Goal: Task Accomplishment & Management: Use online tool/utility

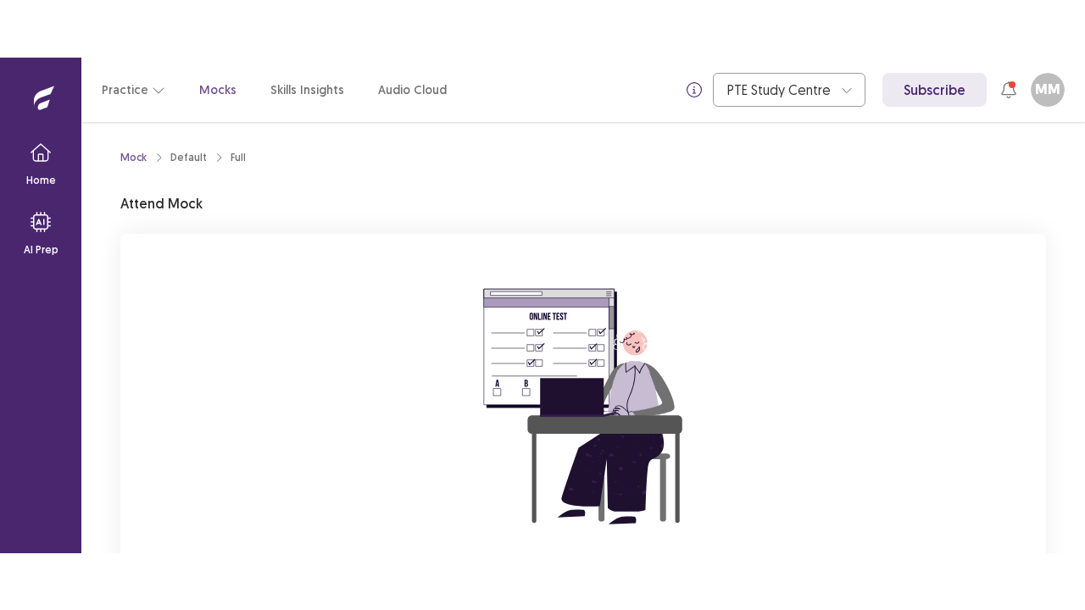
scroll to position [173, 0]
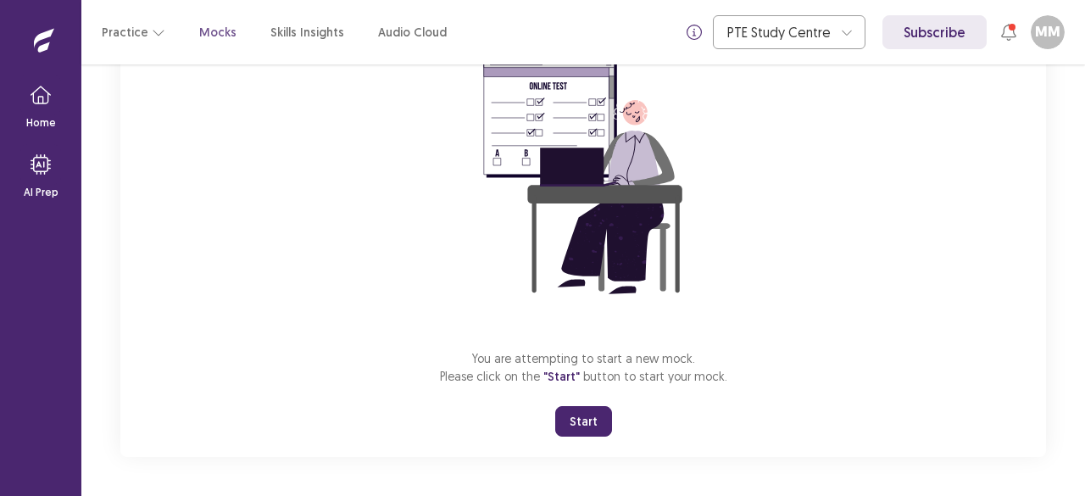
click at [600, 418] on button "Start" at bounding box center [583, 421] width 57 height 31
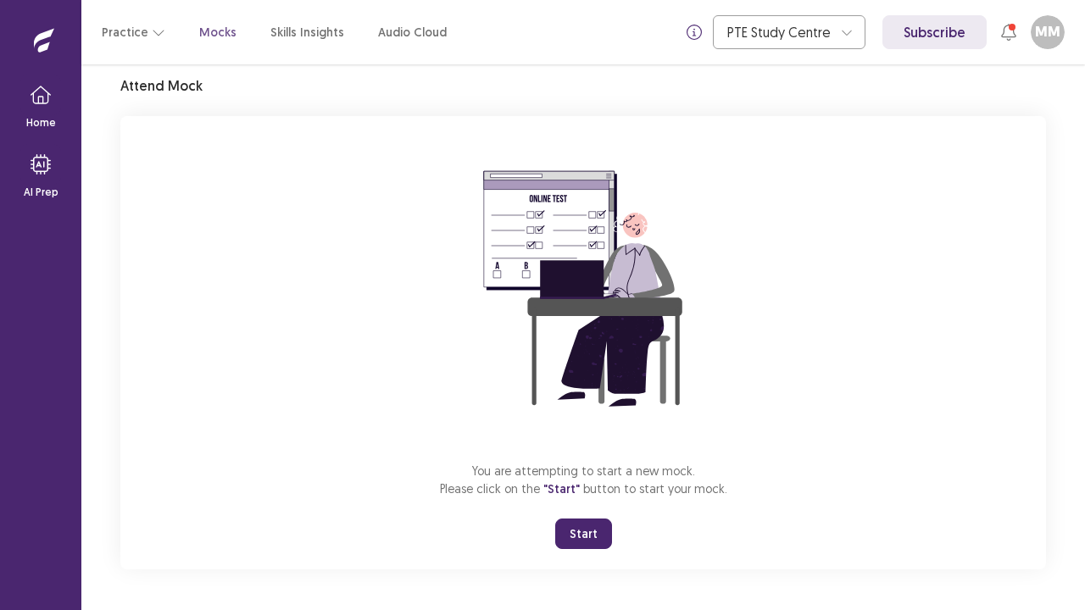
scroll to position [59, 0]
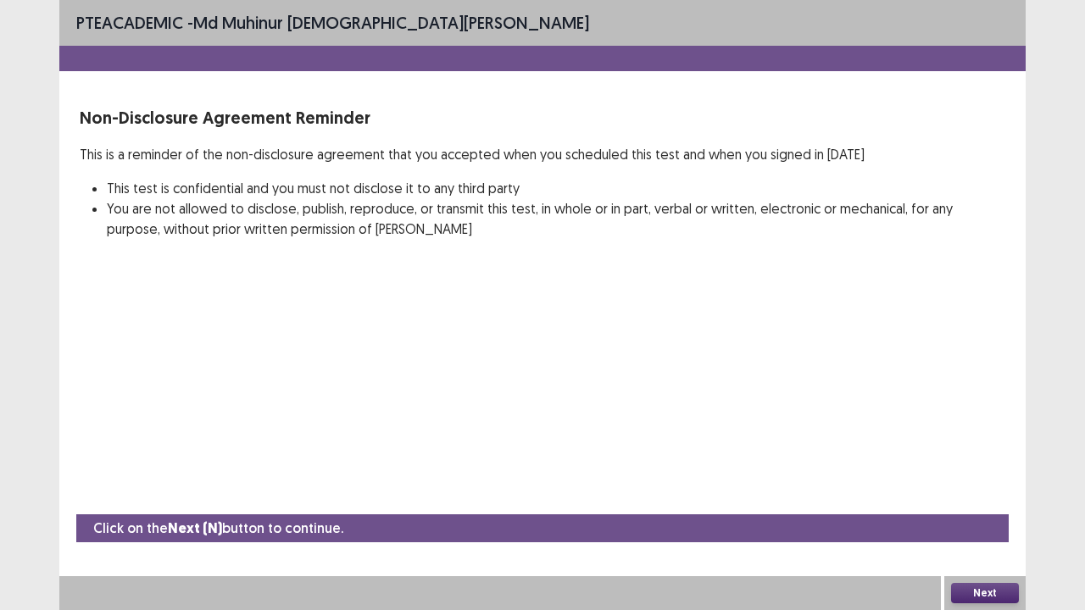
click at [1003, 495] on div "Next" at bounding box center [984, 593] width 81 height 34
click at [982, 495] on button "Next" at bounding box center [985, 593] width 68 height 20
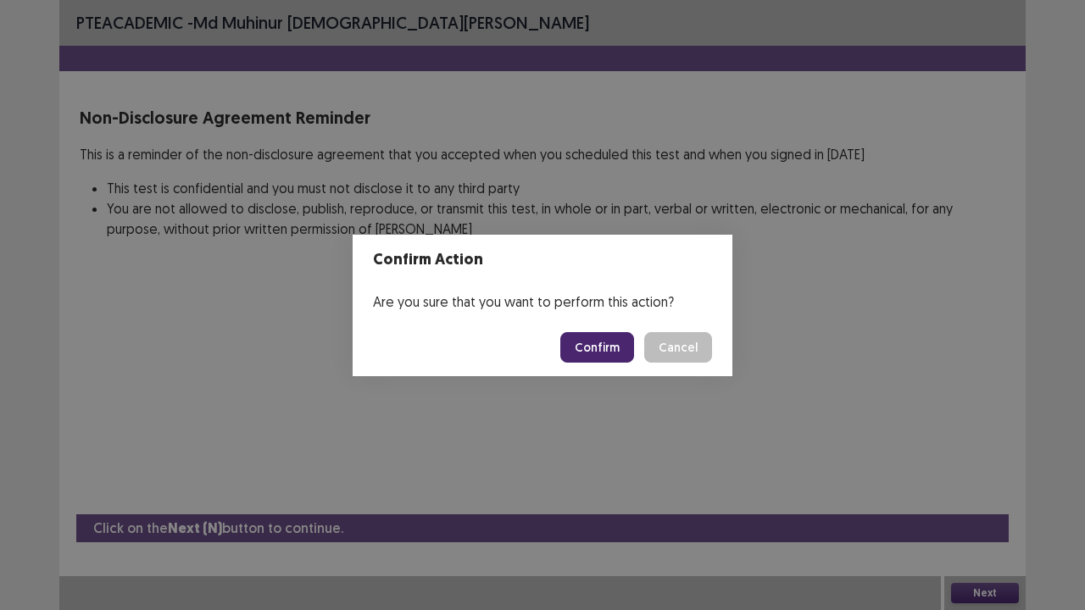
click at [609, 358] on button "Confirm" at bounding box center [597, 347] width 74 height 31
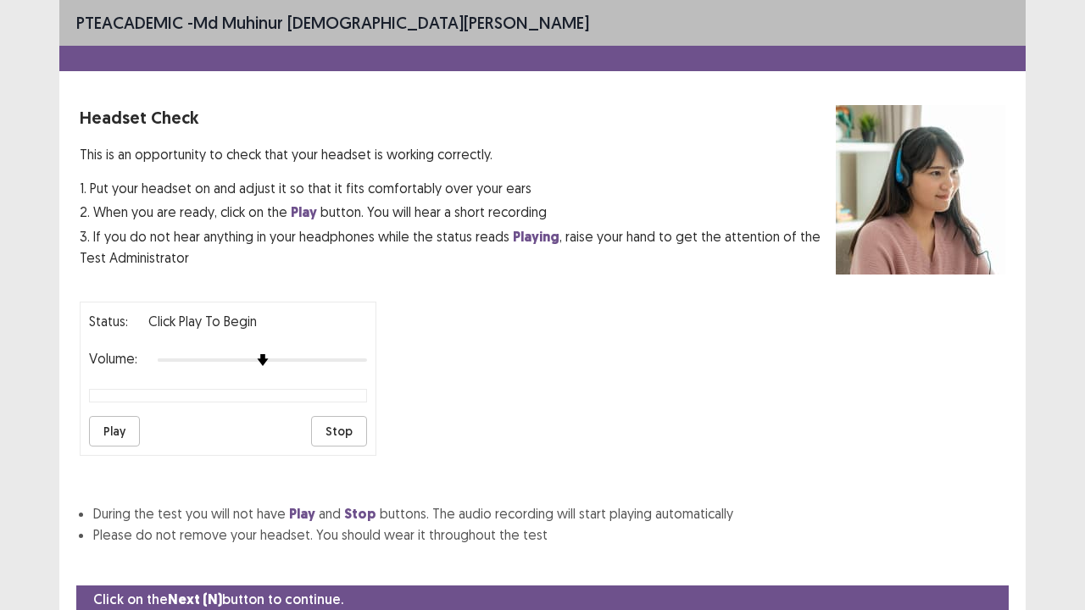
scroll to position [63, 0]
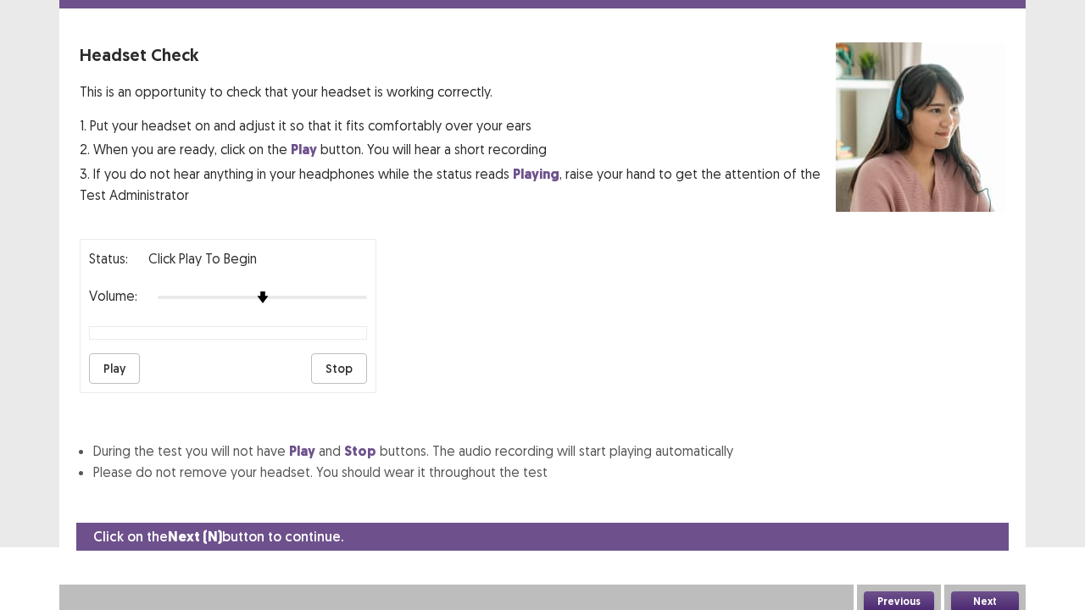
click at [120, 356] on button "Play" at bounding box center [114, 368] width 51 height 31
click at [124, 370] on button "Play" at bounding box center [114, 368] width 51 height 31
click at [348, 361] on button "Stop" at bounding box center [339, 368] width 56 height 31
click at [982, 495] on button "Next" at bounding box center [985, 602] width 68 height 20
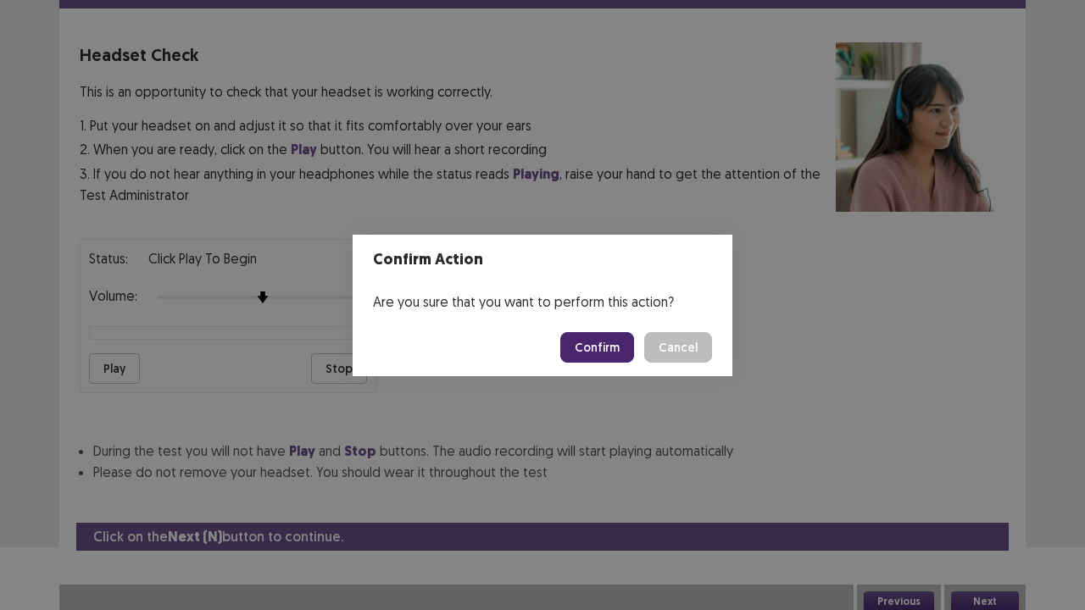
click at [617, 350] on button "Confirm" at bounding box center [597, 347] width 74 height 31
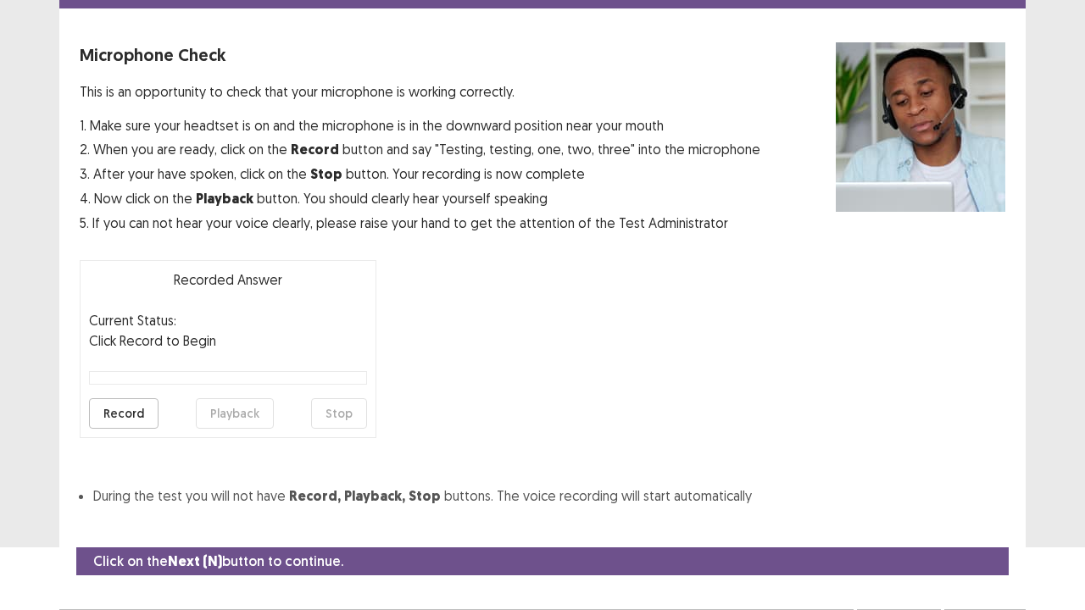
scroll to position [93, 0]
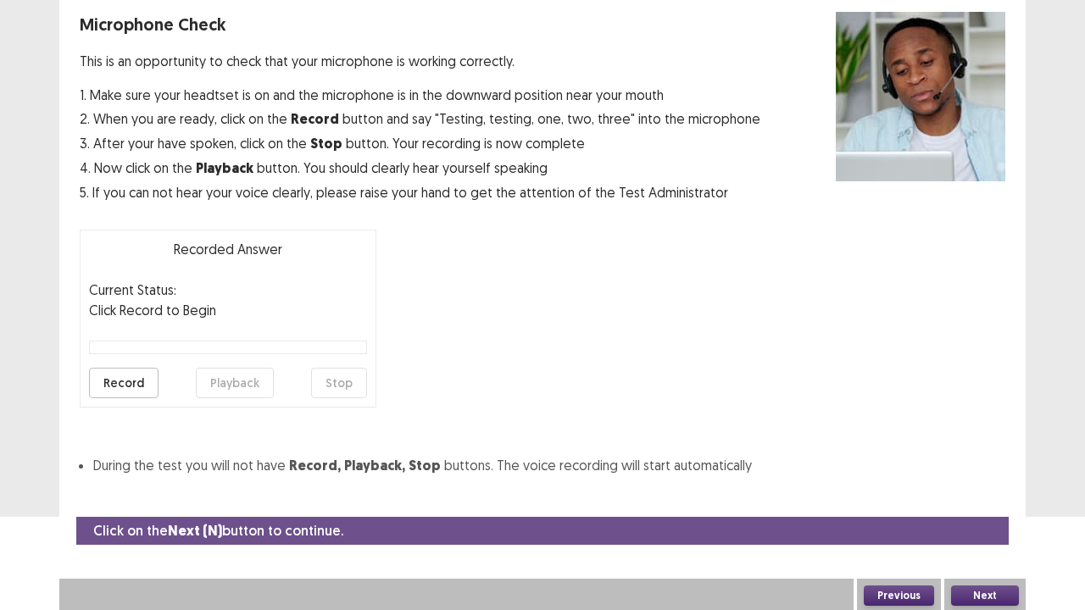
click at [139, 381] on button "Record" at bounding box center [123, 383] width 69 height 31
click at [327, 383] on button "Stop" at bounding box center [339, 383] width 56 height 31
click at [988, 495] on button "Next" at bounding box center [985, 596] width 68 height 20
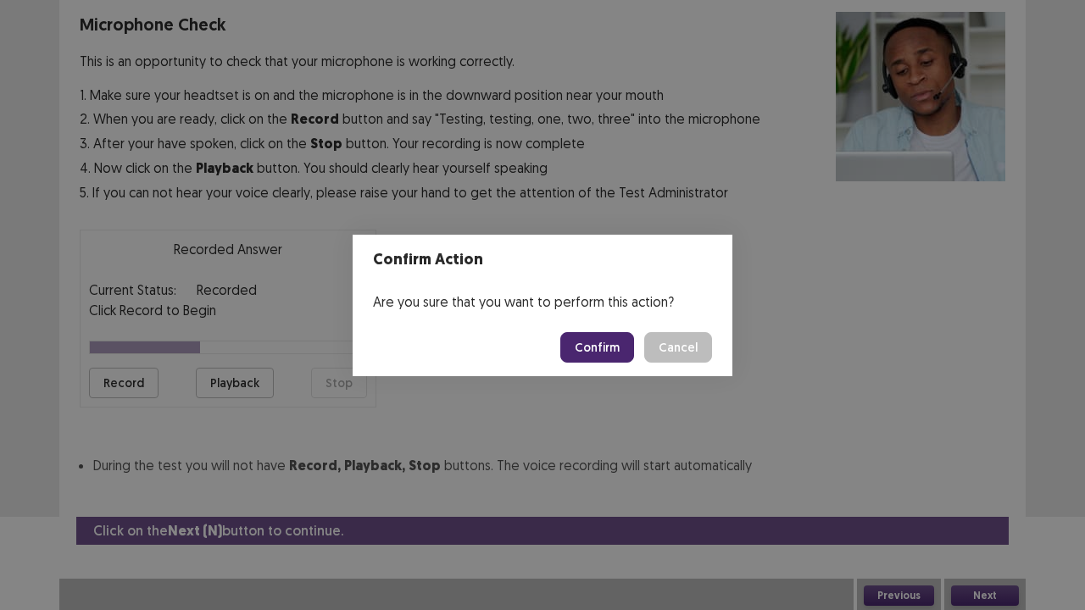
click at [581, 351] on button "Confirm" at bounding box center [597, 347] width 74 height 31
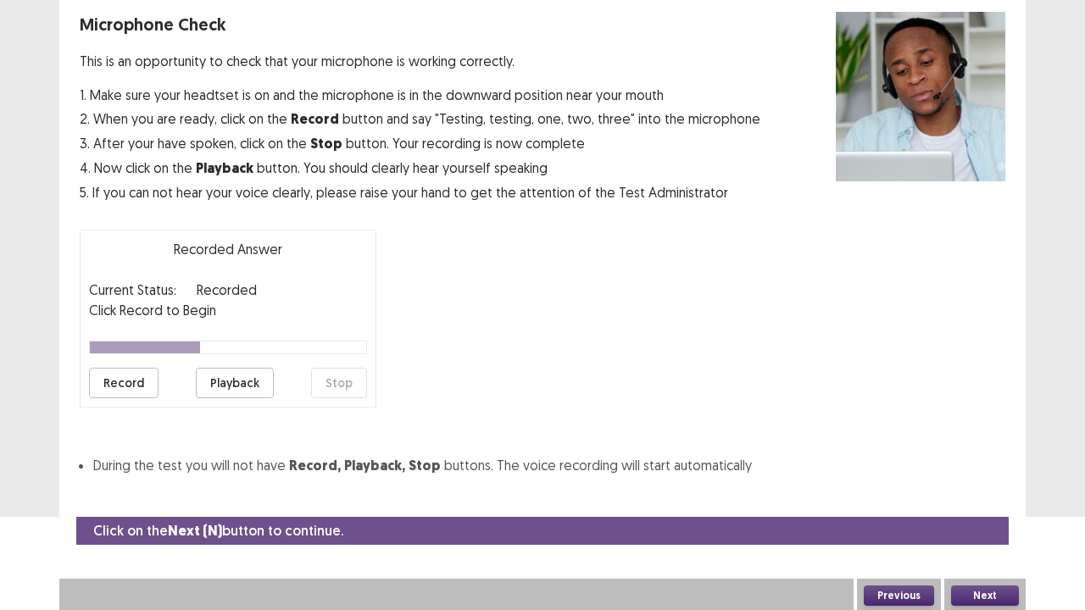
scroll to position [46, 0]
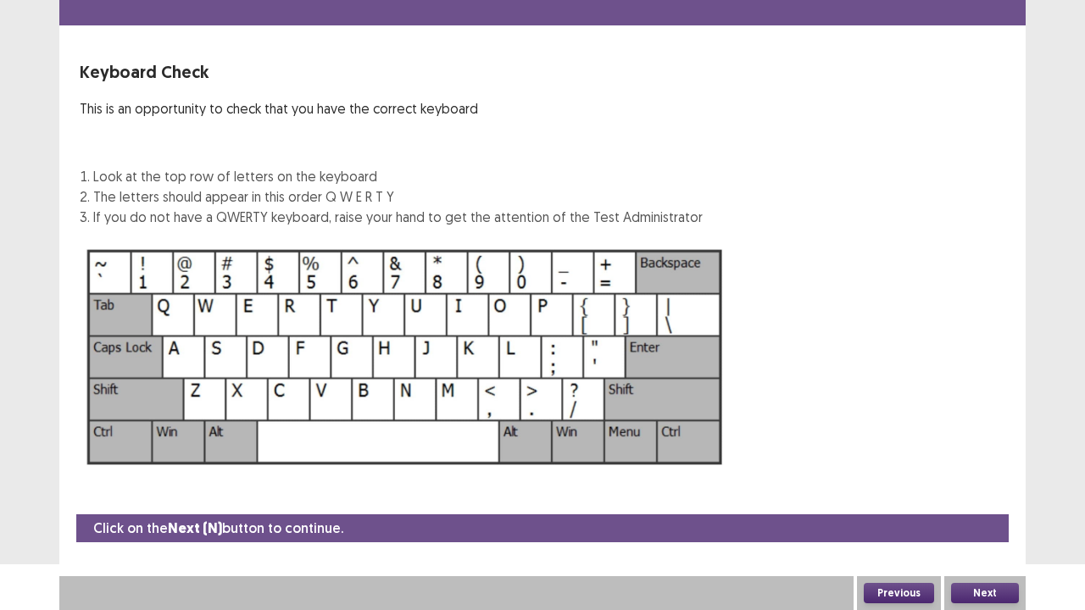
click at [177, 305] on img at bounding box center [405, 357] width 651 height 233
click at [985, 495] on button "Next" at bounding box center [985, 593] width 68 height 20
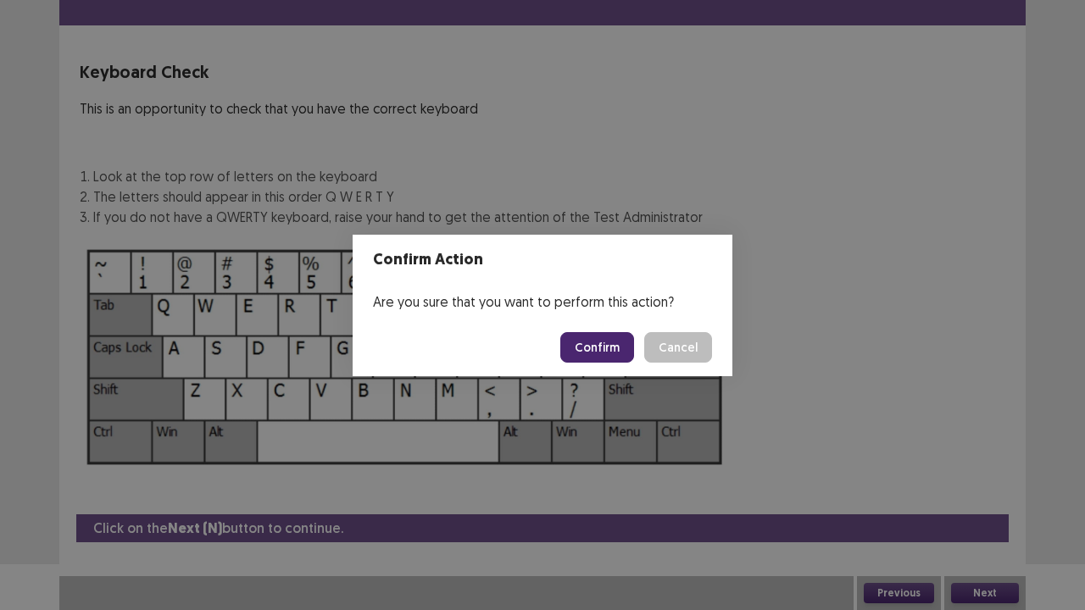
click at [616, 355] on button "Confirm" at bounding box center [597, 347] width 74 height 31
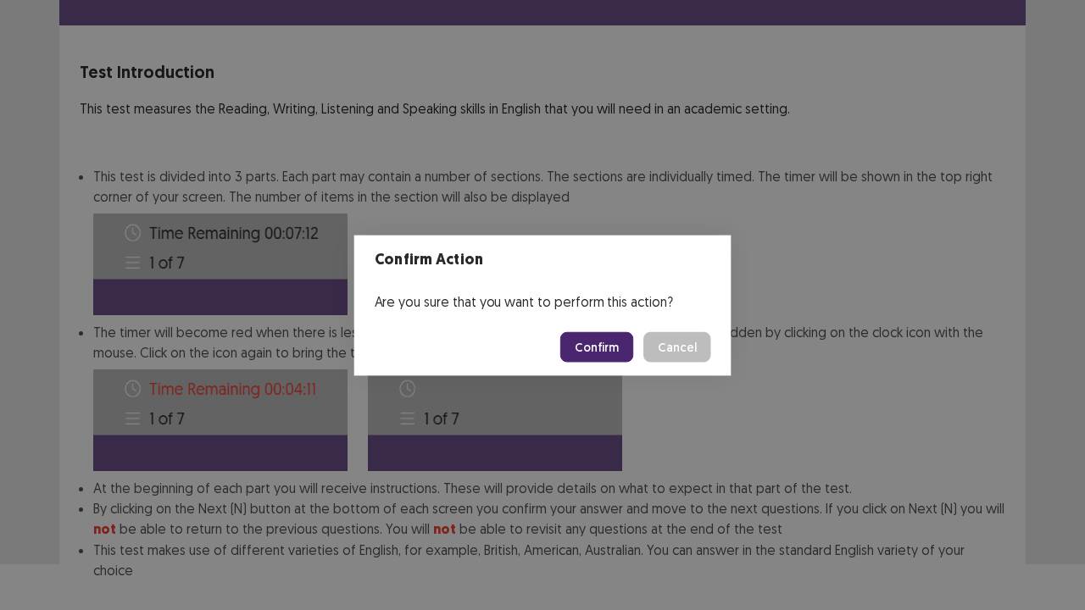
scroll to position [131, 0]
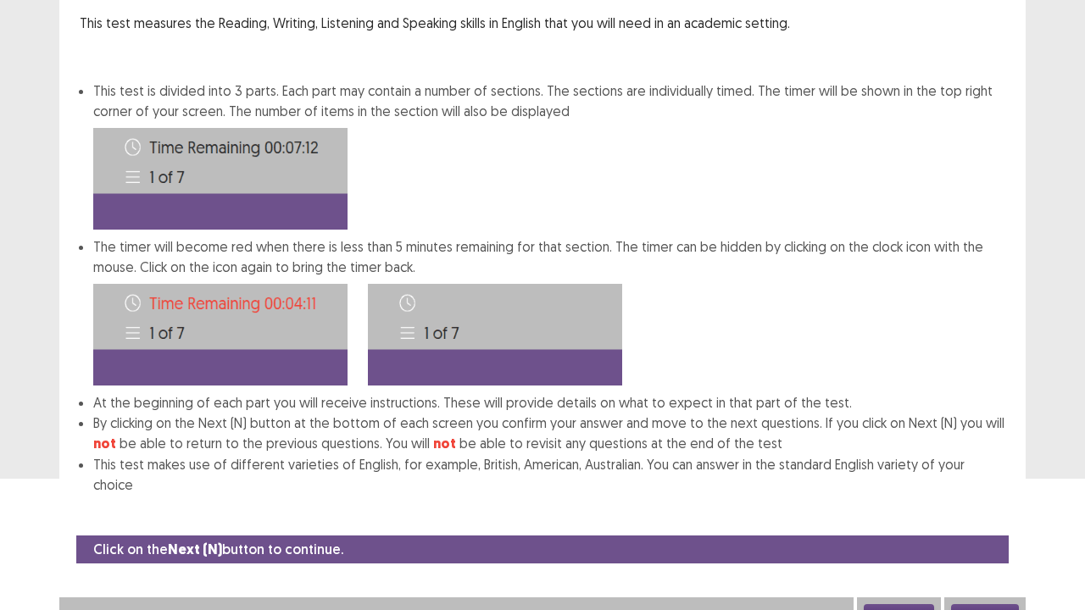
click at [1007, 495] on button "Next" at bounding box center [985, 614] width 68 height 20
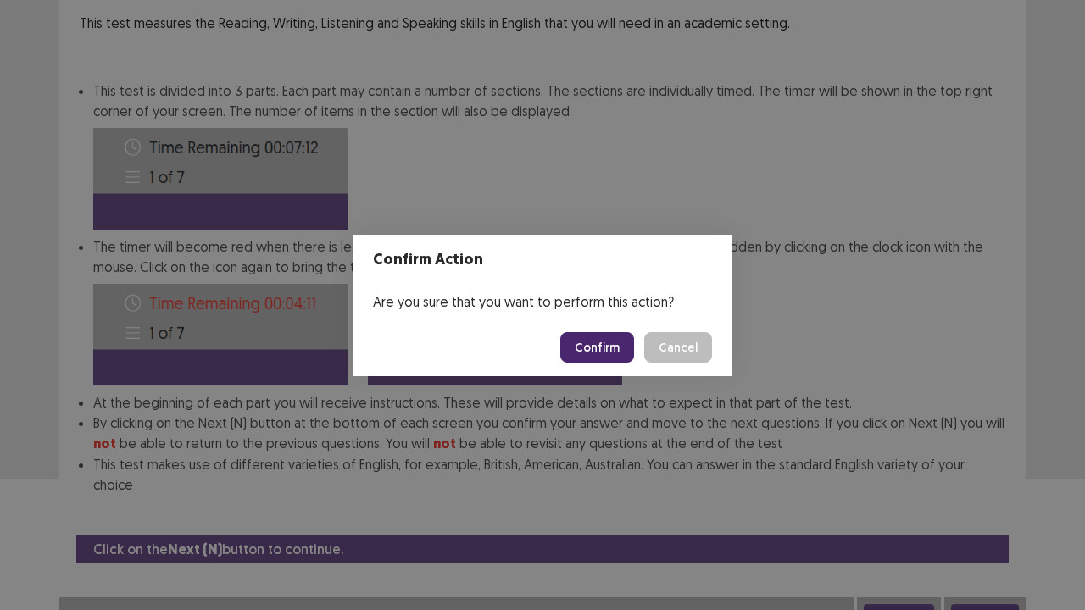
click at [592, 345] on button "Confirm" at bounding box center [597, 347] width 74 height 31
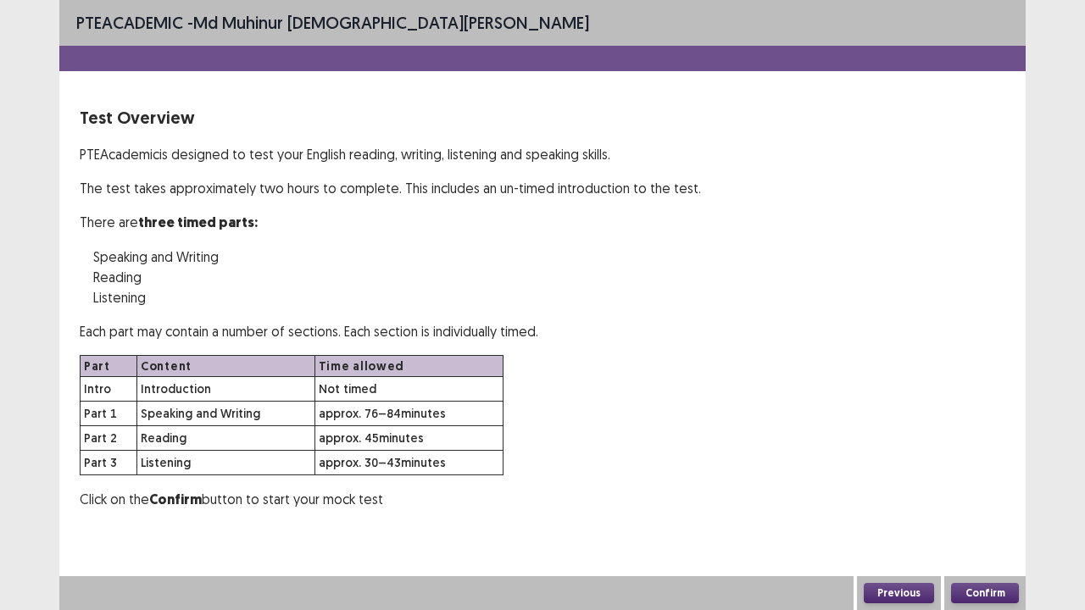
click at [983, 495] on button "Confirm" at bounding box center [985, 593] width 68 height 20
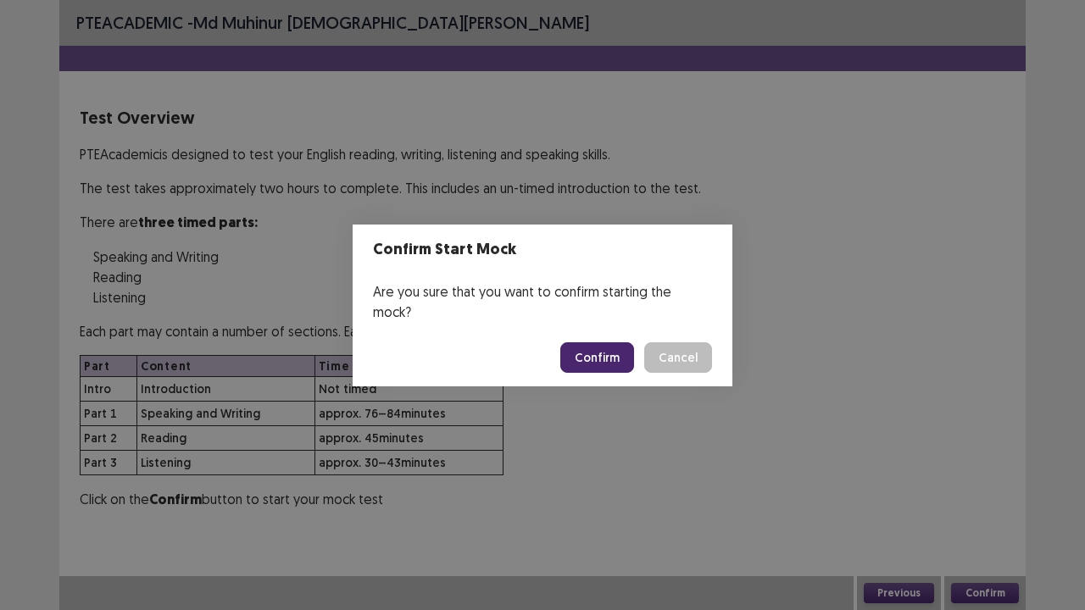
click at [614, 350] on button "Confirm" at bounding box center [597, 357] width 74 height 31
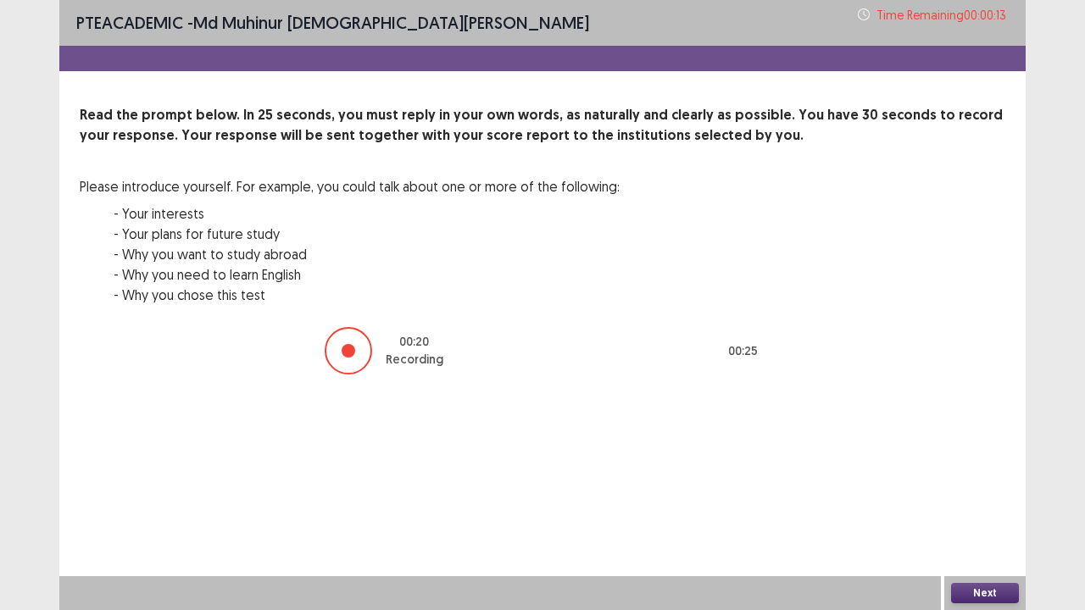
click at [989, 495] on button "Next" at bounding box center [985, 593] width 68 height 20
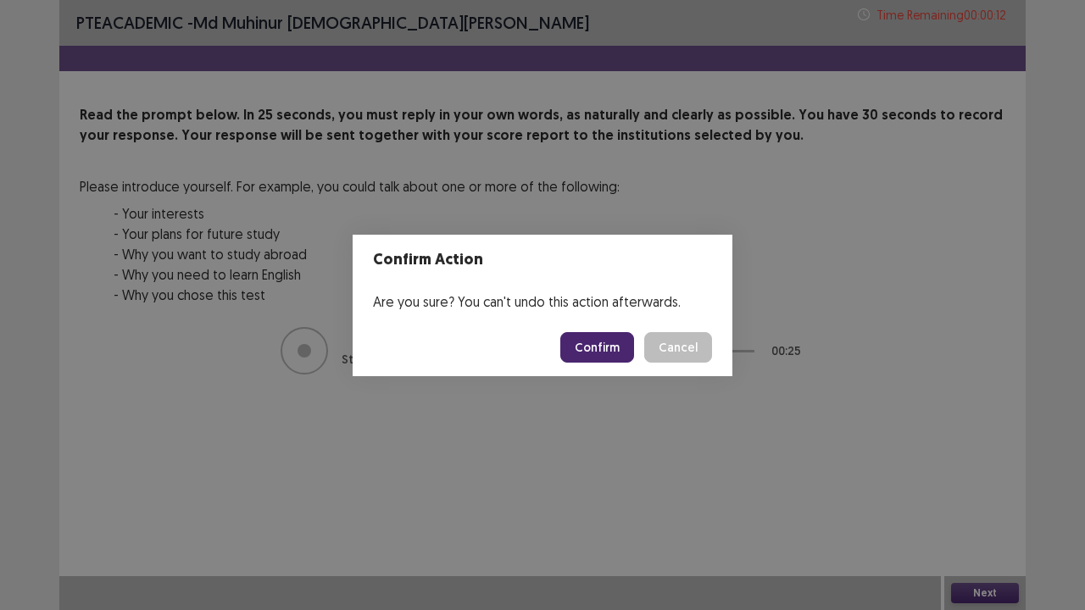
click at [586, 349] on button "Confirm" at bounding box center [597, 347] width 74 height 31
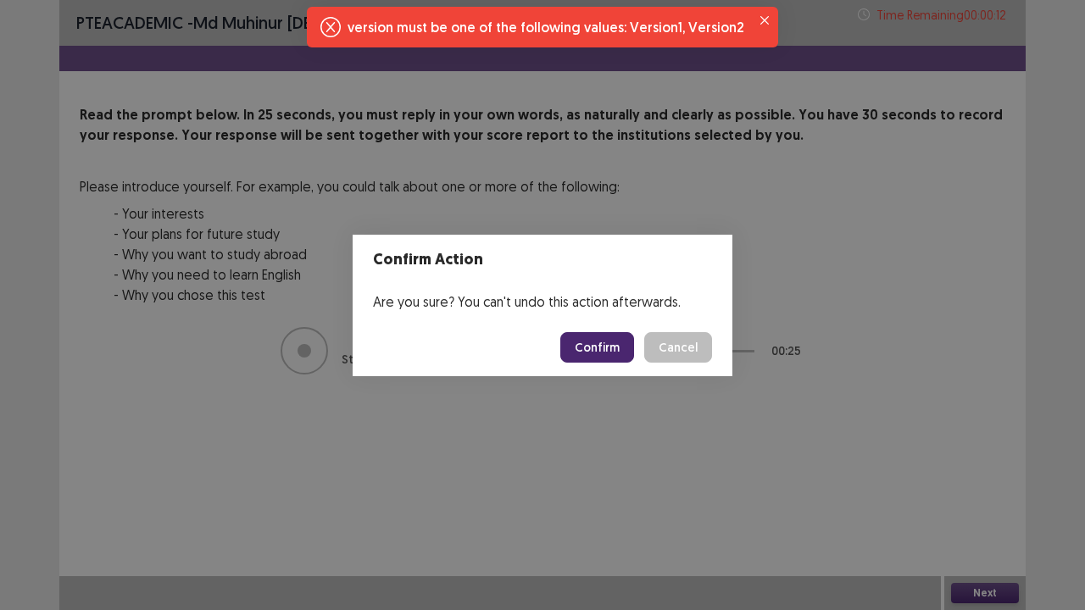
click at [610, 349] on button "Confirm" at bounding box center [597, 347] width 74 height 31
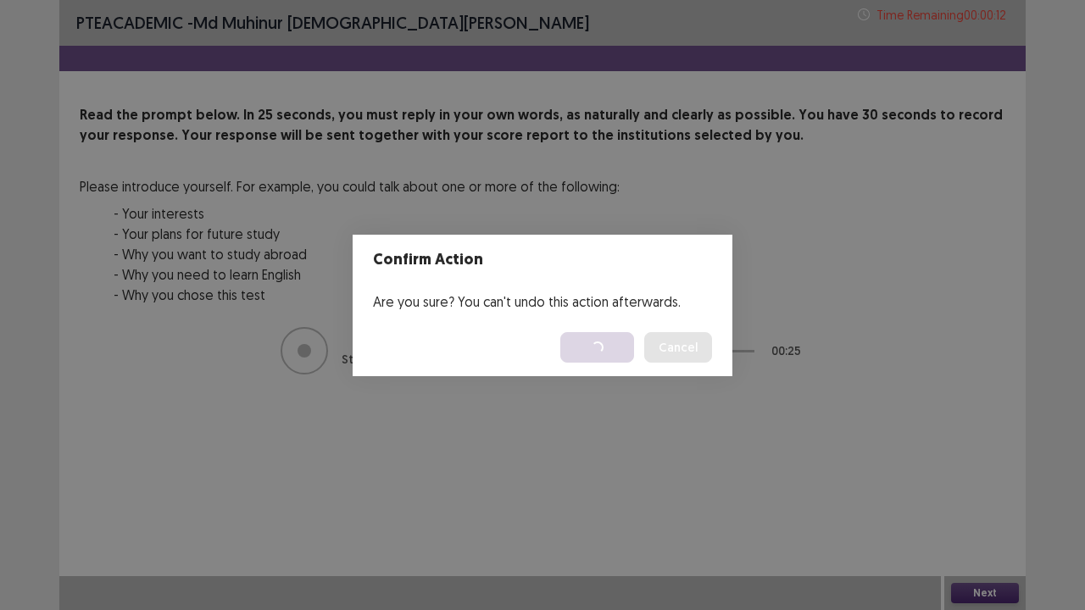
drag, startPoint x: 869, startPoint y: 399, endPoint x: 846, endPoint y: 405, distance: 23.6
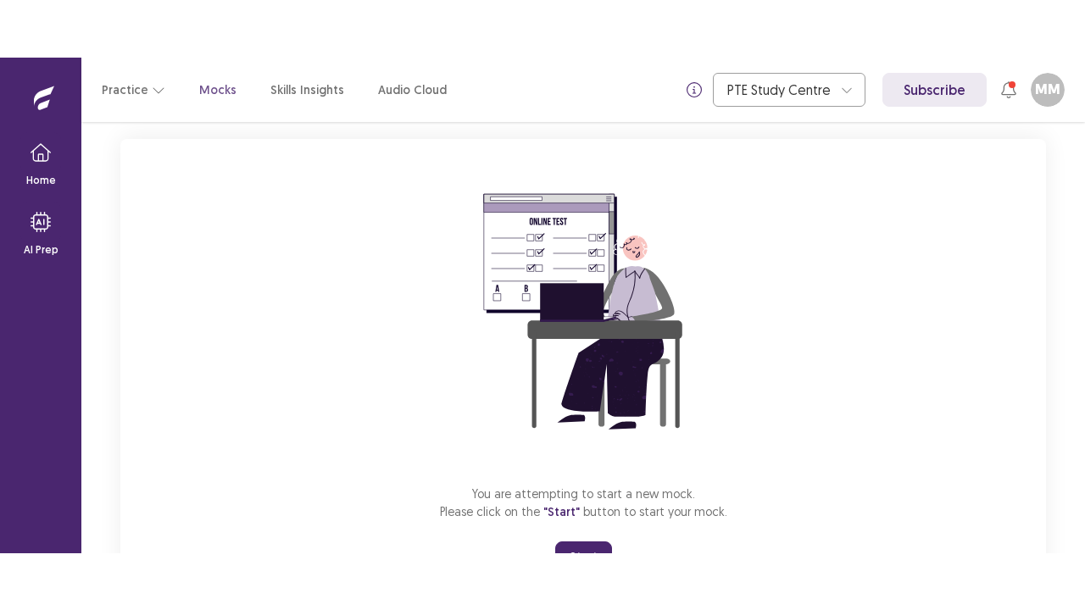
scroll to position [173, 0]
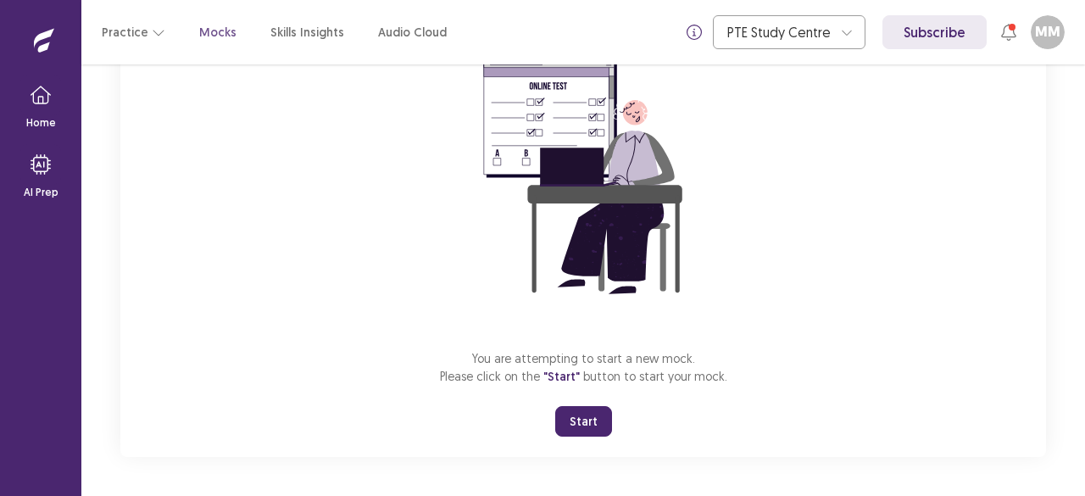
click at [563, 425] on button "Start" at bounding box center [583, 421] width 57 height 31
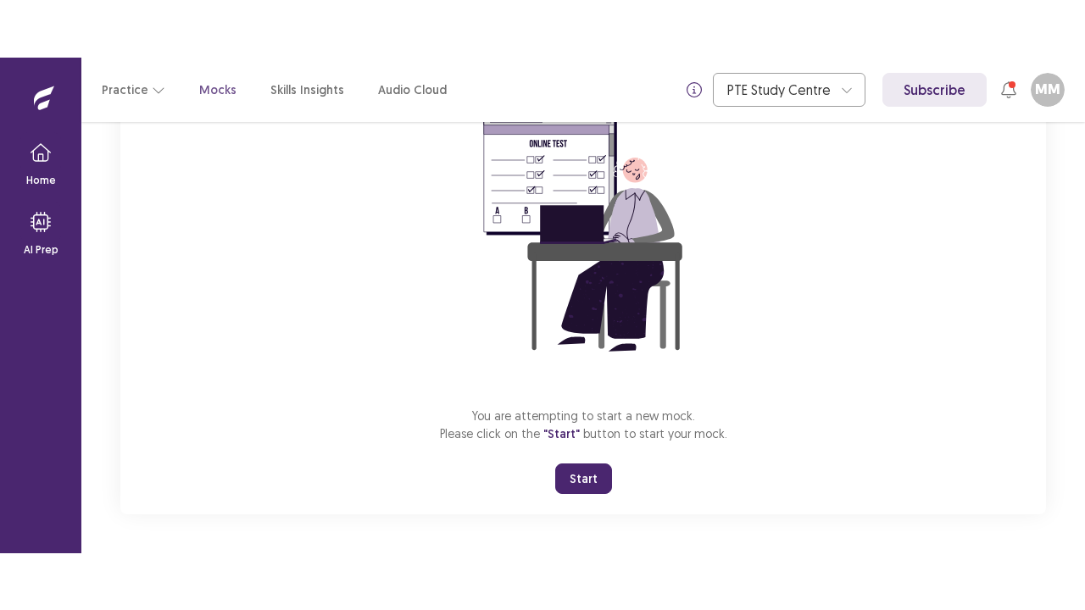
scroll to position [59, 0]
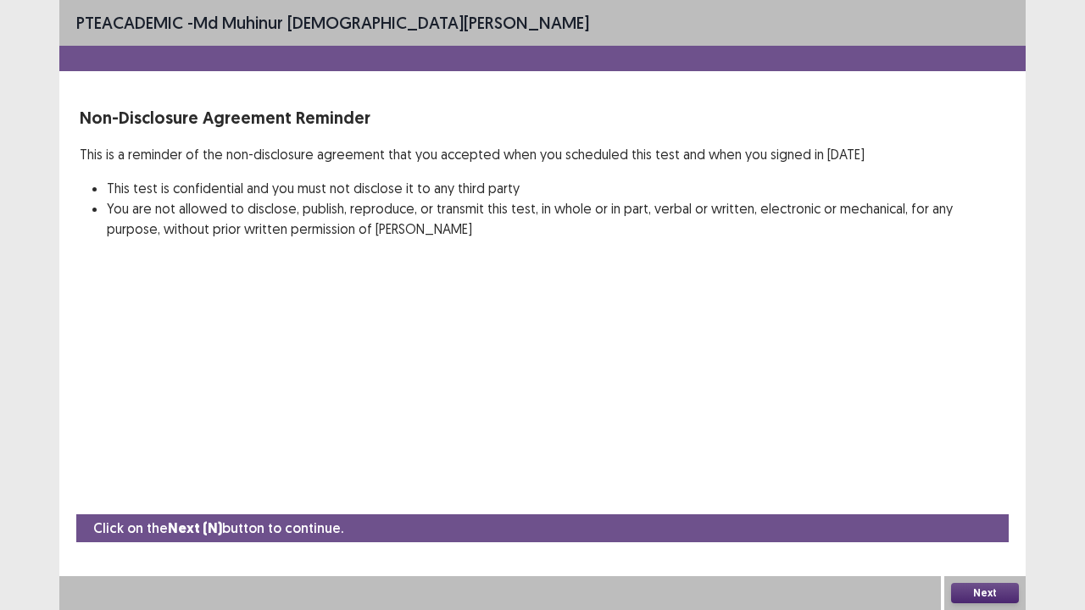
click at [986, 495] on button "Next" at bounding box center [985, 593] width 68 height 20
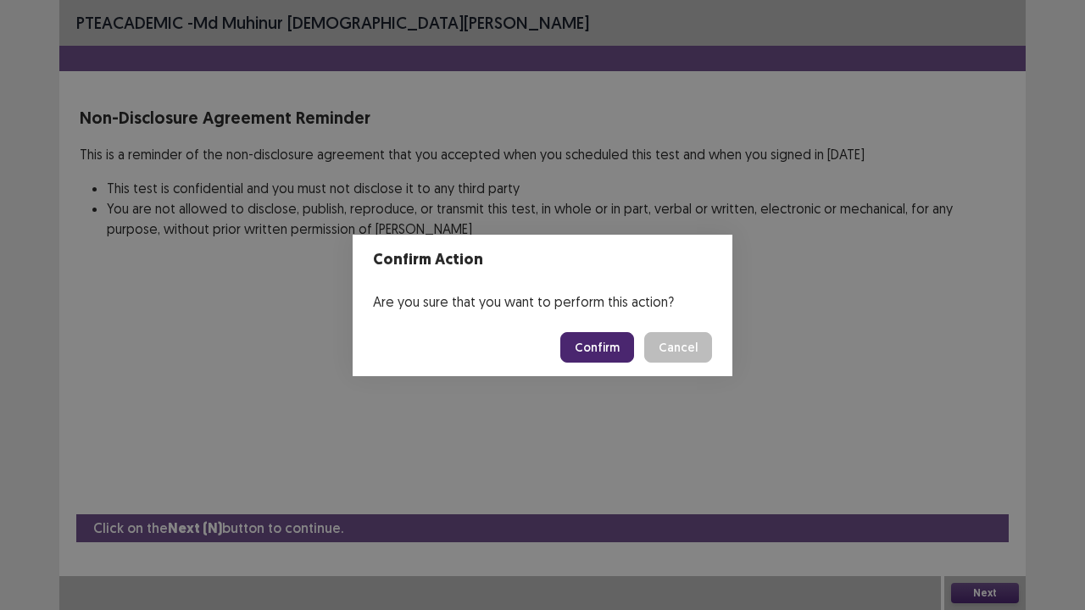
click at [620, 346] on button "Confirm" at bounding box center [597, 347] width 74 height 31
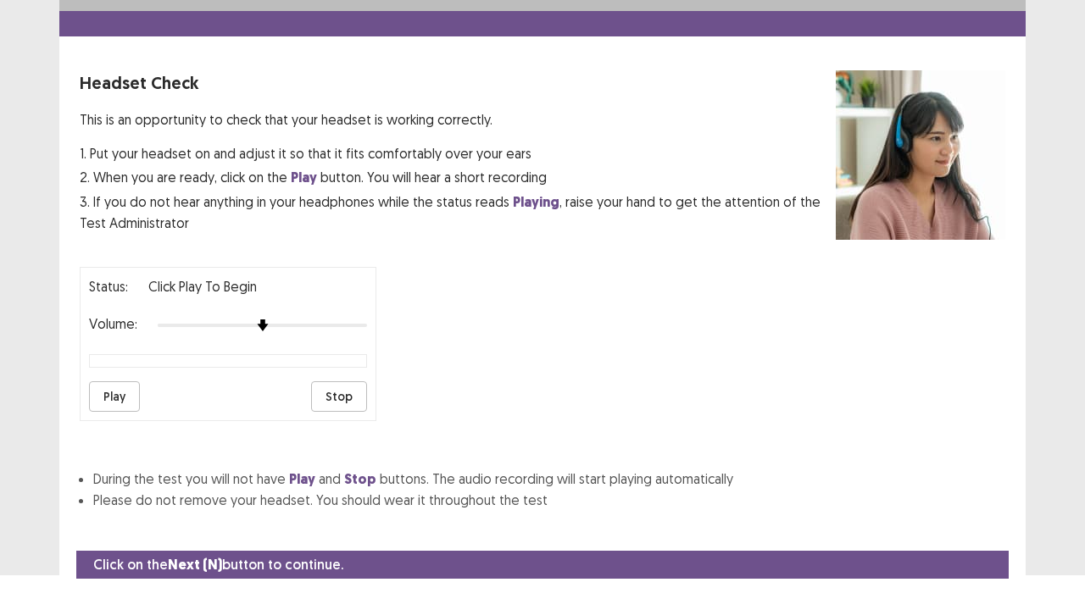
scroll to position [63, 0]
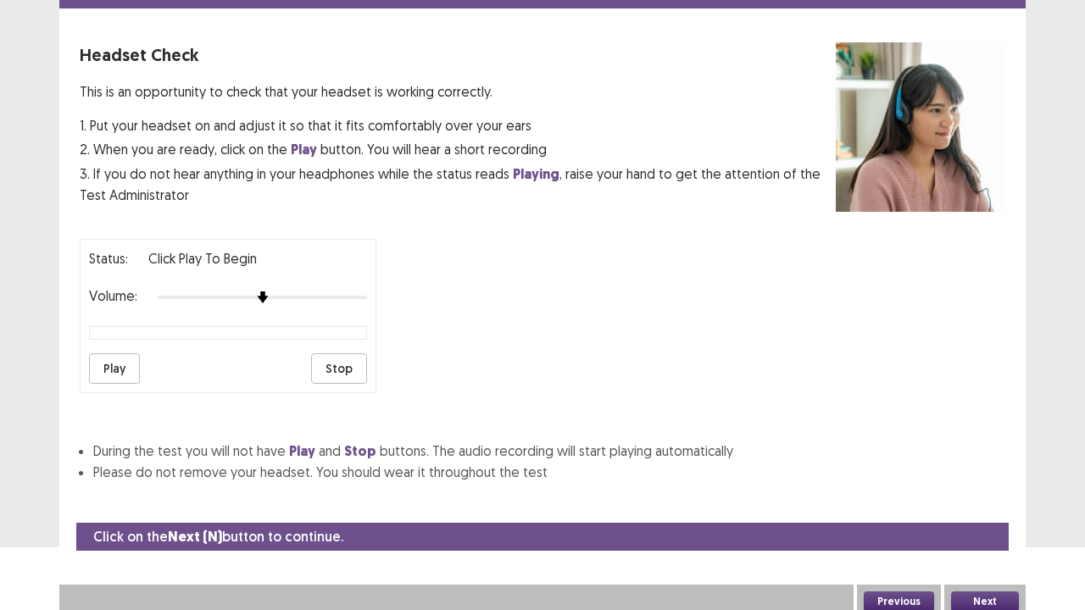
click at [116, 371] on button "Play" at bounding box center [114, 368] width 51 height 31
click at [126, 359] on button "Play" at bounding box center [114, 368] width 51 height 31
click at [119, 364] on button "Play" at bounding box center [114, 368] width 51 height 31
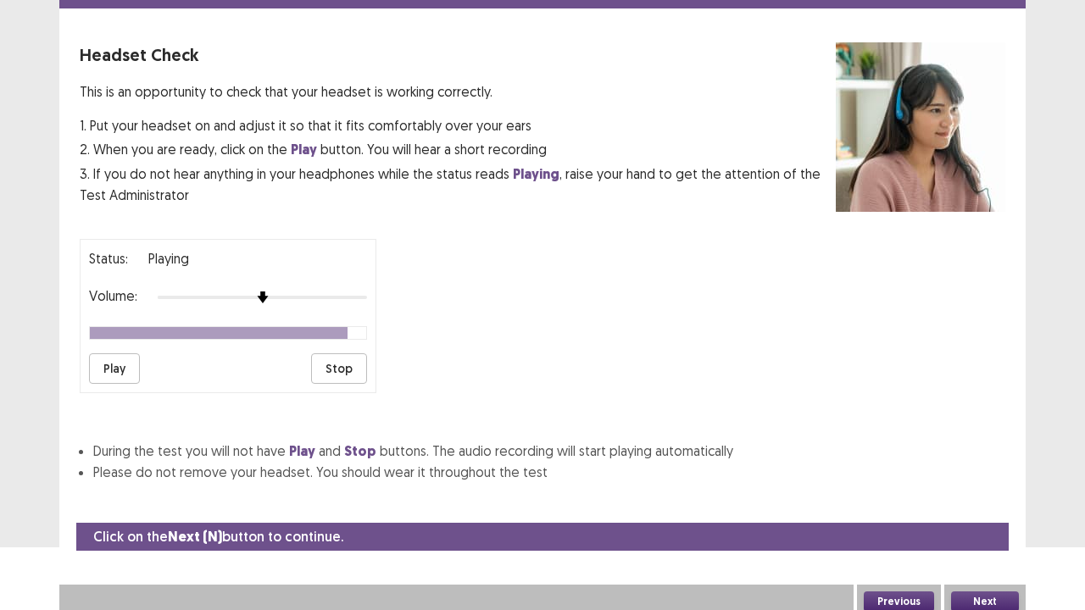
click at [327, 373] on button "Stop" at bounding box center [339, 368] width 56 height 31
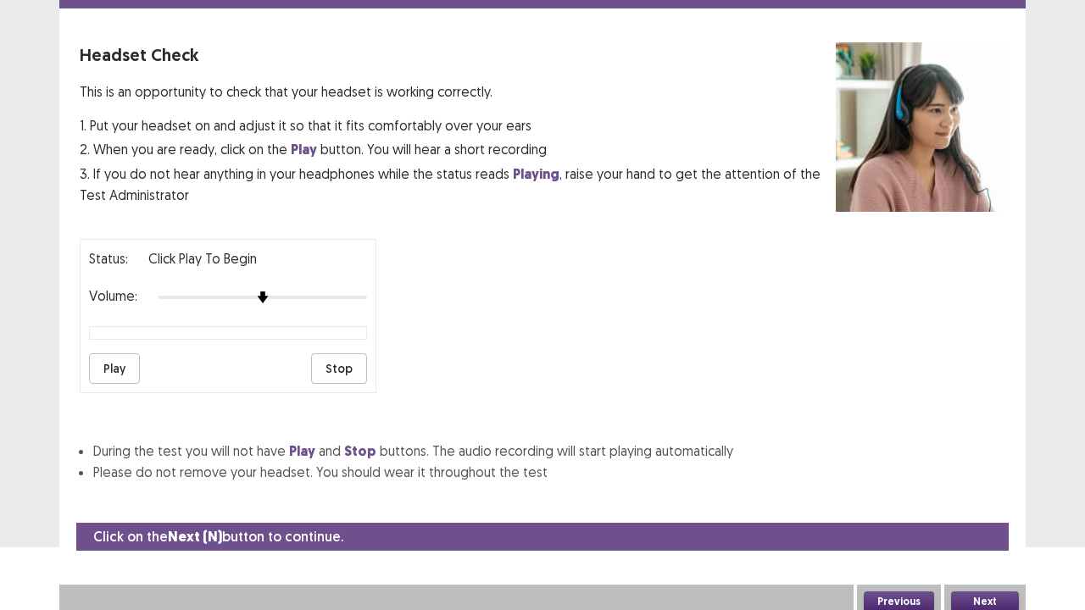
click at [1000, 495] on div "Next" at bounding box center [984, 602] width 81 height 34
click at [976, 495] on button "Next" at bounding box center [985, 602] width 68 height 20
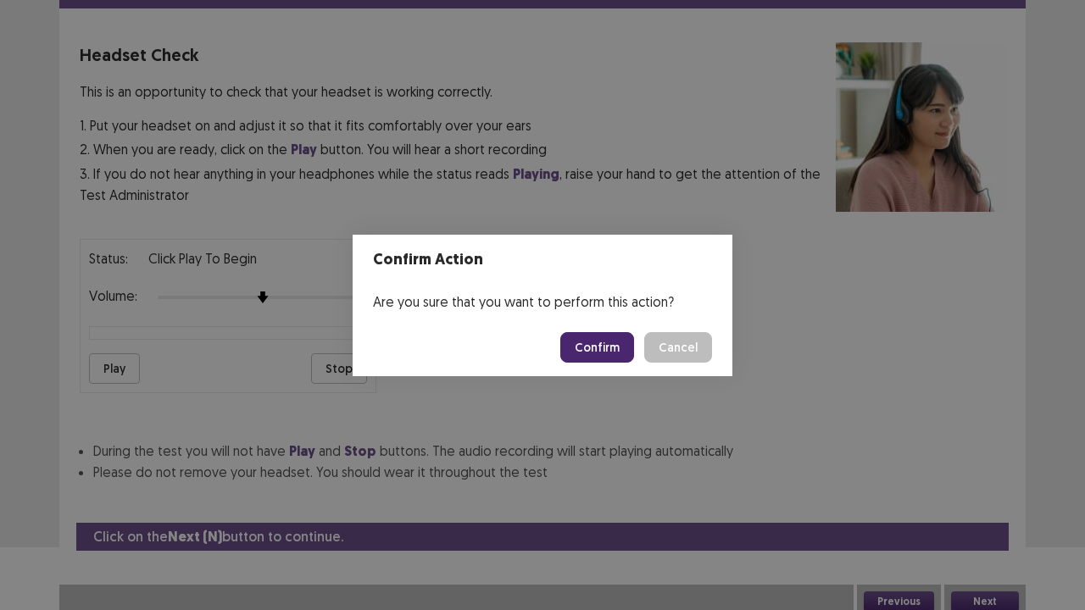
click at [614, 347] on button "Confirm" at bounding box center [597, 347] width 74 height 31
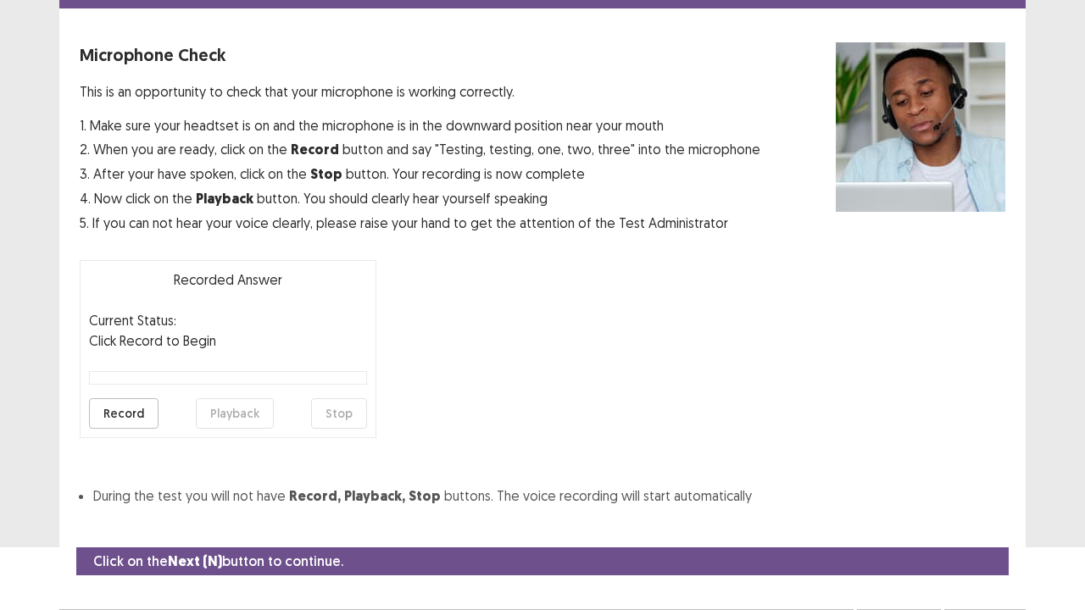
scroll to position [93, 0]
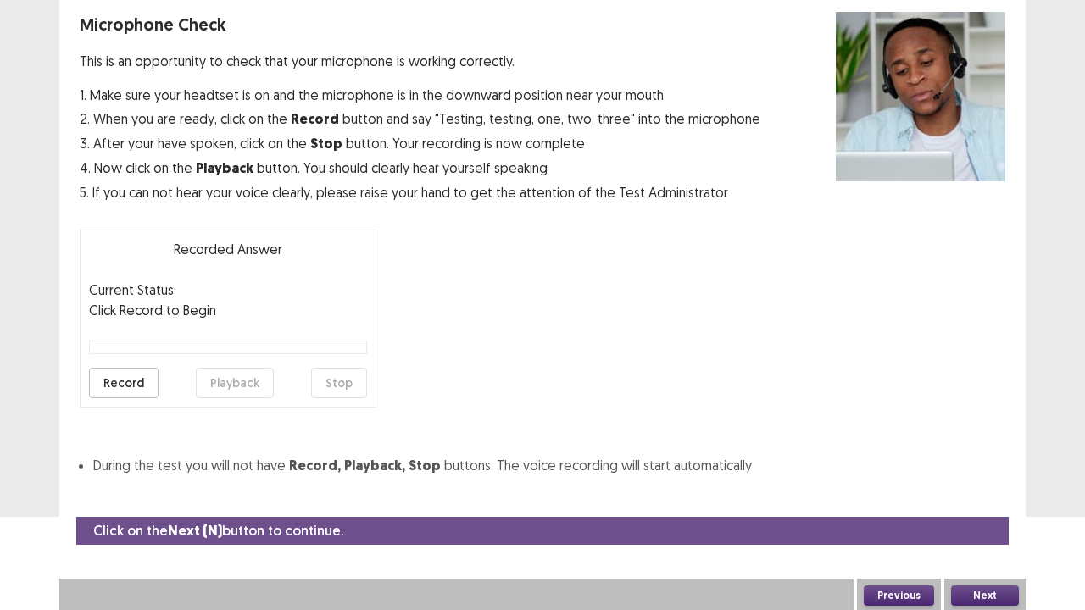
click at [134, 373] on button "Record" at bounding box center [123, 383] width 69 height 31
click at [354, 390] on button "Stop" at bounding box center [339, 383] width 56 height 31
click at [214, 386] on button "Playback" at bounding box center [235, 383] width 78 height 31
click at [976, 495] on button "Next" at bounding box center [985, 596] width 68 height 20
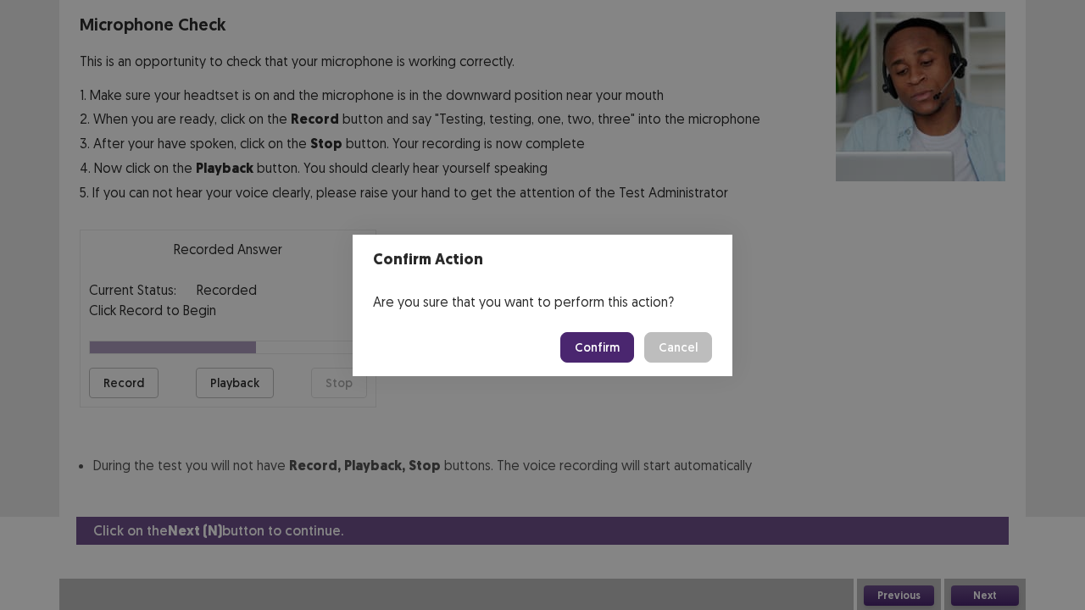
click at [673, 349] on button "Cancel" at bounding box center [678, 347] width 68 height 31
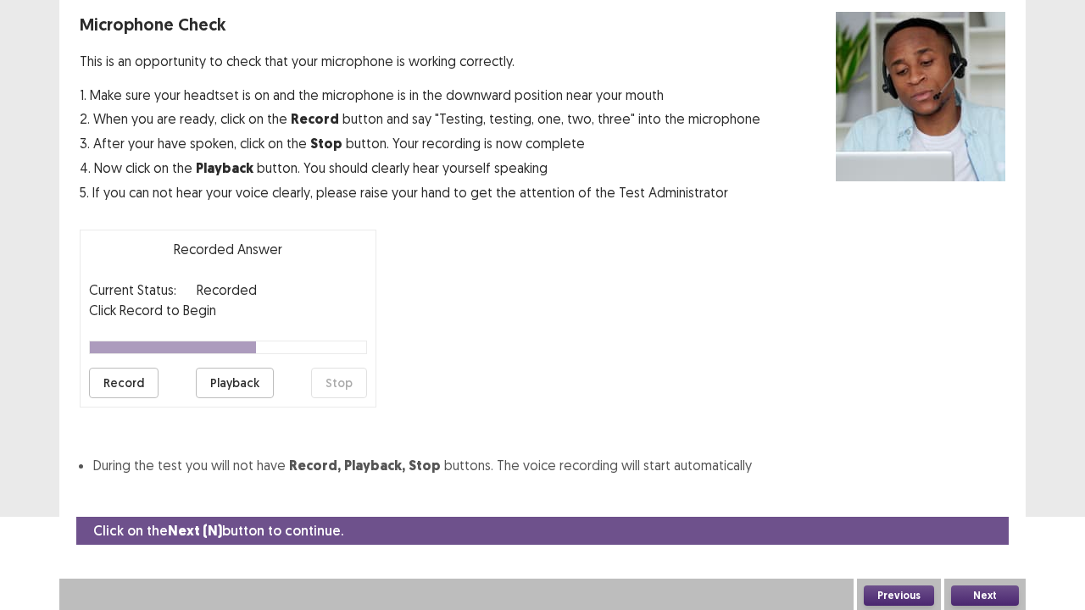
click at [117, 388] on button "Record" at bounding box center [123, 383] width 69 height 31
click at [344, 371] on button "Stop" at bounding box center [339, 383] width 56 height 31
click at [224, 385] on button "Playback" at bounding box center [235, 383] width 78 height 31
click at [99, 376] on button "Record" at bounding box center [123, 383] width 69 height 31
click at [358, 389] on button "Stop" at bounding box center [339, 383] width 56 height 31
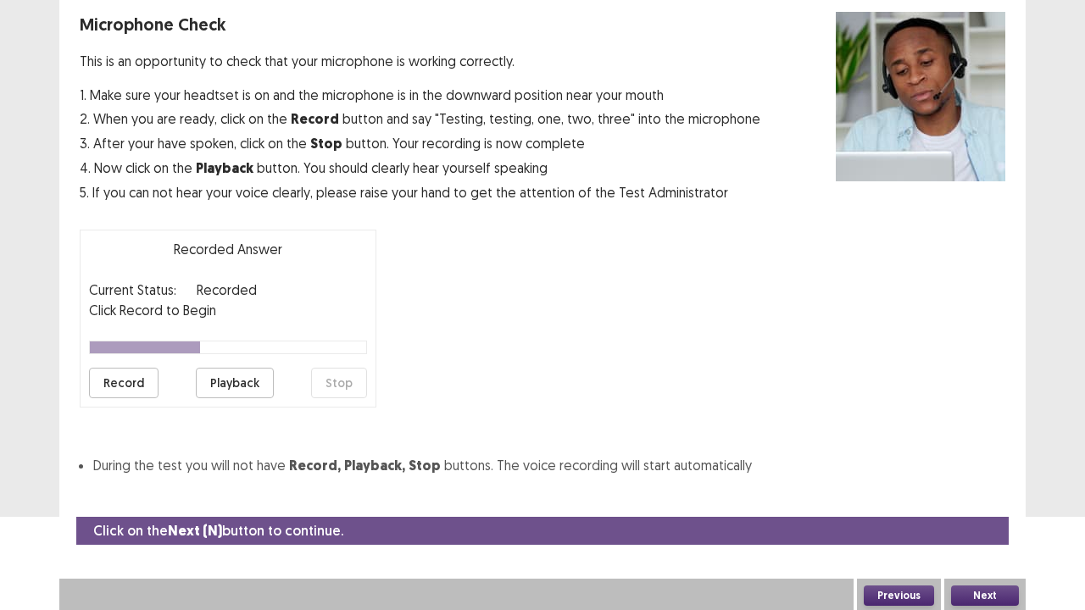
click at [215, 383] on button "Playback" at bounding box center [235, 383] width 78 height 31
click at [265, 387] on button "Playback" at bounding box center [235, 383] width 78 height 31
click at [154, 378] on button "Record" at bounding box center [123, 383] width 69 height 31
click at [349, 381] on button "Stop" at bounding box center [339, 383] width 56 height 31
click at [137, 381] on button "Record" at bounding box center [123, 383] width 69 height 31
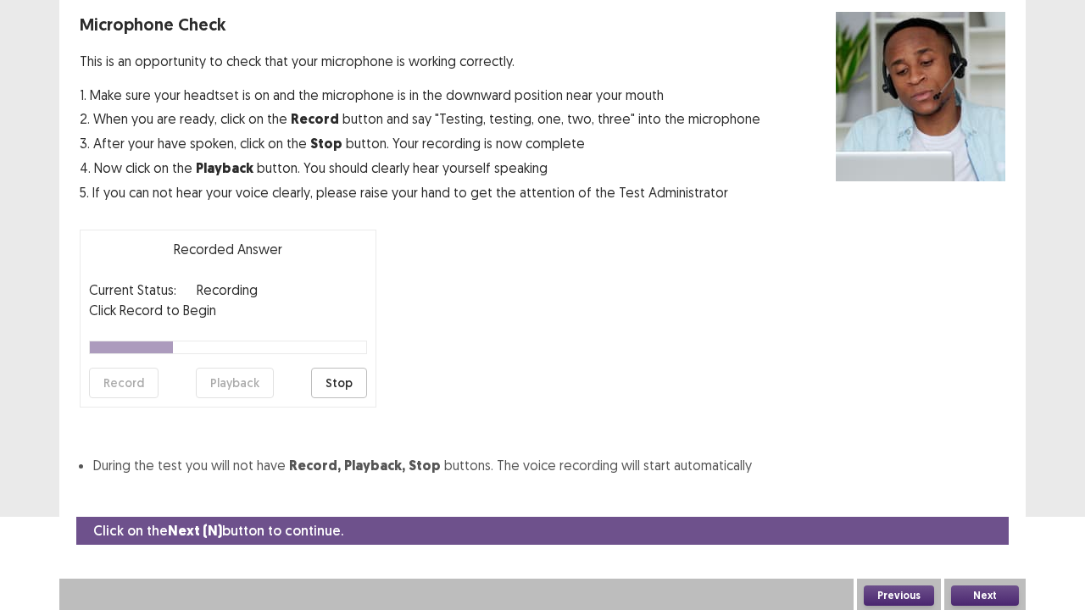
click at [324, 376] on button "Stop" at bounding box center [339, 383] width 56 height 31
click at [222, 379] on button "Playback" at bounding box center [235, 383] width 78 height 31
click at [992, 495] on button "Next" at bounding box center [985, 596] width 68 height 20
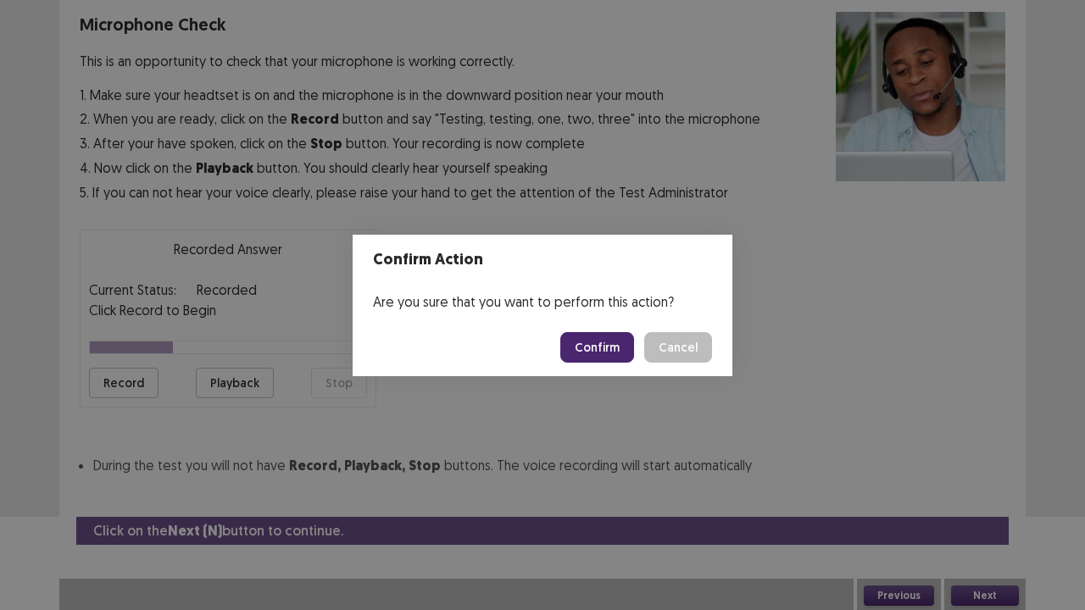
click at [607, 349] on button "Confirm" at bounding box center [597, 347] width 74 height 31
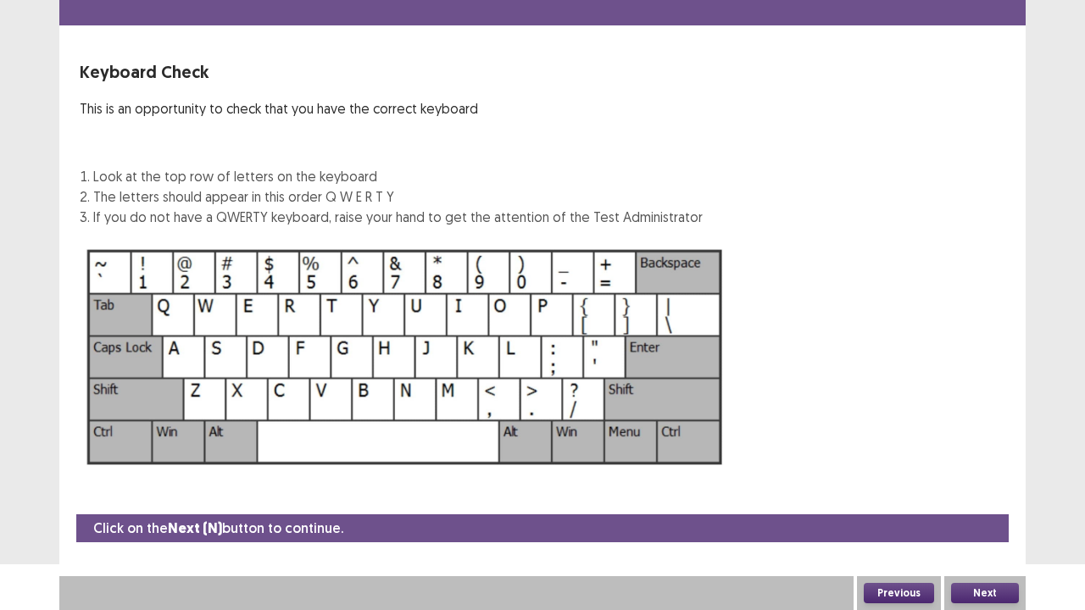
click at [1009, 495] on button "Next" at bounding box center [985, 593] width 68 height 20
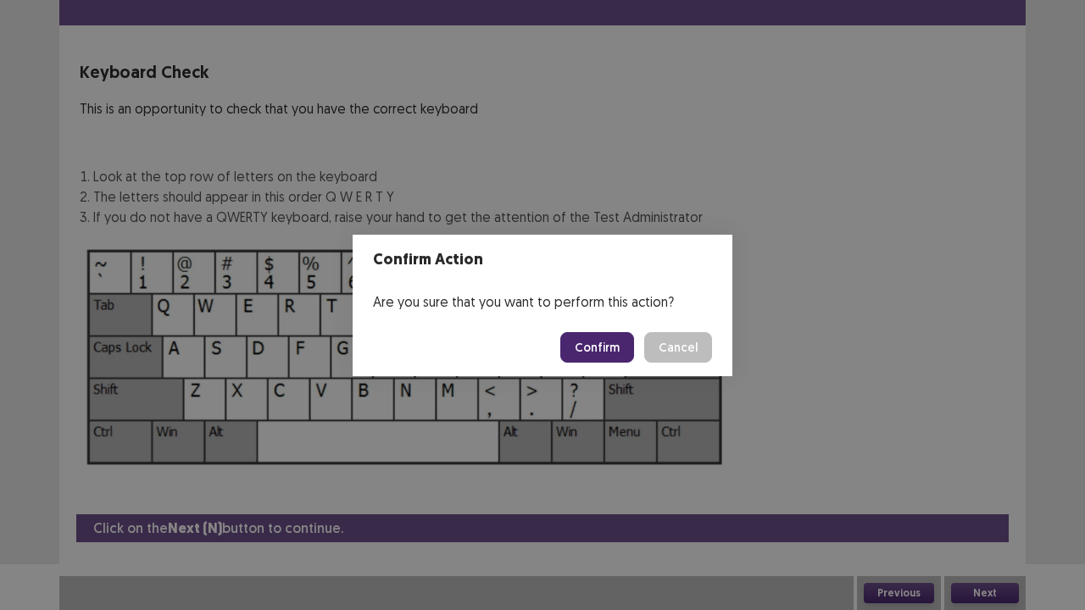
click at [604, 344] on button "Confirm" at bounding box center [597, 347] width 74 height 31
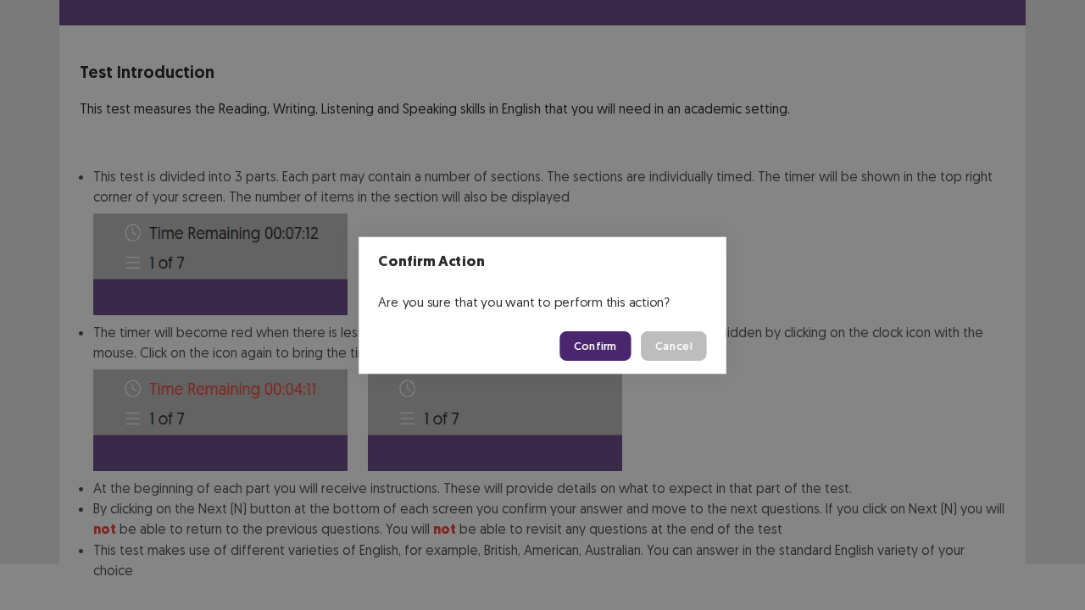
scroll to position [131, 0]
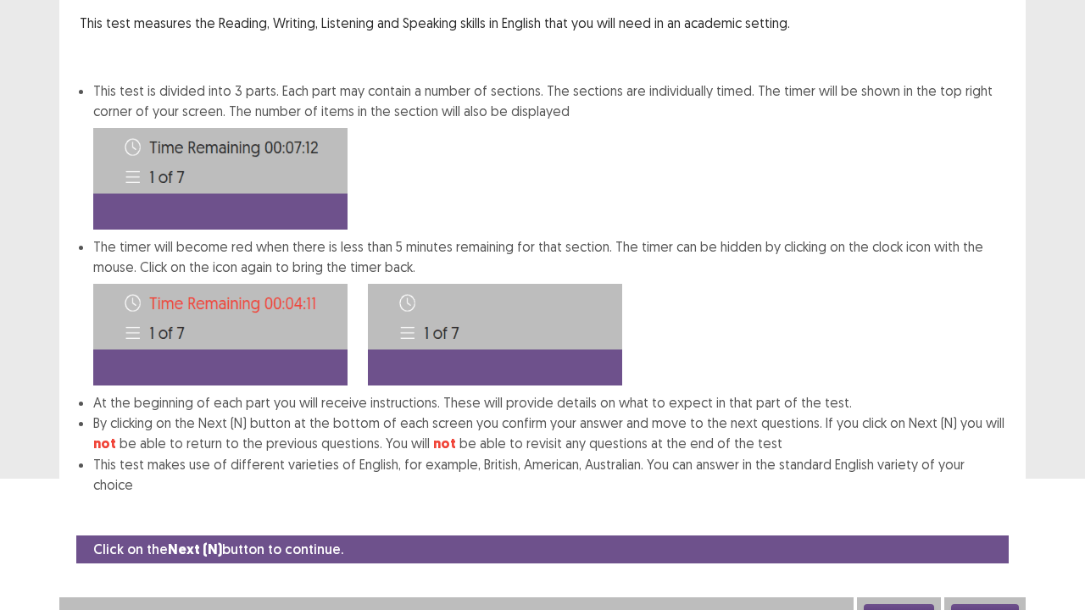
click at [993, 495] on button "Next" at bounding box center [985, 614] width 68 height 20
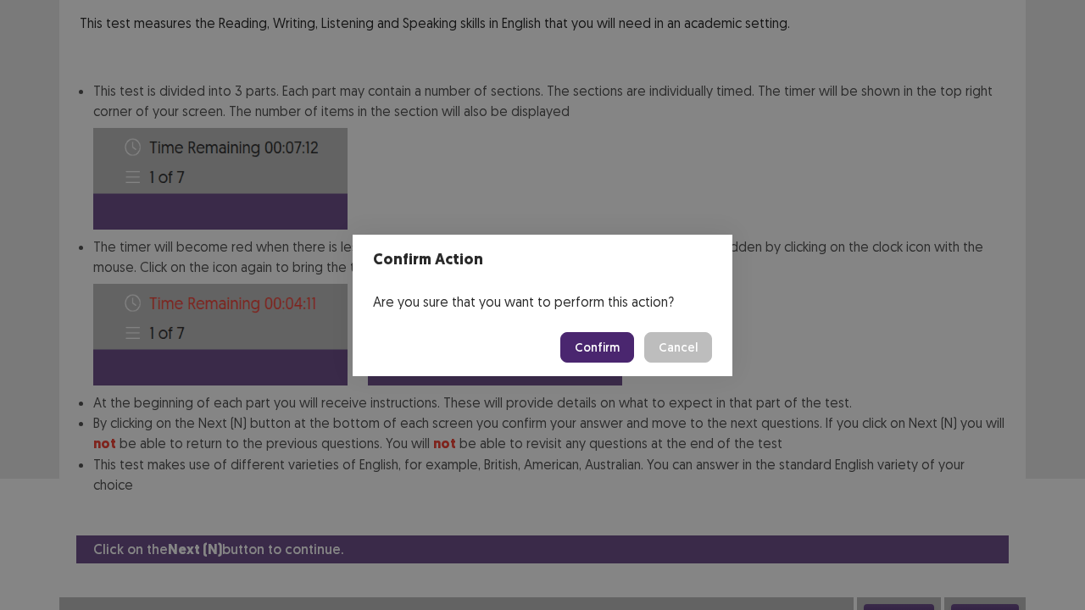
click at [601, 358] on button "Confirm" at bounding box center [597, 347] width 74 height 31
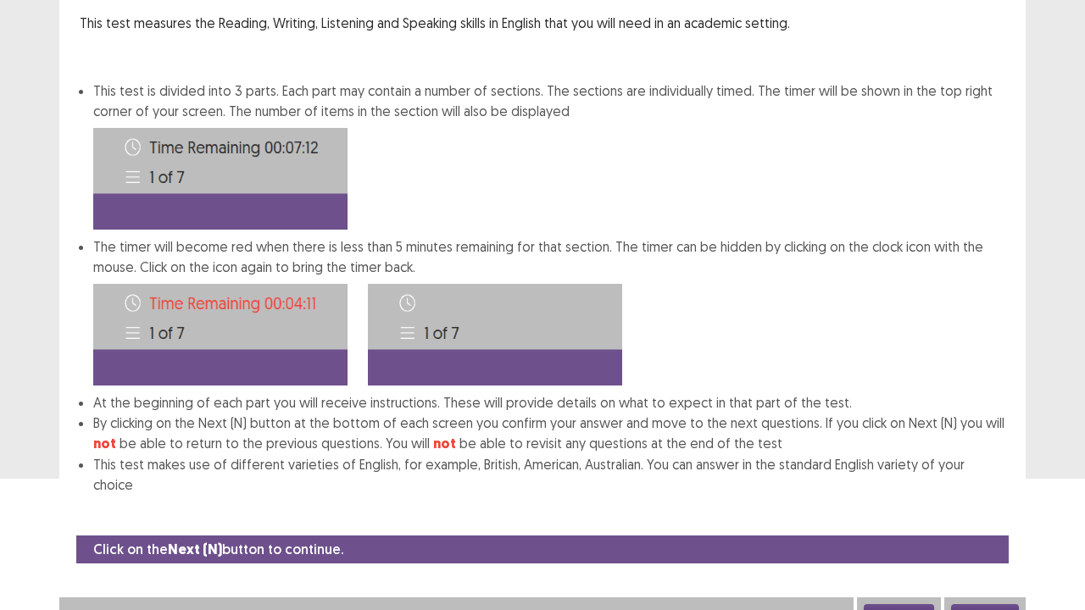
scroll to position [0, 0]
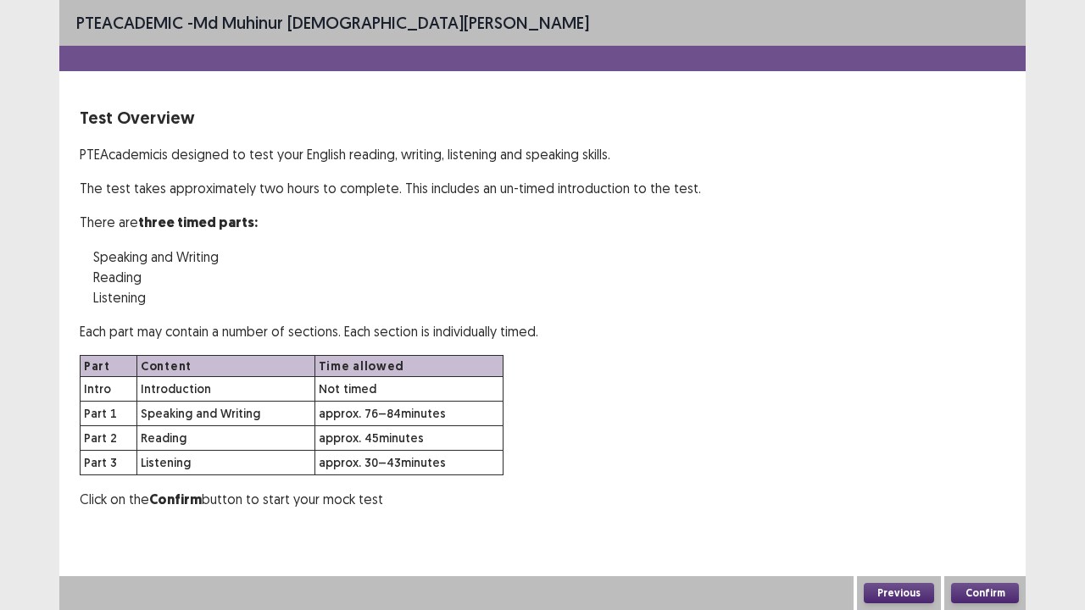
click at [982, 495] on button "Confirm" at bounding box center [985, 593] width 68 height 20
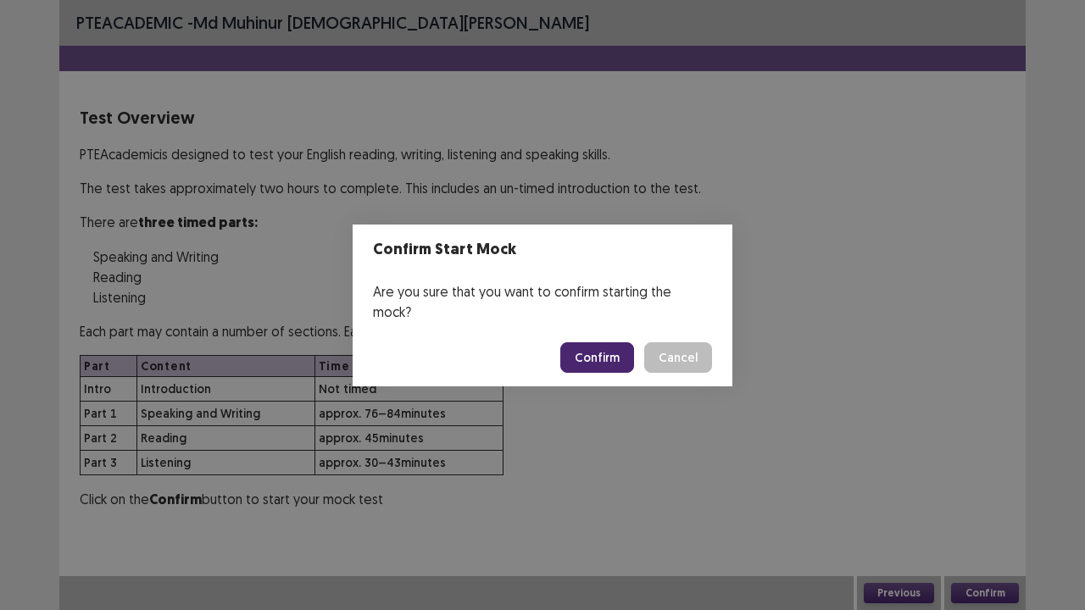
click at [610, 342] on button "Confirm" at bounding box center [597, 357] width 74 height 31
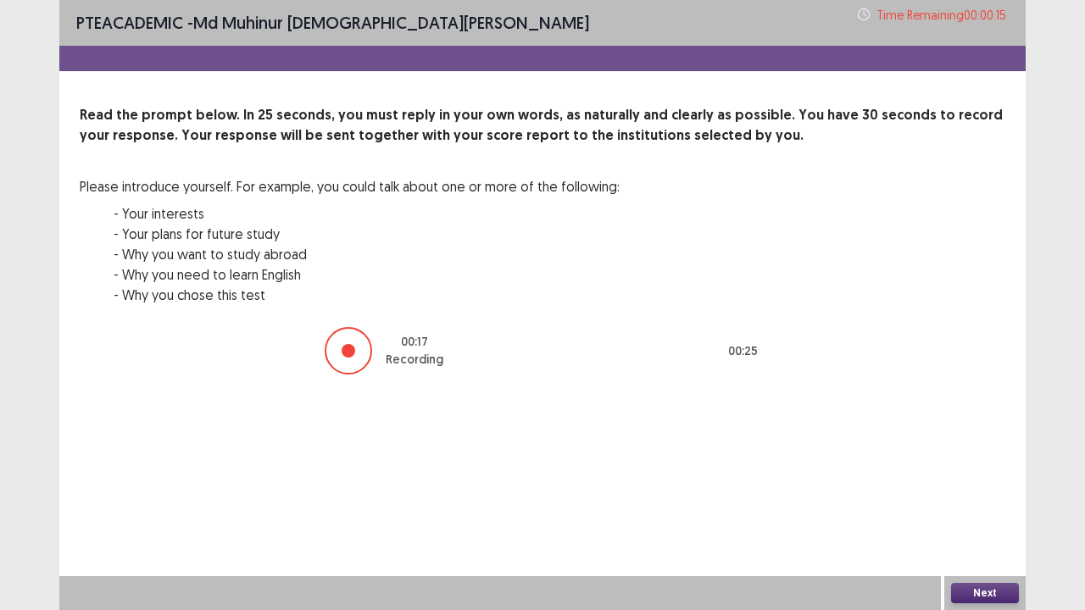
click at [993, 495] on button "Next" at bounding box center [985, 593] width 68 height 20
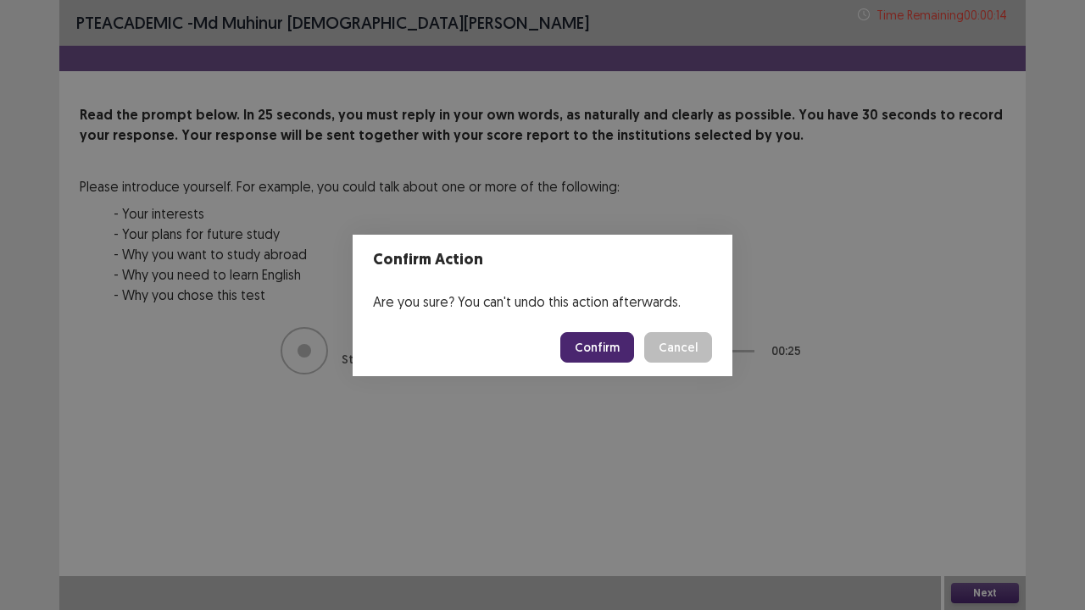
click at [629, 347] on button "Confirm" at bounding box center [597, 347] width 74 height 31
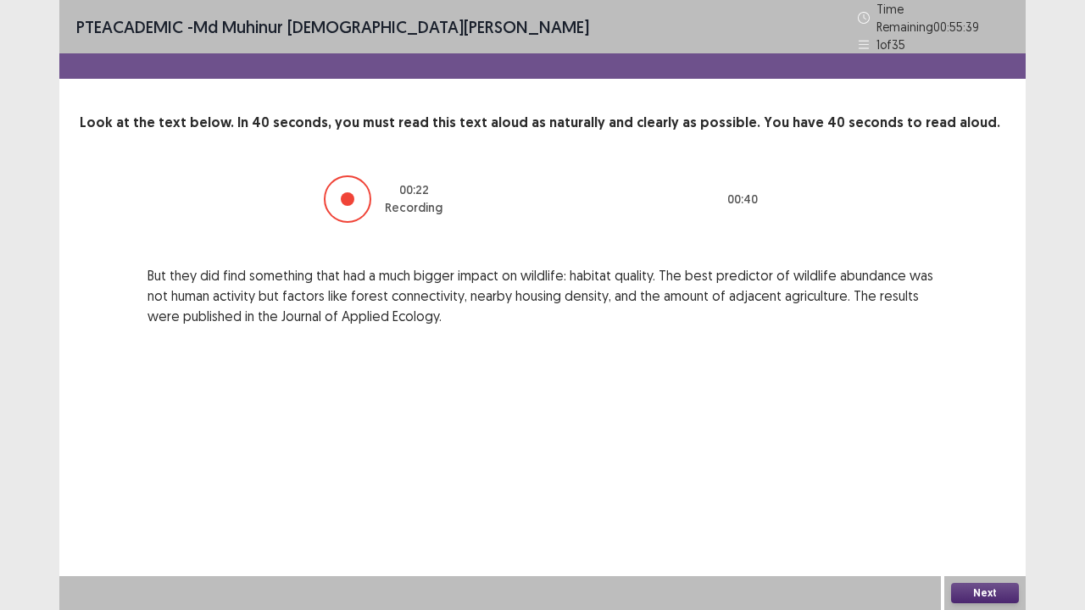
click at [981, 495] on button "Next" at bounding box center [985, 593] width 68 height 20
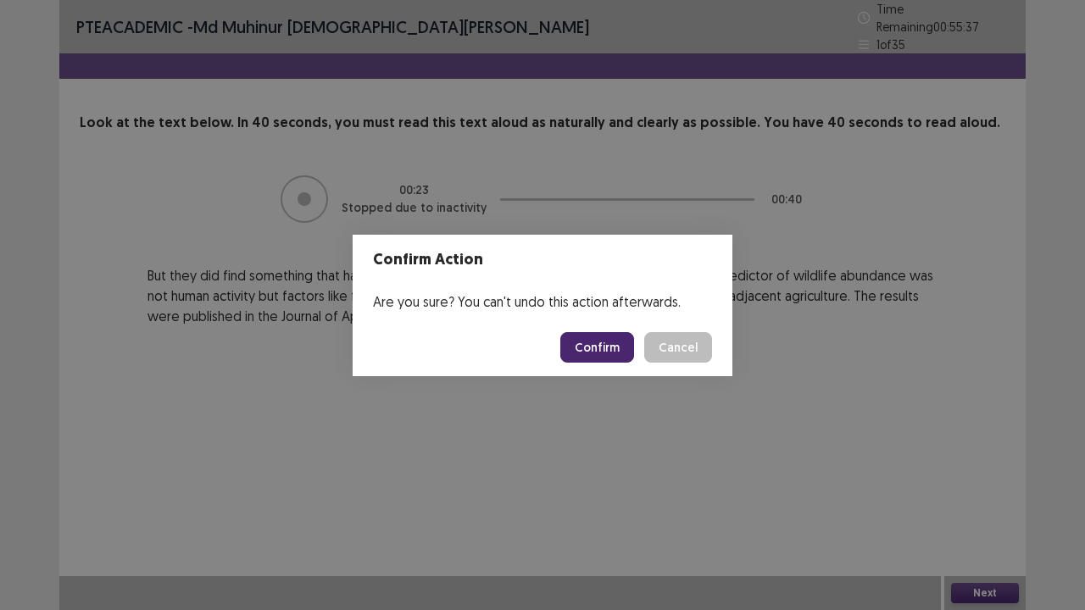
click at [597, 336] on button "Confirm" at bounding box center [597, 347] width 74 height 31
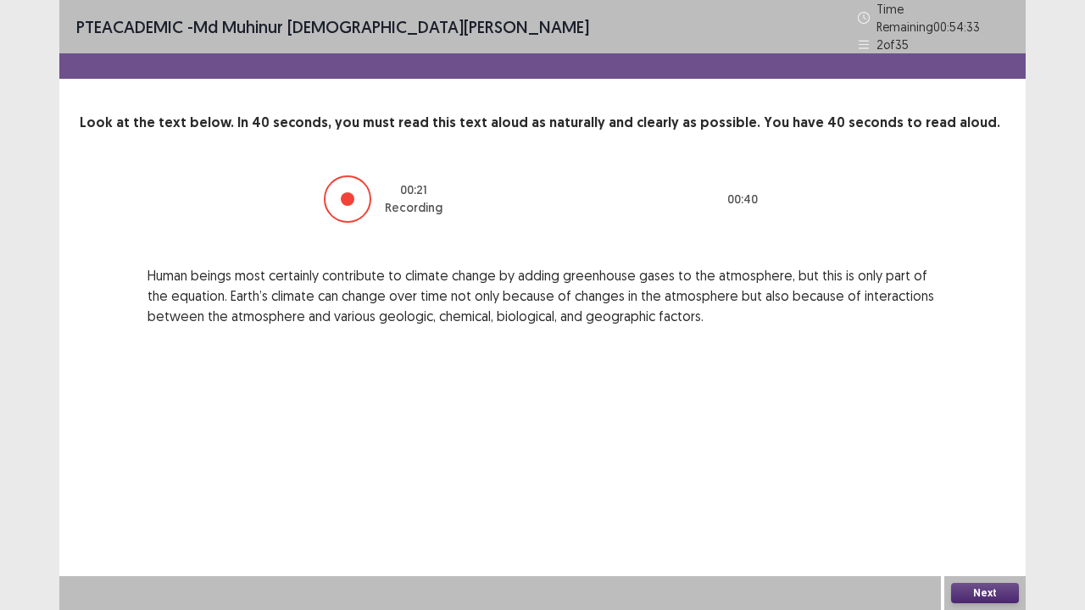
click at [953, 495] on button "Next" at bounding box center [985, 593] width 68 height 20
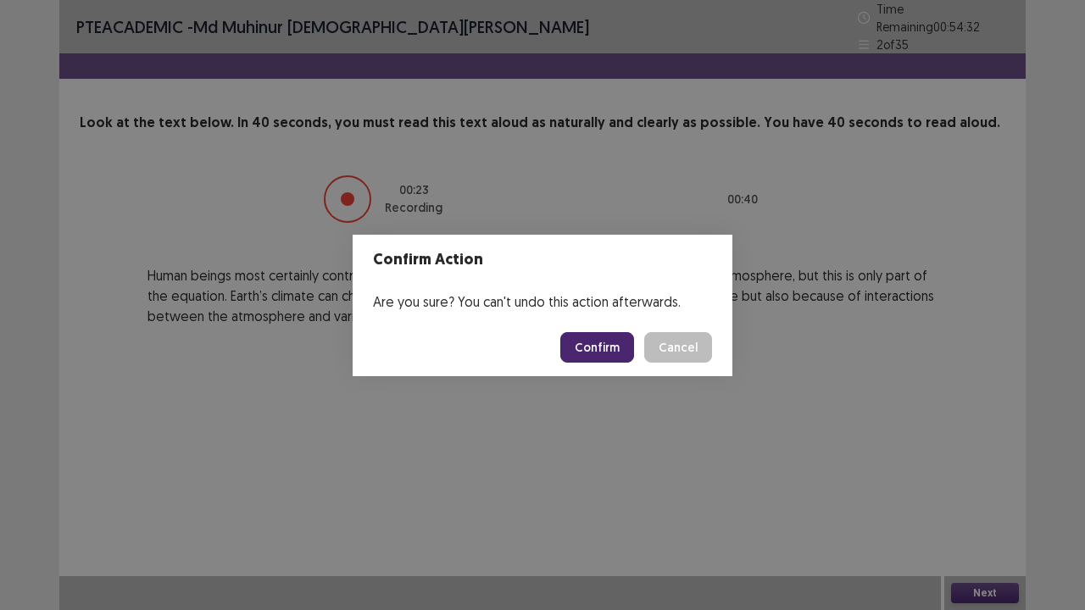
click at [586, 341] on button "Confirm" at bounding box center [597, 347] width 74 height 31
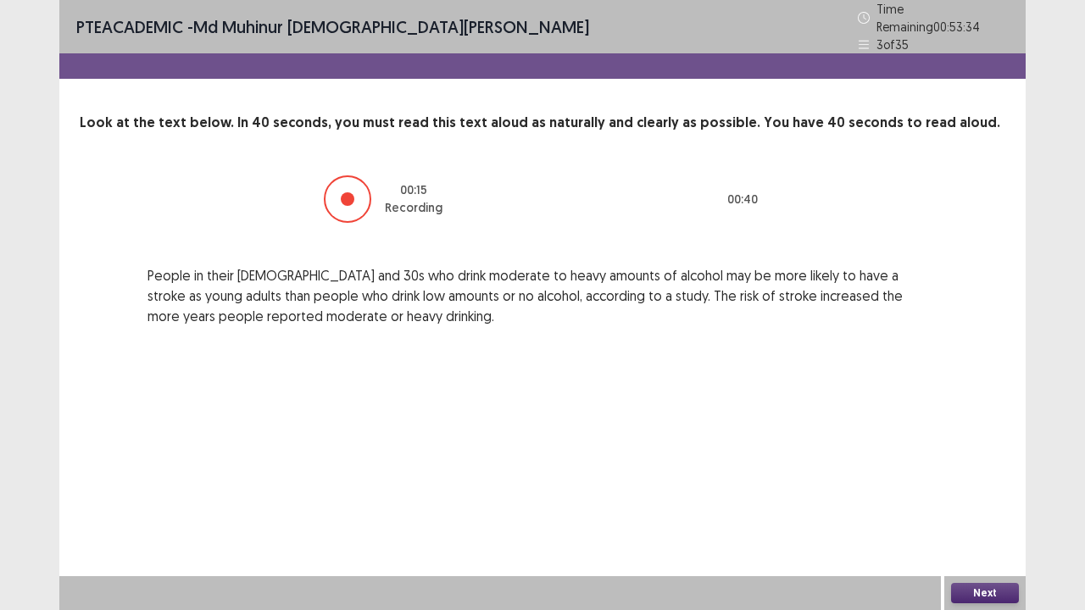
click at [986, 495] on button "Next" at bounding box center [985, 593] width 68 height 20
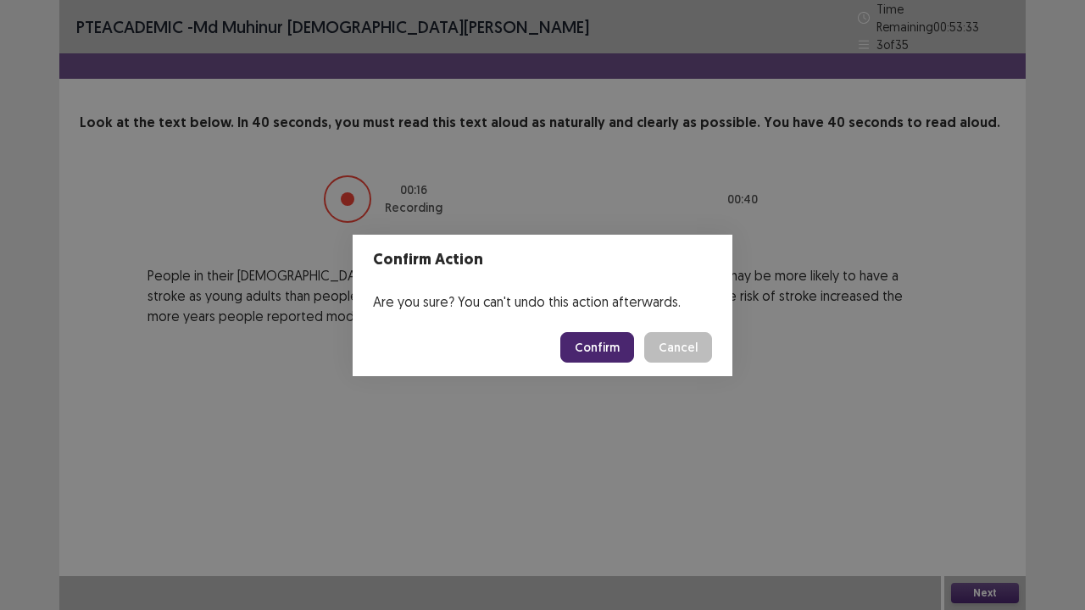
click at [601, 348] on button "Confirm" at bounding box center [597, 347] width 74 height 31
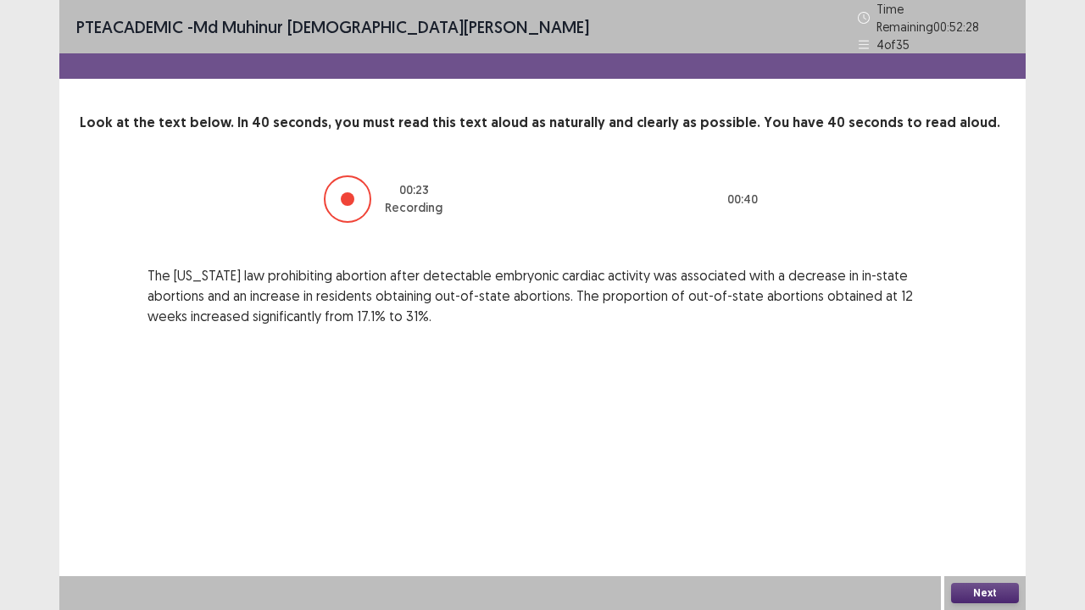
click at [1002, 495] on button "Next" at bounding box center [985, 593] width 68 height 20
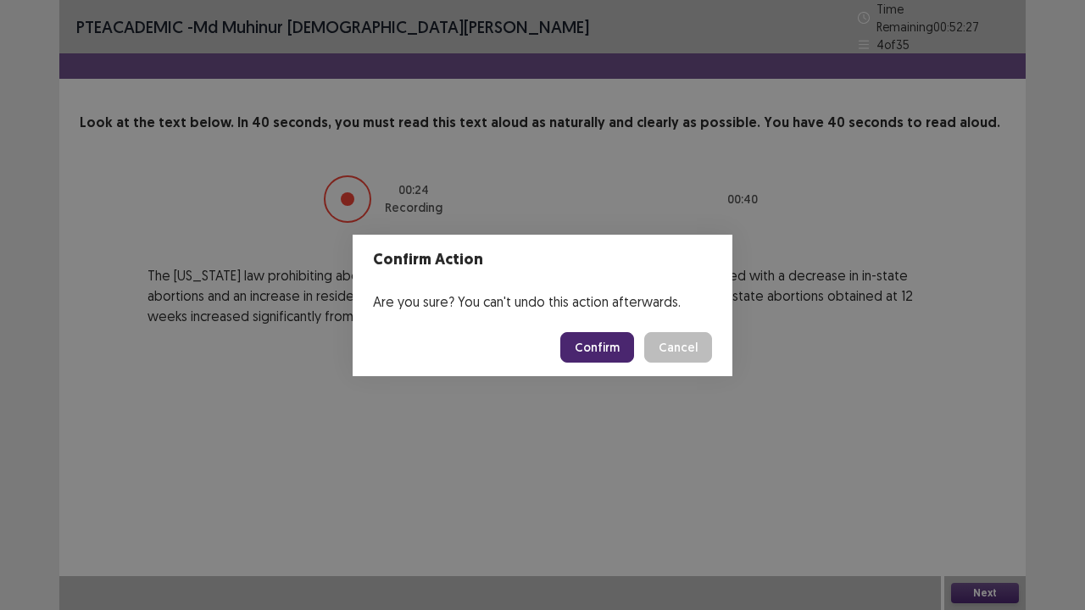
click at [590, 354] on button "Confirm" at bounding box center [597, 347] width 74 height 31
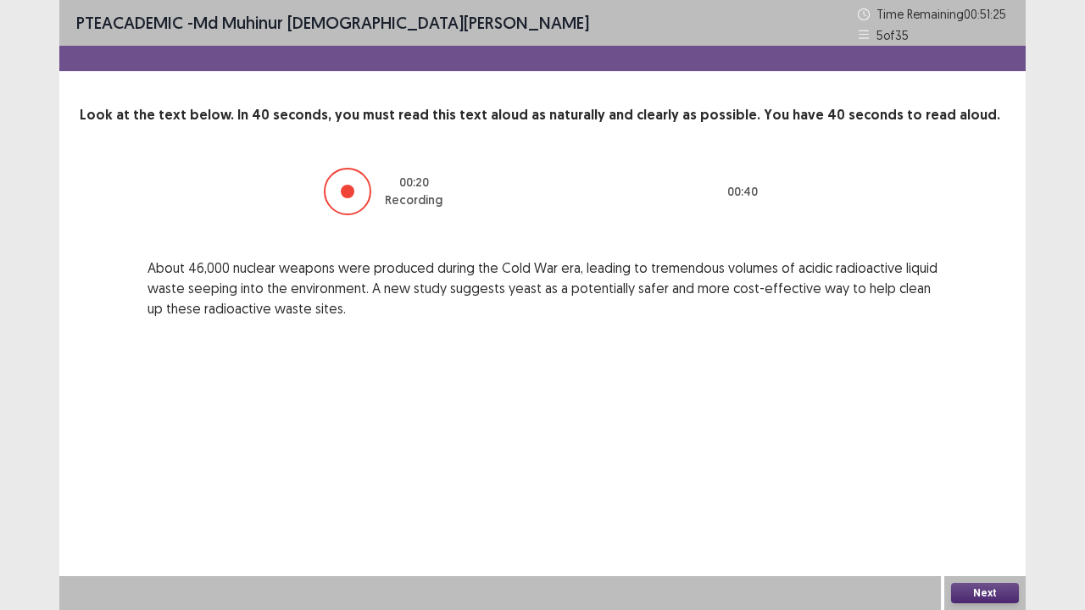
click at [970, 495] on button "Next" at bounding box center [985, 593] width 68 height 20
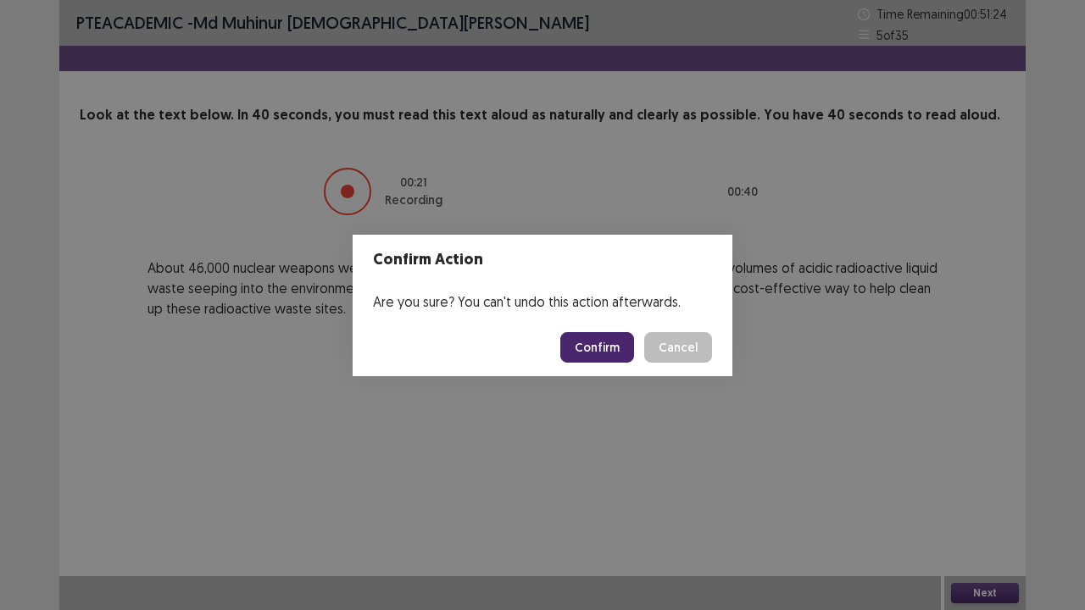
click at [581, 337] on button "Confirm" at bounding box center [597, 347] width 74 height 31
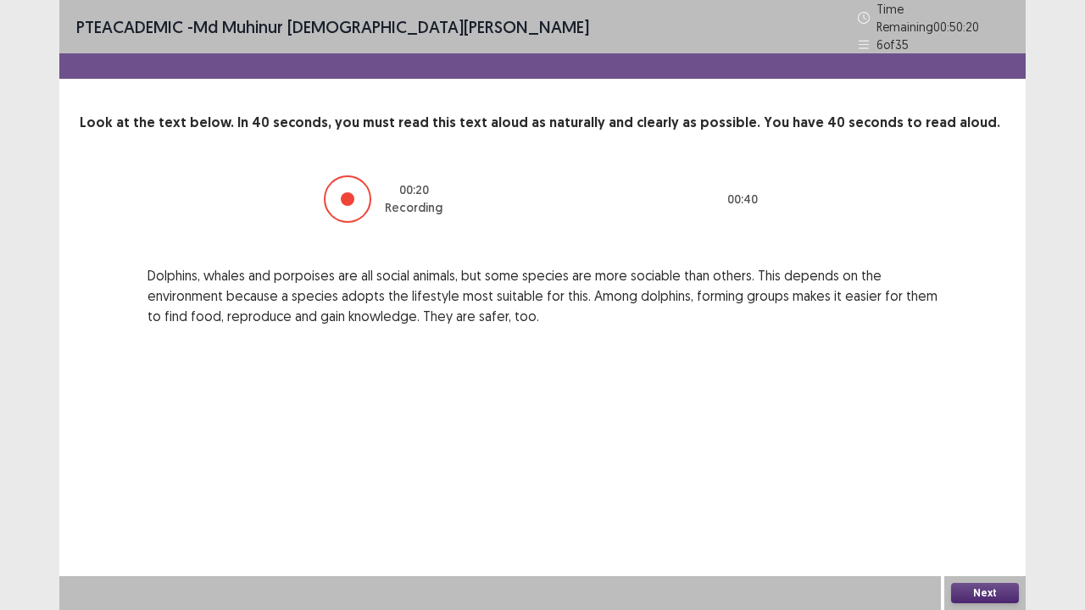
click at [1008, 495] on button "Next" at bounding box center [985, 593] width 68 height 20
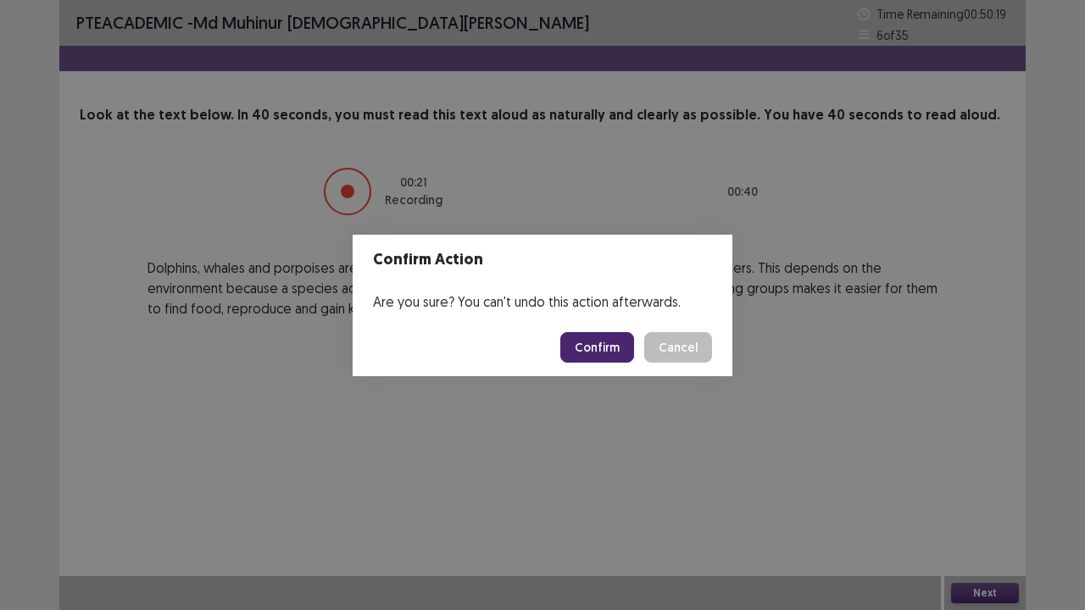
click at [609, 347] on button "Confirm" at bounding box center [597, 347] width 74 height 31
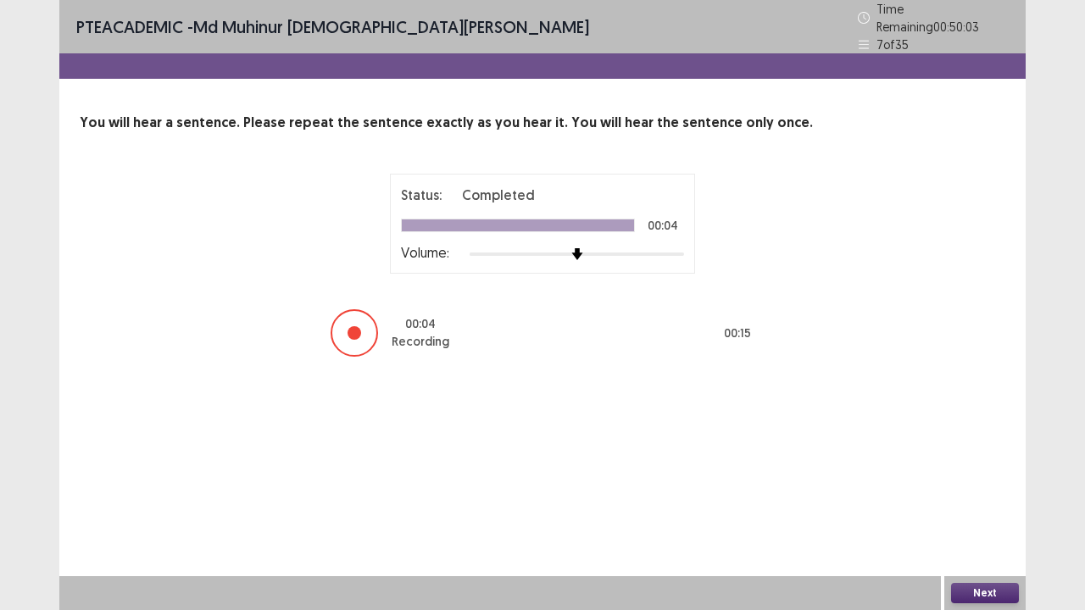
click at [980, 495] on button "Next" at bounding box center [985, 593] width 68 height 20
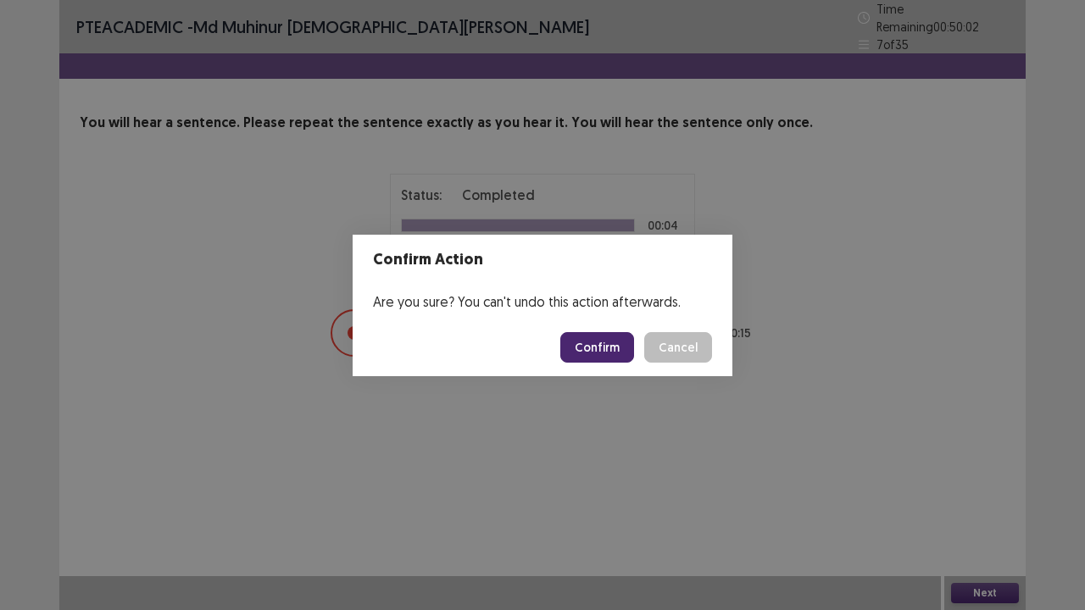
click at [605, 353] on button "Confirm" at bounding box center [597, 347] width 74 height 31
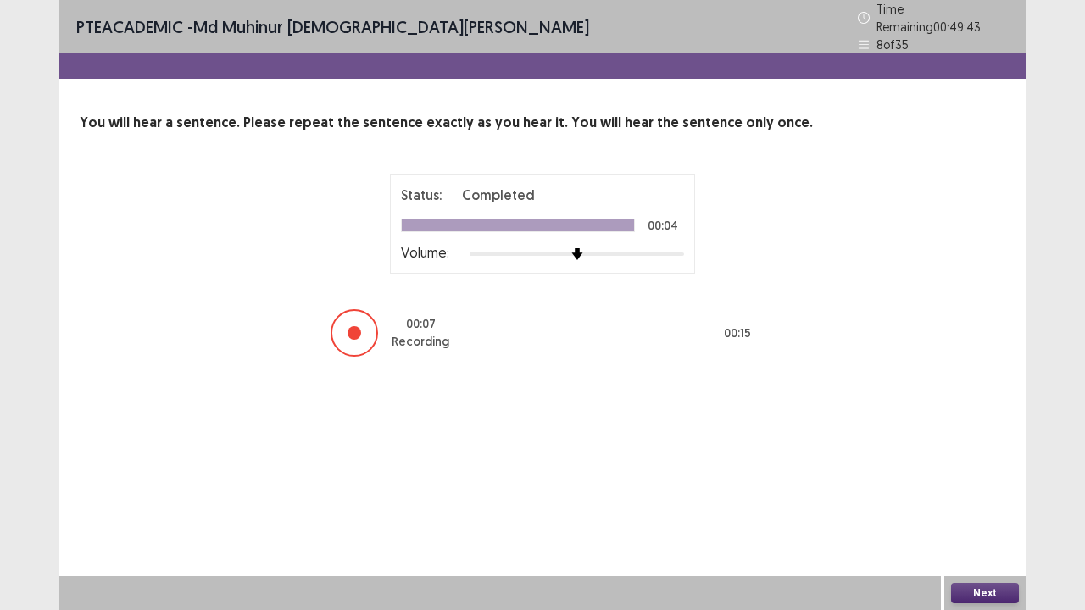
click at [989, 495] on button "Next" at bounding box center [985, 593] width 68 height 20
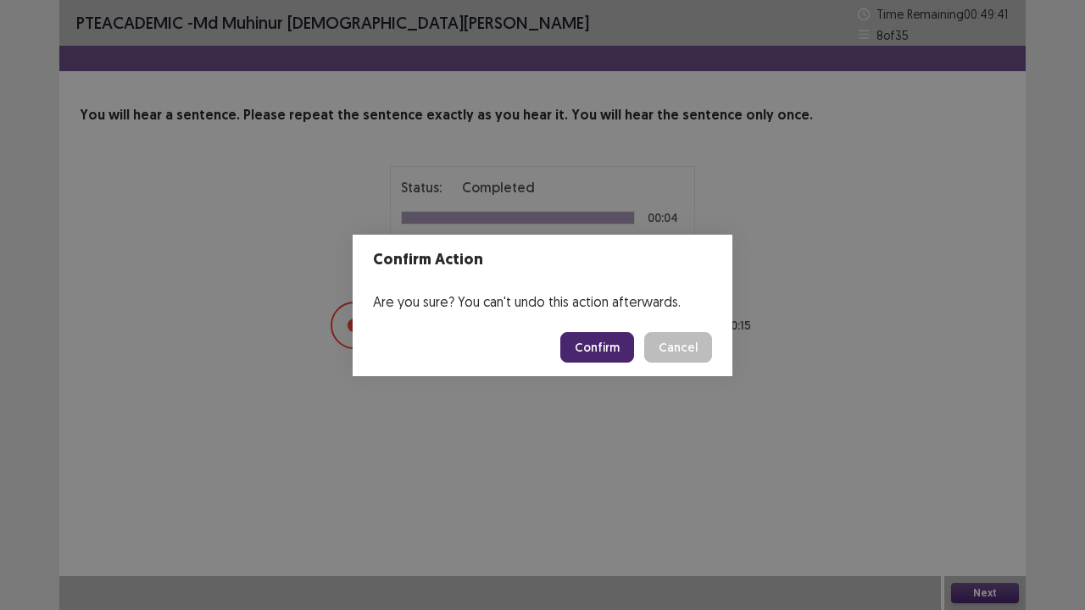
click at [624, 351] on button "Confirm" at bounding box center [597, 347] width 74 height 31
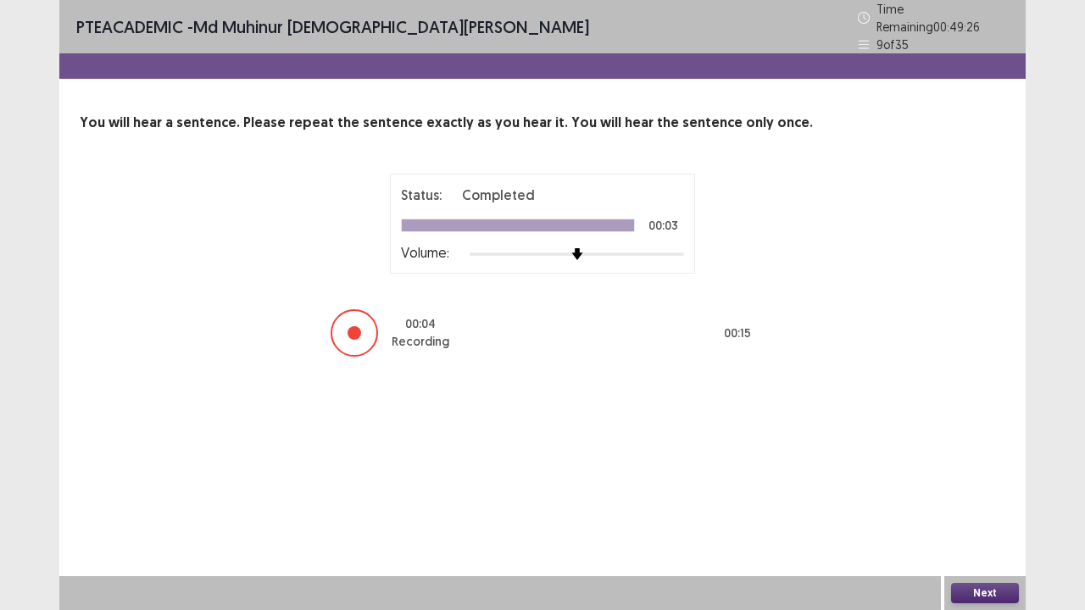
click at [991, 495] on button "Next" at bounding box center [985, 593] width 68 height 20
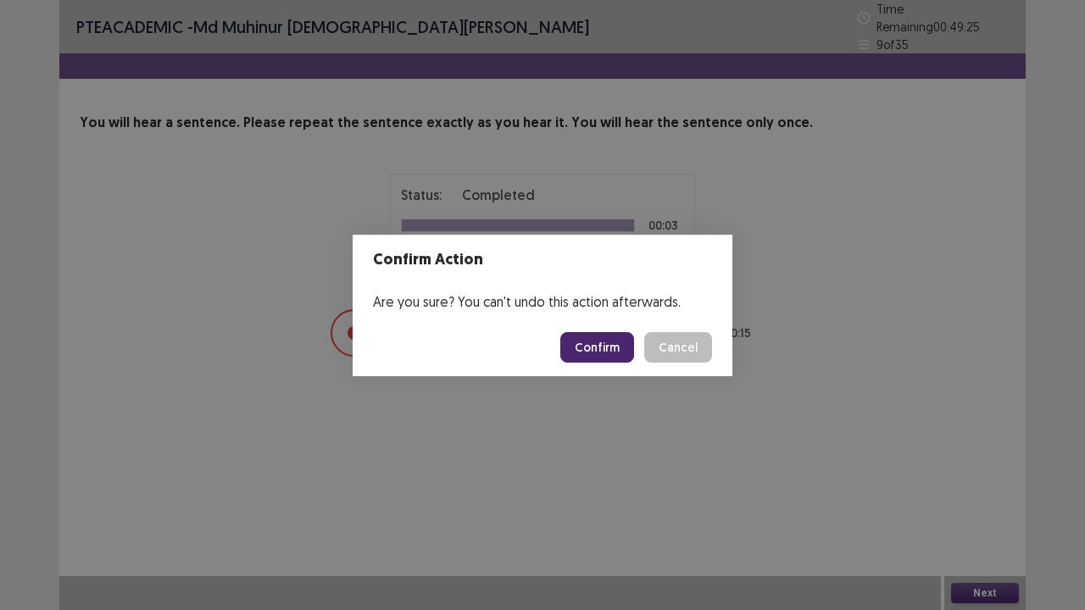
click at [600, 353] on button "Confirm" at bounding box center [597, 347] width 74 height 31
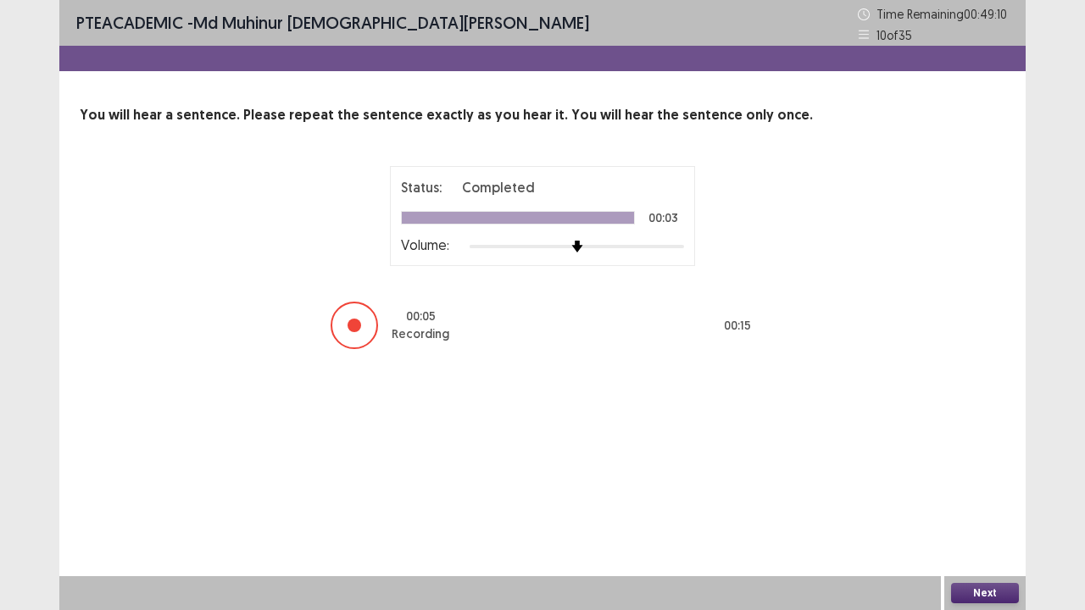
click at [979, 495] on button "Next" at bounding box center [985, 593] width 68 height 20
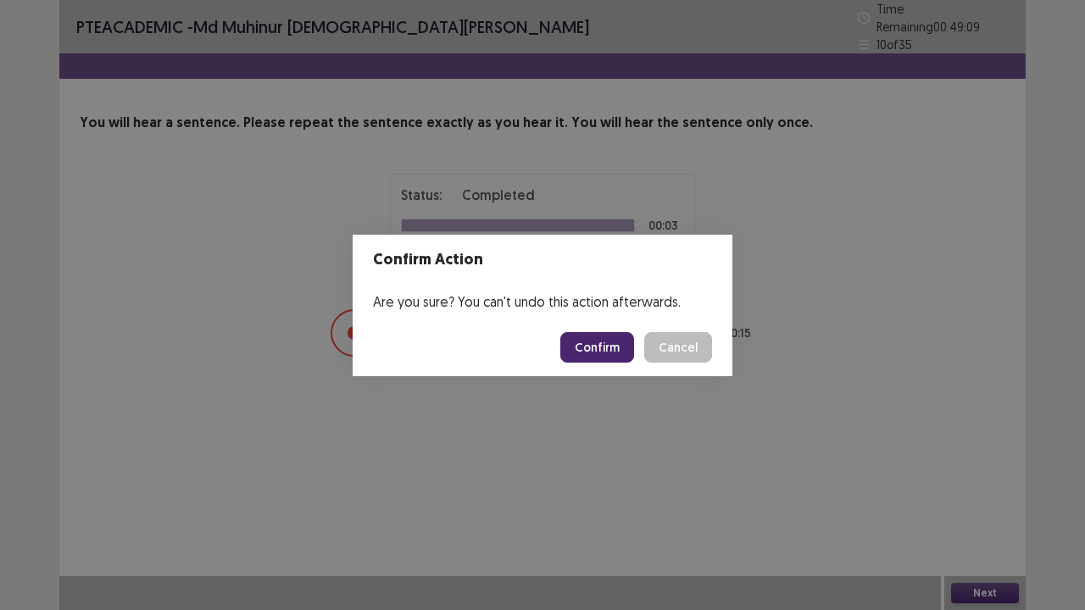
click at [612, 336] on button "Confirm" at bounding box center [597, 347] width 74 height 31
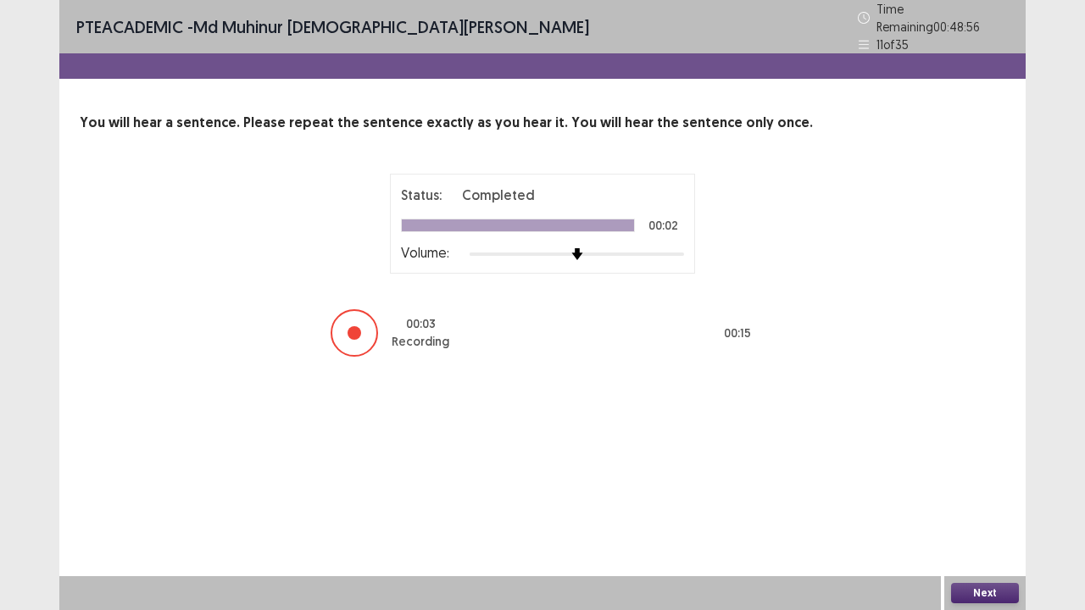
click at [988, 495] on button "Next" at bounding box center [985, 593] width 68 height 20
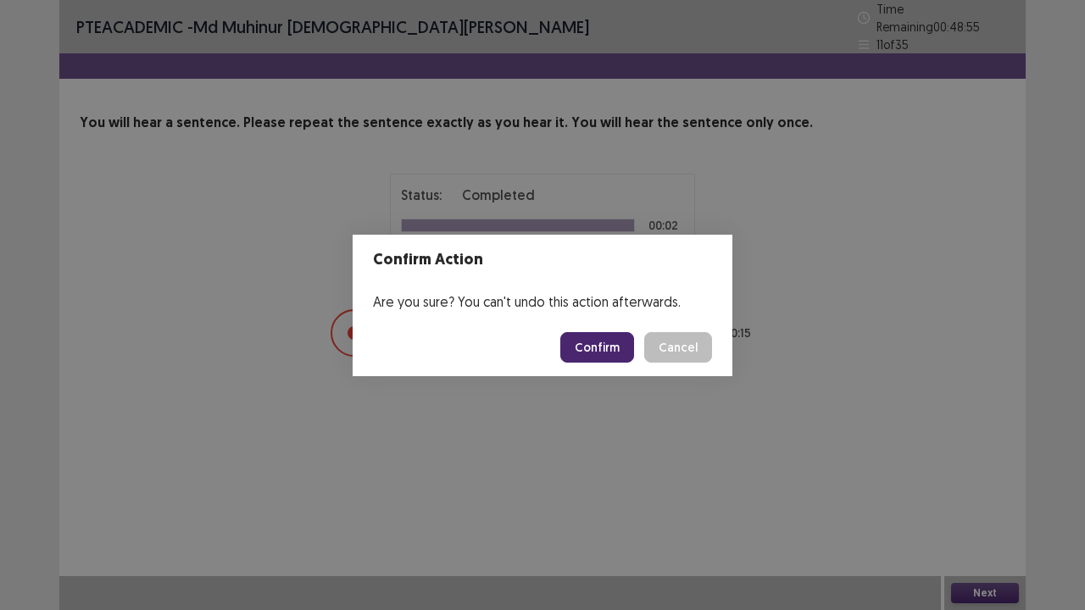
click at [620, 344] on button "Confirm" at bounding box center [597, 347] width 74 height 31
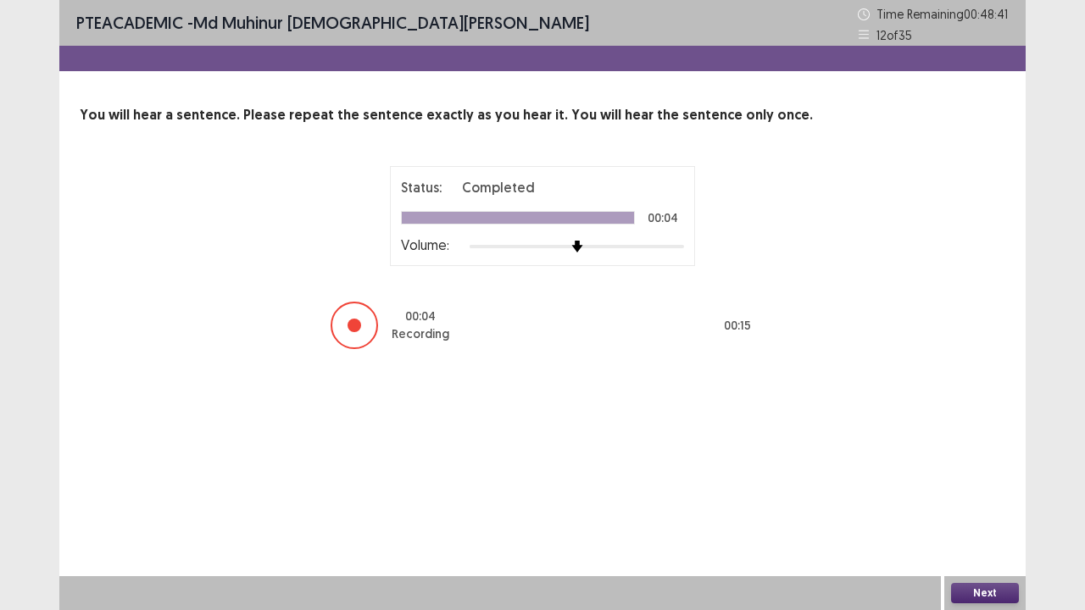
click at [974, 495] on button "Next" at bounding box center [985, 593] width 68 height 20
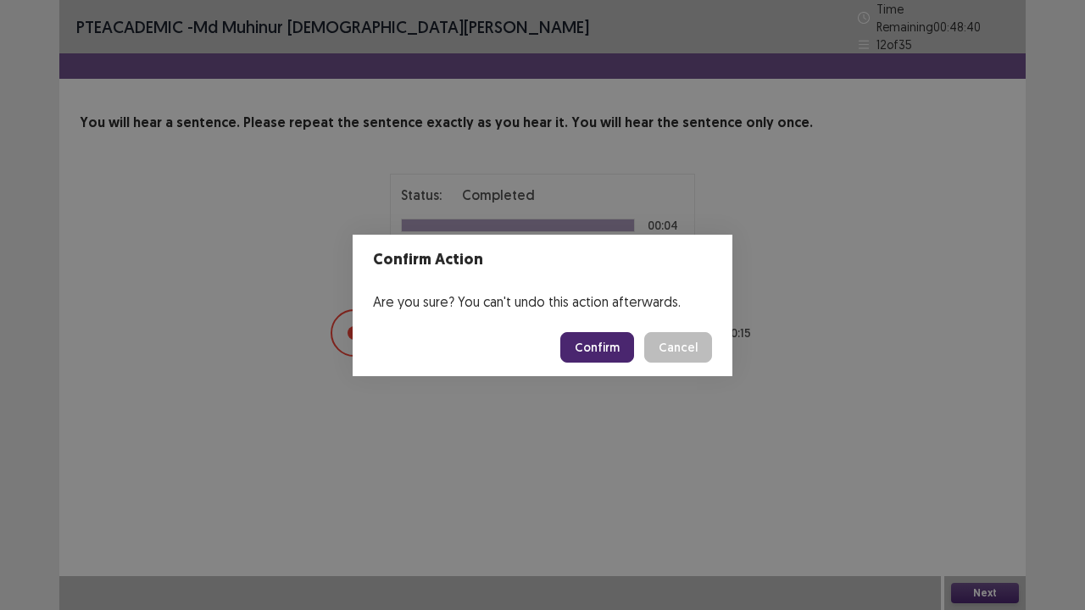
click at [631, 354] on button "Confirm" at bounding box center [597, 347] width 74 height 31
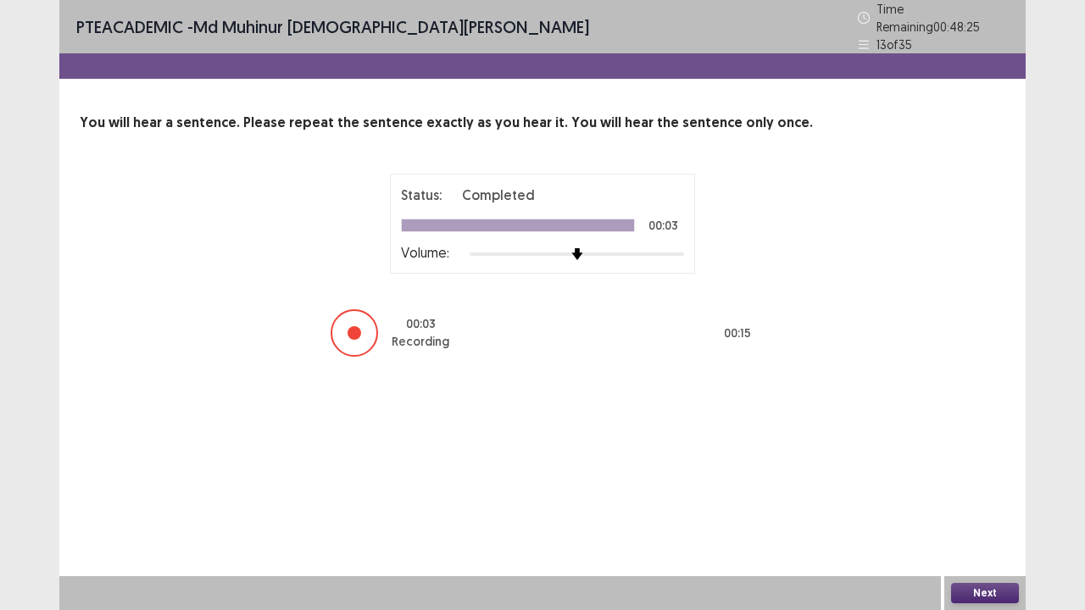
click at [982, 495] on button "Next" at bounding box center [985, 593] width 68 height 20
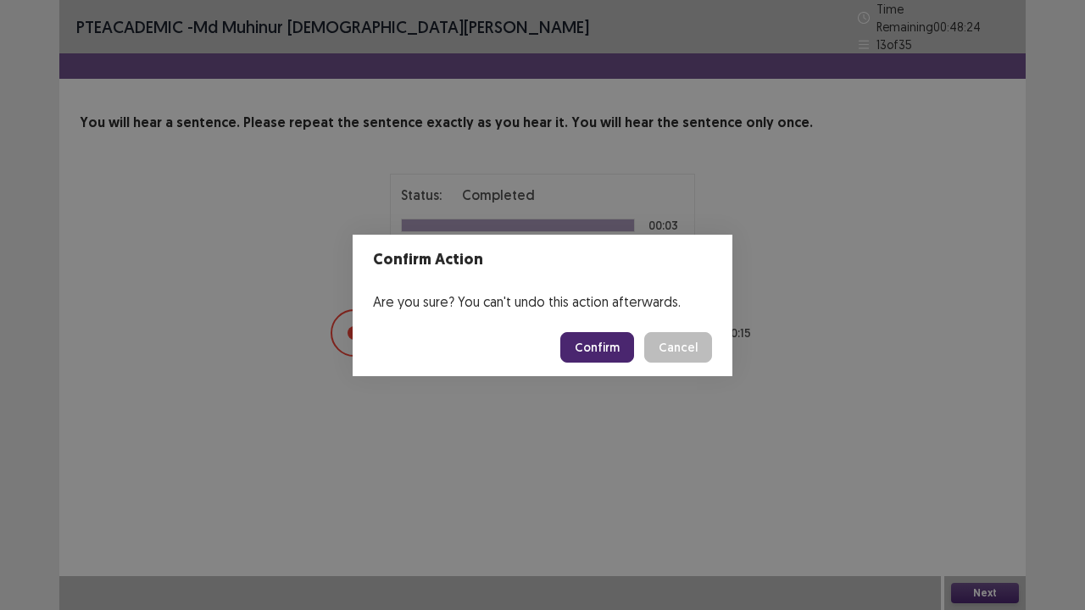
click at [595, 344] on button "Confirm" at bounding box center [597, 347] width 74 height 31
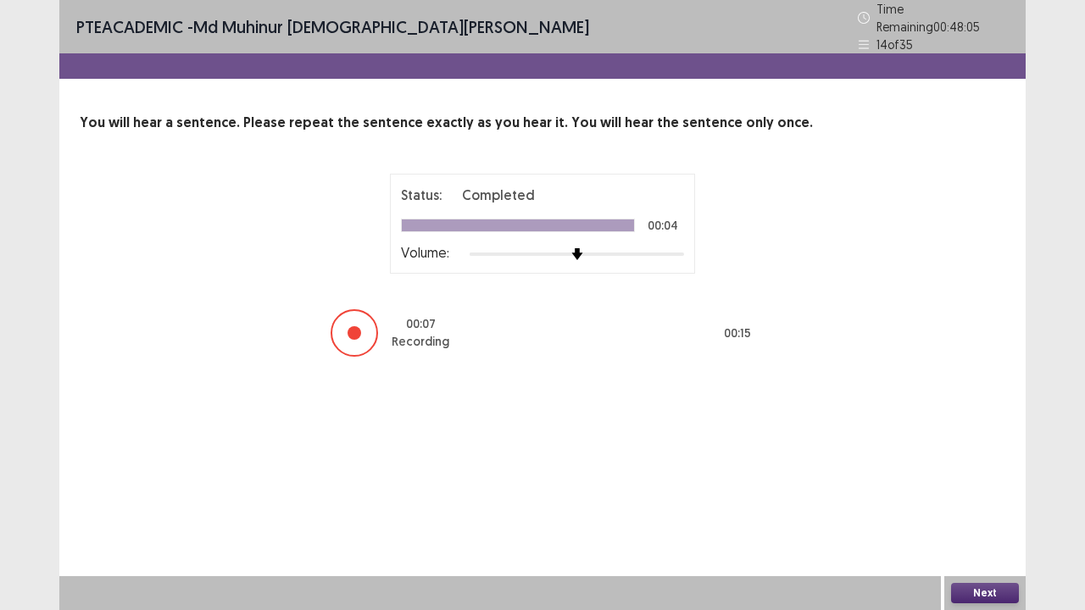
click at [979, 495] on button "Next" at bounding box center [985, 593] width 68 height 20
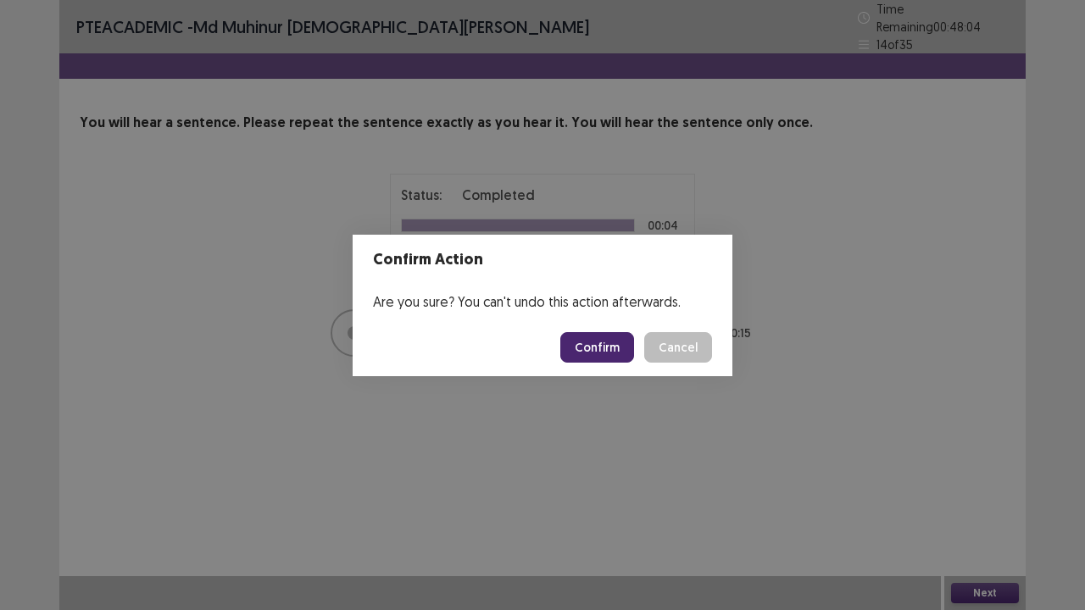
click at [602, 361] on button "Confirm" at bounding box center [597, 347] width 74 height 31
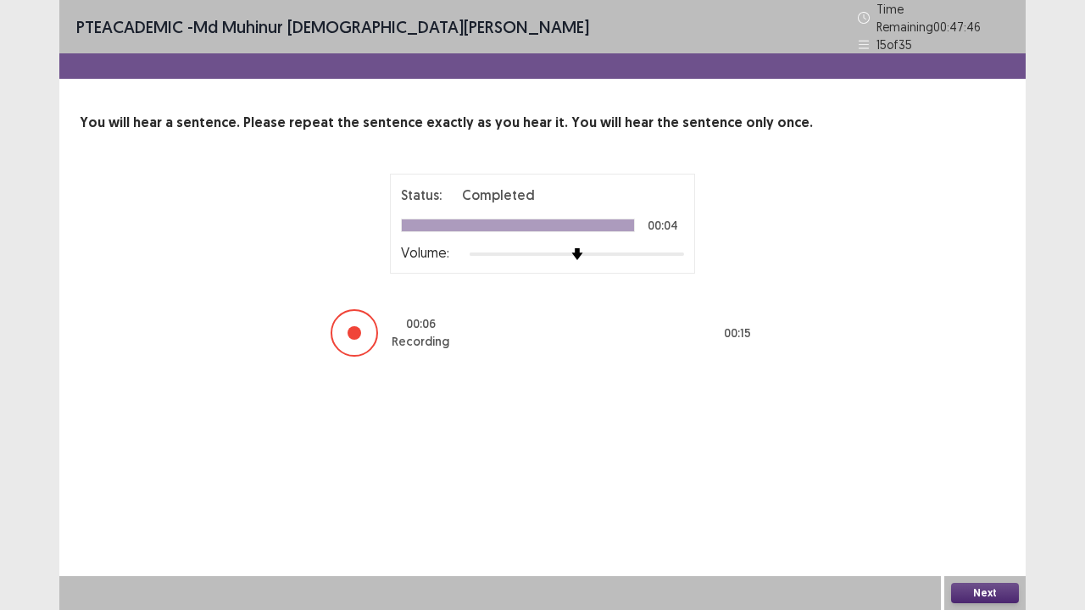
click at [1003, 495] on button "Next" at bounding box center [985, 593] width 68 height 20
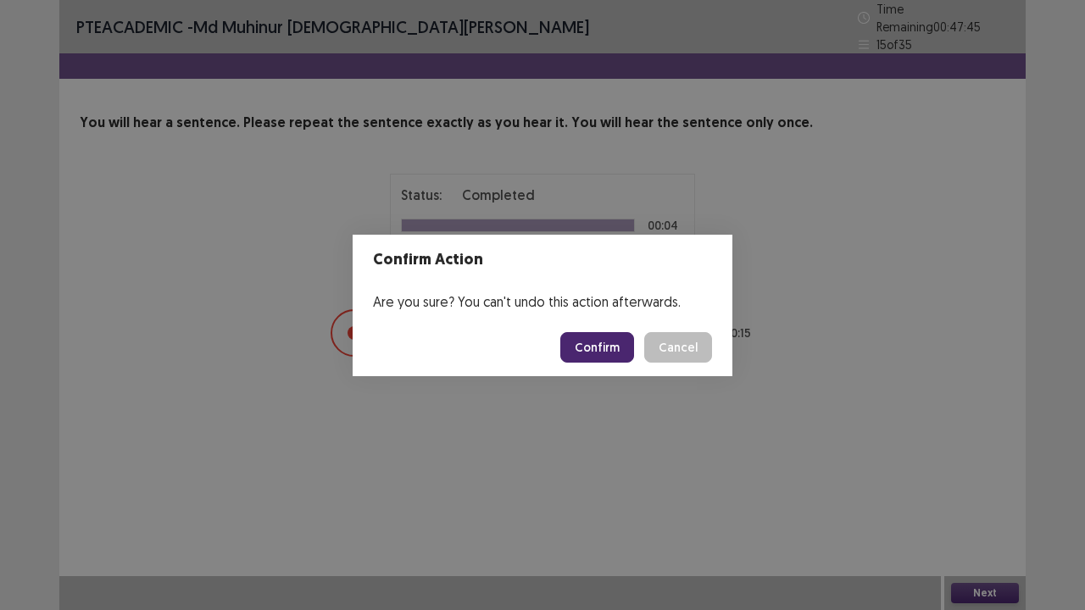
click at [590, 358] on button "Confirm" at bounding box center [597, 347] width 74 height 31
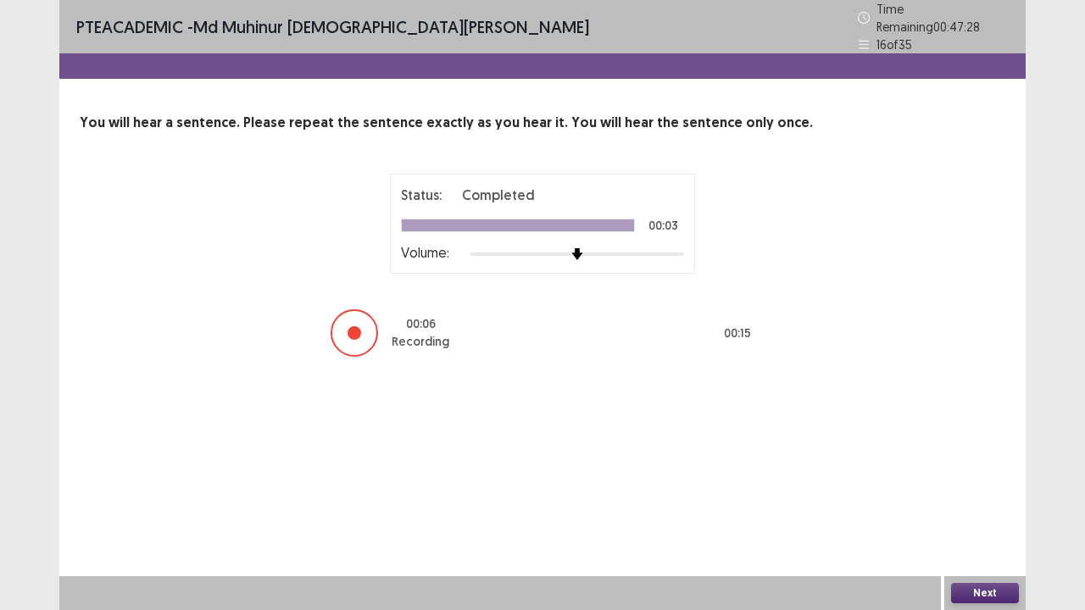
click at [973, 495] on button "Next" at bounding box center [985, 593] width 68 height 20
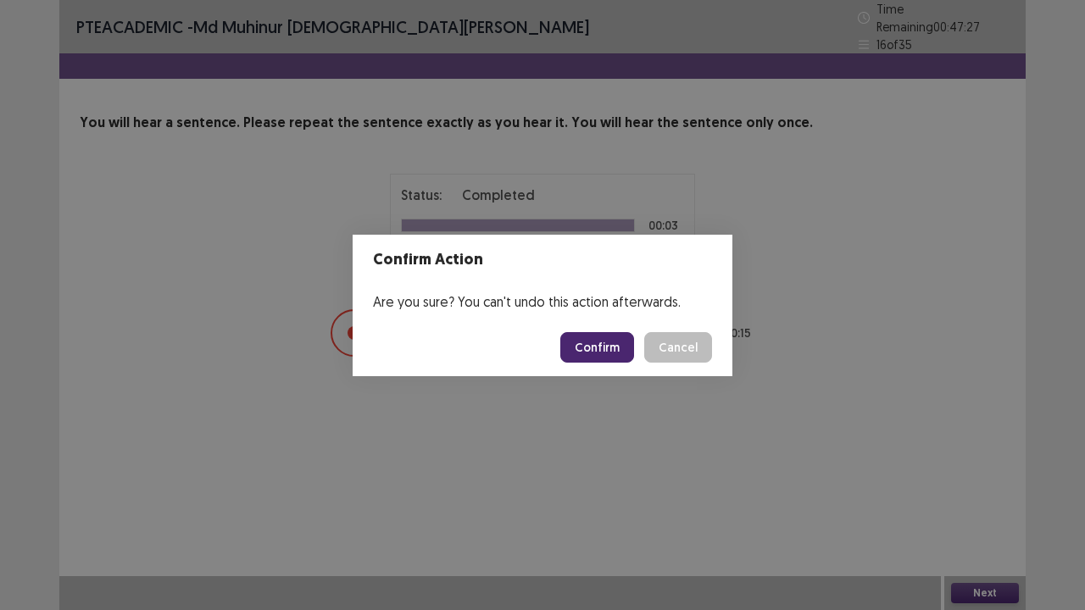
click at [583, 342] on button "Confirm" at bounding box center [597, 347] width 74 height 31
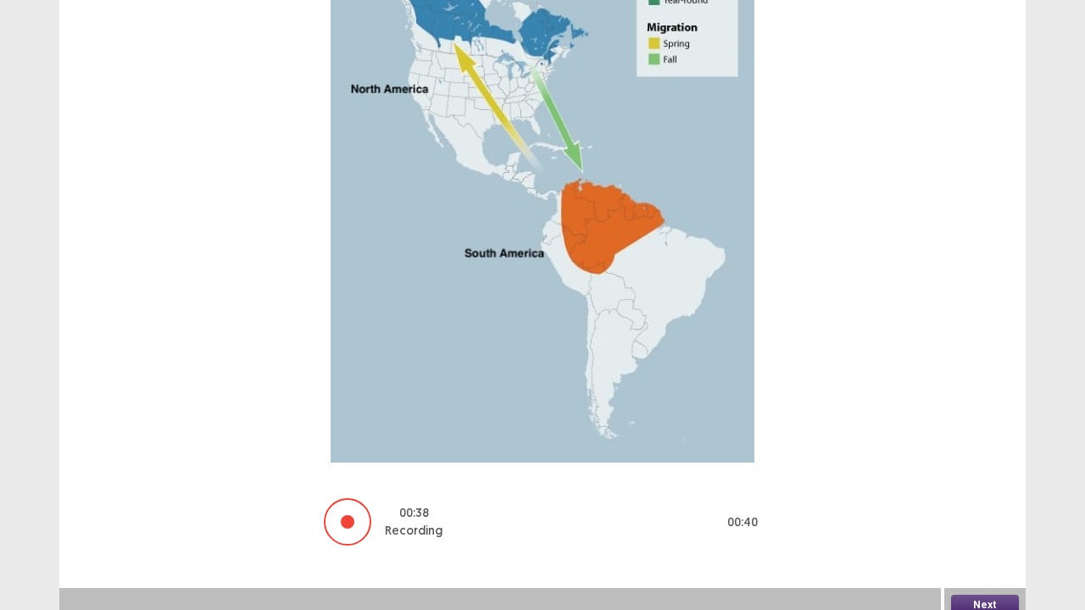
scroll to position [277, 0]
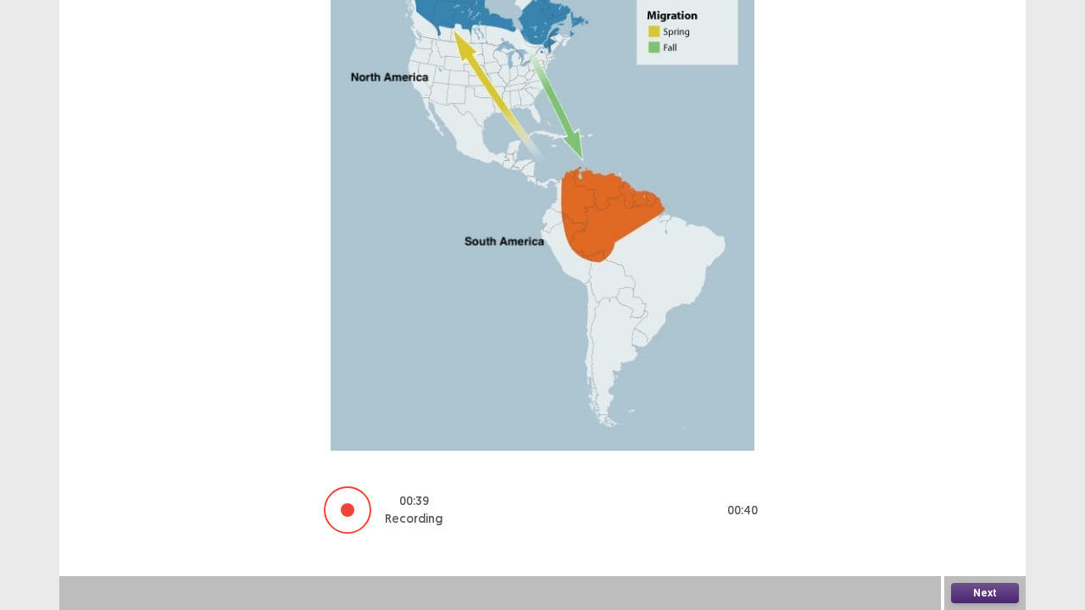
click at [993, 495] on button "Next" at bounding box center [985, 593] width 68 height 20
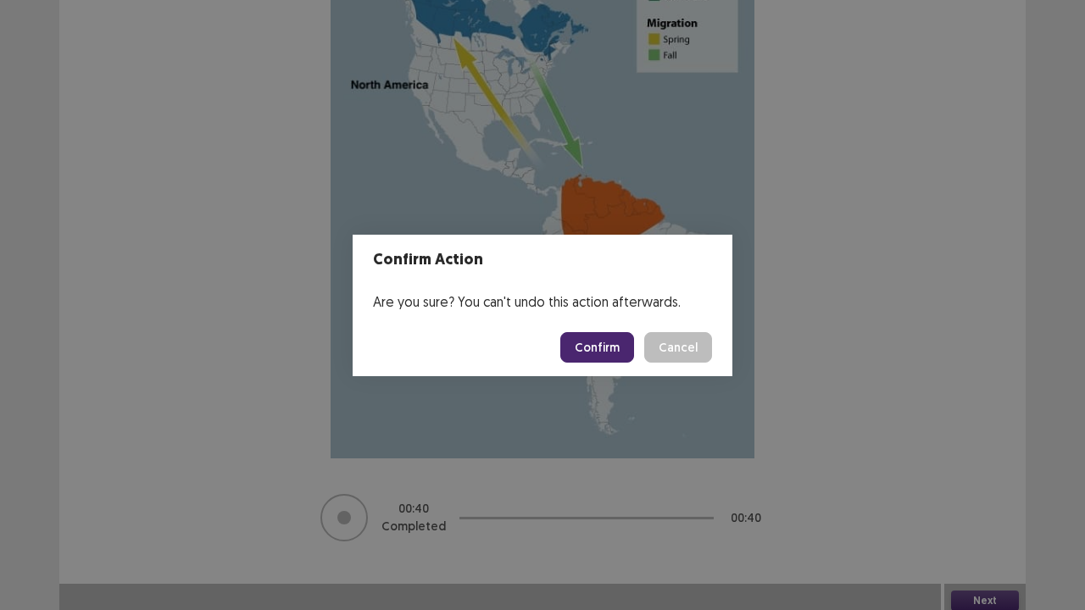
click at [603, 333] on button "Confirm" at bounding box center [597, 347] width 74 height 31
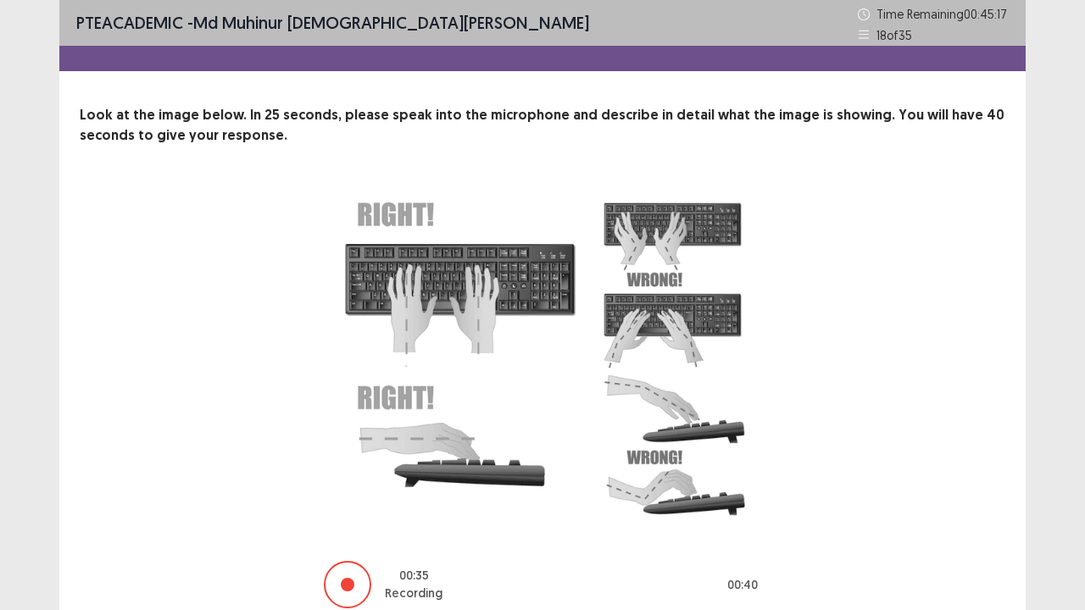
scroll to position [75, 0]
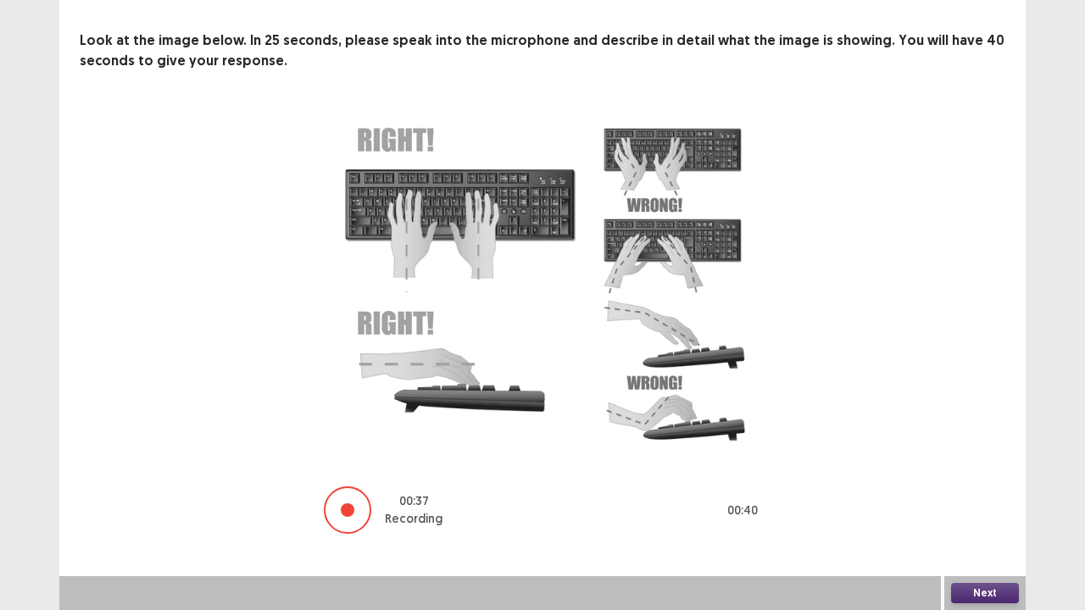
drag, startPoint x: 942, startPoint y: 582, endPoint x: 947, endPoint y: 589, distance: 9.0
click at [946, 495] on div "Next" at bounding box center [542, 593] width 966 height 34
click at [990, 495] on button "Next" at bounding box center [985, 593] width 68 height 20
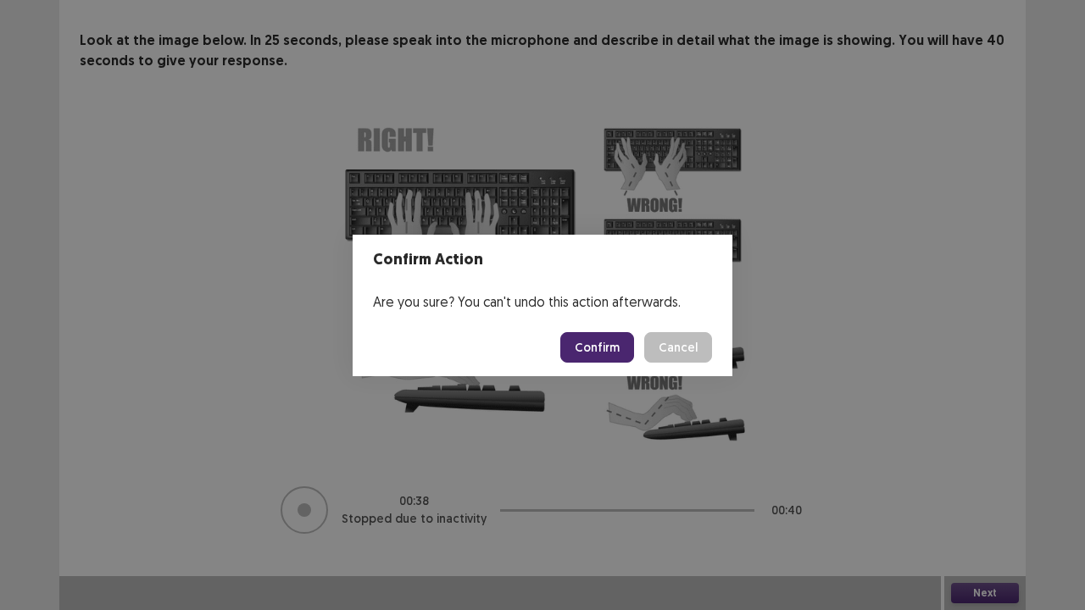
click at [592, 347] on button "Confirm" at bounding box center [597, 347] width 74 height 31
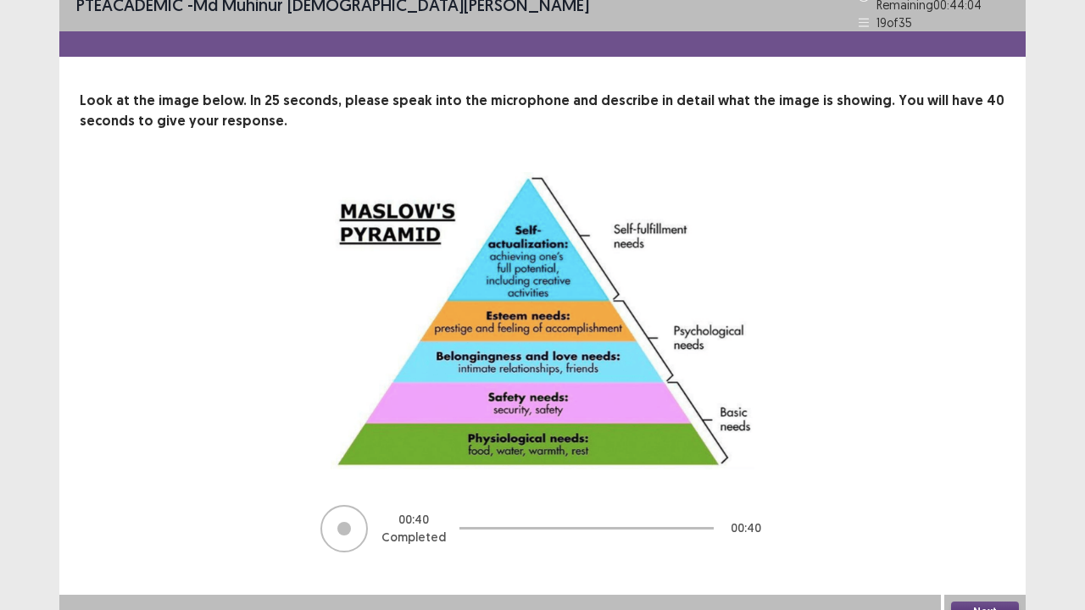
scroll to position [32, 0]
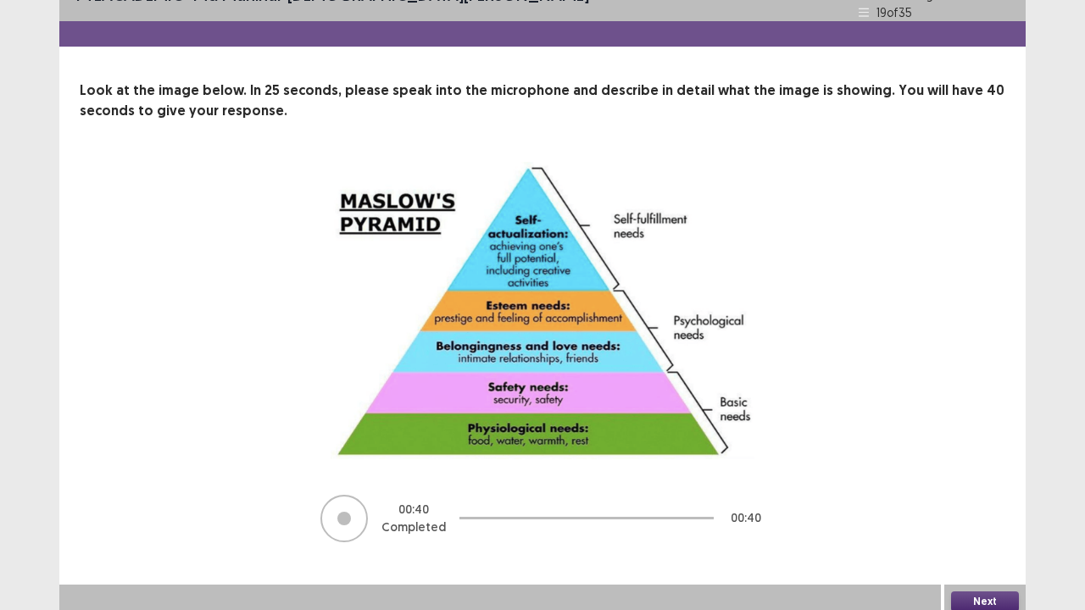
click at [991, 495] on button "Next" at bounding box center [985, 602] width 68 height 20
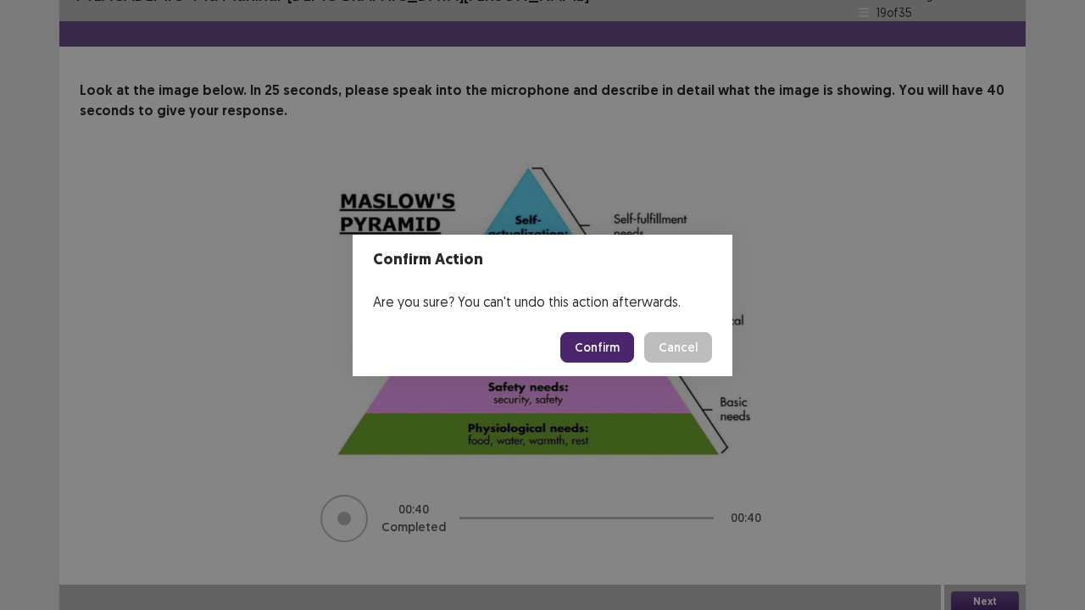
click at [614, 342] on button "Confirm" at bounding box center [597, 347] width 74 height 31
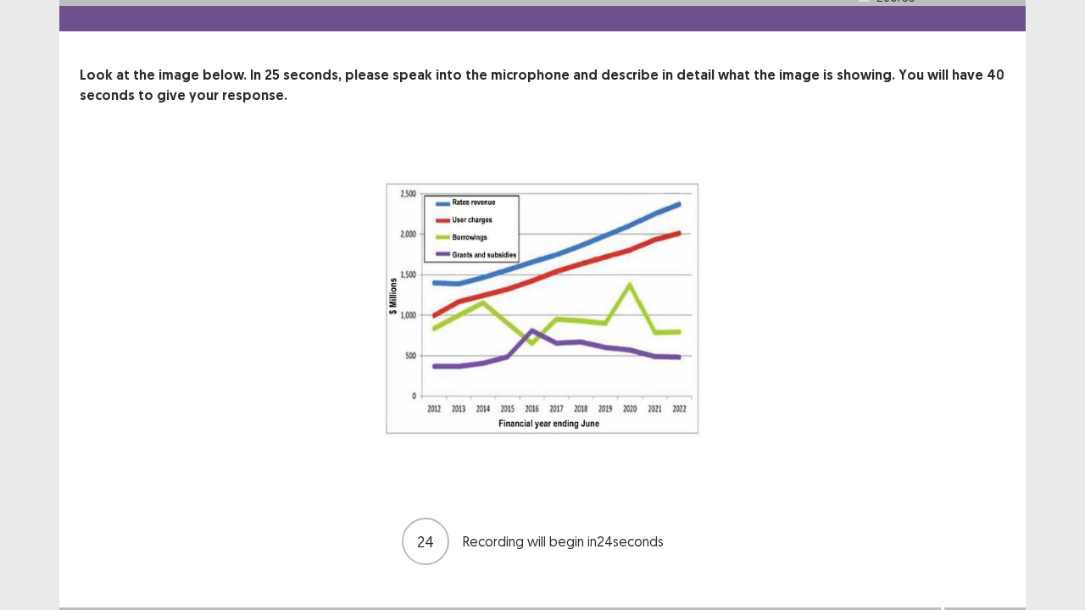
scroll to position [71, 0]
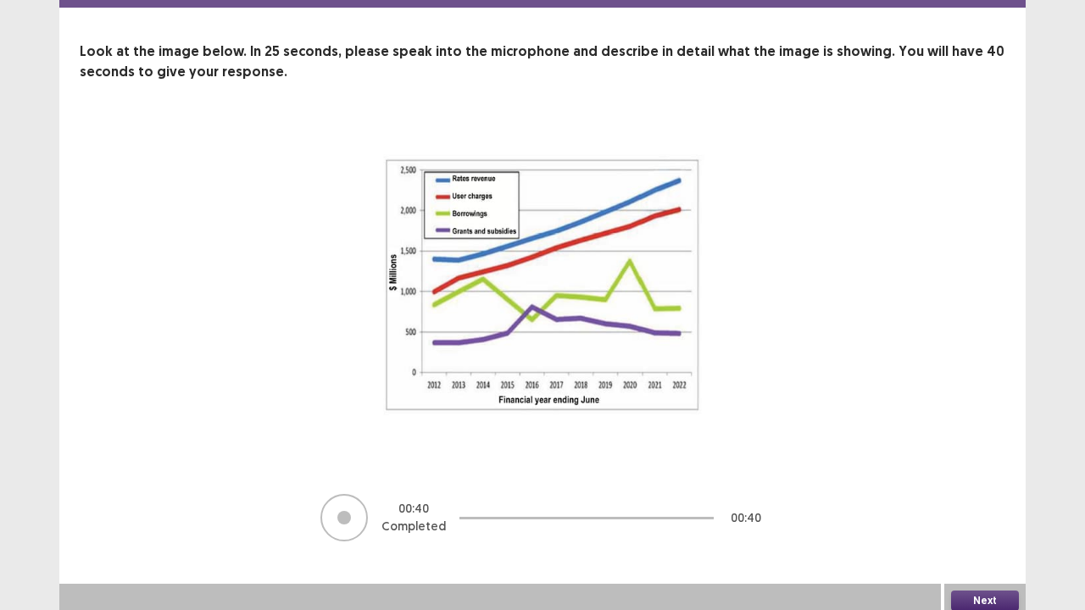
click at [975, 495] on button "Next" at bounding box center [985, 601] width 68 height 20
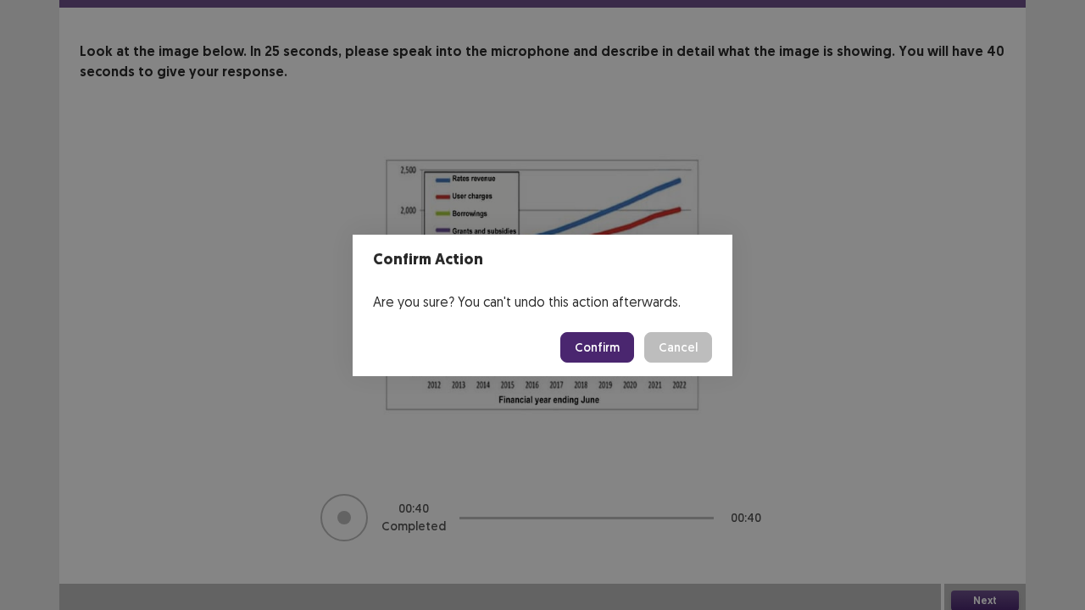
click at [598, 351] on button "Confirm" at bounding box center [597, 347] width 74 height 31
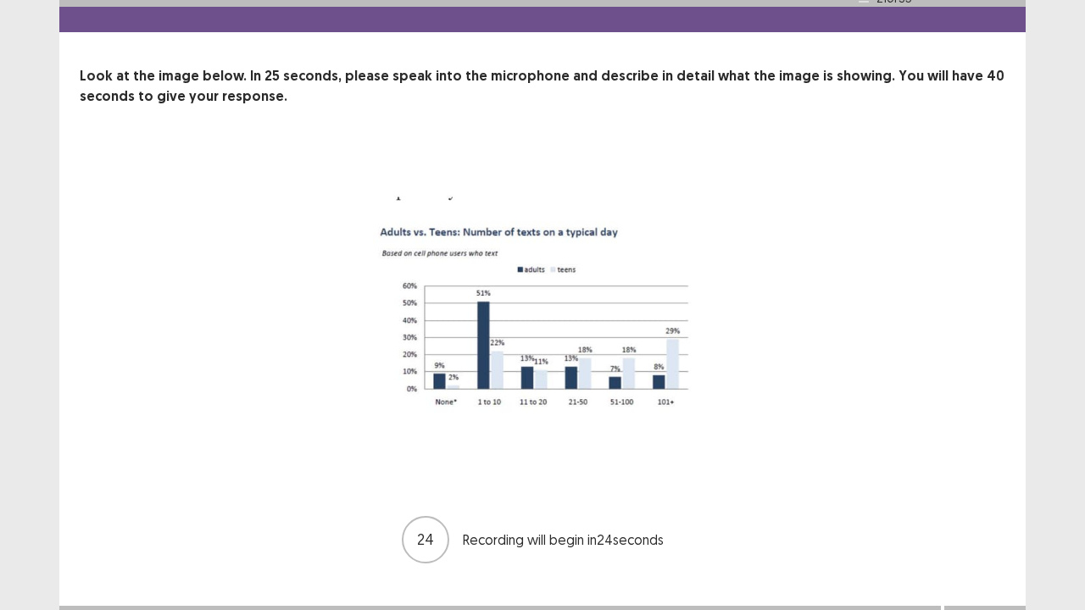
scroll to position [69, 0]
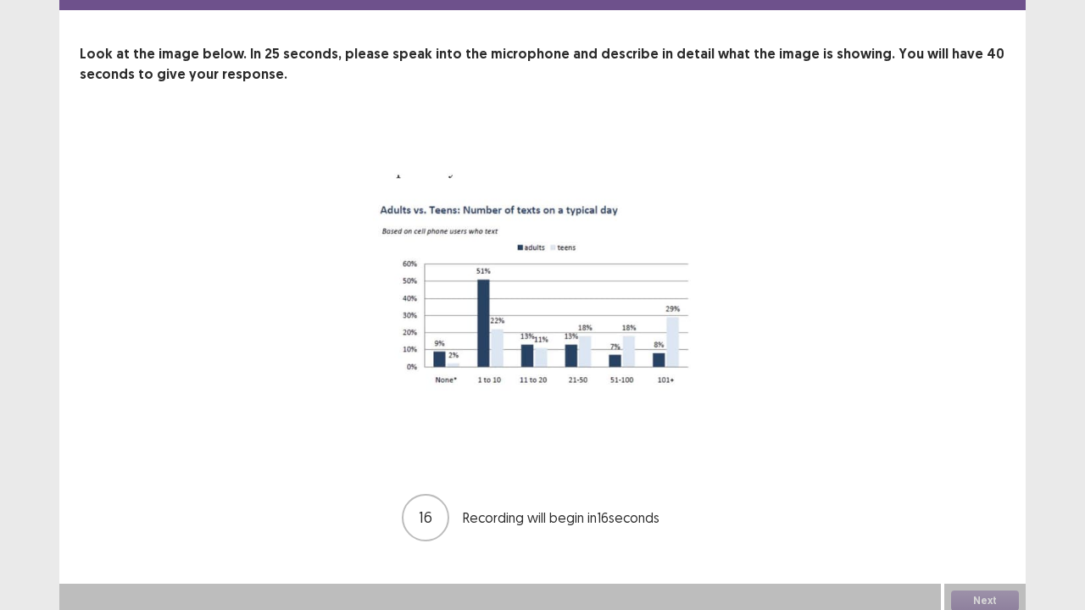
drag, startPoint x: 535, startPoint y: 218, endPoint x: 976, endPoint y: 191, distance: 442.4
click at [976, 191] on div "16 Recording will begin in 16 seconds" at bounding box center [542, 334] width 925 height 418
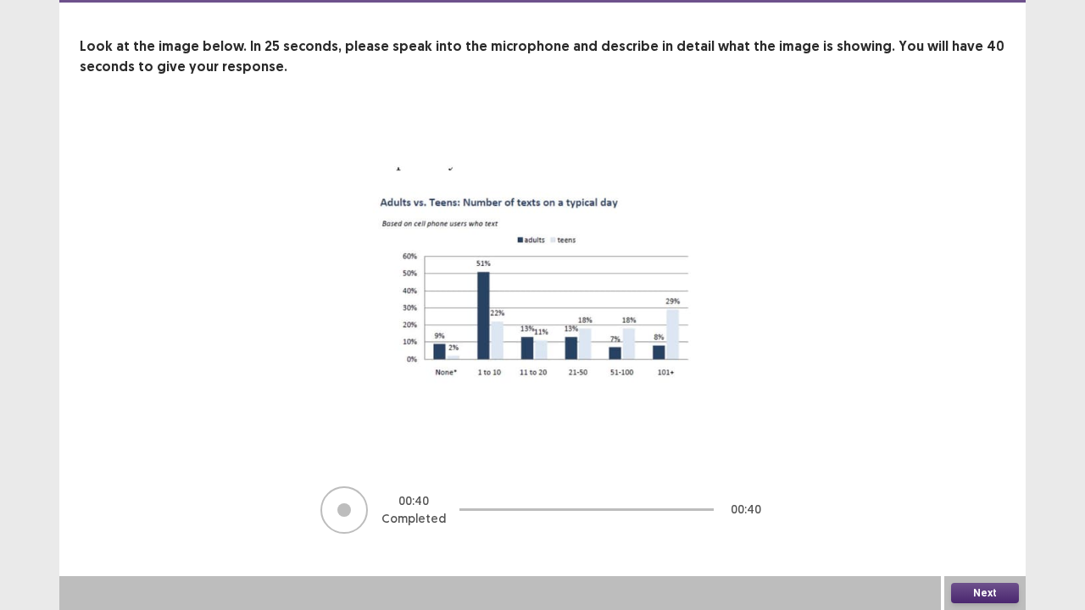
click at [997, 495] on button "Next" at bounding box center [985, 593] width 68 height 20
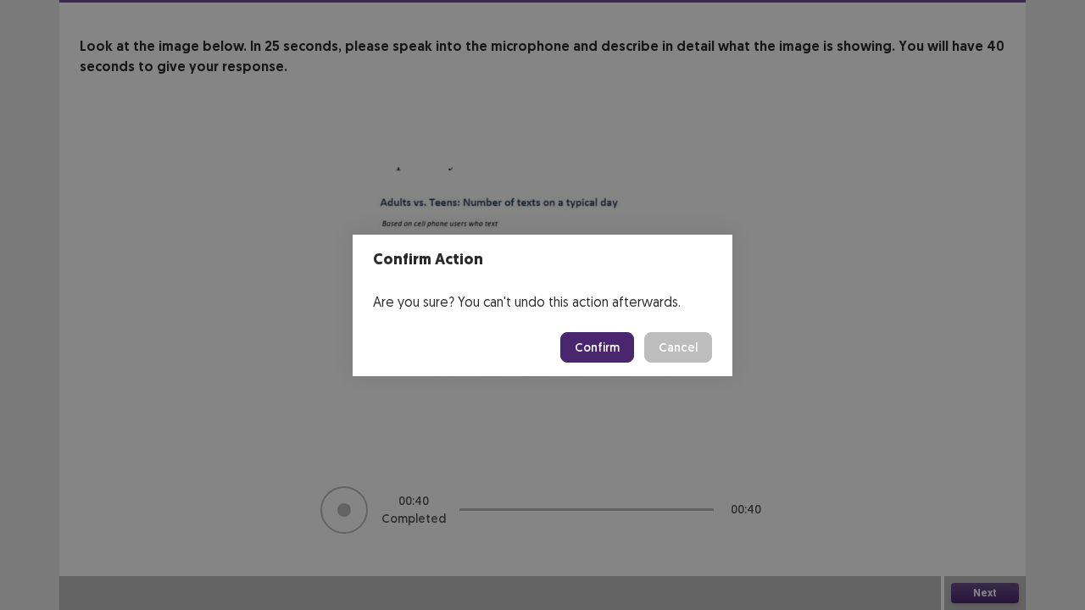
click at [608, 344] on button "Confirm" at bounding box center [597, 347] width 74 height 31
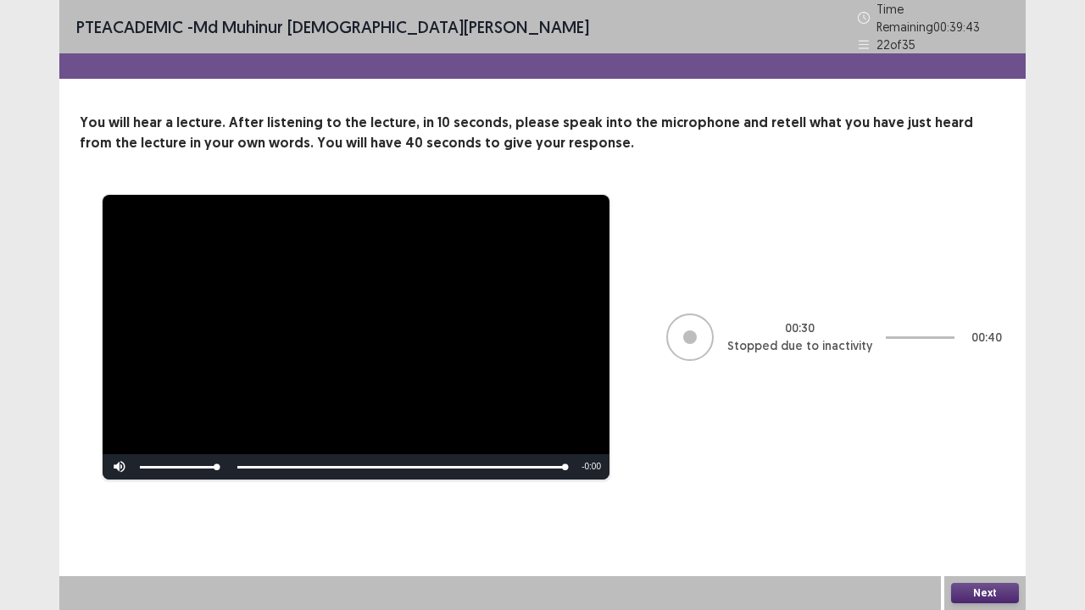
click at [1002, 495] on button "Next" at bounding box center [985, 593] width 68 height 20
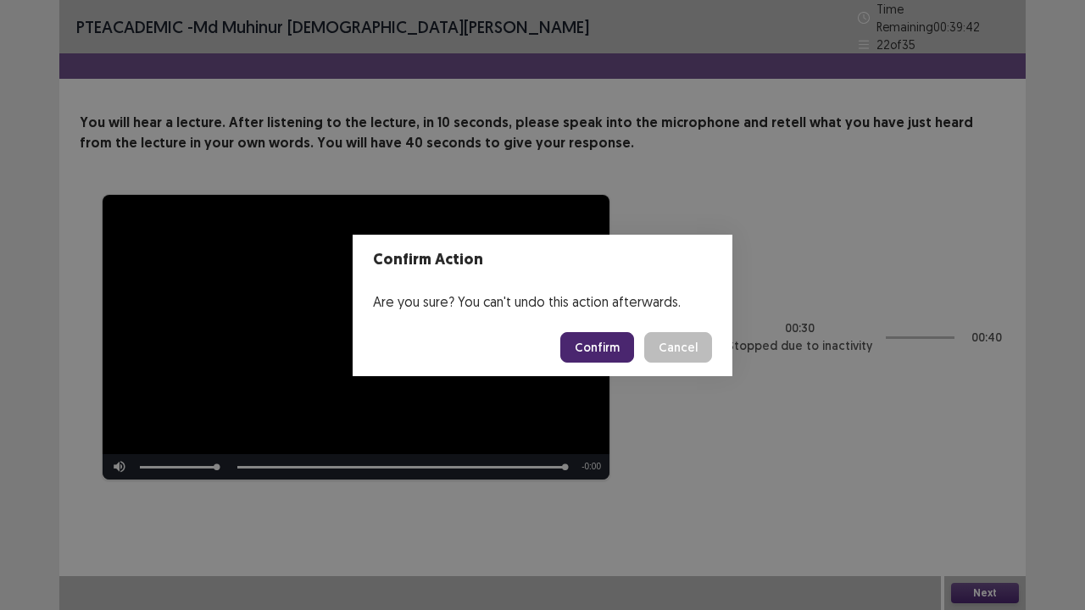
click at [620, 351] on button "Confirm" at bounding box center [597, 347] width 74 height 31
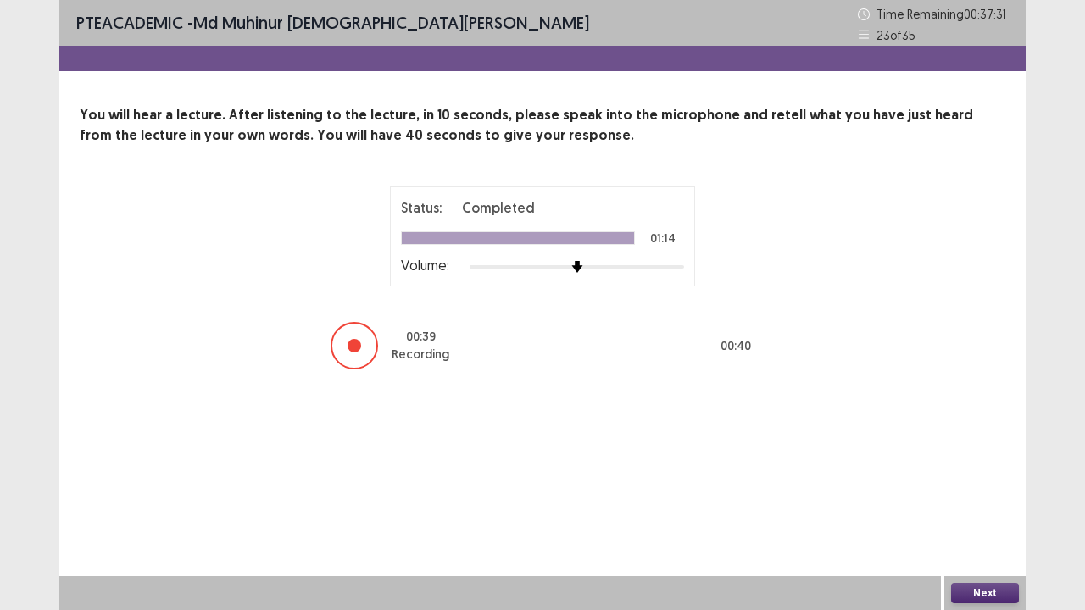
click at [981, 495] on button "Next" at bounding box center [985, 593] width 68 height 20
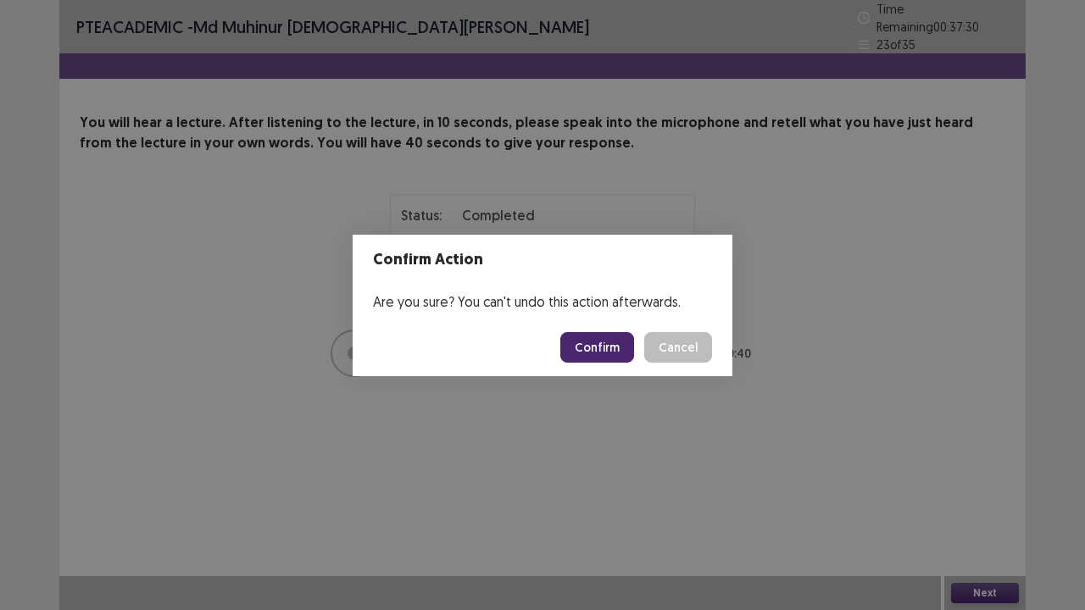
click at [627, 359] on button "Confirm" at bounding box center [597, 347] width 74 height 31
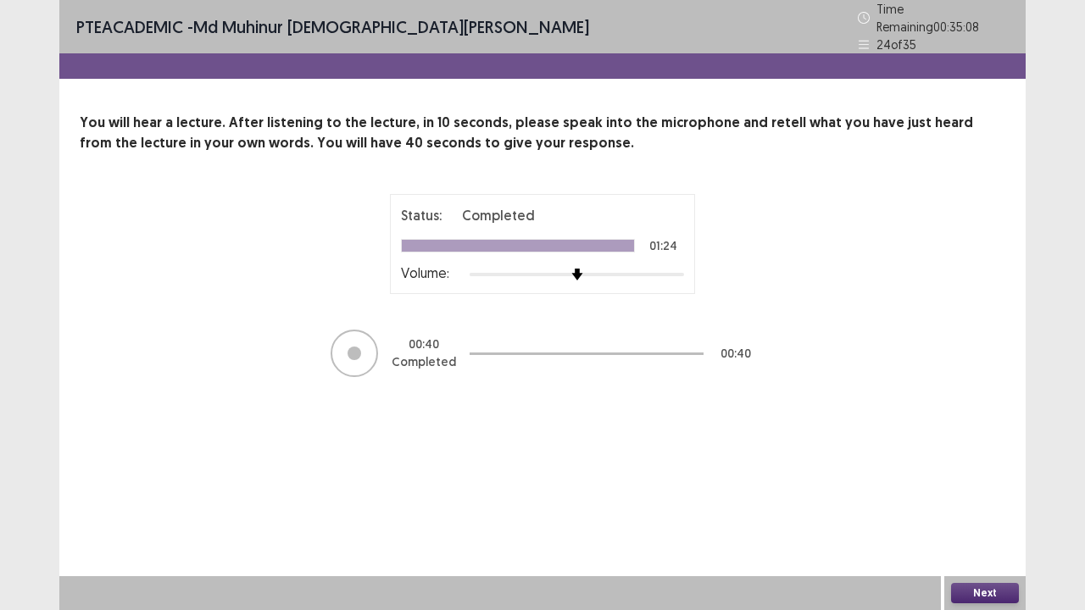
click at [1000, 495] on button "Next" at bounding box center [985, 593] width 68 height 20
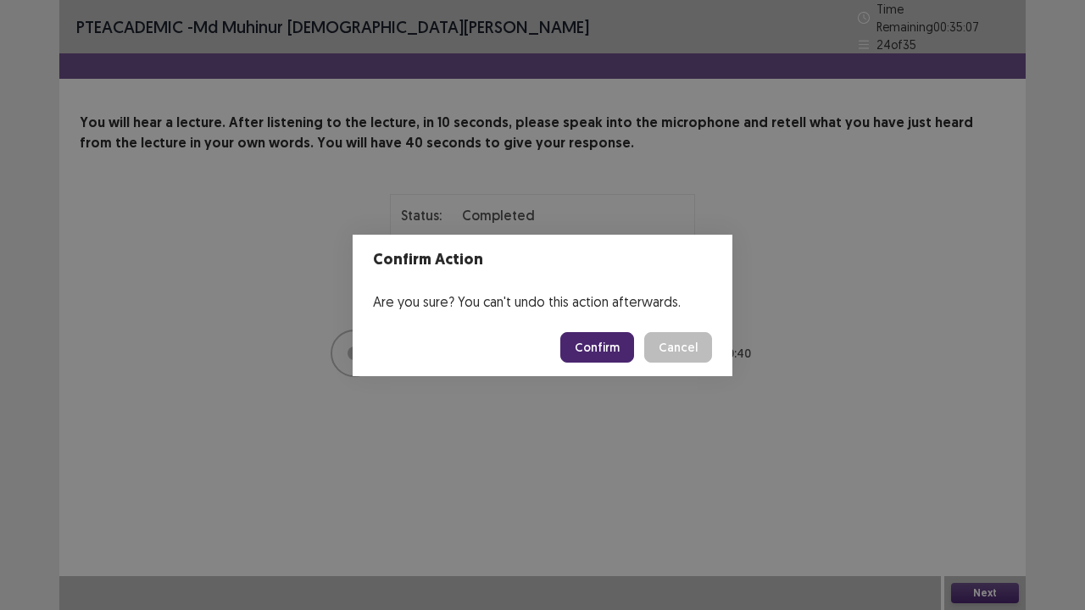
click at [599, 345] on button "Confirm" at bounding box center [597, 347] width 74 height 31
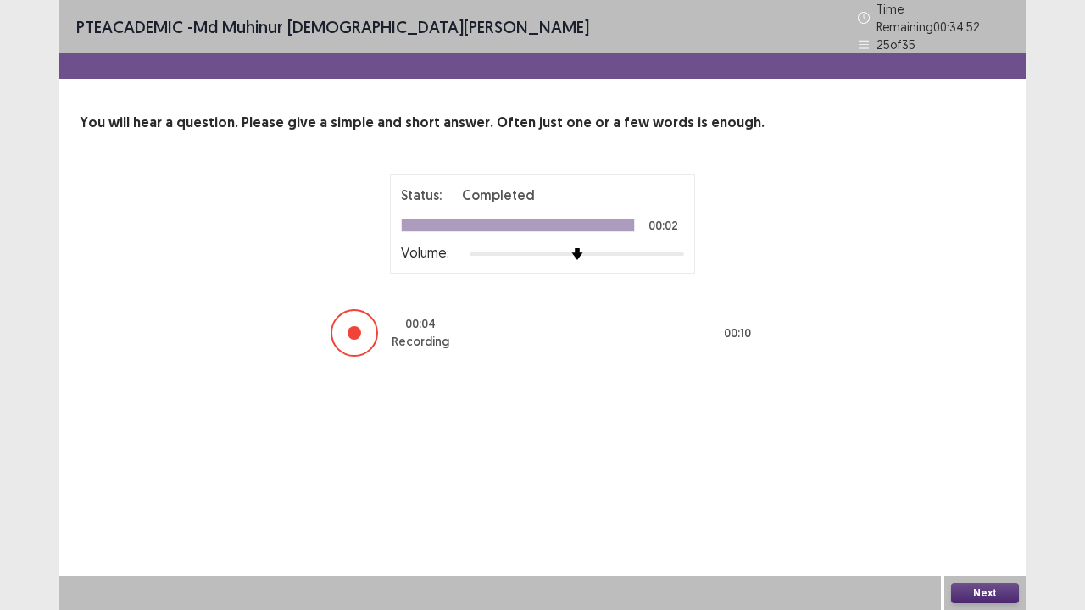
click at [1000, 495] on button "Next" at bounding box center [985, 593] width 68 height 20
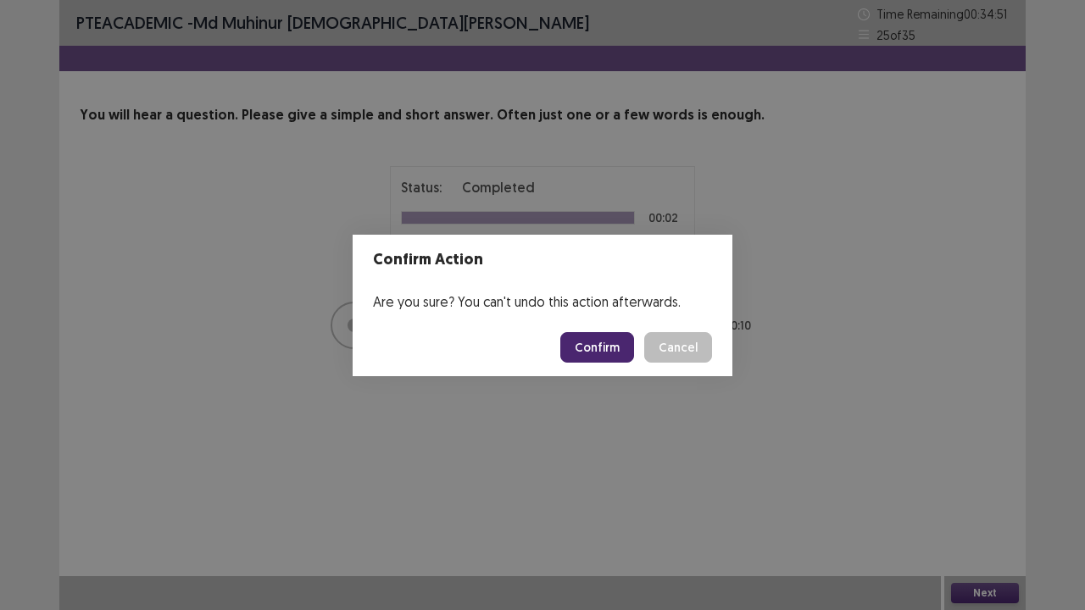
click at [615, 334] on button "Confirm" at bounding box center [597, 347] width 74 height 31
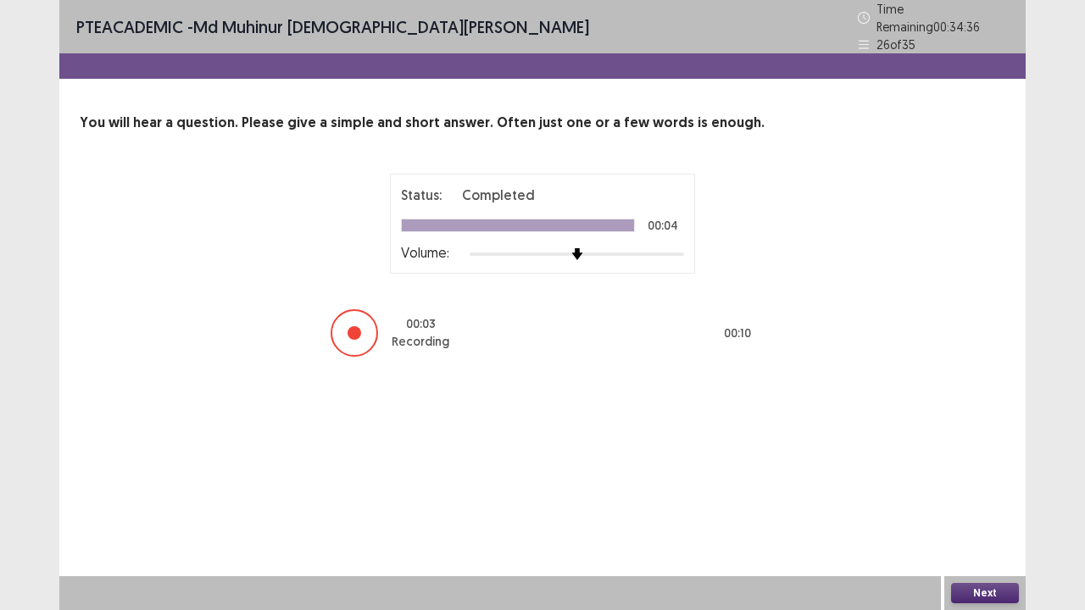
click at [993, 495] on button "Next" at bounding box center [985, 593] width 68 height 20
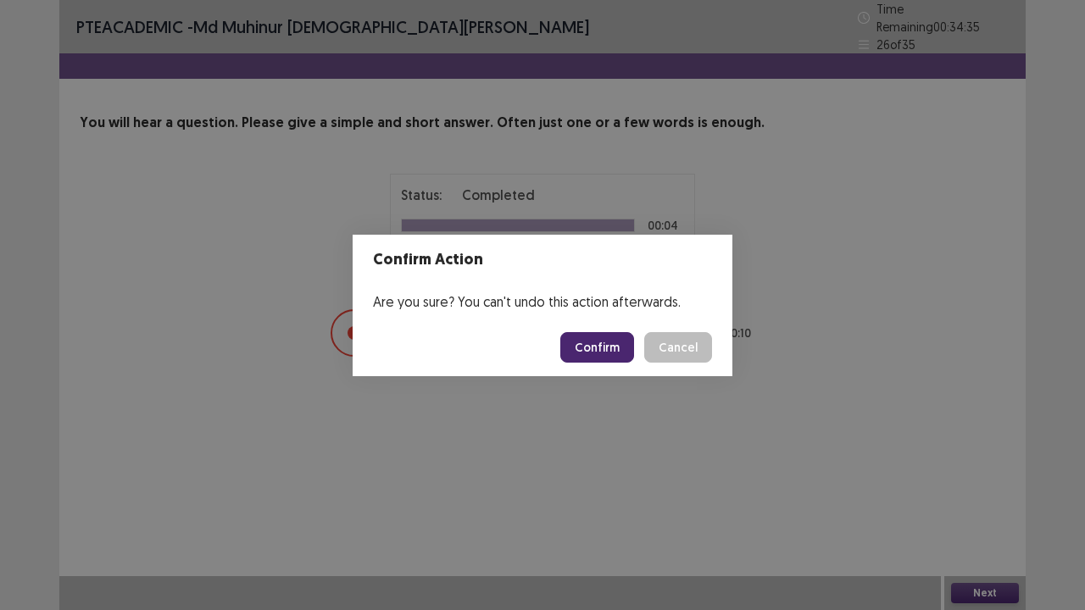
click at [595, 356] on button "Confirm" at bounding box center [597, 347] width 74 height 31
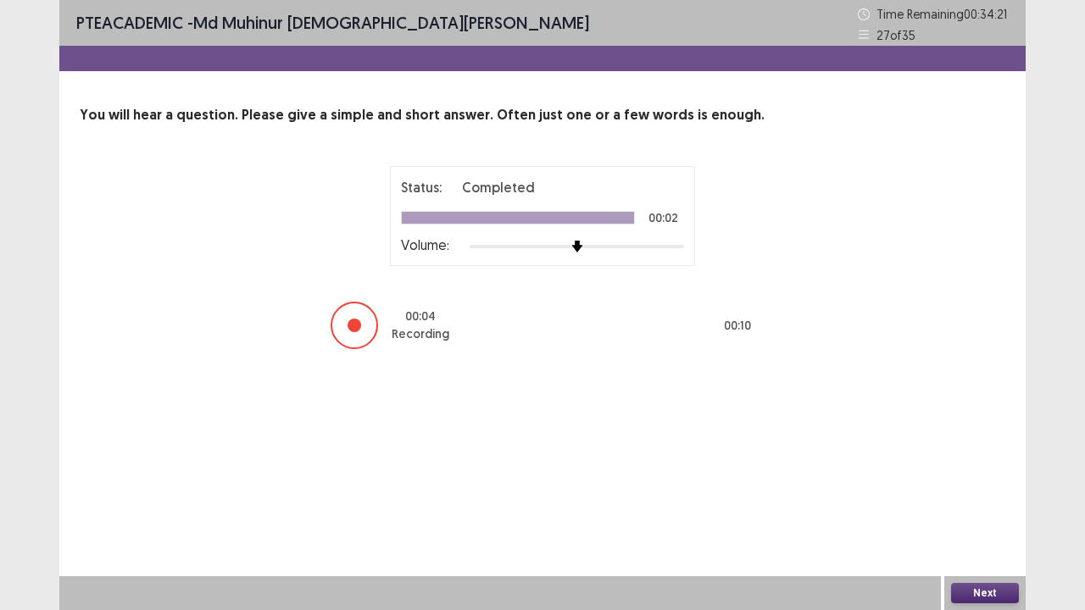
click at [974, 495] on button "Next" at bounding box center [985, 593] width 68 height 20
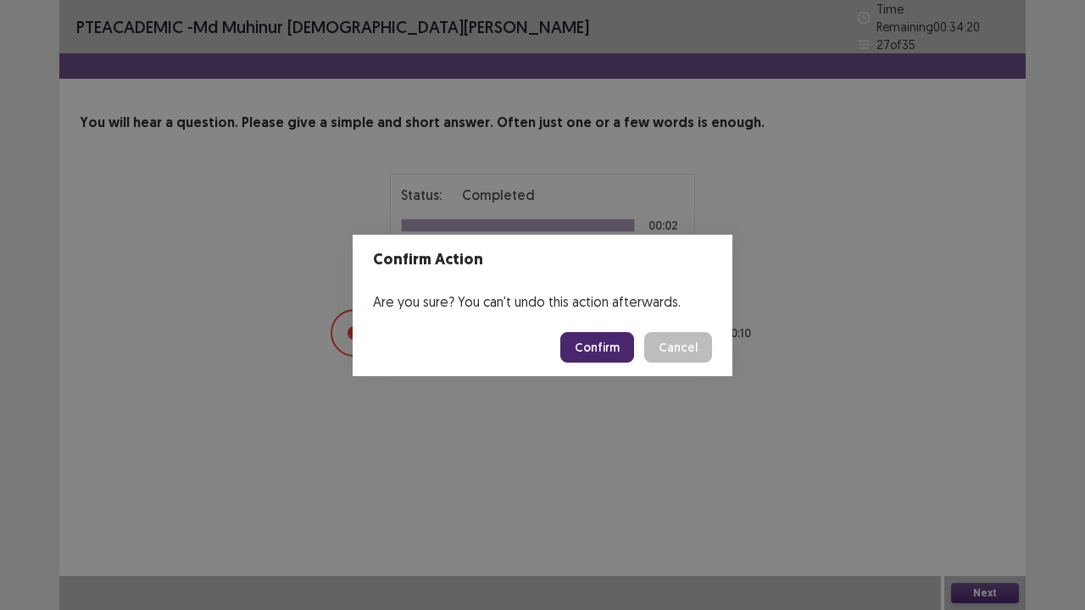
click at [602, 351] on button "Confirm" at bounding box center [597, 347] width 74 height 31
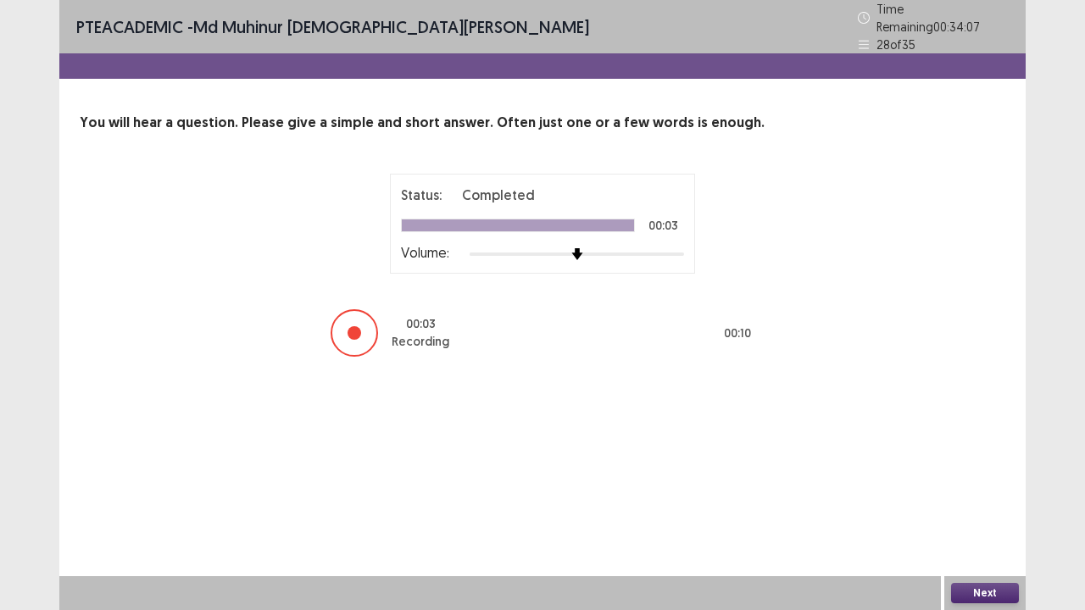
click at [993, 495] on button "Next" at bounding box center [985, 593] width 68 height 20
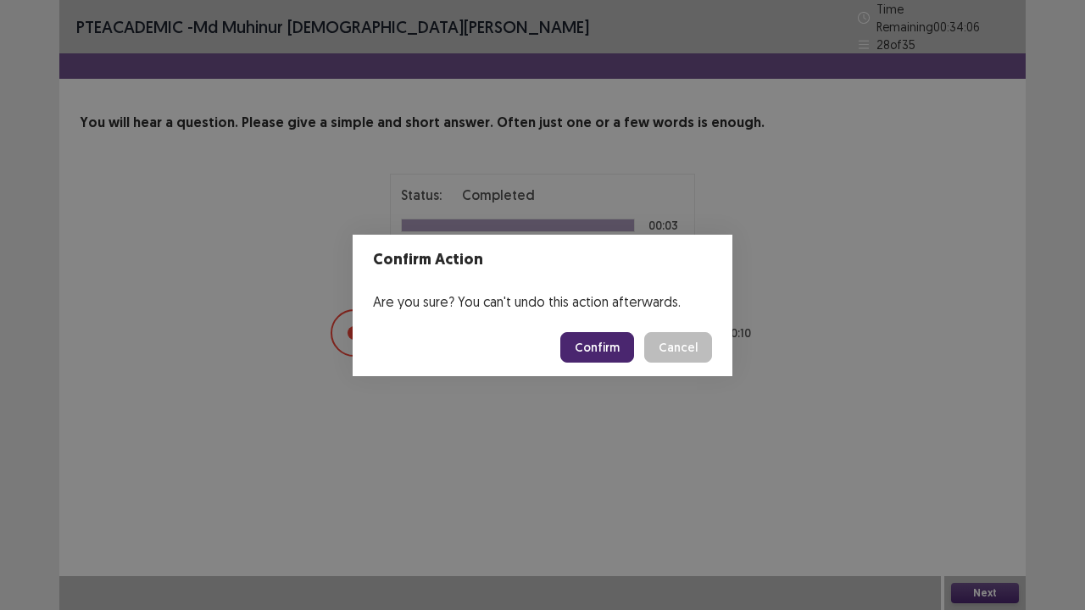
click at [582, 346] on button "Confirm" at bounding box center [597, 347] width 74 height 31
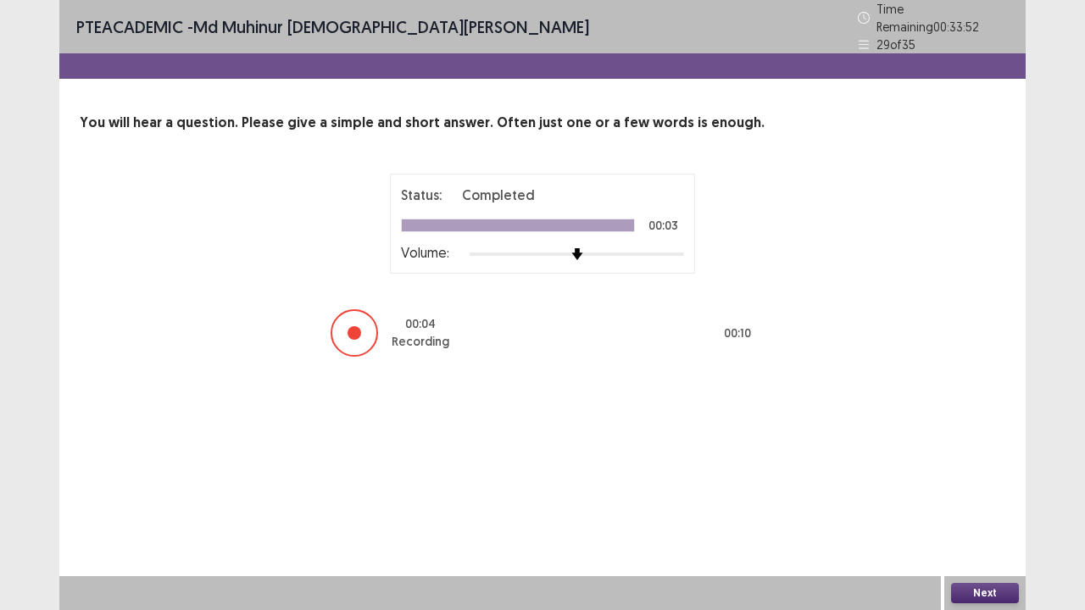
click at [983, 495] on button "Next" at bounding box center [985, 593] width 68 height 20
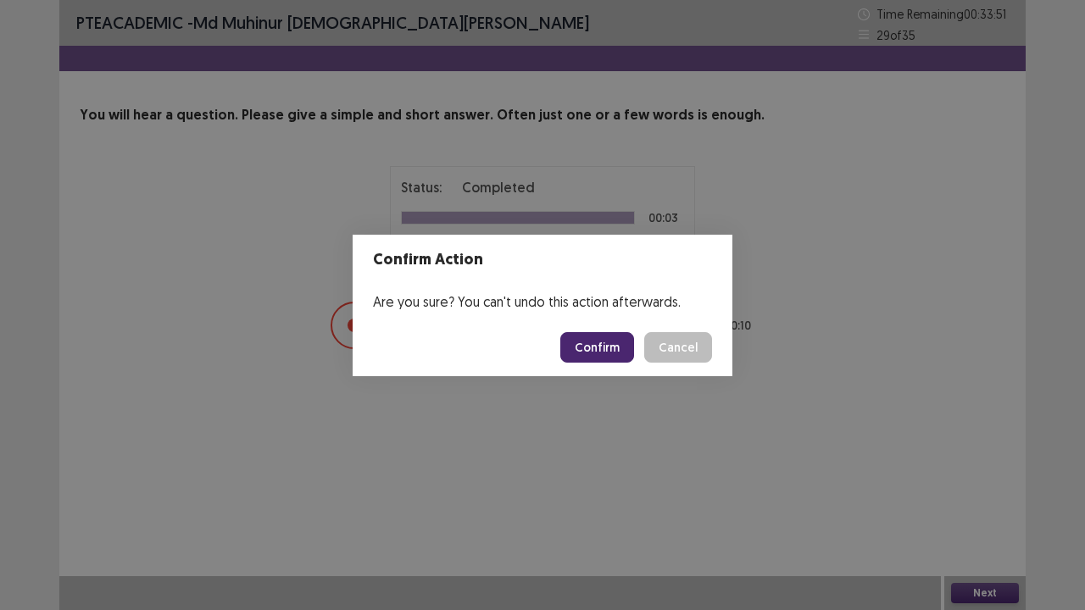
click at [603, 356] on button "Confirm" at bounding box center [597, 347] width 74 height 31
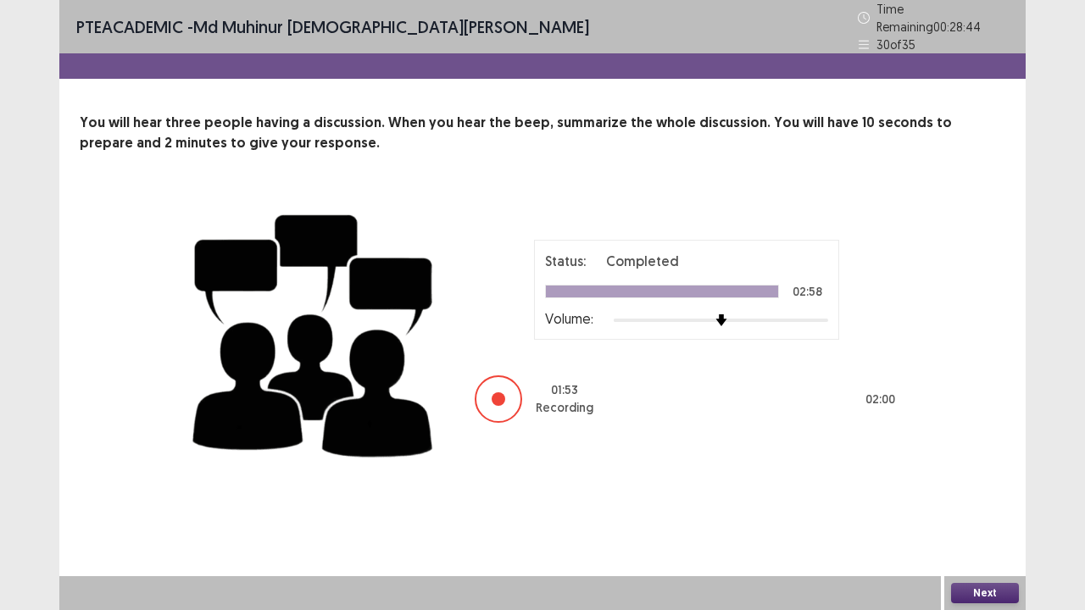
click at [1005, 495] on button "Next" at bounding box center [985, 593] width 68 height 20
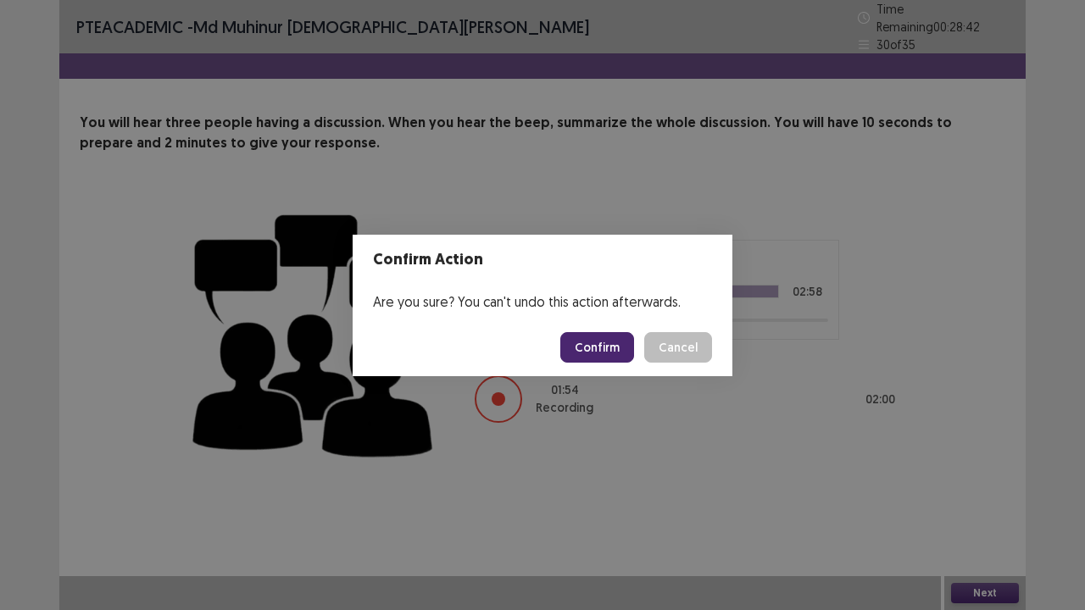
click at [597, 349] on button "Confirm" at bounding box center [597, 347] width 74 height 31
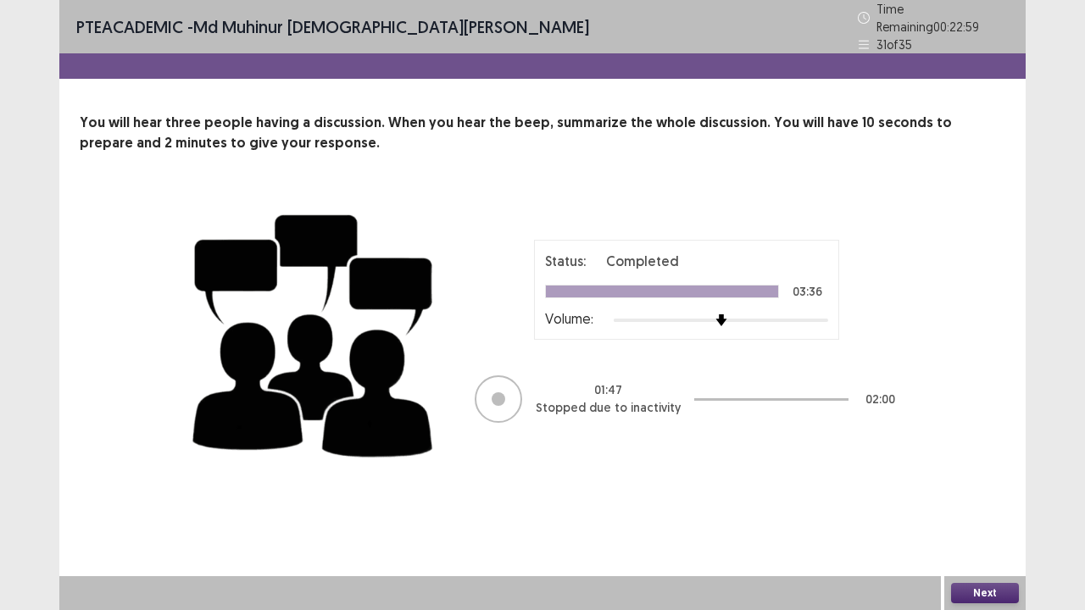
click at [1015, 495] on button "Next" at bounding box center [985, 593] width 68 height 20
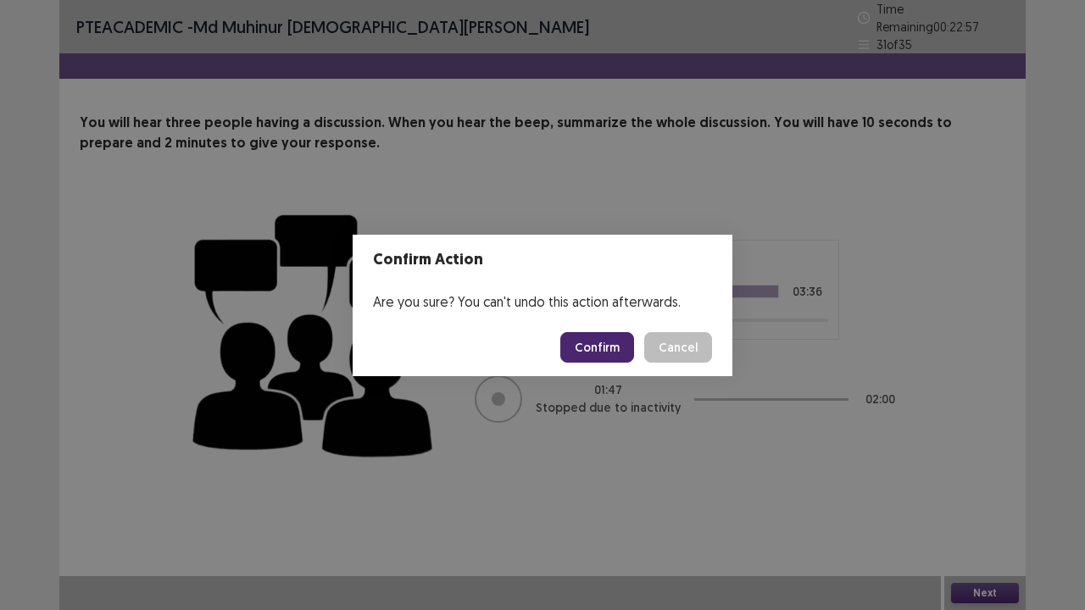
click at [609, 353] on button "Confirm" at bounding box center [597, 347] width 74 height 31
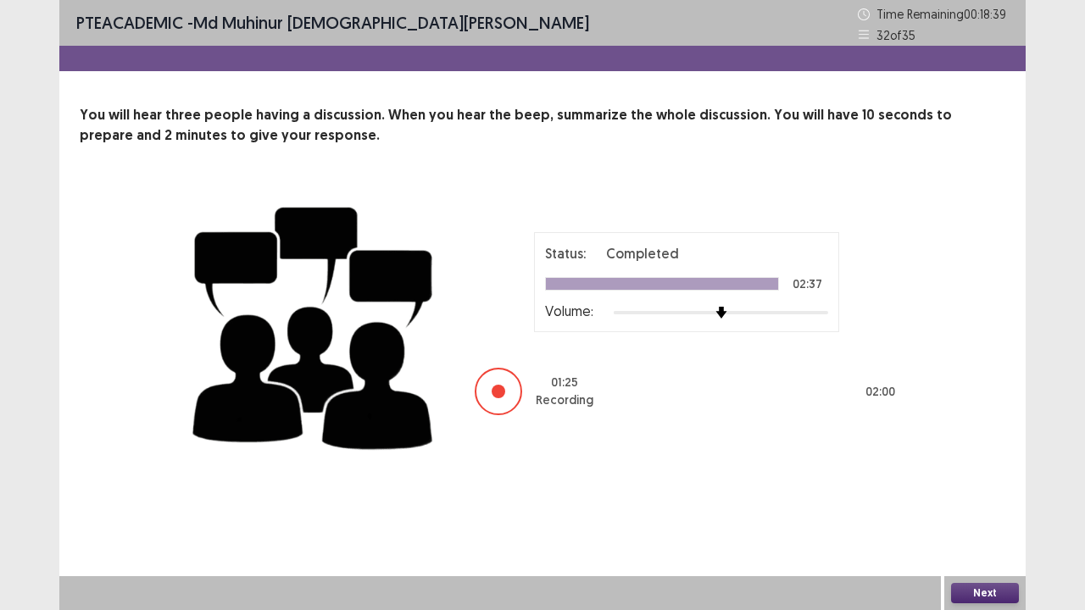
click at [1013, 495] on button "Next" at bounding box center [985, 593] width 68 height 20
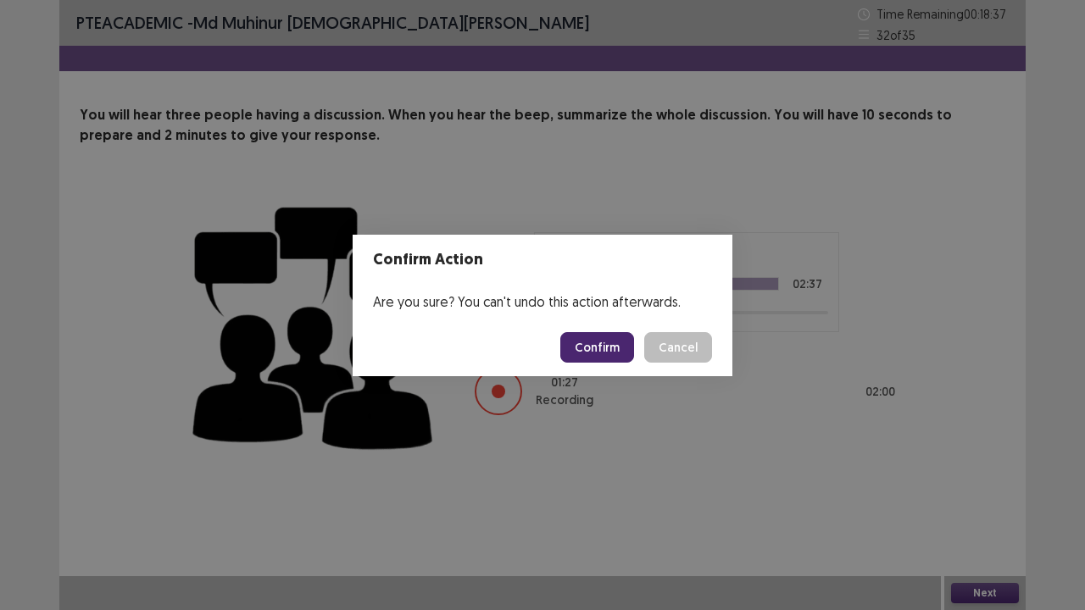
click at [603, 344] on button "Confirm" at bounding box center [597, 347] width 74 height 31
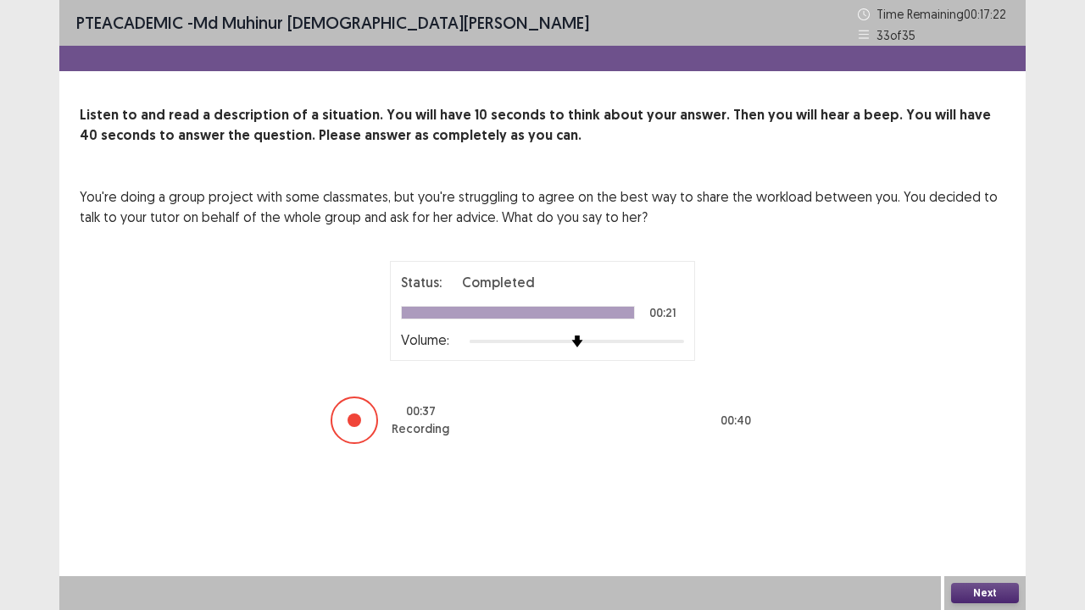
click at [994, 495] on button "Next" at bounding box center [985, 593] width 68 height 20
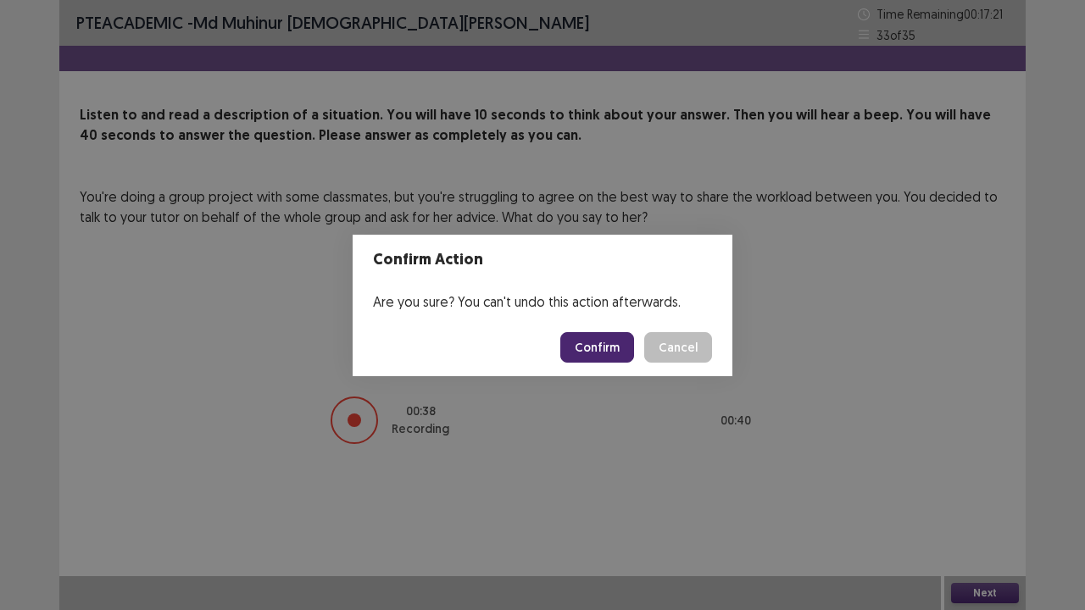
click at [592, 347] on button "Confirm" at bounding box center [597, 347] width 74 height 31
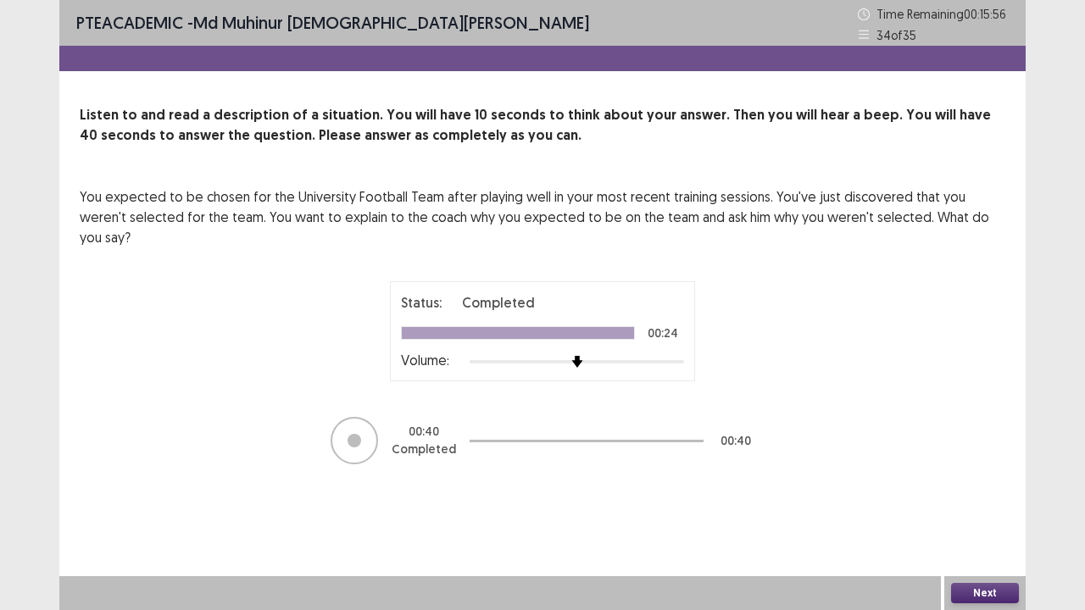
click at [974, 495] on button "Next" at bounding box center [985, 593] width 68 height 20
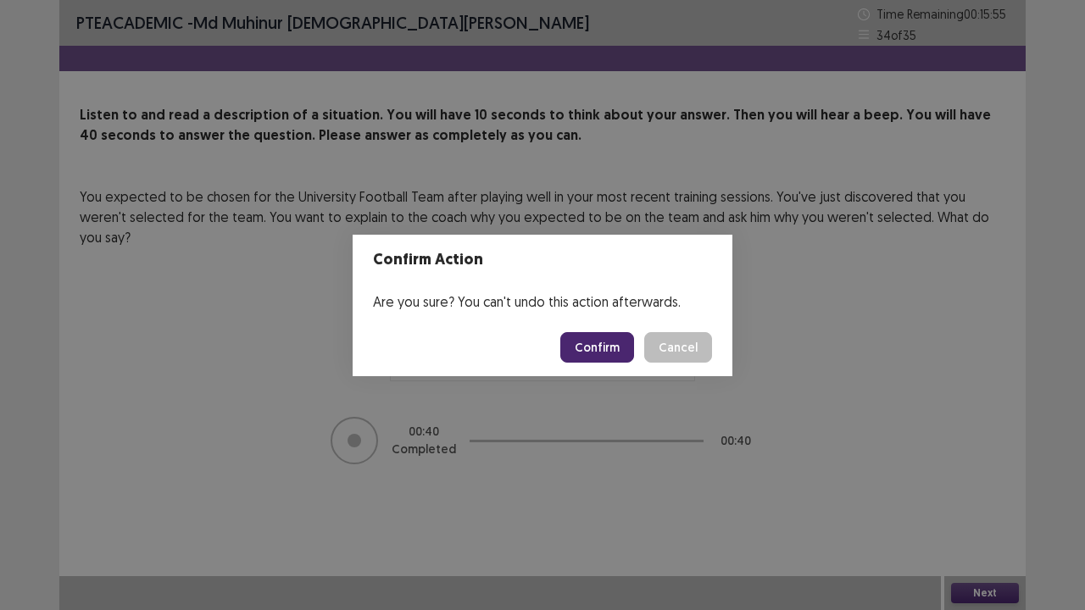
click at [612, 341] on button "Confirm" at bounding box center [597, 347] width 74 height 31
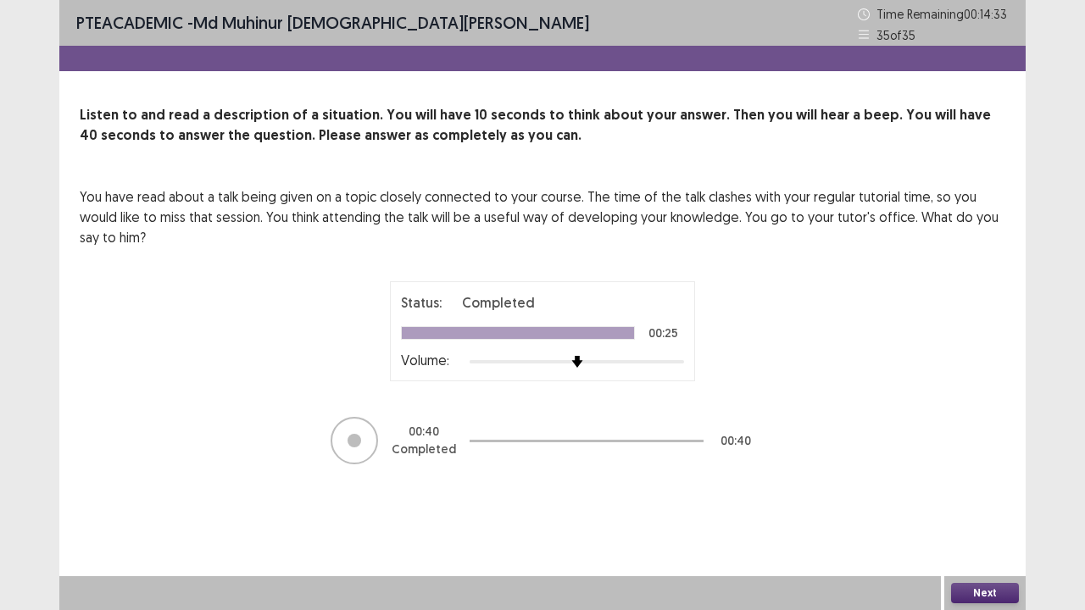
click at [986, 495] on button "Next" at bounding box center [985, 593] width 68 height 20
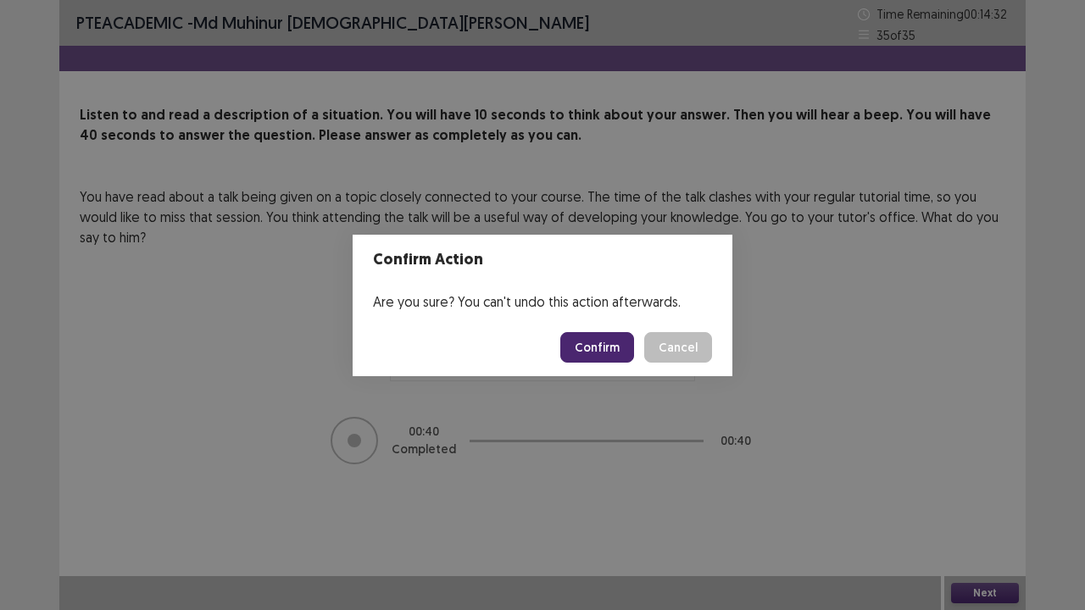
click at [614, 357] on button "Confirm" at bounding box center [597, 347] width 74 height 31
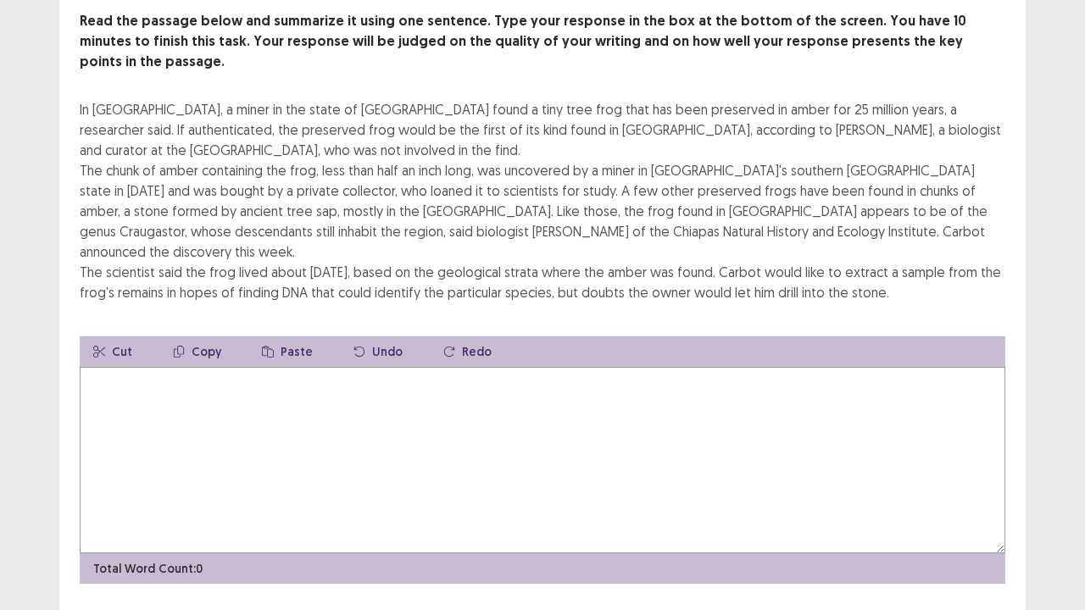
scroll to position [17, 0]
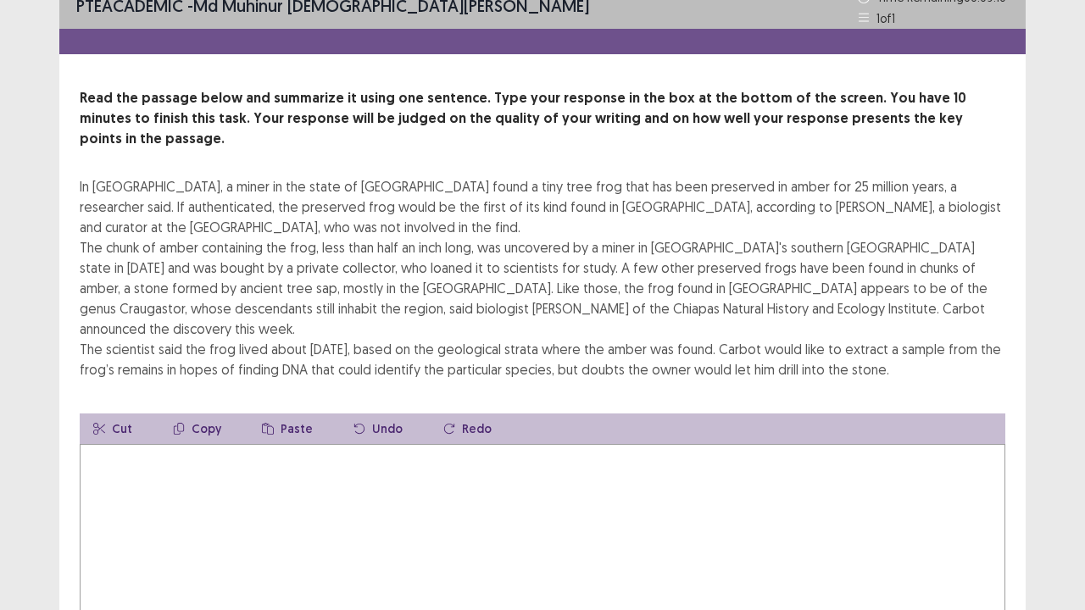
click at [140, 470] on textarea at bounding box center [542, 537] width 925 height 186
click at [142, 444] on textarea "**********" at bounding box center [542, 537] width 925 height 186
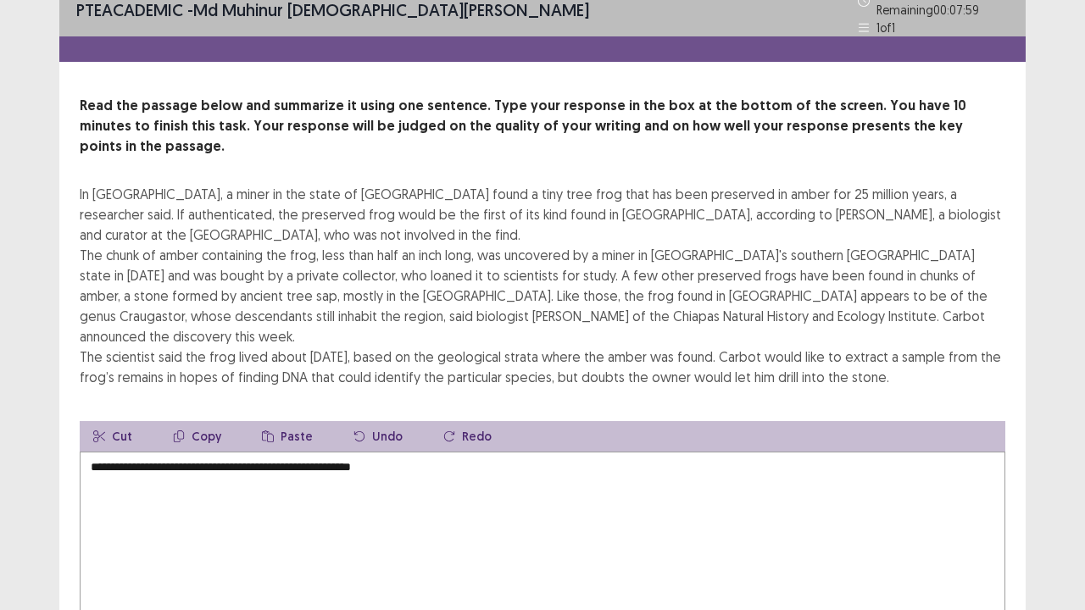
click at [563, 452] on textarea "**********" at bounding box center [542, 545] width 925 height 186
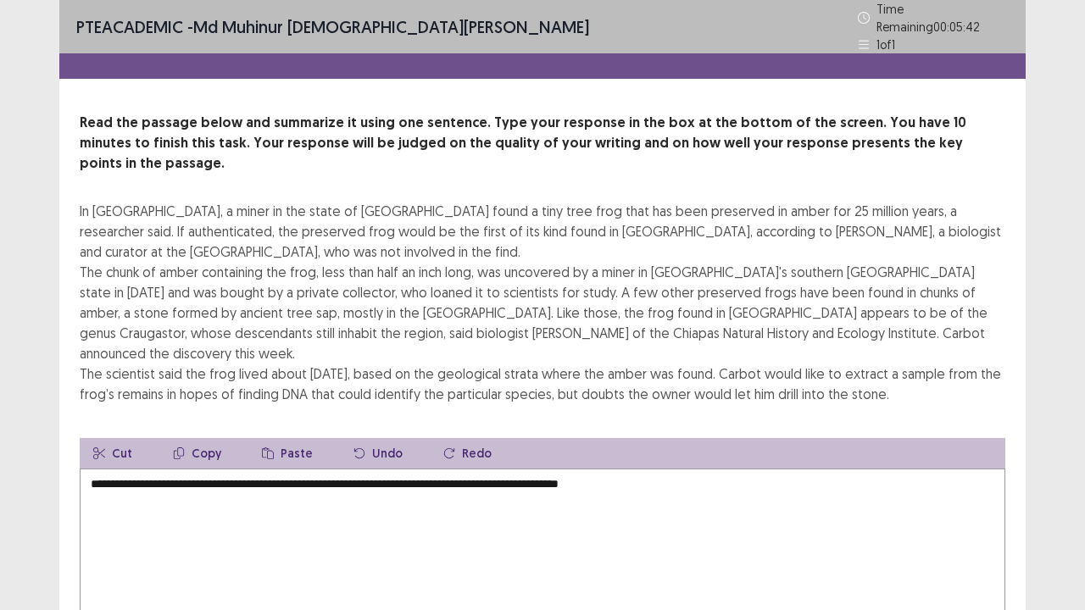
click at [626, 469] on textarea "**********" at bounding box center [542, 562] width 925 height 186
click at [695, 469] on textarea "**********" at bounding box center [542, 562] width 925 height 186
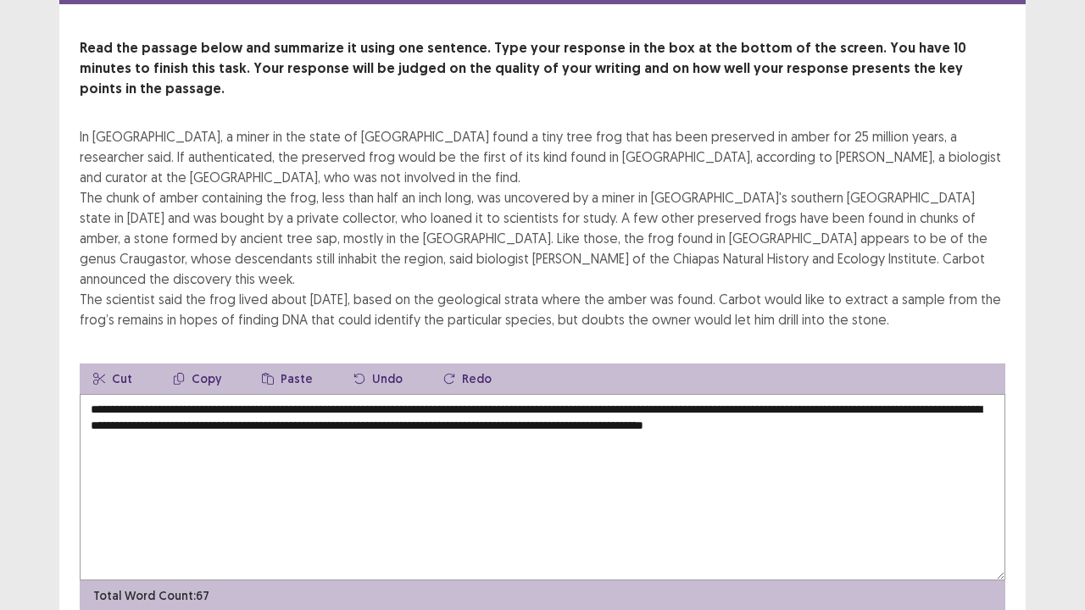
scroll to position [102, 0]
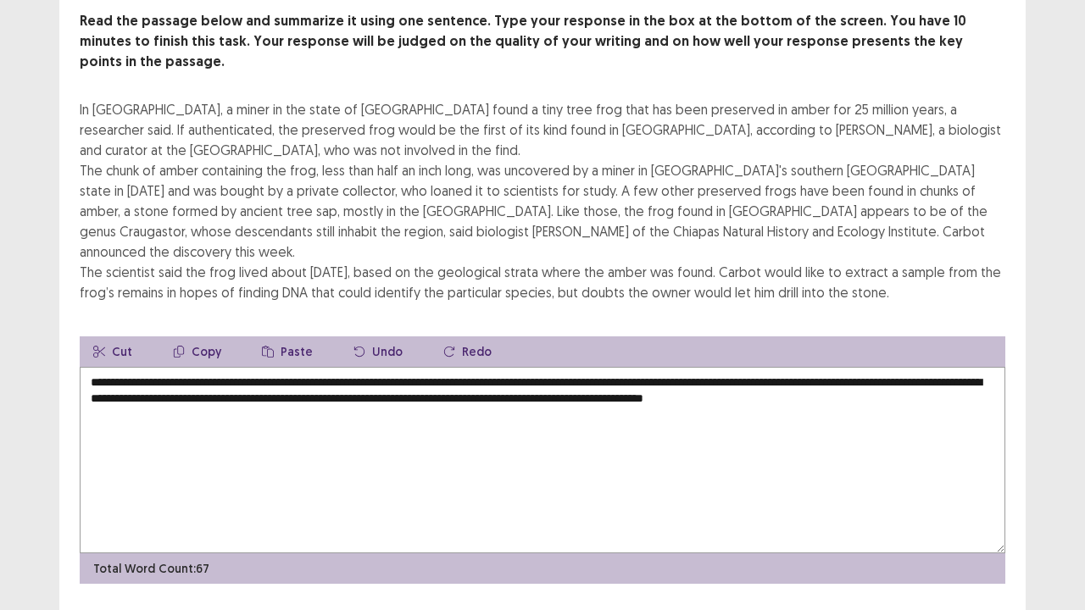
click at [405, 367] on textarea "**********" at bounding box center [542, 460] width 925 height 186
click at [569, 367] on textarea "**********" at bounding box center [542, 460] width 925 height 186
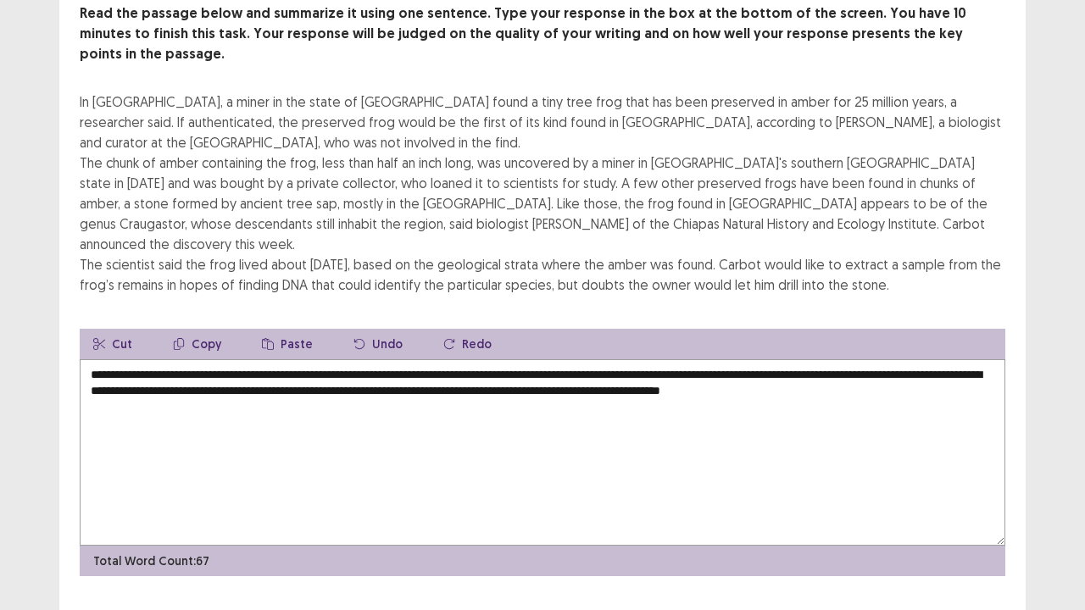
click at [531, 359] on textarea "**********" at bounding box center [542, 452] width 925 height 186
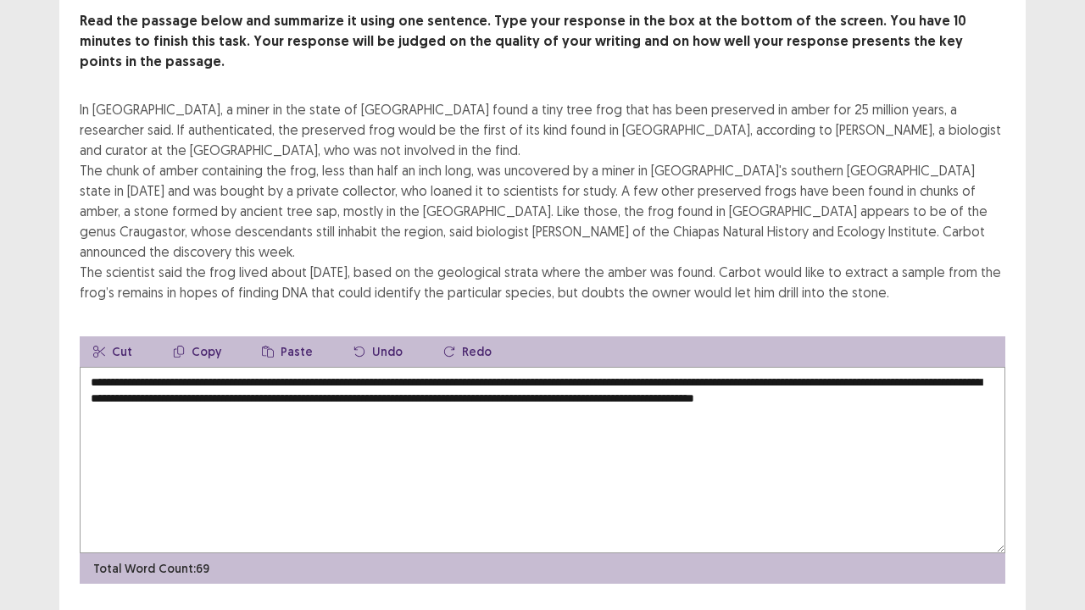
click at [534, 367] on textarea "**********" at bounding box center [542, 460] width 925 height 186
click at [575, 367] on textarea "**********" at bounding box center [542, 460] width 925 height 186
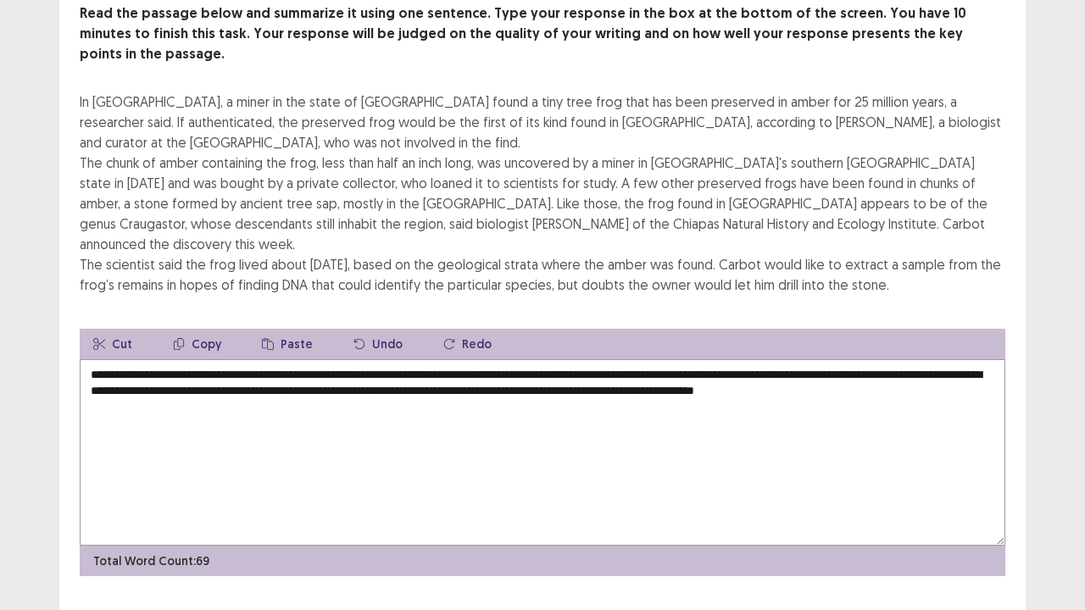
click at [700, 359] on textarea "**********" at bounding box center [542, 452] width 925 height 186
click at [723, 359] on textarea "**********" at bounding box center [542, 452] width 925 height 186
click at [775, 359] on textarea "**********" at bounding box center [542, 452] width 925 height 186
click at [771, 359] on textarea "**********" at bounding box center [542, 452] width 925 height 186
click at [685, 359] on textarea "**********" at bounding box center [542, 452] width 925 height 186
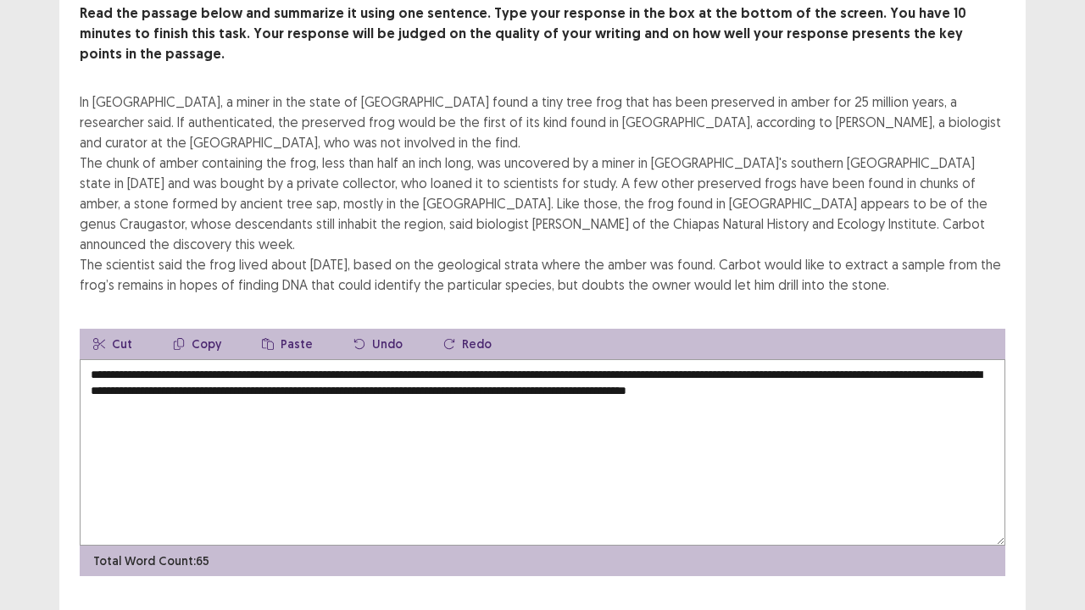
click at [905, 359] on textarea "**********" at bounding box center [542, 452] width 925 height 186
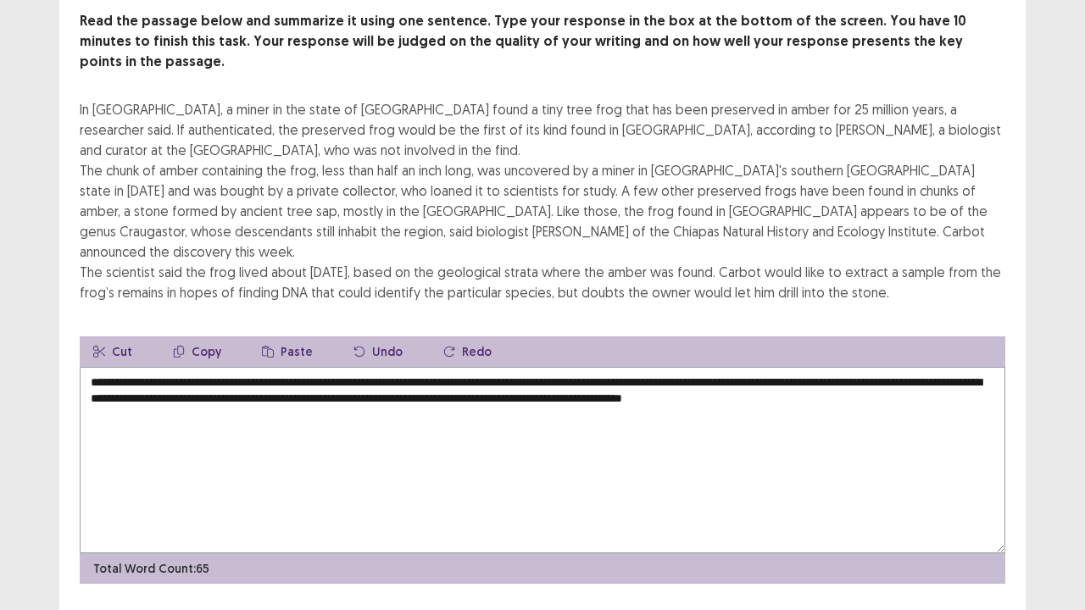
click at [408, 367] on textarea "**********" at bounding box center [542, 460] width 925 height 186
type textarea "**********"
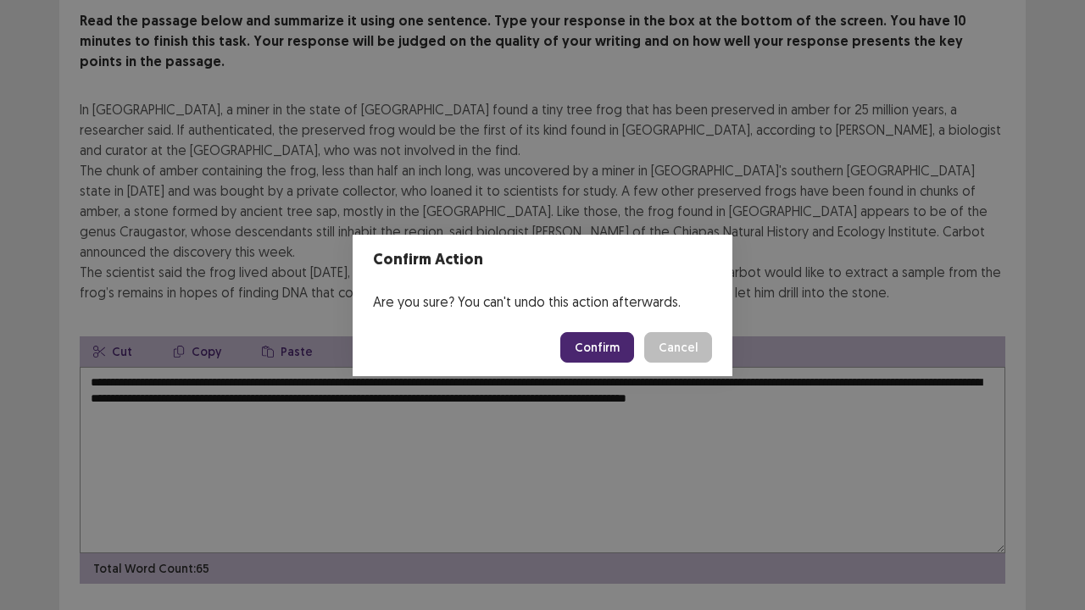
click at [620, 350] on button "Confirm" at bounding box center [597, 347] width 74 height 31
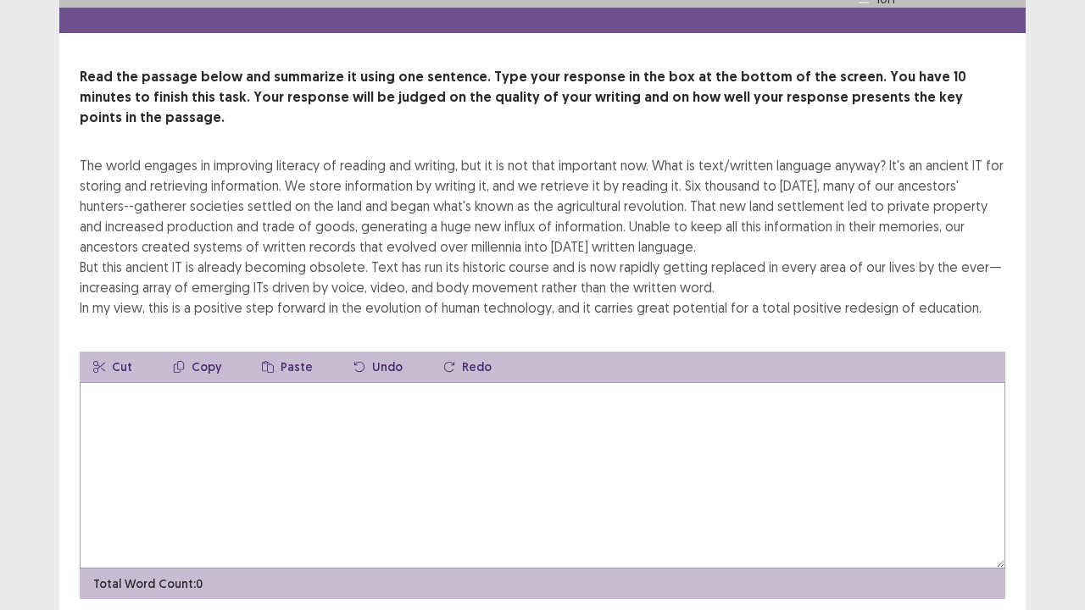
scroll to position [81, 0]
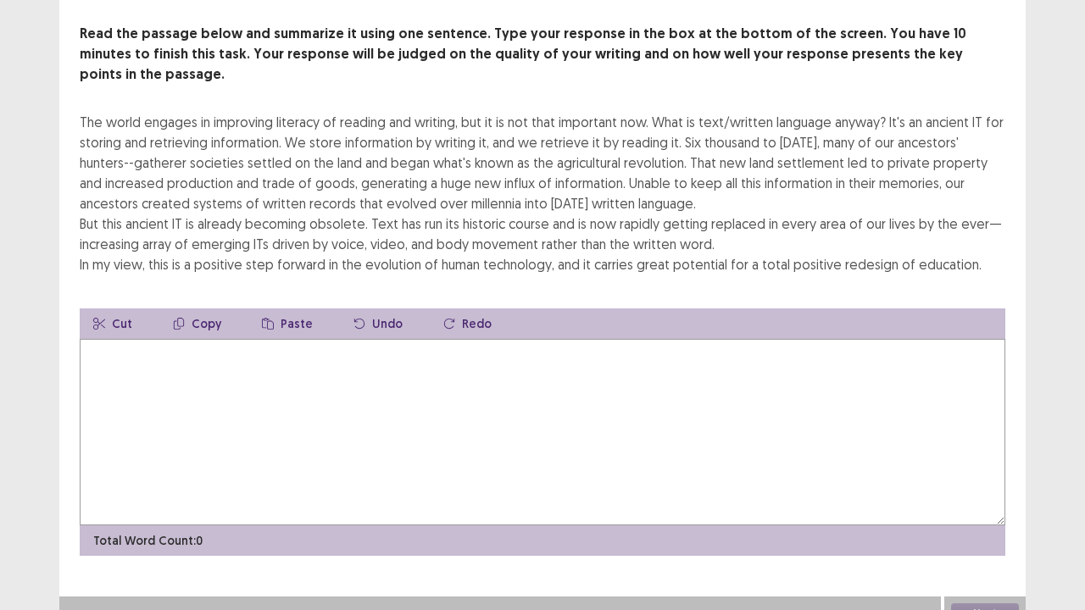
click at [133, 351] on textarea at bounding box center [542, 432] width 925 height 186
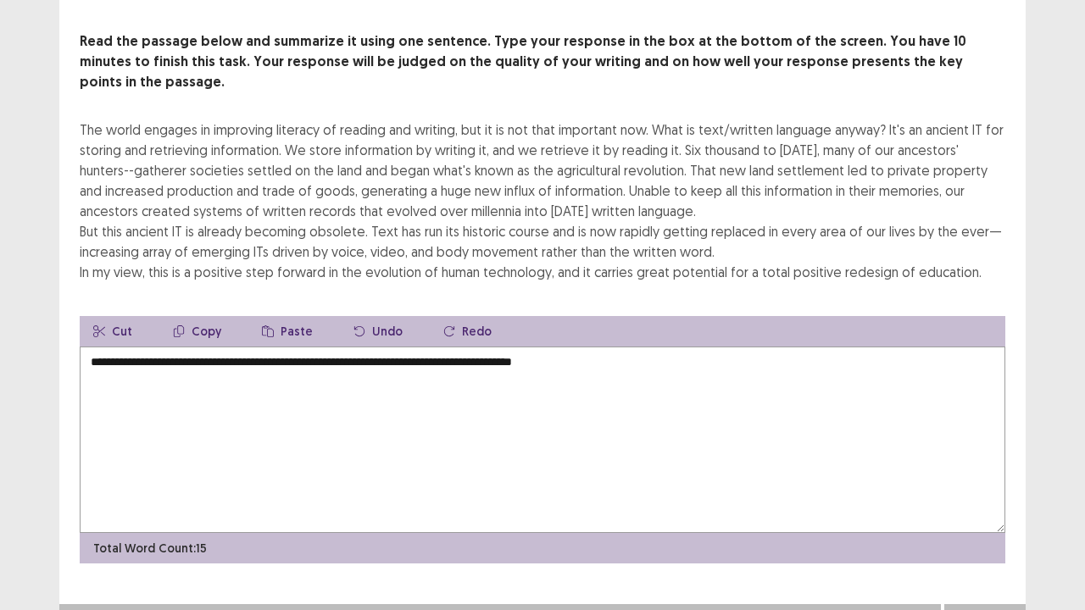
click at [258, 347] on textarea "**********" at bounding box center [542, 440] width 925 height 186
click at [690, 347] on textarea "**********" at bounding box center [542, 440] width 925 height 186
click at [392, 347] on textarea "**********" at bounding box center [542, 440] width 925 height 186
click at [395, 347] on textarea "**********" at bounding box center [542, 440] width 925 height 186
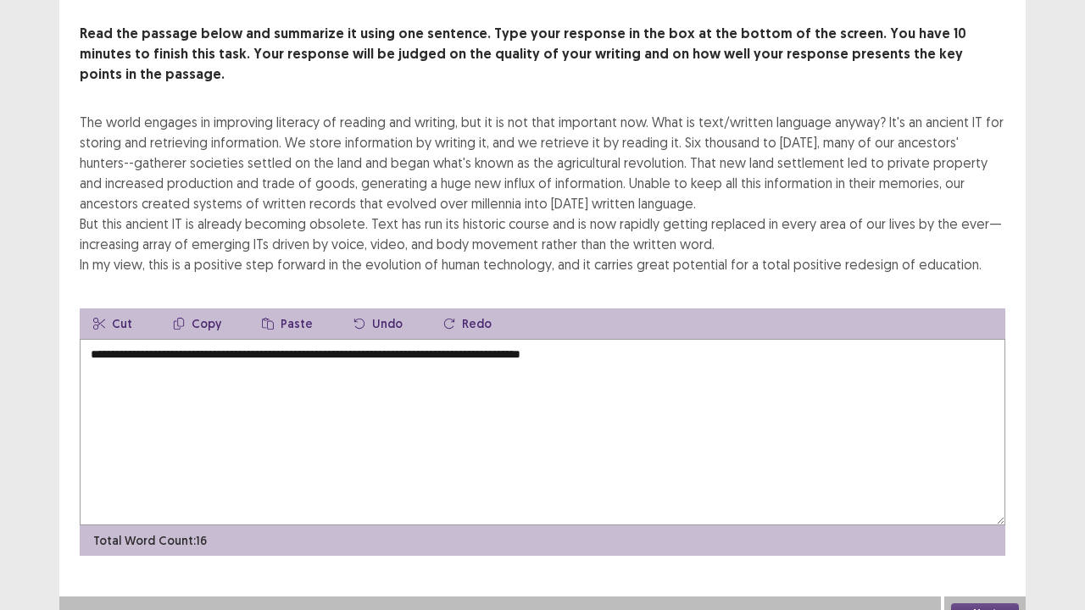
click at [664, 339] on textarea "**********" at bounding box center [542, 432] width 925 height 186
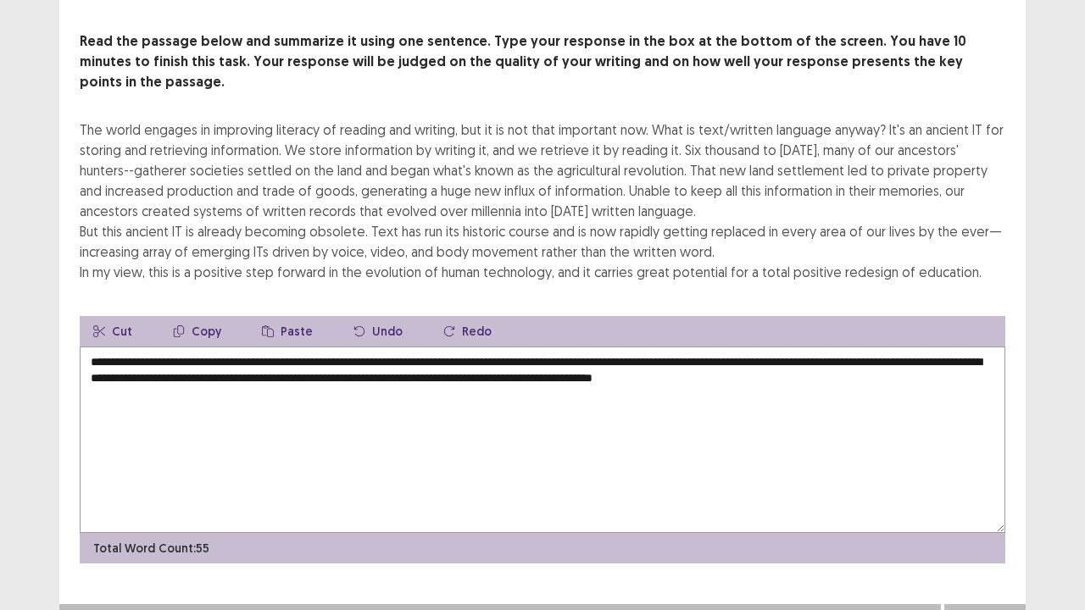
click at [186, 347] on textarea "**********" at bounding box center [542, 440] width 925 height 186
click at [483, 349] on textarea "**********" at bounding box center [542, 440] width 925 height 186
click at [526, 353] on textarea "**********" at bounding box center [542, 440] width 925 height 186
click at [513, 351] on textarea "**********" at bounding box center [542, 440] width 925 height 186
click at [517, 349] on textarea "**********" at bounding box center [542, 440] width 925 height 186
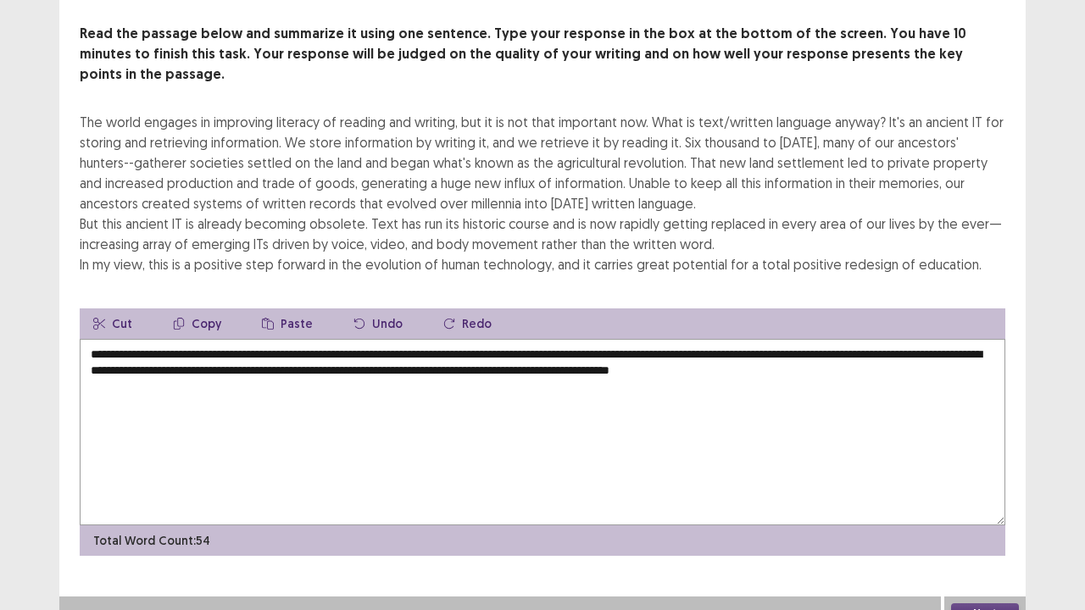
click at [812, 352] on textarea "**********" at bounding box center [542, 432] width 925 height 186
type textarea "**********"
click at [962, 495] on button "Next" at bounding box center [985, 613] width 68 height 20
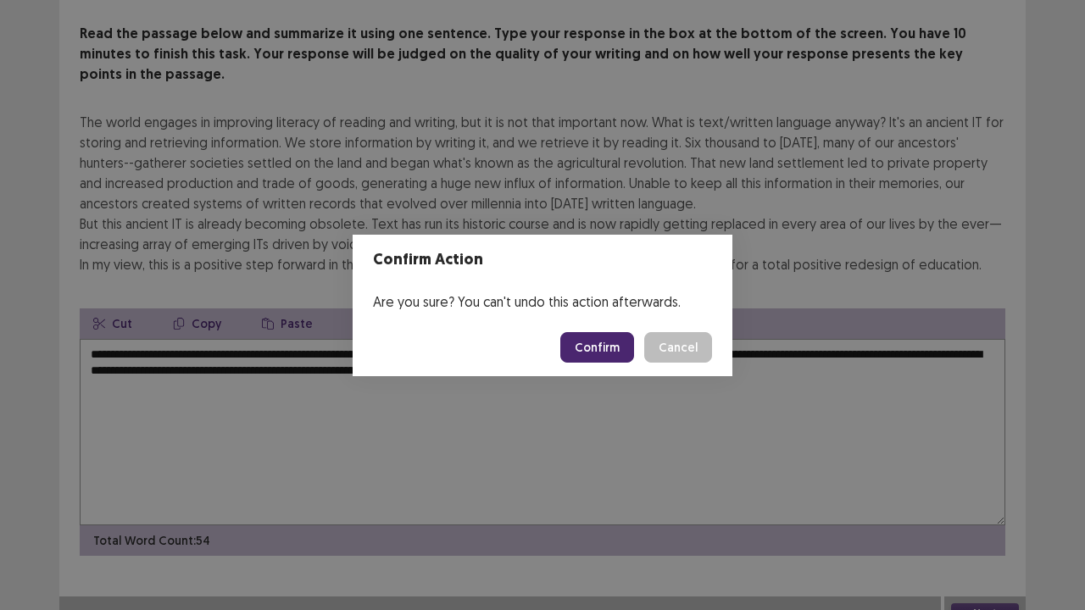
click at [586, 338] on button "Confirm" at bounding box center [597, 347] width 74 height 31
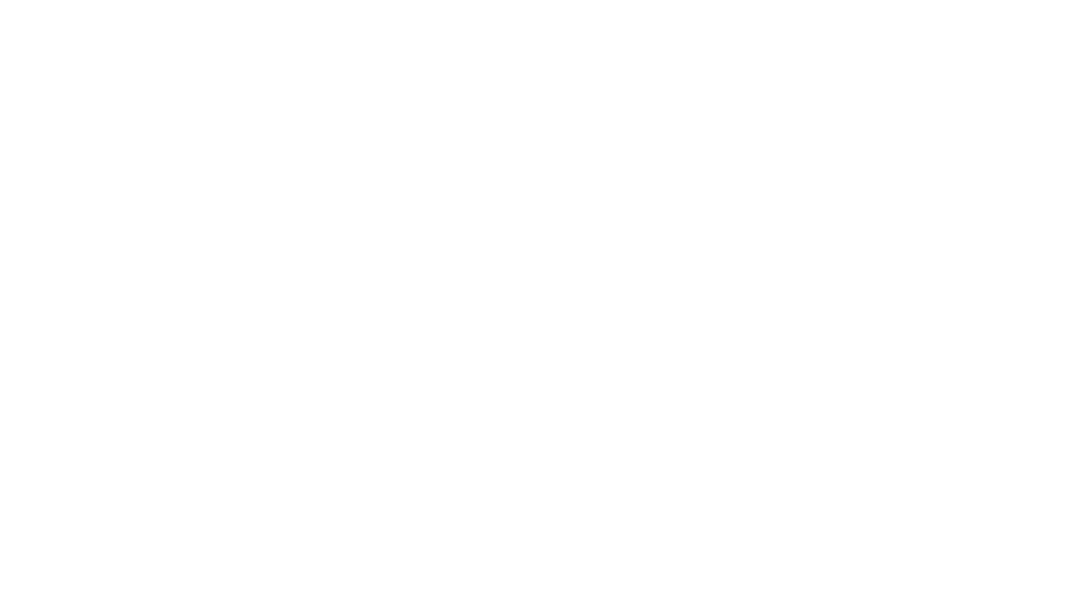
scroll to position [0, 0]
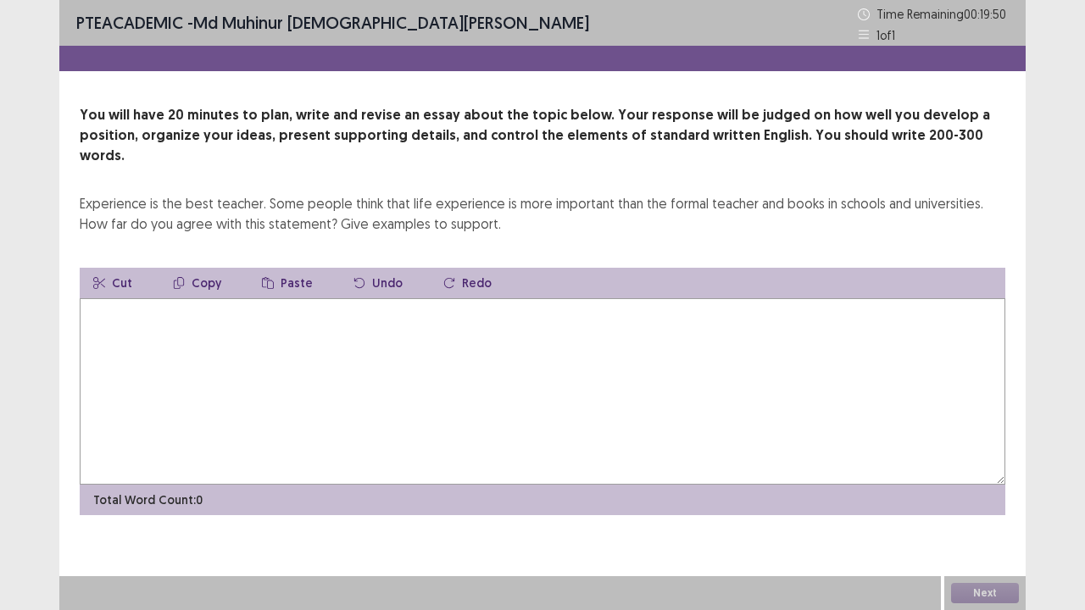
click at [95, 305] on textarea at bounding box center [542, 391] width 925 height 186
click at [162, 298] on textarea "**********" at bounding box center [542, 391] width 925 height 186
click at [547, 298] on textarea "**********" at bounding box center [542, 391] width 925 height 186
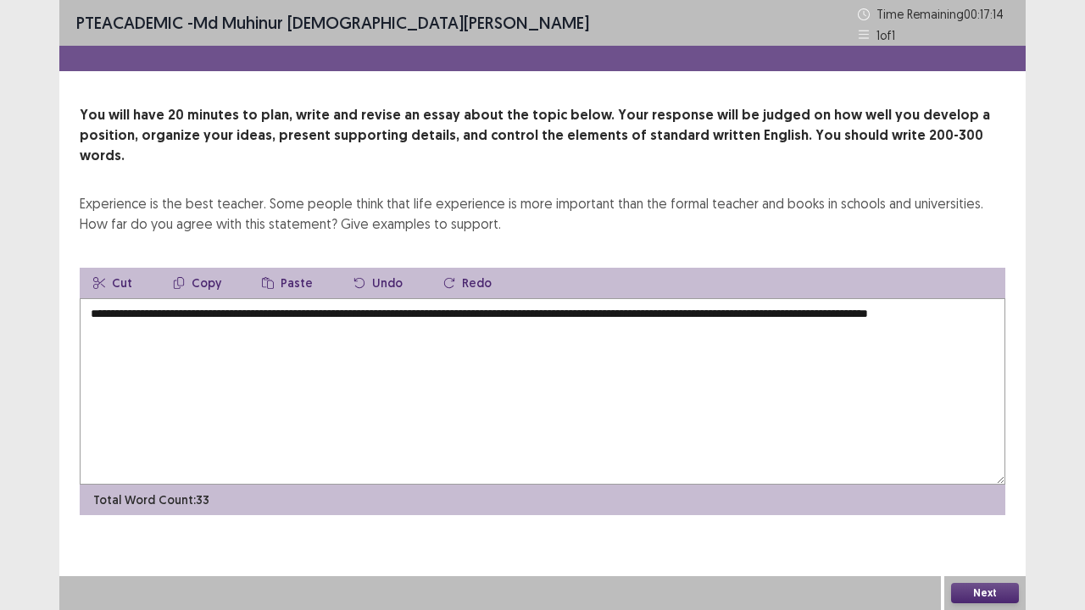
click at [260, 298] on textarea "**********" at bounding box center [542, 391] width 925 height 186
click at [159, 327] on textarea "**********" at bounding box center [542, 391] width 925 height 186
click at [199, 319] on textarea "**********" at bounding box center [542, 391] width 925 height 186
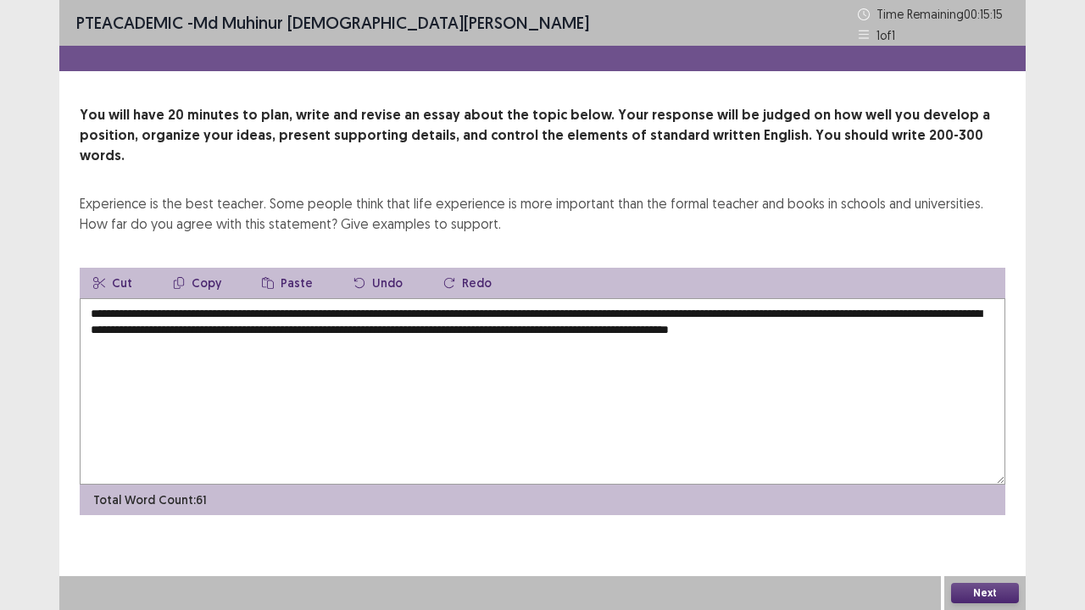
click at [911, 305] on textarea "**********" at bounding box center [542, 391] width 925 height 186
click at [976, 326] on textarea "**********" at bounding box center [542, 391] width 925 height 186
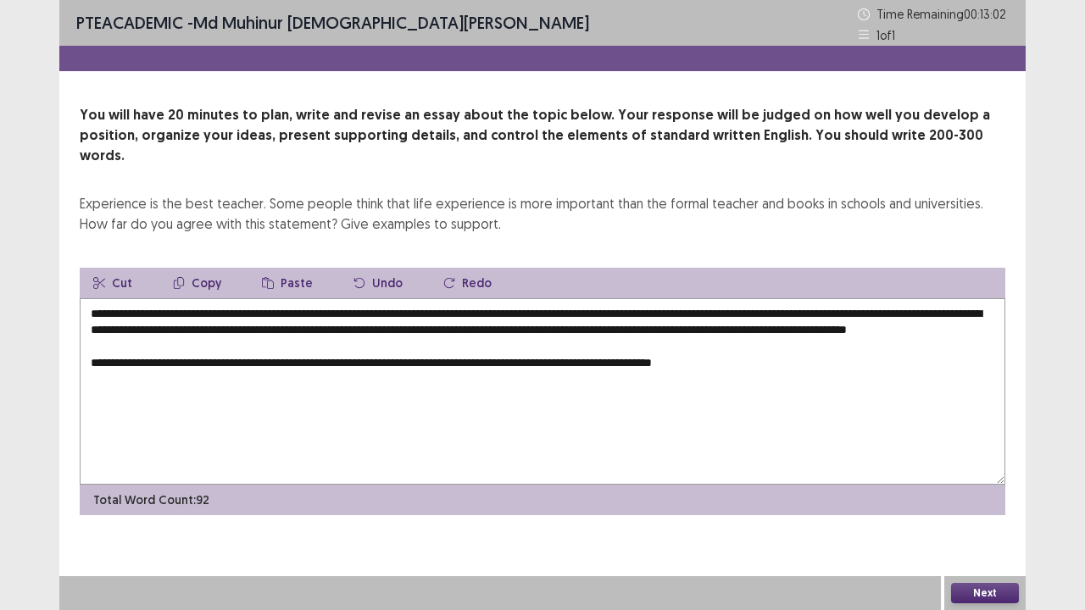
click at [357, 365] on textarea "**********" at bounding box center [542, 391] width 925 height 186
click at [372, 354] on textarea "**********" at bounding box center [542, 391] width 925 height 186
click at [764, 349] on textarea "**********" at bounding box center [542, 391] width 925 height 186
click at [792, 372] on textarea "**********" at bounding box center [542, 391] width 925 height 186
click at [364, 331] on textarea "**********" at bounding box center [542, 391] width 925 height 186
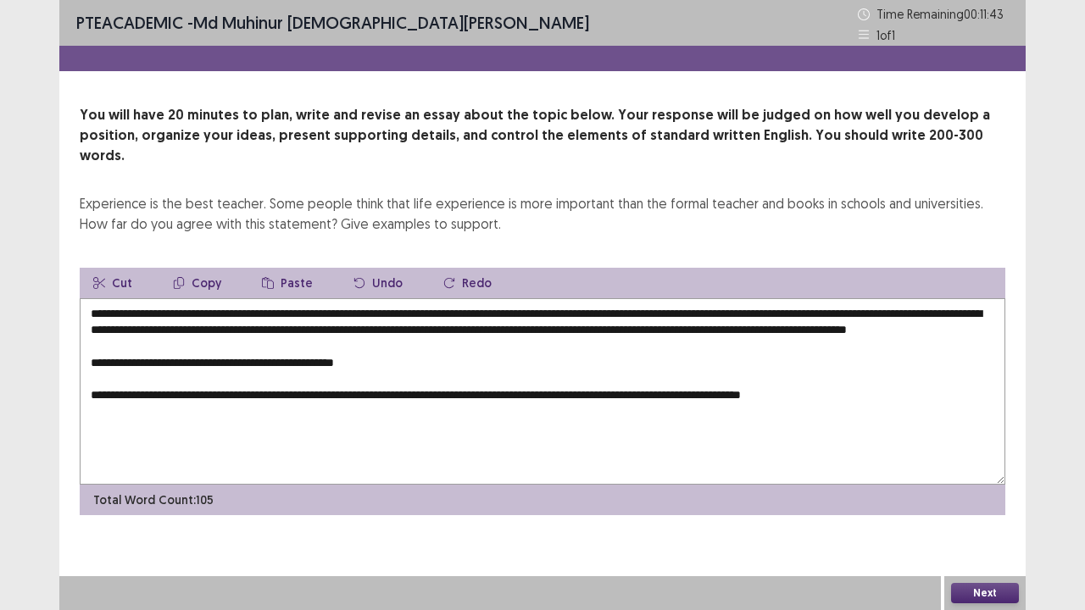
drag, startPoint x: 85, startPoint y: 351, endPoint x: 276, endPoint y: 375, distance: 193.1
click at [276, 375] on textarea "**********" at bounding box center [542, 391] width 925 height 186
click at [863, 375] on textarea "**********" at bounding box center [542, 391] width 925 height 186
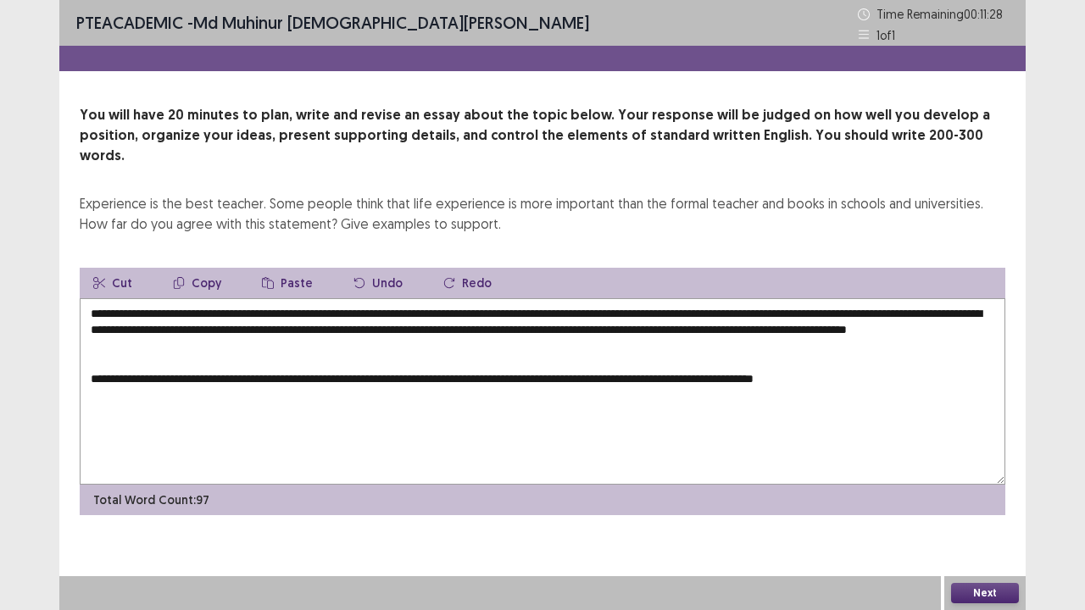
click at [897, 378] on textarea "**********" at bounding box center [542, 391] width 925 height 186
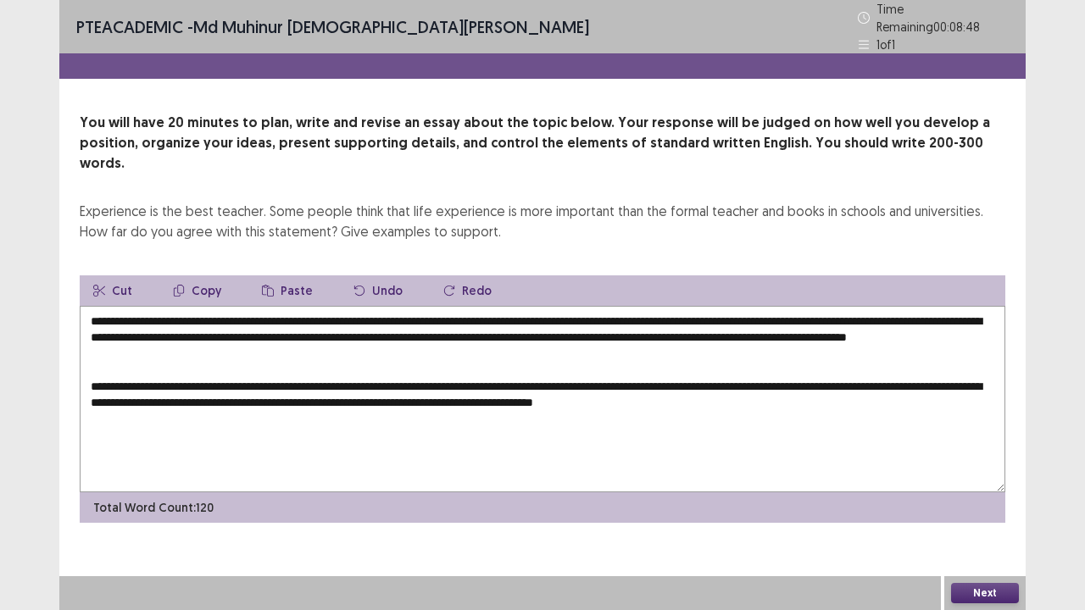
click at [756, 385] on textarea "**********" at bounding box center [542, 399] width 925 height 186
click at [825, 391] on textarea "**********" at bounding box center [542, 399] width 925 height 186
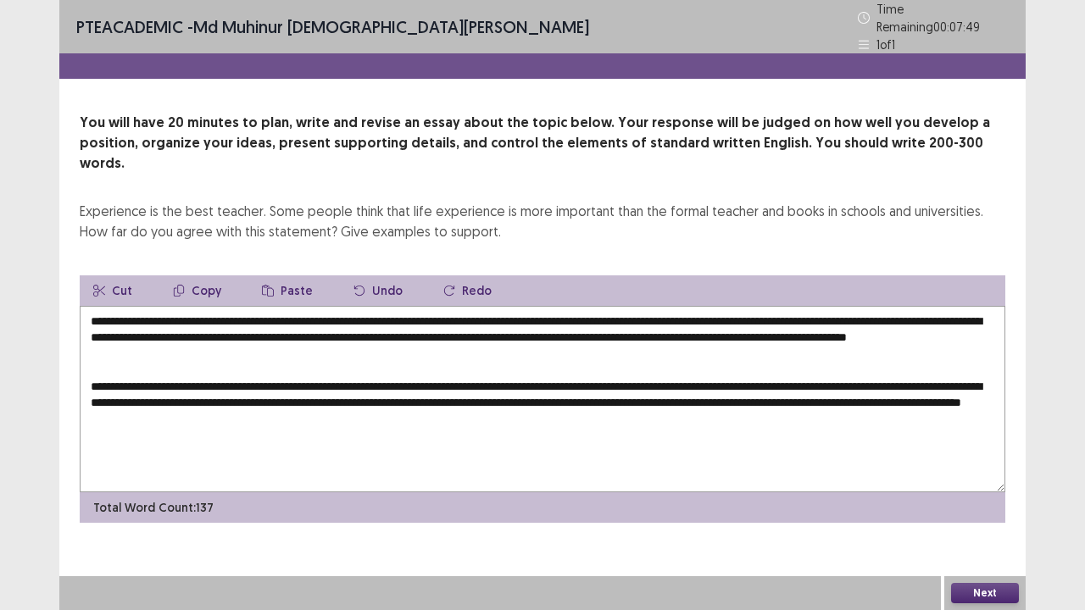
click at [525, 432] on textarea "**********" at bounding box center [542, 399] width 925 height 186
click at [418, 408] on textarea "**********" at bounding box center [542, 399] width 925 height 186
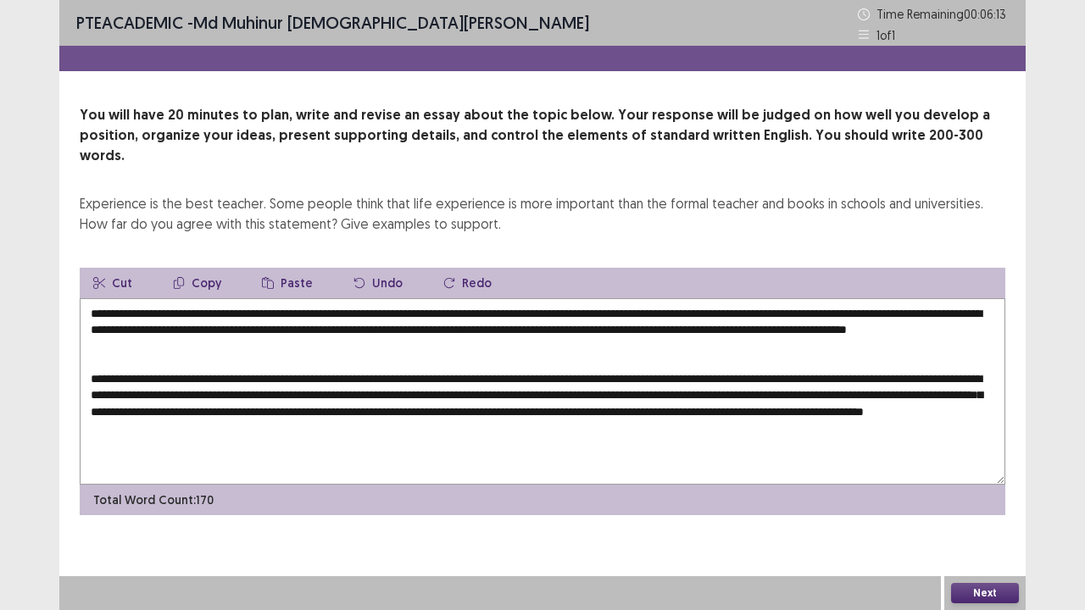
click at [495, 423] on textarea "**********" at bounding box center [542, 391] width 925 height 186
click at [555, 434] on textarea "**********" at bounding box center [542, 391] width 925 height 186
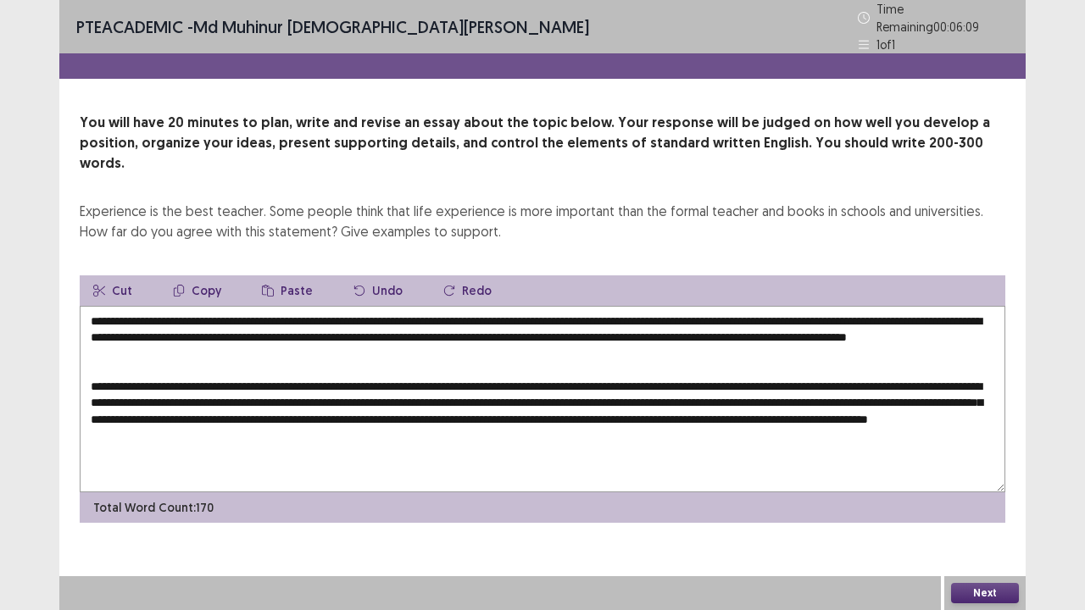
drag, startPoint x: 530, startPoint y: 409, endPoint x: 526, endPoint y: 425, distance: 15.6
click at [527, 418] on textarea "**********" at bounding box center [542, 399] width 925 height 186
click at [526, 425] on textarea "**********" at bounding box center [542, 399] width 925 height 186
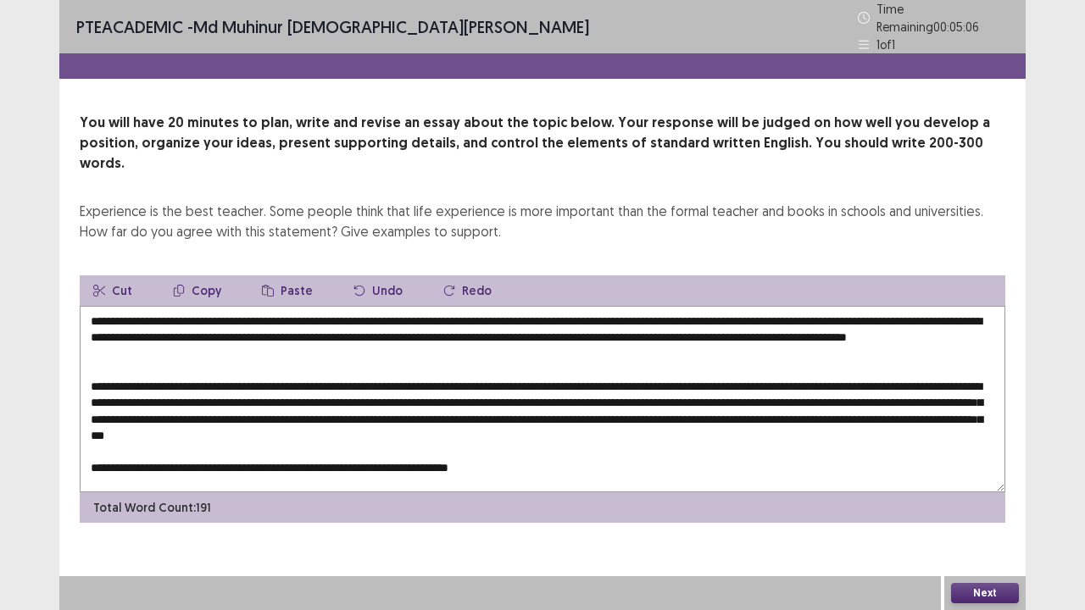
scroll to position [85, 0]
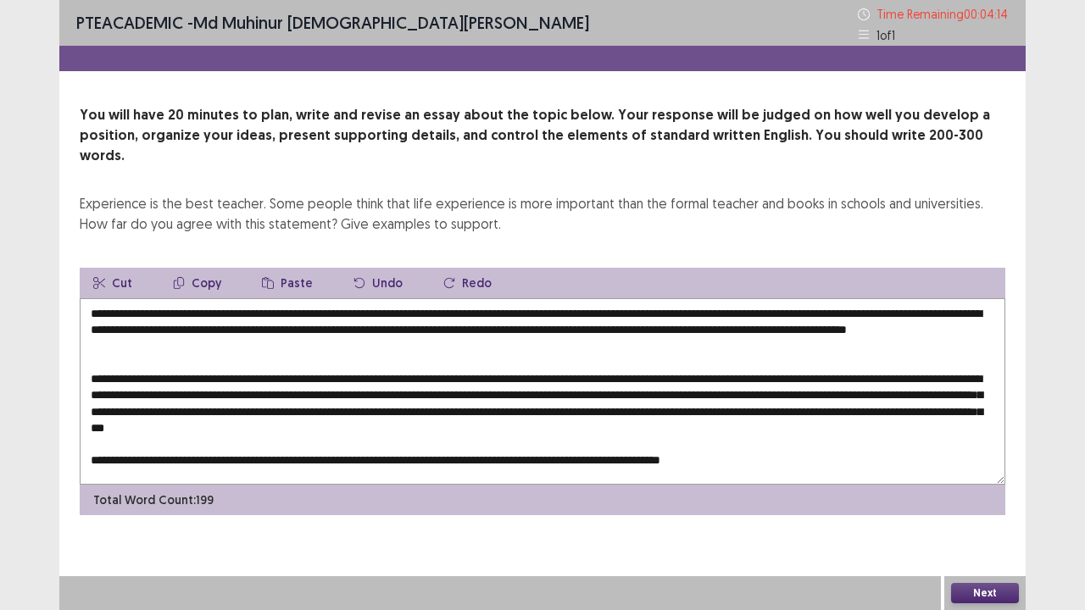
click at [742, 372] on textarea at bounding box center [542, 391] width 925 height 186
click at [843, 371] on textarea at bounding box center [542, 391] width 925 height 186
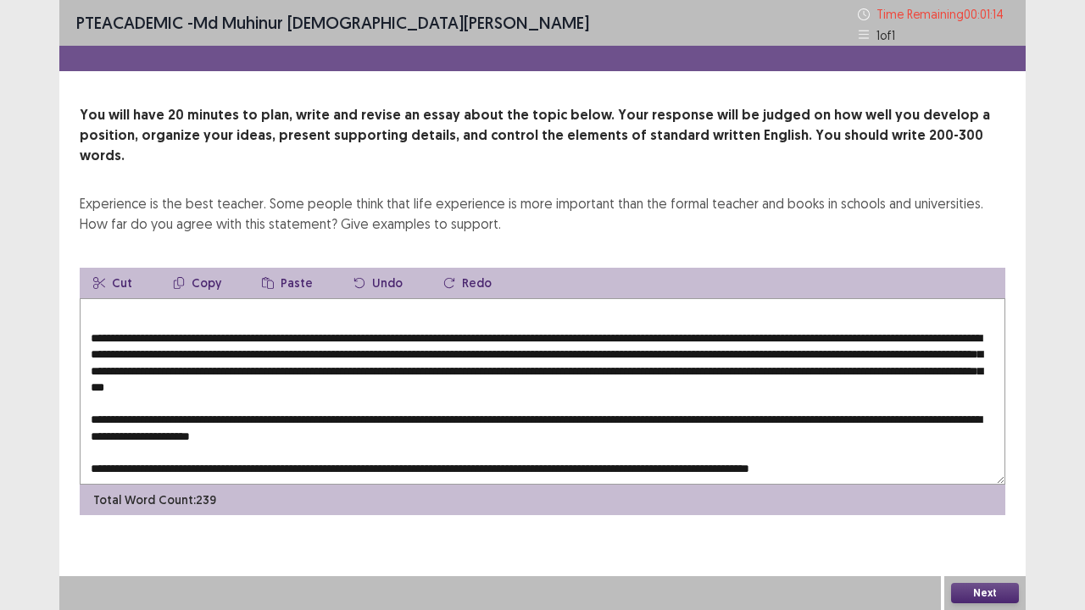
click at [619, 421] on textarea at bounding box center [542, 391] width 925 height 186
click at [621, 420] on textarea at bounding box center [542, 391] width 925 height 186
click at [899, 422] on textarea at bounding box center [542, 391] width 925 height 186
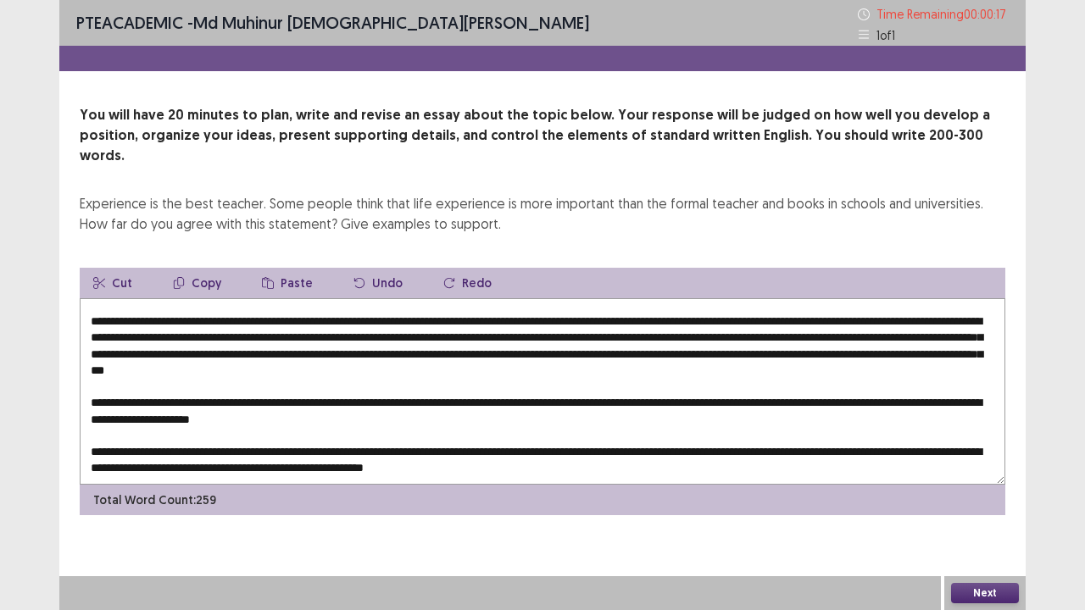
click at [497, 438] on textarea at bounding box center [542, 391] width 925 height 186
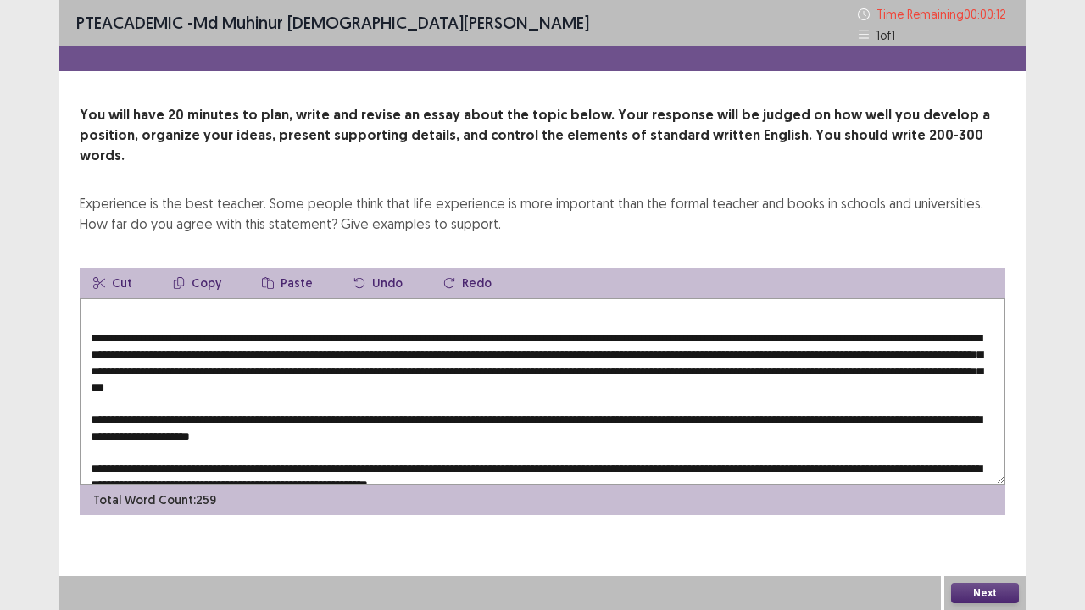
scroll to position [0, 0]
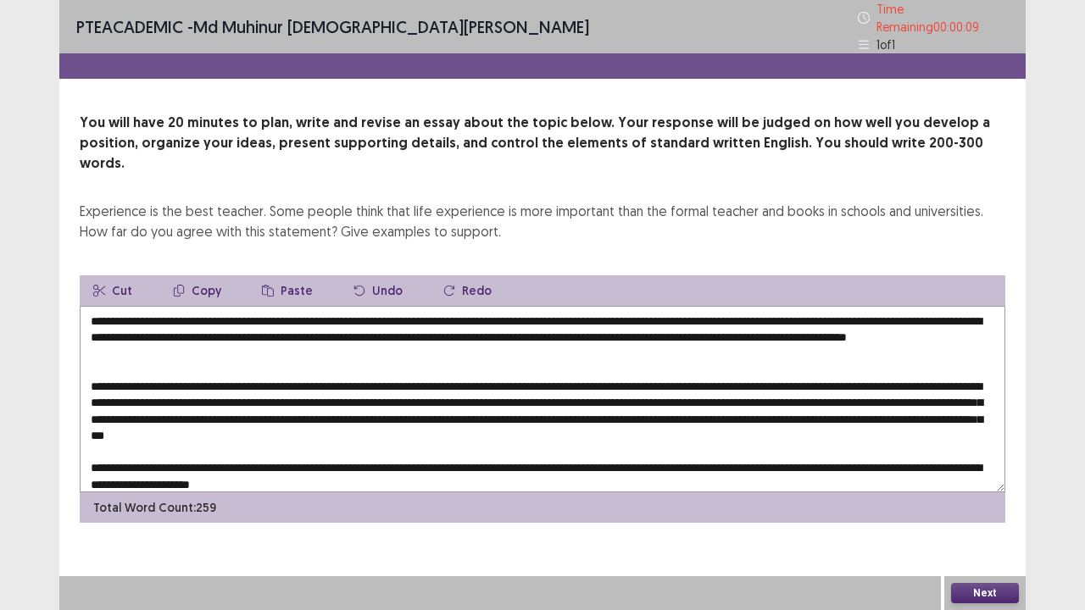
click at [175, 361] on textarea at bounding box center [542, 399] width 925 height 186
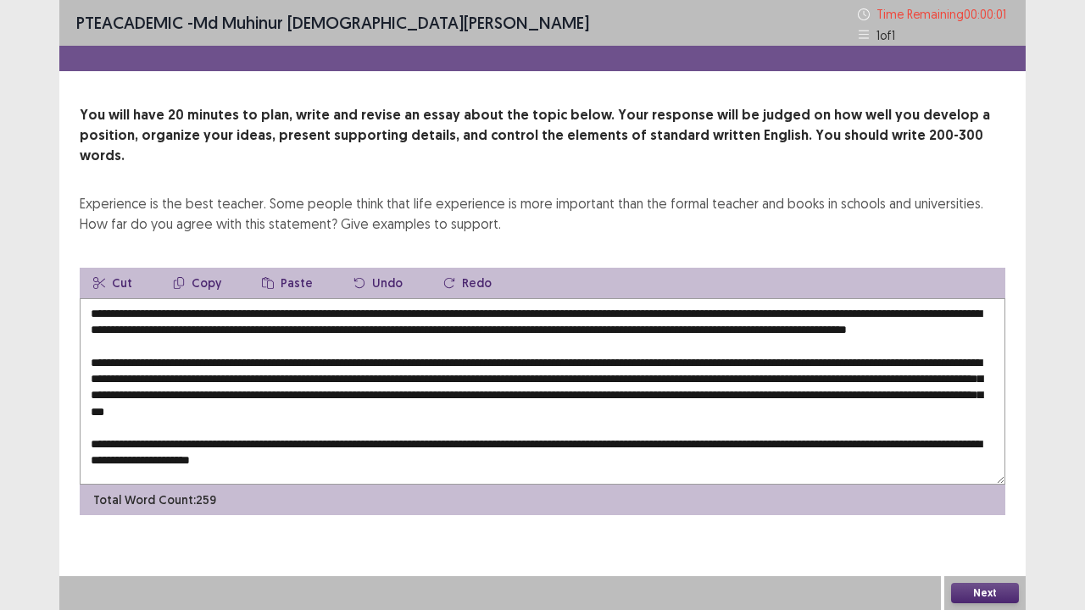
type textarea "**********"
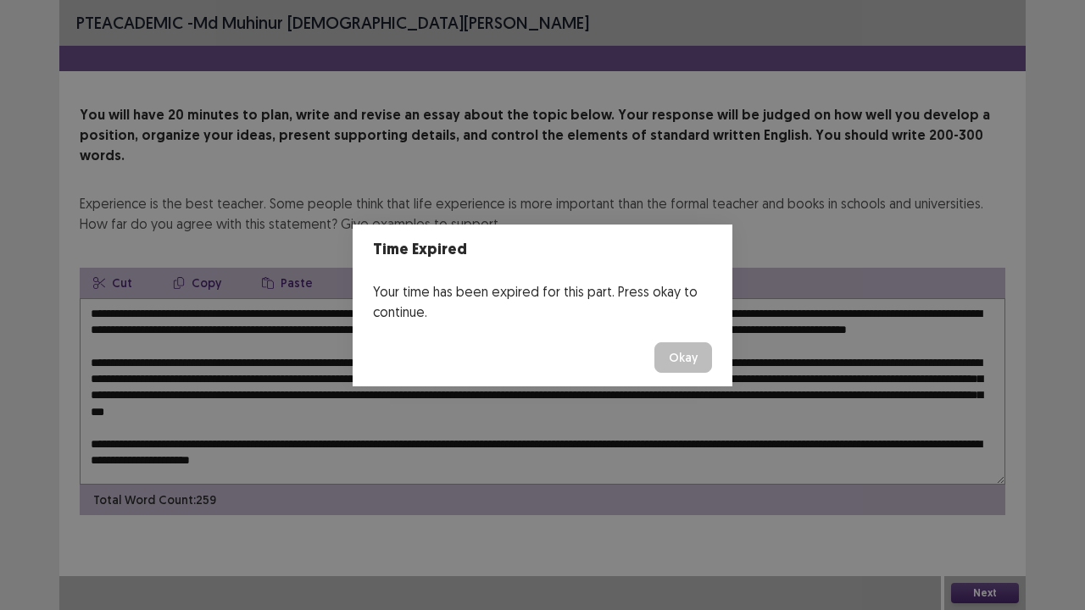
click at [671, 346] on button "Okay" at bounding box center [683, 357] width 58 height 31
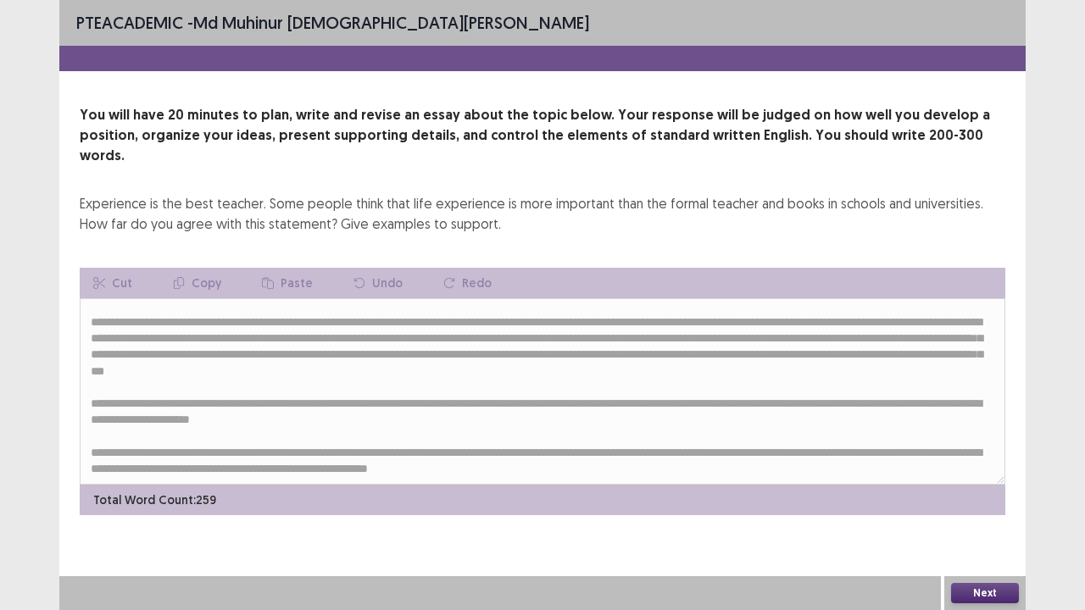
scroll to position [154, 0]
click at [1005, 495] on button "Next" at bounding box center [985, 593] width 68 height 20
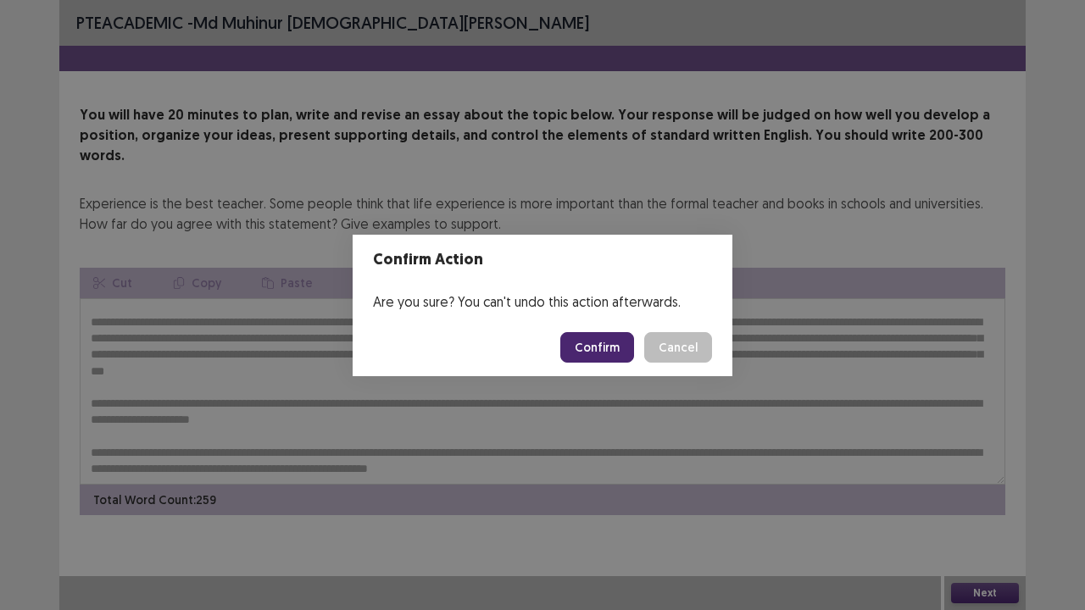
click at [582, 358] on button "Confirm" at bounding box center [597, 347] width 74 height 31
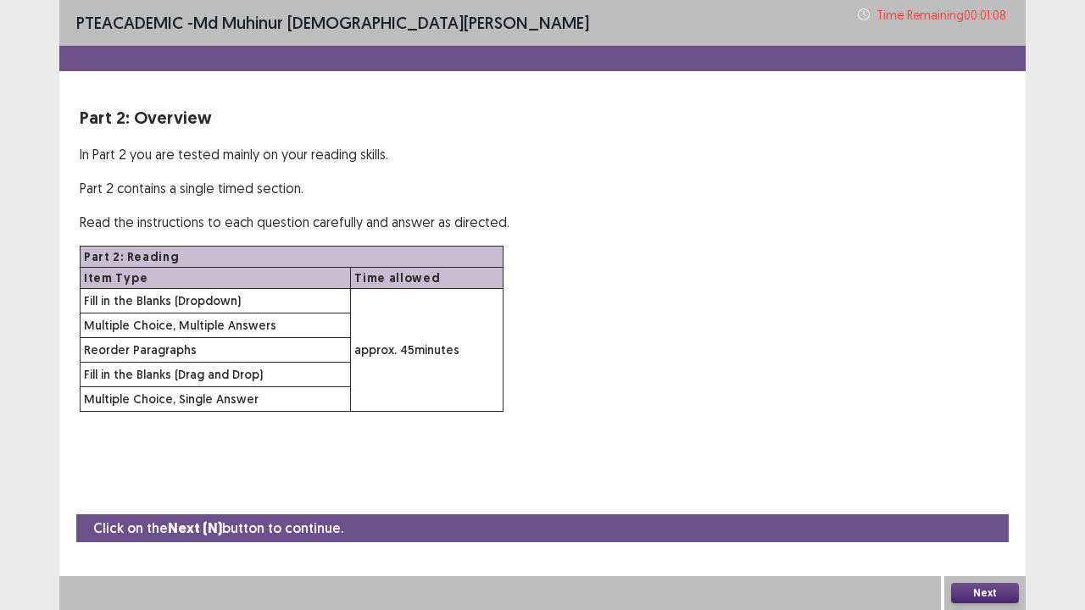
click at [1007, 495] on button "Next" at bounding box center [985, 593] width 68 height 20
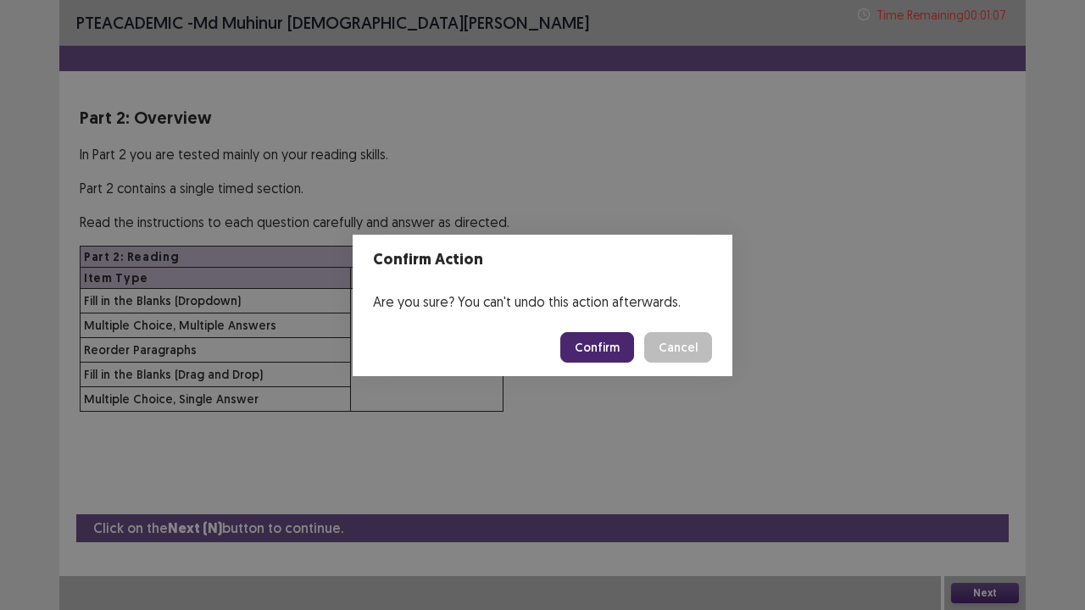
click at [585, 336] on button "Confirm" at bounding box center [597, 347] width 74 height 31
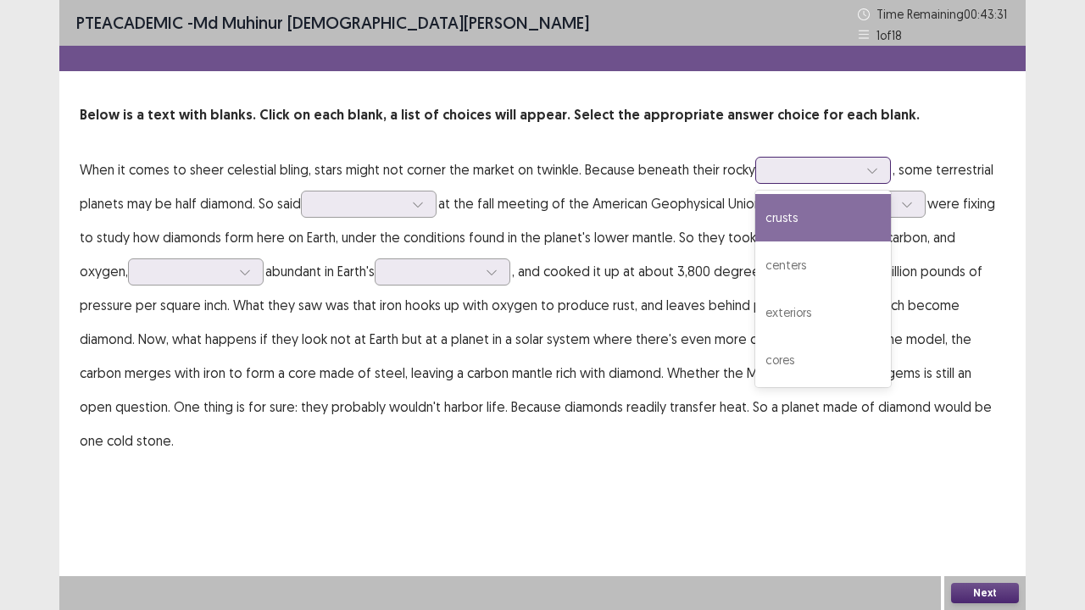
click at [796, 177] on div at bounding box center [814, 170] width 88 height 16
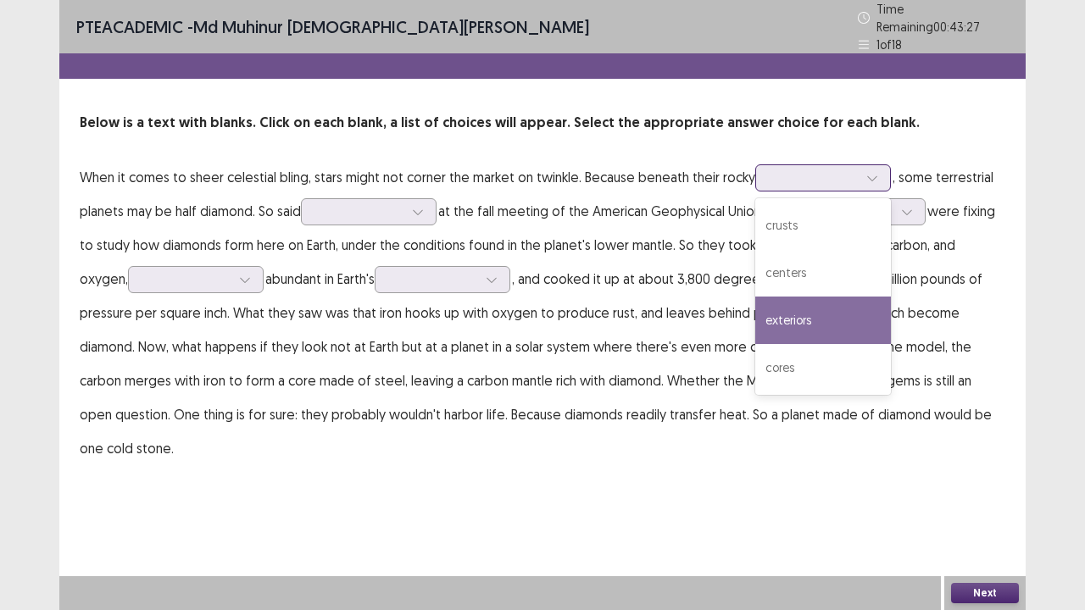
click at [809, 302] on div "exteriors" at bounding box center [823, 320] width 136 height 47
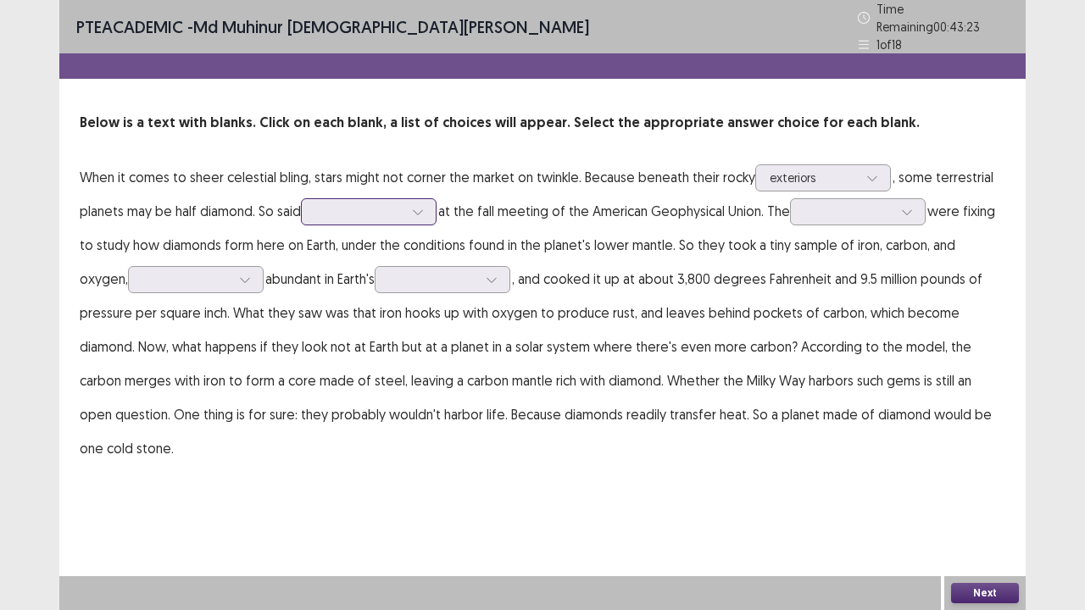
click at [341, 208] on div at bounding box center [359, 211] width 88 height 16
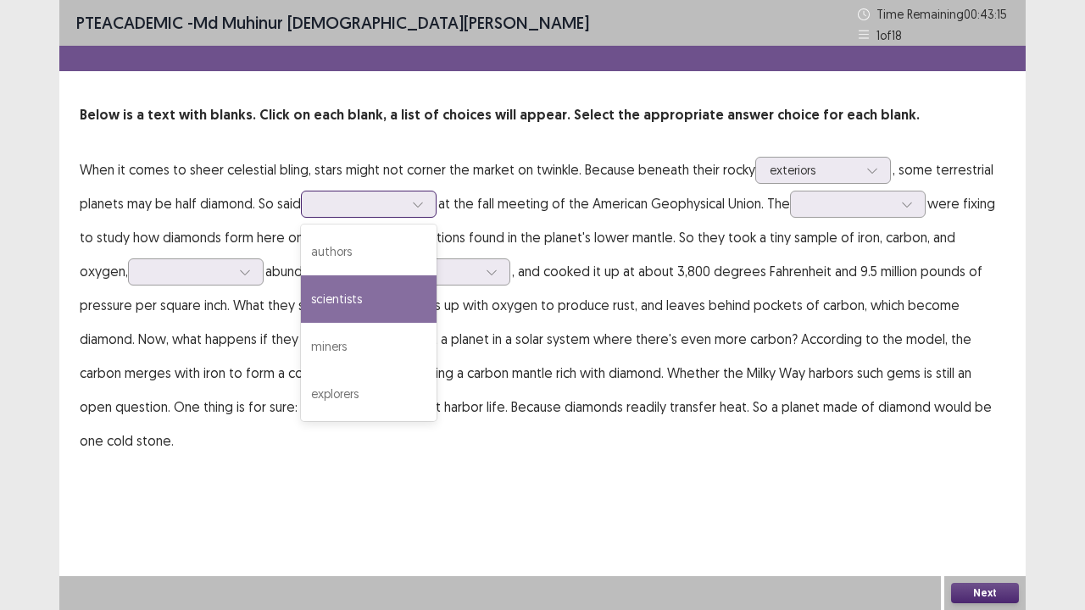
click at [342, 283] on div "scientists" at bounding box center [369, 298] width 136 height 47
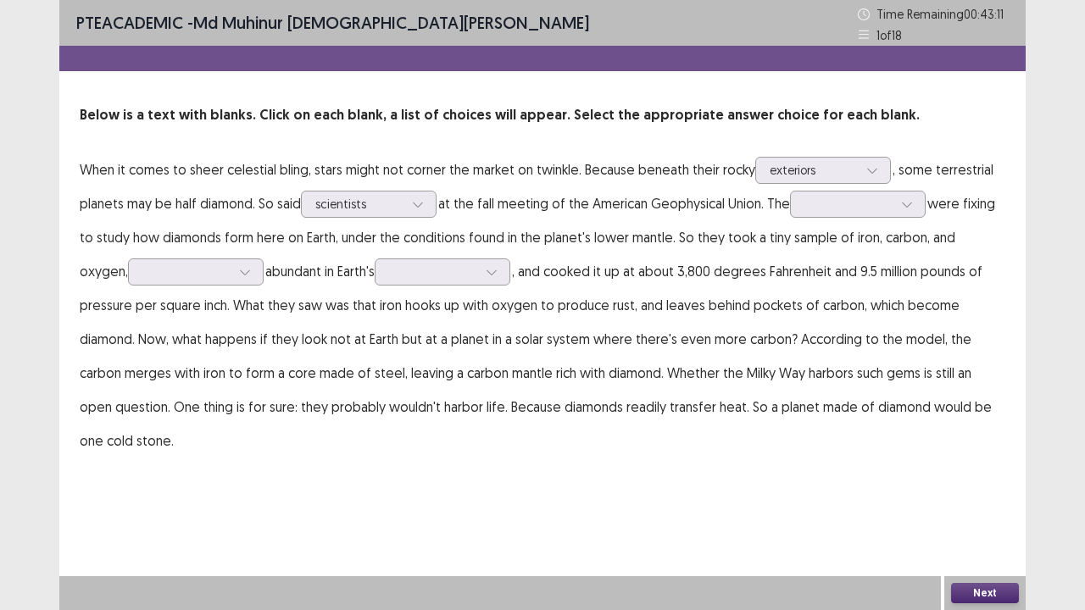
click at [371, 222] on p "When it comes to sheer celestial bling, stars might not corner the market on tw…" at bounding box center [542, 305] width 925 height 305
click at [373, 205] on div at bounding box center [359, 204] width 88 height 16
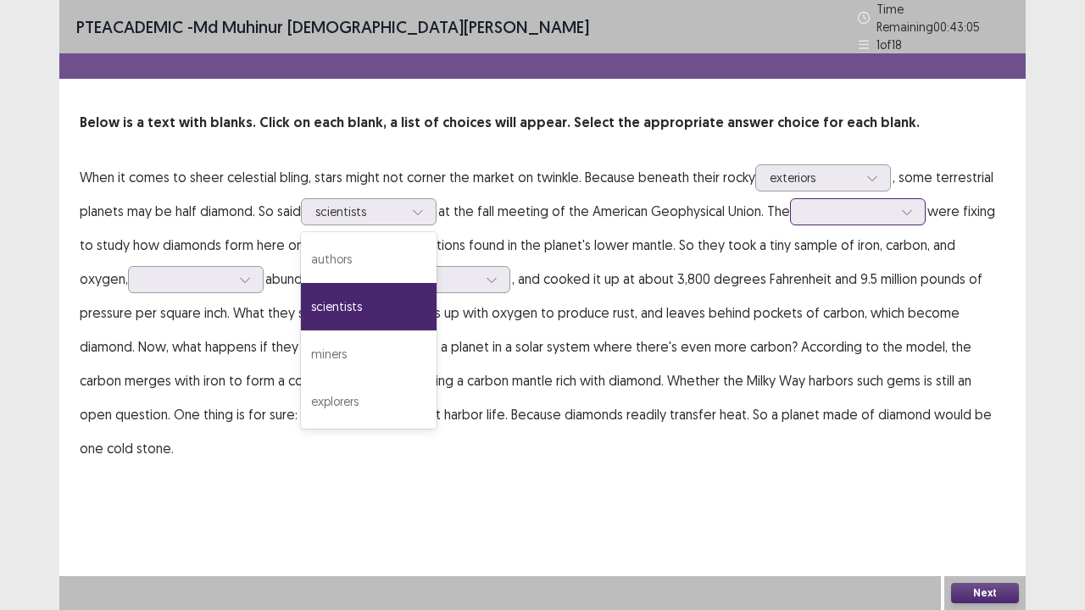
click at [810, 202] on div at bounding box center [849, 211] width 92 height 19
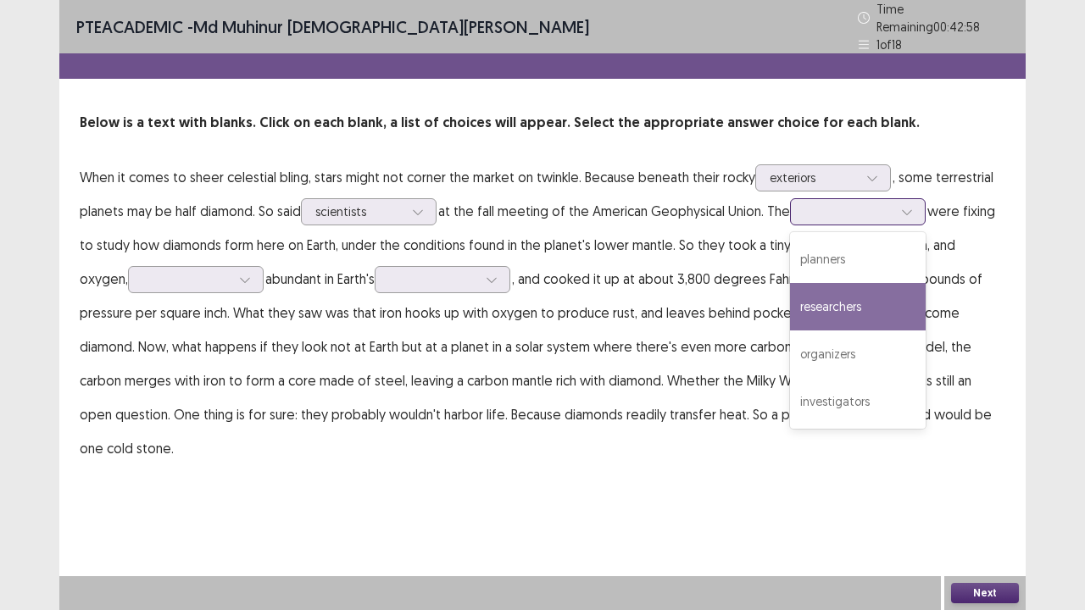
click at [828, 288] on div "researchers" at bounding box center [858, 306] width 136 height 47
click at [892, 209] on div at bounding box center [848, 211] width 88 height 16
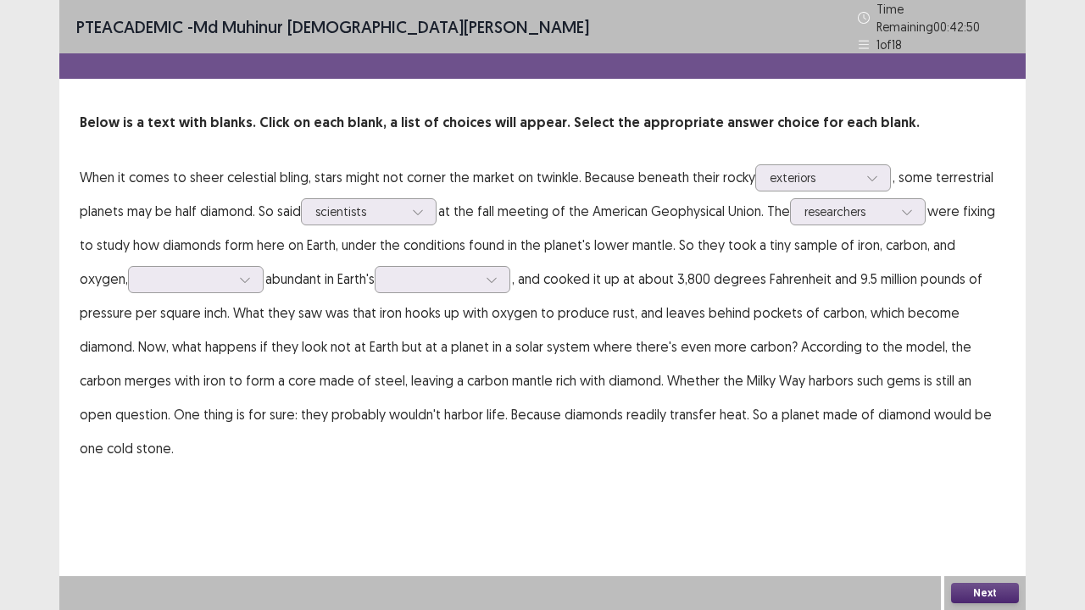
click at [595, 248] on p "When it comes to sheer celestial bling, stars might not corner the market on tw…" at bounding box center [542, 312] width 925 height 305
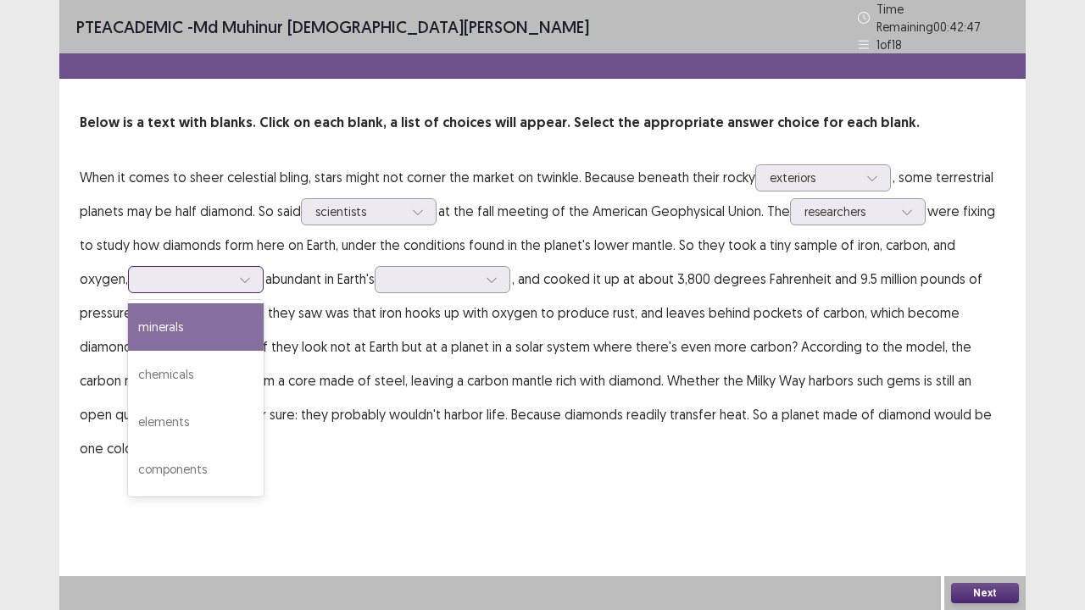
click at [232, 268] on div at bounding box center [244, 279] width 25 height 25
click at [166, 334] on div "minerals" at bounding box center [196, 326] width 136 height 47
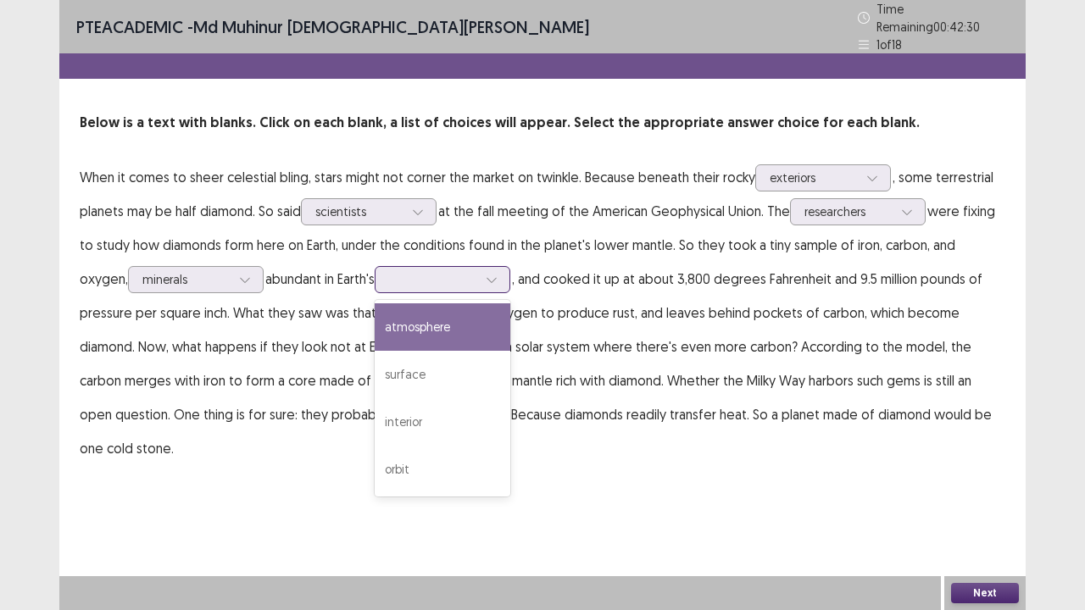
click at [387, 281] on div at bounding box center [433, 279] width 92 height 19
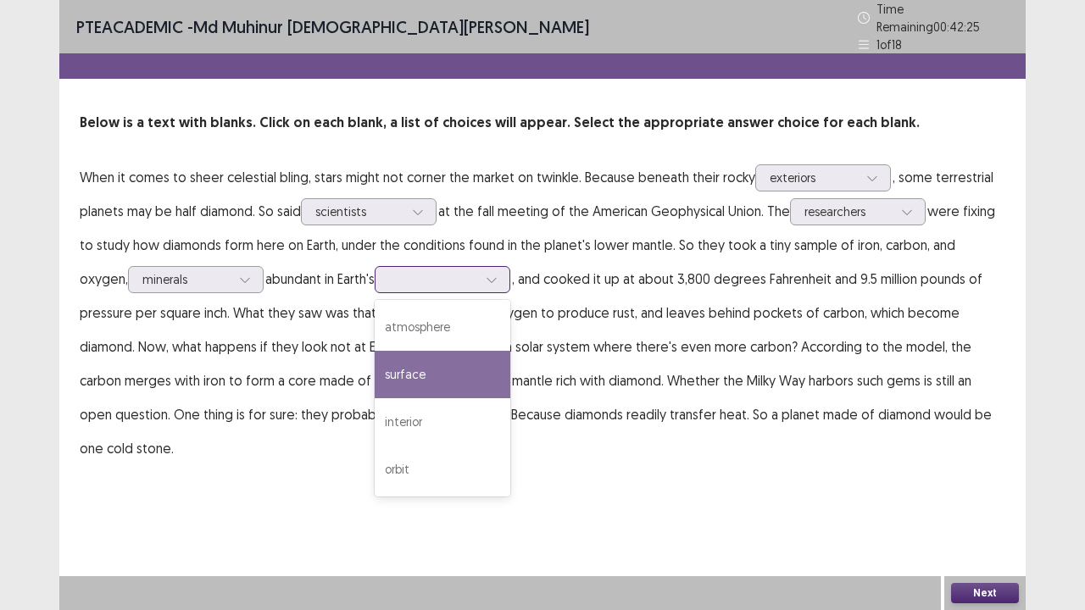
click at [375, 360] on div "surface" at bounding box center [443, 374] width 136 height 47
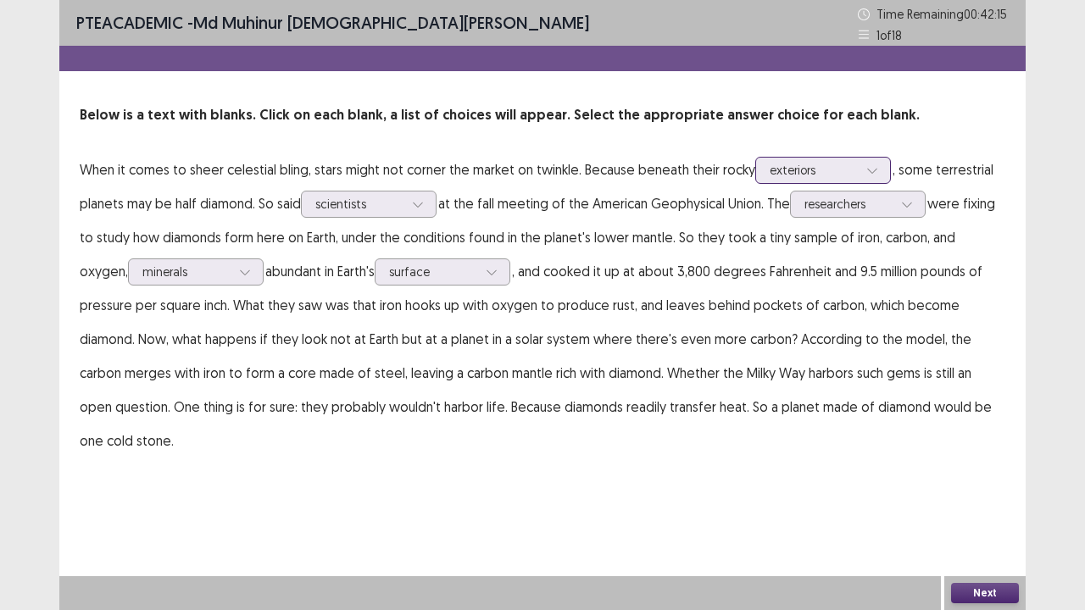
click at [826, 169] on div at bounding box center [814, 170] width 88 height 16
click at [966, 478] on div "PTE academic - [PERSON_NAME][DEMOGRAPHIC_DATA] Time Remaining 00 : 42 : 12 1 of…" at bounding box center [542, 305] width 966 height 610
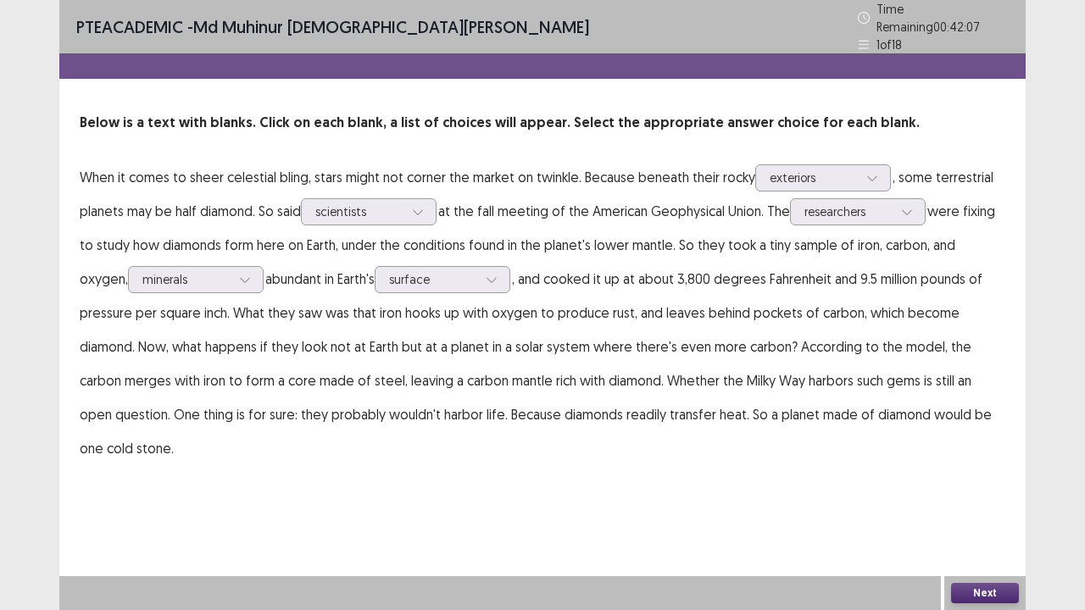
click at [1002, 495] on button "Next" at bounding box center [985, 593] width 68 height 20
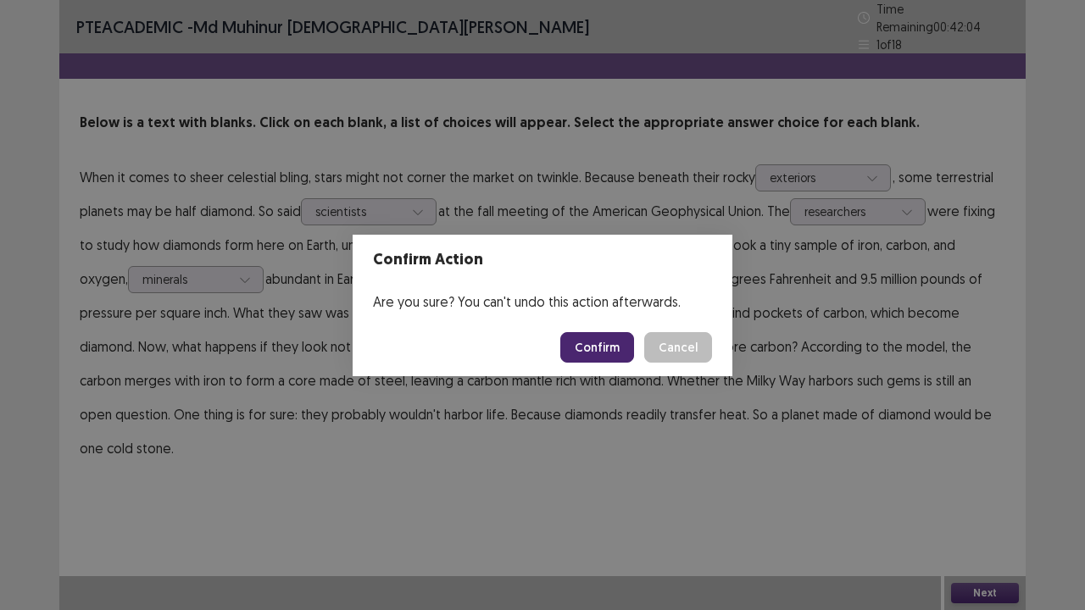
click at [899, 312] on div "Confirm Action Are you sure? You can't undo this action afterwards. Confirm Can…" at bounding box center [542, 305] width 1085 height 610
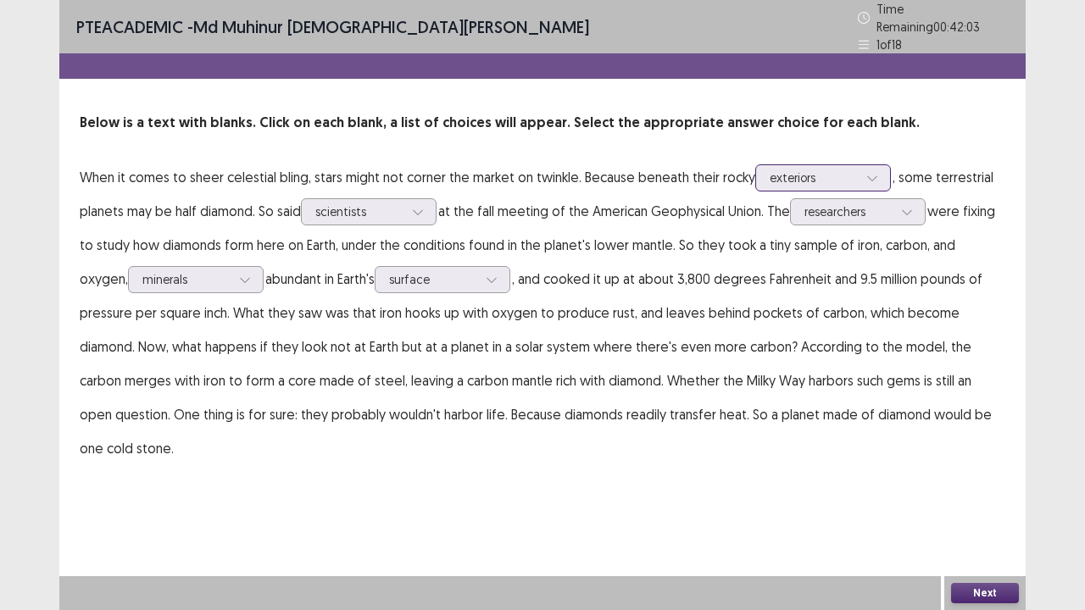
click at [832, 172] on div at bounding box center [814, 177] width 88 height 16
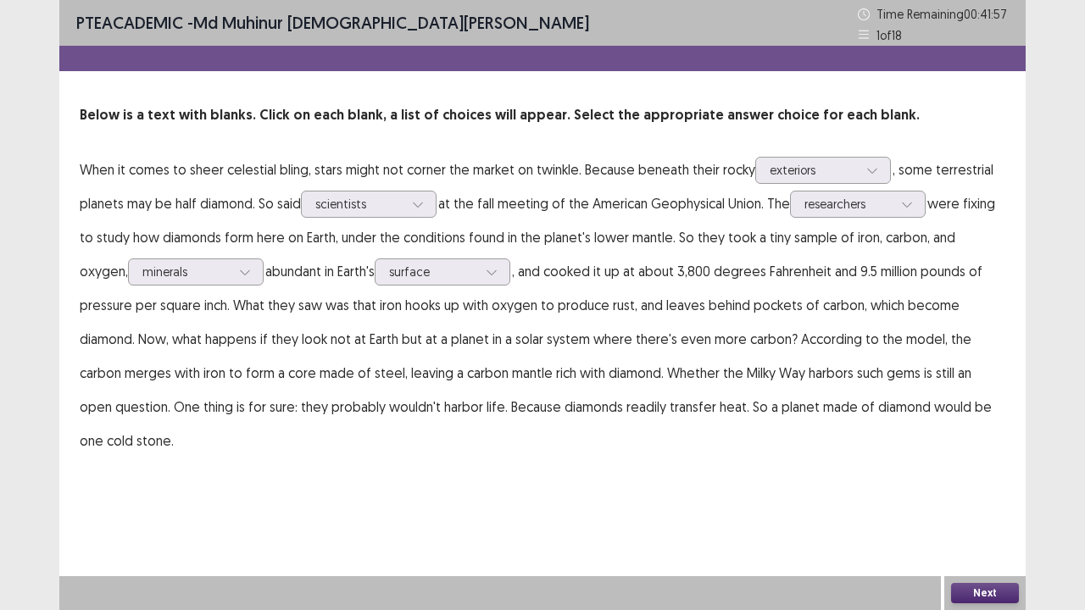
click at [658, 220] on p "When it comes to sheer celestial bling, stars might not corner the market on tw…" at bounding box center [542, 305] width 925 height 305
click at [1007, 495] on button "Next" at bounding box center [985, 593] width 68 height 20
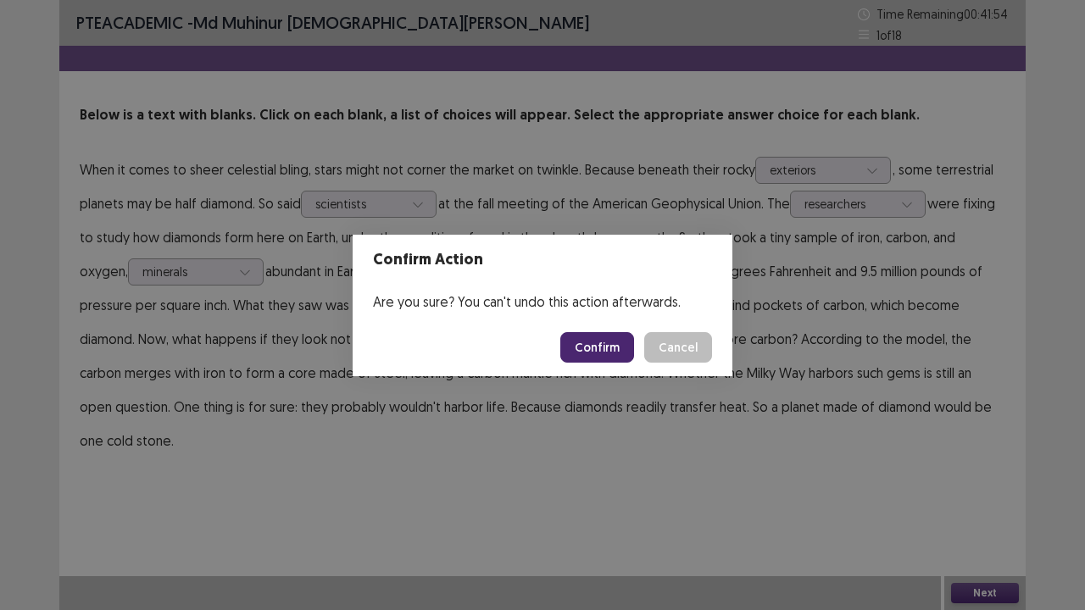
click at [583, 334] on button "Confirm" at bounding box center [597, 347] width 74 height 31
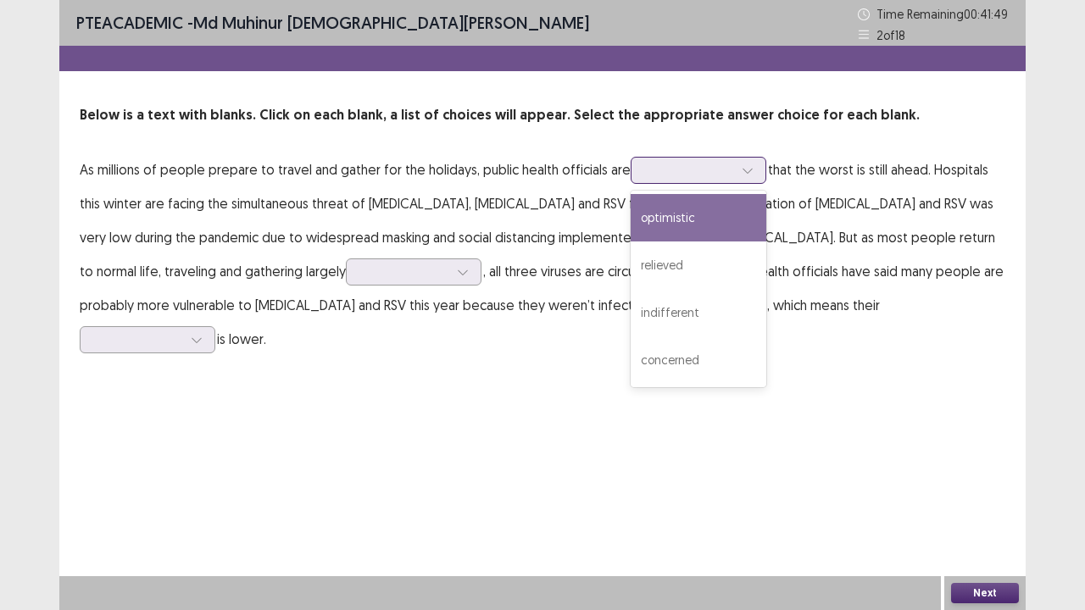
click at [645, 175] on div at bounding box center [689, 170] width 88 height 16
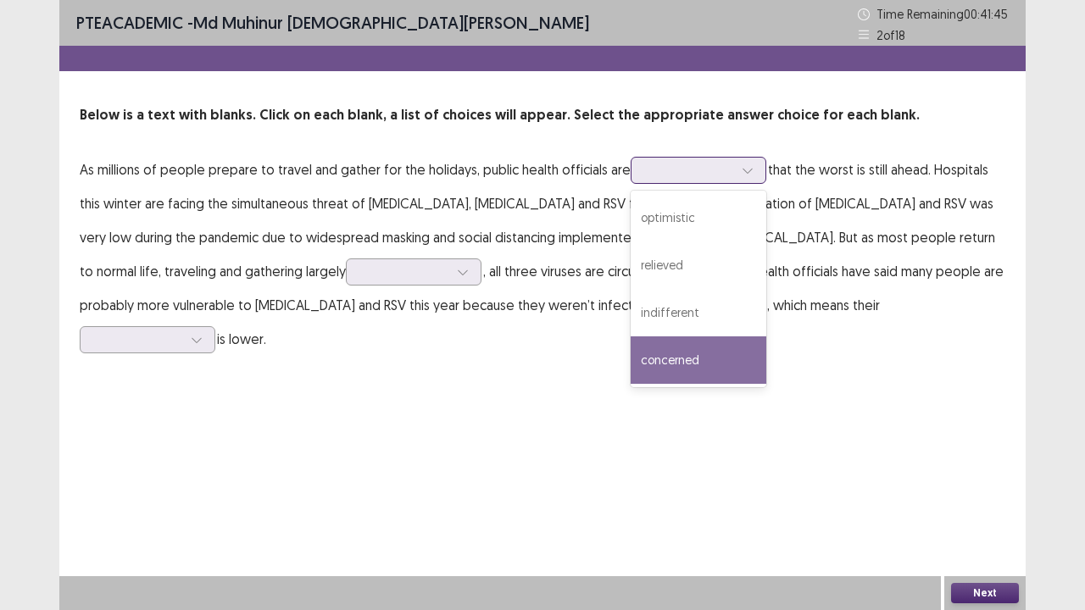
click at [691, 359] on div "concerned" at bounding box center [699, 359] width 136 height 47
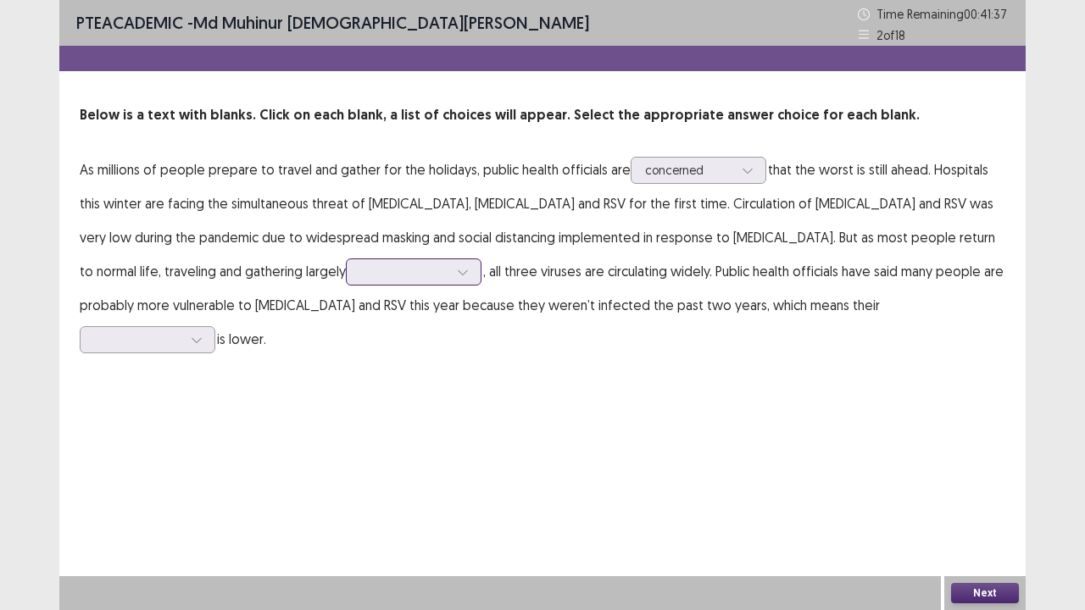
click at [360, 272] on div at bounding box center [404, 272] width 88 height 16
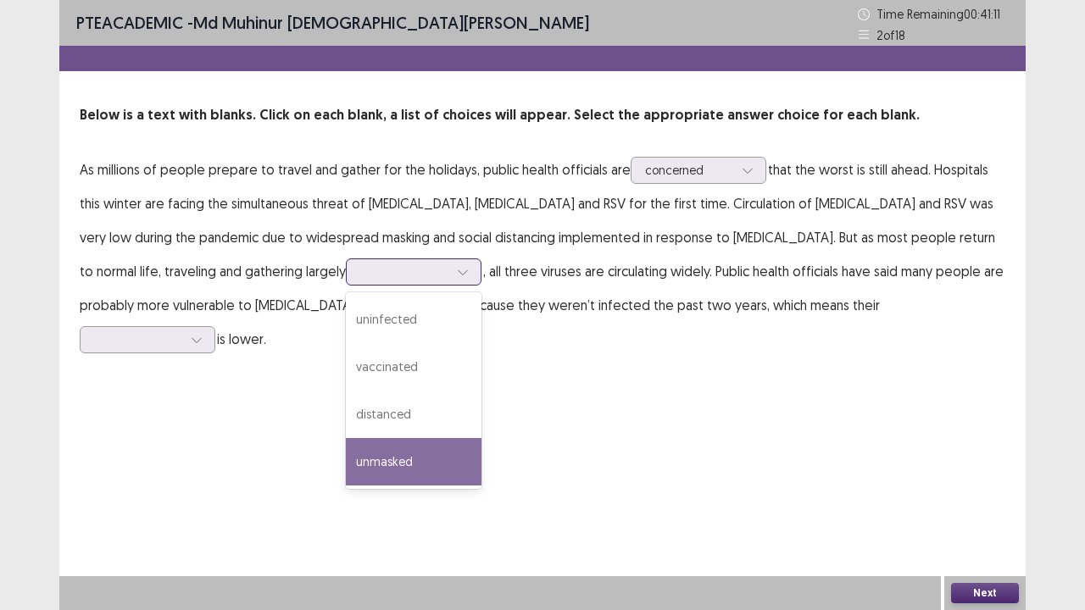
click at [346, 453] on div "unmasked" at bounding box center [414, 461] width 136 height 47
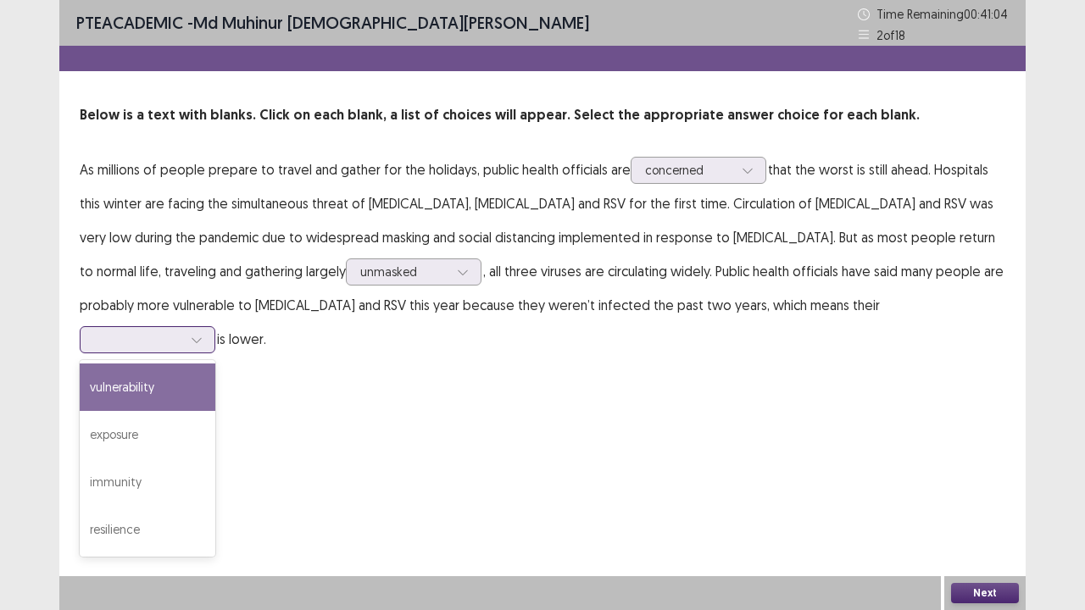
click at [182, 331] on div at bounding box center [138, 339] width 88 height 16
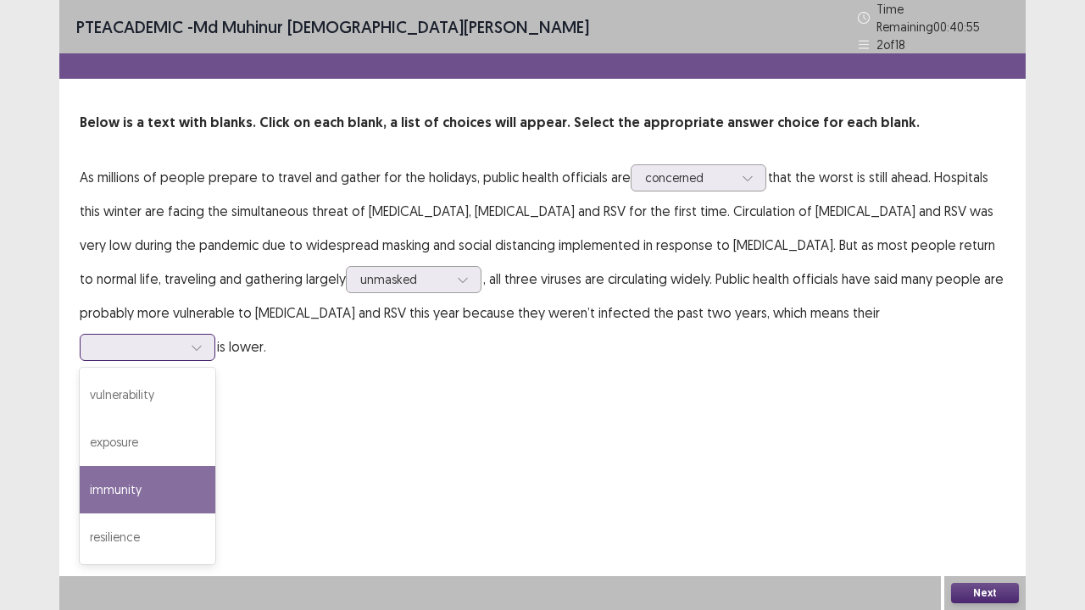
click at [215, 466] on div "immunity" at bounding box center [148, 489] width 136 height 47
click at [182, 339] on div at bounding box center [138, 347] width 88 height 16
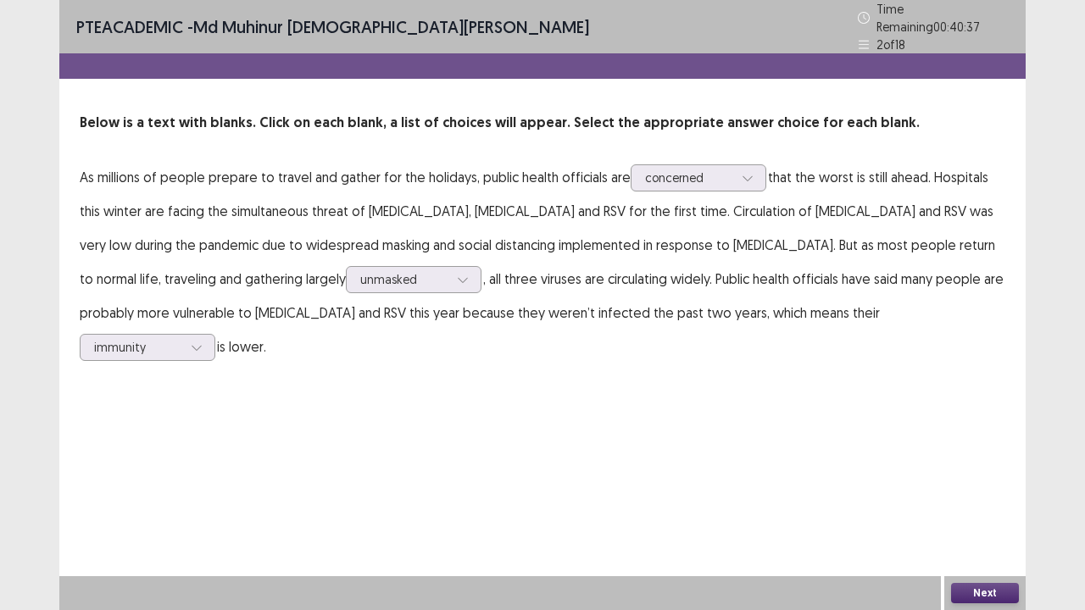
click at [986, 495] on button "Next" at bounding box center [985, 593] width 68 height 20
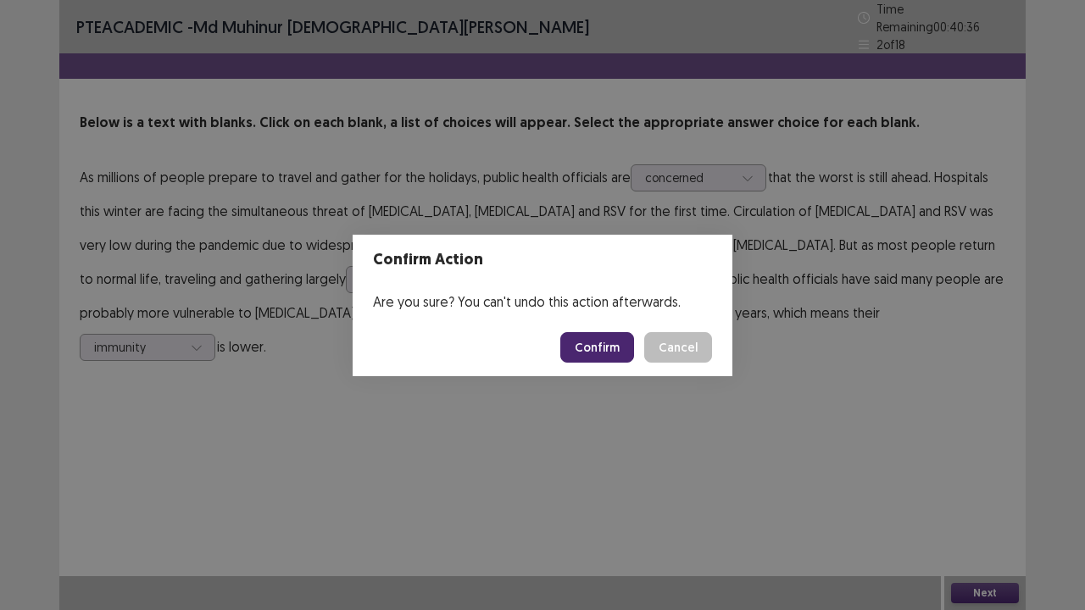
click at [609, 347] on button "Confirm" at bounding box center [597, 347] width 74 height 31
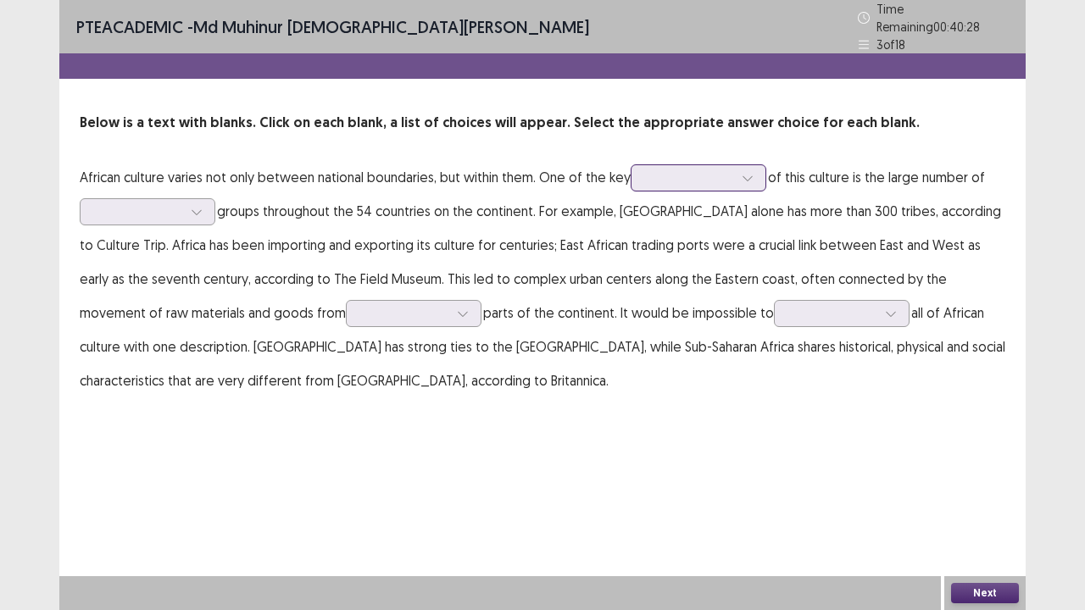
click at [662, 169] on div at bounding box center [689, 177] width 88 height 16
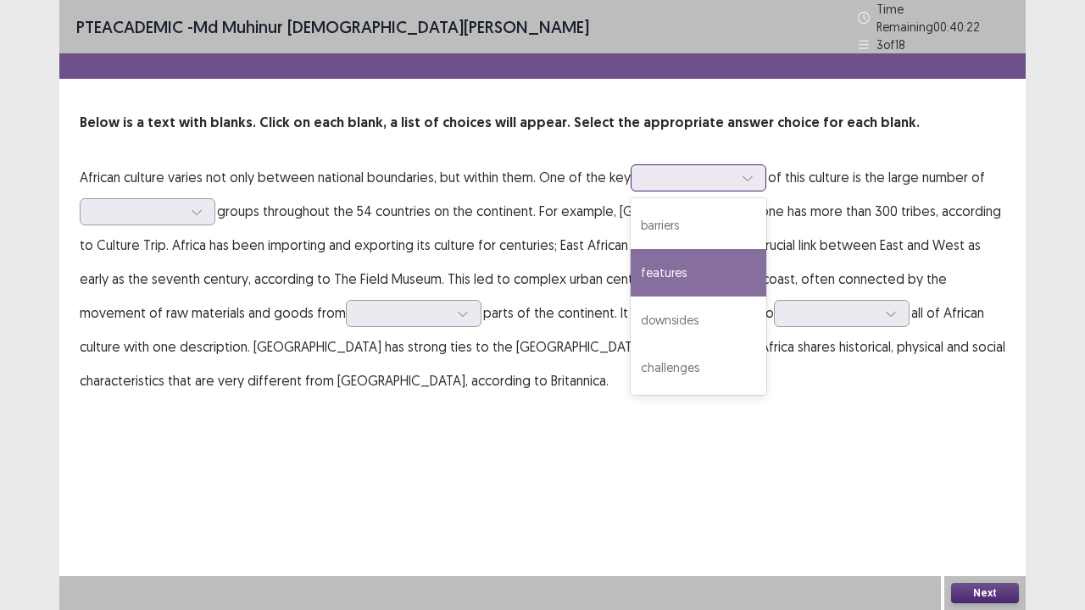
click at [675, 253] on div "features" at bounding box center [699, 272] width 136 height 47
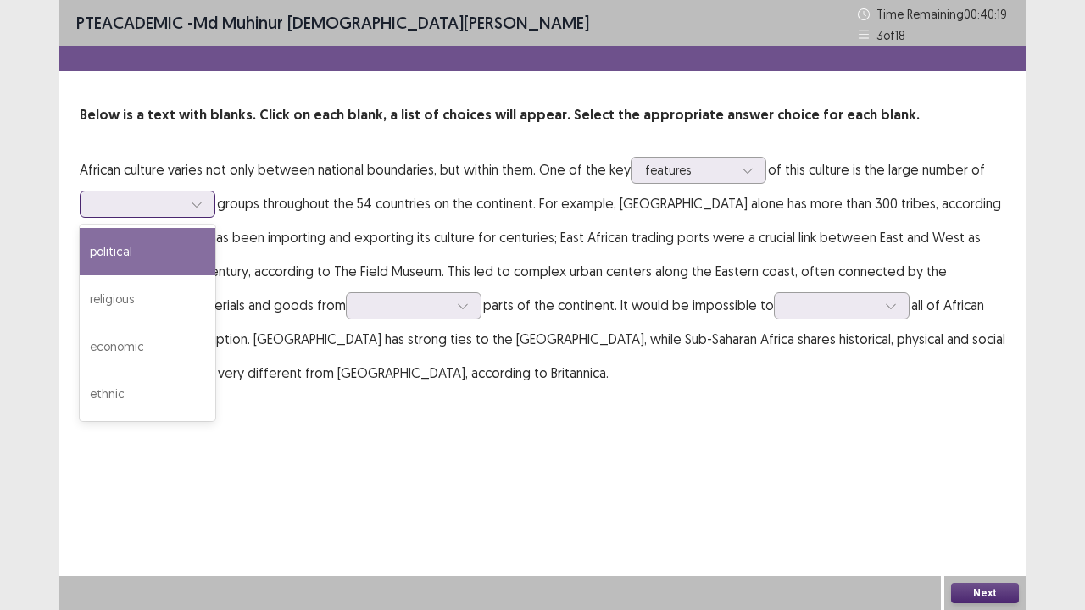
click at [206, 199] on div at bounding box center [196, 204] width 25 height 25
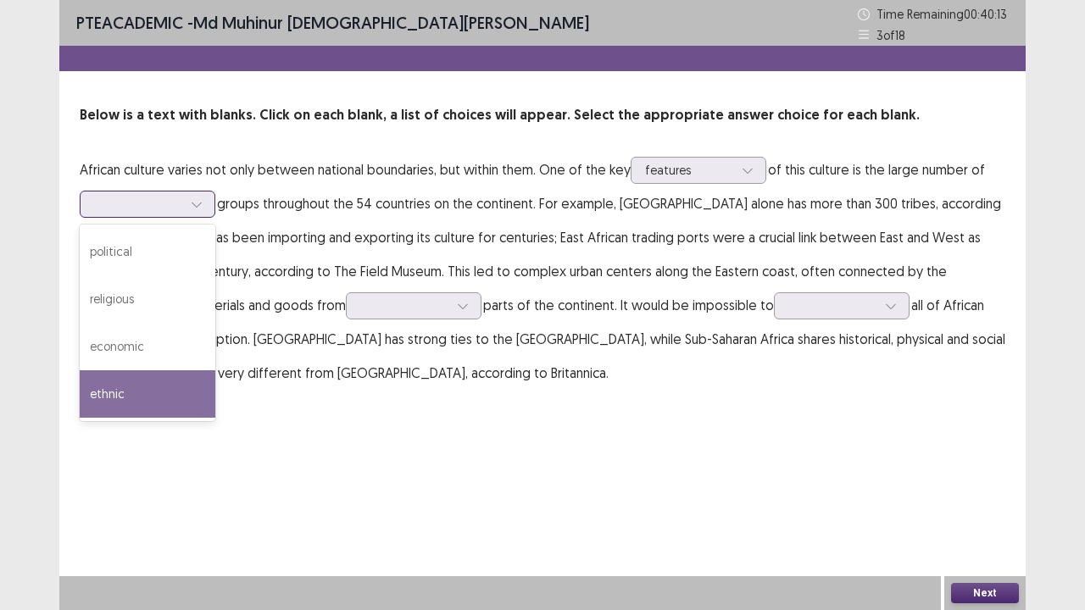
click at [165, 382] on div "ethnic" at bounding box center [148, 393] width 136 height 47
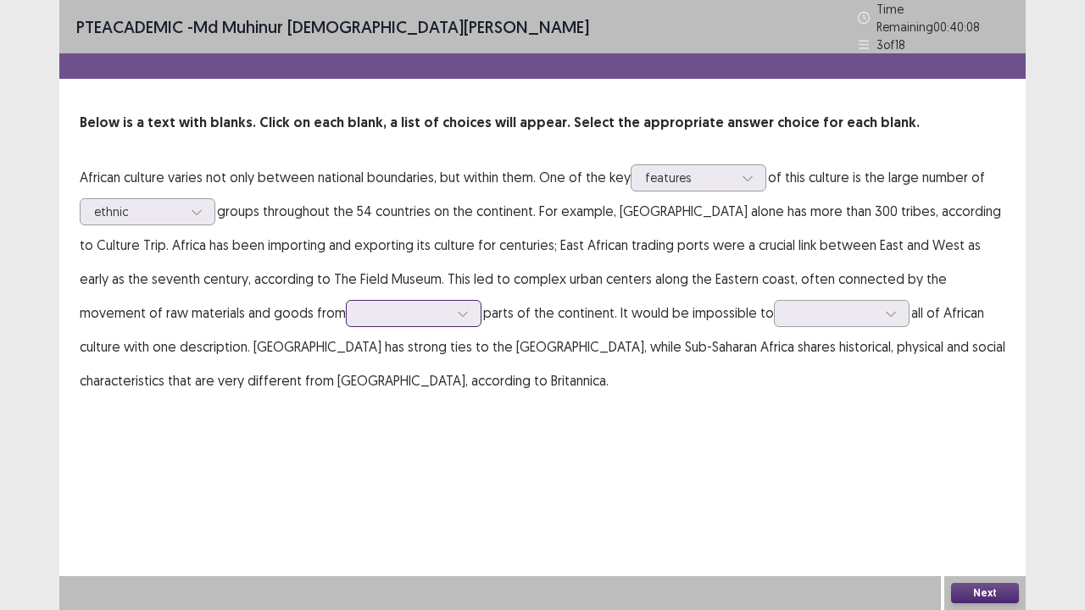
click at [360, 305] on div at bounding box center [404, 313] width 88 height 16
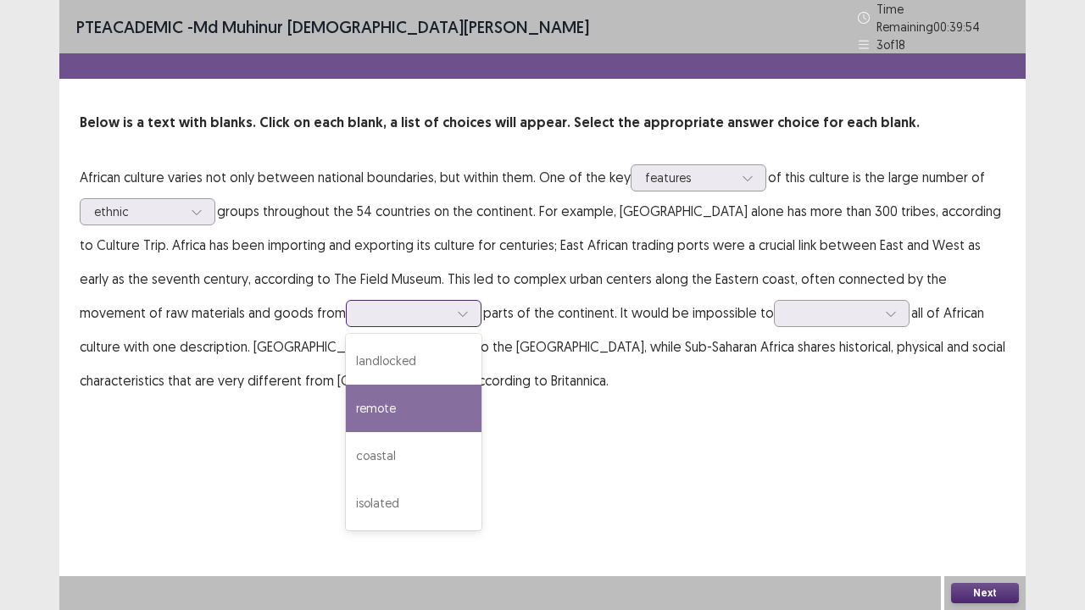
click at [346, 385] on div "remote" at bounding box center [414, 408] width 136 height 47
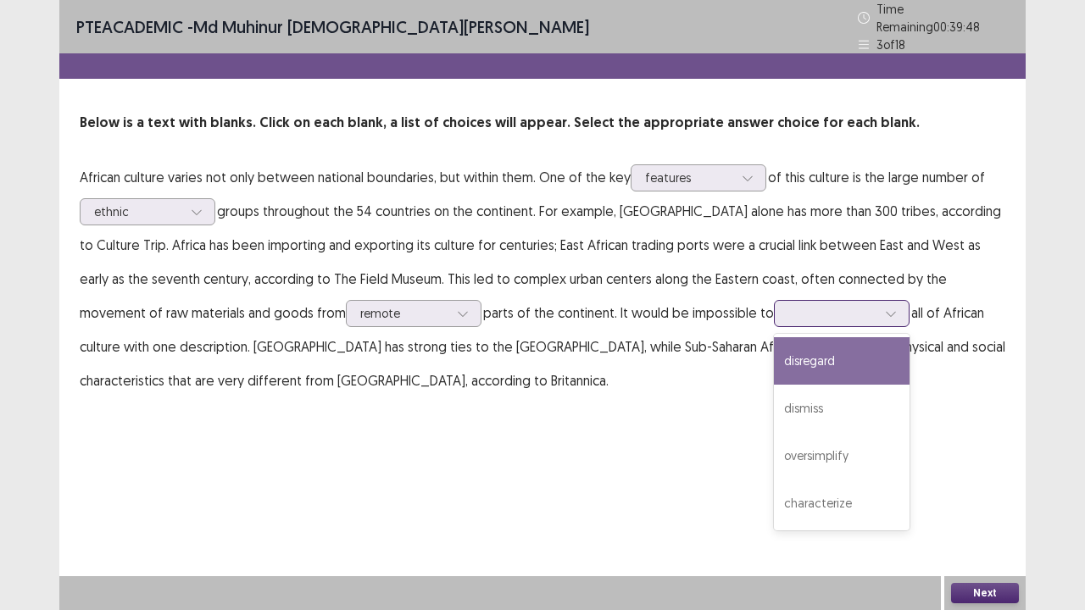
click at [788, 307] on div at bounding box center [832, 313] width 88 height 16
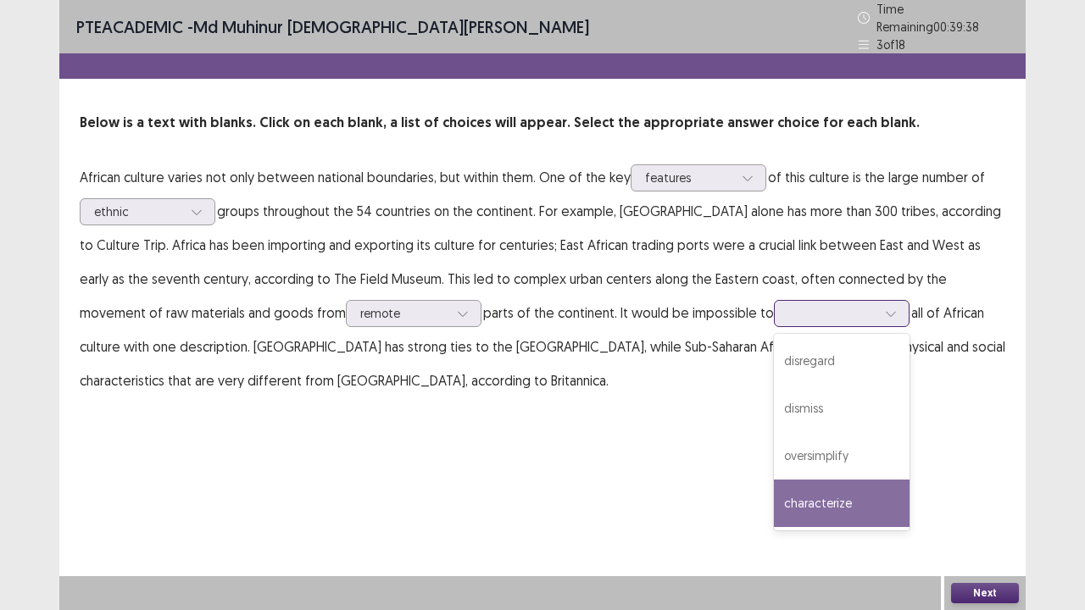
click at [774, 492] on div "characterize" at bounding box center [842, 503] width 136 height 47
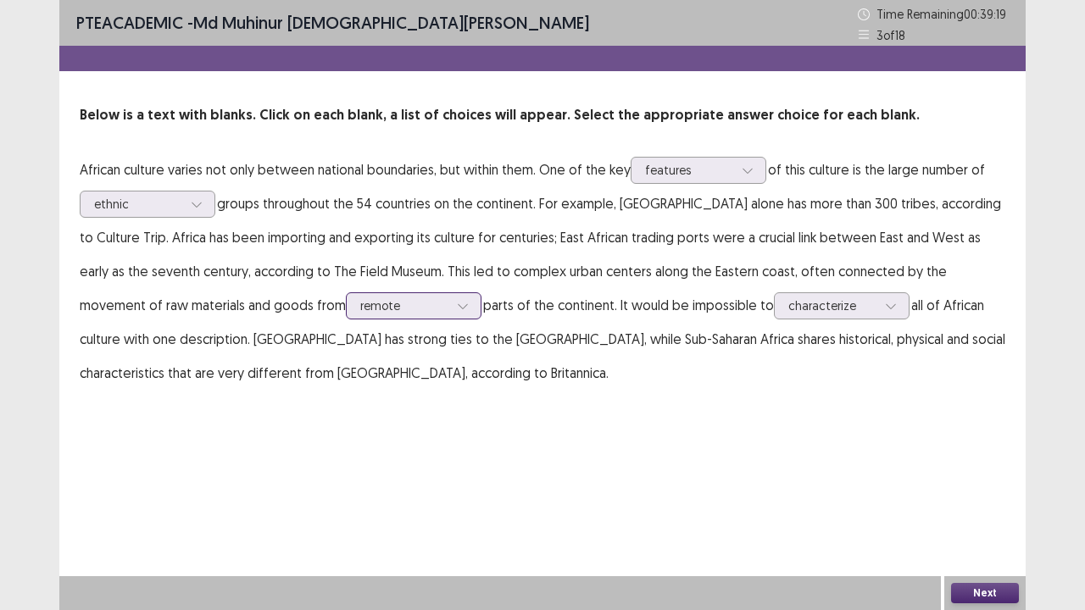
click at [360, 316] on div "remote" at bounding box center [404, 305] width 88 height 25
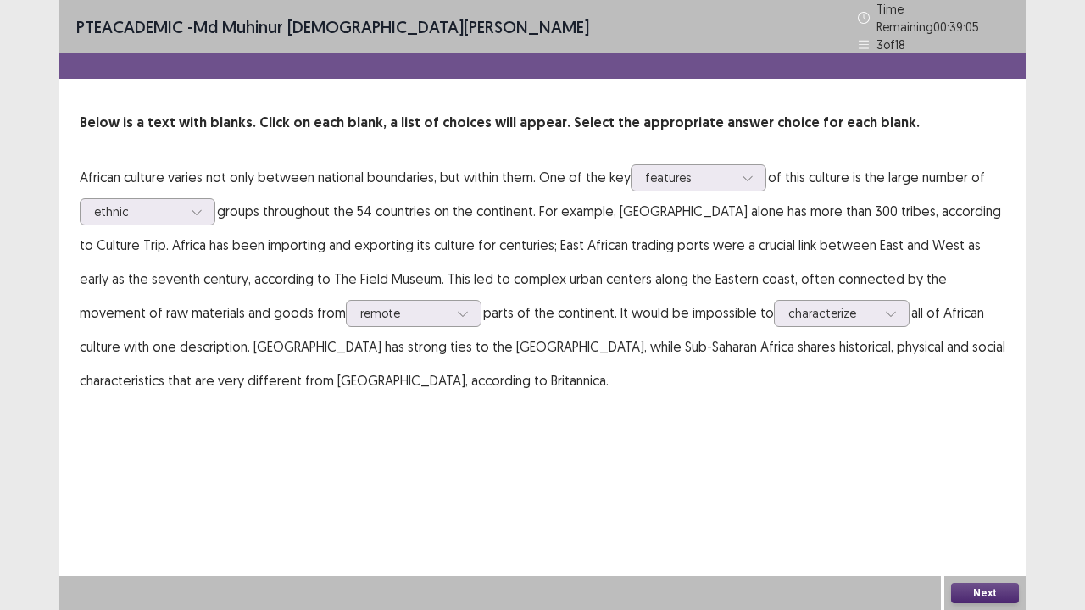
click at [984, 495] on button "Next" at bounding box center [985, 593] width 68 height 20
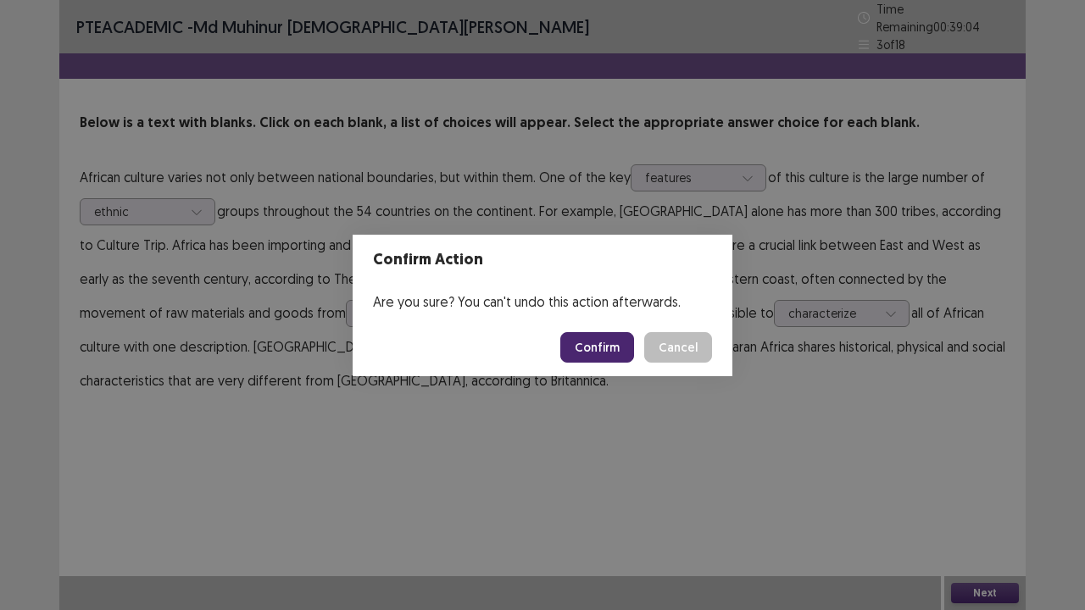
click at [610, 356] on button "Confirm" at bounding box center [597, 347] width 74 height 31
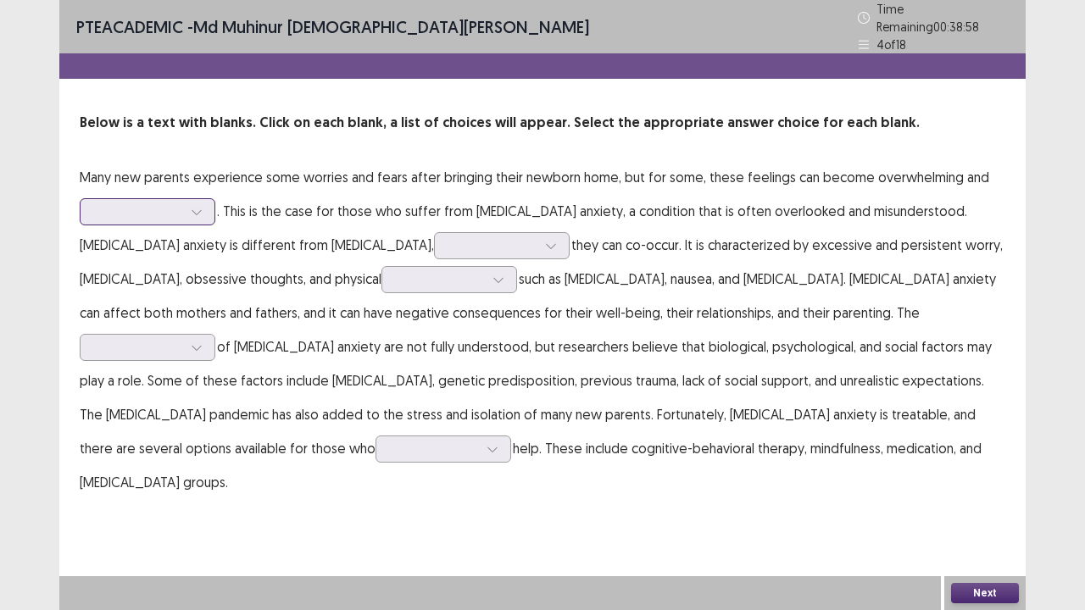
click at [148, 203] on div at bounding box center [138, 211] width 88 height 16
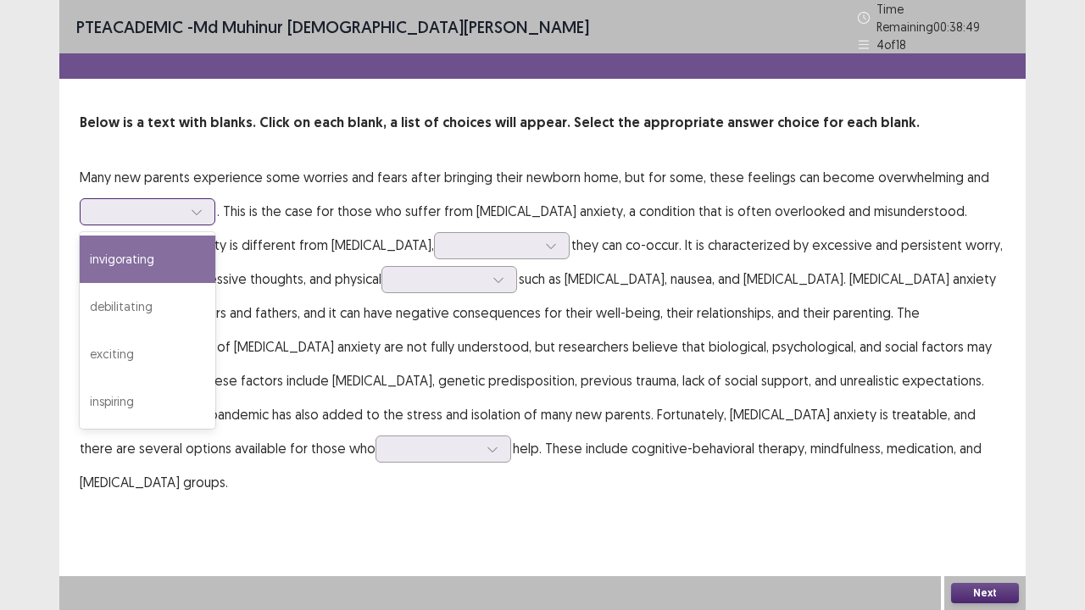
click at [163, 258] on div "invigorating" at bounding box center [148, 259] width 136 height 47
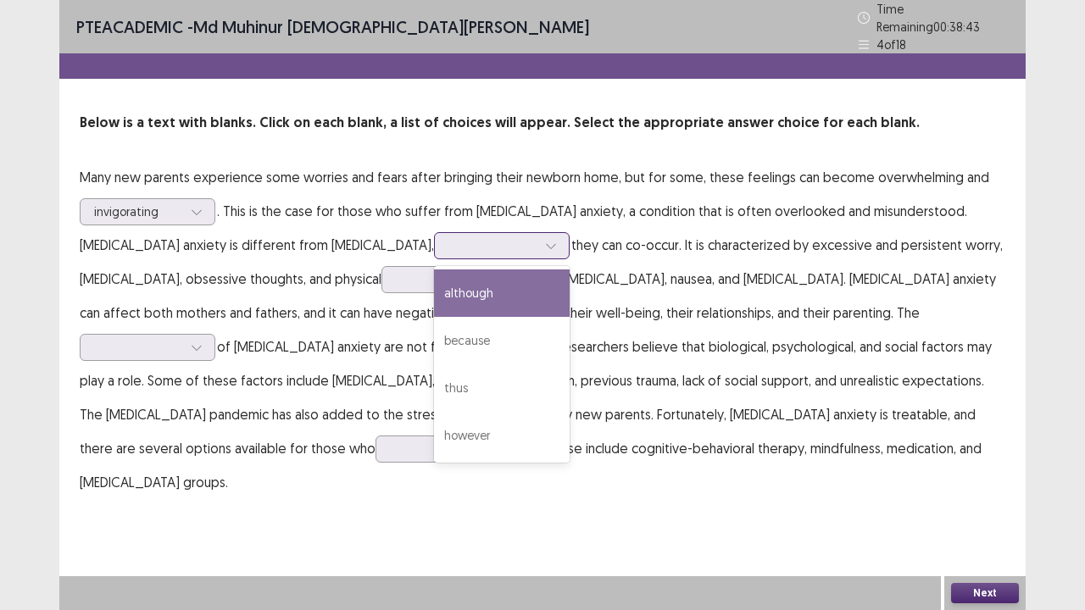
click at [448, 239] on div at bounding box center [492, 245] width 88 height 16
click at [434, 278] on div "although" at bounding box center [502, 293] width 136 height 47
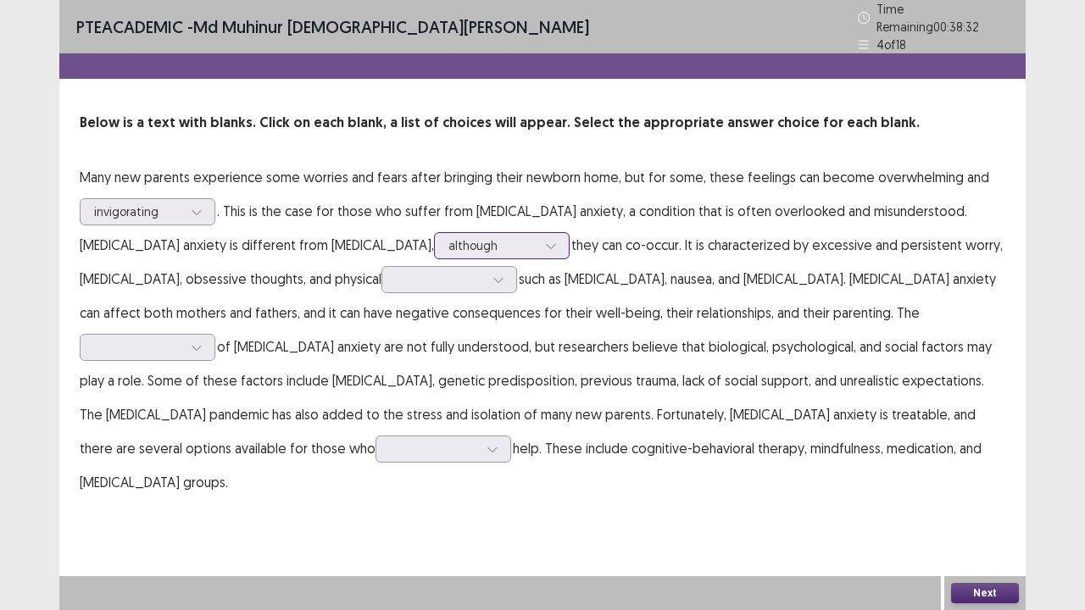
click at [538, 233] on div at bounding box center [550, 245] width 25 height 25
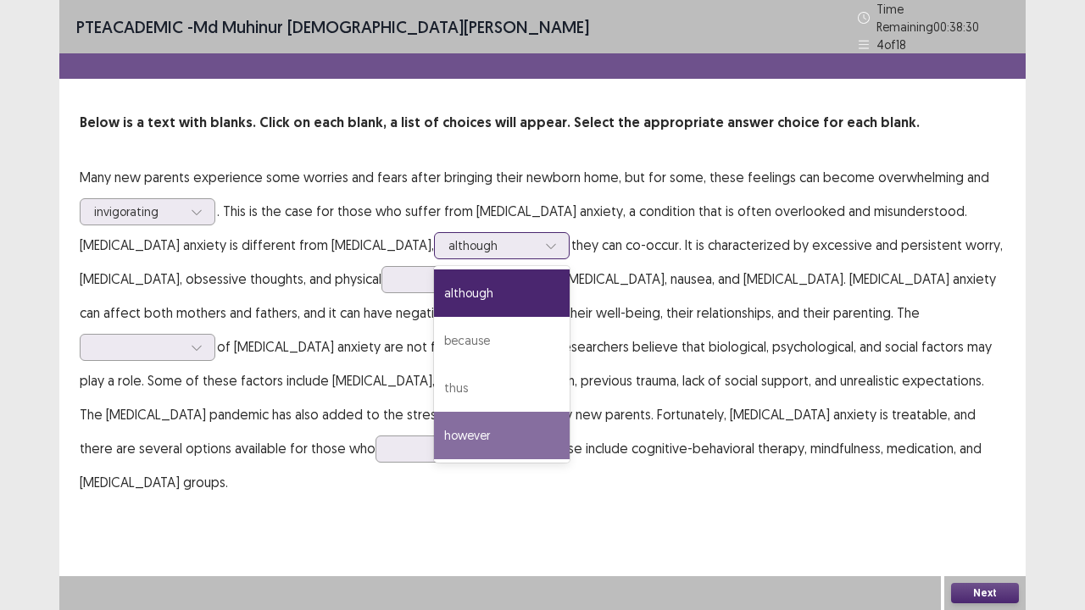
click at [434, 421] on div "however" at bounding box center [502, 435] width 136 height 47
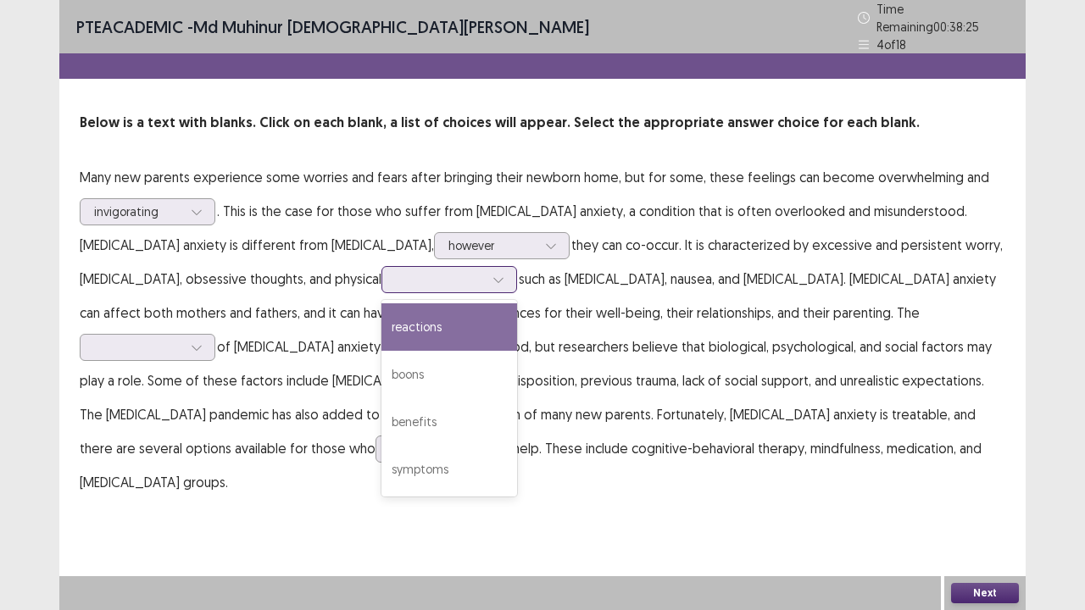
click at [396, 277] on div at bounding box center [440, 279] width 88 height 16
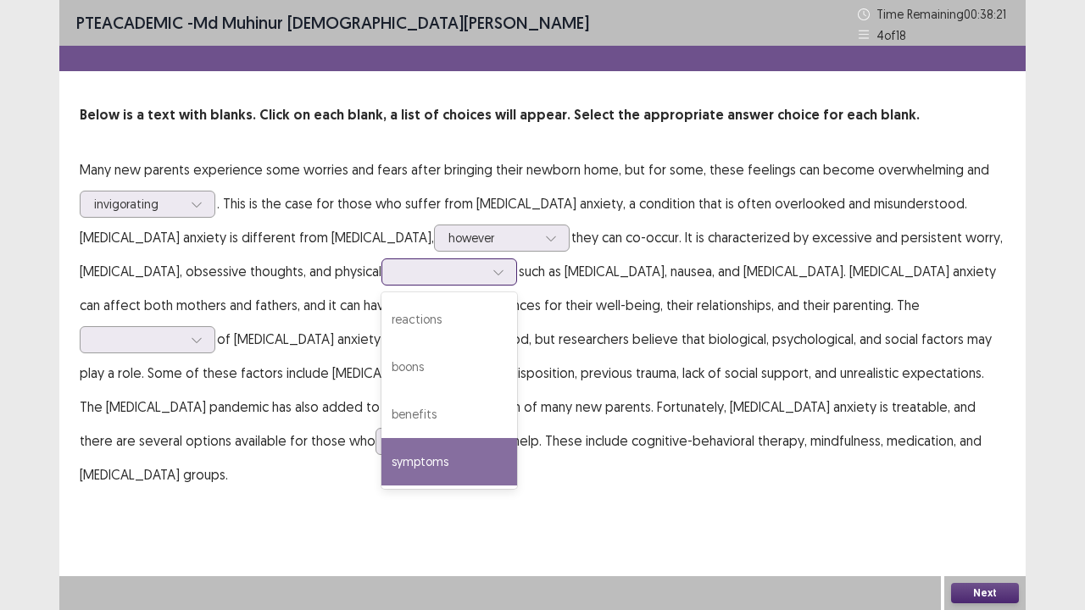
click at [381, 465] on div "symptoms" at bounding box center [449, 461] width 136 height 47
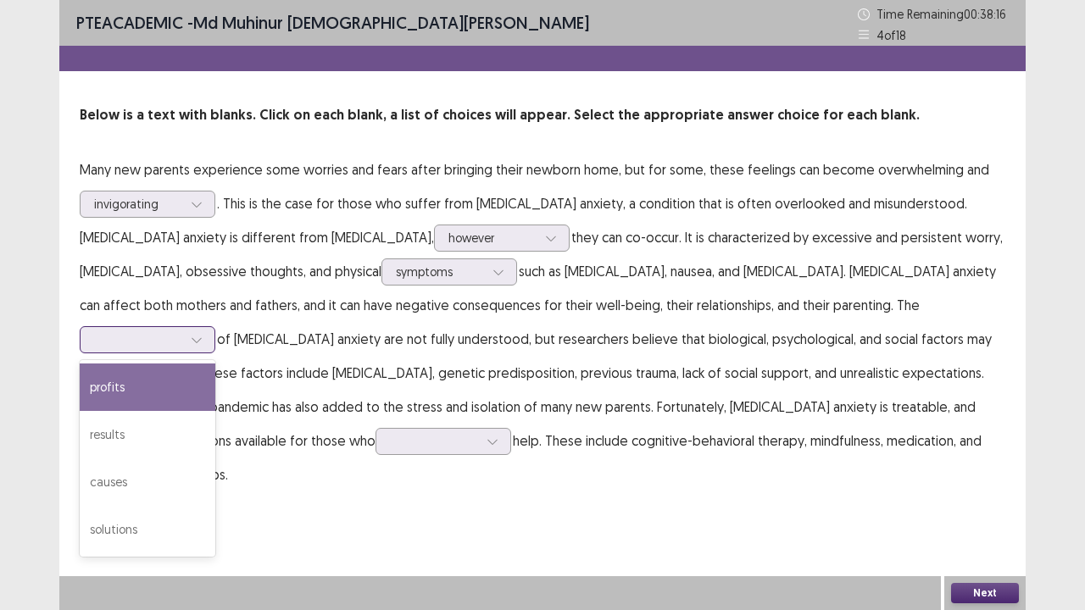
click at [182, 331] on div at bounding box center [138, 339] width 88 height 16
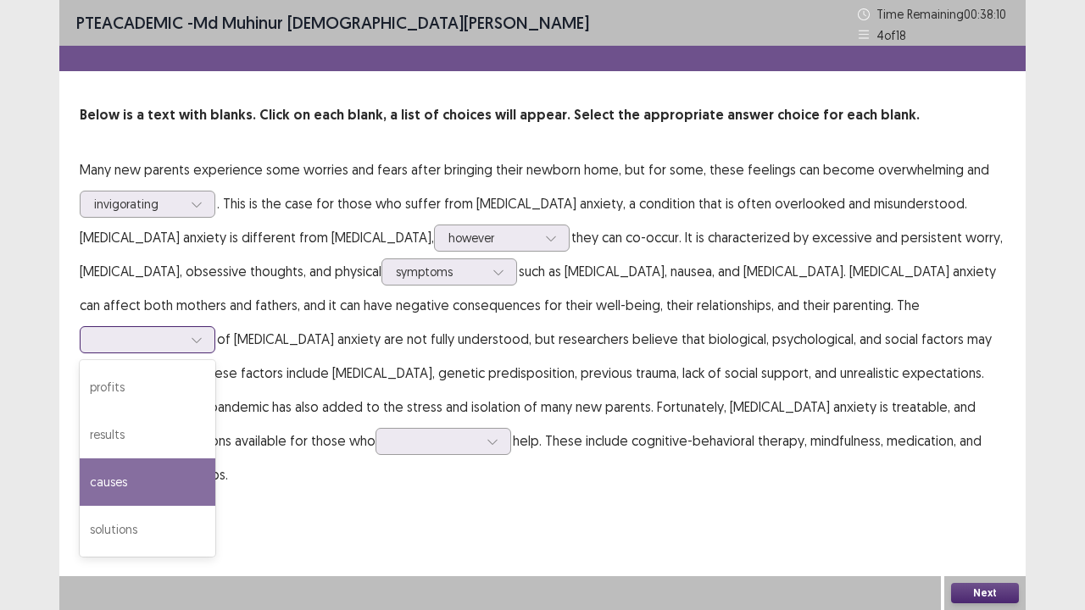
click at [215, 458] on div "causes" at bounding box center [148, 481] width 136 height 47
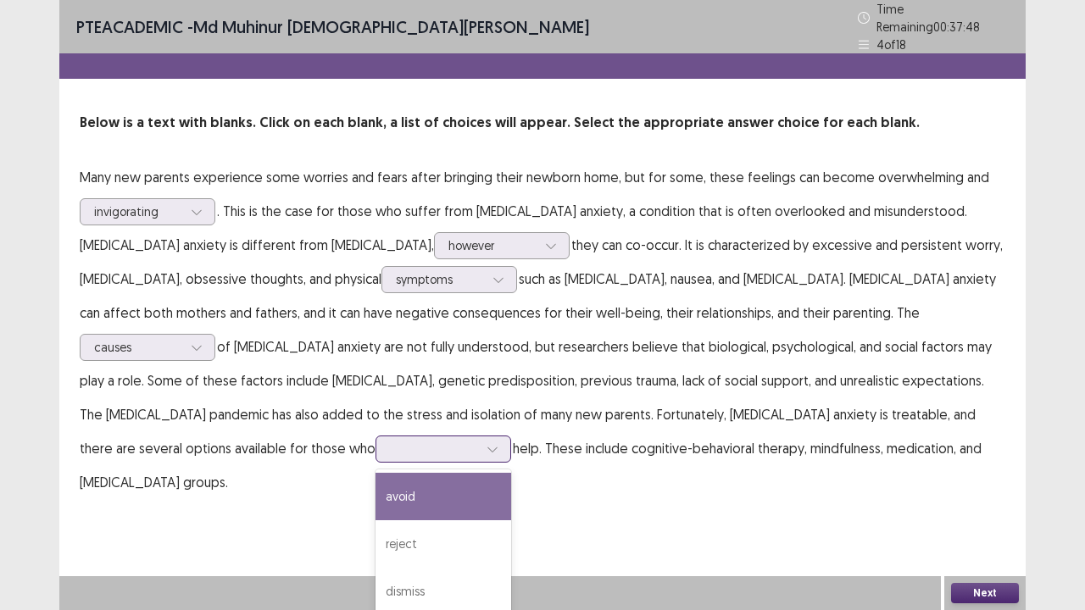
click at [511, 436] on div at bounding box center [443, 449] width 136 height 27
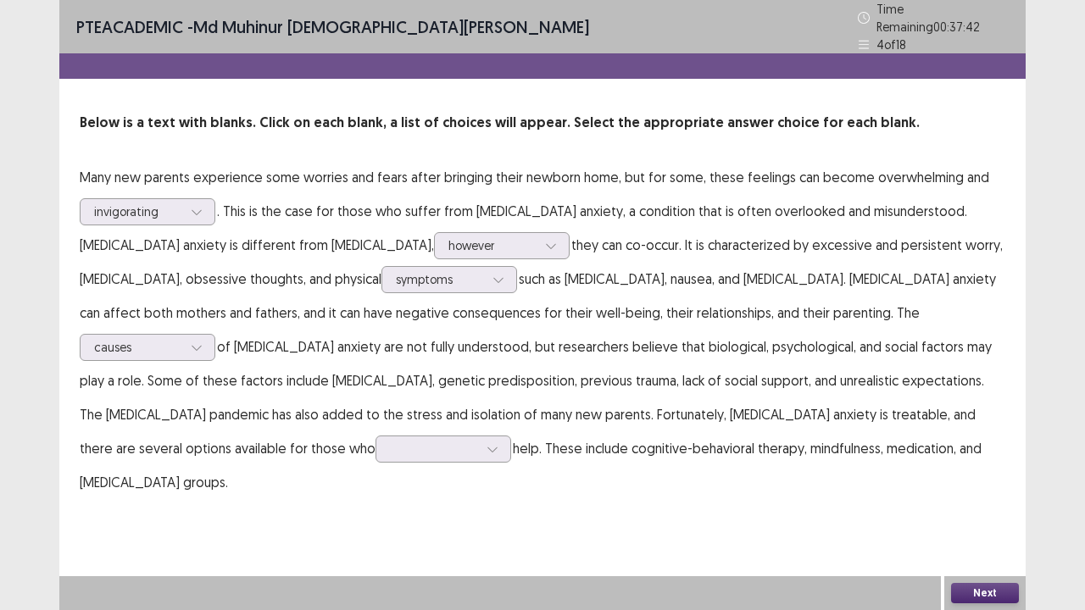
click at [875, 495] on div at bounding box center [499, 593] width 881 height 34
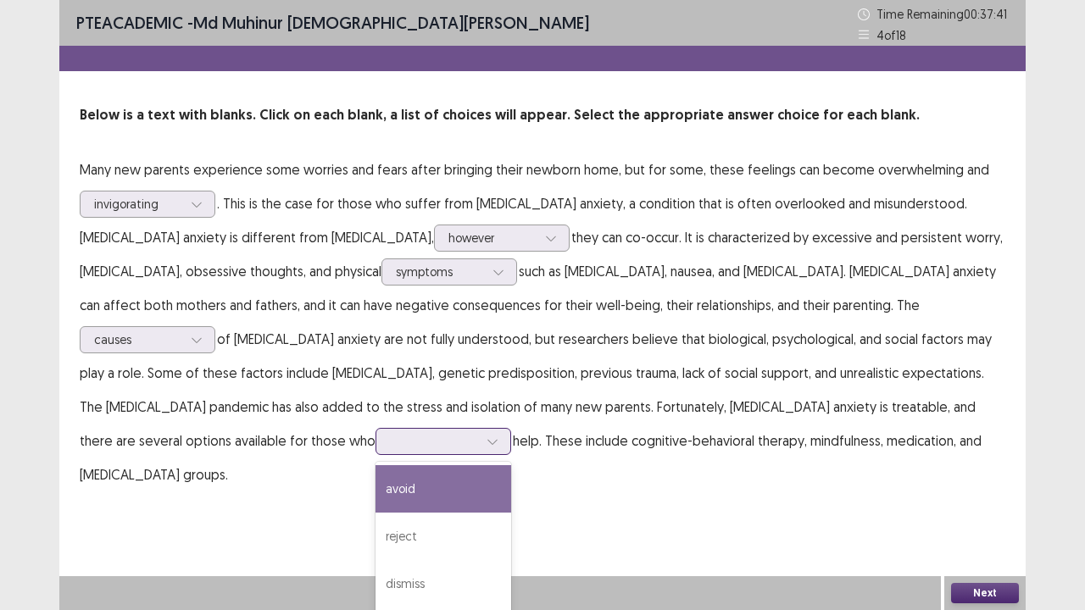
drag, startPoint x: 898, startPoint y: 393, endPoint x: 903, endPoint y: 458, distance: 65.4
click at [511, 428] on div at bounding box center [443, 441] width 136 height 27
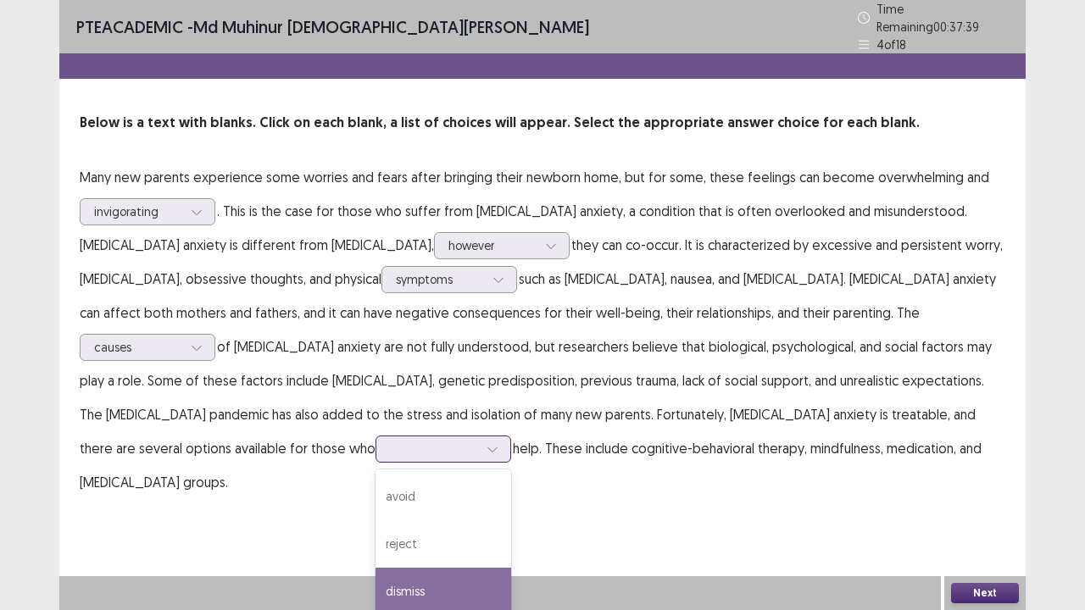
scroll to position [20, 0]
click at [511, 495] on div "seek" at bounding box center [443, 618] width 136 height 47
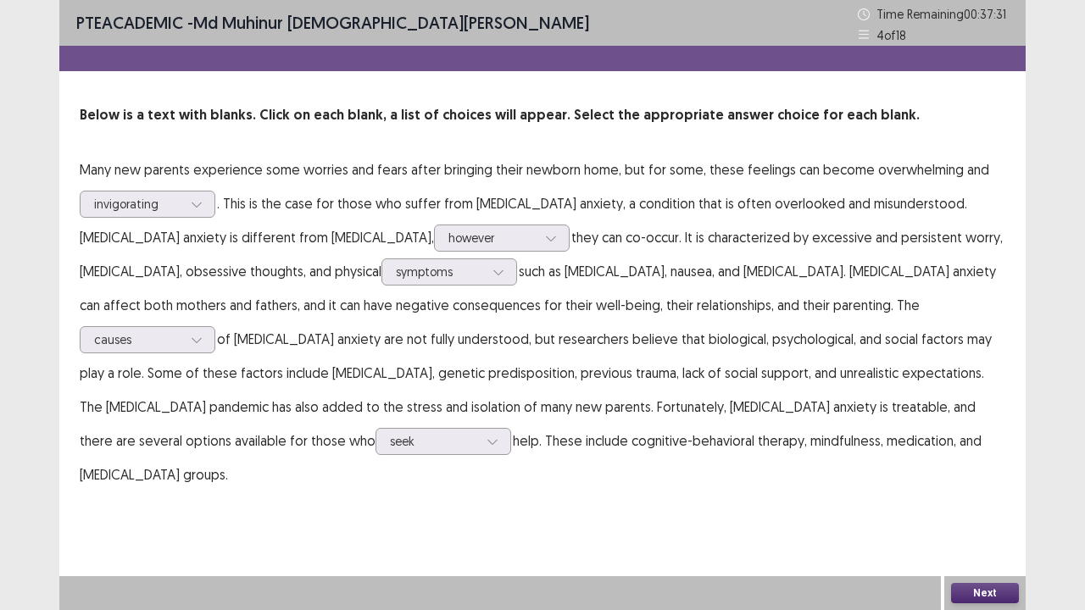
click at [998, 495] on button "Next" at bounding box center [985, 593] width 68 height 20
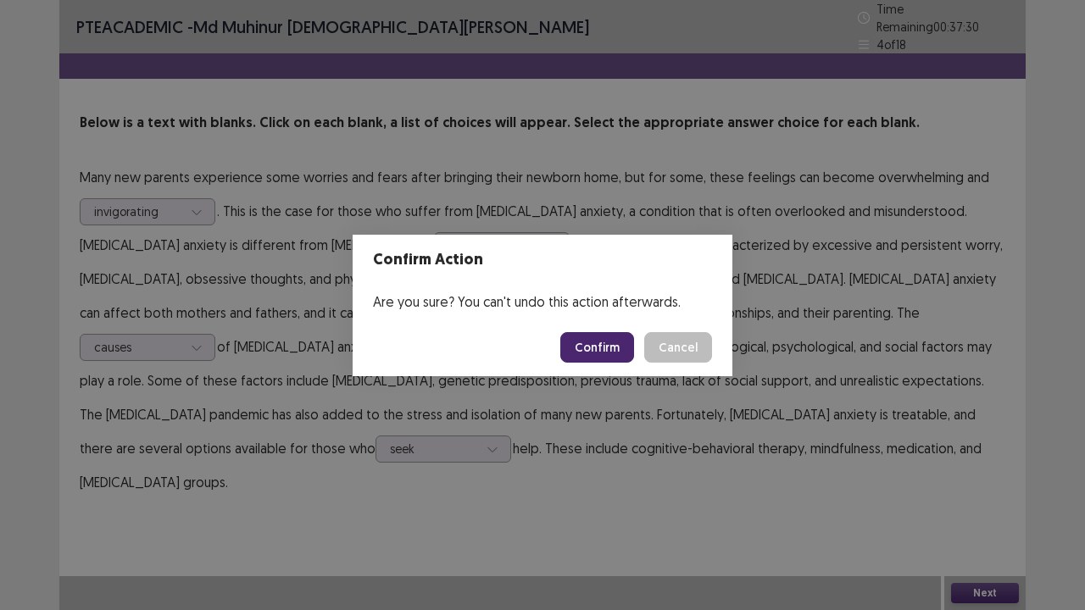
click at [585, 337] on button "Confirm" at bounding box center [597, 347] width 74 height 31
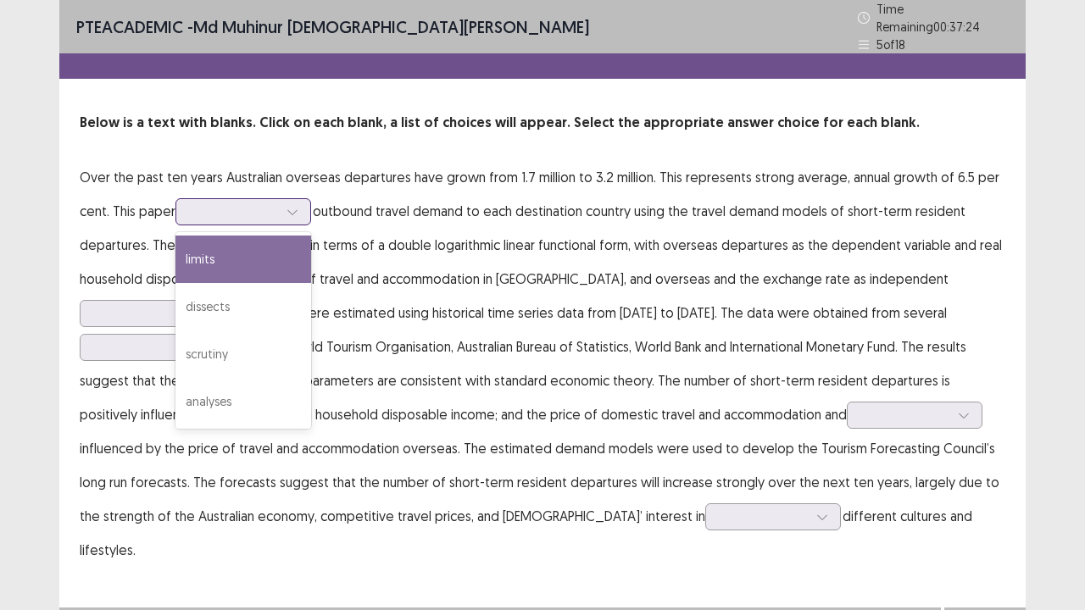
click at [308, 203] on div at bounding box center [243, 211] width 136 height 27
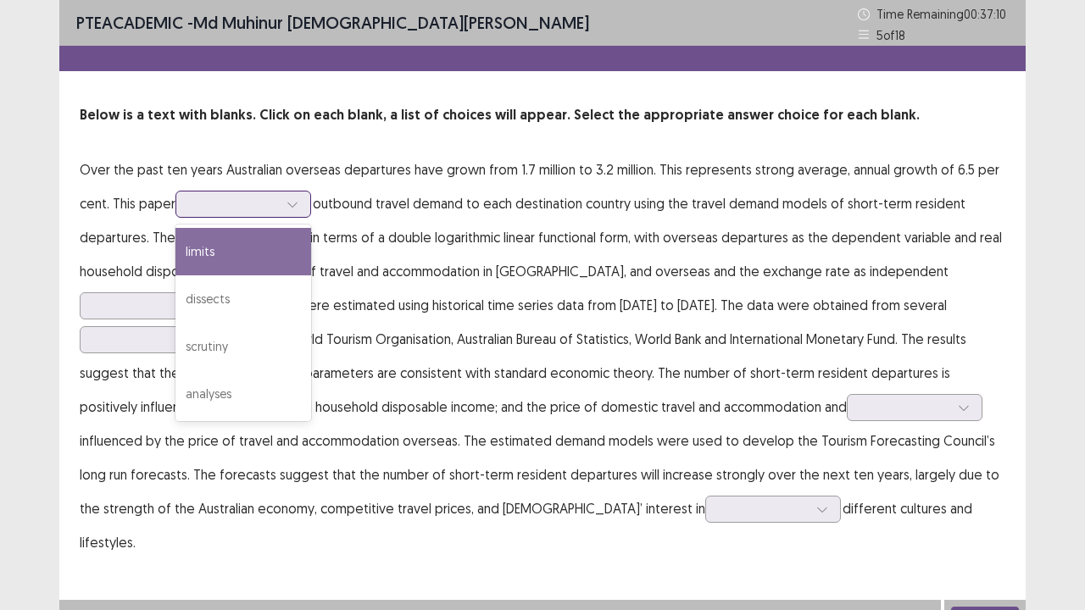
click at [303, 231] on div "limits" at bounding box center [243, 251] width 136 height 47
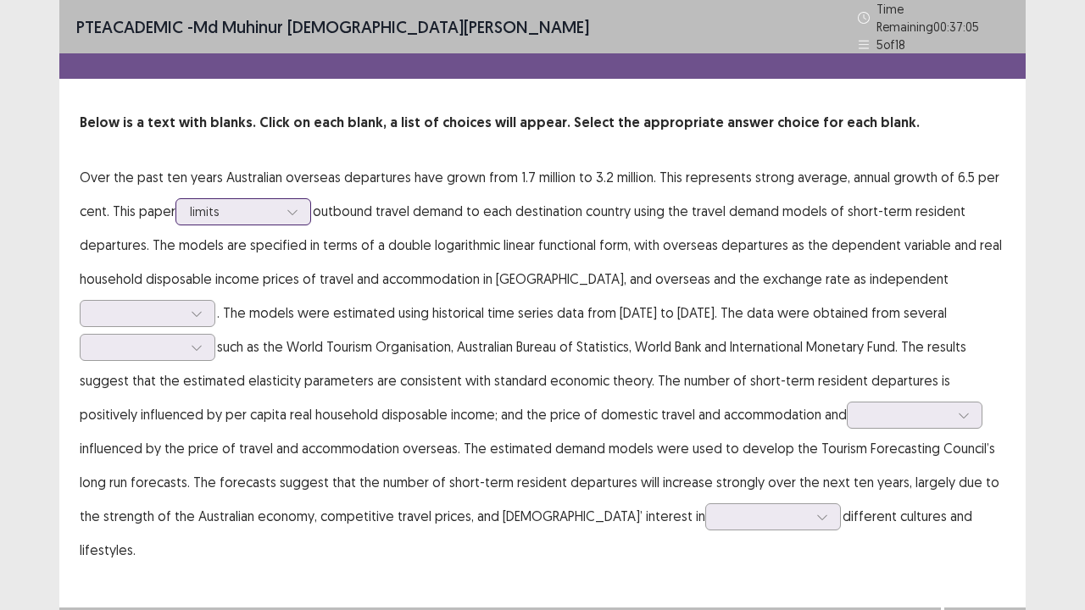
click at [302, 203] on div at bounding box center [292, 211] width 25 height 25
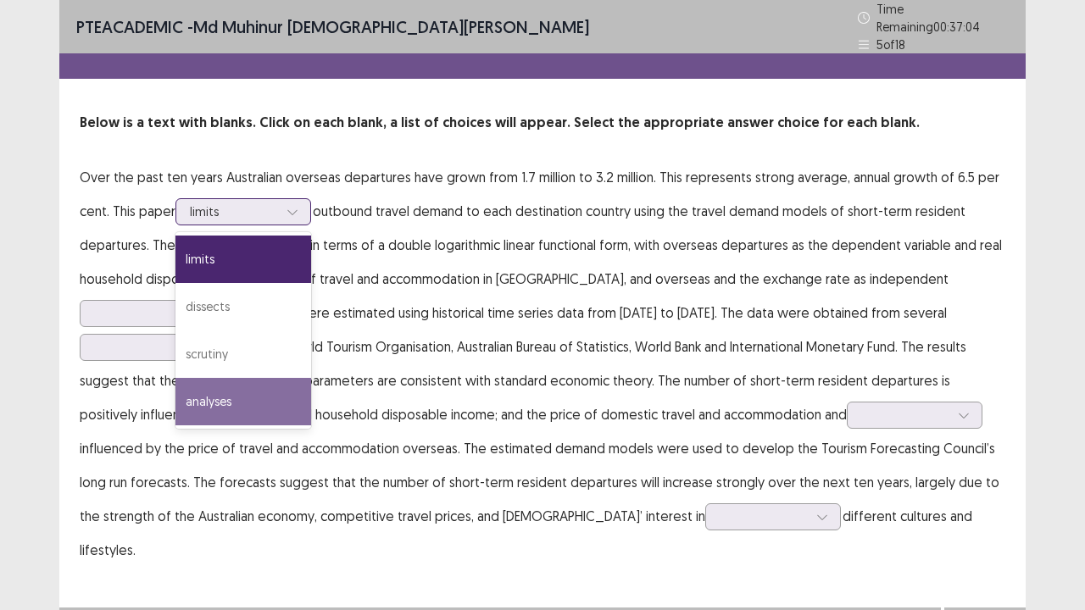
click at [305, 401] on div "analyses" at bounding box center [243, 401] width 136 height 47
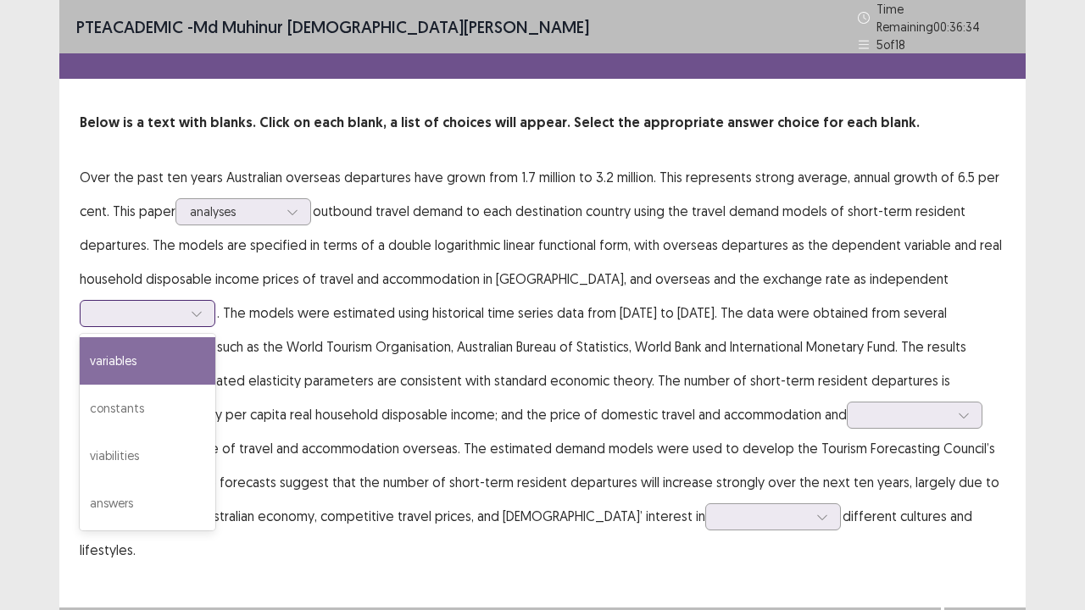
click at [215, 300] on div at bounding box center [148, 313] width 136 height 27
click at [215, 337] on div "variables" at bounding box center [148, 360] width 136 height 47
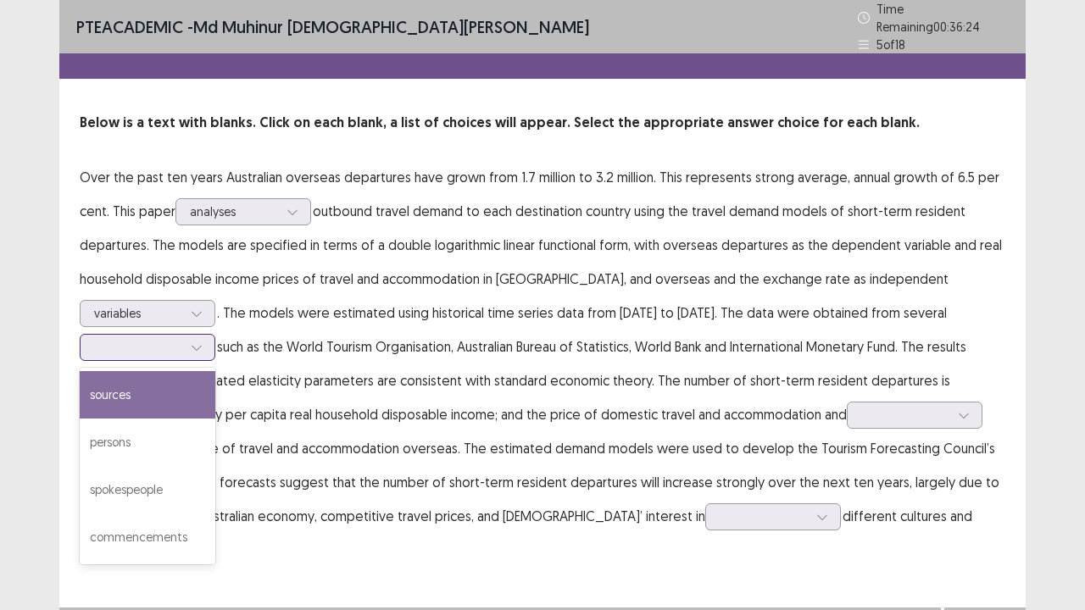
click at [182, 339] on div at bounding box center [138, 347] width 88 height 16
click at [215, 371] on div "sources" at bounding box center [148, 394] width 136 height 47
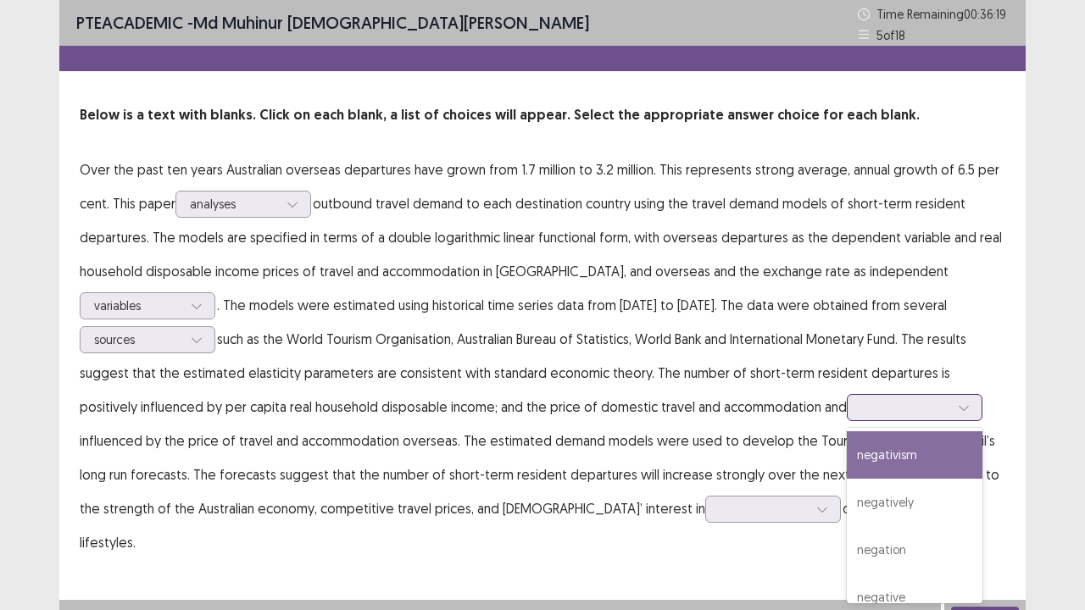
click at [861, 408] on div at bounding box center [905, 407] width 88 height 16
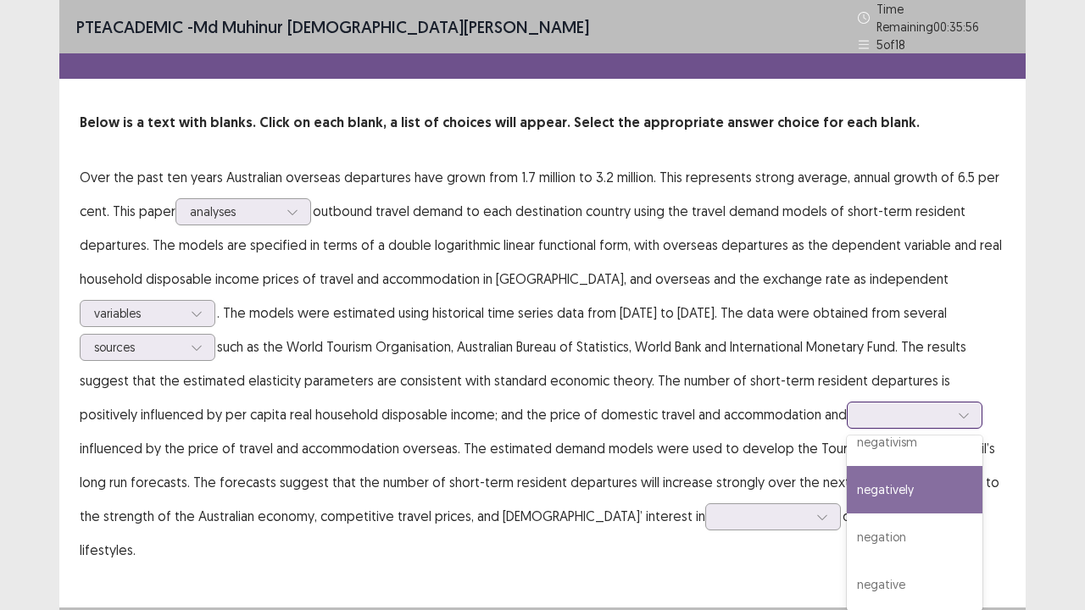
click at [847, 495] on div "negatively" at bounding box center [915, 489] width 136 height 47
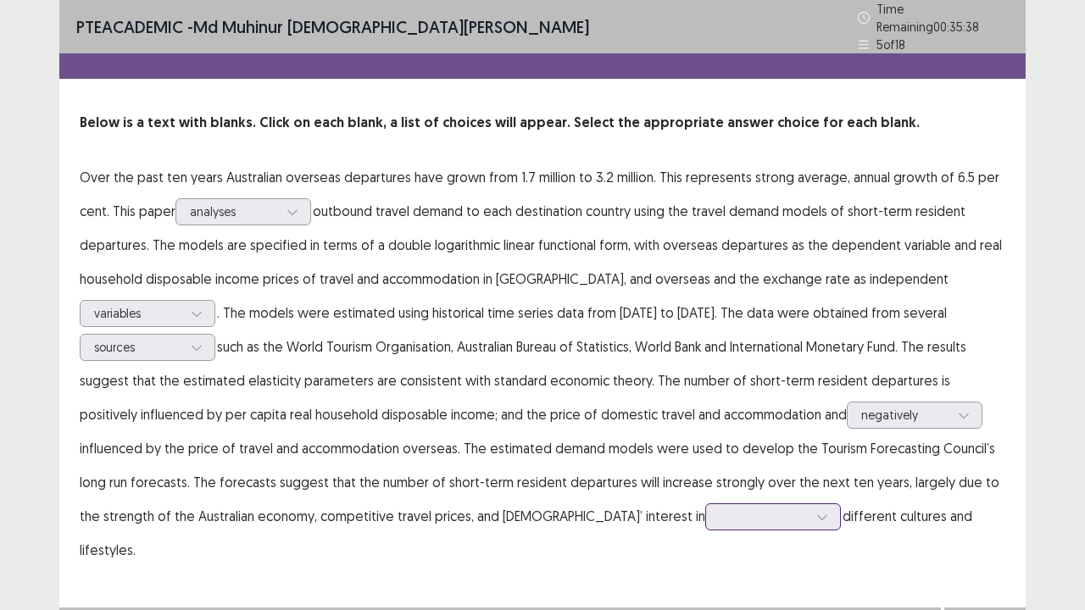
scroll to position [115, 0]
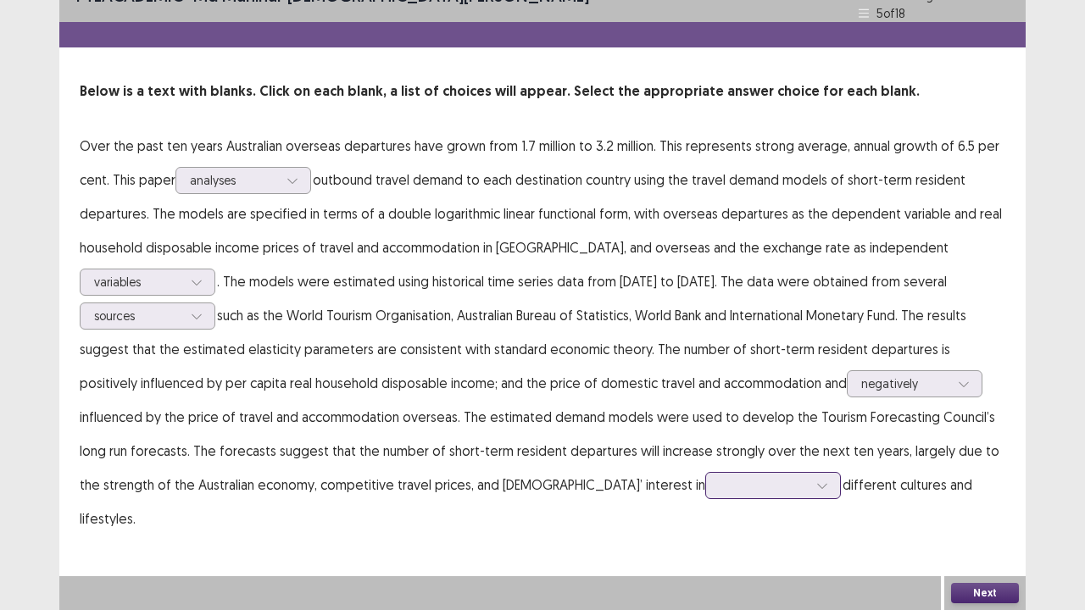
click at [705, 495] on div at bounding box center [773, 485] width 136 height 27
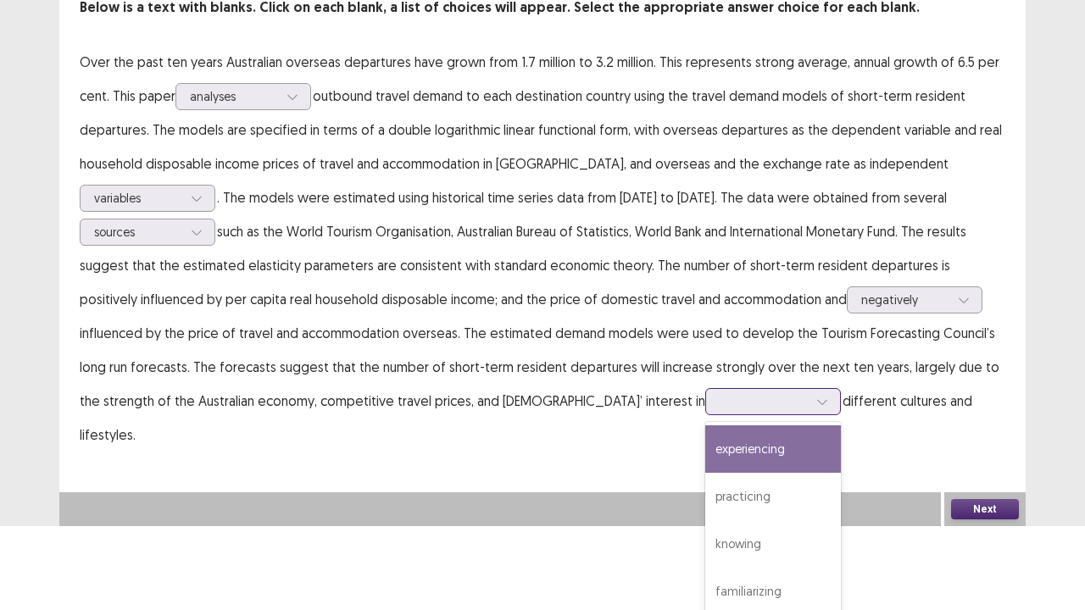
click at [705, 453] on div "experiencing" at bounding box center [773, 448] width 136 height 47
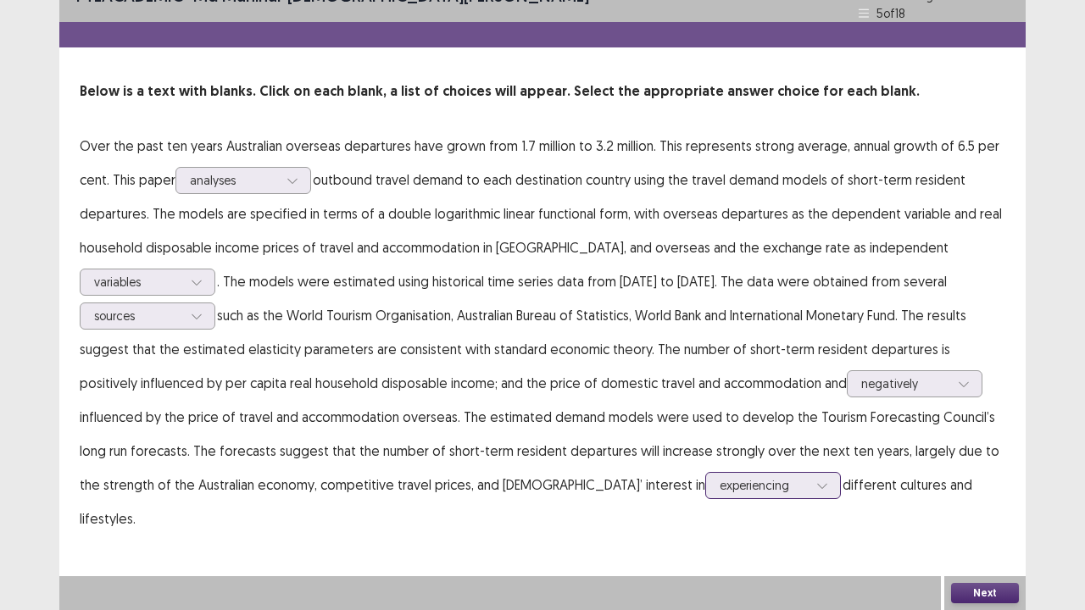
scroll to position [0, 0]
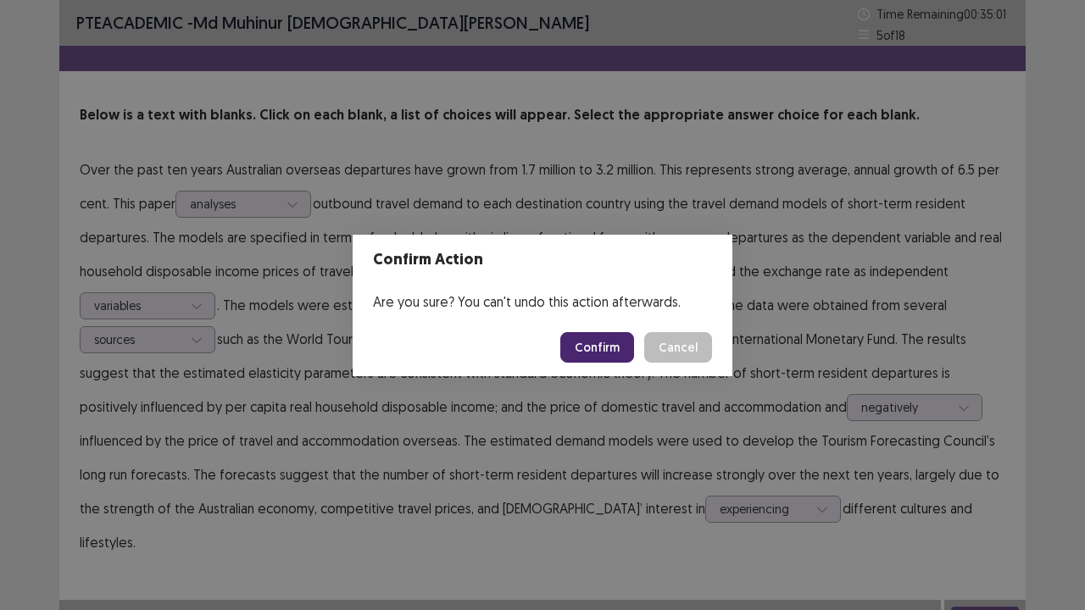
click at [675, 471] on div "Confirm Action Are you sure? You can't undo this action afterwards. Confirm Can…" at bounding box center [542, 305] width 1085 height 610
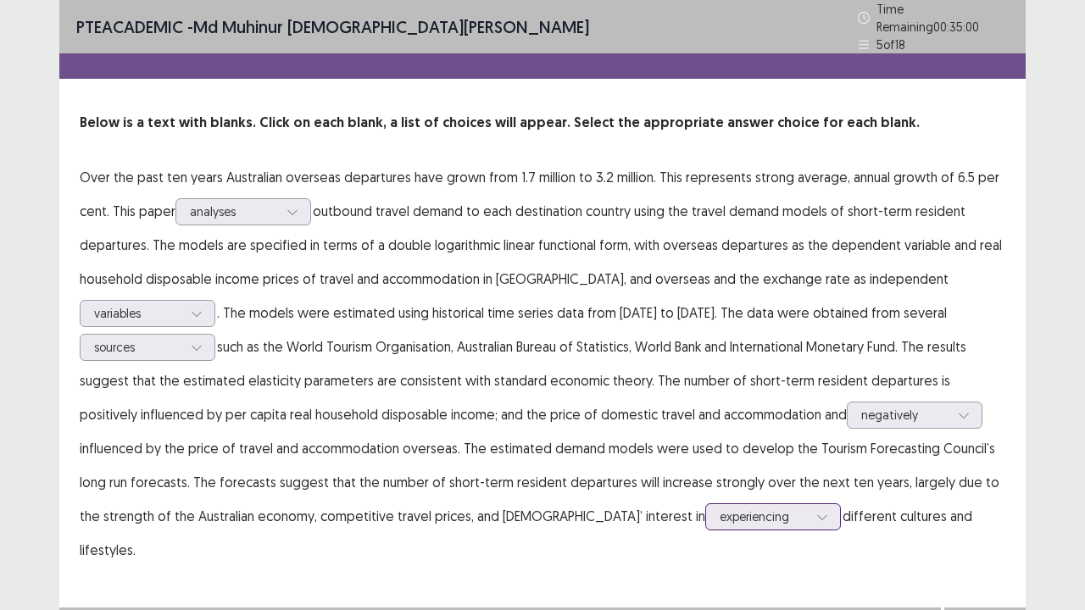
scroll to position [115, 0]
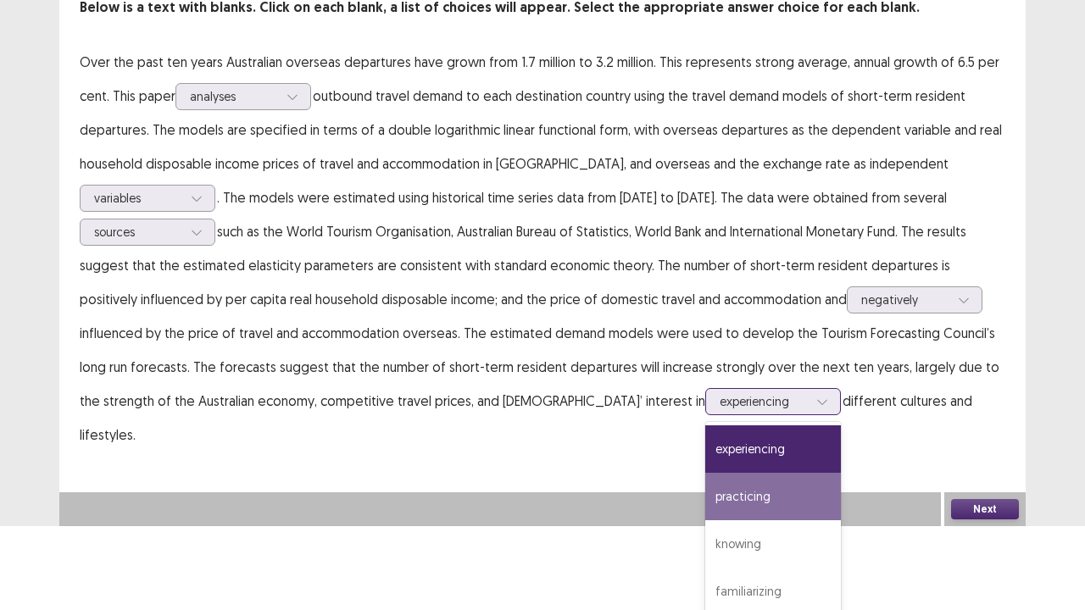
click at [705, 415] on div "4 results available. Use Up and Down to choose options, press Enter to select t…" at bounding box center [773, 401] width 136 height 27
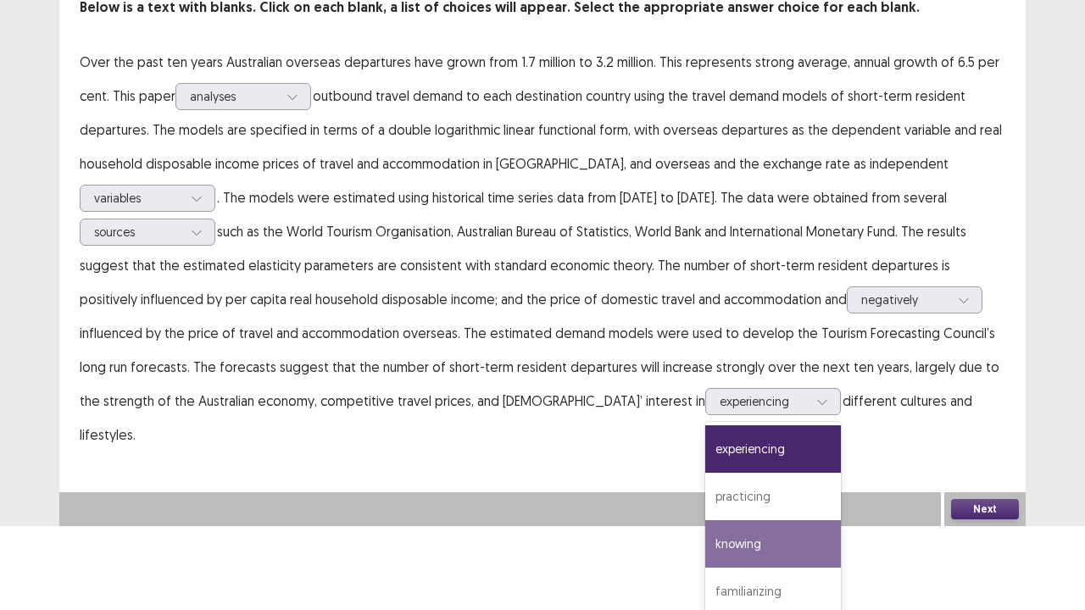
scroll to position [0, 0]
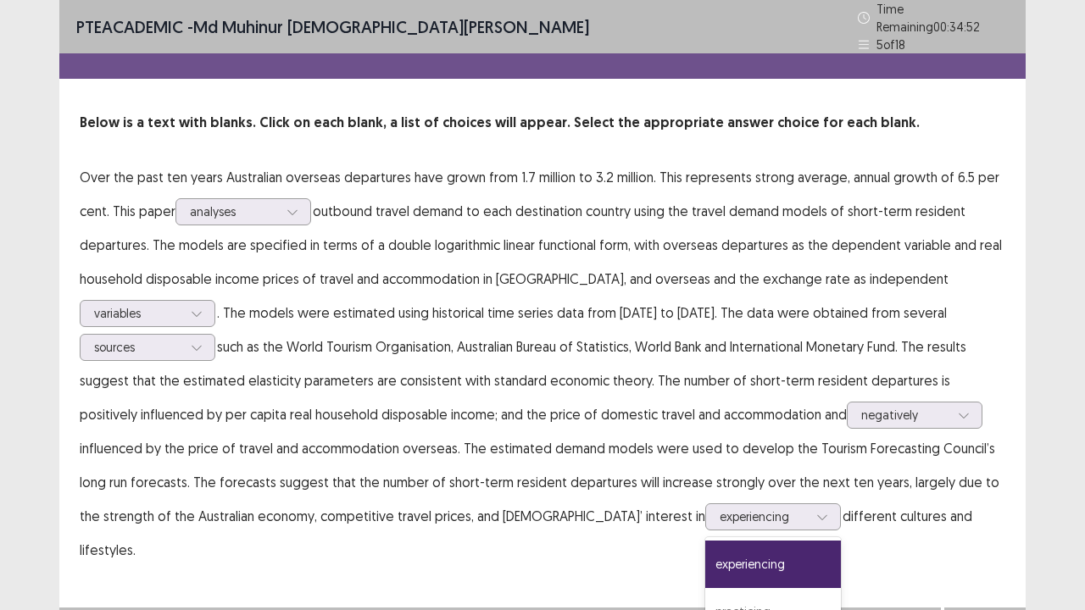
click at [987, 470] on div "PTE academic - [PERSON_NAME][DEMOGRAPHIC_DATA] Time Remaining 00 : 34 : 52 5 of…" at bounding box center [542, 321] width 966 height 642
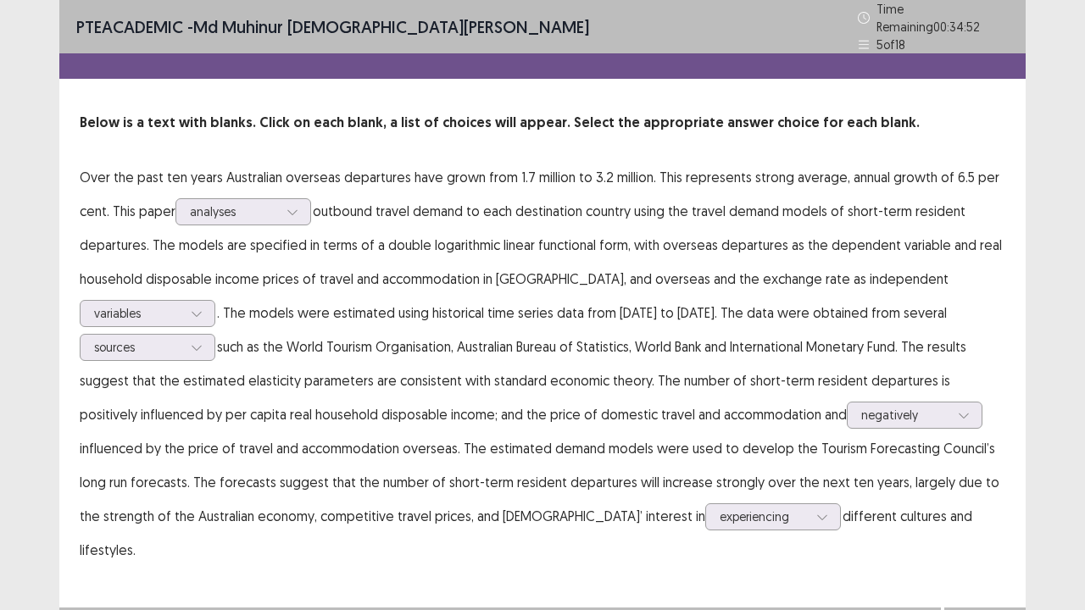
click at [987, 470] on p "Over the past ten years Australian overseas departures have grown from 1.7 mill…" at bounding box center [542, 363] width 925 height 407
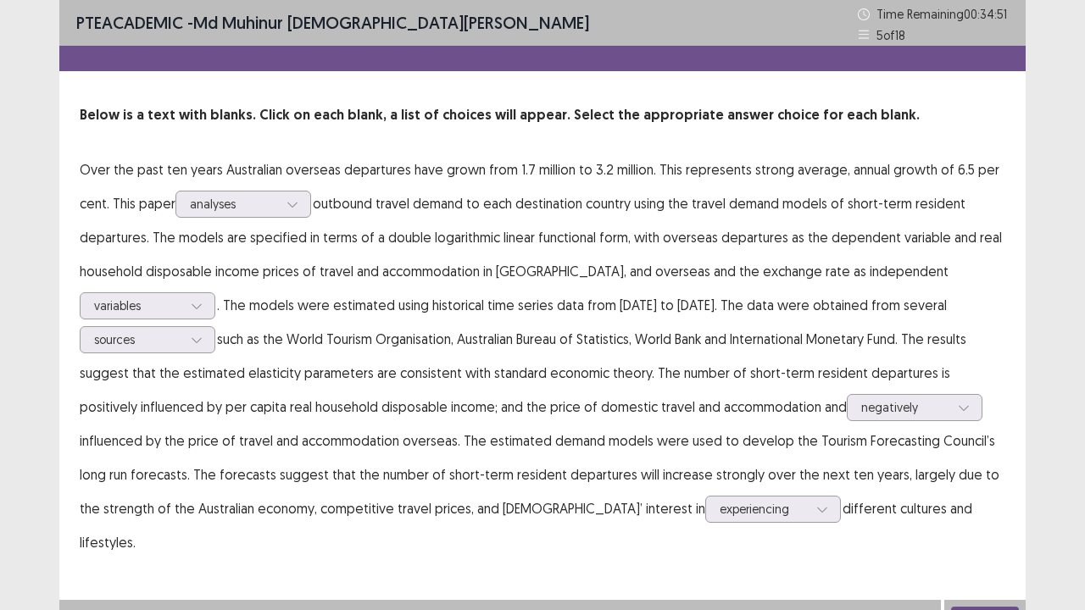
drag, startPoint x: 998, startPoint y: 592, endPoint x: 988, endPoint y: 588, distance: 10.7
click at [988, 495] on button "Next" at bounding box center [985, 617] width 68 height 20
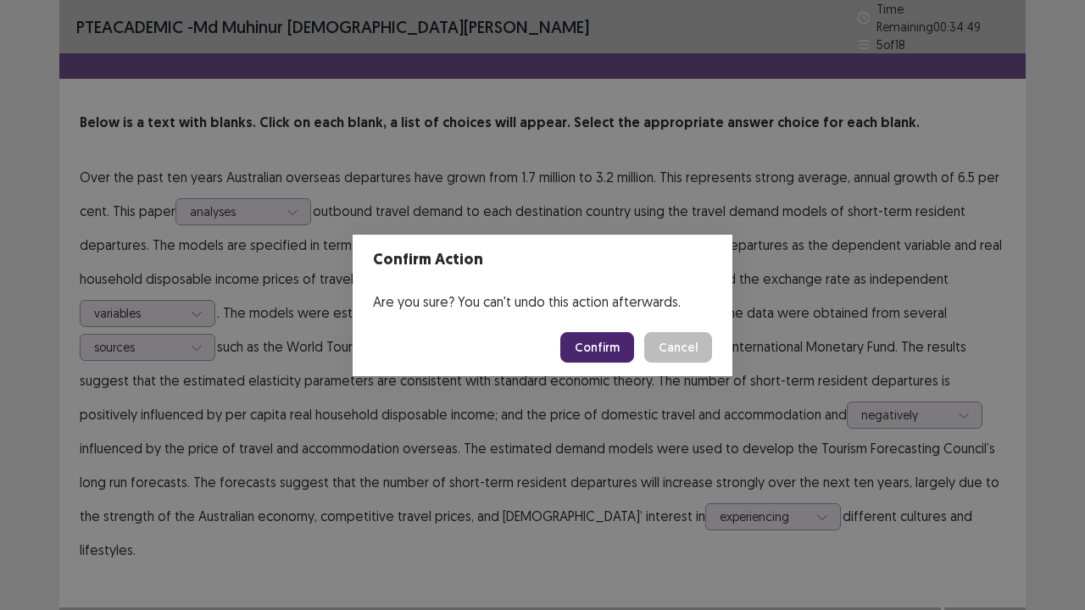
click at [585, 352] on button "Confirm" at bounding box center [597, 347] width 74 height 31
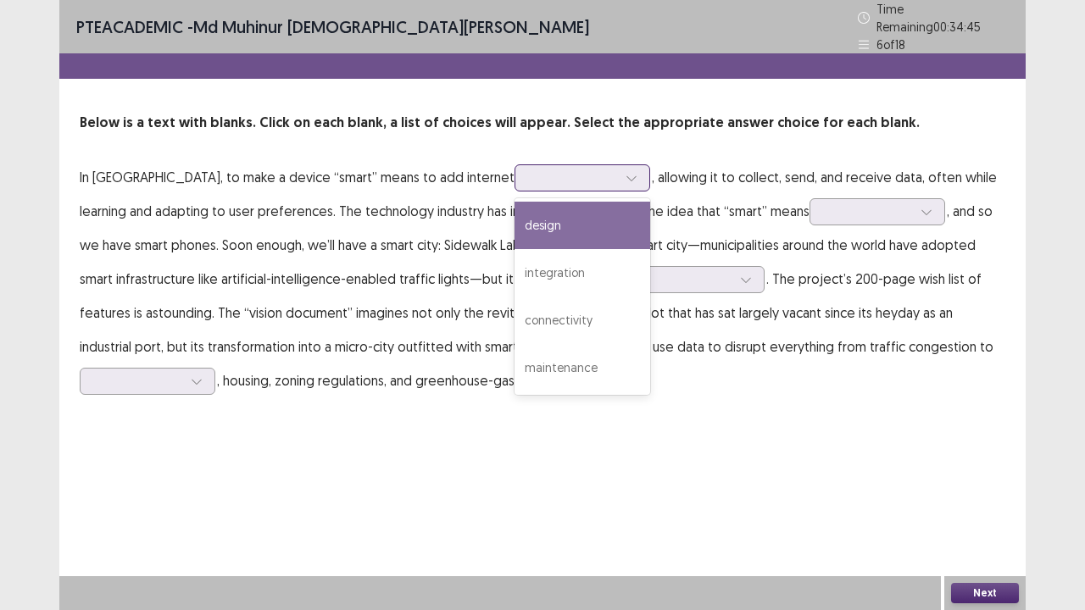
click at [536, 175] on div at bounding box center [573, 177] width 88 height 16
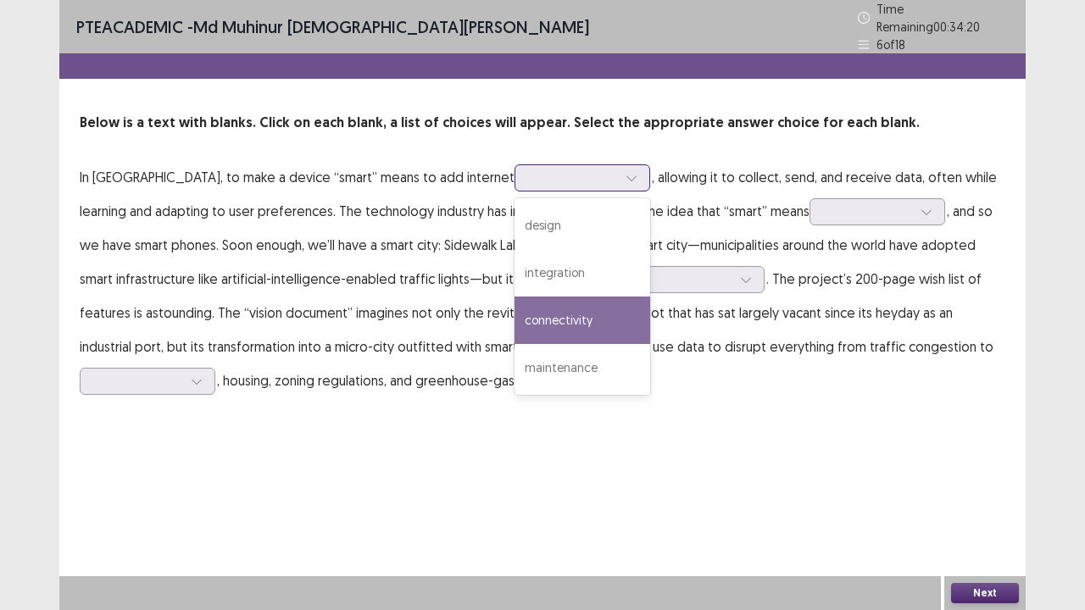
click at [545, 303] on div "connectivity" at bounding box center [582, 320] width 136 height 47
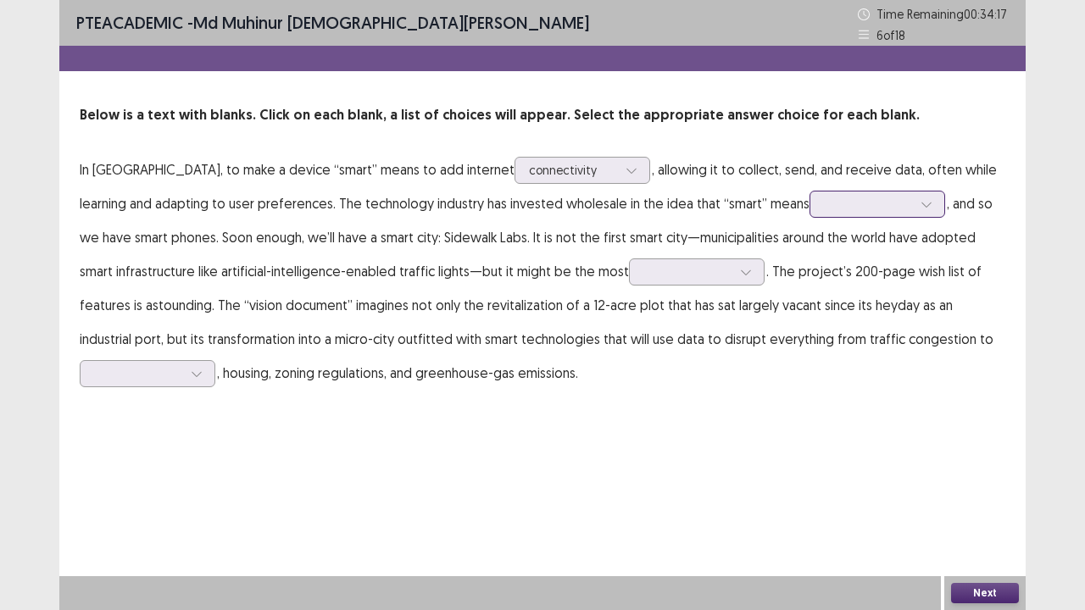
click at [824, 203] on div at bounding box center [868, 204] width 88 height 16
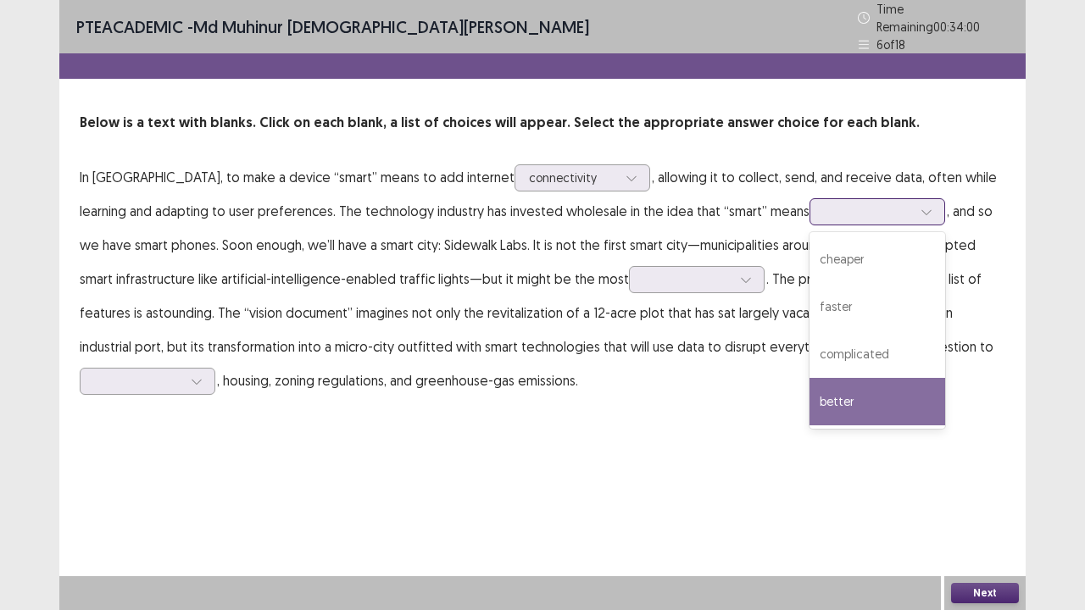
click at [809, 390] on div "better" at bounding box center [877, 401] width 136 height 47
click at [824, 205] on div at bounding box center [868, 211] width 88 height 16
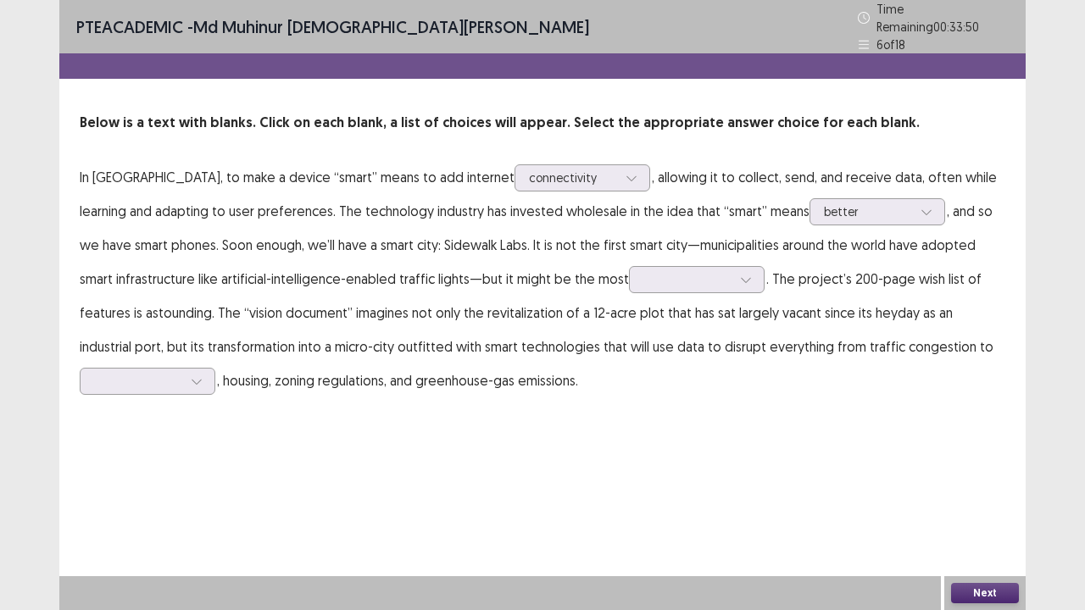
click at [518, 234] on p "In [GEOGRAPHIC_DATA], to make a device “smart” means to add internet connectivi…" at bounding box center [542, 278] width 925 height 237
click at [882, 205] on div "better" at bounding box center [877, 211] width 136 height 27
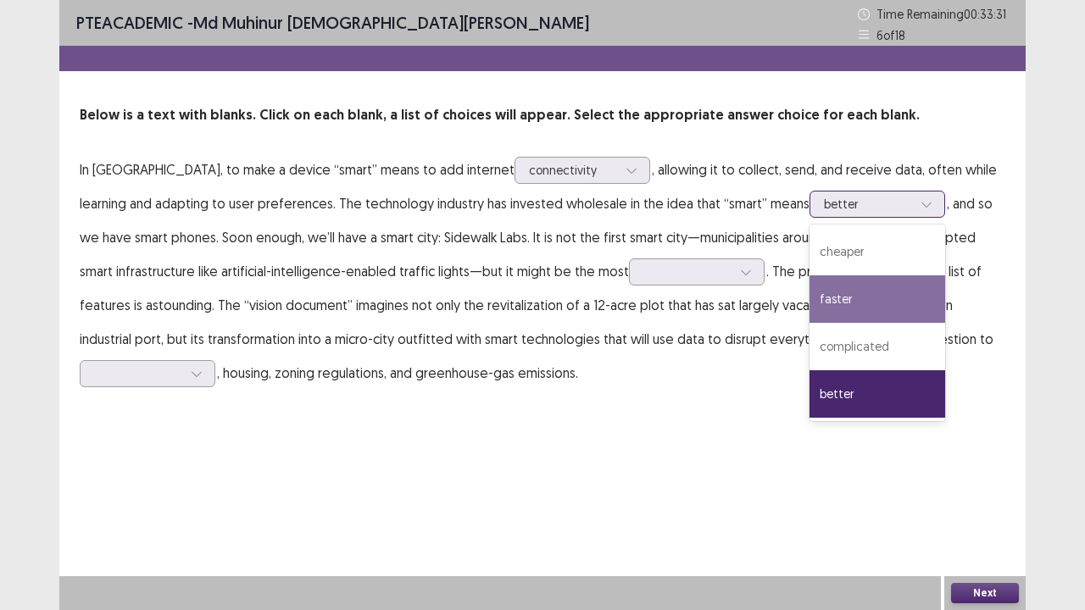
click at [841, 293] on div "faster" at bounding box center [877, 298] width 136 height 47
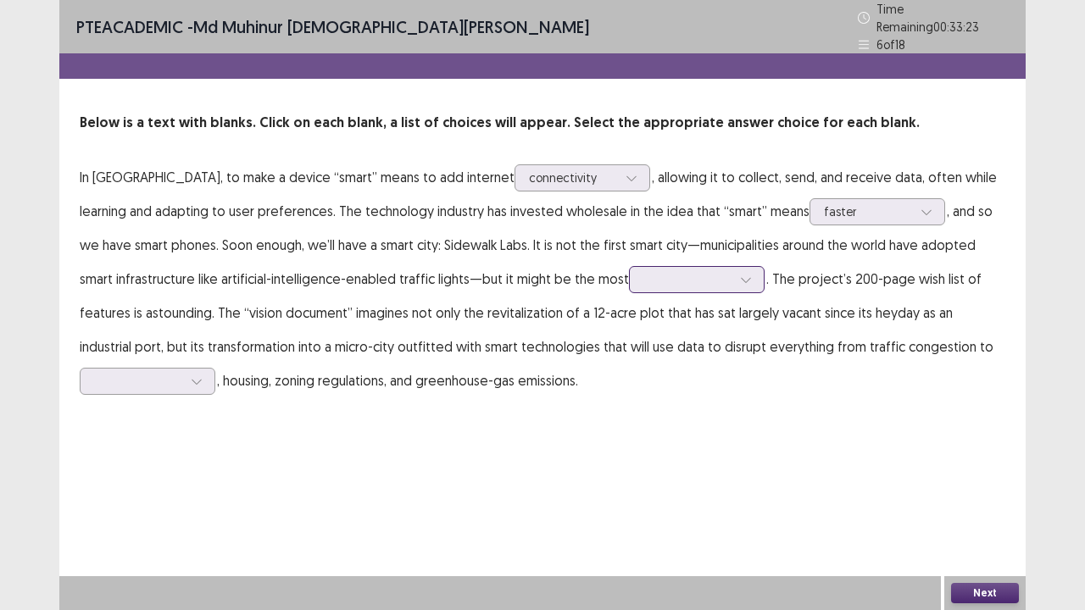
click at [643, 271] on div at bounding box center [687, 279] width 88 height 16
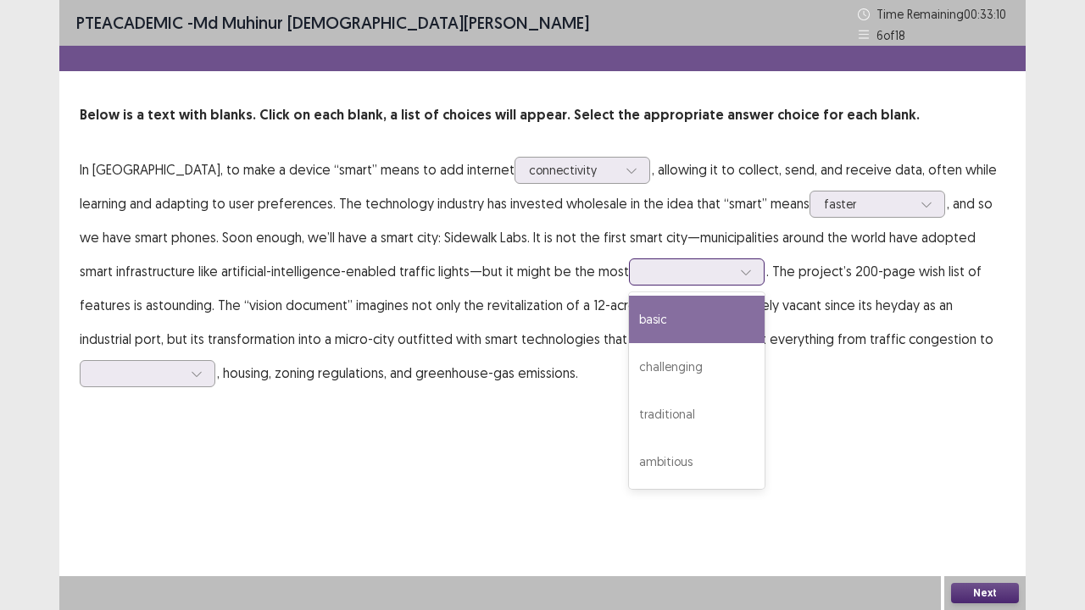
click at [636, 313] on div "basic" at bounding box center [697, 319] width 136 height 47
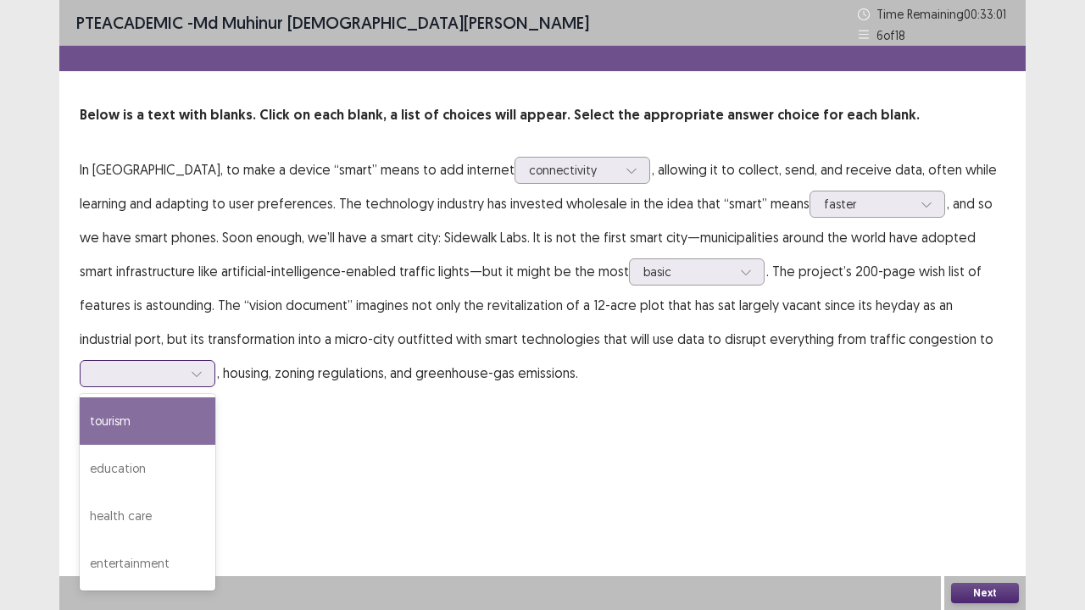
click at [178, 386] on div at bounding box center [148, 373] width 136 height 27
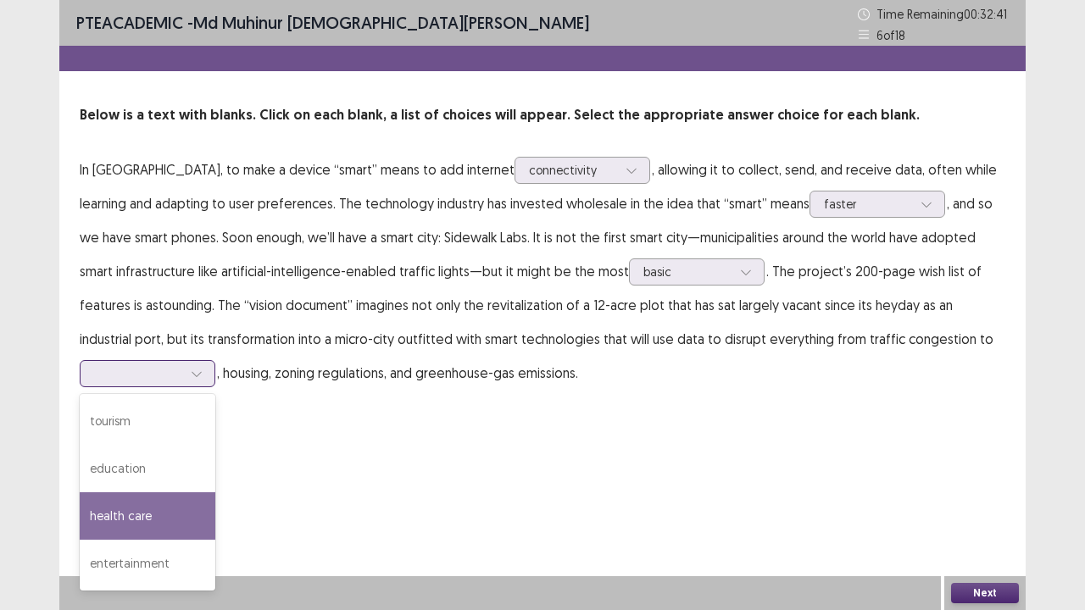
click at [153, 495] on div "health care" at bounding box center [148, 515] width 136 height 47
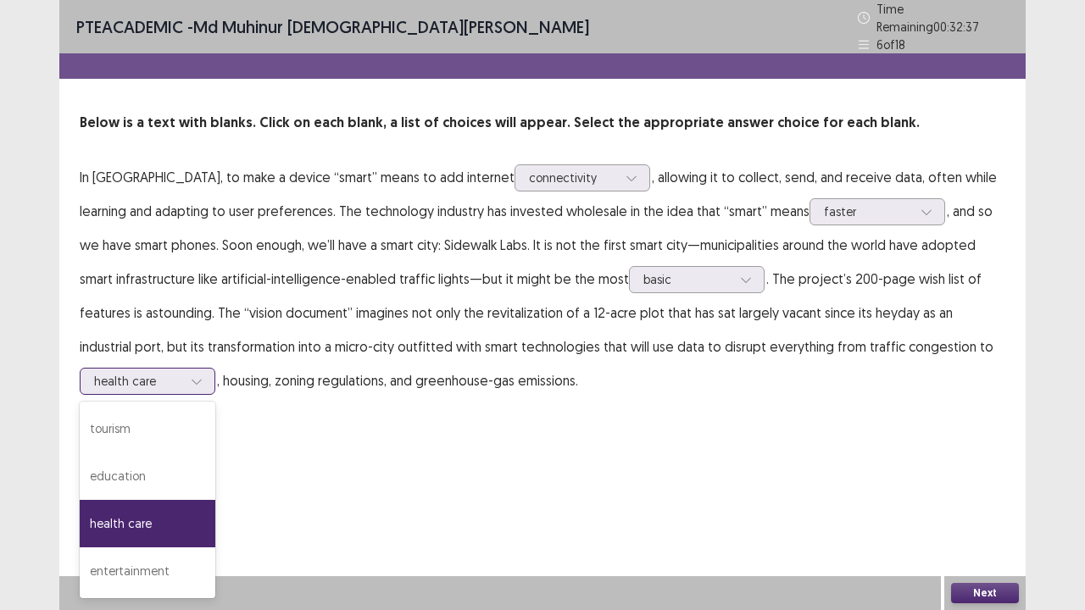
click at [199, 375] on icon at bounding box center [197, 381] width 12 height 12
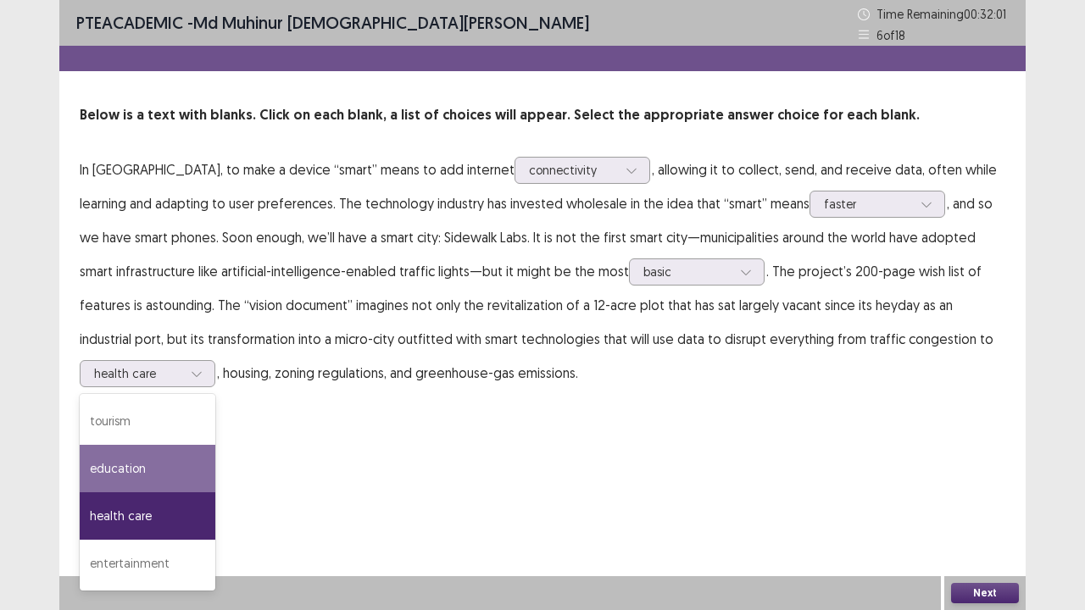
click at [960, 495] on button "Next" at bounding box center [985, 593] width 68 height 20
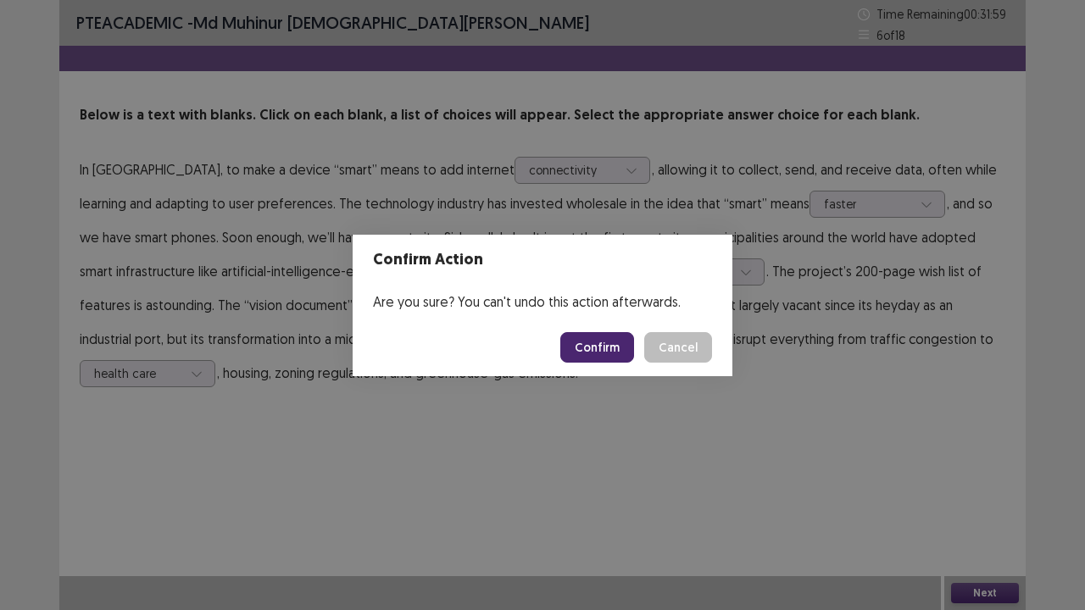
click at [592, 355] on button "Confirm" at bounding box center [597, 347] width 74 height 31
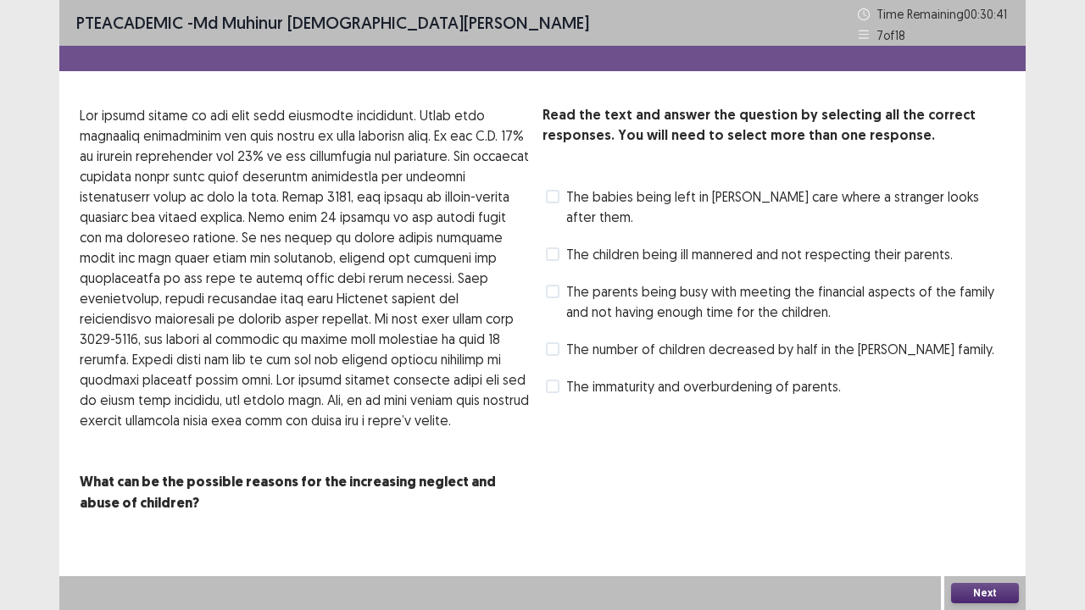
click at [546, 376] on label "The immaturity and overburdening of parents." at bounding box center [693, 386] width 295 height 20
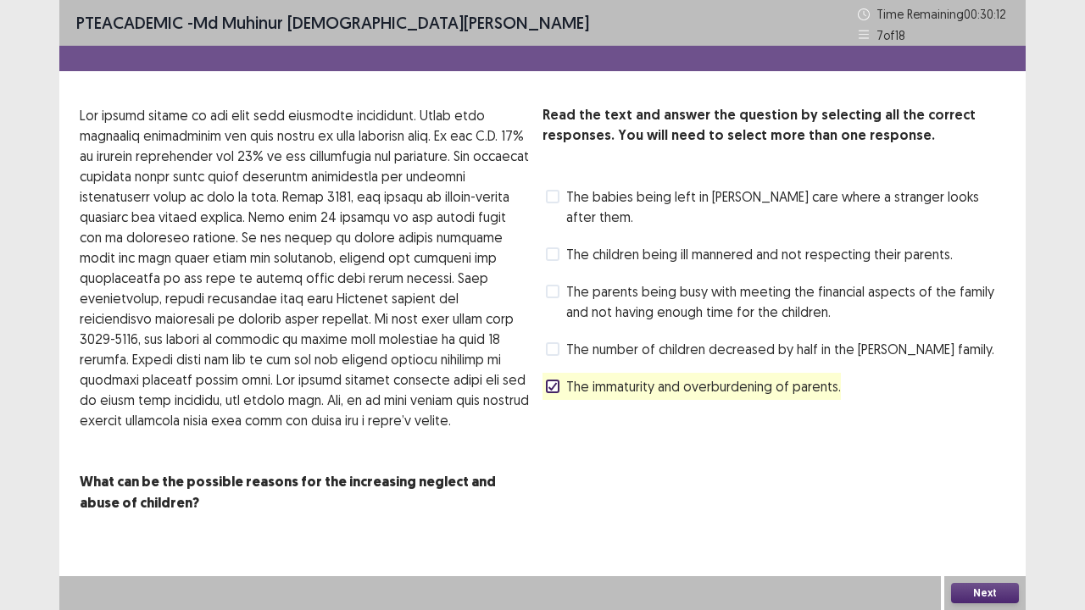
click at [562, 281] on label "The parents being busy with meeting the financial aspects of the family and not…" at bounding box center [775, 301] width 459 height 41
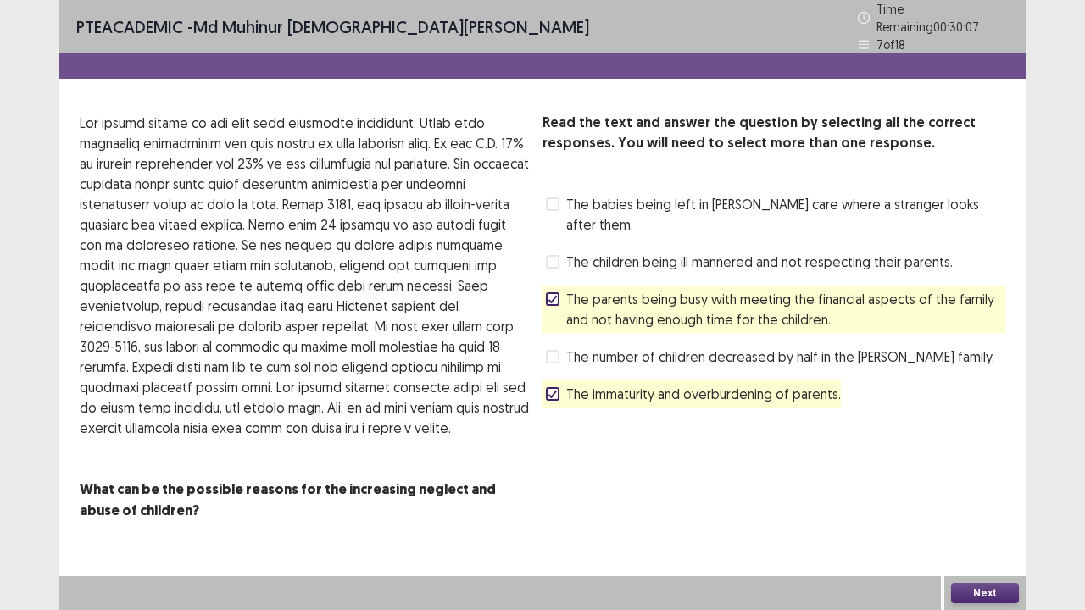
click at [563, 200] on label "The babies being left in [PERSON_NAME] care where a stranger looks after them." at bounding box center [775, 214] width 459 height 41
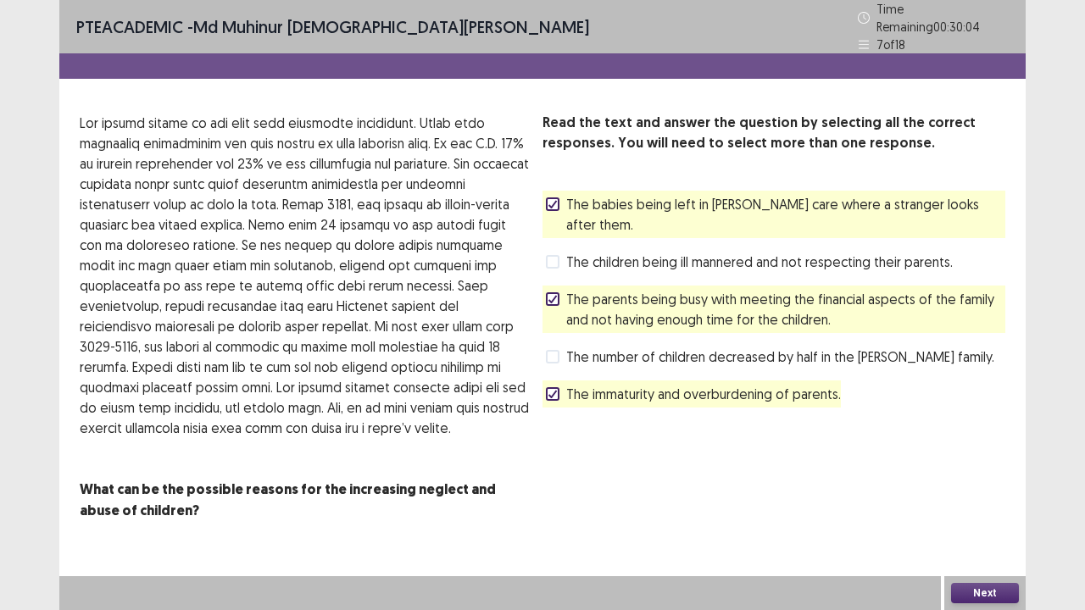
click at [984, 495] on button "Next" at bounding box center [985, 593] width 68 height 20
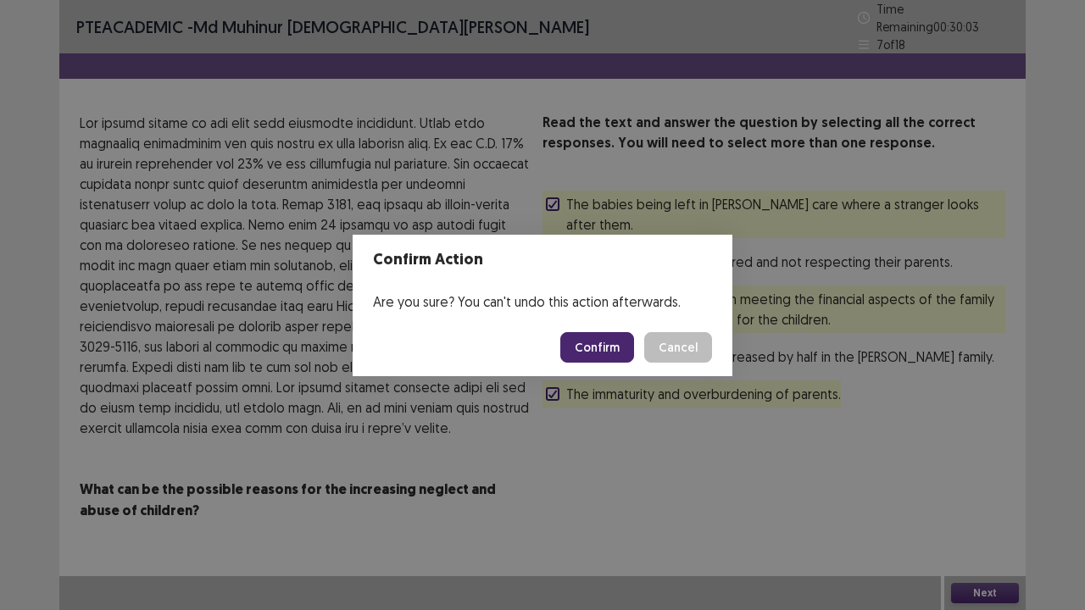
click at [614, 355] on button "Confirm" at bounding box center [597, 347] width 74 height 31
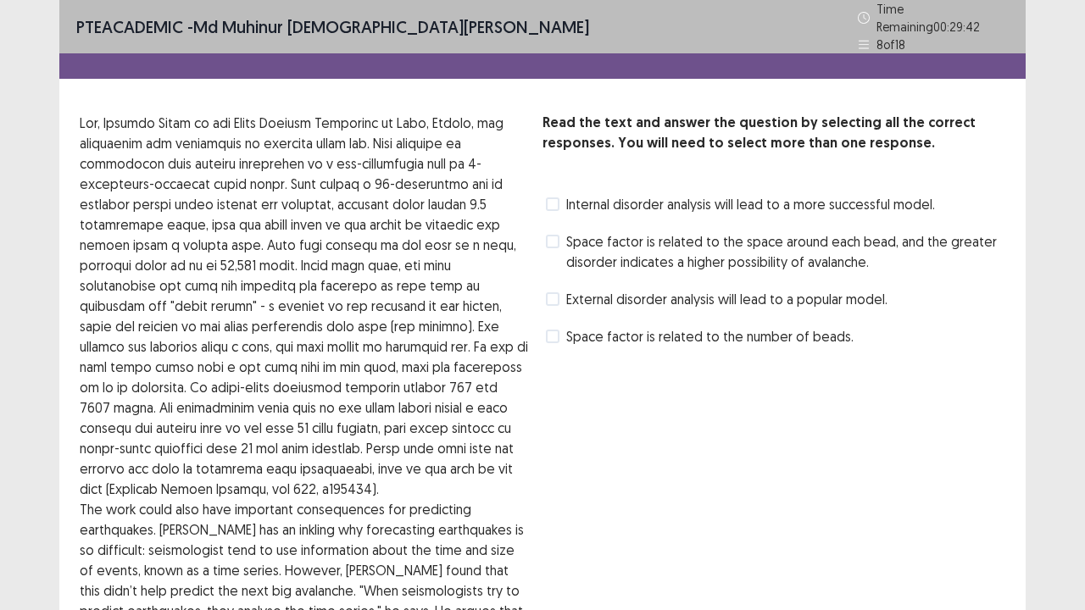
scroll to position [85, 0]
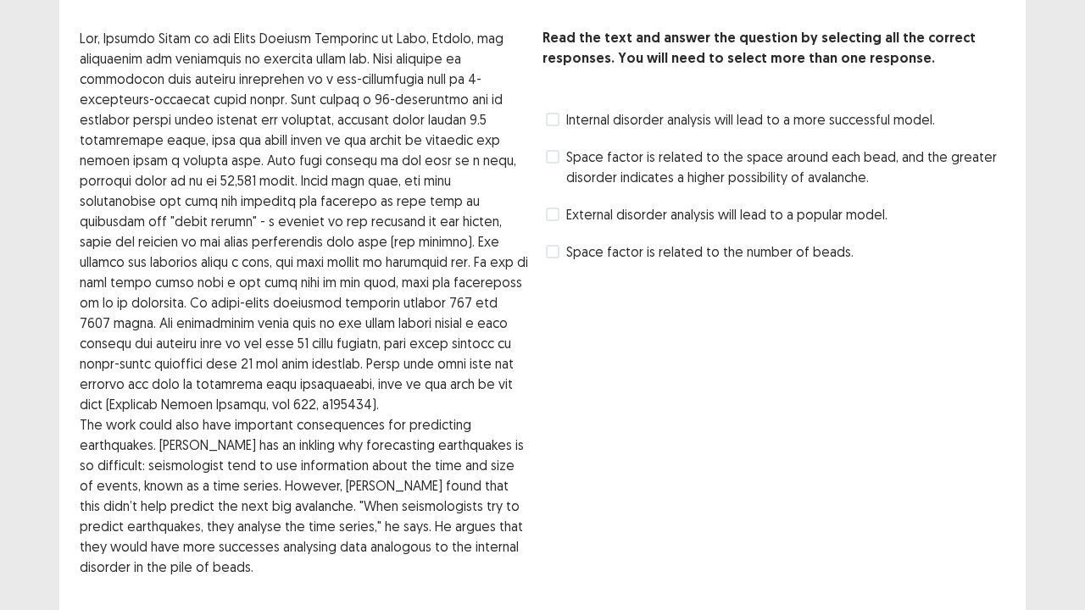
click at [558, 109] on label "Internal disorder analysis will lead to a more successful model." at bounding box center [740, 119] width 389 height 20
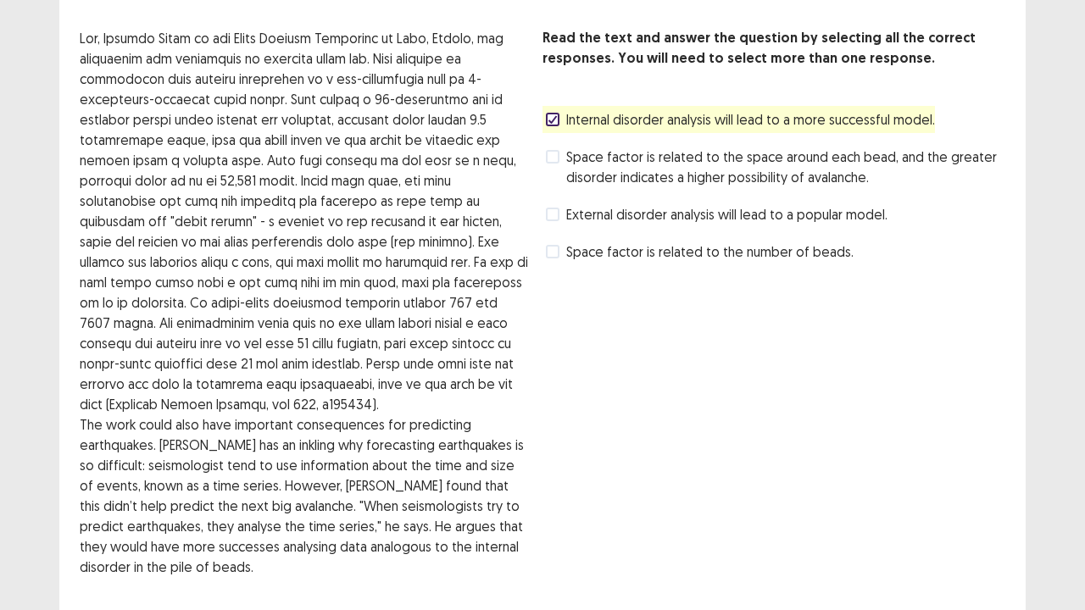
click at [551, 153] on span at bounding box center [553, 157] width 14 height 14
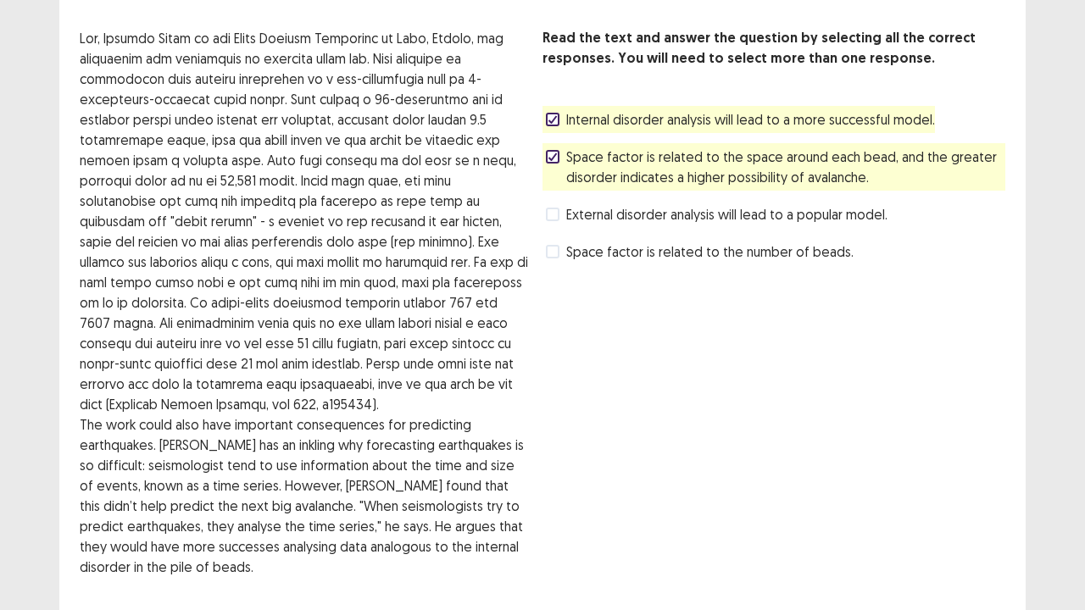
click at [558, 245] on span at bounding box center [553, 252] width 14 height 14
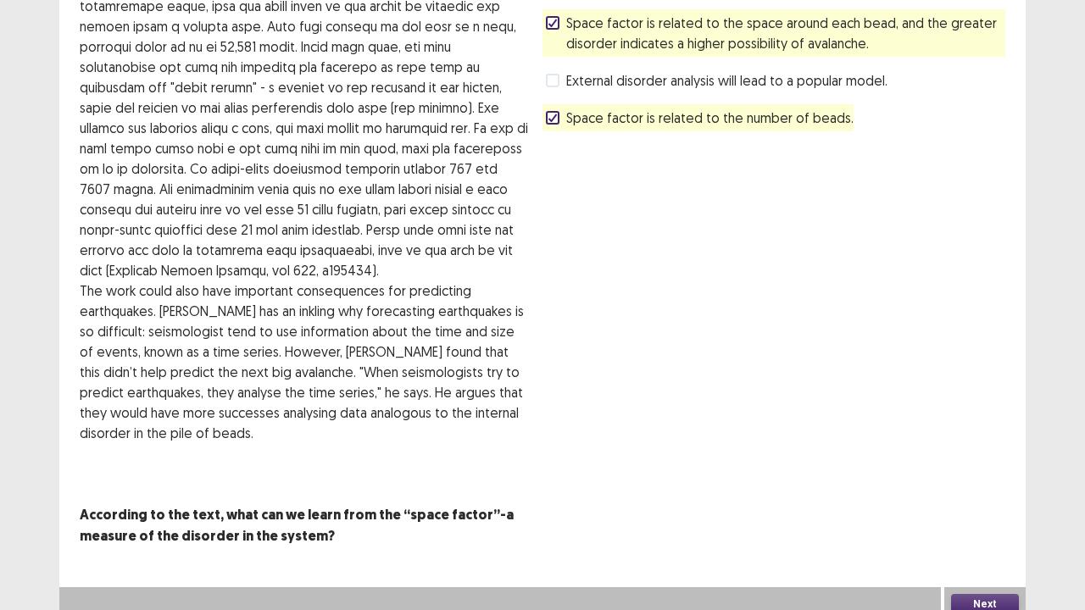
scroll to position [221, 0]
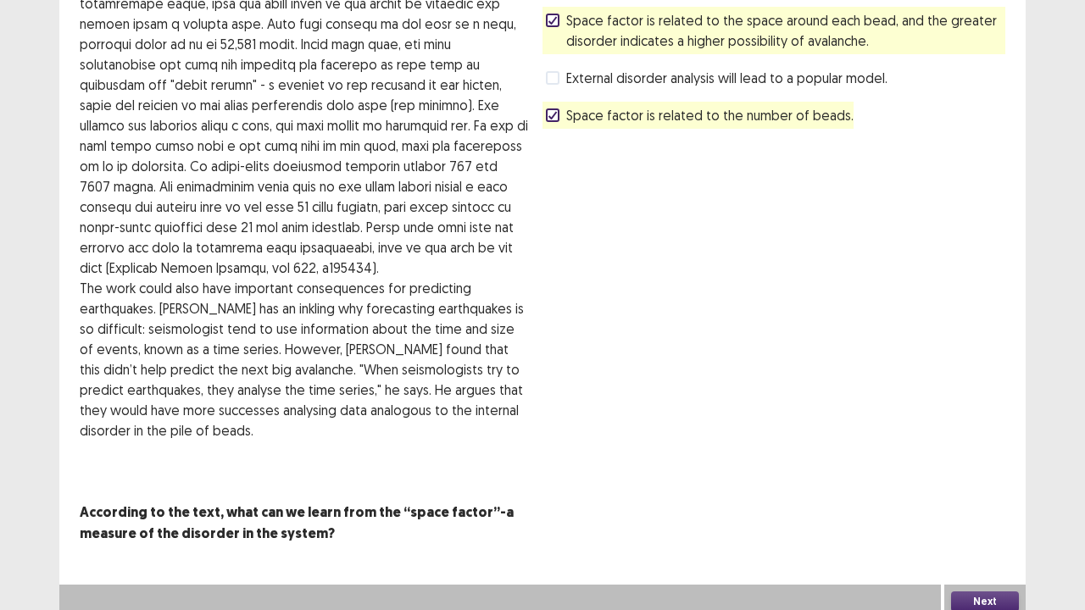
click at [994, 495] on button "Next" at bounding box center [985, 602] width 68 height 20
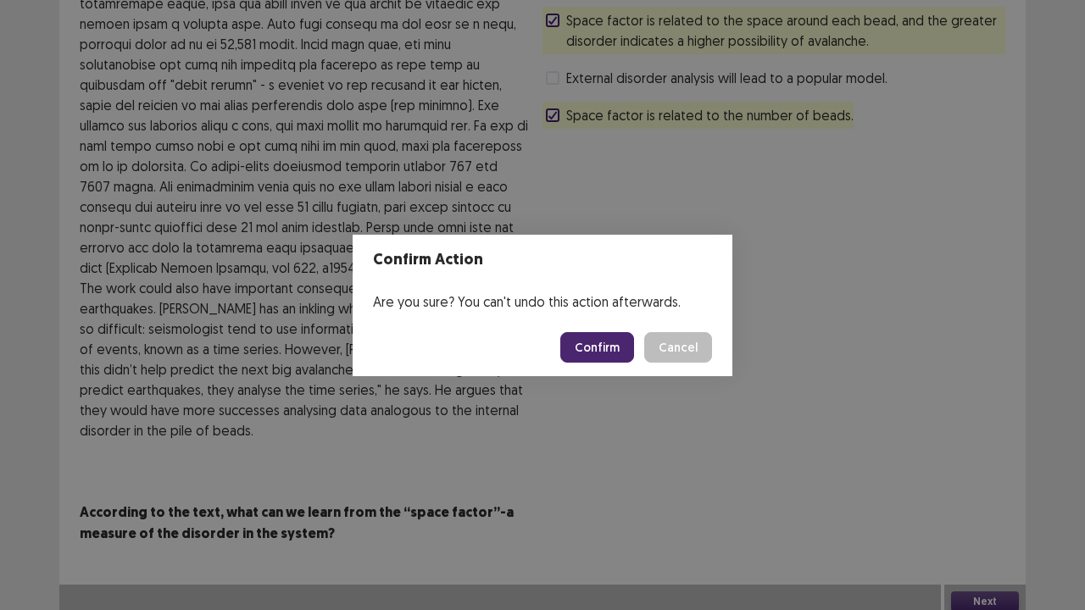
click at [595, 342] on button "Confirm" at bounding box center [597, 347] width 74 height 31
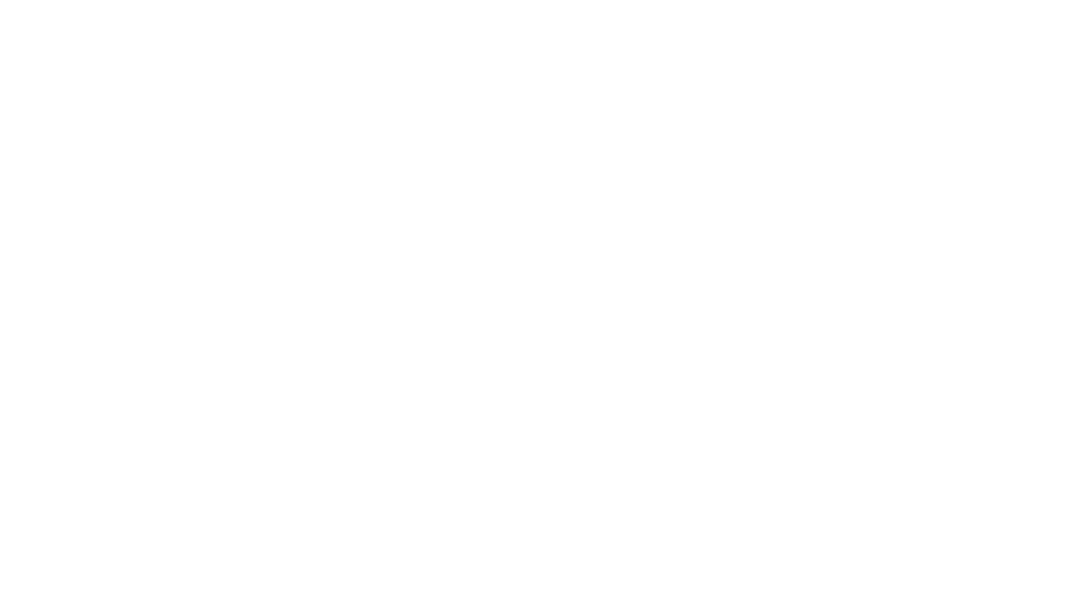
scroll to position [0, 0]
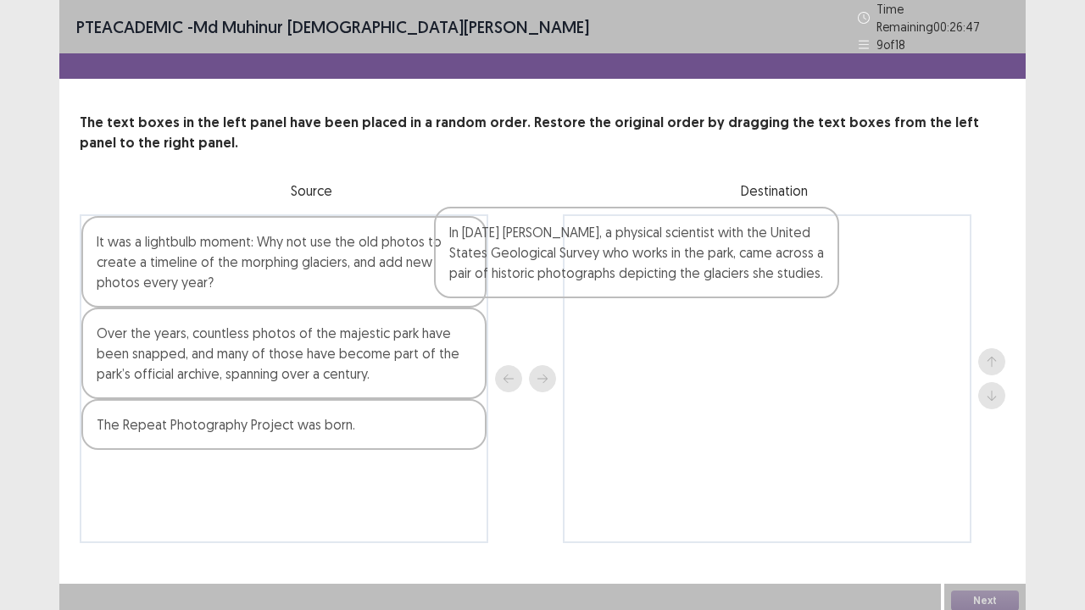
drag, startPoint x: 358, startPoint y: 377, endPoint x: 724, endPoint y: 273, distance: 379.9
click at [722, 273] on div "It was a lightbulb moment: Why not use the old photos to create a timeline of t…" at bounding box center [542, 378] width 925 height 329
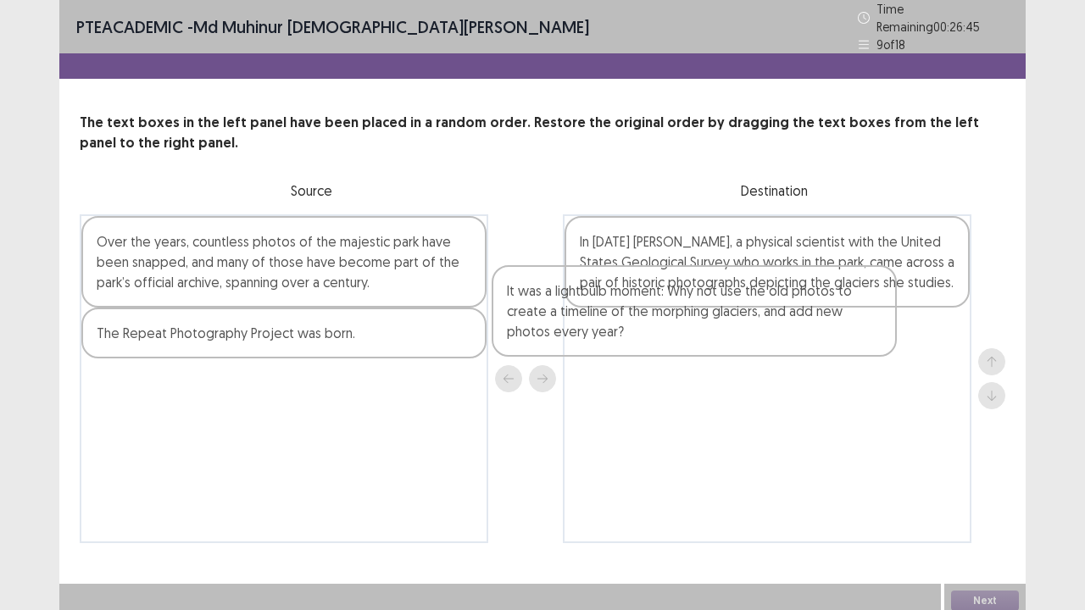
drag, startPoint x: 441, startPoint y: 259, endPoint x: 867, endPoint y: 317, distance: 430.2
click at [863, 319] on div "It was a lightbulb moment: Why not use the old photos to create a timeline of t…" at bounding box center [542, 378] width 925 height 329
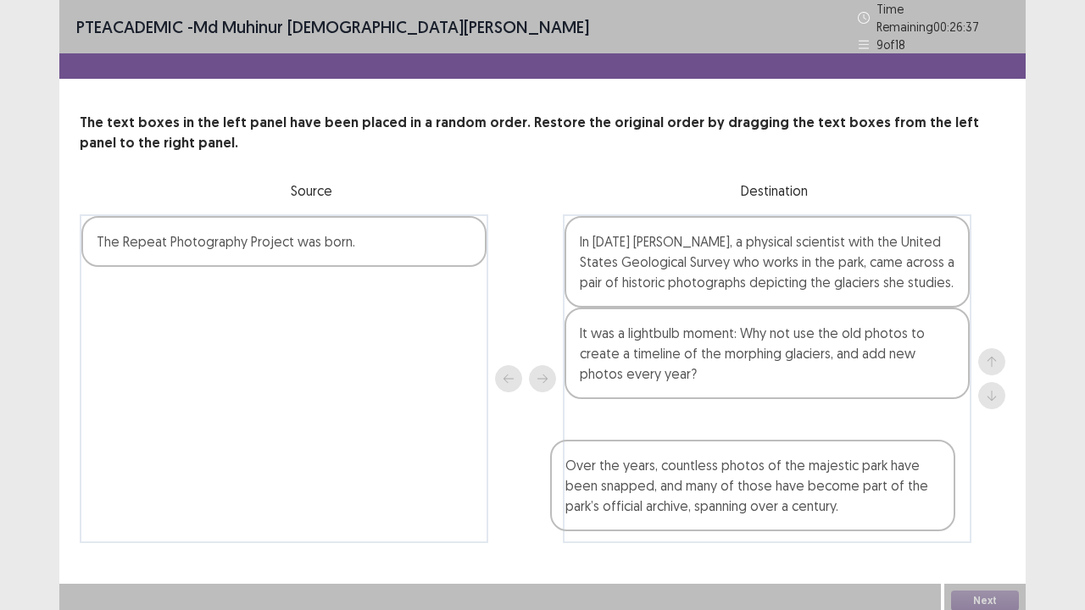
drag, startPoint x: 428, startPoint y: 275, endPoint x: 932, endPoint y: 479, distance: 544.1
click at [925, 490] on div "Over the years, countless photos of the majestic park have been snapped, and ma…" at bounding box center [542, 378] width 925 height 329
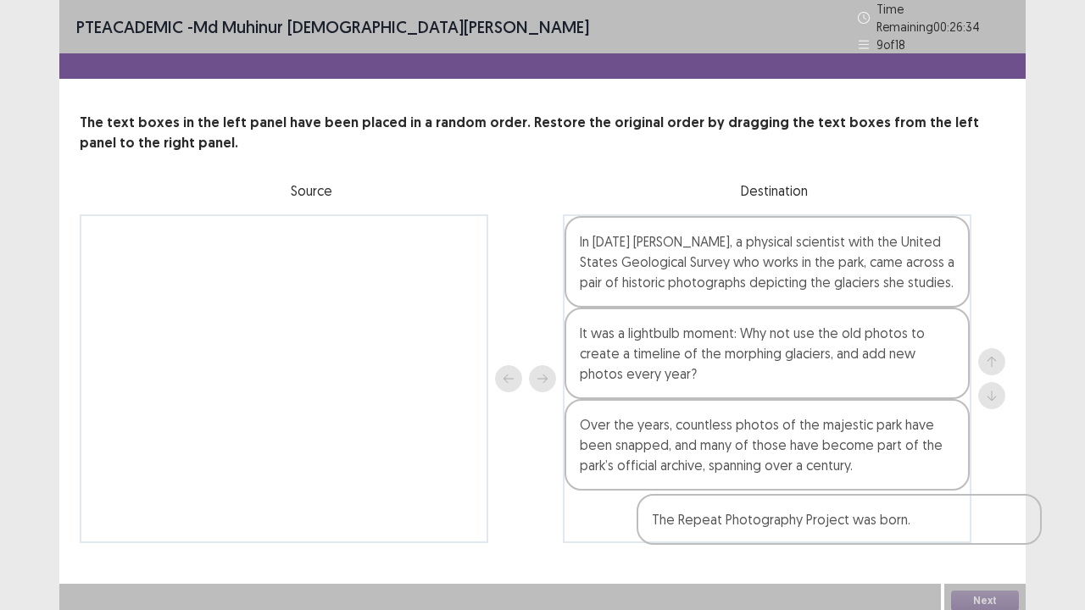
drag, startPoint x: 342, startPoint y: 237, endPoint x: 895, endPoint y: 523, distance: 622.0
click at [899, 495] on div "The Repeat Photography Project was born. In [DEMOGRAPHIC_DATA] [PERSON_NAME], a…" at bounding box center [542, 378] width 925 height 329
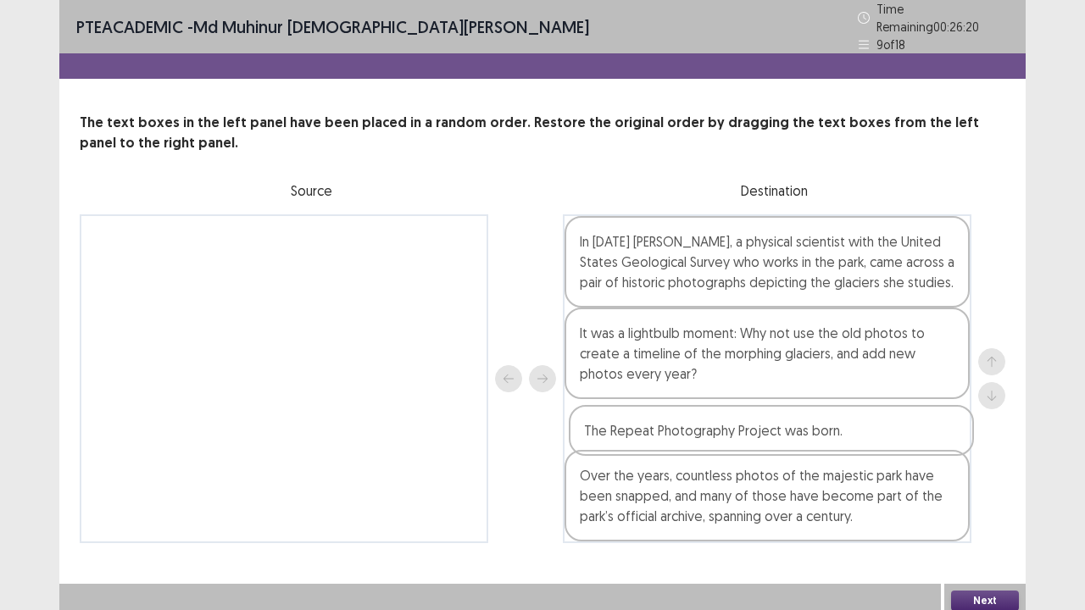
drag, startPoint x: 737, startPoint y: 521, endPoint x: 736, endPoint y: 434, distance: 87.3
click at [736, 434] on div "In [DATE] [PERSON_NAME], a physical scientist with the United States Geological…" at bounding box center [767, 378] width 408 height 329
click at [981, 495] on button "Next" at bounding box center [985, 601] width 68 height 20
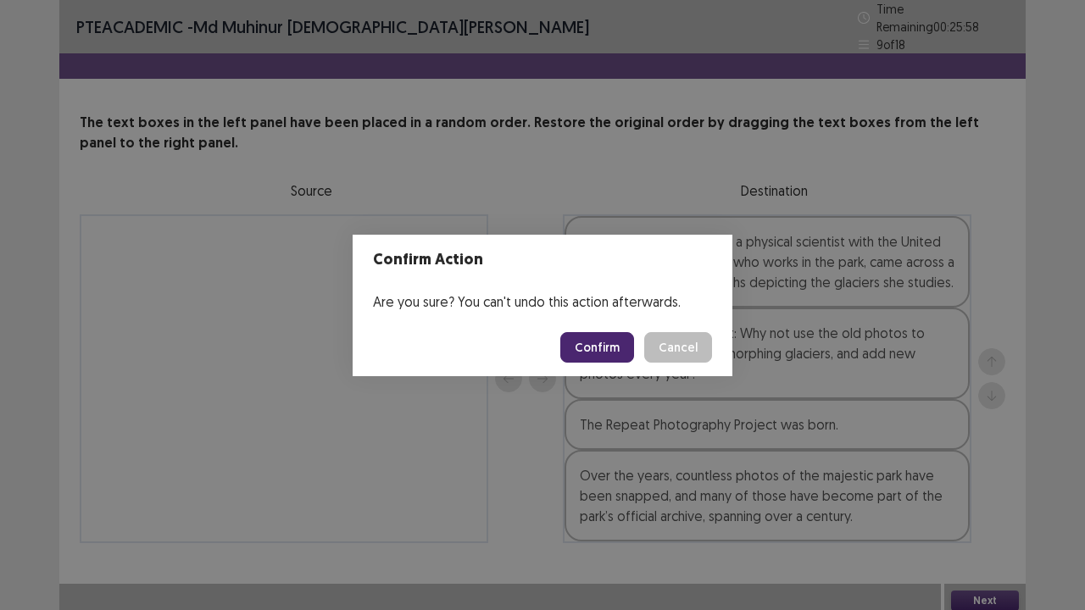
click at [614, 356] on button "Confirm" at bounding box center [597, 347] width 74 height 31
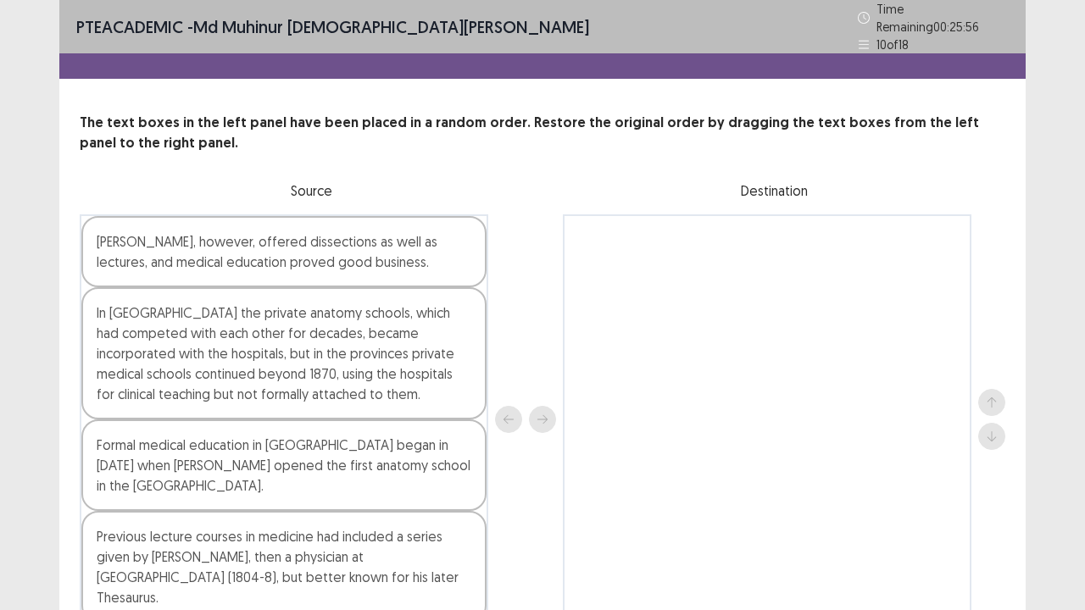
scroll to position [61, 0]
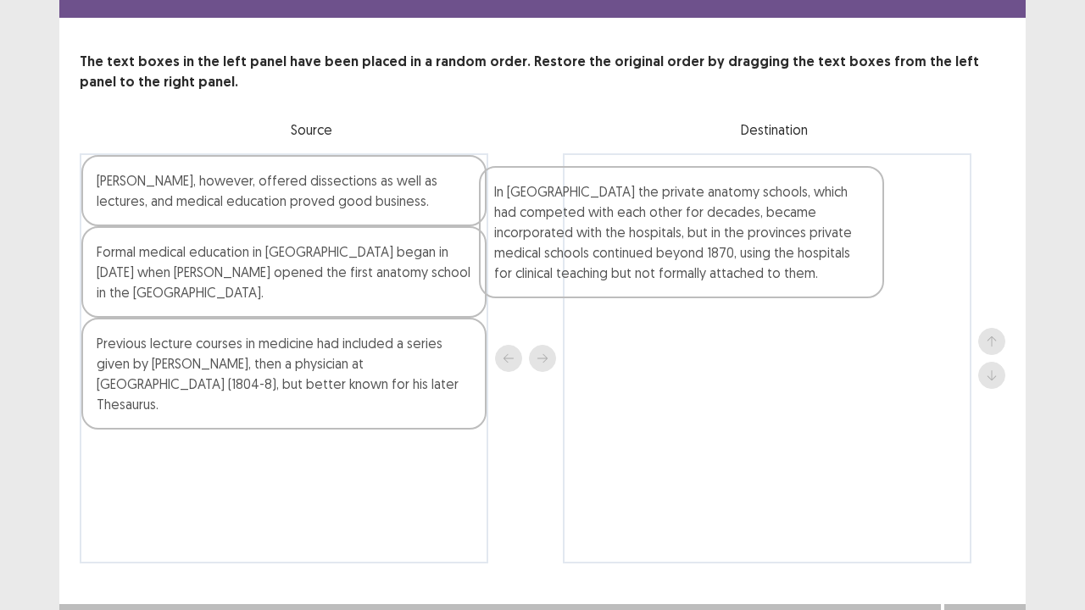
drag, startPoint x: 334, startPoint y: 300, endPoint x: 854, endPoint y: 222, distance: 526.2
click at [854, 222] on div "[PERSON_NAME], however, offered dissections as well as lectures, and medical ed…" at bounding box center [542, 358] width 925 height 410
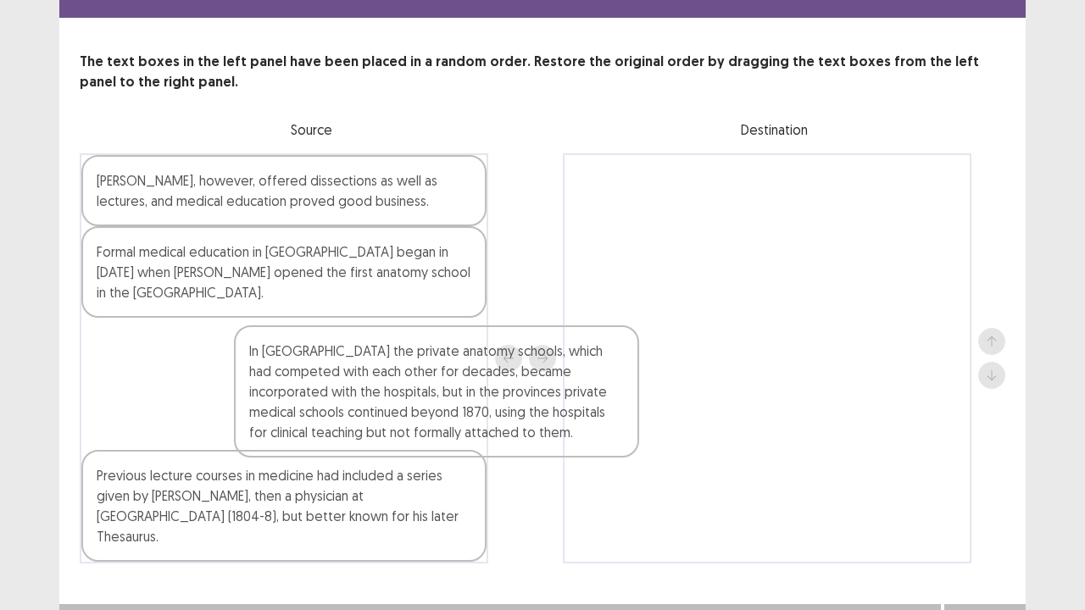
drag, startPoint x: 703, startPoint y: 217, endPoint x: 292, endPoint y: 430, distance: 462.8
click at [292, 430] on div "[PERSON_NAME], however, offered dissections as well as lectures, and medical ed…" at bounding box center [542, 358] width 925 height 410
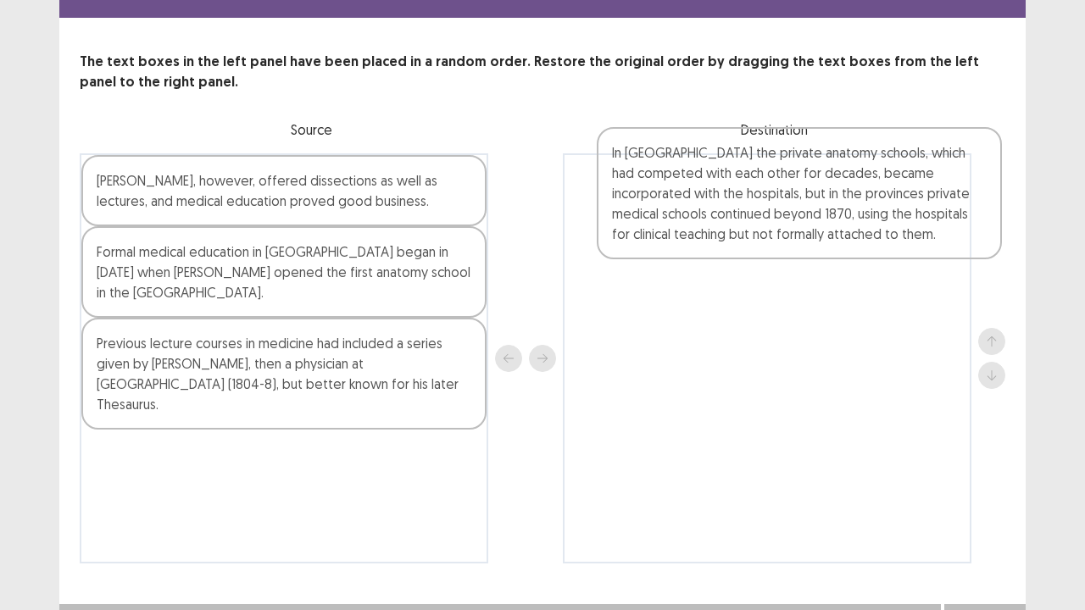
drag, startPoint x: 225, startPoint y: 370, endPoint x: 758, endPoint y: 186, distance: 564.2
click at [758, 186] on div "[PERSON_NAME], however, offered dissections as well as lectures, and medical ed…" at bounding box center [542, 358] width 925 height 410
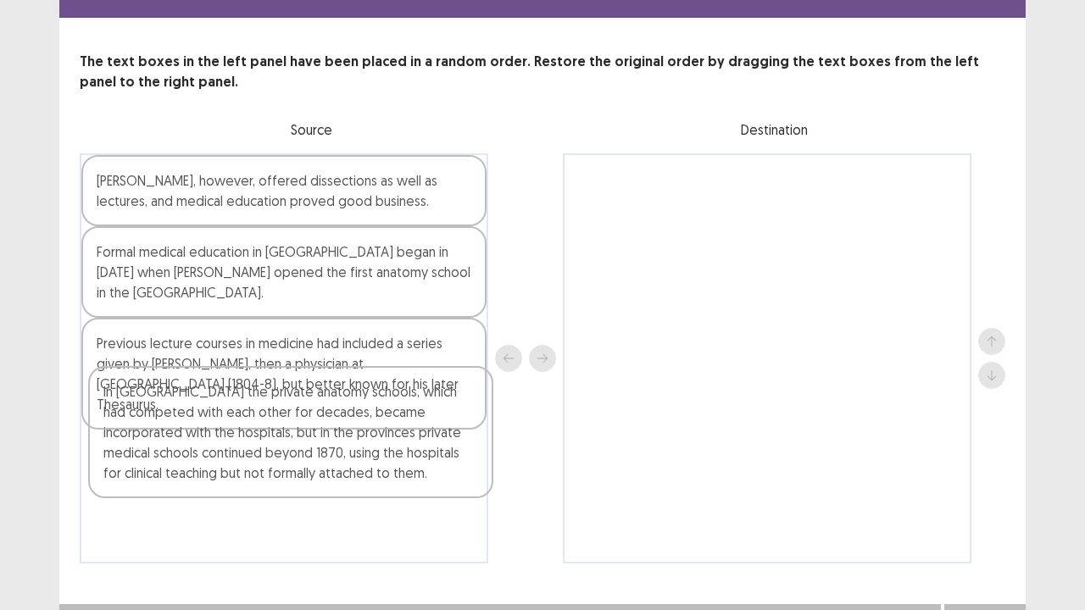
drag, startPoint x: 756, startPoint y: 253, endPoint x: 273, endPoint y: 452, distance: 522.5
click at [271, 472] on div "[PERSON_NAME], however, offered dissections as well as lectures, and medical ed…" at bounding box center [542, 358] width 925 height 410
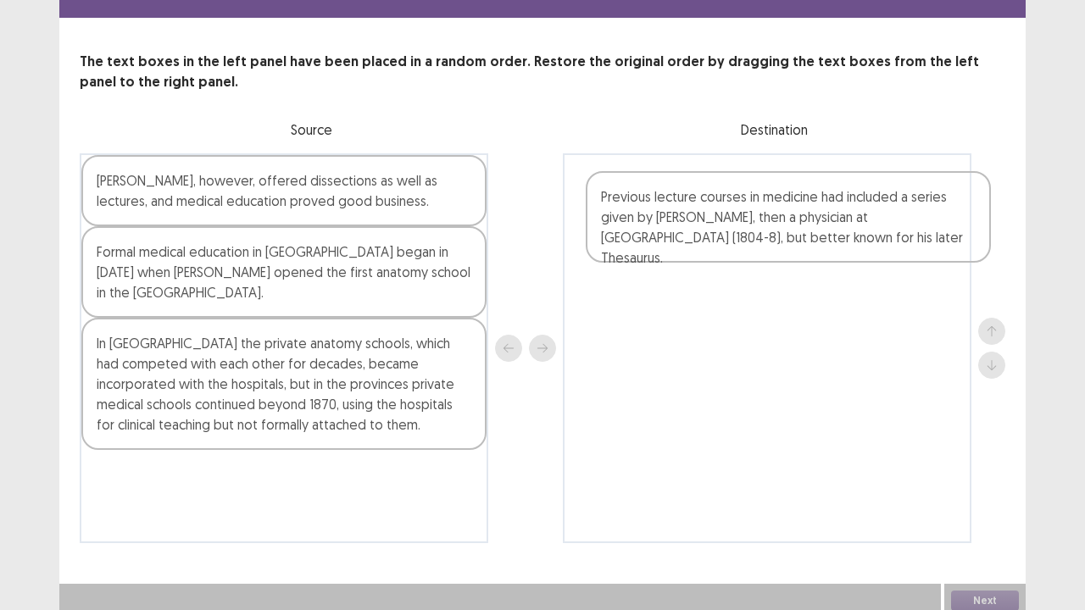
drag, startPoint x: 312, startPoint y: 370, endPoint x: 834, endPoint y: 225, distance: 541.8
click at [834, 225] on div "[PERSON_NAME], however, offered dissections as well as lectures, and medical ed…" at bounding box center [542, 348] width 925 height 390
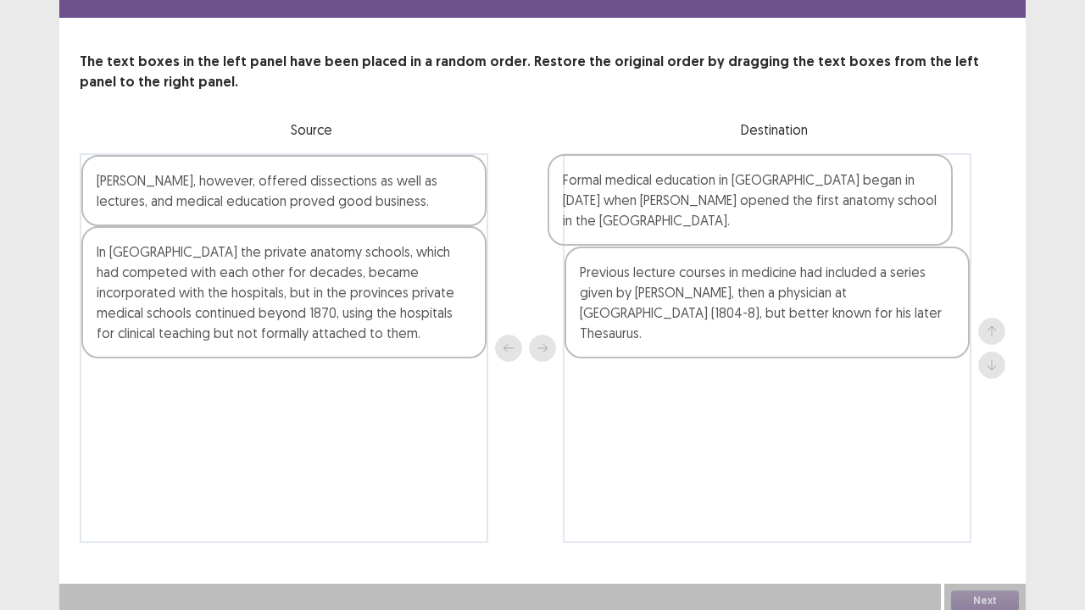
drag, startPoint x: 270, startPoint y: 284, endPoint x: 767, endPoint y: 222, distance: 501.3
click at [765, 222] on div "[PERSON_NAME], however, offered dissections as well as lectures, and medical ed…" at bounding box center [542, 348] width 925 height 390
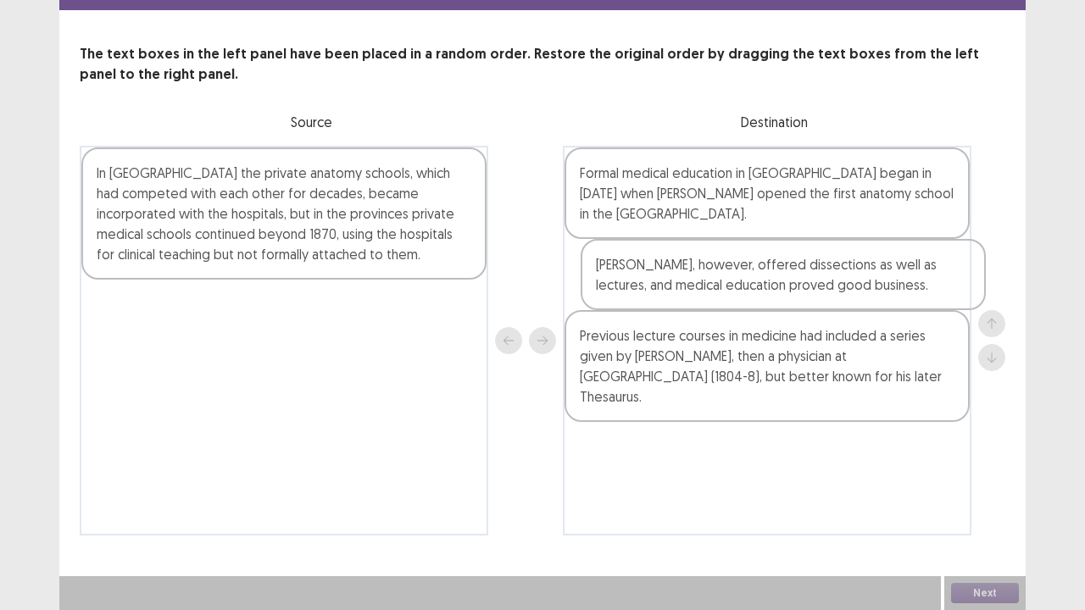
drag, startPoint x: 354, startPoint y: 180, endPoint x: 863, endPoint y: 273, distance: 517.0
click at [863, 273] on div "[PERSON_NAME], however, offered dissections as well as lectures, and medical ed…" at bounding box center [542, 341] width 925 height 390
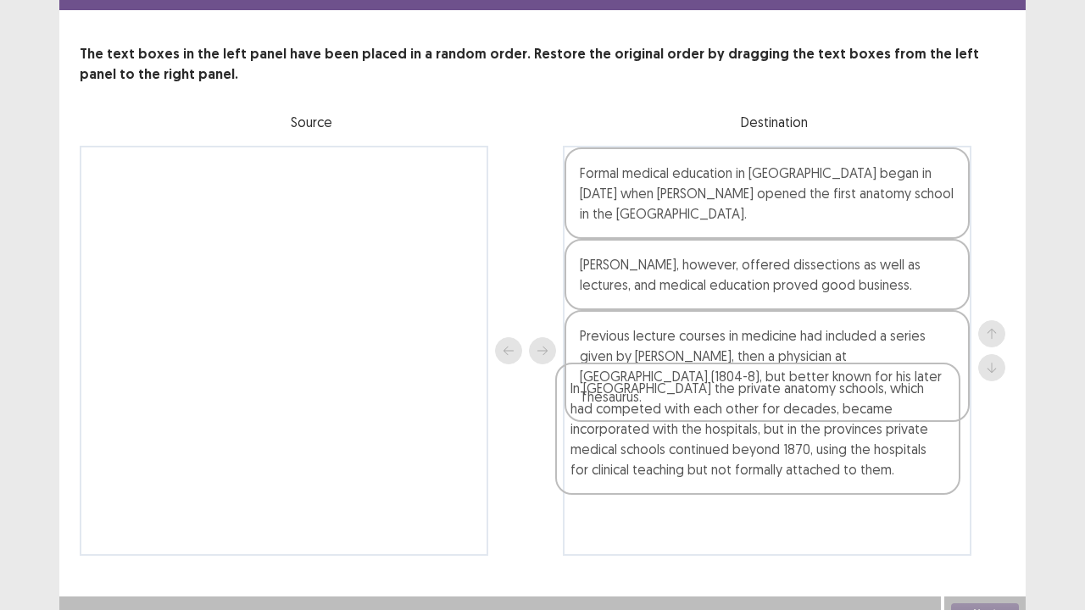
drag, startPoint x: 317, startPoint y: 186, endPoint x: 798, endPoint y: 406, distance: 529.1
click at [795, 408] on div "In [GEOGRAPHIC_DATA] the private anatomy schools, which had competed with each …" at bounding box center [542, 351] width 925 height 410
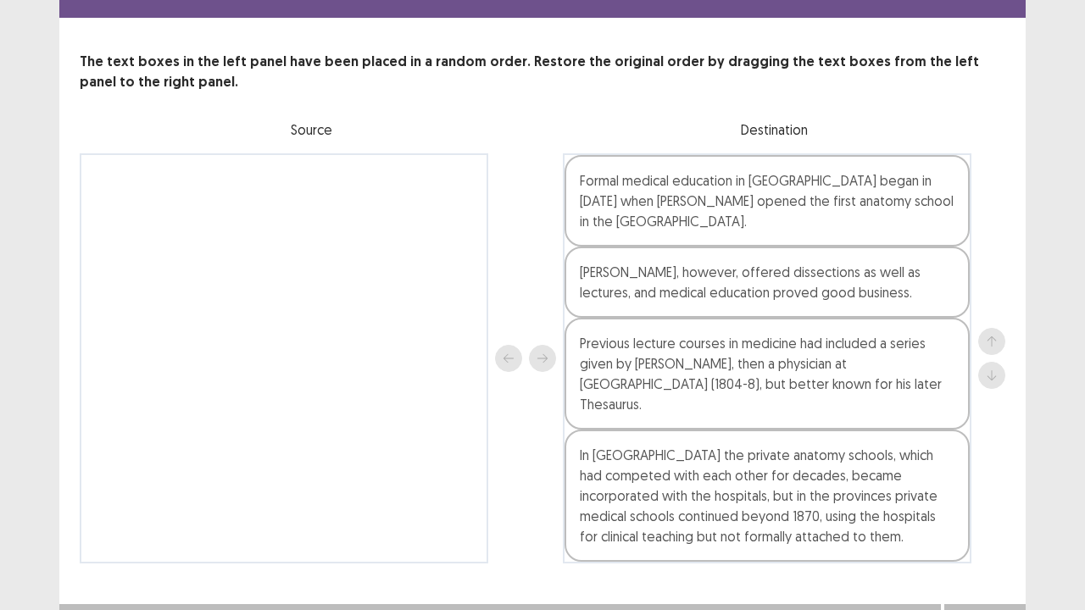
click at [986, 495] on button "Next" at bounding box center [985, 621] width 68 height 20
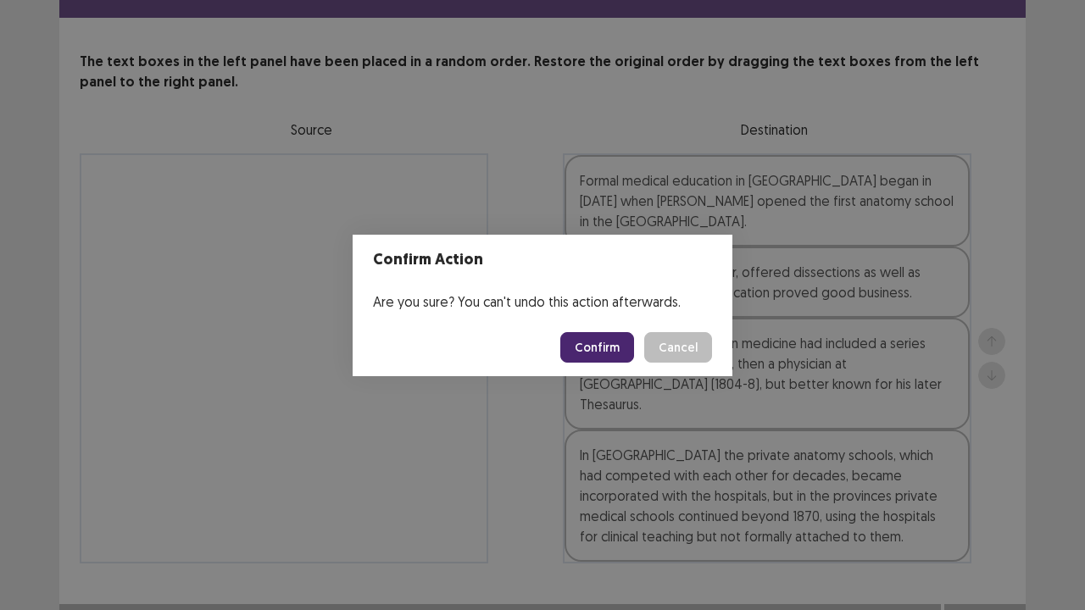
click at [625, 339] on button "Confirm" at bounding box center [597, 347] width 74 height 31
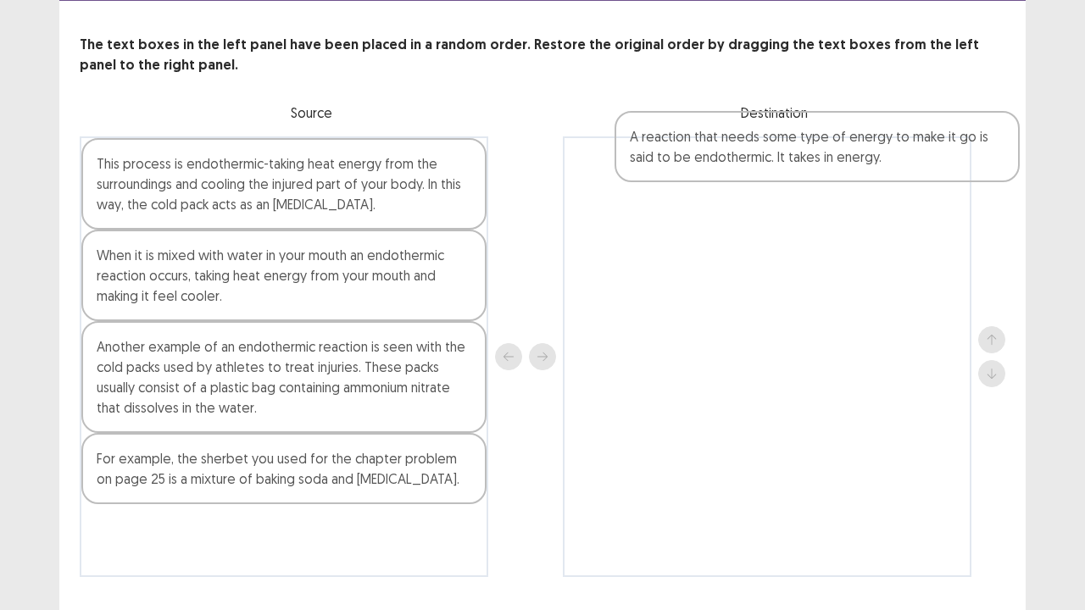
scroll to position [76, 0]
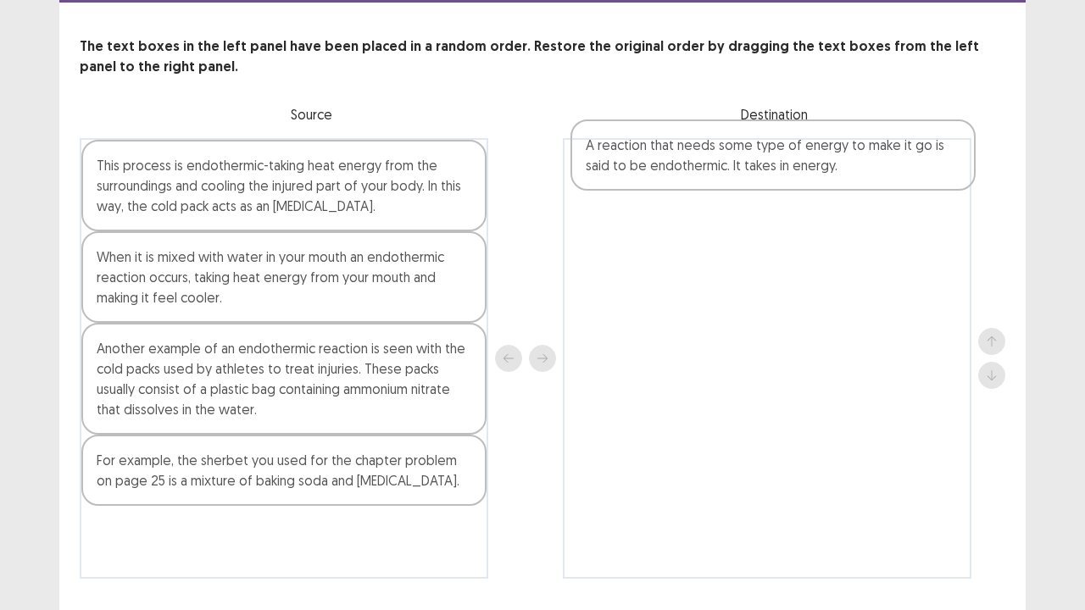
drag, startPoint x: 159, startPoint y: 537, endPoint x: 659, endPoint y: 164, distance: 623.8
click at [659, 164] on div "This process is endothermic-taking heat energy from the surroundings and coolin…" at bounding box center [542, 358] width 925 height 441
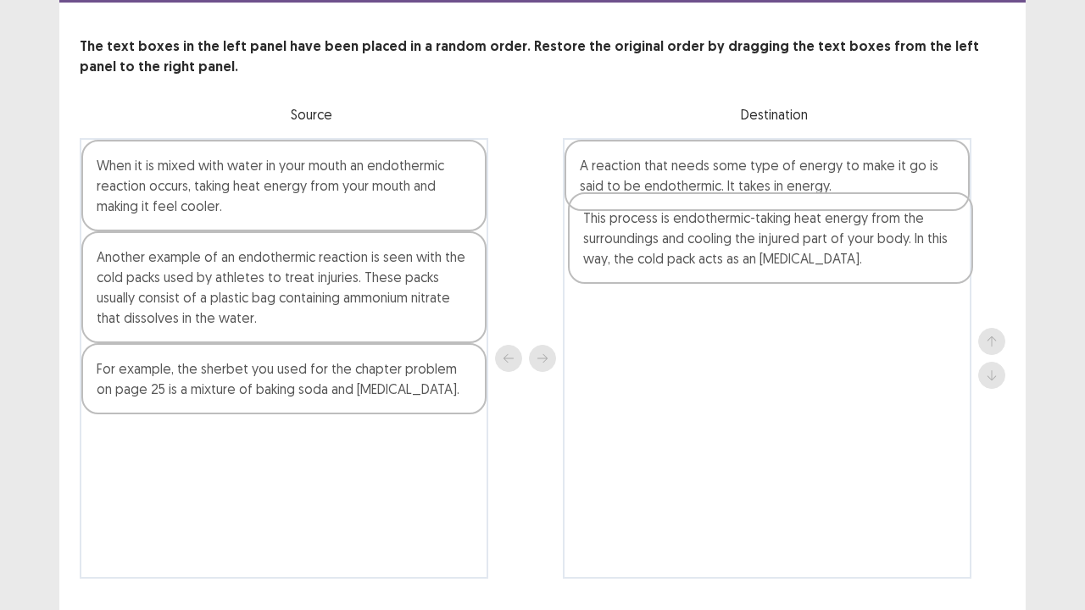
drag, startPoint x: 406, startPoint y: 188, endPoint x: 903, endPoint y: 251, distance: 501.4
click at [903, 253] on div "This process is endothermic-taking heat energy from the surroundings and coolin…" at bounding box center [542, 358] width 925 height 441
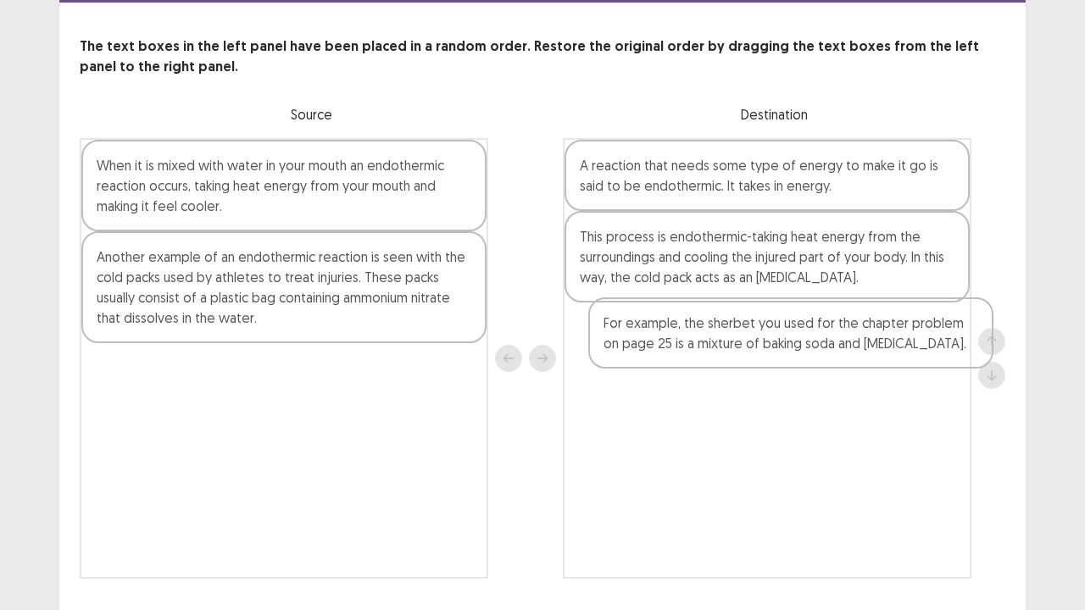
drag, startPoint x: 358, startPoint y: 376, endPoint x: 876, endPoint y: 339, distance: 519.2
click at [876, 339] on div "When it is mixed with water in your mouth an endothermic reaction occurs, takin…" at bounding box center [542, 358] width 925 height 441
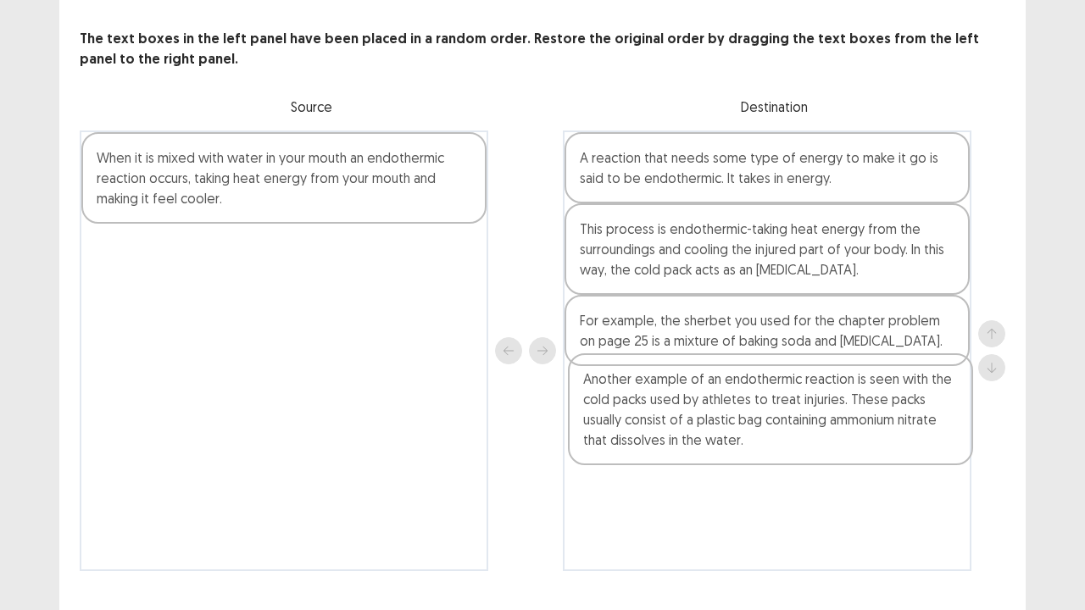
drag, startPoint x: 353, startPoint y: 273, endPoint x: 846, endPoint y: 407, distance: 511.1
click at [846, 407] on div "When it is mixed with water in your mouth an endothermic reaction occurs, takin…" at bounding box center [542, 351] width 925 height 441
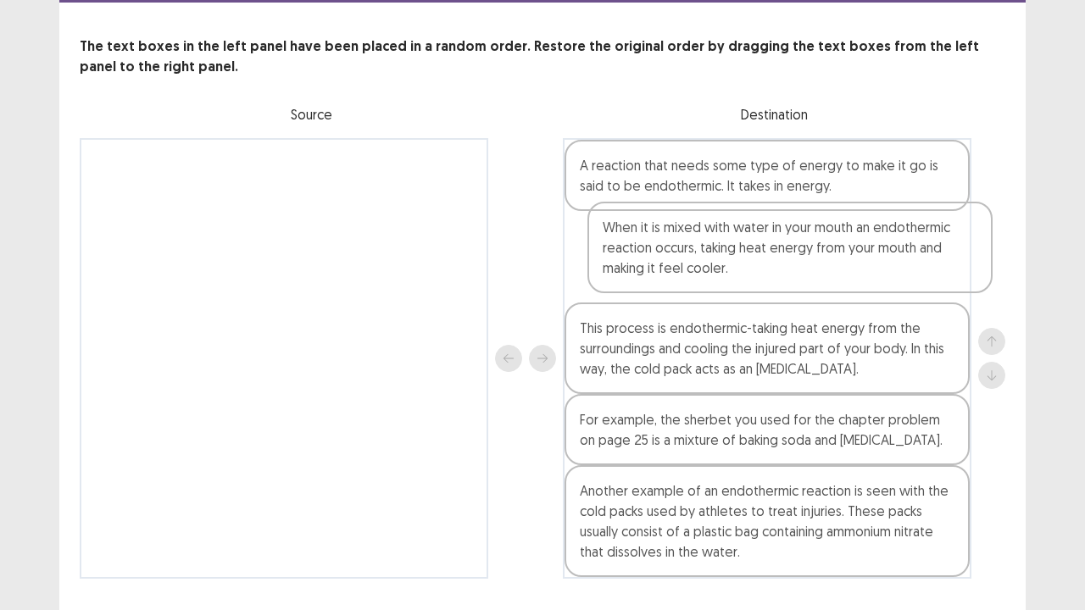
drag, startPoint x: 268, startPoint y: 200, endPoint x: 756, endPoint y: 231, distance: 489.1
click at [777, 256] on div "When it is mixed with water in your mouth an endothermic reaction occurs, takin…" at bounding box center [542, 358] width 925 height 441
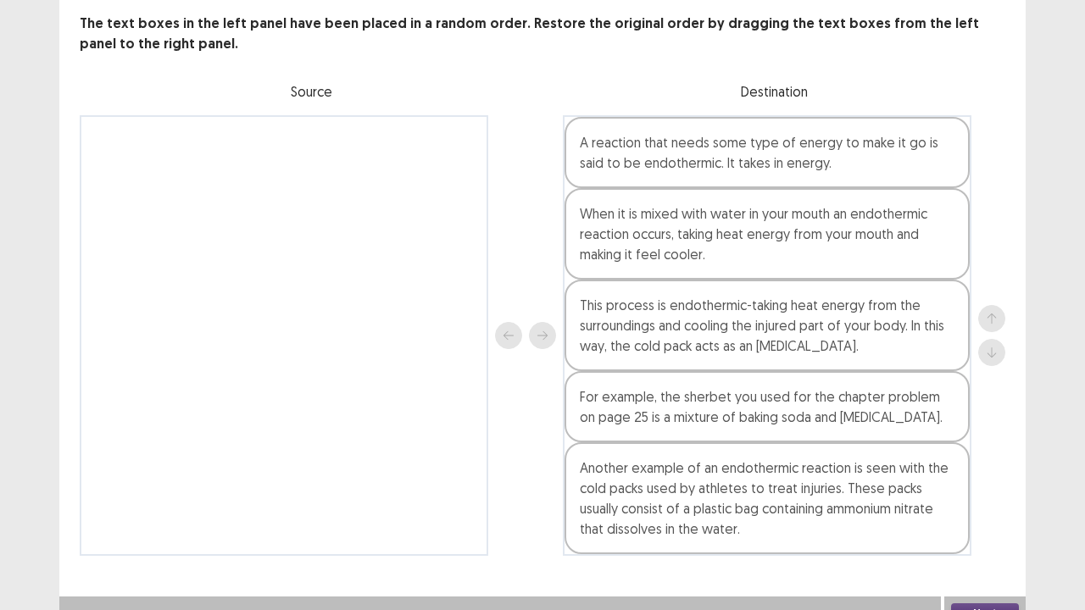
scroll to position [112, 0]
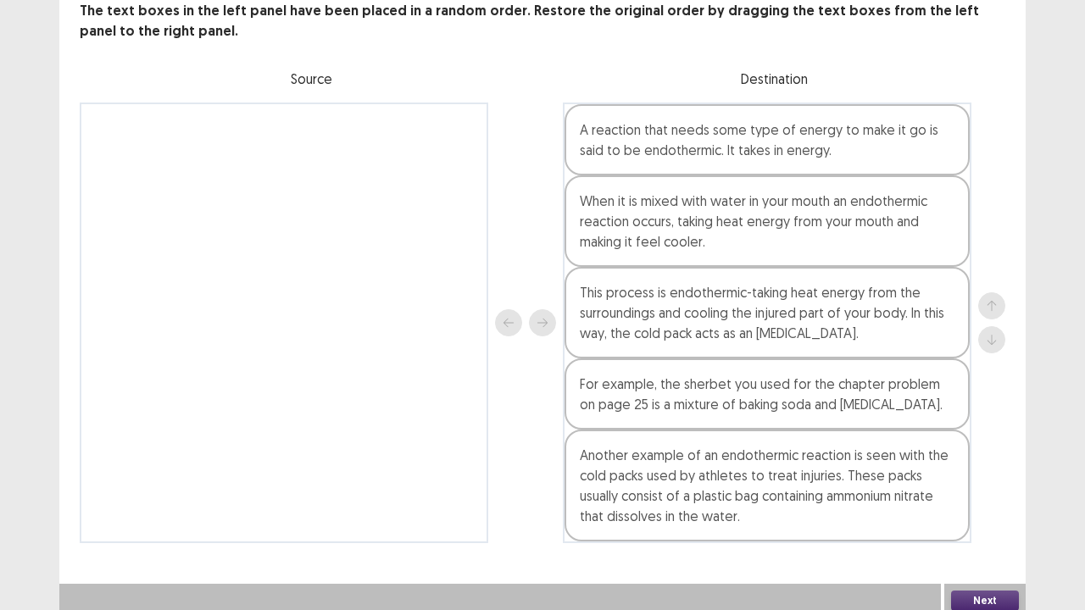
click at [983, 495] on button "Next" at bounding box center [985, 601] width 68 height 20
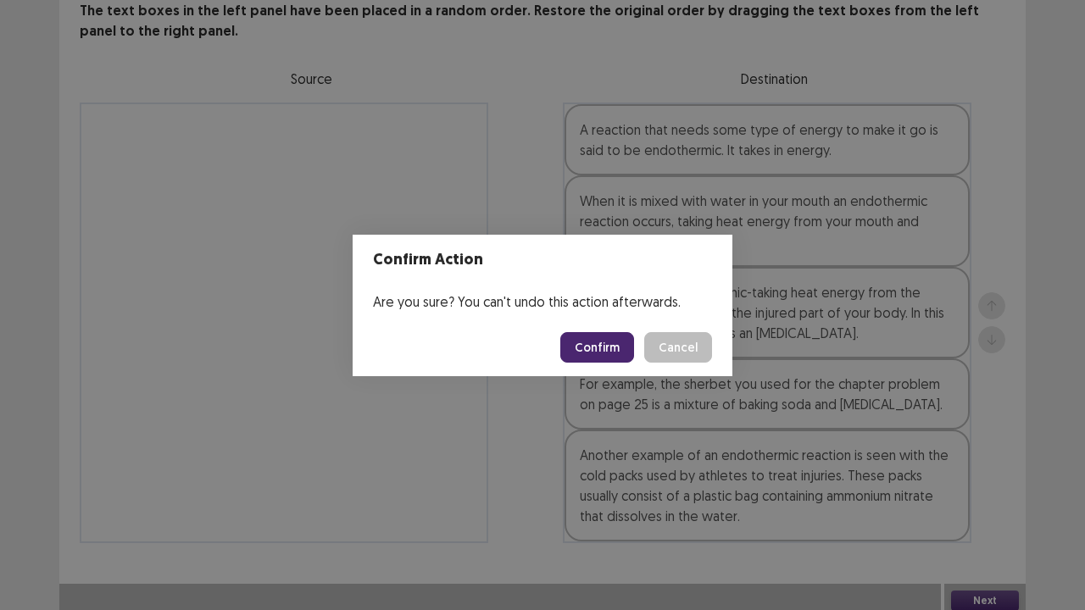
click at [847, 278] on div "Confirm Action Are you sure? You can't undo this action afterwards. Confirm Can…" at bounding box center [542, 305] width 1085 height 610
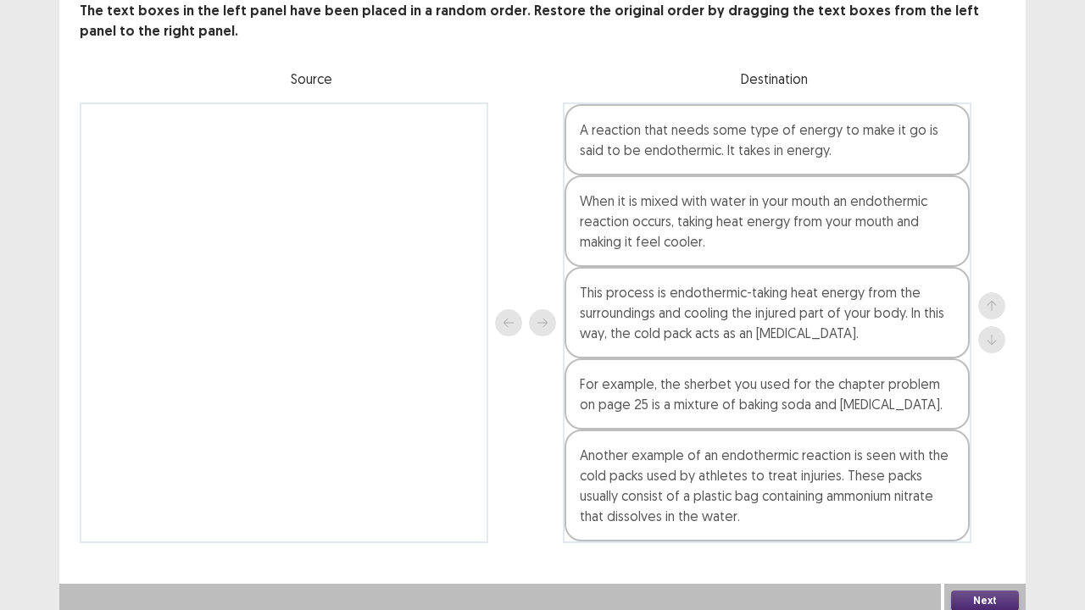
drag, startPoint x: 973, startPoint y: 602, endPoint x: 961, endPoint y: 584, distance: 21.4
click at [961, 495] on button "Next" at bounding box center [985, 601] width 68 height 20
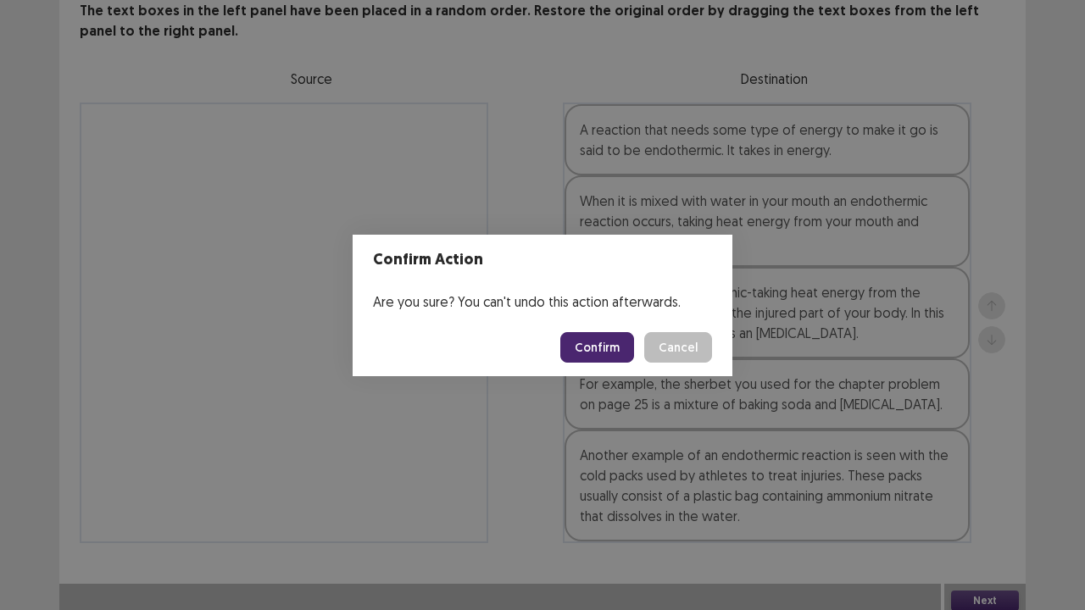
click at [609, 337] on button "Confirm" at bounding box center [597, 347] width 74 height 31
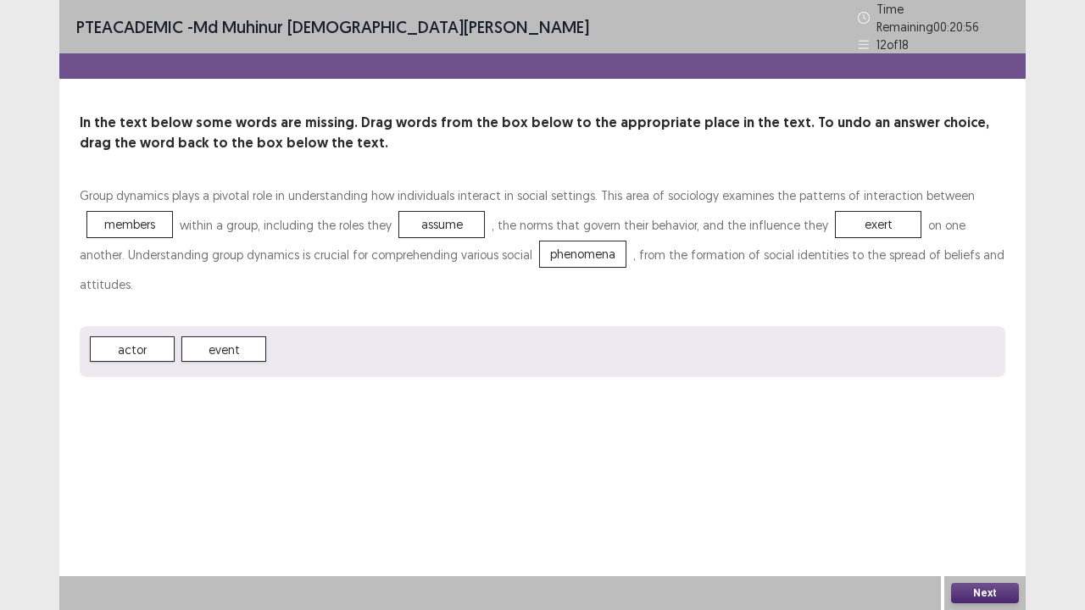
click at [1003, 495] on button "Next" at bounding box center [985, 593] width 68 height 20
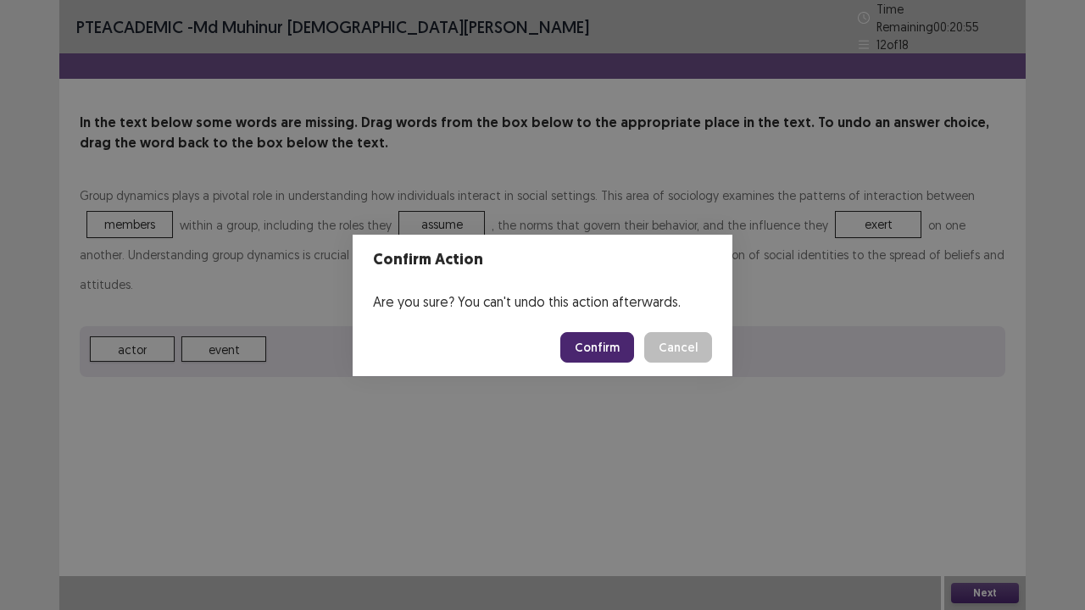
click at [595, 354] on button "Confirm" at bounding box center [597, 347] width 74 height 31
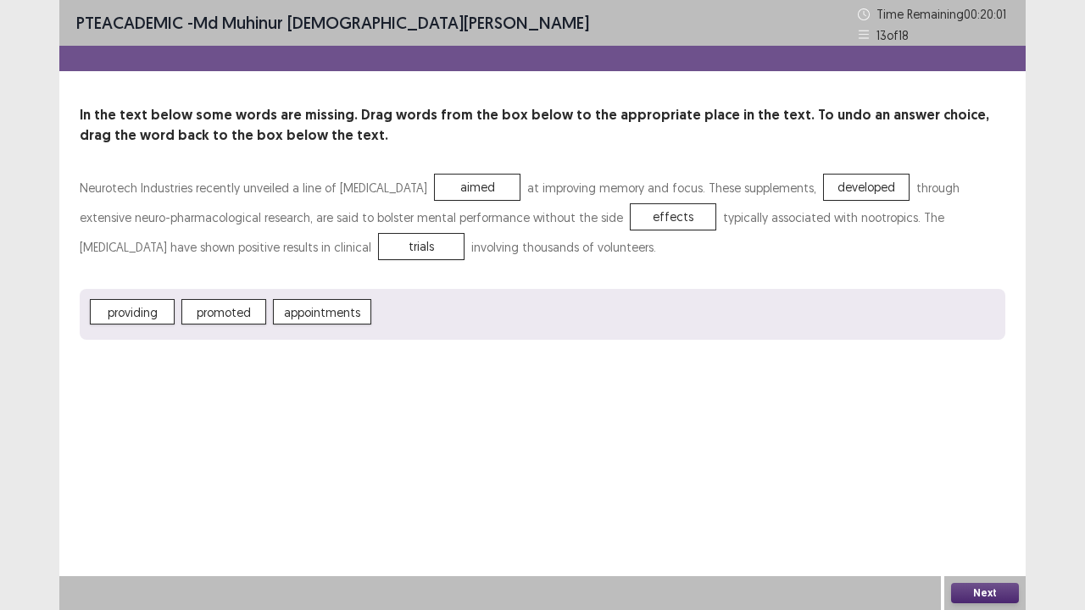
click at [1004, 495] on button "Next" at bounding box center [985, 593] width 68 height 20
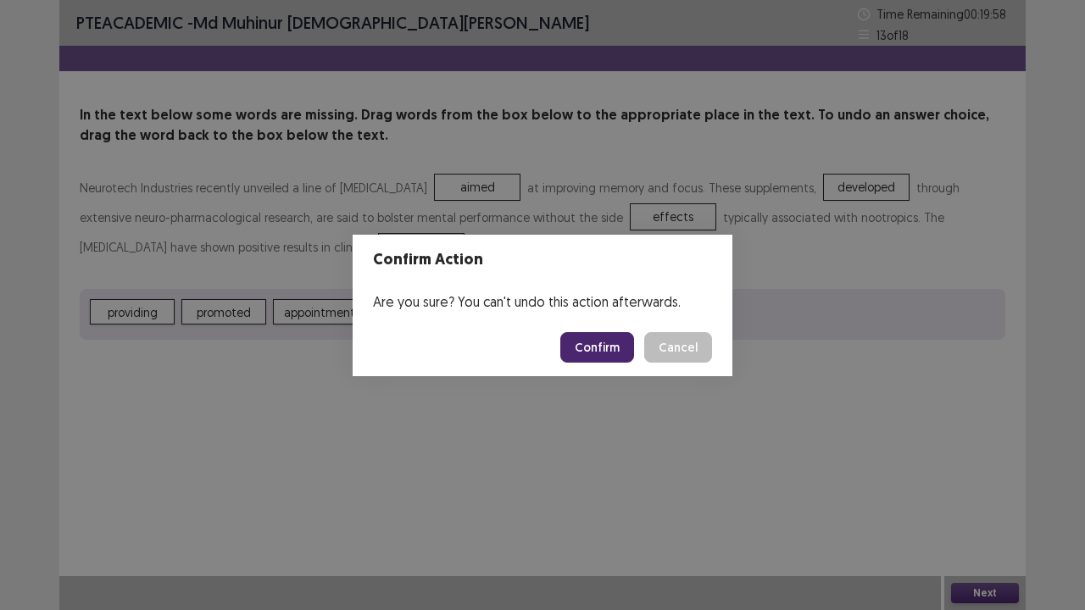
click at [585, 337] on button "Confirm" at bounding box center [597, 347] width 74 height 31
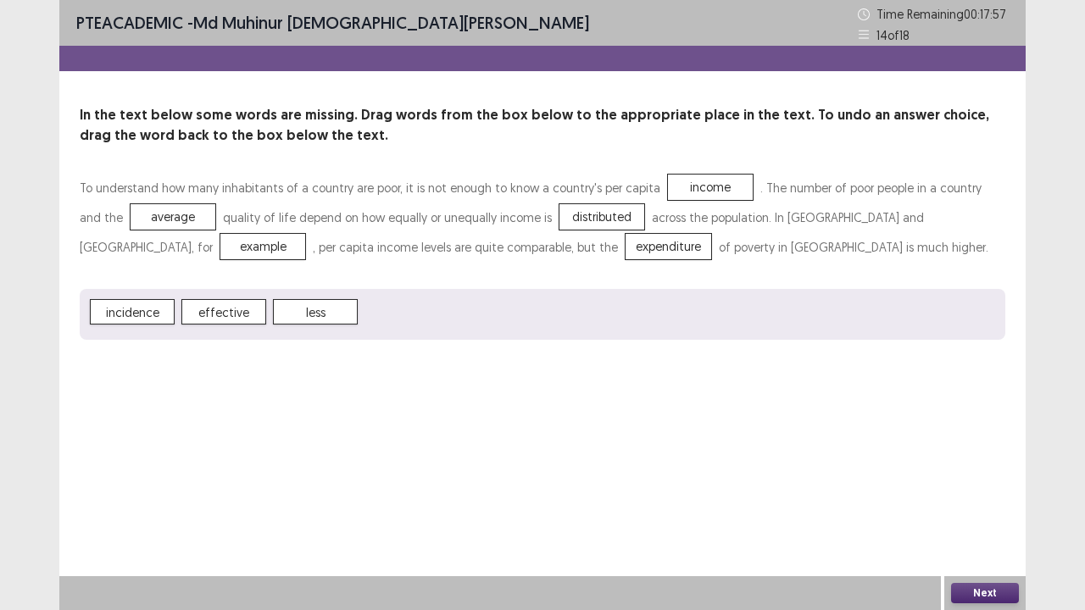
click at [982, 495] on button "Next" at bounding box center [985, 593] width 68 height 20
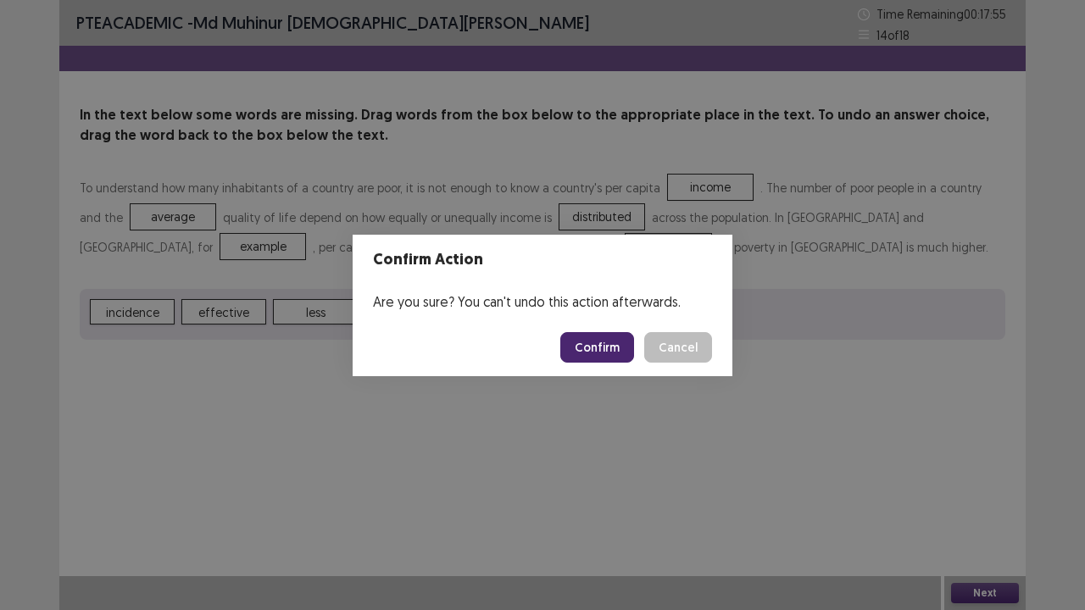
click at [595, 361] on button "Confirm" at bounding box center [597, 347] width 74 height 31
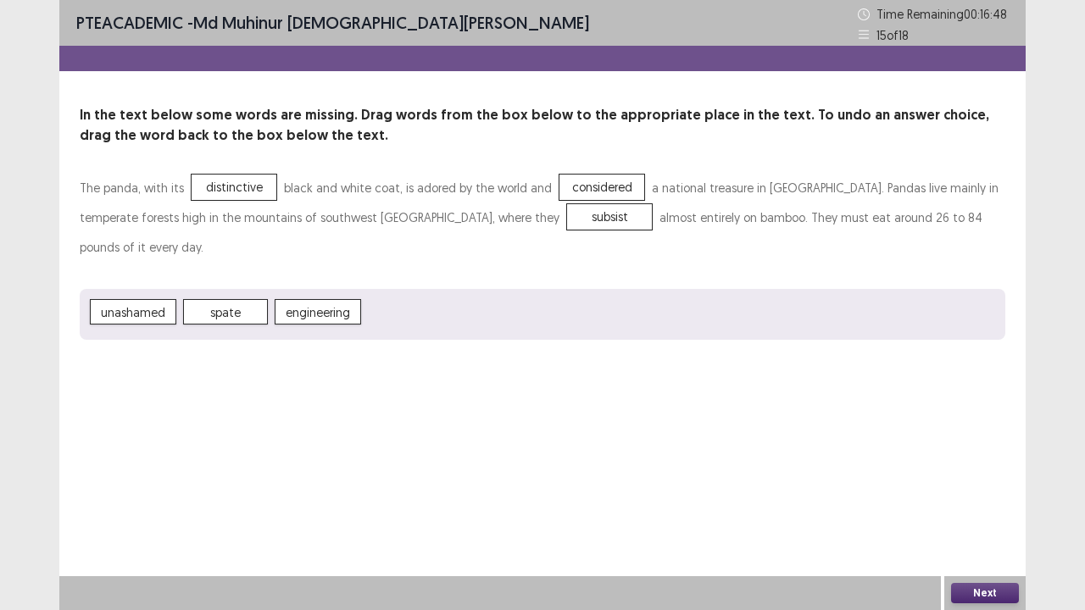
click at [983, 495] on button "Next" at bounding box center [985, 593] width 68 height 20
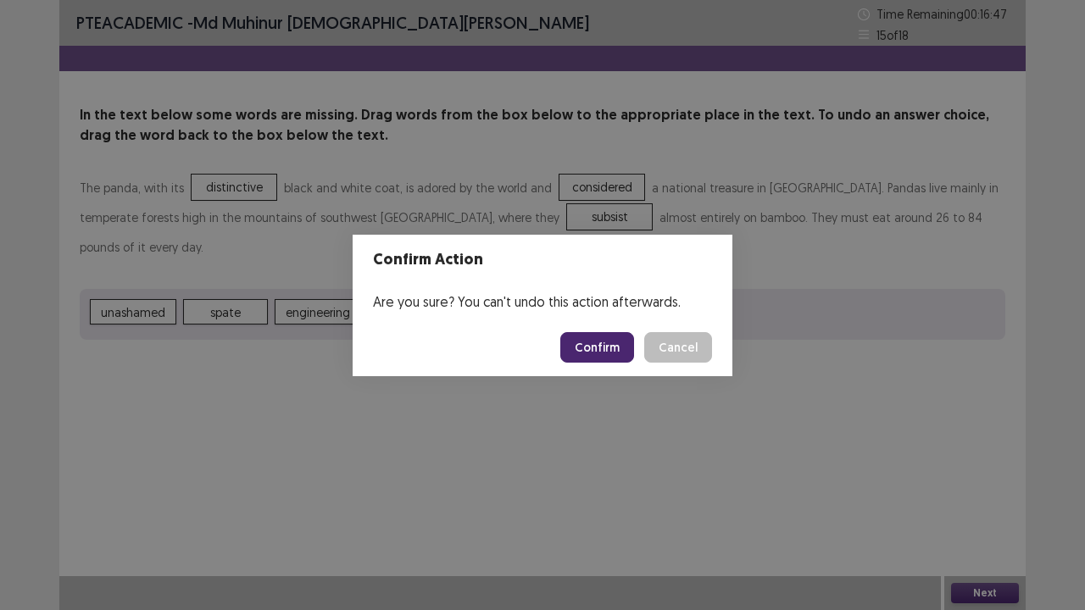
click at [612, 344] on button "Confirm" at bounding box center [597, 347] width 74 height 31
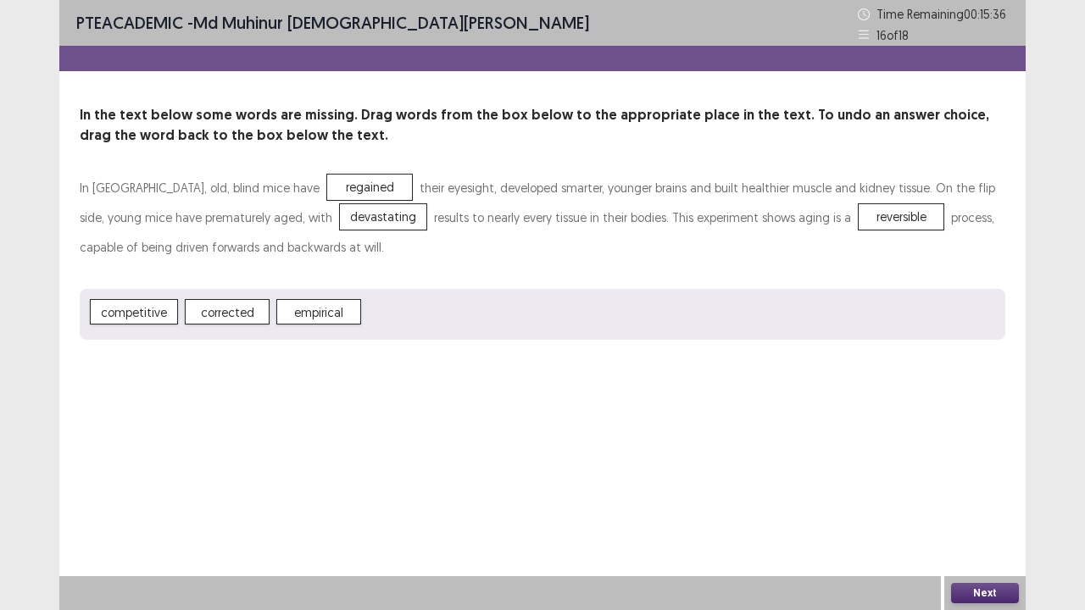
click at [963, 495] on button "Next" at bounding box center [985, 593] width 68 height 20
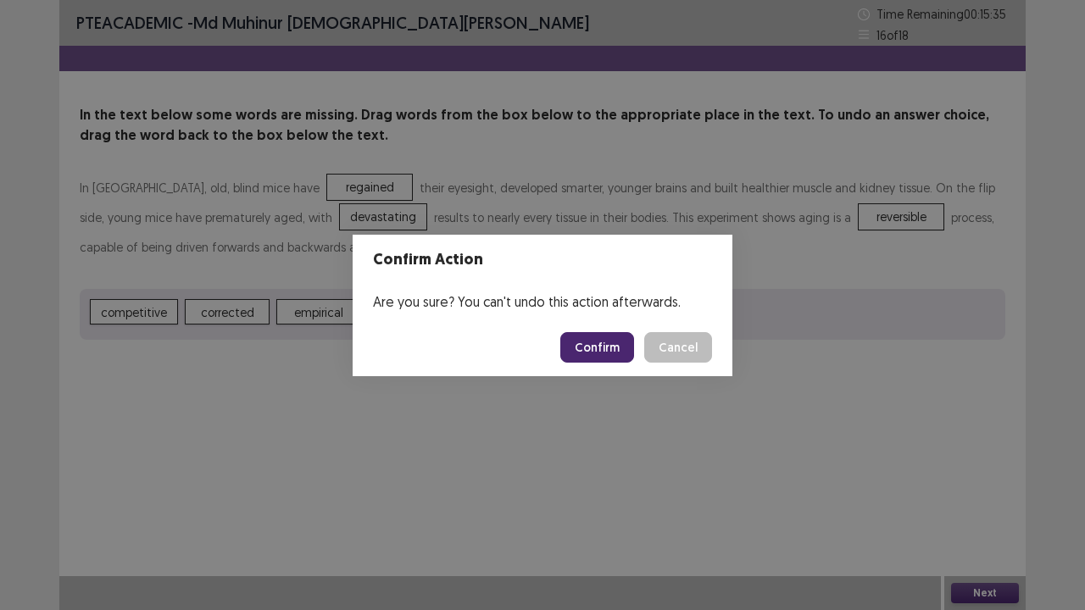
click at [597, 346] on button "Confirm" at bounding box center [597, 347] width 74 height 31
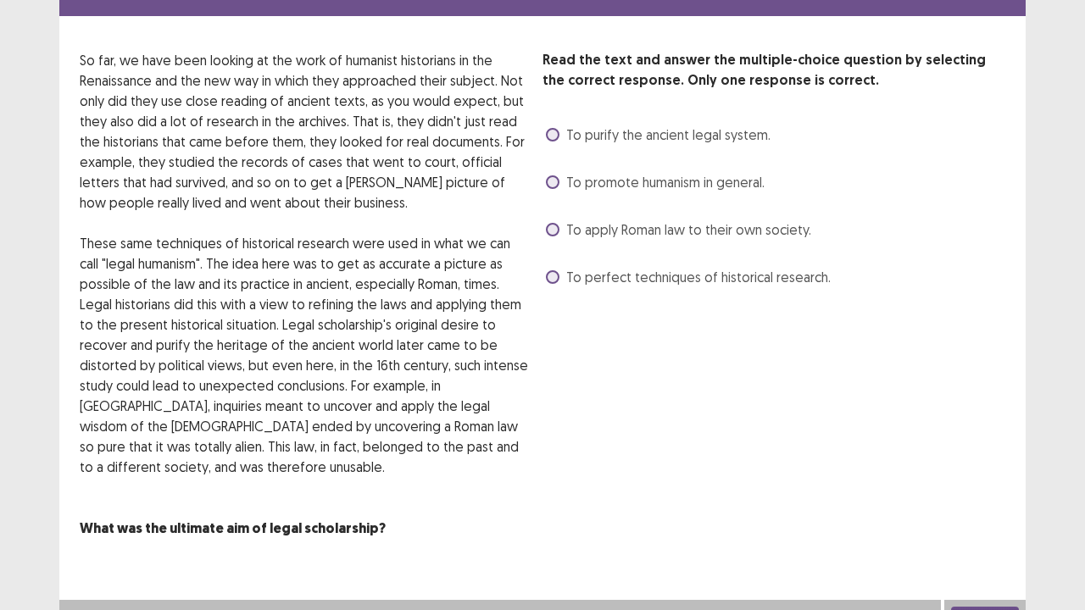
scroll to position [78, 0]
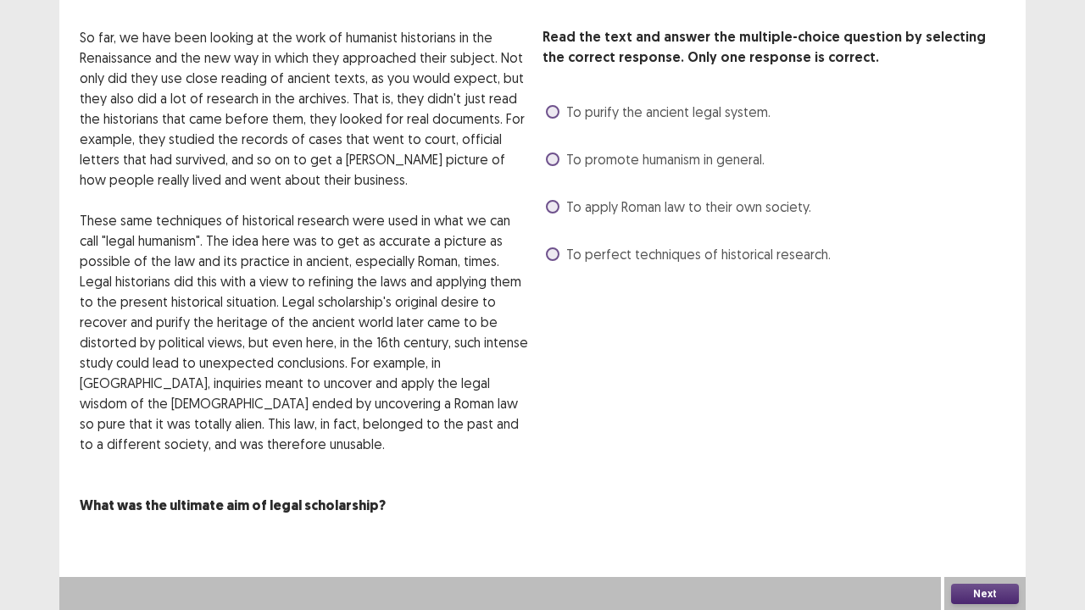
click at [553, 103] on label "To purify the ancient legal system." at bounding box center [658, 112] width 225 height 20
click at [981, 495] on button "Next" at bounding box center [985, 594] width 68 height 20
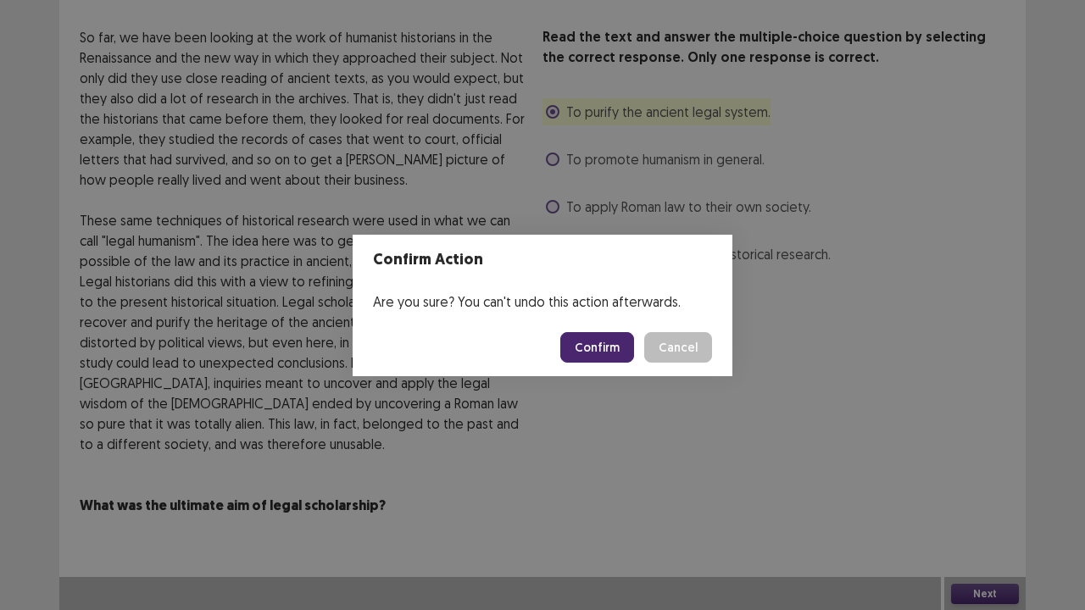
click at [611, 331] on footer "Confirm Cancel" at bounding box center [543, 348] width 380 height 58
click at [610, 349] on button "Confirm" at bounding box center [597, 347] width 74 height 31
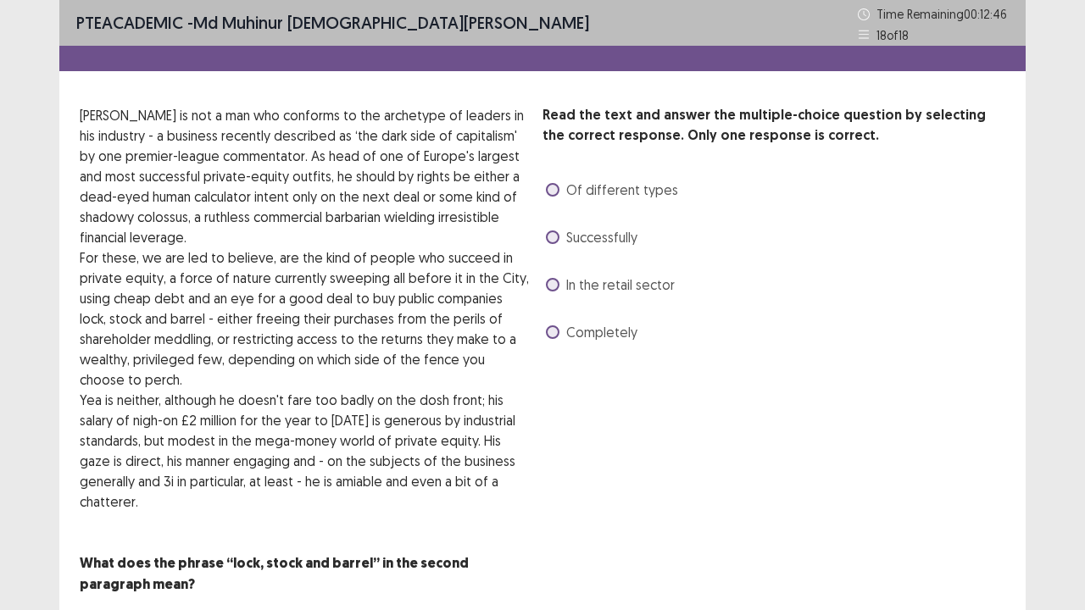
click at [556, 332] on span at bounding box center [553, 332] width 14 height 14
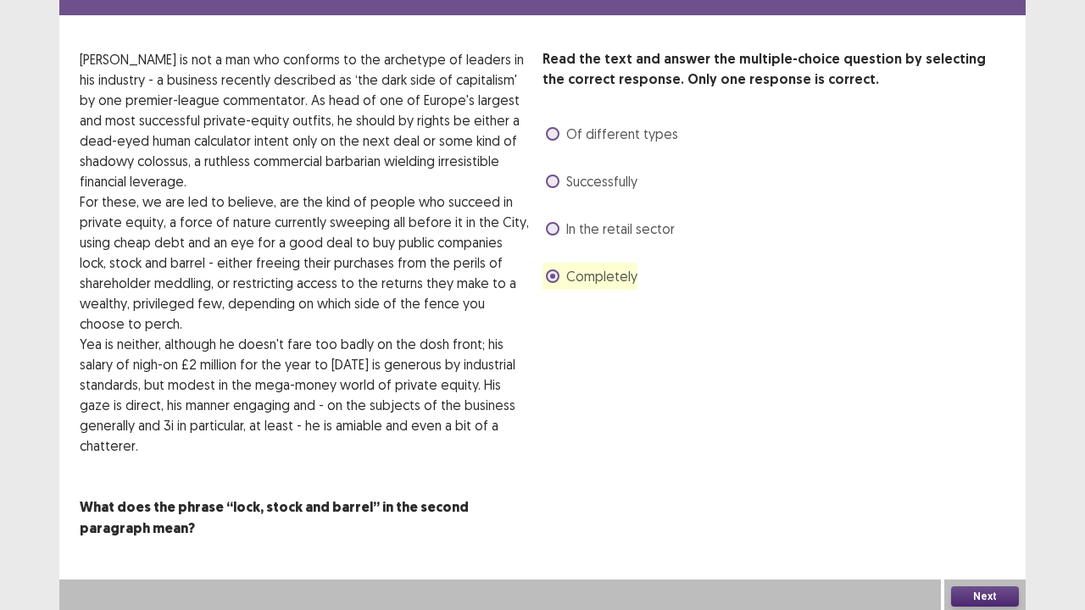
scroll to position [58, 0]
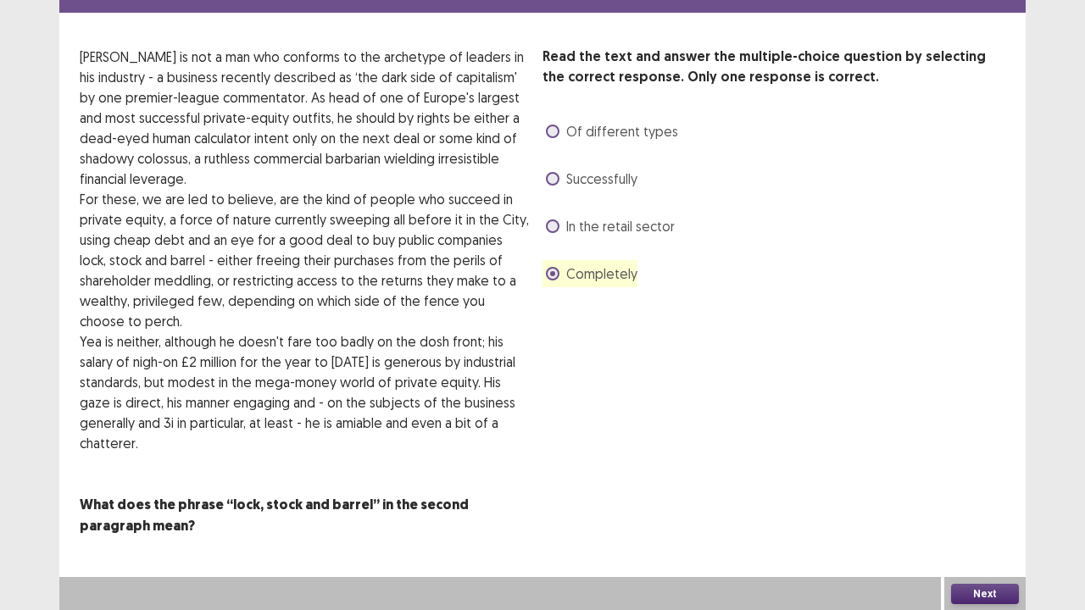
click at [978, 495] on button "Next" at bounding box center [985, 594] width 68 height 20
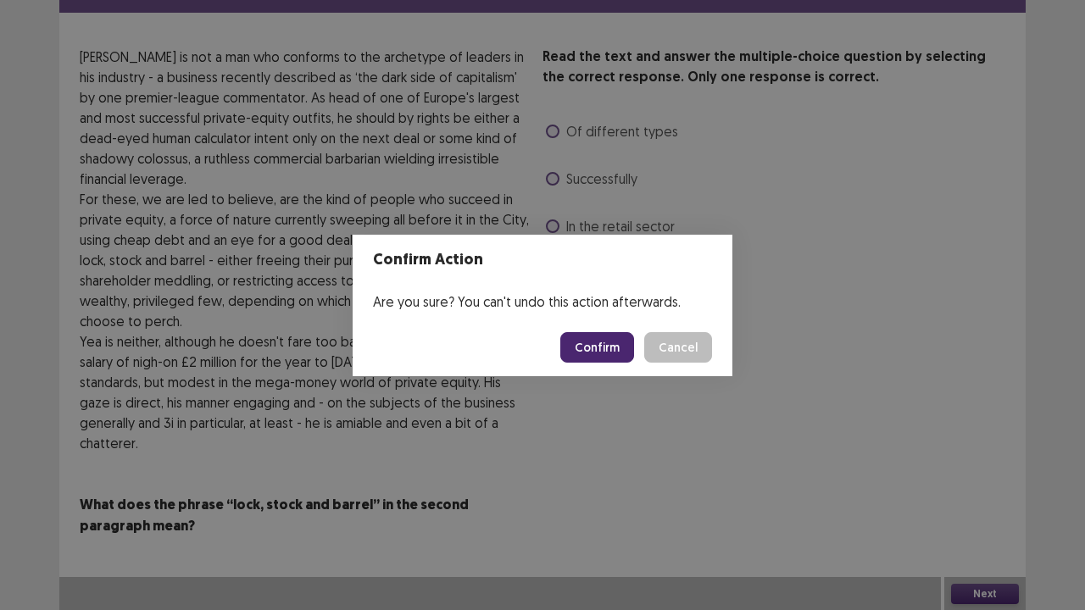
click at [627, 336] on button "Confirm" at bounding box center [597, 347] width 74 height 31
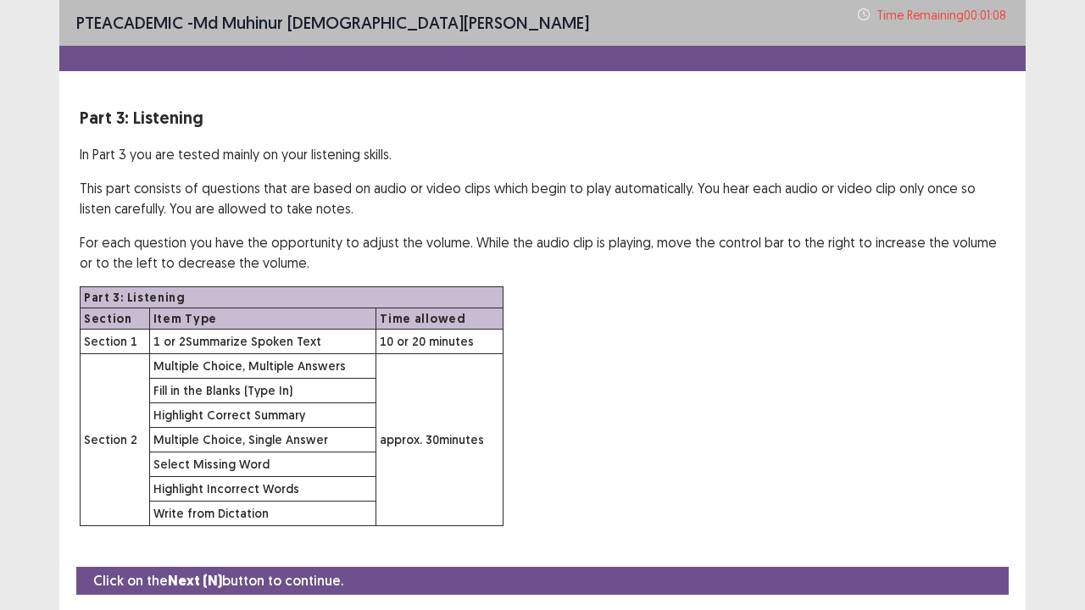
scroll to position [49, 0]
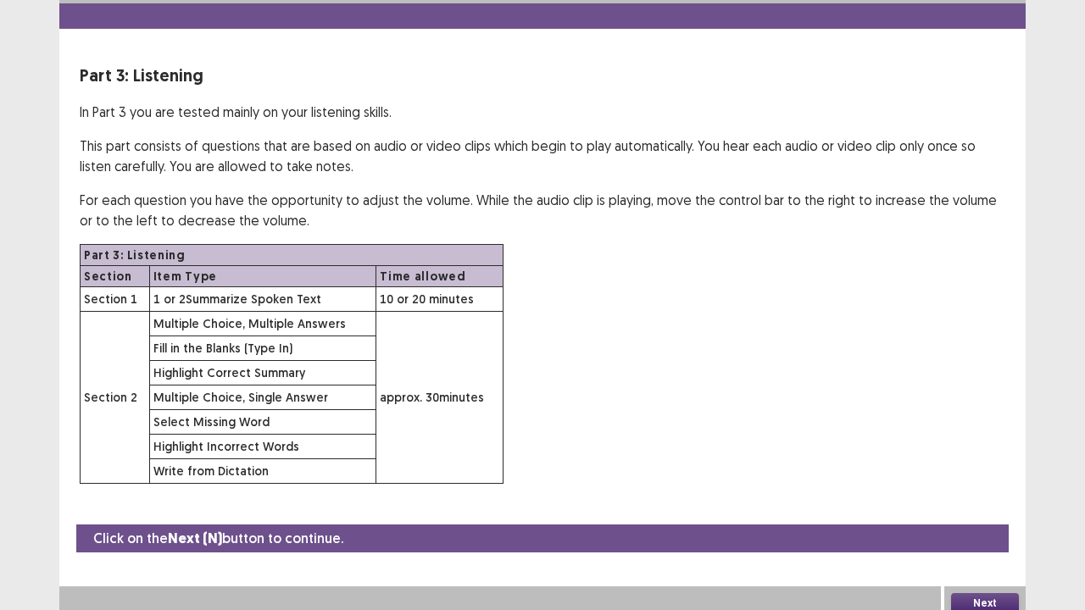
click at [984, 495] on button "Next" at bounding box center [985, 603] width 68 height 20
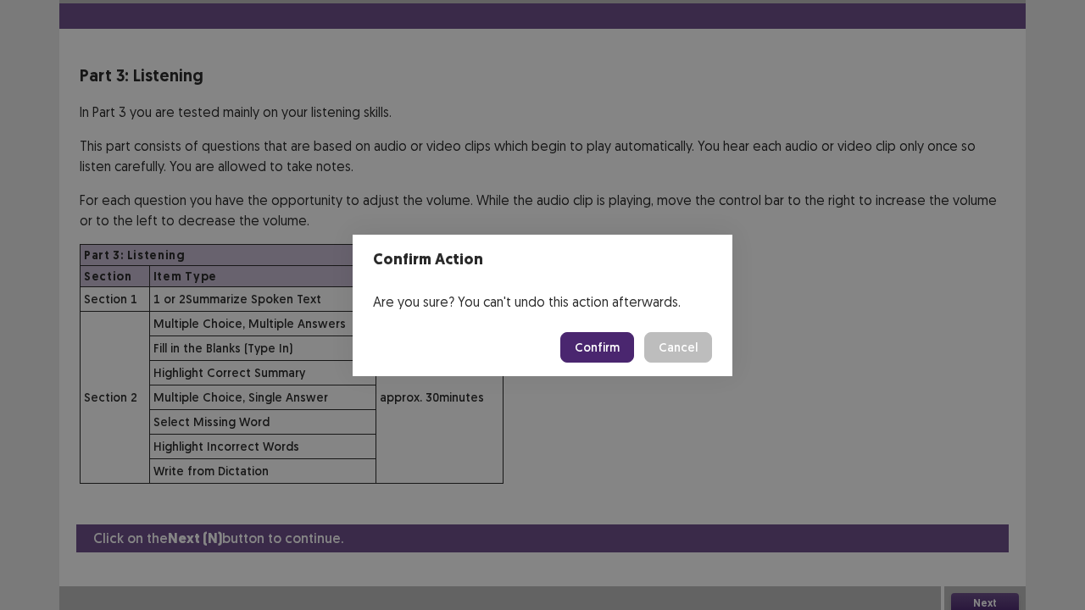
click at [617, 357] on button "Confirm" at bounding box center [597, 347] width 74 height 31
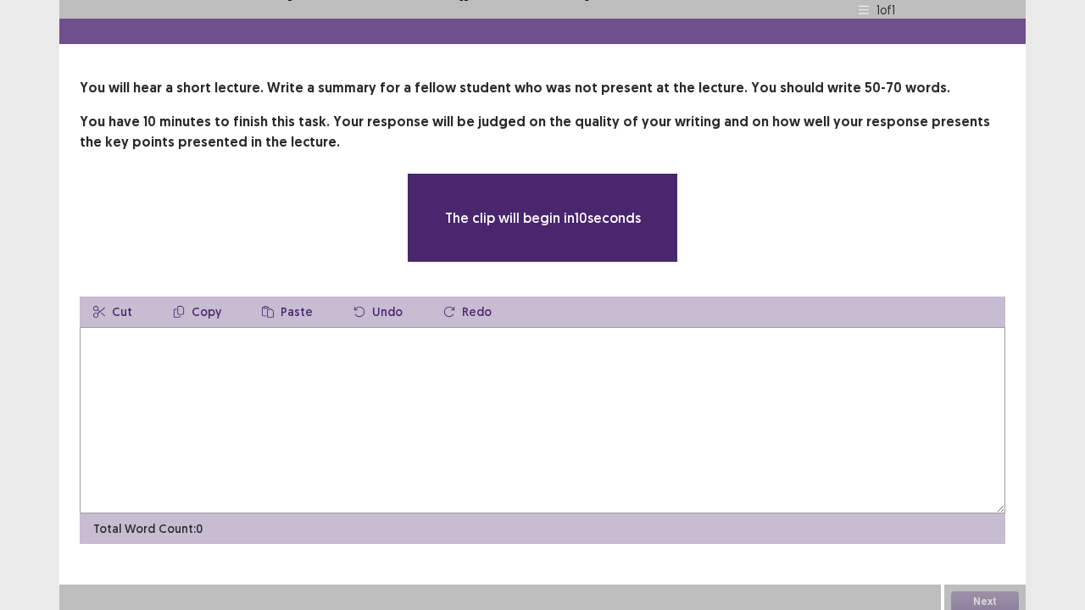
click at [280, 395] on textarea at bounding box center [542, 420] width 925 height 186
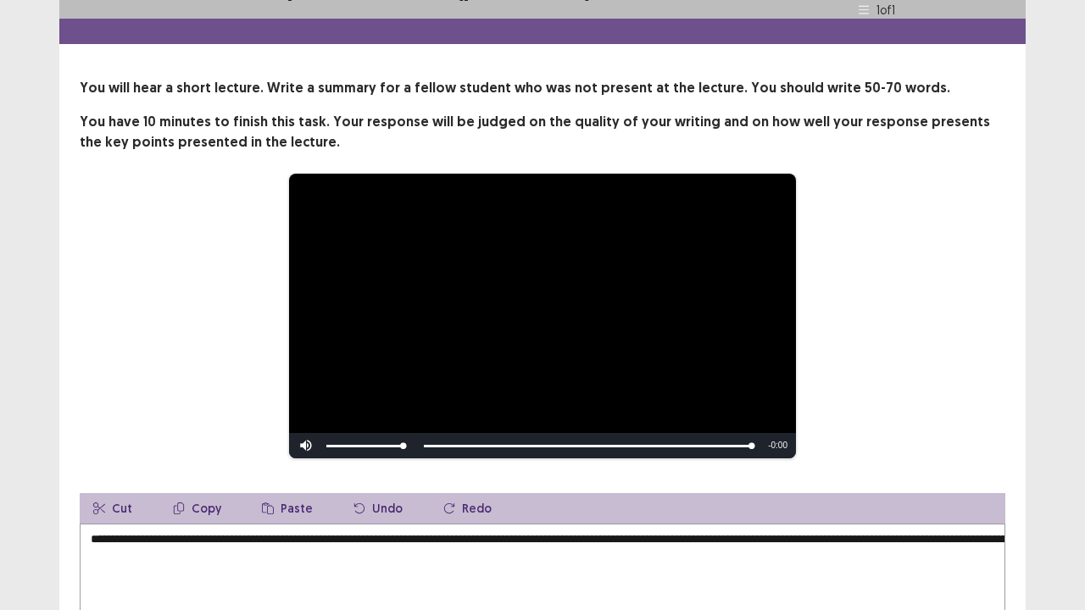
click at [454, 343] on video "Video Player" at bounding box center [542, 316] width 507 height 285
drag, startPoint x: 217, startPoint y: 386, endPoint x: 170, endPoint y: 370, distance: 49.6
click at [170, 370] on div "**********" at bounding box center [542, 316] width 790 height 286
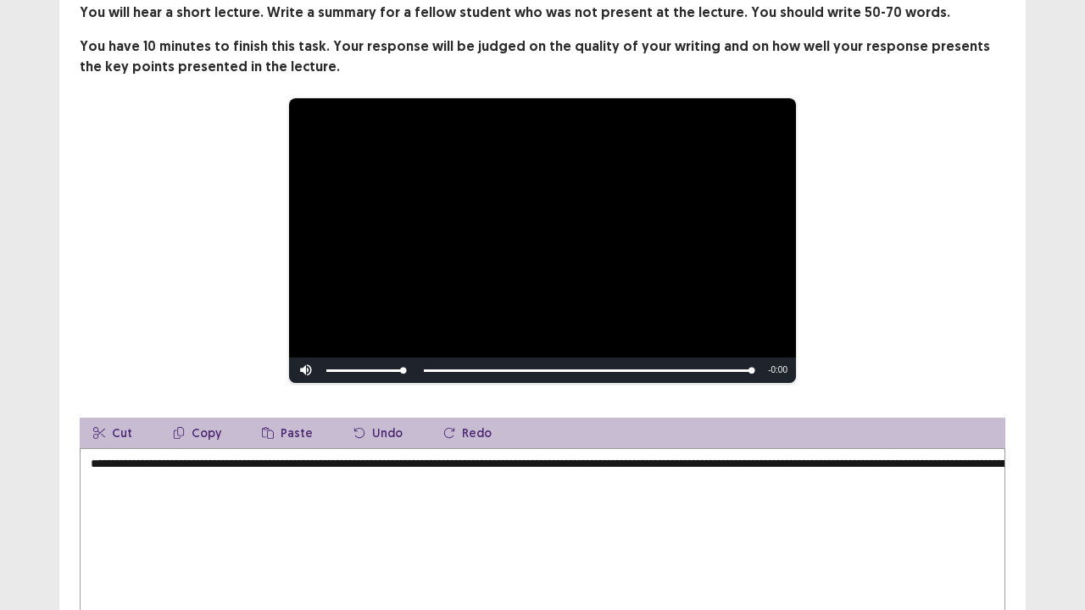
scroll to position [0, 0]
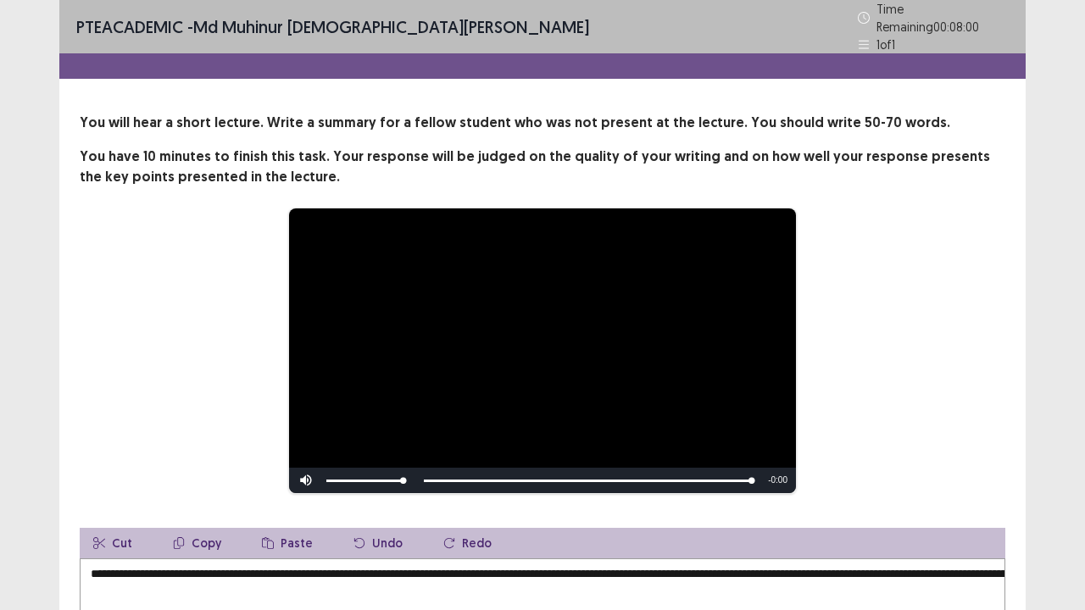
click at [536, 426] on video "Video Player" at bounding box center [542, 350] width 507 height 285
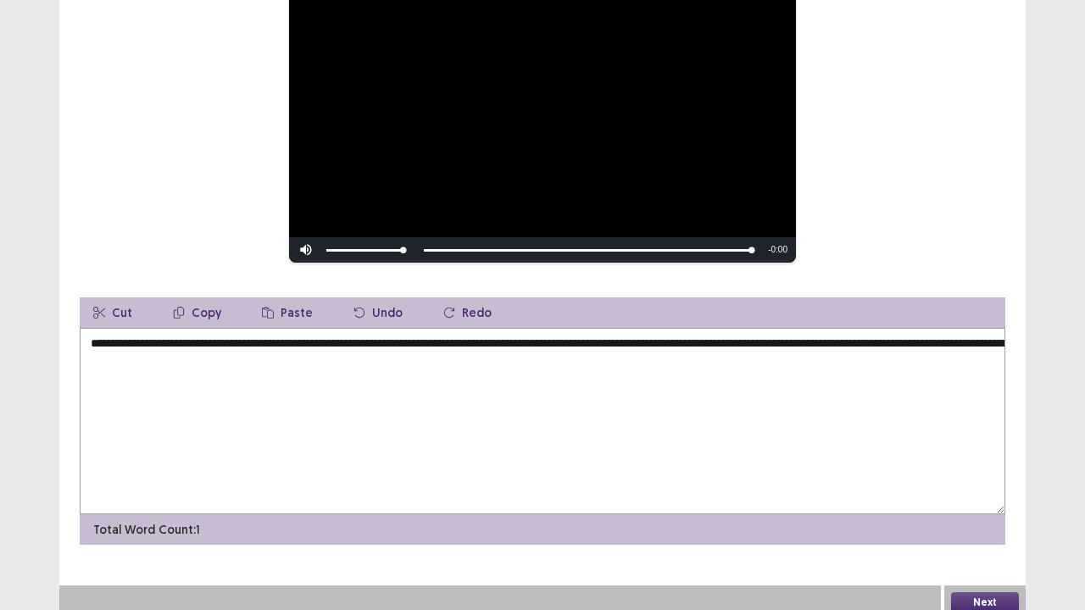
scroll to position [232, 0]
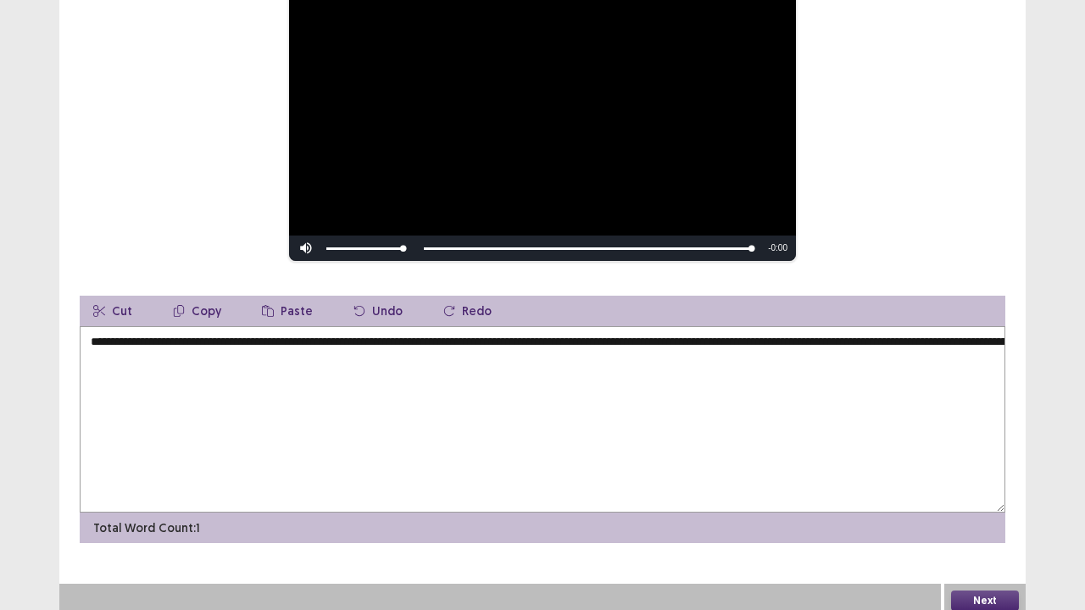
click at [280, 385] on textarea at bounding box center [542, 419] width 925 height 186
click at [102, 359] on textarea at bounding box center [542, 419] width 925 height 186
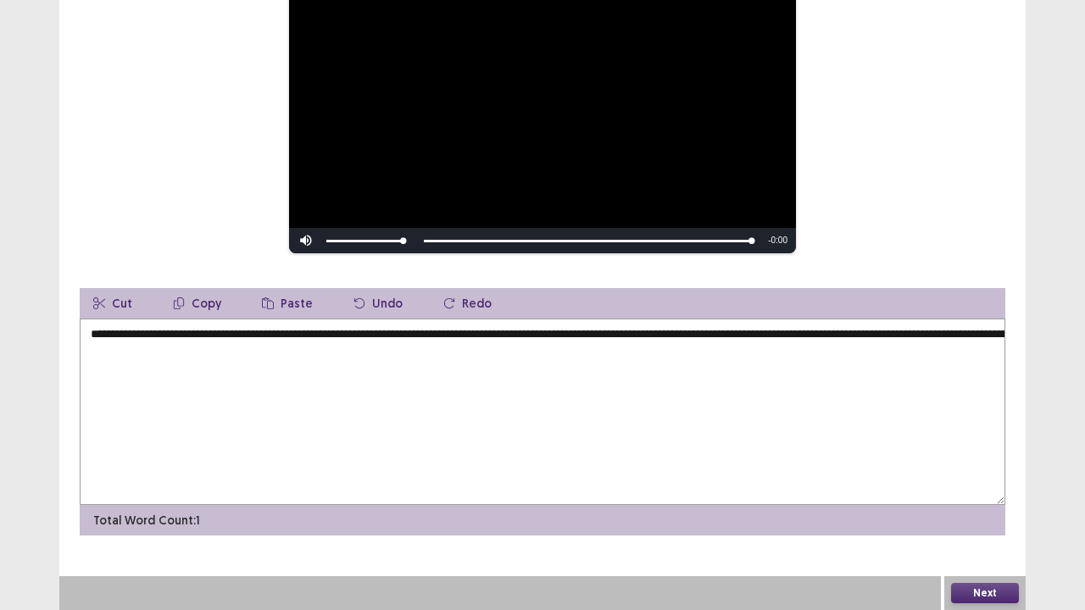
click at [86, 327] on textarea at bounding box center [542, 412] width 925 height 186
click at [250, 331] on textarea "**********" at bounding box center [542, 412] width 925 height 186
click at [256, 331] on textarea "**********" at bounding box center [542, 412] width 925 height 186
click at [342, 328] on textarea "**********" at bounding box center [542, 412] width 925 height 186
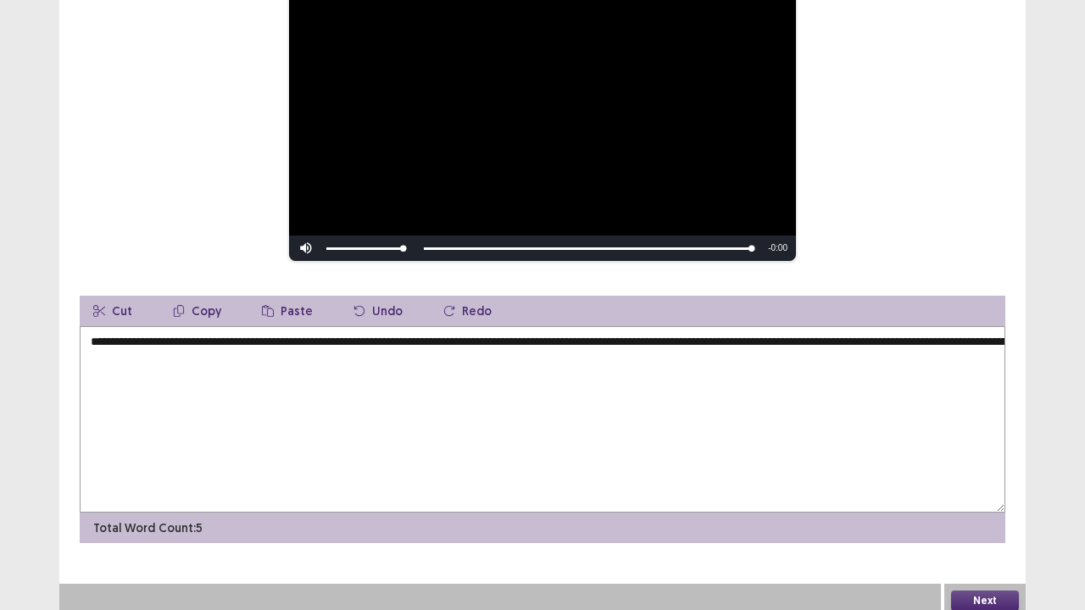
click at [322, 336] on textarea "**********" at bounding box center [542, 419] width 925 height 186
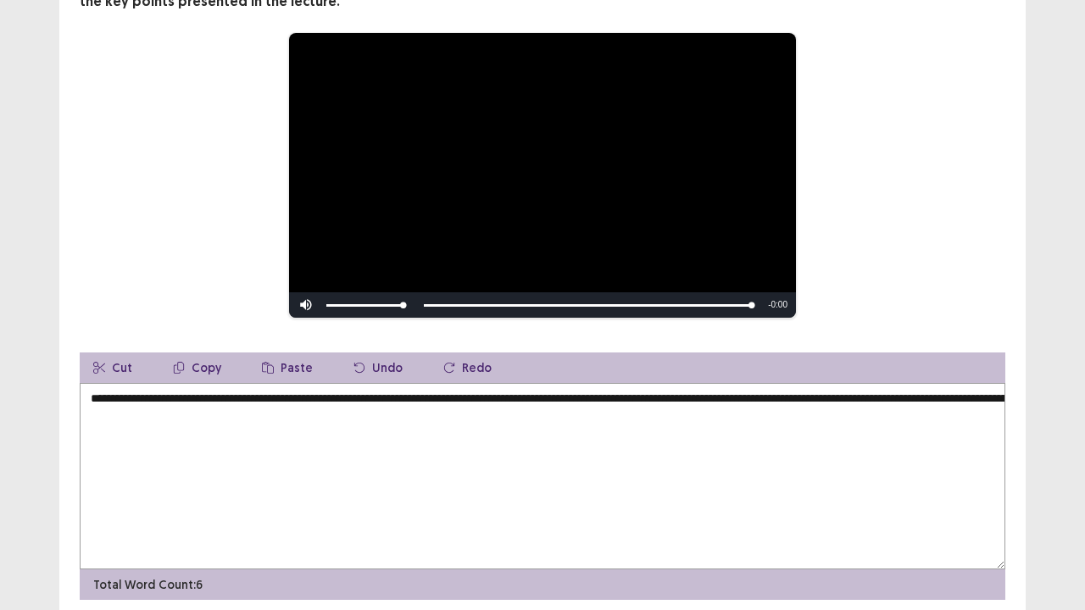
scroll to position [169, 0]
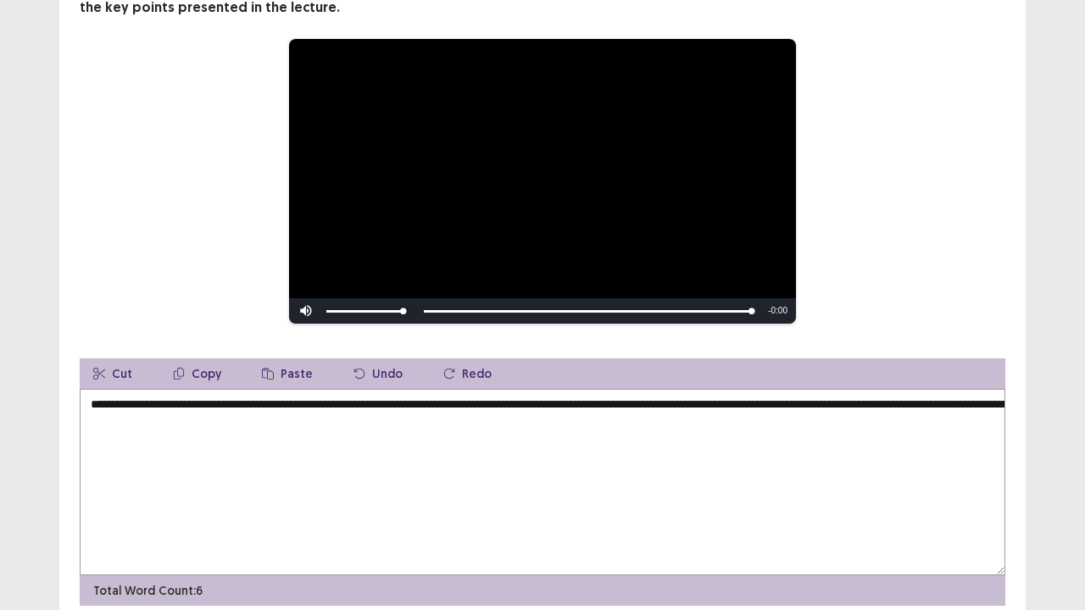
click at [316, 392] on textarea "**********" at bounding box center [542, 482] width 925 height 186
click at [317, 392] on textarea "**********" at bounding box center [542, 482] width 925 height 186
click at [390, 397] on textarea "**********" at bounding box center [542, 482] width 925 height 186
click at [350, 399] on textarea "**********" at bounding box center [542, 482] width 925 height 186
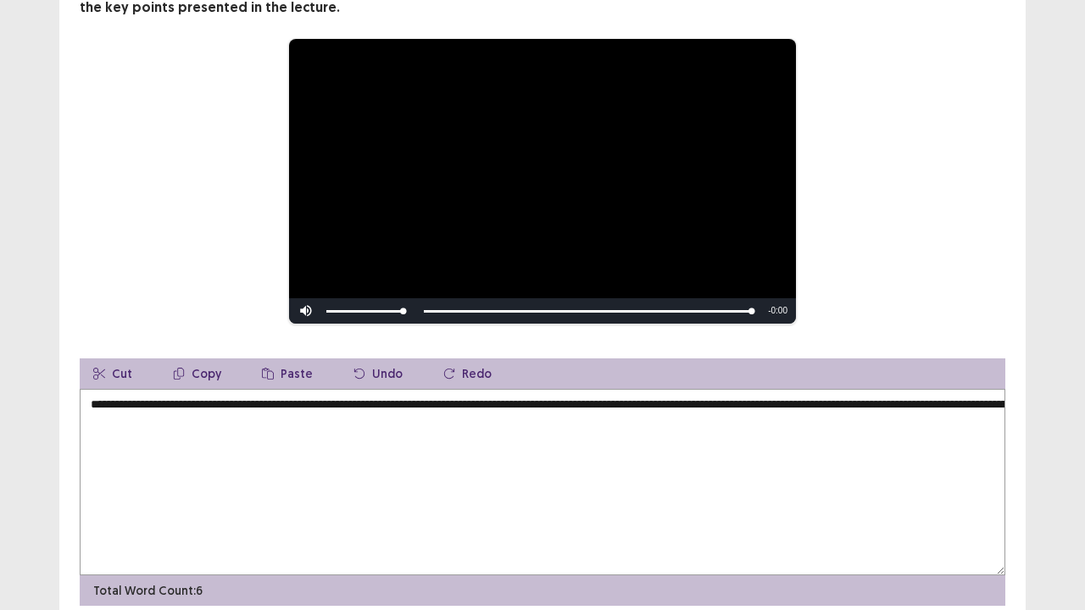
click at [343, 397] on textarea "**********" at bounding box center [542, 482] width 925 height 186
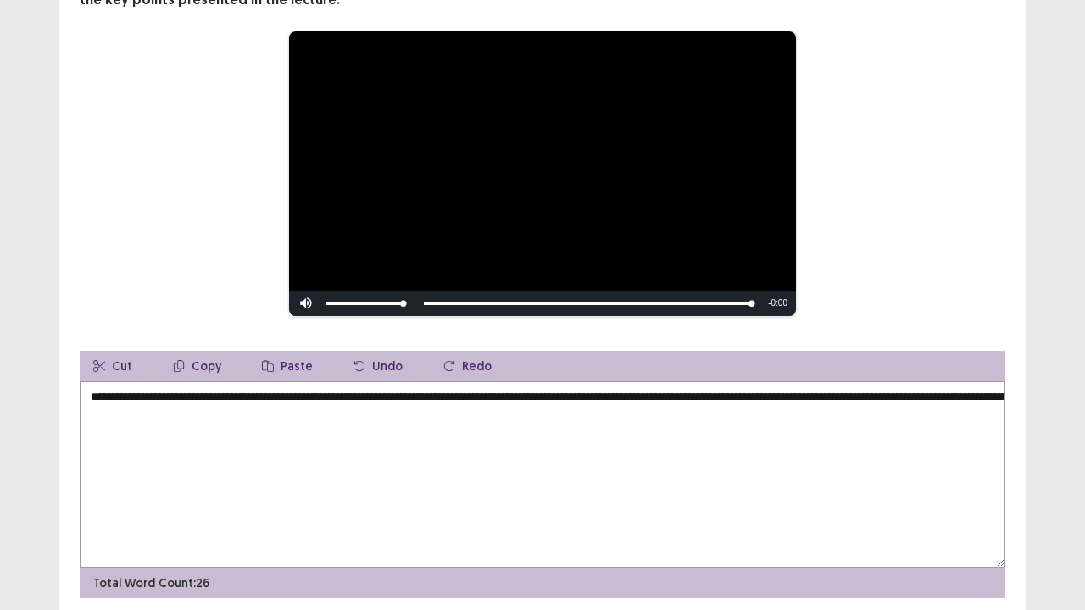
click at [770, 393] on textarea "**********" at bounding box center [542, 474] width 925 height 186
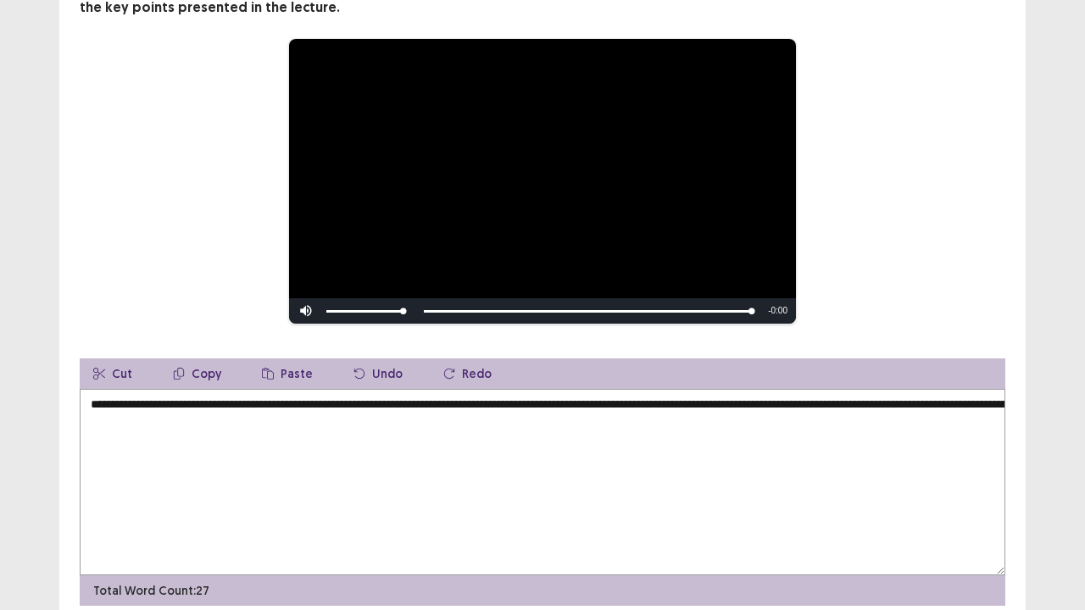
click at [920, 413] on textarea "**********" at bounding box center [542, 482] width 925 height 186
click at [872, 402] on textarea "**********" at bounding box center [542, 482] width 925 height 186
click at [427, 399] on textarea "**********" at bounding box center [542, 482] width 925 height 186
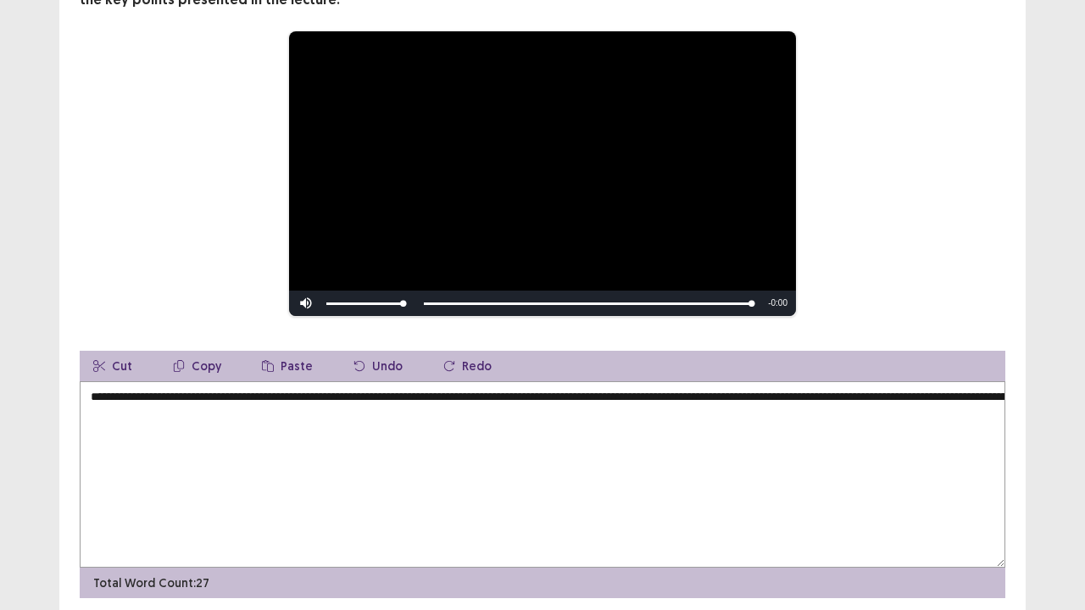
click at [878, 420] on textarea "**********" at bounding box center [542, 474] width 925 height 186
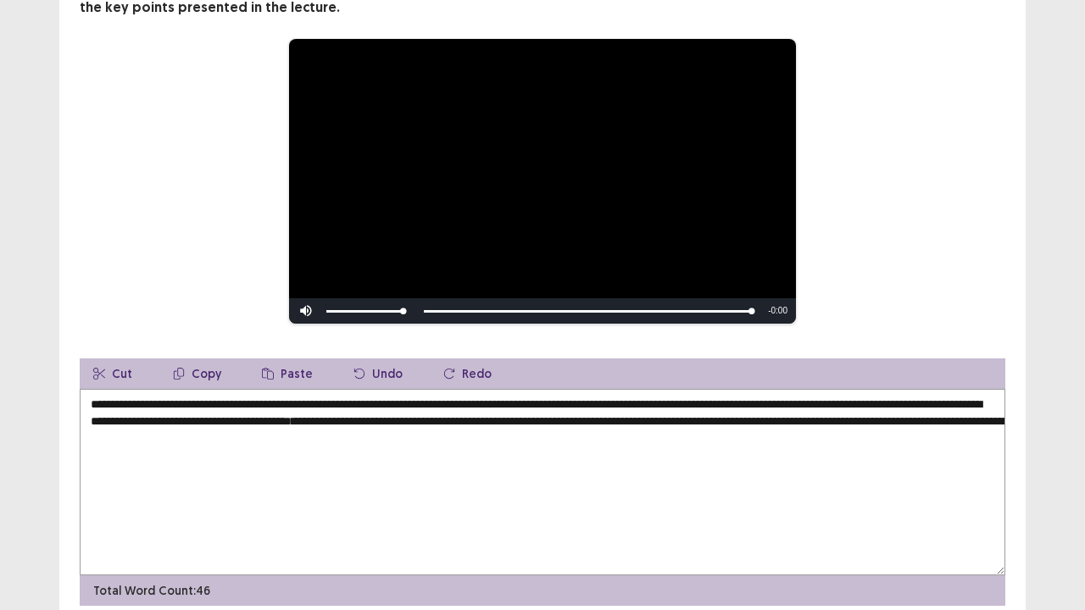
click at [357, 415] on textarea "**********" at bounding box center [542, 482] width 925 height 186
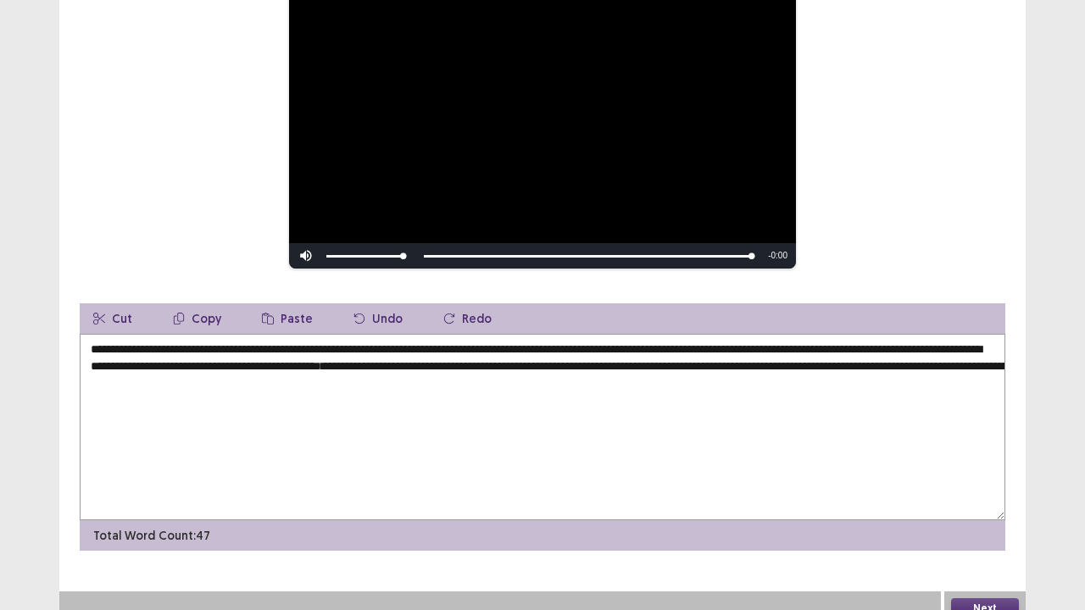
scroll to position [232, 0]
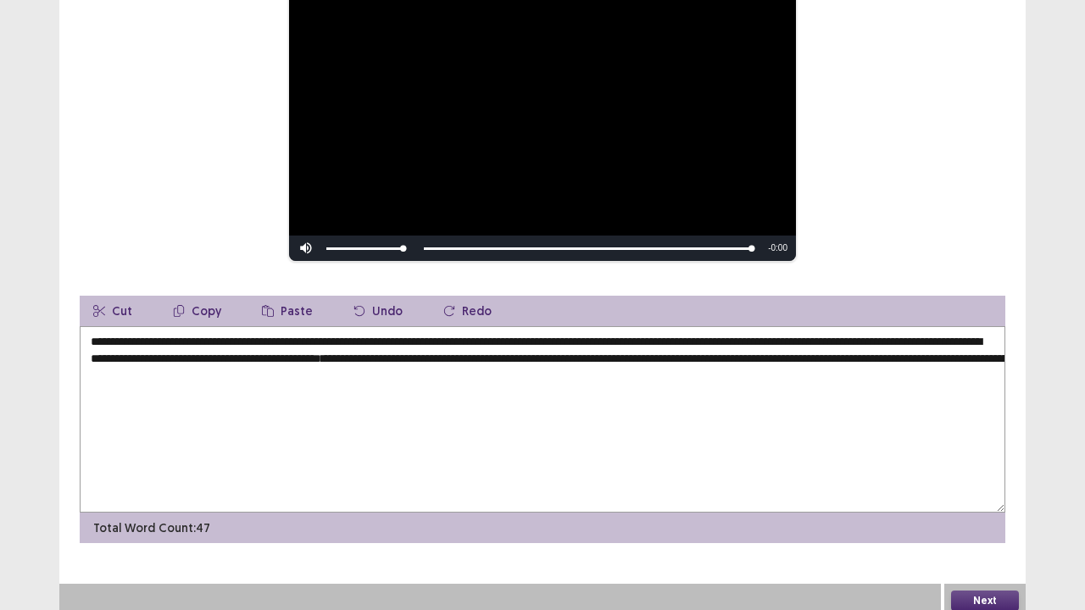
click at [769, 332] on textarea "**********" at bounding box center [542, 419] width 925 height 186
click at [795, 331] on textarea "**********" at bounding box center [542, 419] width 925 height 186
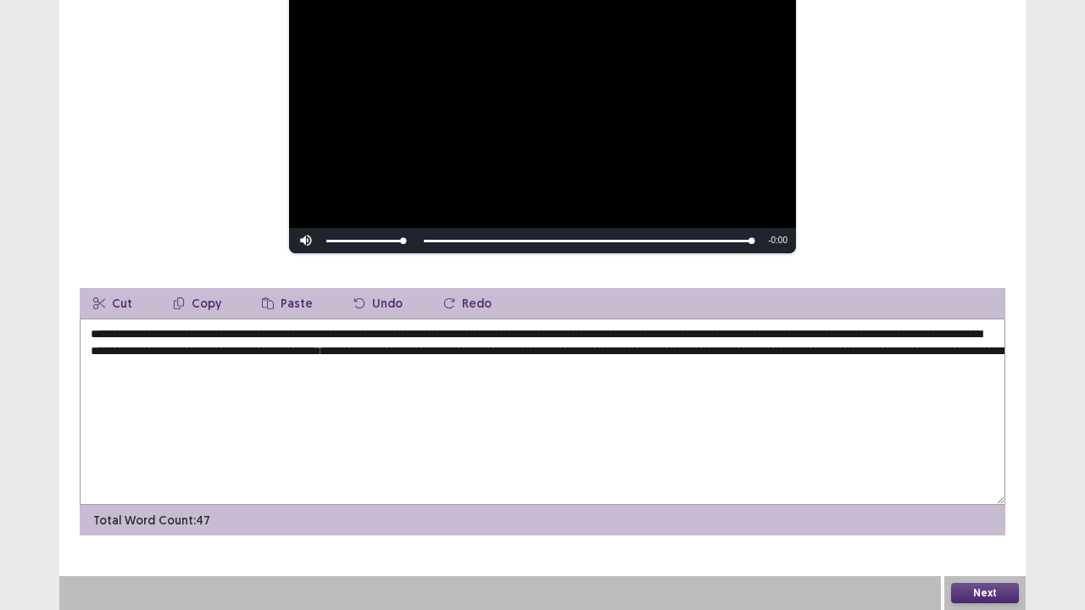
click at [775, 334] on textarea "**********" at bounding box center [542, 412] width 925 height 186
click at [646, 331] on textarea "**********" at bounding box center [542, 412] width 925 height 186
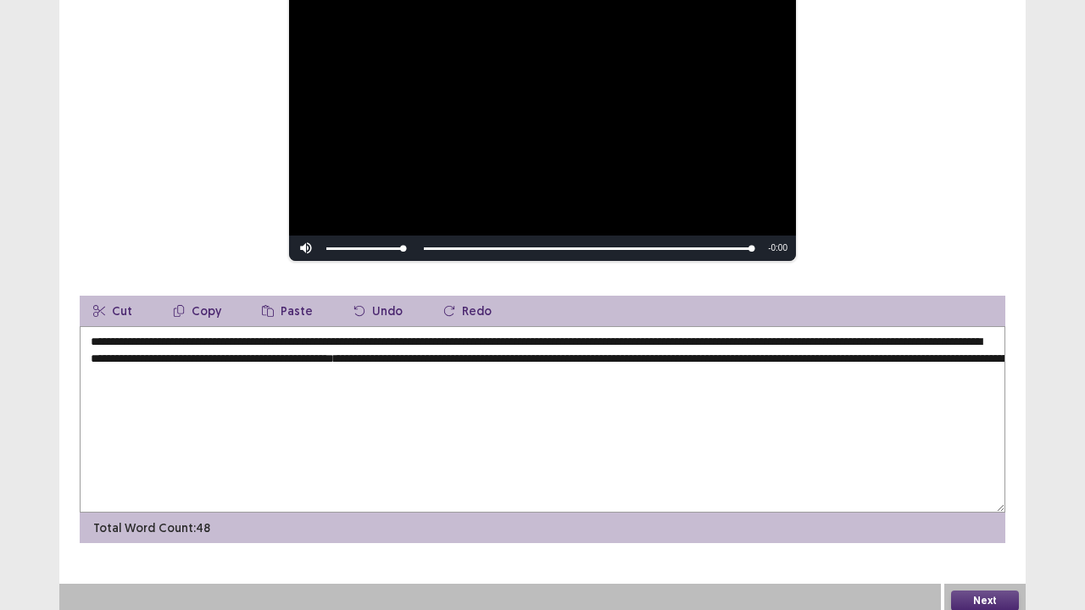
click at [797, 331] on textarea "**********" at bounding box center [542, 419] width 925 height 186
click at [131, 351] on textarea "**********" at bounding box center [542, 419] width 925 height 186
click at [974, 335] on textarea "**********" at bounding box center [542, 419] width 925 height 186
click at [183, 351] on textarea "**********" at bounding box center [542, 419] width 925 height 186
click at [564, 353] on textarea "**********" at bounding box center [542, 419] width 925 height 186
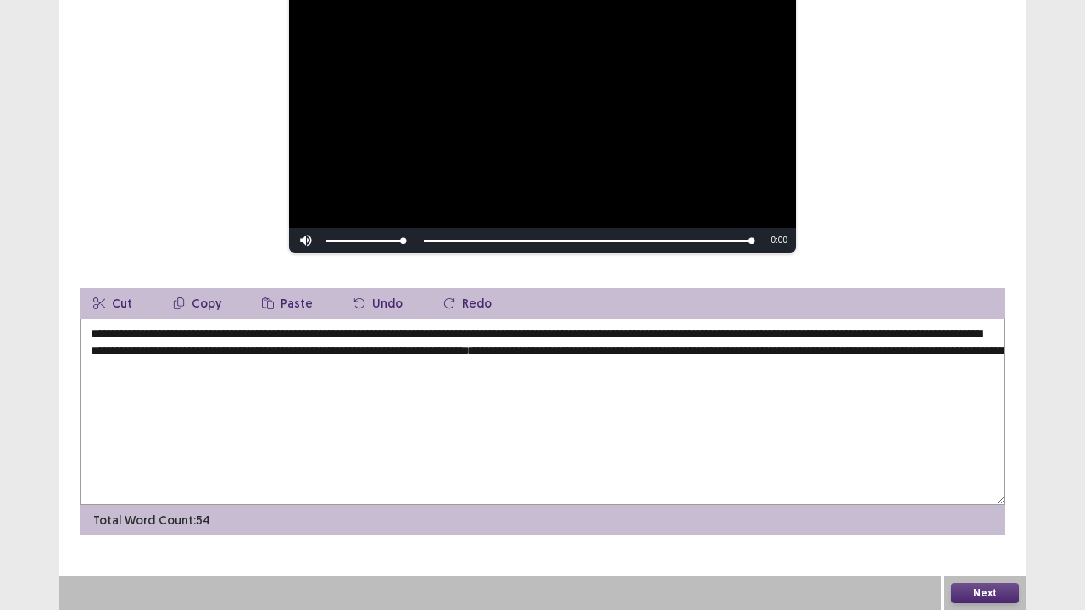
click at [564, 353] on textarea "**********" at bounding box center [542, 412] width 925 height 186
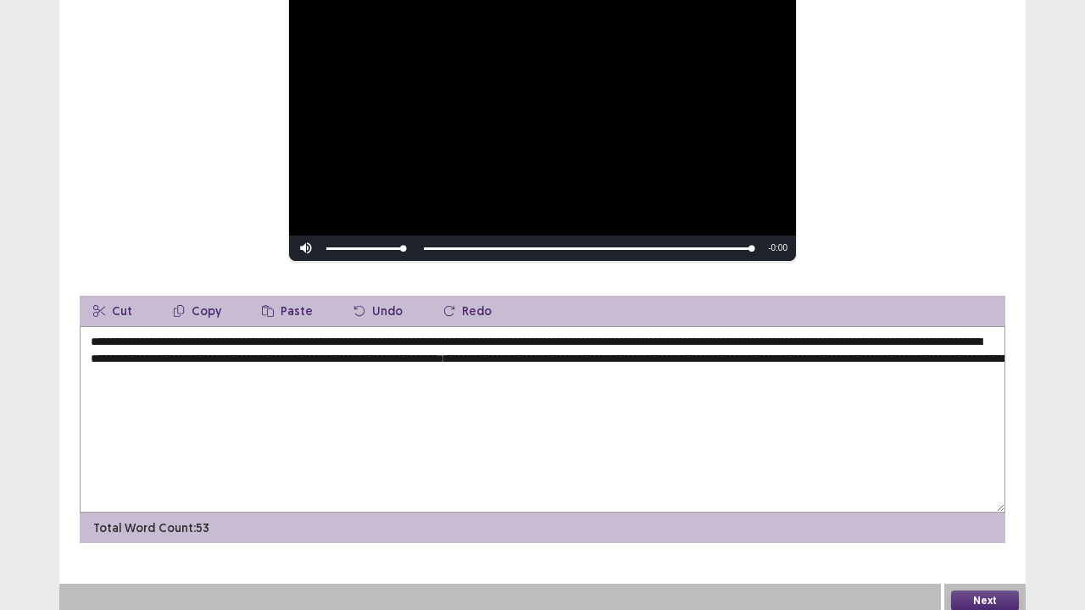
click at [541, 349] on textarea "**********" at bounding box center [542, 419] width 925 height 186
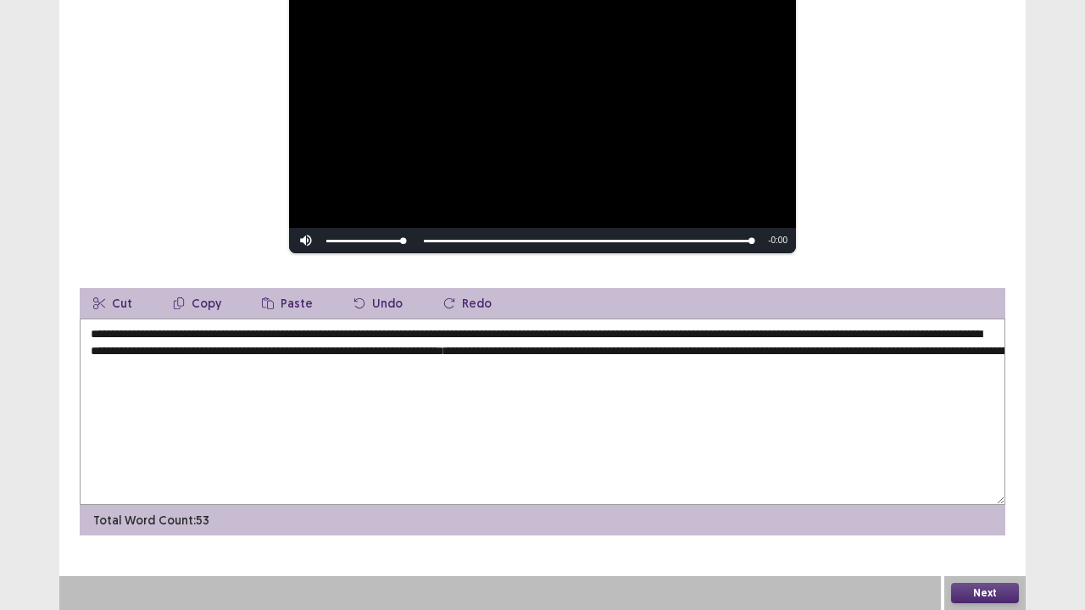
click at [353, 336] on textarea "**********" at bounding box center [542, 412] width 925 height 186
click at [357, 336] on textarea "**********" at bounding box center [542, 412] width 925 height 186
click at [342, 341] on textarea "**********" at bounding box center [542, 412] width 925 height 186
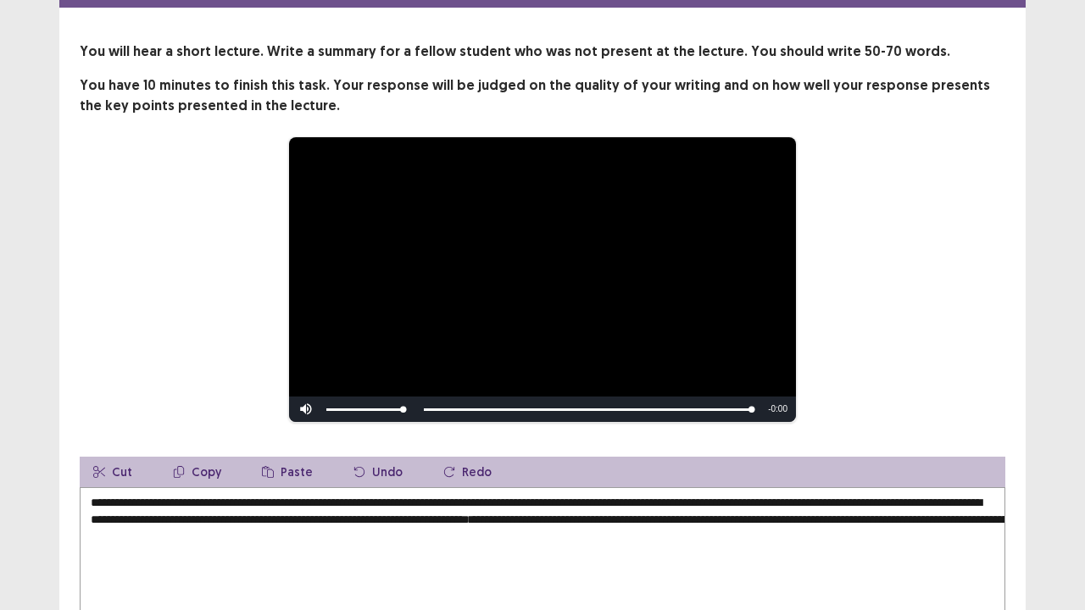
scroll to position [169, 0]
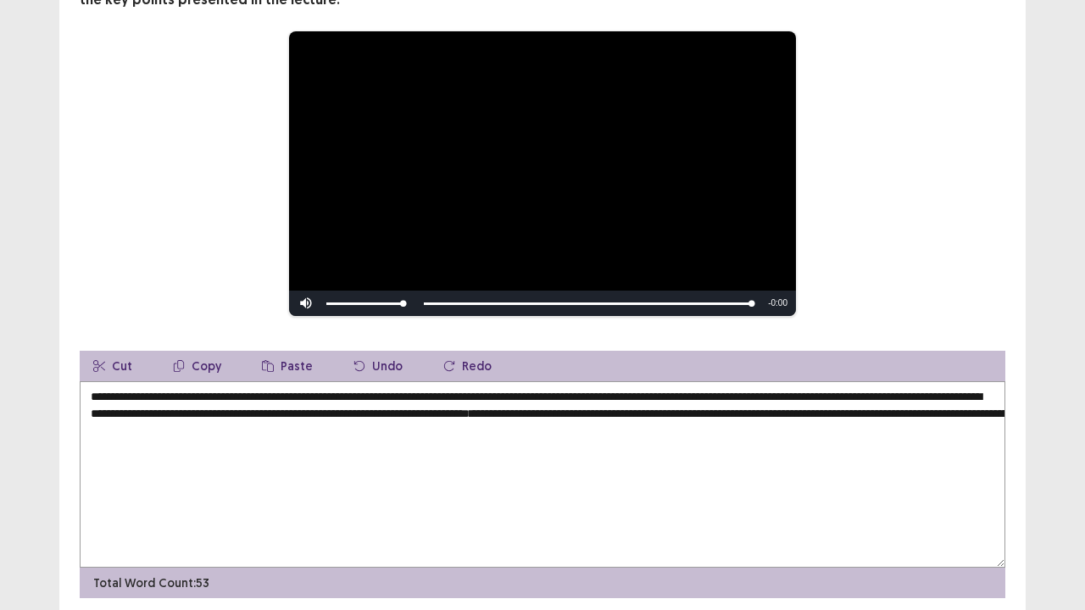
click at [393, 411] on textarea "**********" at bounding box center [542, 474] width 925 height 186
click at [438, 414] on textarea "**********" at bounding box center [542, 474] width 925 height 186
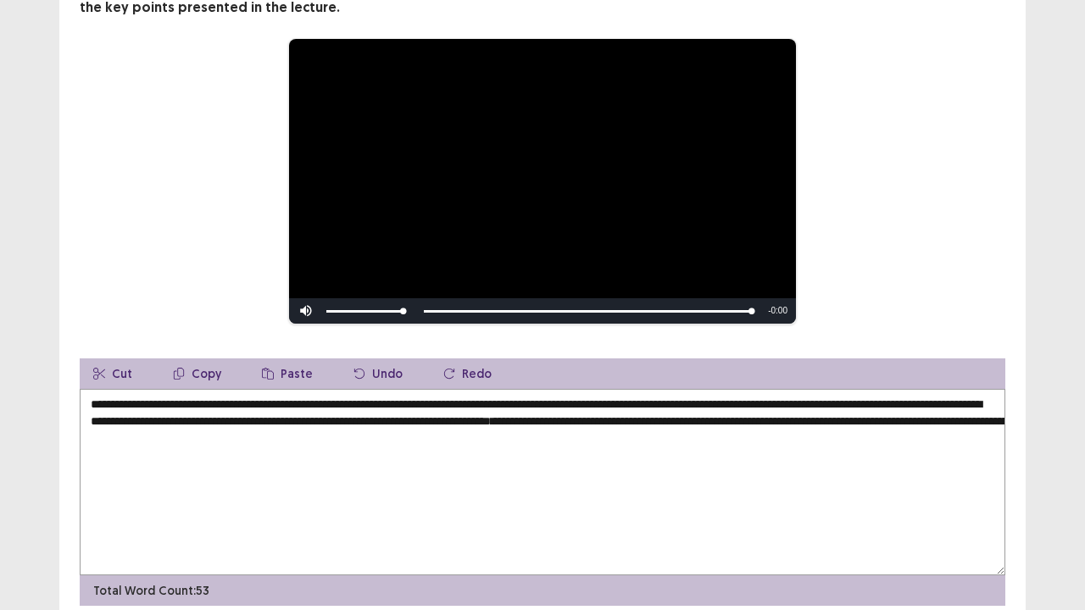
click at [620, 414] on textarea "**********" at bounding box center [542, 482] width 925 height 186
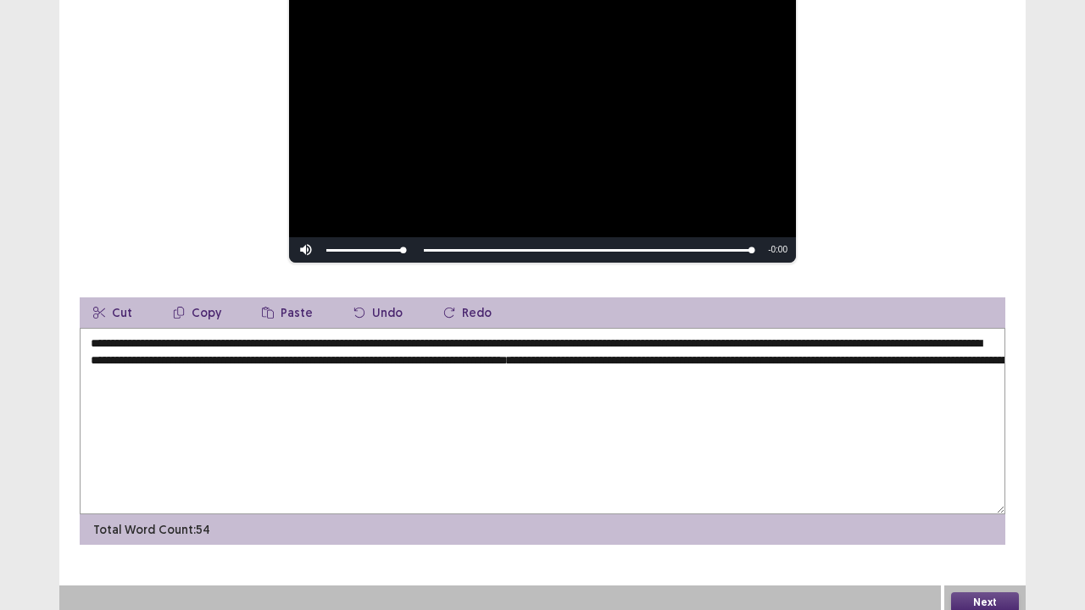
scroll to position [232, 0]
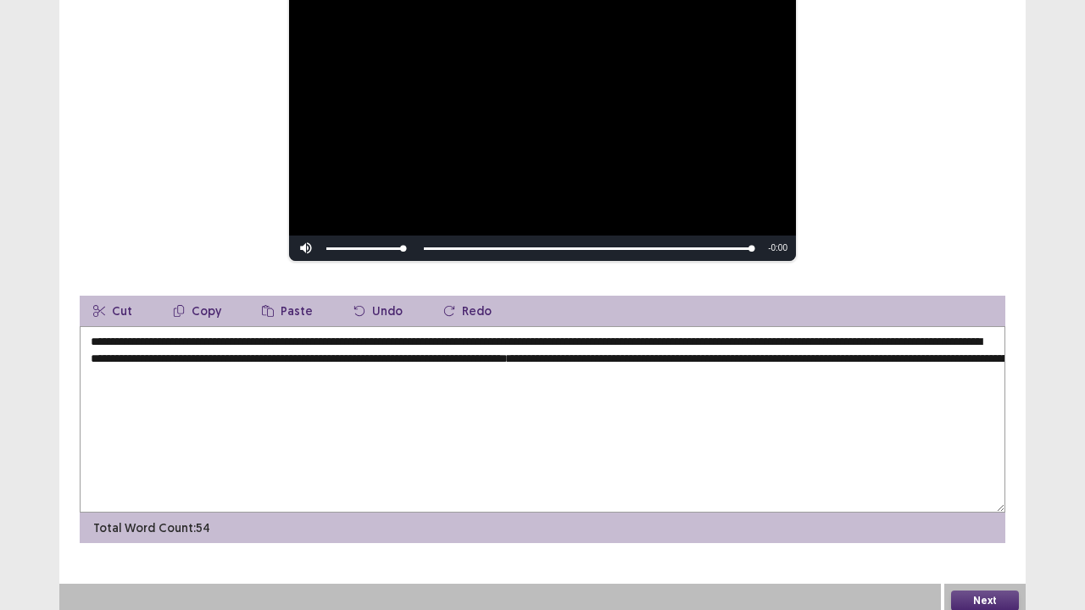
click at [644, 353] on textarea "**********" at bounding box center [542, 419] width 925 height 186
type textarea "**********"
click at [988, 495] on button "Next" at bounding box center [985, 601] width 68 height 20
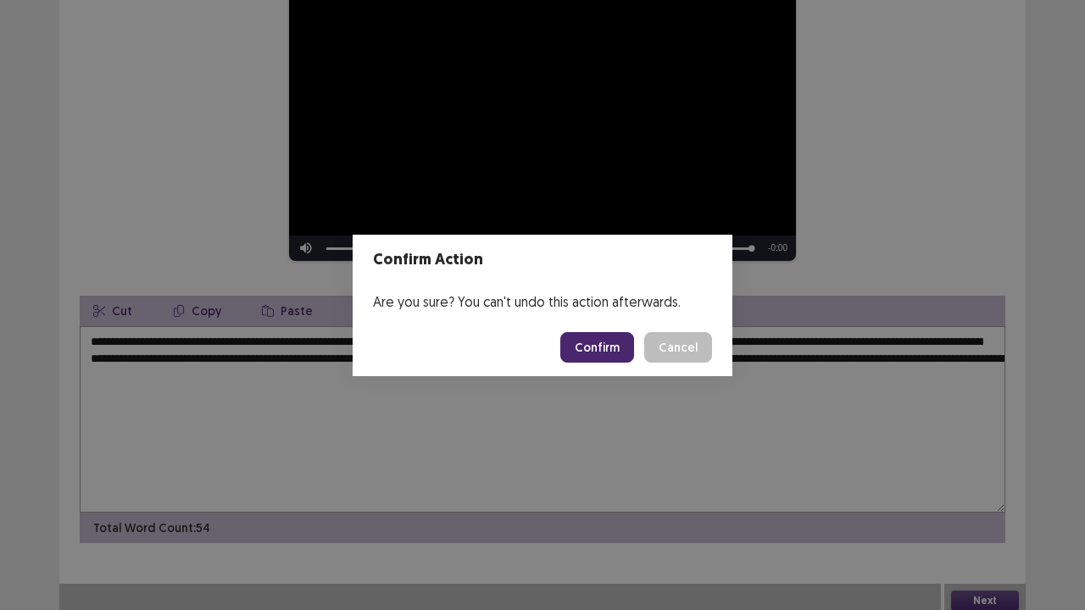
click at [590, 346] on button "Confirm" at bounding box center [597, 347] width 74 height 31
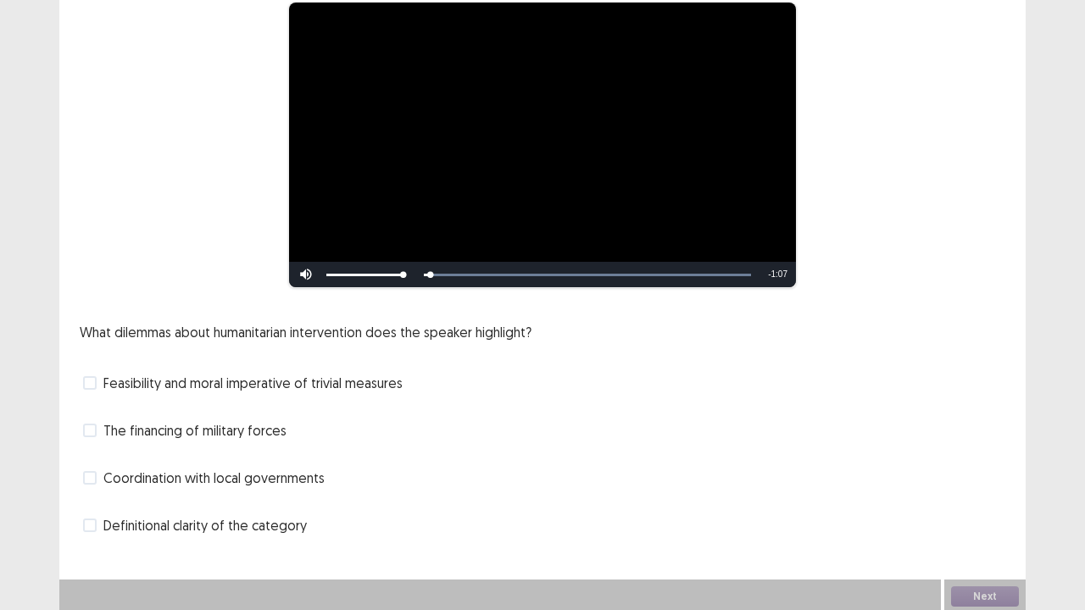
scroll to position [154, 0]
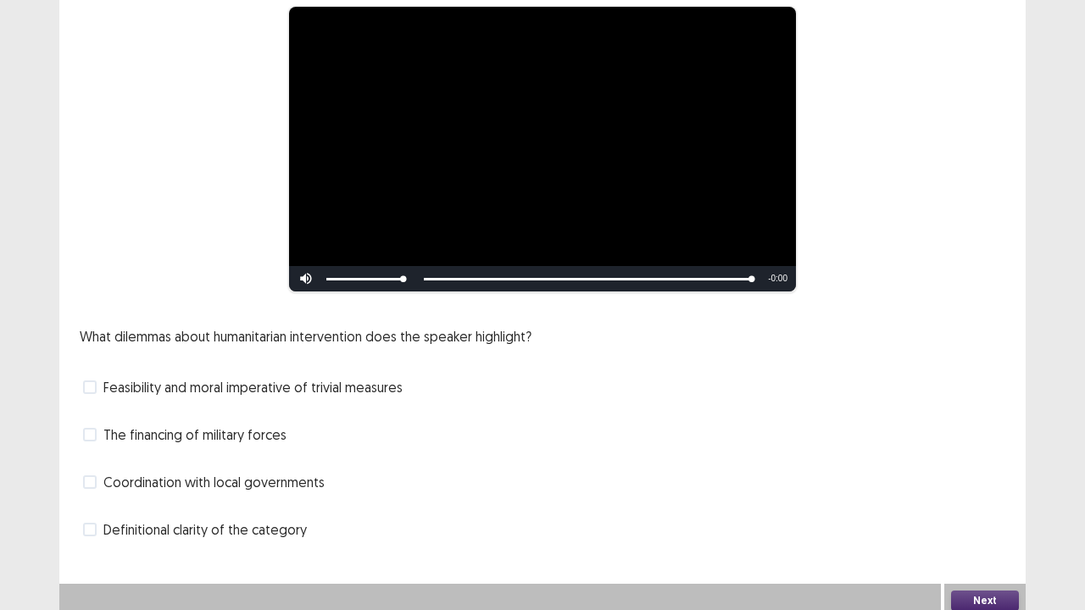
click at [100, 380] on label "Feasibility and moral imperative of trivial measures" at bounding box center [243, 387] width 320 height 20
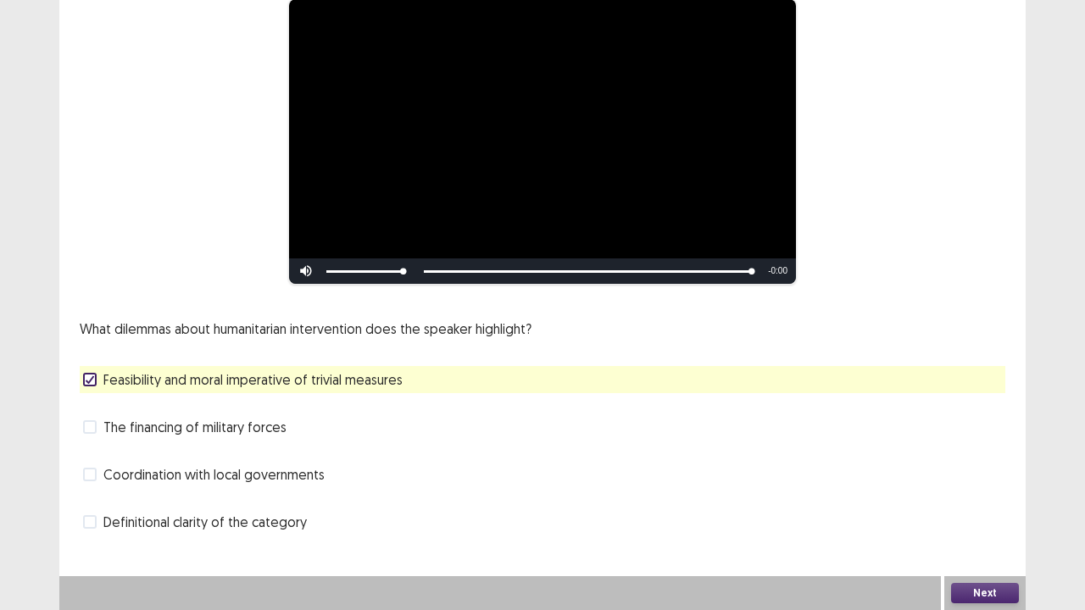
click at [982, 495] on div "Next" at bounding box center [984, 593] width 81 height 34
click at [995, 495] on button "Next" at bounding box center [985, 593] width 68 height 20
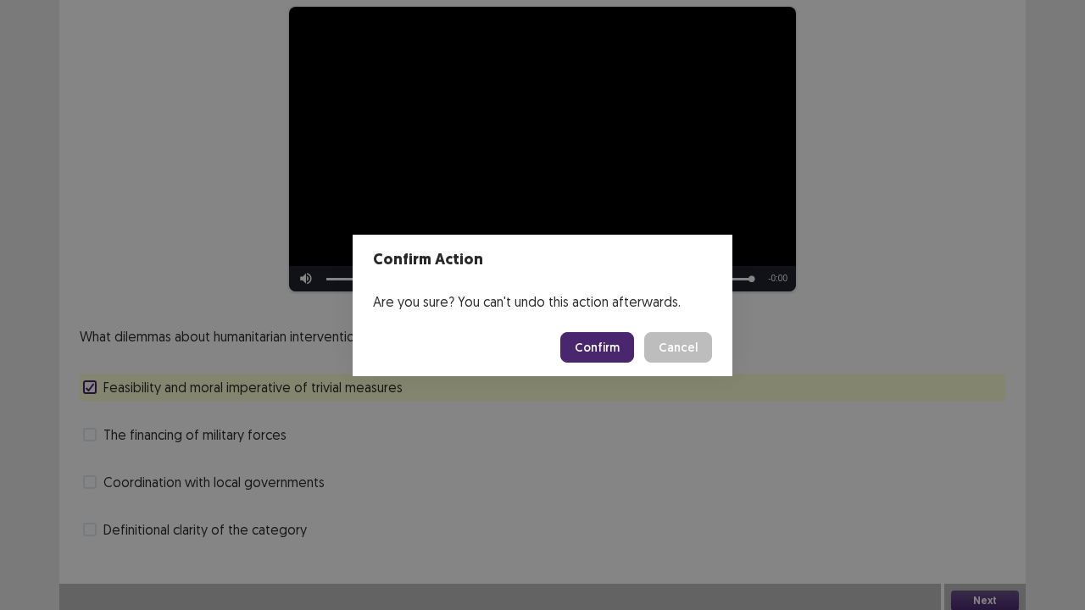
click at [683, 336] on button "Cancel" at bounding box center [678, 347] width 68 height 31
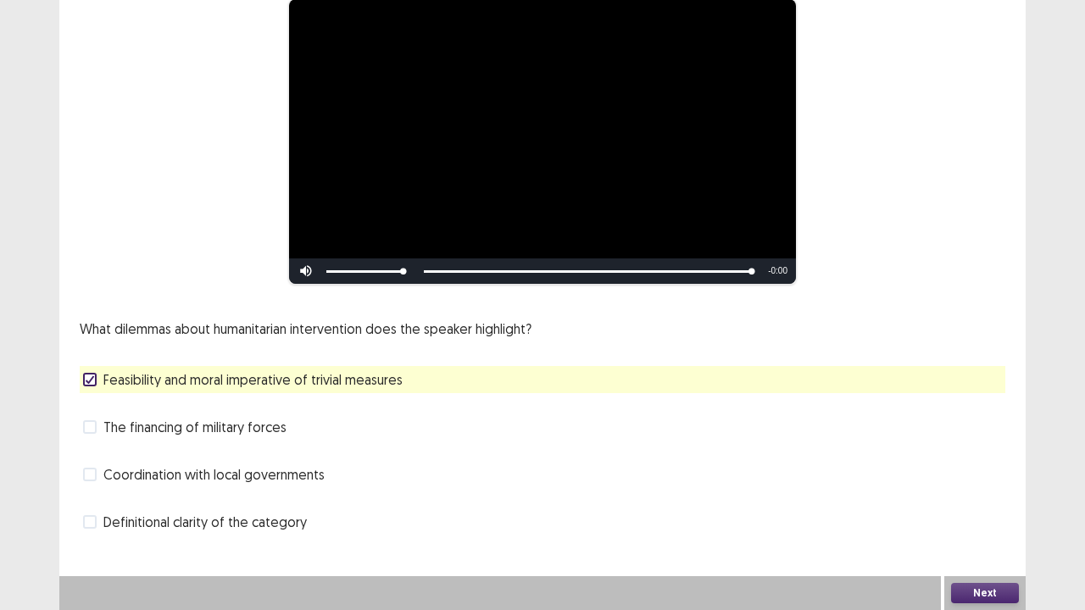
click at [100, 471] on label "Coordination with local governments" at bounding box center [204, 474] width 242 height 20
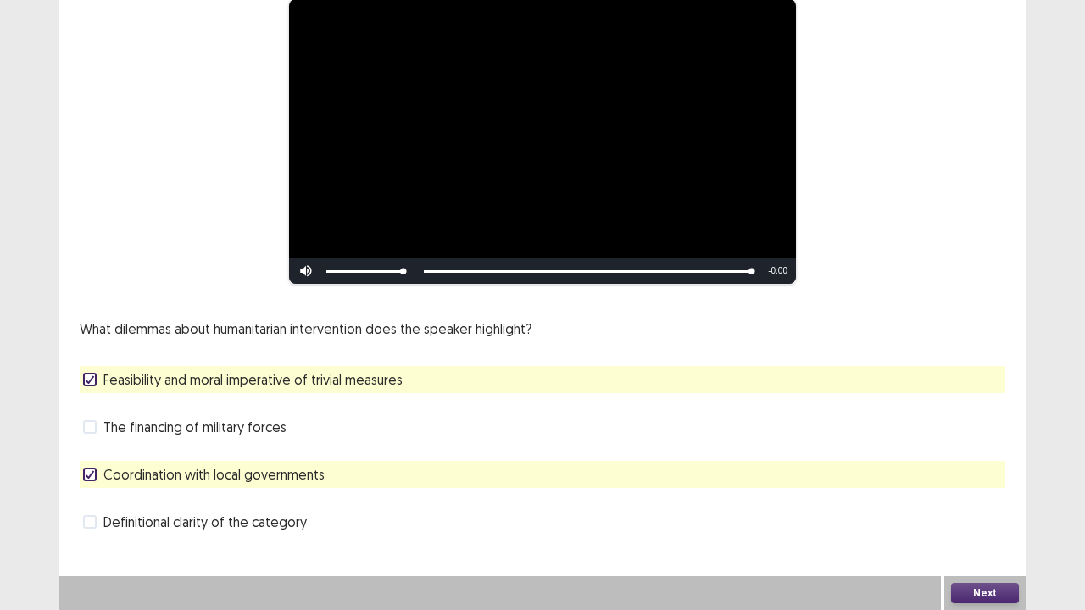
click at [985, 495] on button "Next" at bounding box center [985, 593] width 68 height 20
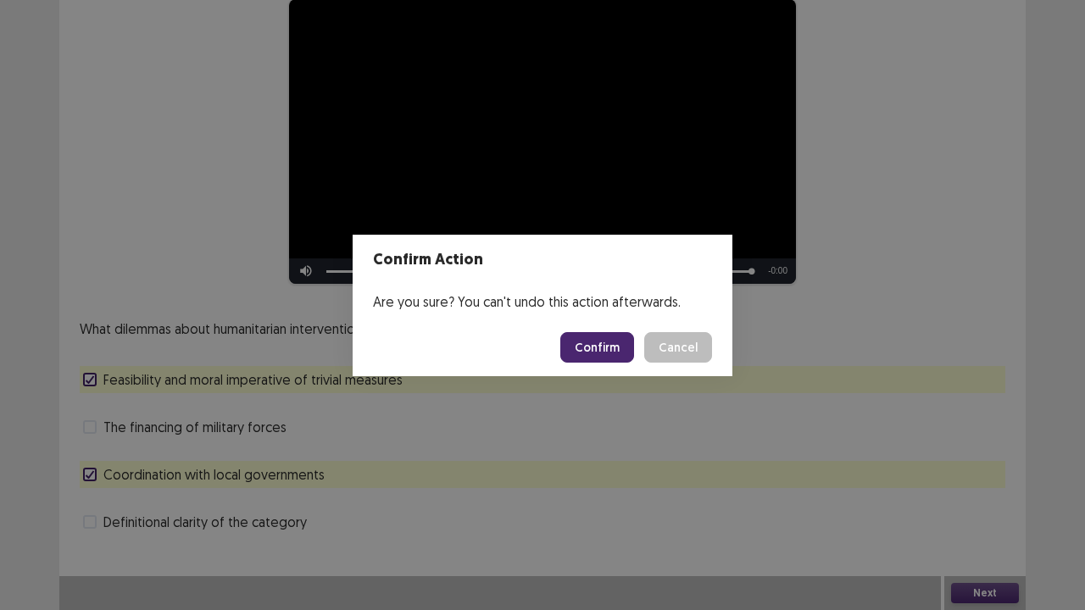
click at [609, 347] on button "Confirm" at bounding box center [597, 347] width 74 height 31
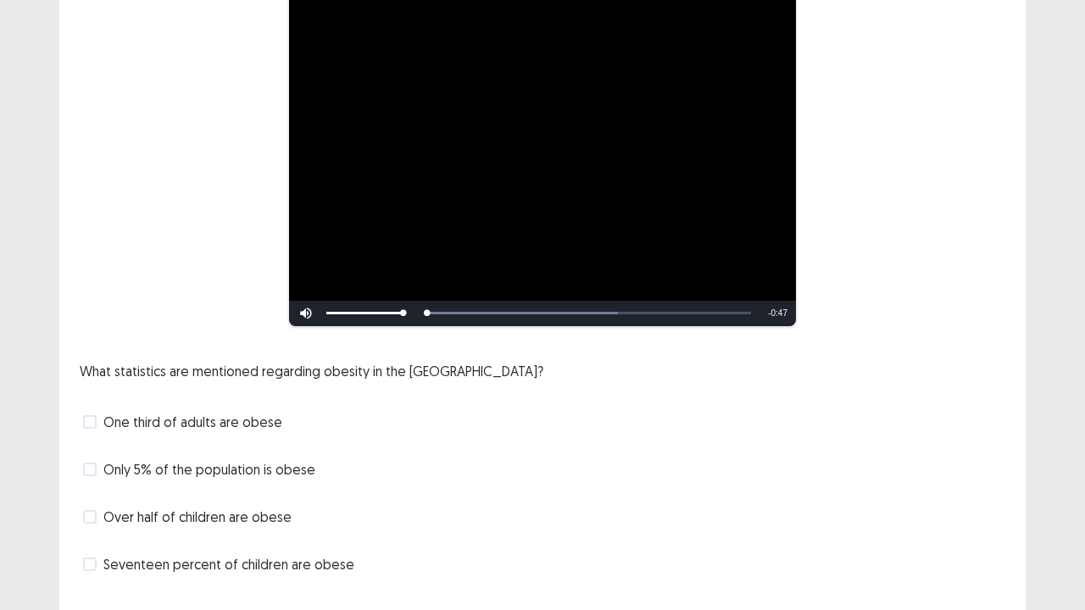
scroll to position [211, 0]
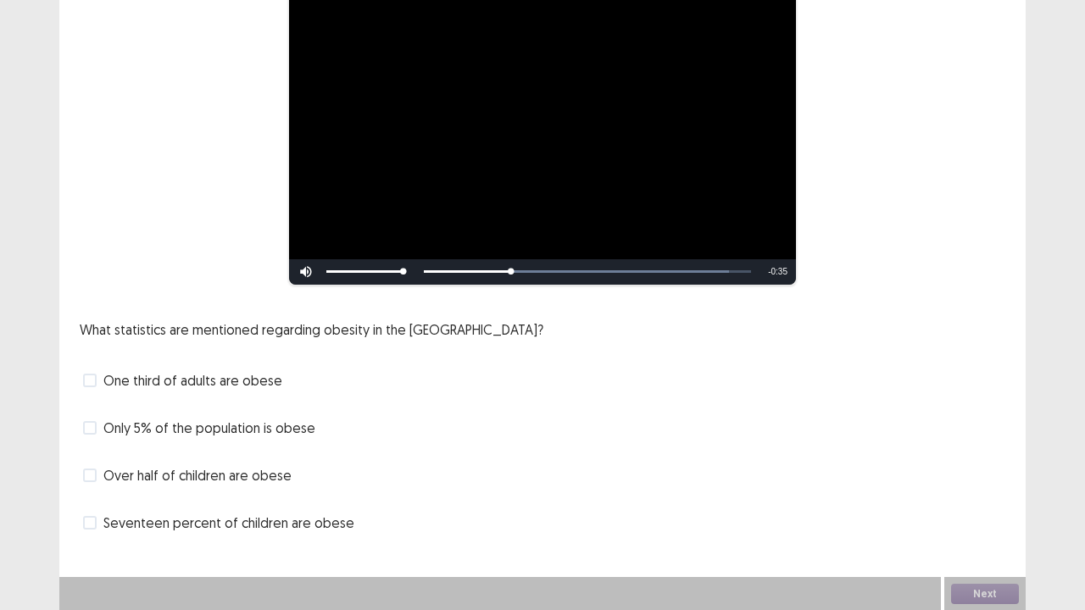
click at [86, 380] on span at bounding box center [90, 381] width 14 height 14
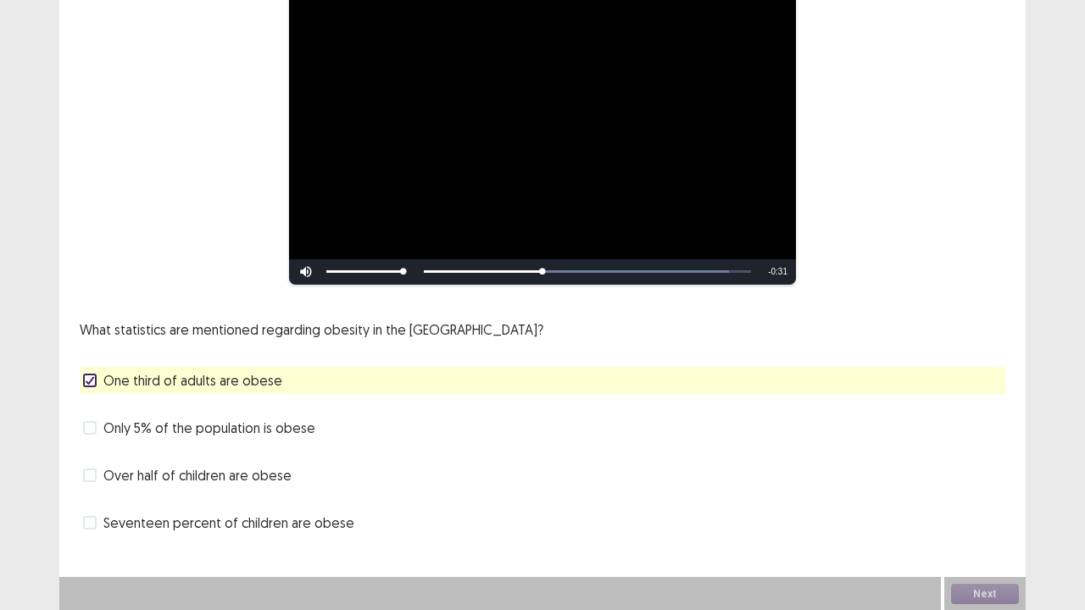
click at [103, 495] on label "Seventeen percent of children are obese" at bounding box center [218, 523] width 271 height 20
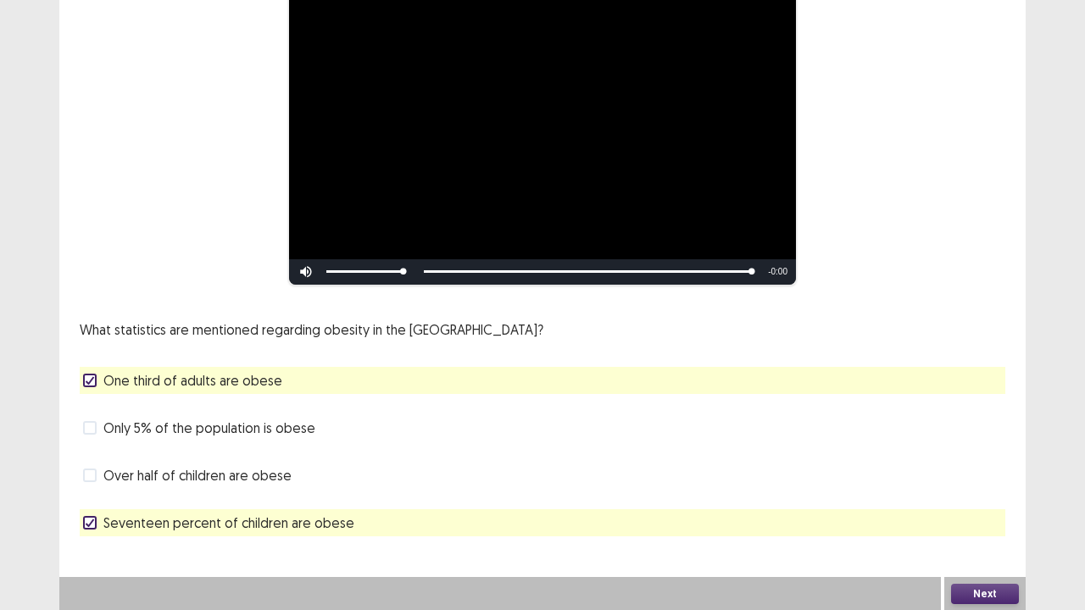
click at [999, 495] on button "Next" at bounding box center [985, 594] width 68 height 20
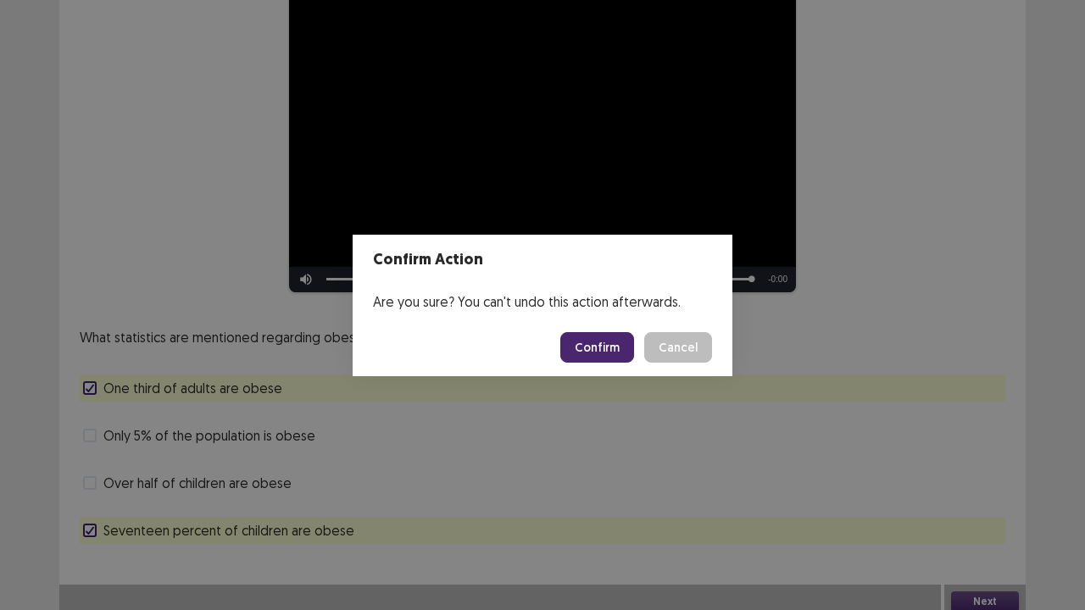
click at [601, 332] on button "Confirm" at bounding box center [597, 347] width 74 height 31
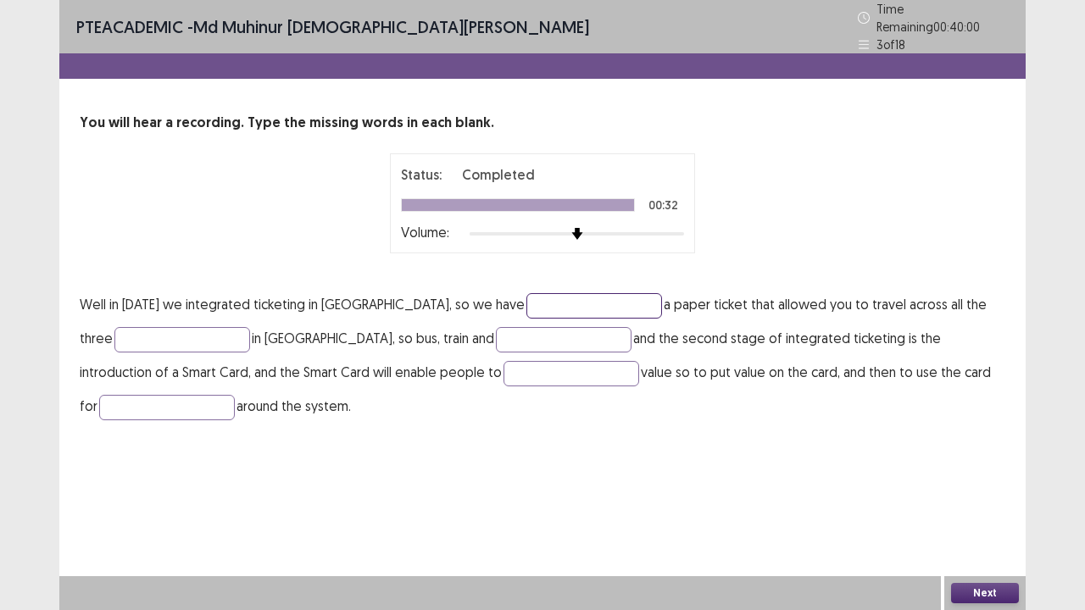
click at [547, 297] on input "text" at bounding box center [594, 305] width 136 height 25
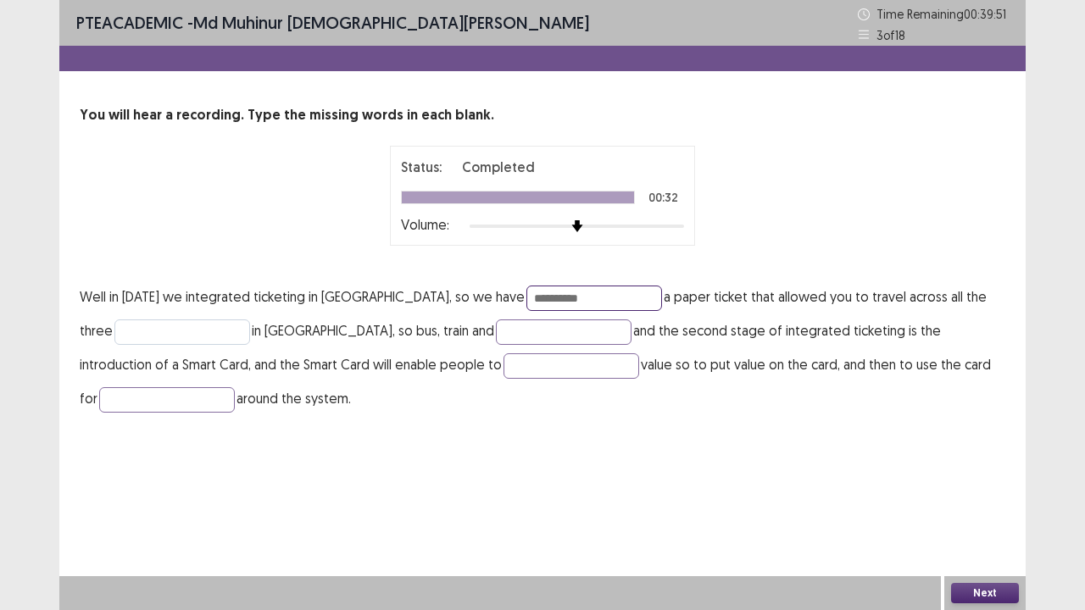
type input "**********"
click at [235, 328] on input "text" at bounding box center [182, 332] width 136 height 25
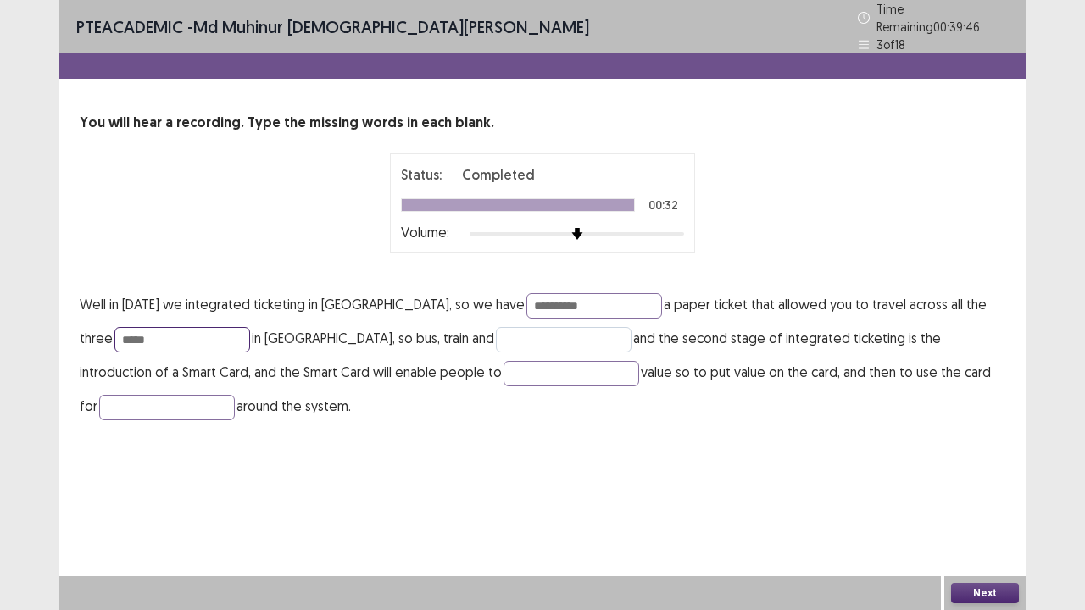
type input "*****"
click at [539, 327] on input "text" at bounding box center [564, 339] width 136 height 25
type input "*****"
click at [568, 368] on input "text" at bounding box center [571, 373] width 136 height 25
type input "*****"
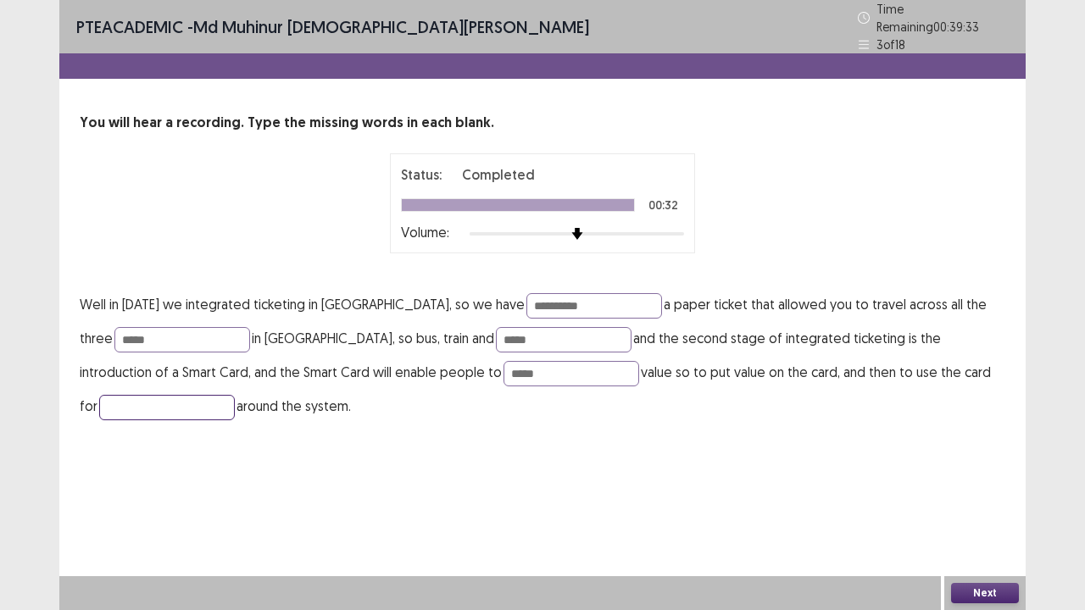
click at [147, 396] on input "text" at bounding box center [167, 407] width 136 height 25
click at [141, 397] on input "**********" at bounding box center [167, 407] width 136 height 25
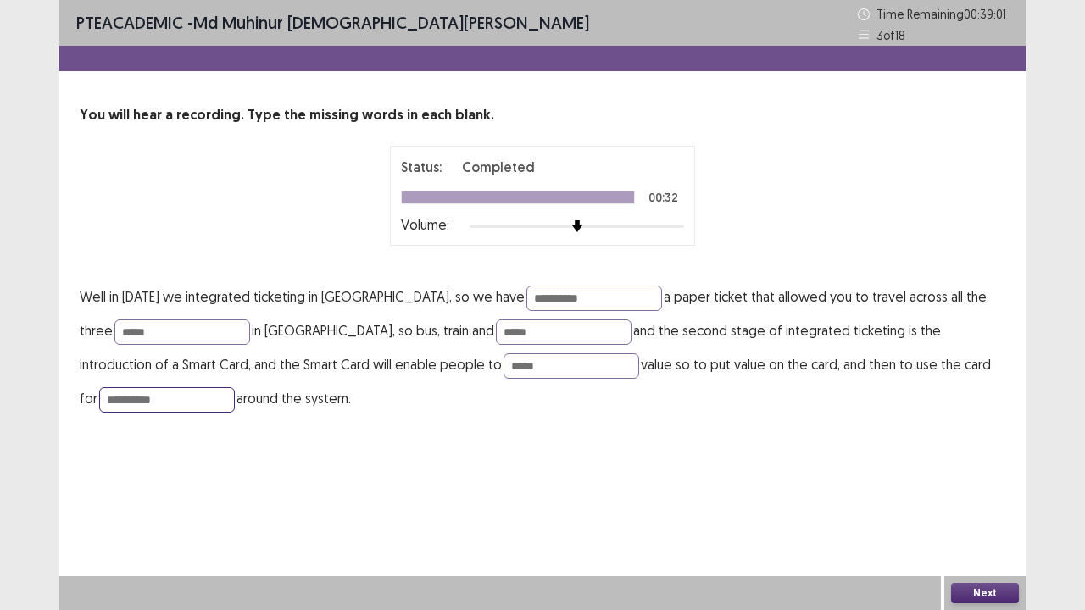
type input "**********"
click at [998, 495] on button "Next" at bounding box center [985, 593] width 68 height 20
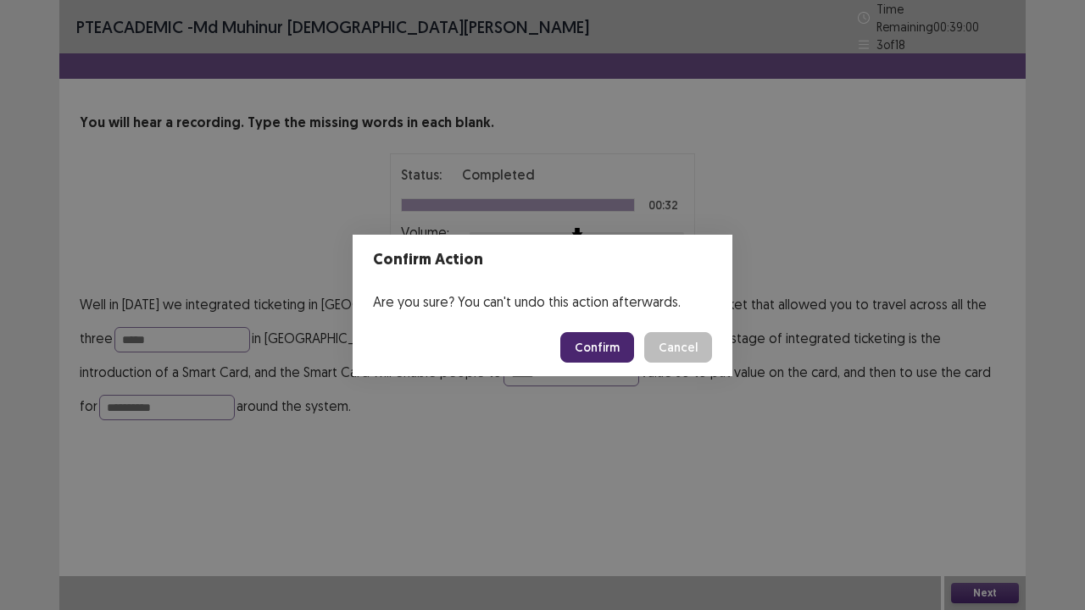
click at [623, 350] on button "Confirm" at bounding box center [597, 347] width 74 height 31
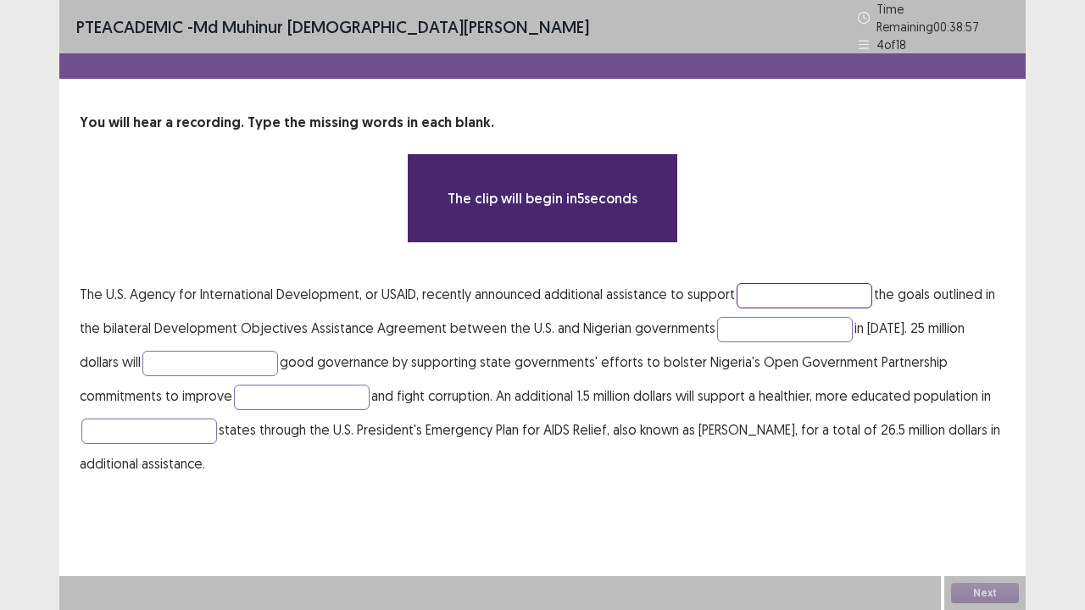
click at [854, 286] on input "text" at bounding box center [804, 295] width 136 height 25
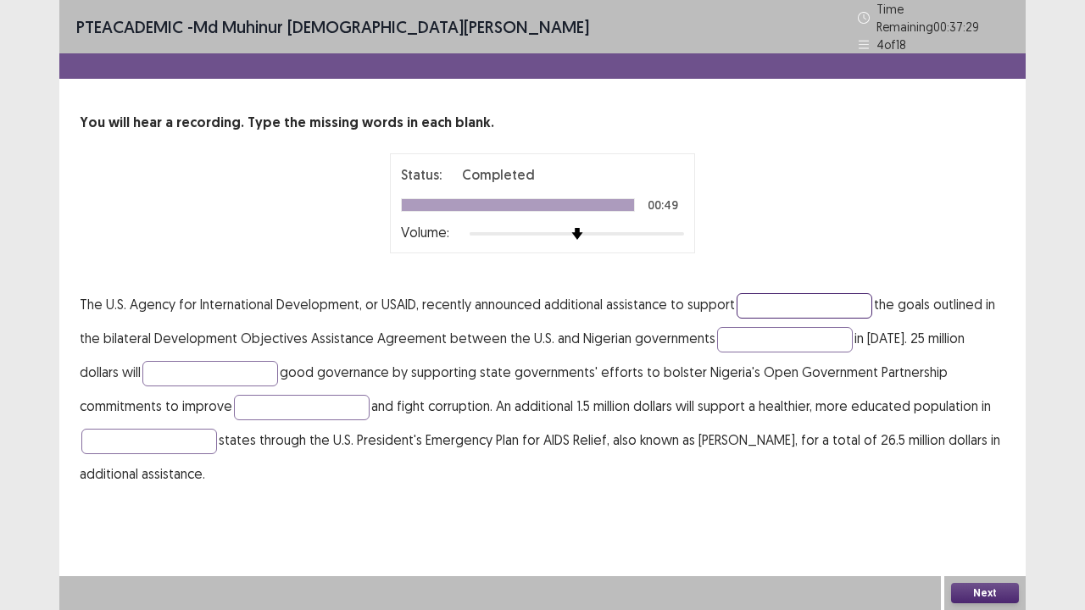
click at [834, 306] on input "text" at bounding box center [804, 305] width 136 height 25
type input "*********"
click at [747, 328] on input "text" at bounding box center [785, 339] width 136 height 25
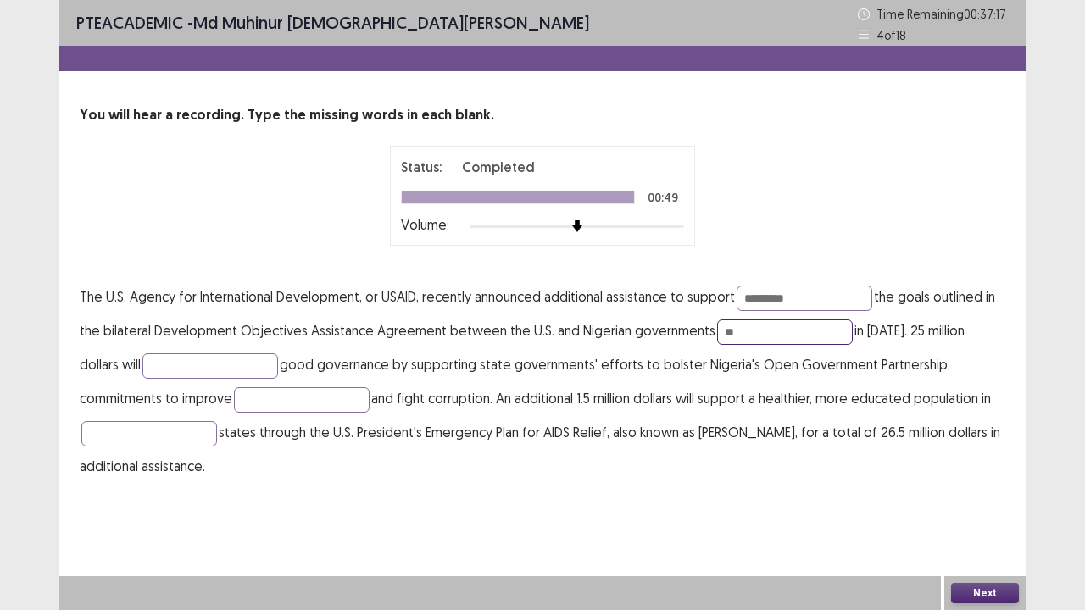
type input "*"
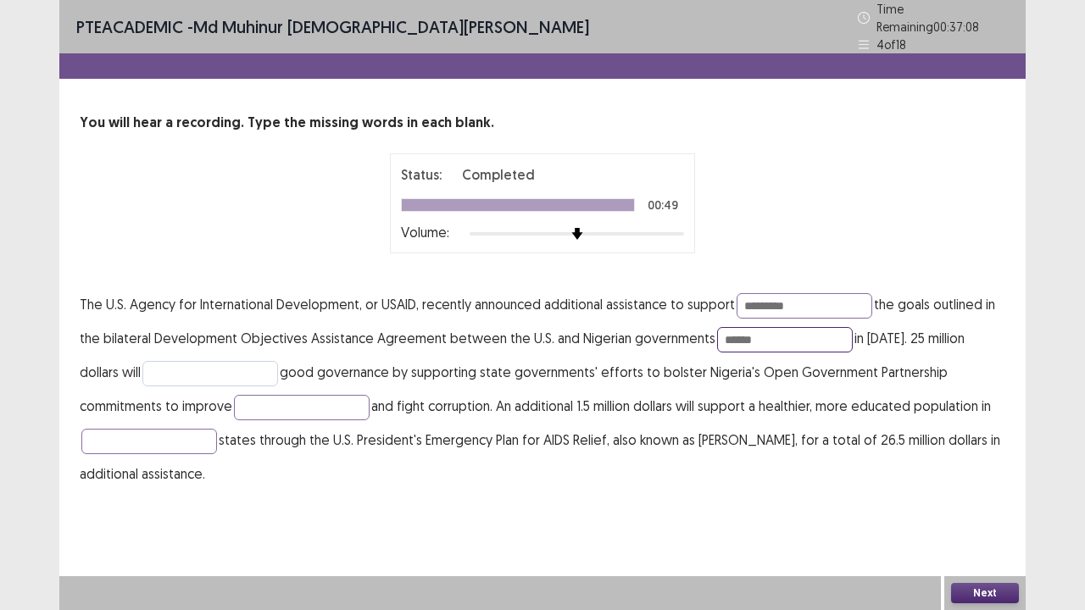
type input "******"
click at [142, 361] on input "text" at bounding box center [210, 373] width 136 height 25
type input "**********"
click at [234, 395] on input "text" at bounding box center [302, 407] width 136 height 25
click at [234, 402] on input "**********" at bounding box center [302, 407] width 136 height 25
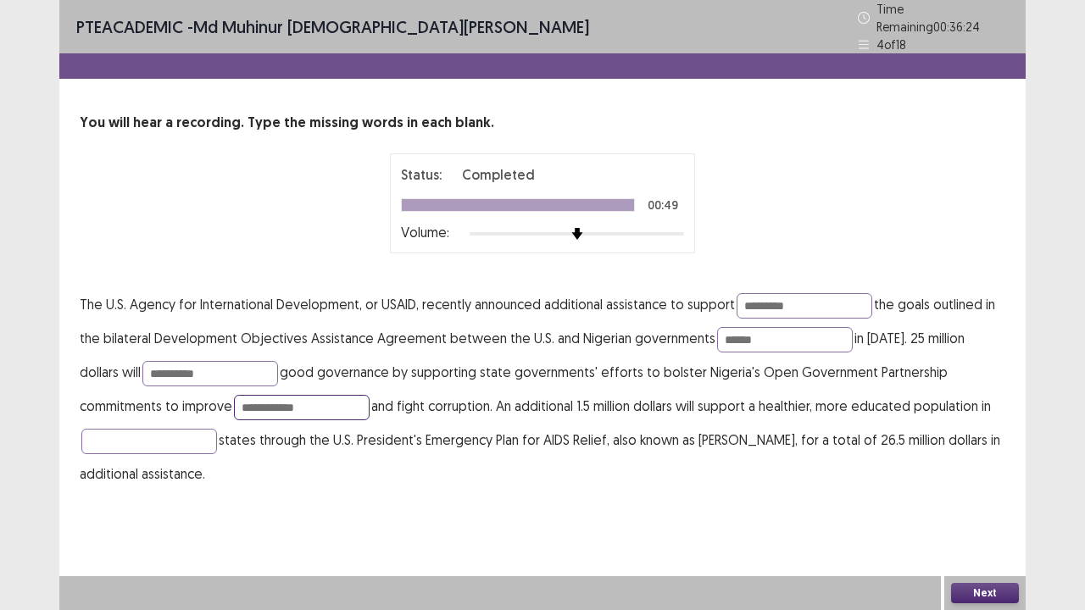
click at [234, 403] on input "**********" at bounding box center [302, 407] width 136 height 25
type input "**********"
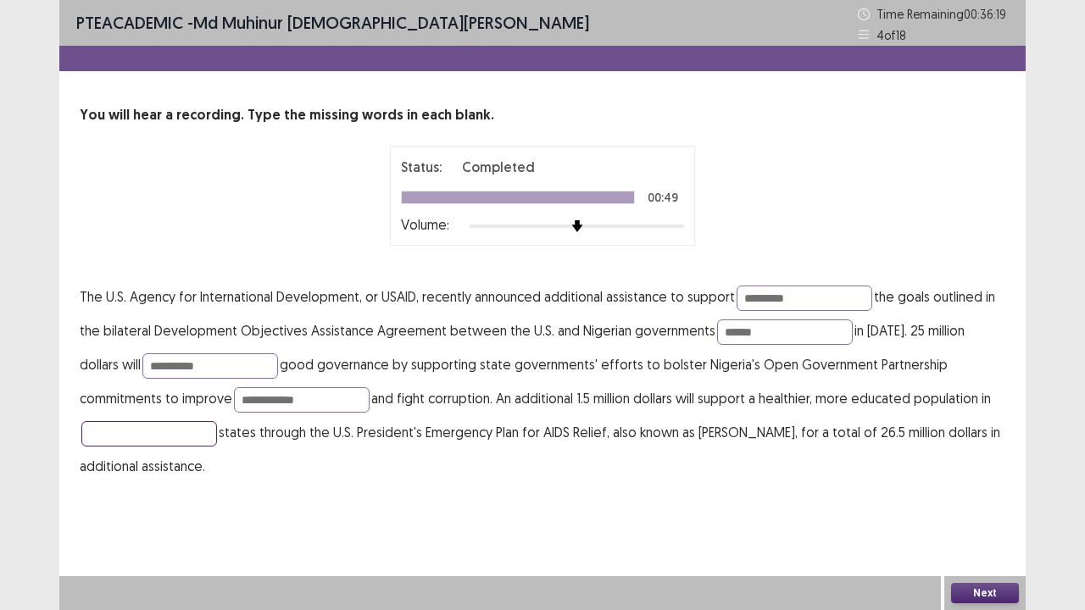
click at [112, 431] on input "text" at bounding box center [149, 433] width 136 height 25
type input "********"
click at [981, 495] on button "Next" at bounding box center [985, 593] width 68 height 20
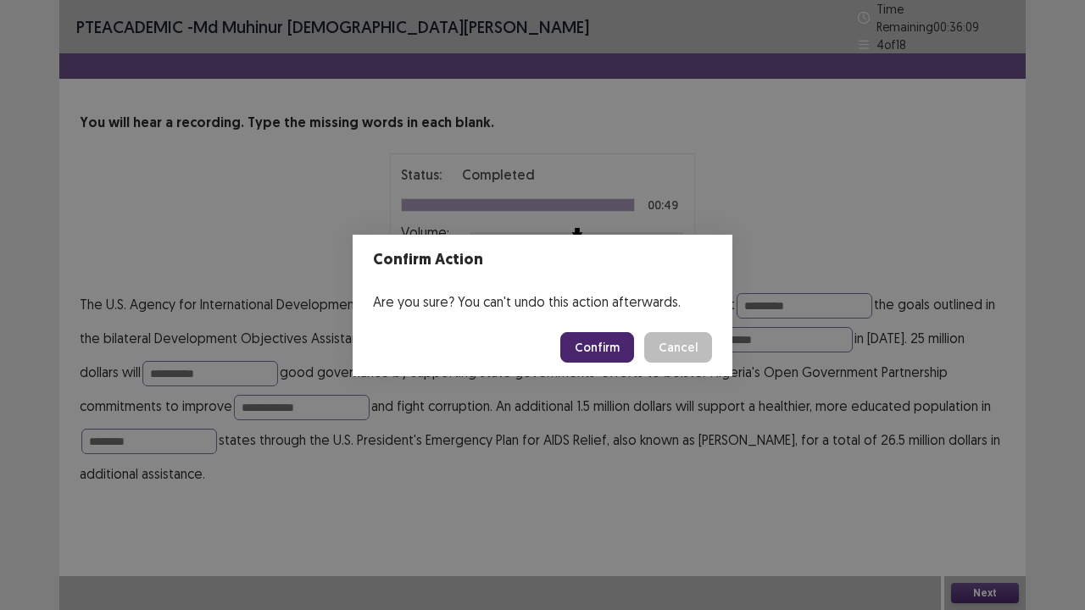
click at [606, 346] on button "Confirm" at bounding box center [597, 347] width 74 height 31
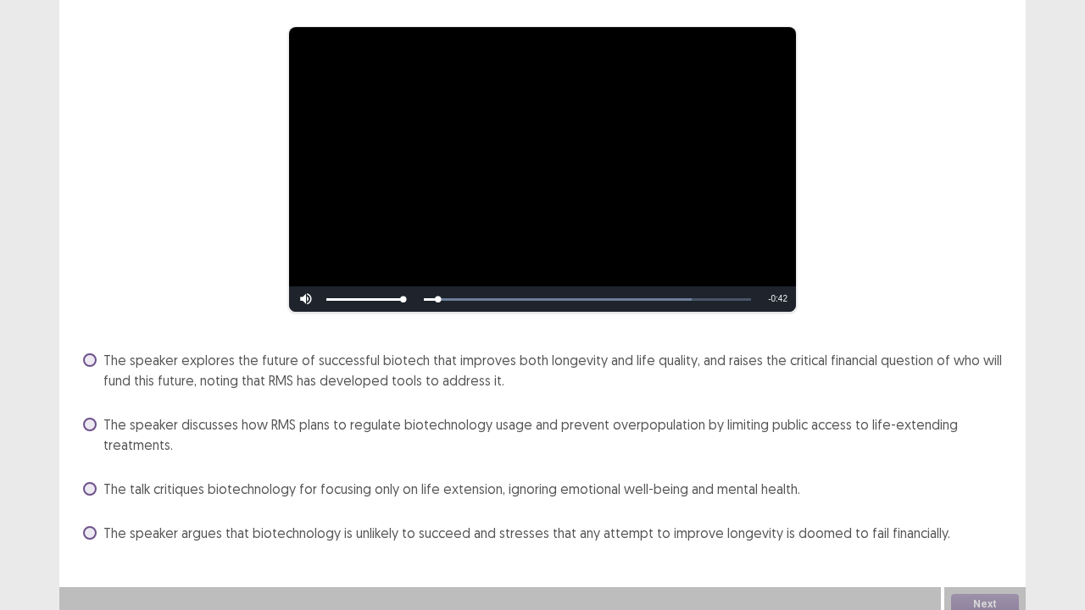
scroll to position [137, 0]
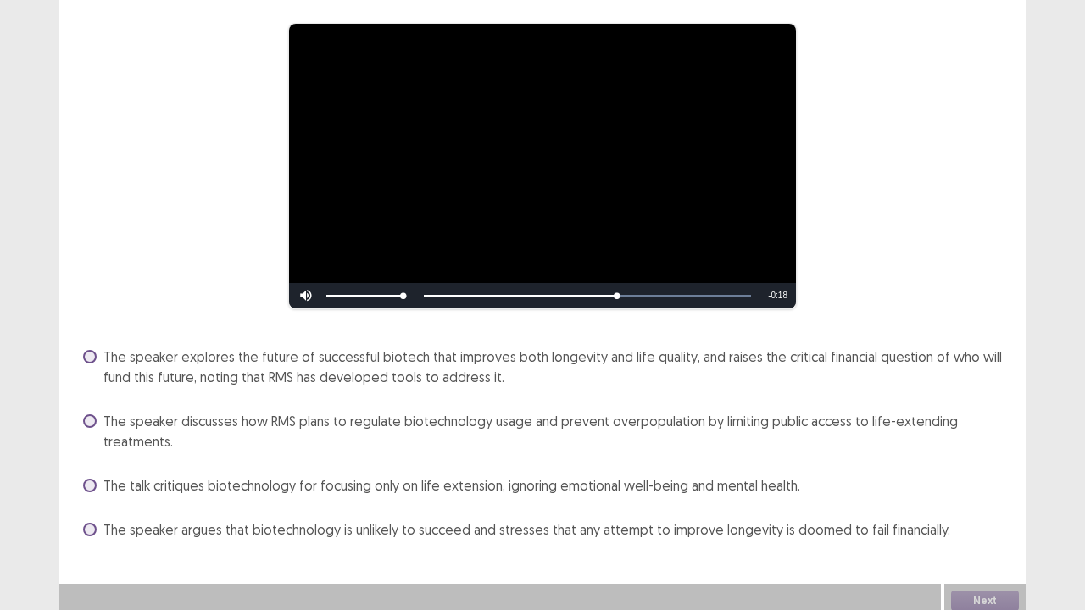
click at [86, 352] on span at bounding box center [90, 357] width 14 height 14
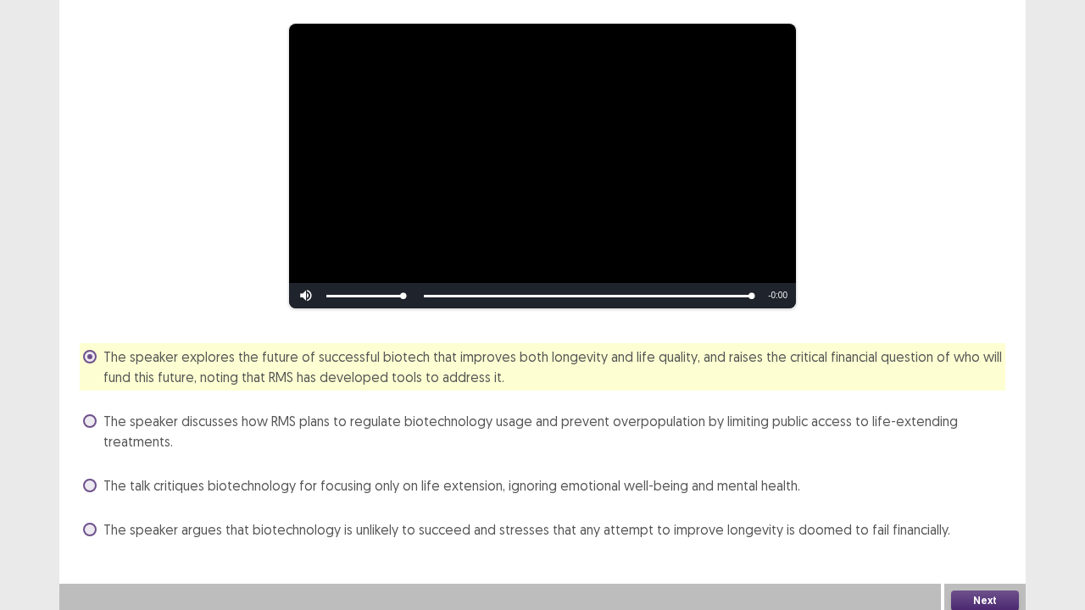
click at [968, 495] on button "Next" at bounding box center [985, 601] width 68 height 20
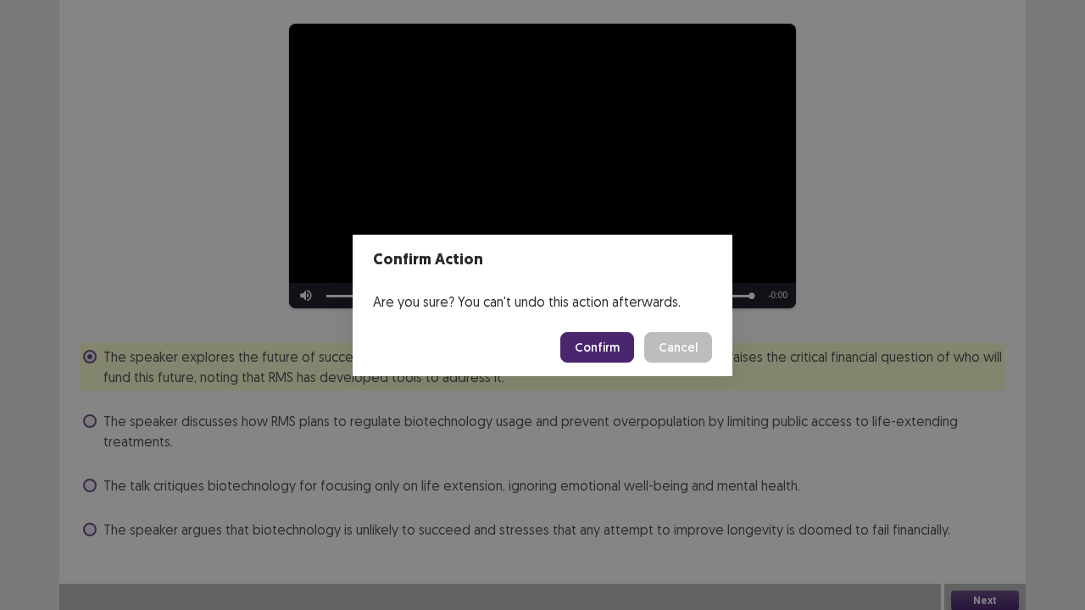
click at [581, 336] on button "Confirm" at bounding box center [597, 347] width 74 height 31
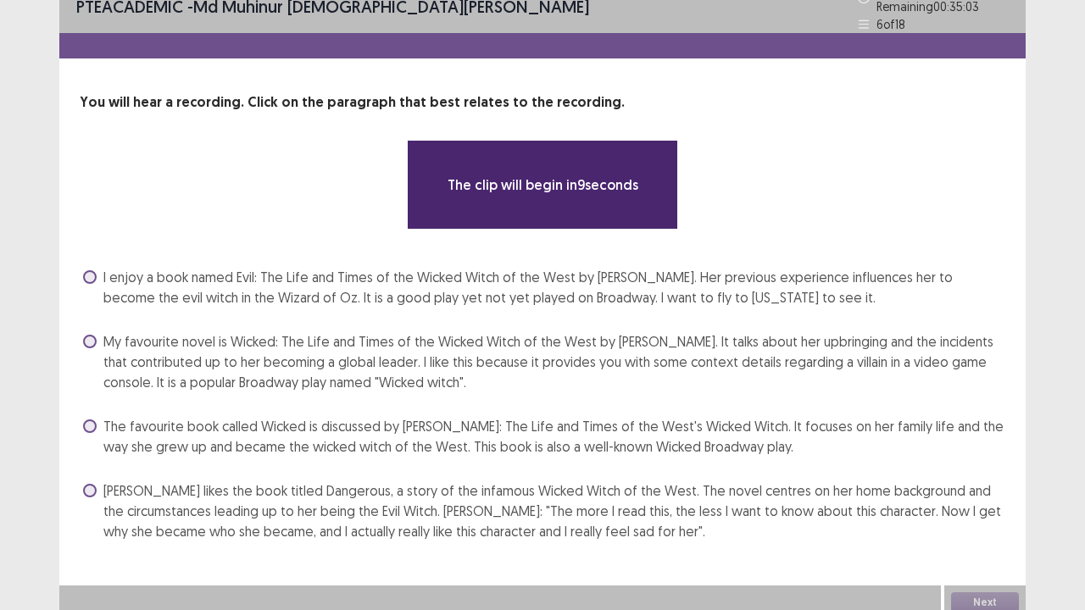
scroll to position [21, 0]
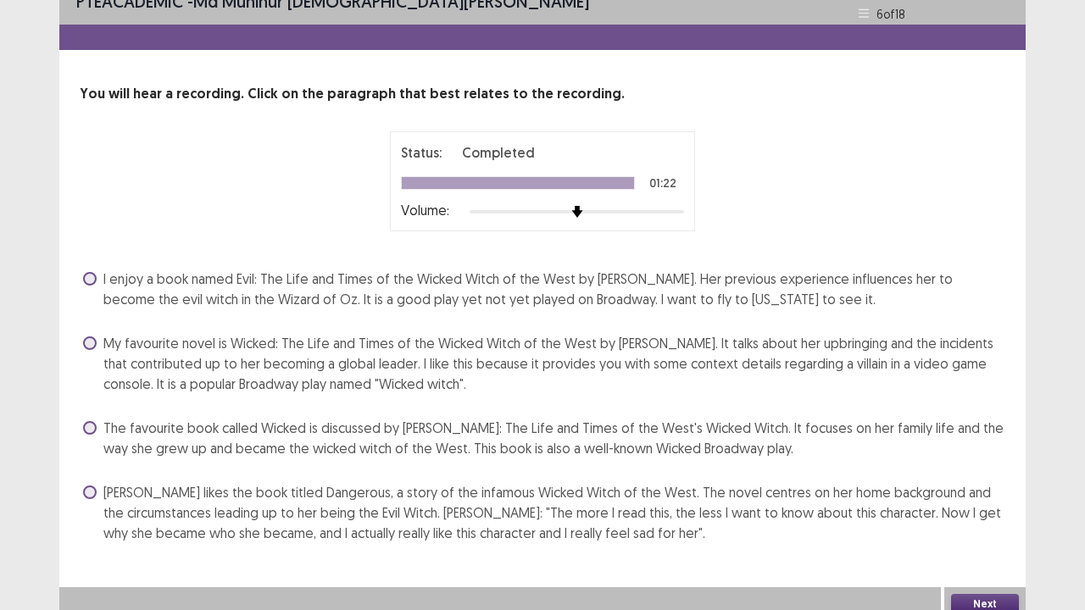
click at [90, 423] on span at bounding box center [90, 428] width 14 height 14
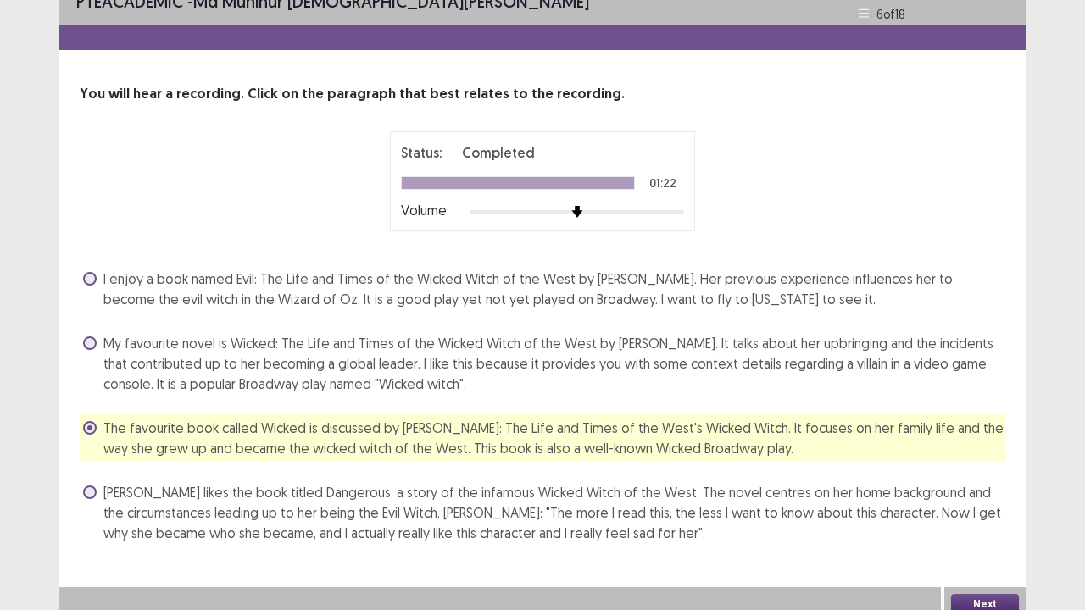
click at [974, 495] on button "Next" at bounding box center [985, 604] width 68 height 20
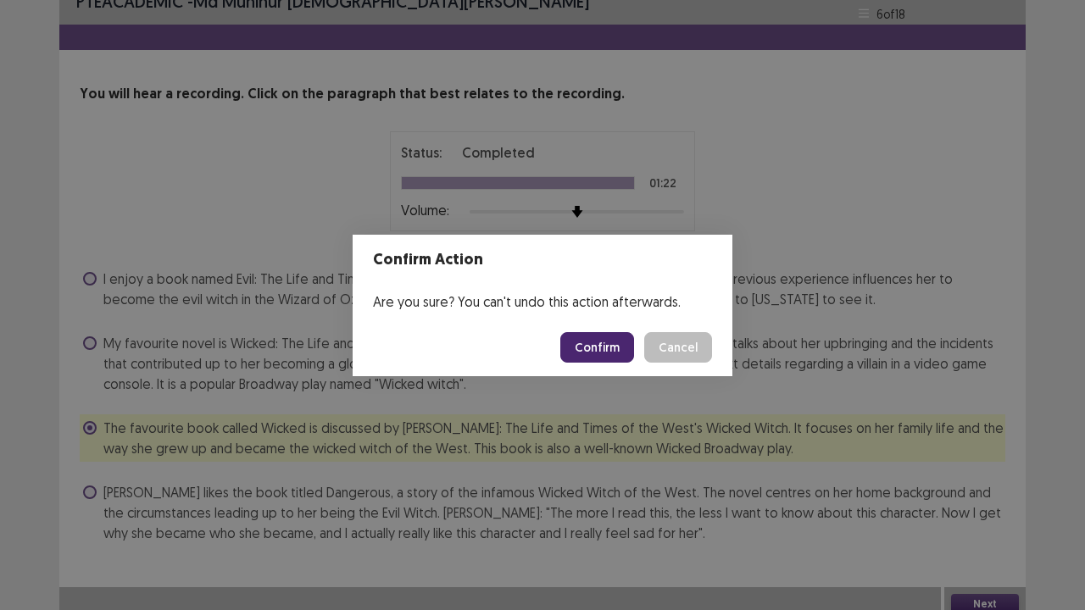
click at [602, 347] on button "Confirm" at bounding box center [597, 347] width 74 height 31
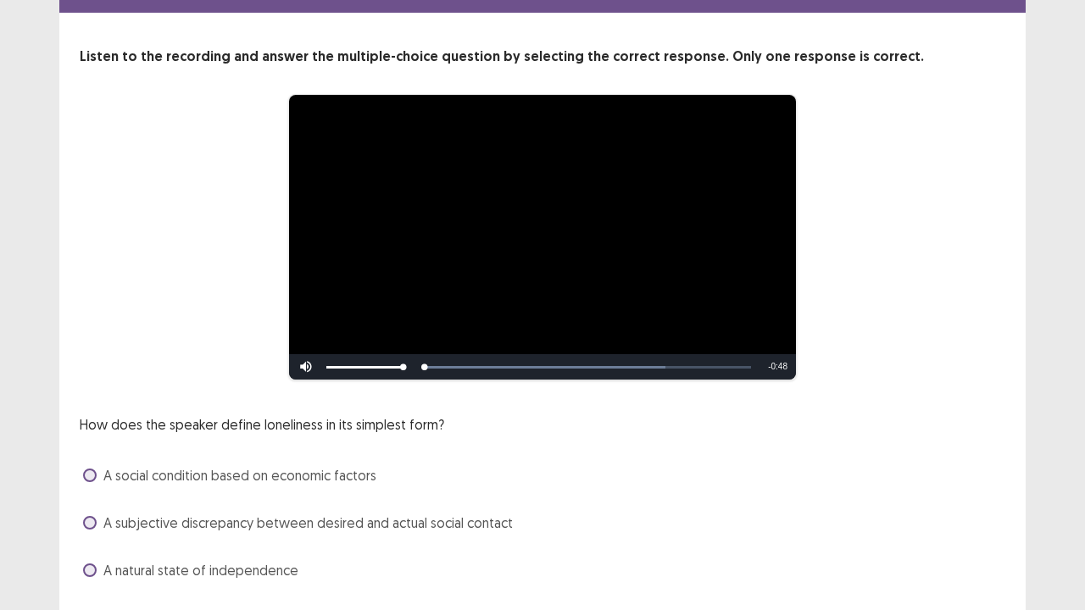
scroll to position [154, 0]
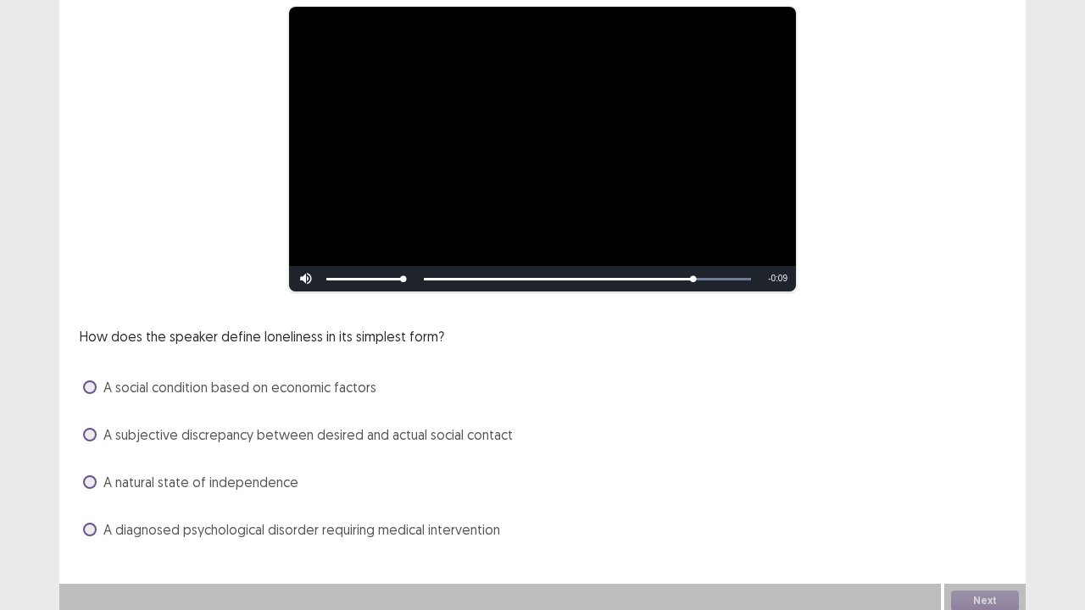
click at [90, 428] on span at bounding box center [90, 435] width 14 height 14
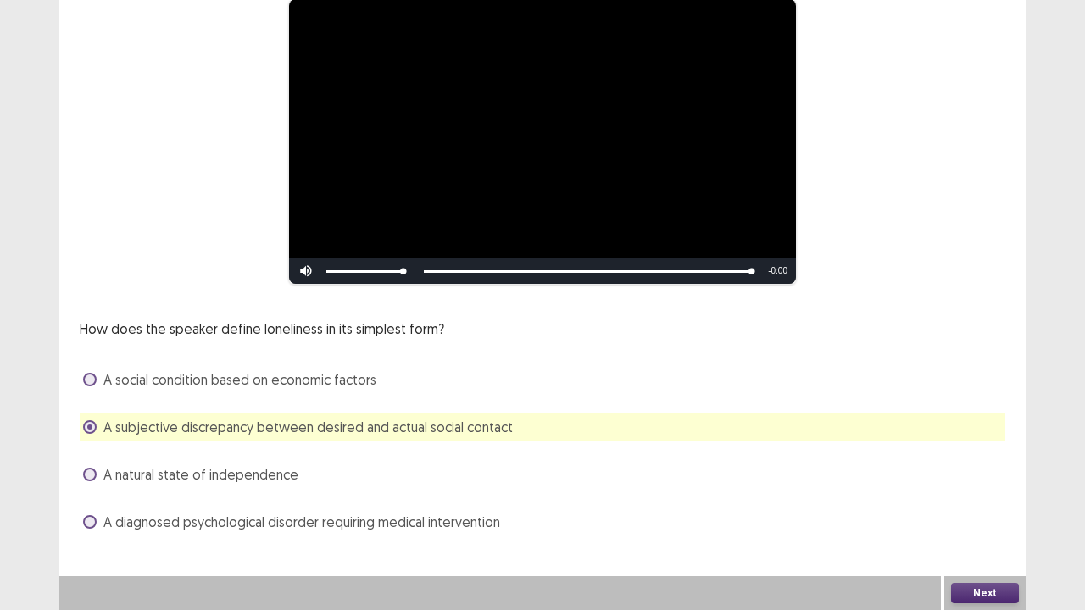
click at [958, 495] on button "Next" at bounding box center [985, 593] width 68 height 20
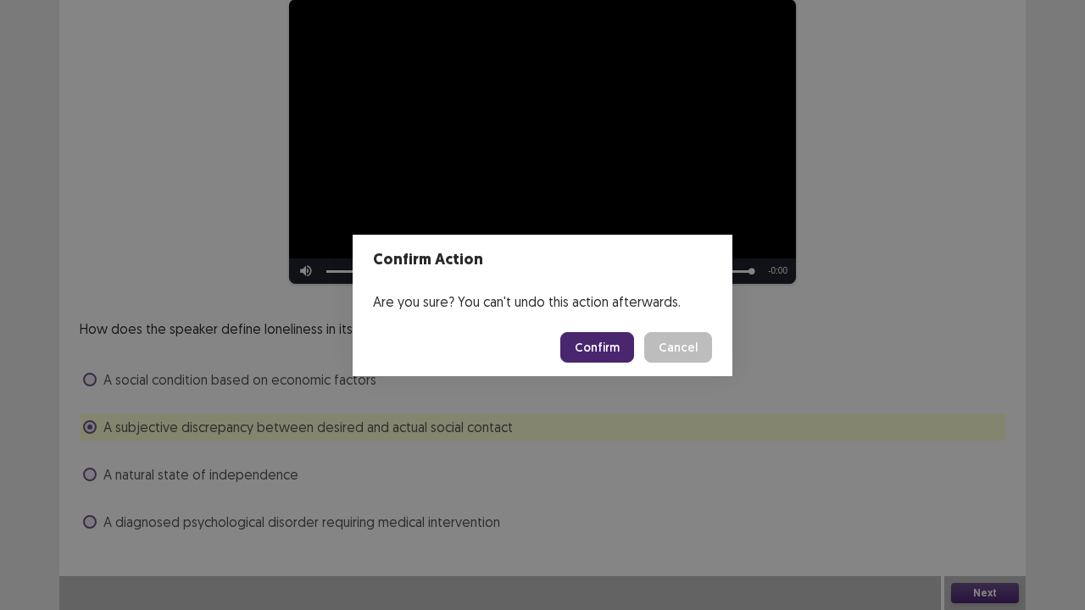
click at [600, 349] on button "Confirm" at bounding box center [597, 347] width 74 height 31
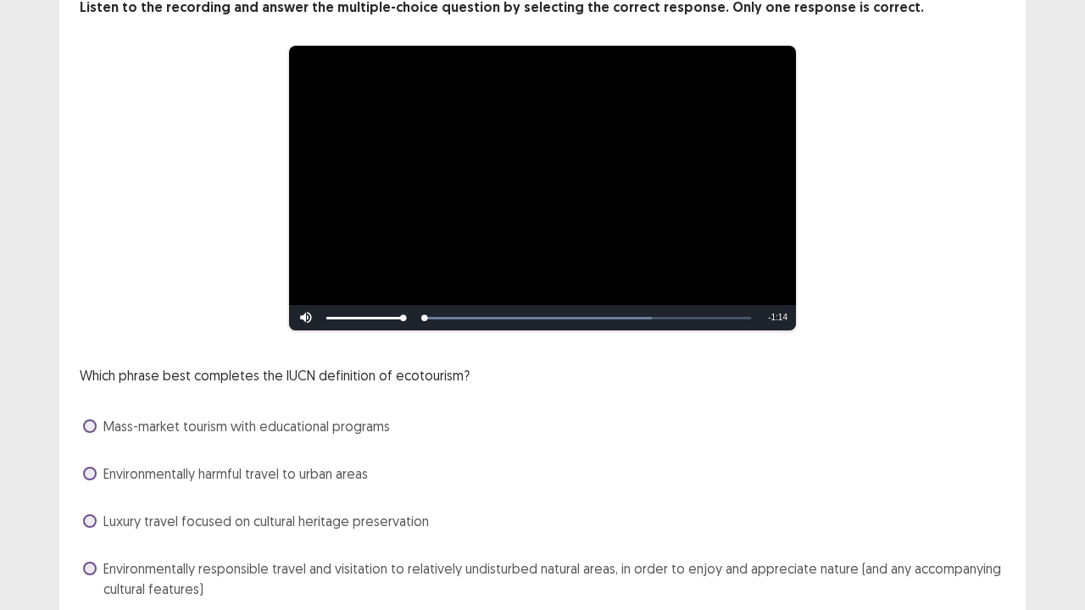
scroll to position [169, 0]
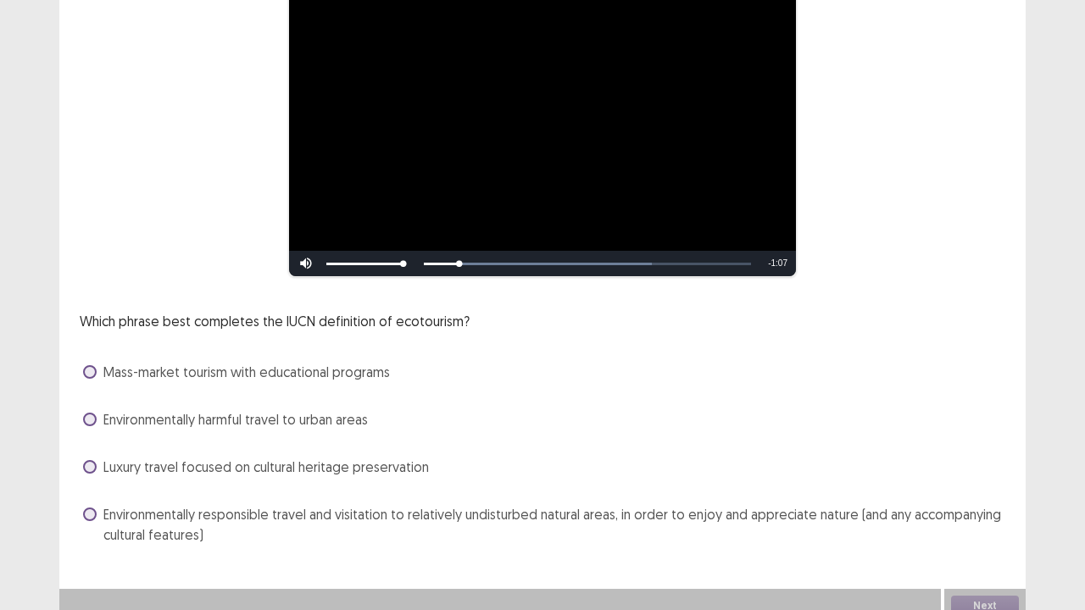
drag, startPoint x: 483, startPoint y: 95, endPoint x: 432, endPoint y: 112, distance: 53.6
click at [432, 112] on video "Video Player" at bounding box center [542, 134] width 507 height 285
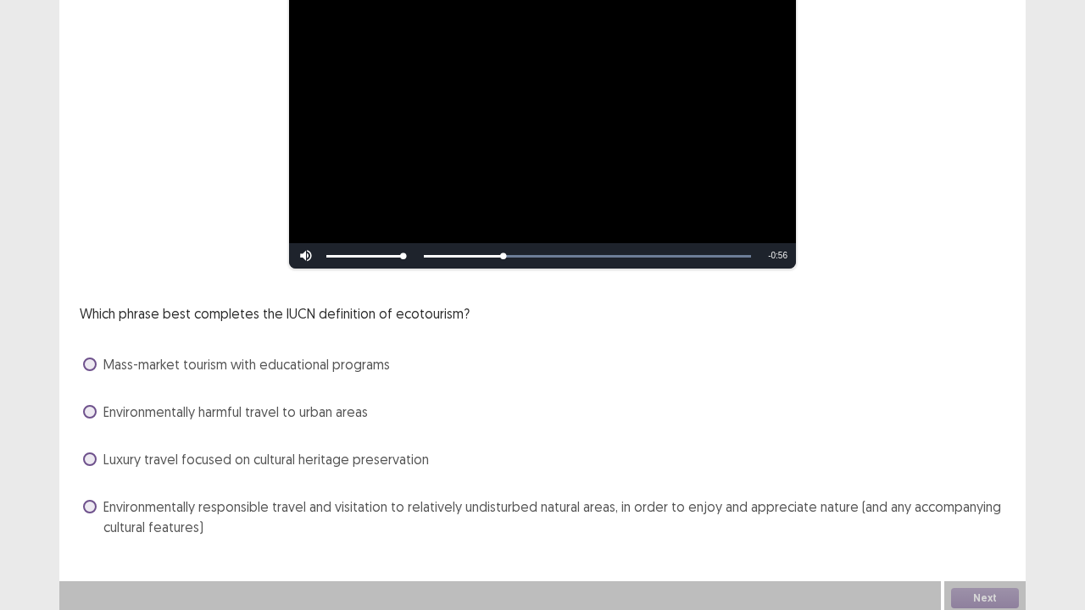
click at [92, 495] on label "Environmentally responsible travel and visitation to relatively undisturbed nat…" at bounding box center [544, 517] width 922 height 41
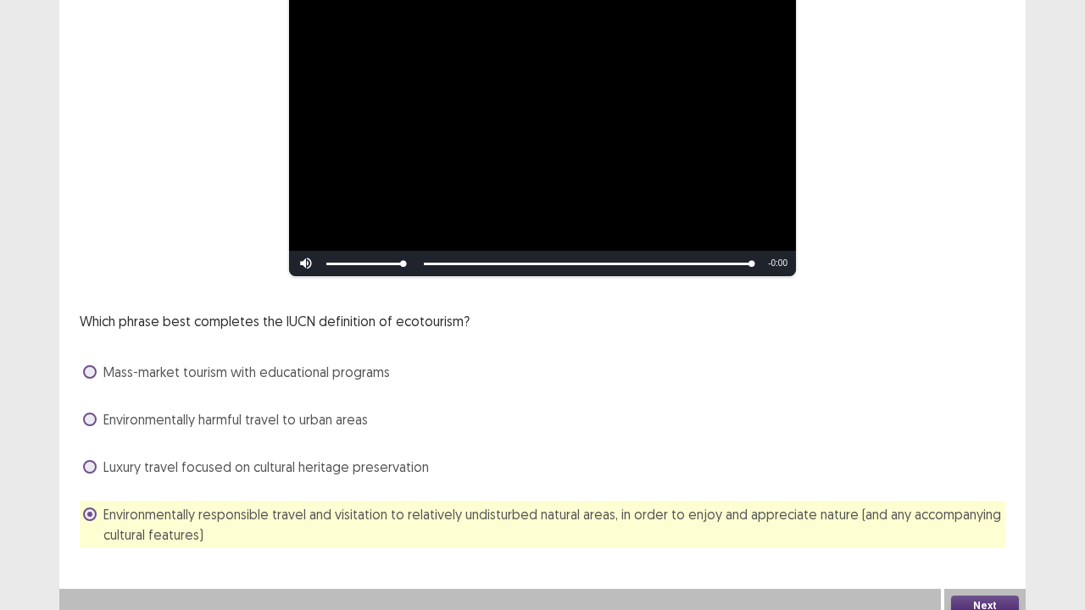
click at [98, 412] on label "Environmentally harmful travel to urban areas" at bounding box center [225, 419] width 285 height 20
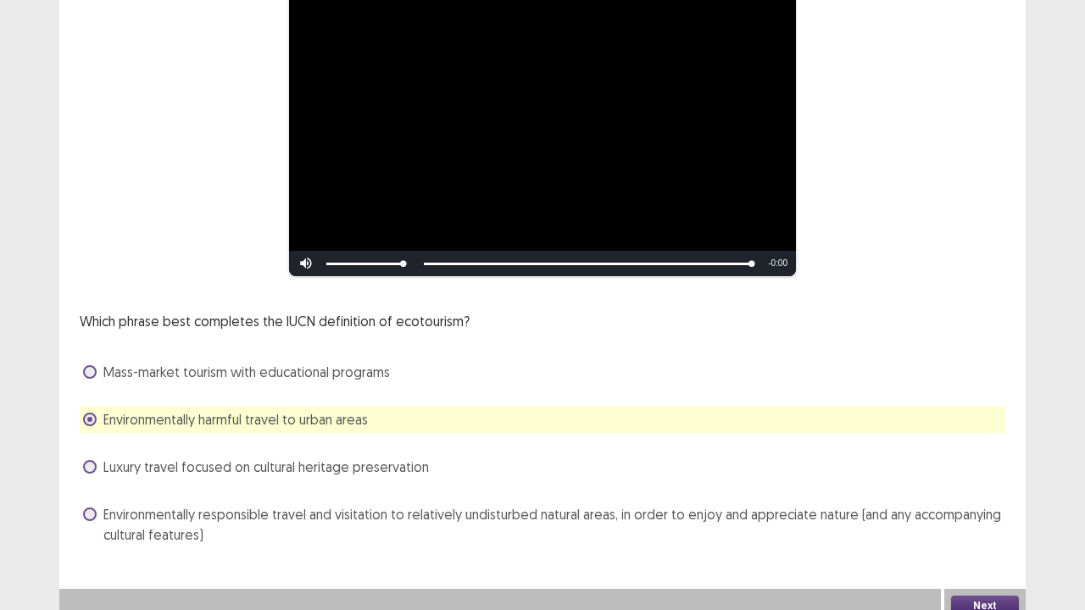
click at [99, 412] on label "Environmentally harmful travel to urban areas" at bounding box center [225, 419] width 285 height 20
click at [92, 495] on span at bounding box center [90, 515] width 14 height 14
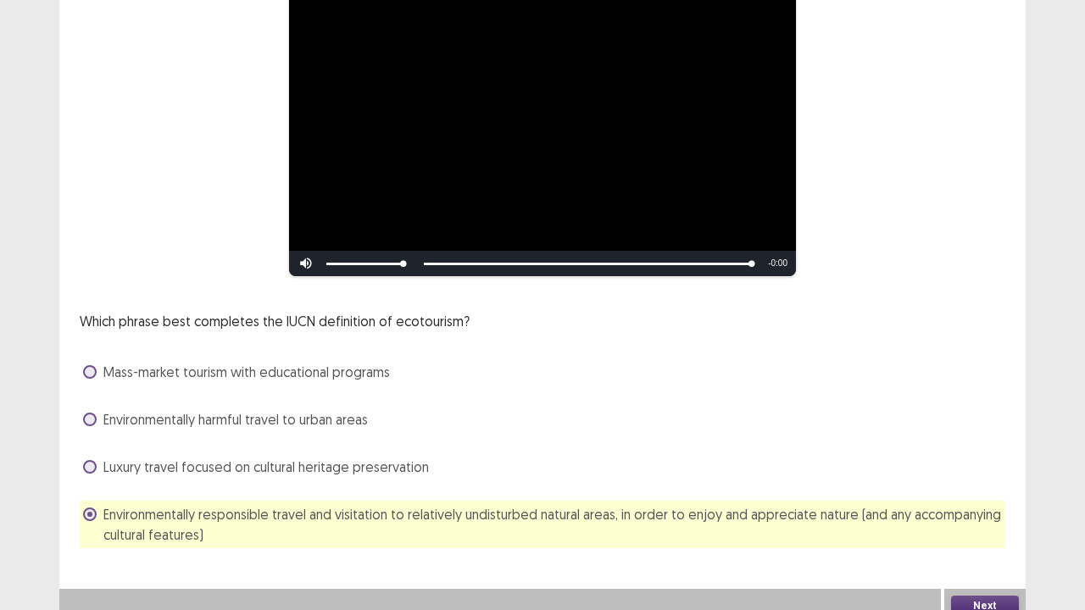
click at [980, 495] on button "Next" at bounding box center [985, 606] width 68 height 20
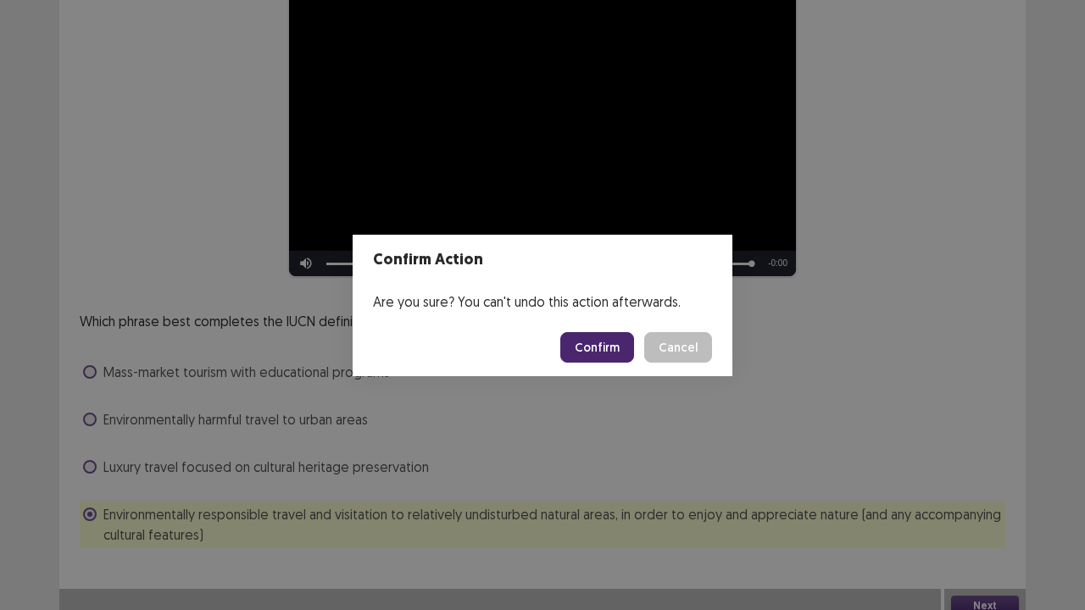
click at [582, 342] on button "Confirm" at bounding box center [597, 347] width 74 height 31
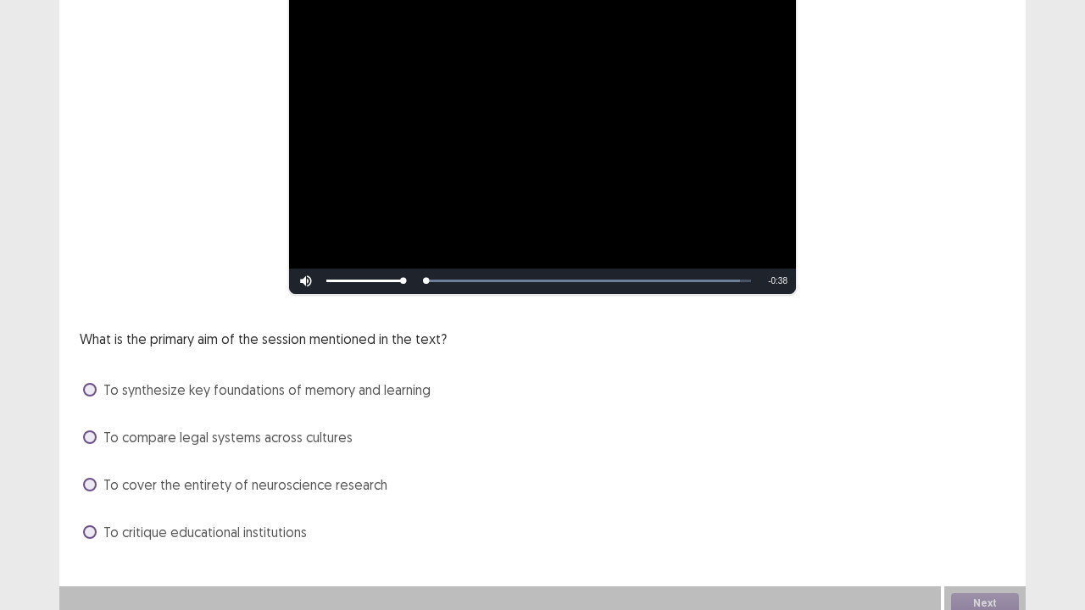
scroll to position [249, 0]
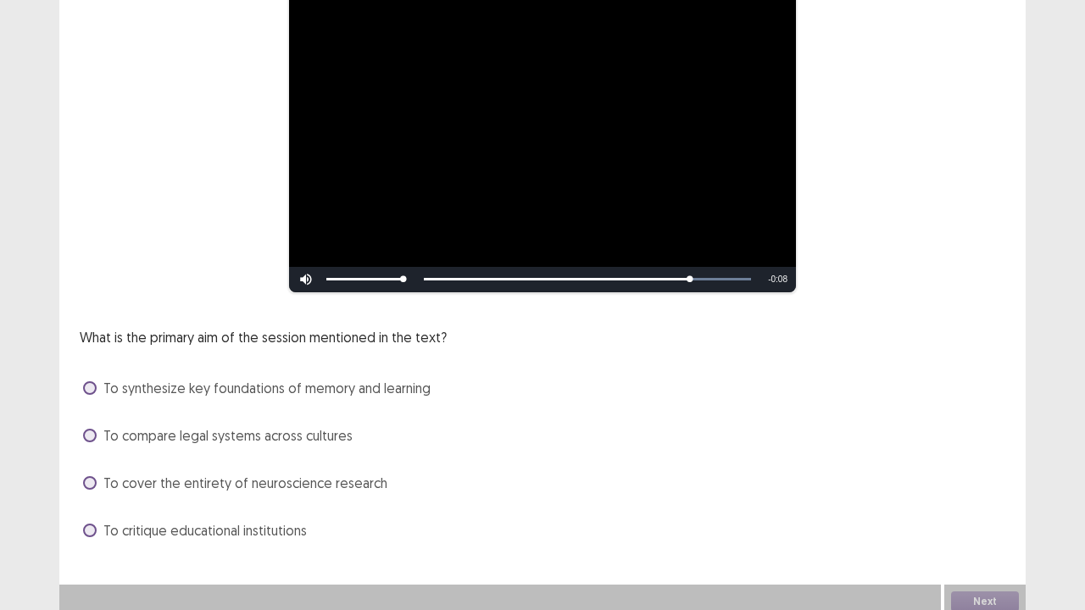
click at [92, 381] on span at bounding box center [90, 388] width 14 height 14
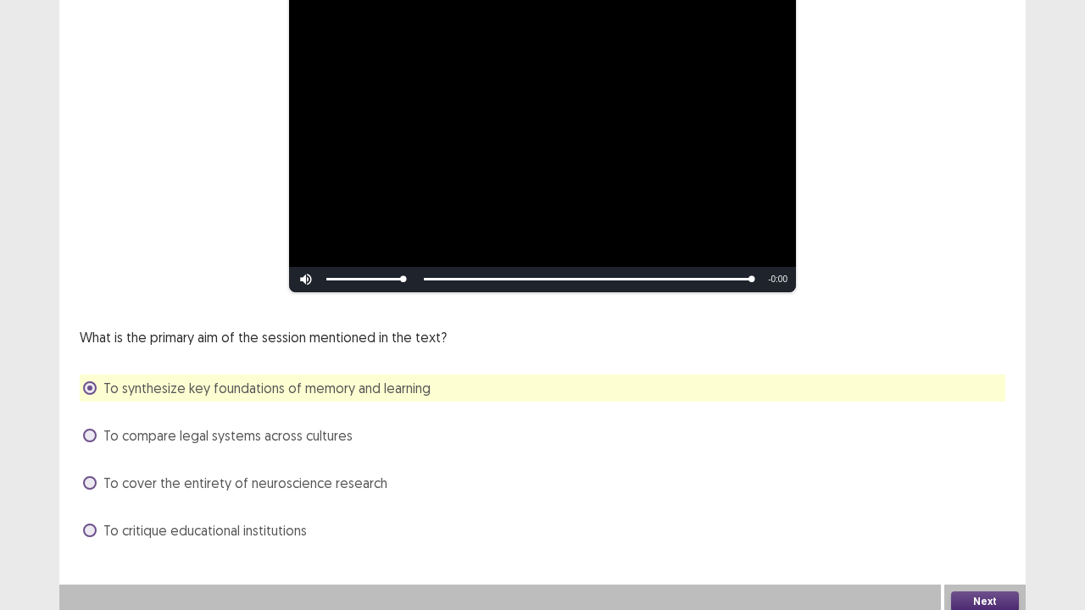
click at [981, 495] on button "Next" at bounding box center [985, 602] width 68 height 20
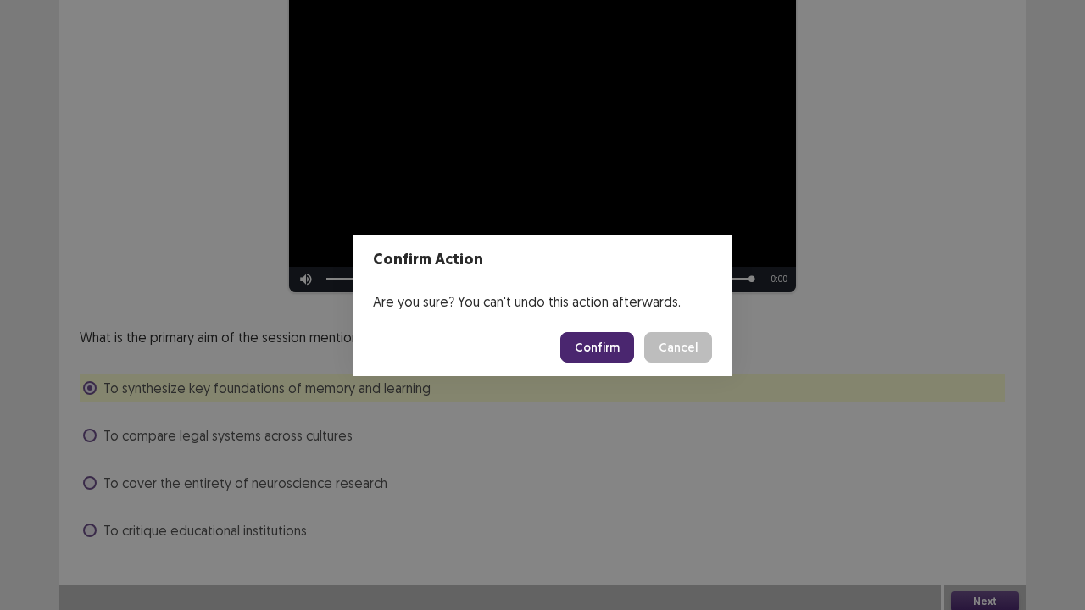
click at [593, 348] on button "Confirm" at bounding box center [597, 347] width 74 height 31
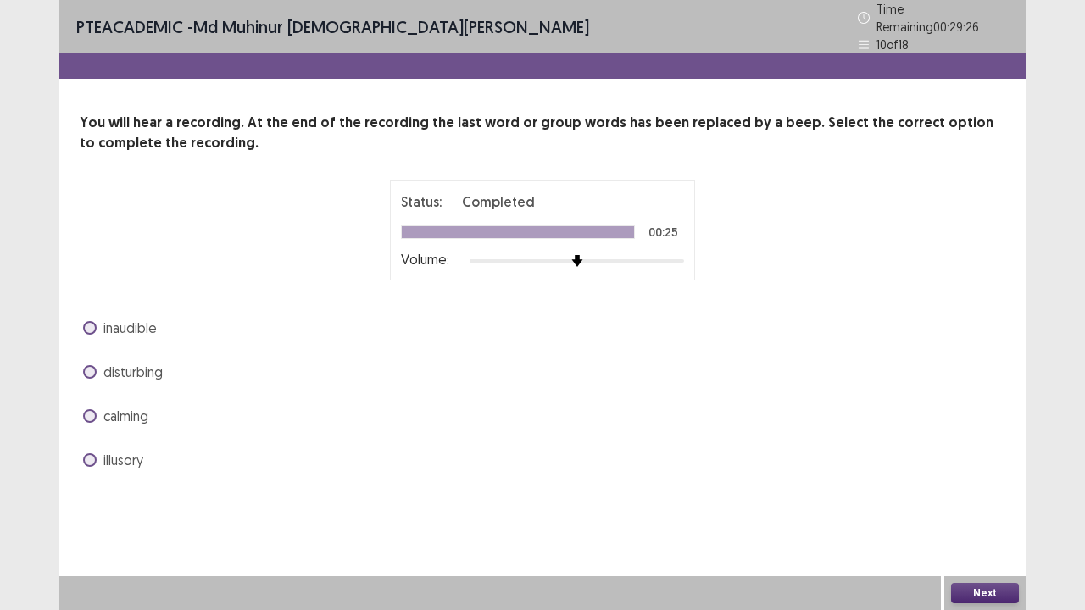
click at [91, 406] on label "calming" at bounding box center [115, 416] width 65 height 20
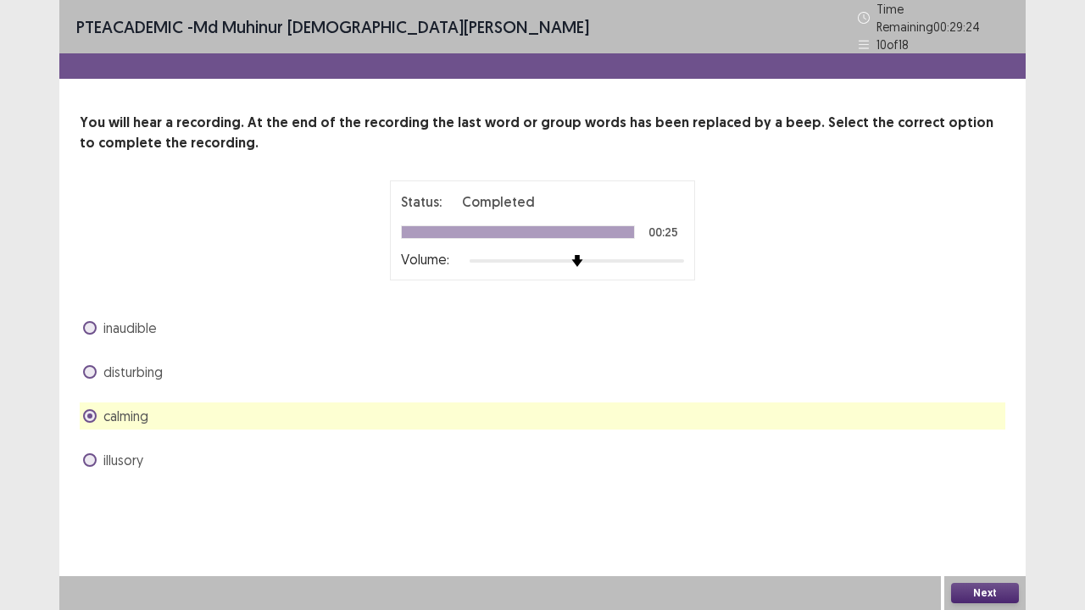
click at [972, 495] on button "Next" at bounding box center [985, 593] width 68 height 20
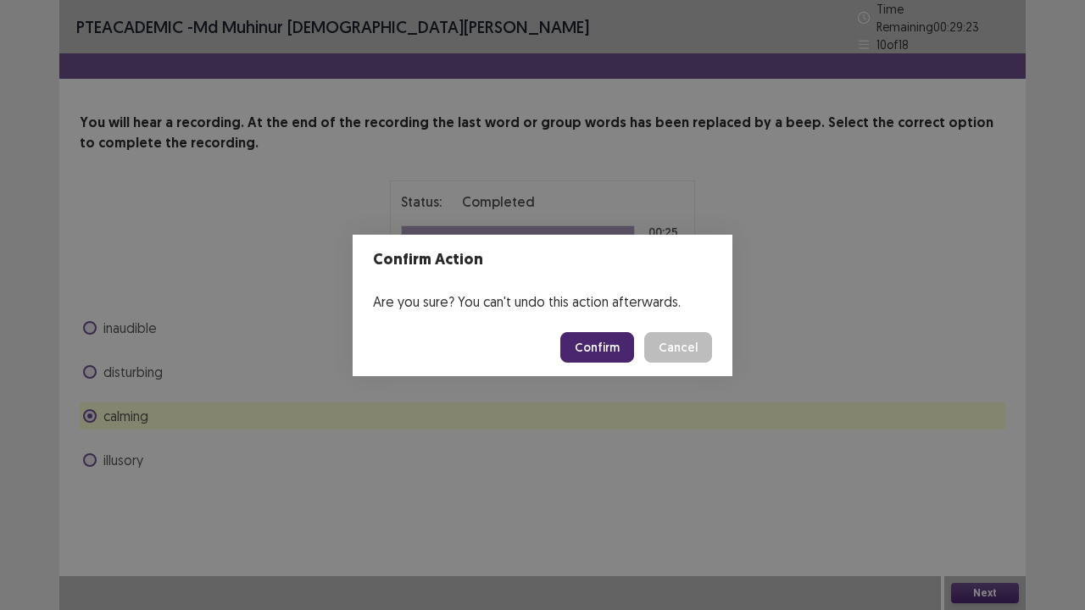
click at [612, 353] on button "Confirm" at bounding box center [597, 347] width 74 height 31
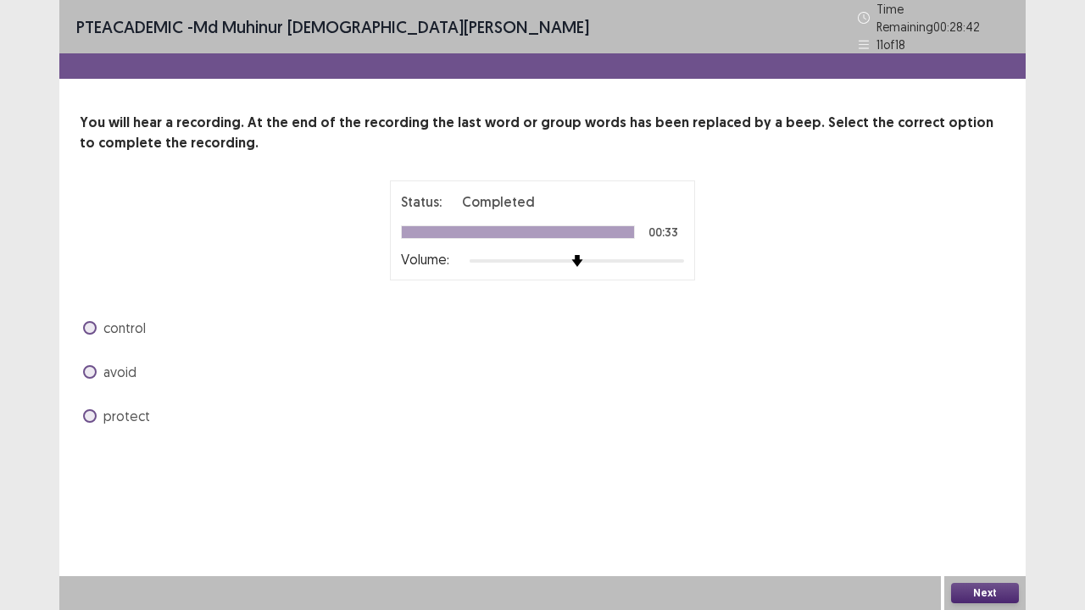
click at [90, 318] on label "control" at bounding box center [114, 328] width 63 height 20
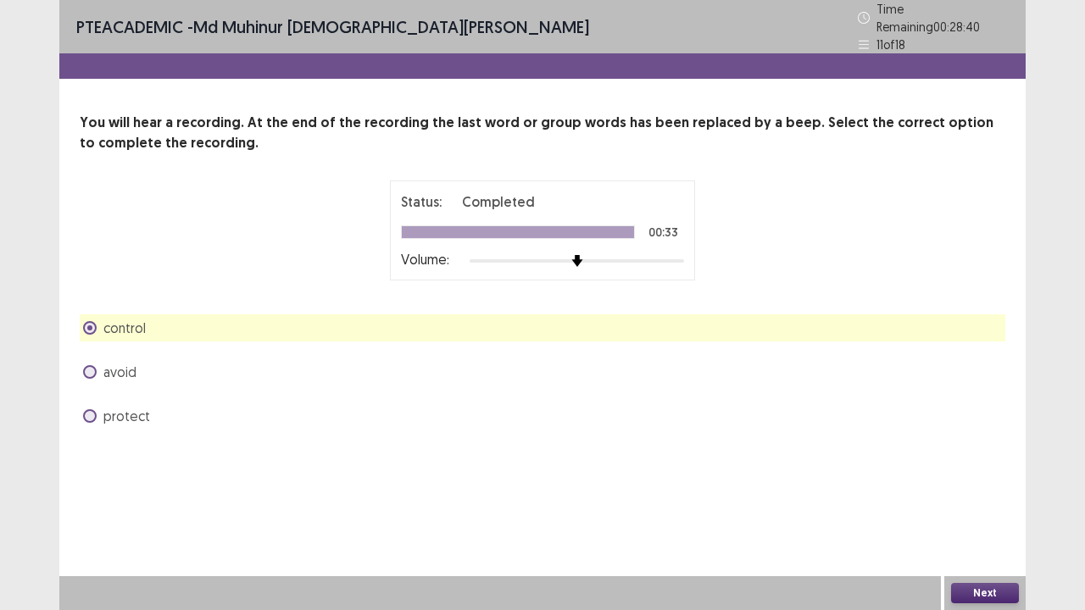
click at [961, 495] on button "Next" at bounding box center [985, 593] width 68 height 20
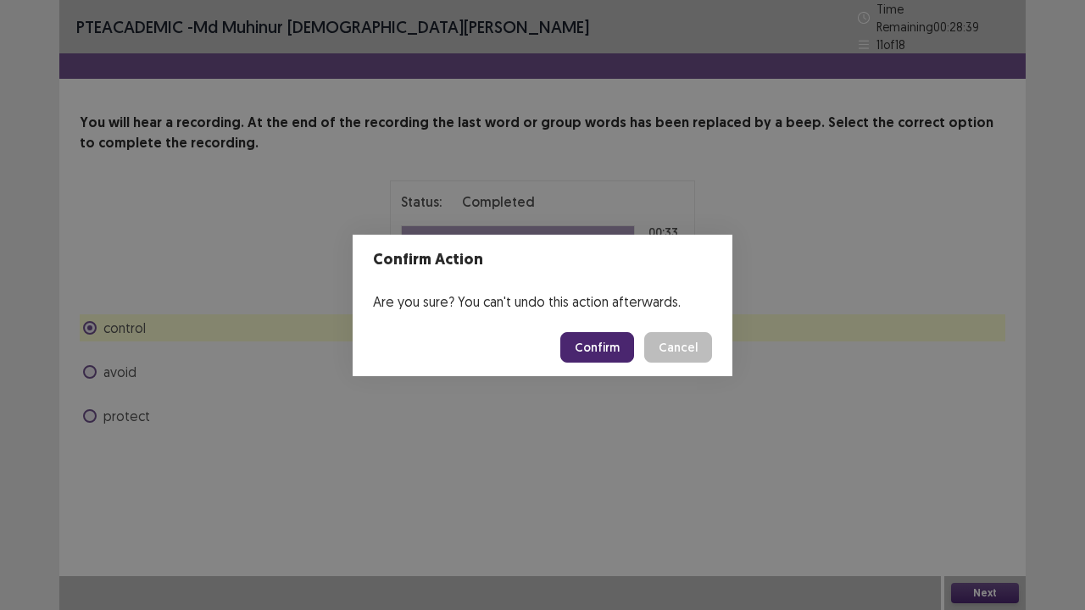
click at [595, 346] on button "Confirm" at bounding box center [597, 347] width 74 height 31
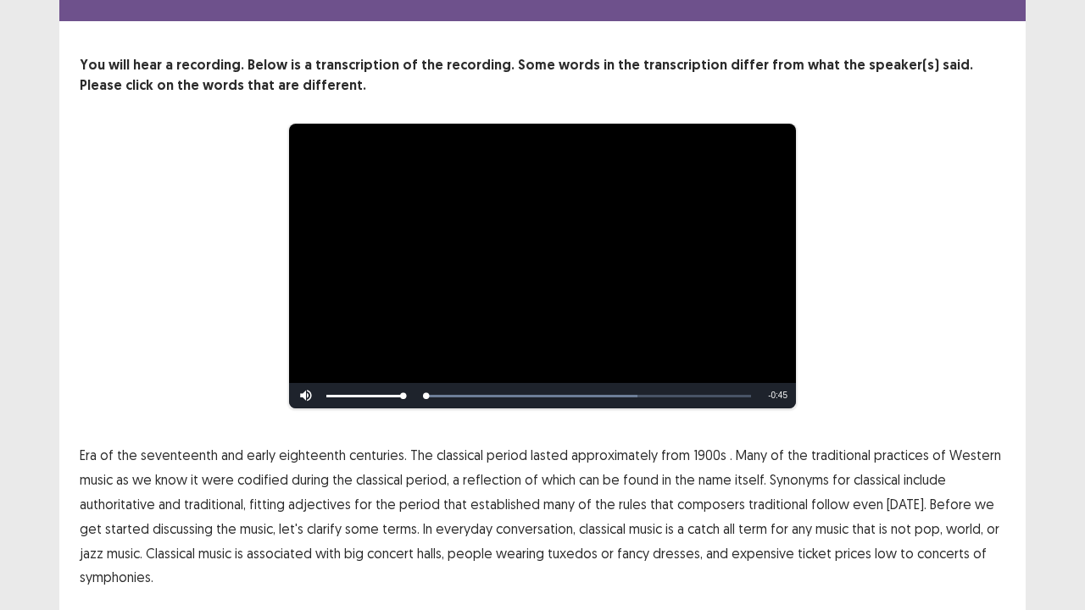
scroll to position [103, 0]
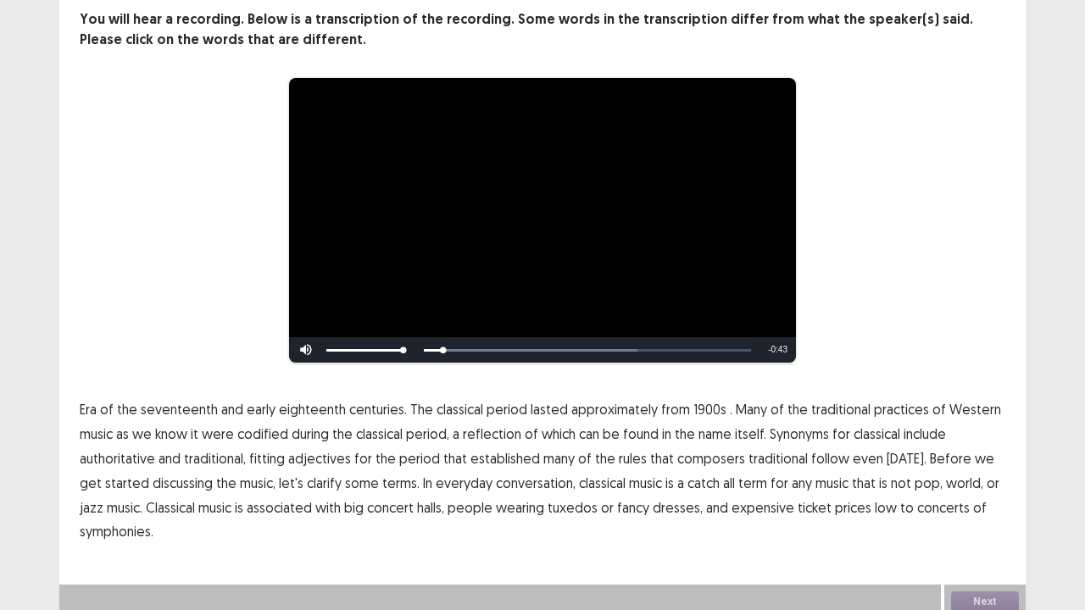
click at [302, 400] on span "eighteenth" at bounding box center [312, 409] width 67 height 20
click at [323, 407] on span "eighteenth" at bounding box center [312, 409] width 67 height 20
click at [702, 399] on span "1900s" at bounding box center [709, 409] width 33 height 20
click at [875, 495] on span "low" at bounding box center [886, 507] width 22 height 20
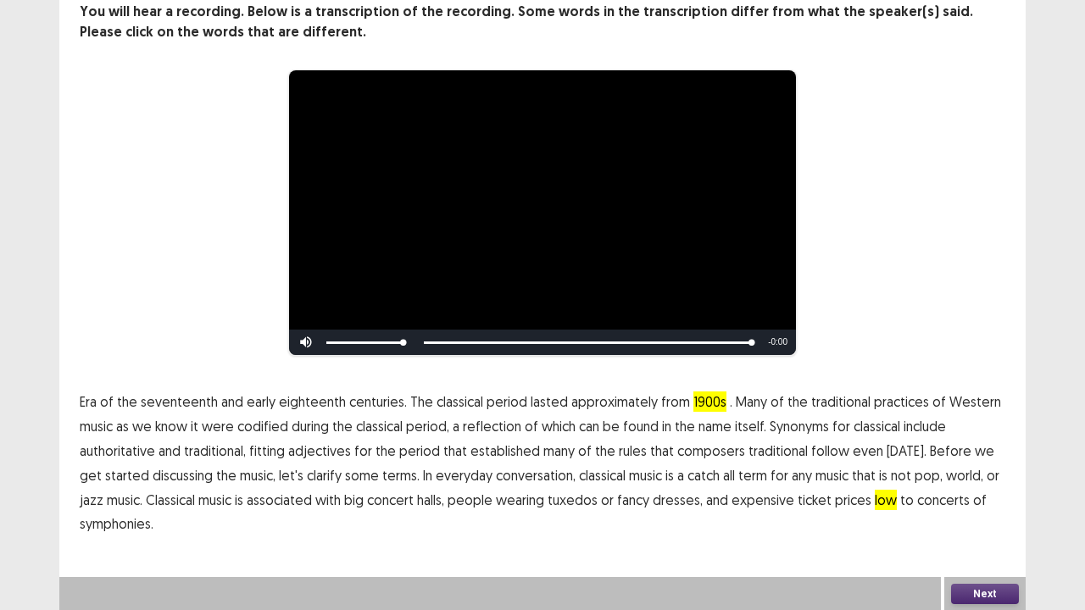
click at [92, 495] on span "symphonies." at bounding box center [117, 524] width 74 height 20
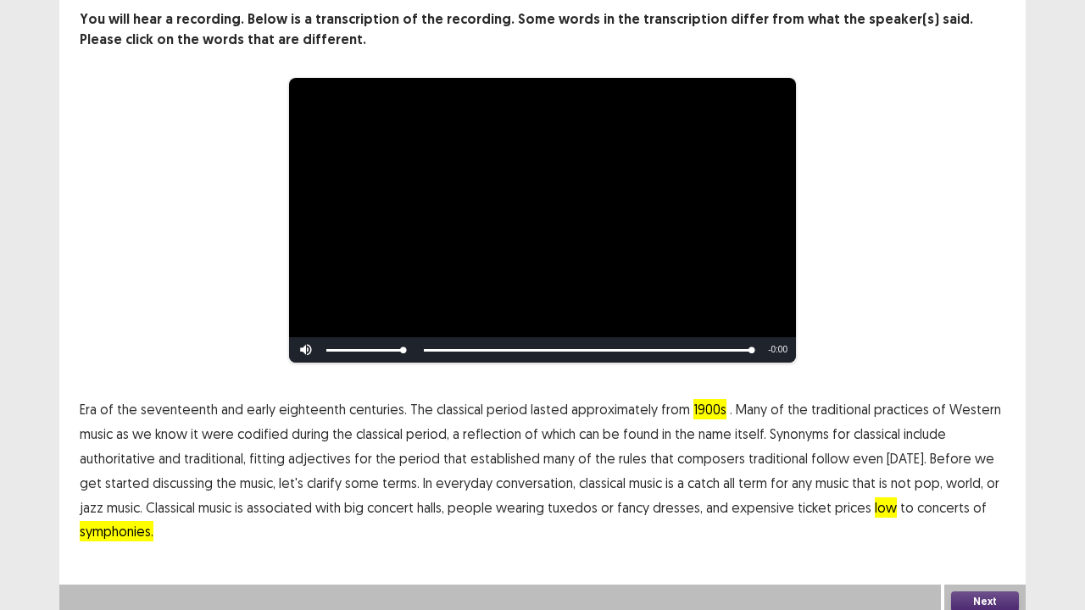
click at [145, 495] on span "symphonies." at bounding box center [117, 531] width 74 height 20
click at [129, 495] on span "symphonies." at bounding box center [117, 531] width 74 height 20
click at [312, 350] on span "Video Player" at bounding box center [306, 350] width 34 height 0
click at [307, 350] on span "Video Player" at bounding box center [306, 350] width 34 height 0
drag, startPoint x: 482, startPoint y: 254, endPoint x: 320, endPoint y: 262, distance: 162.1
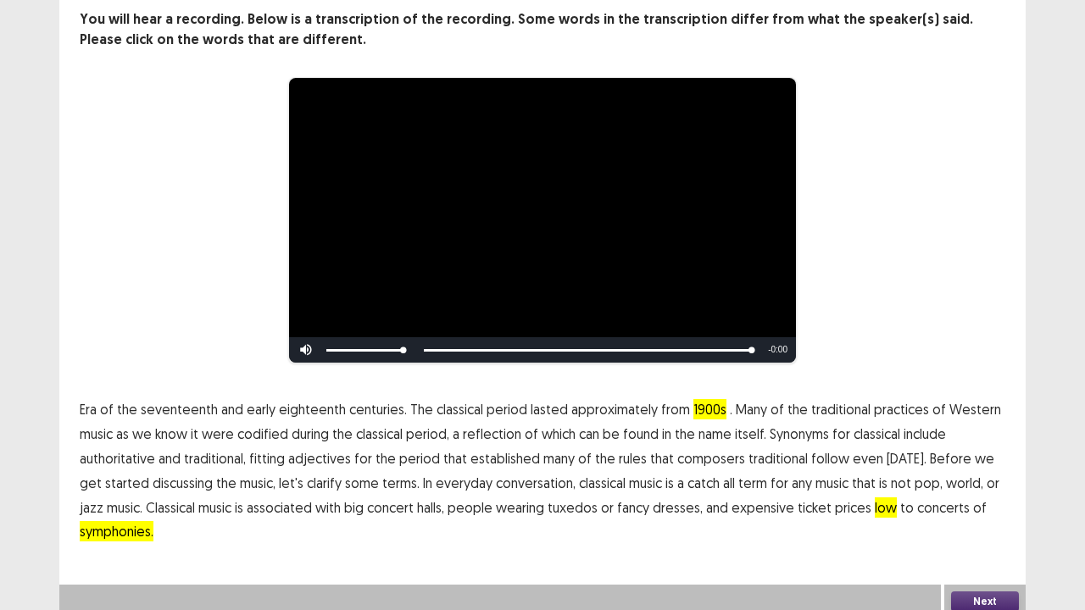
click at [320, 262] on video "Video Player" at bounding box center [542, 220] width 507 height 285
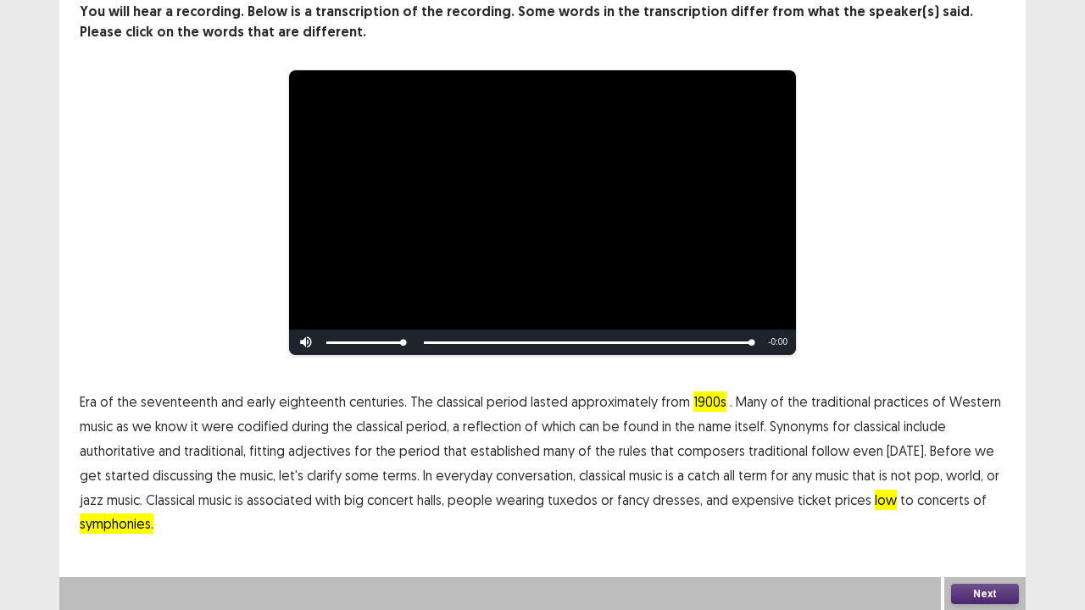
click at [1009, 495] on button "Next" at bounding box center [985, 594] width 68 height 20
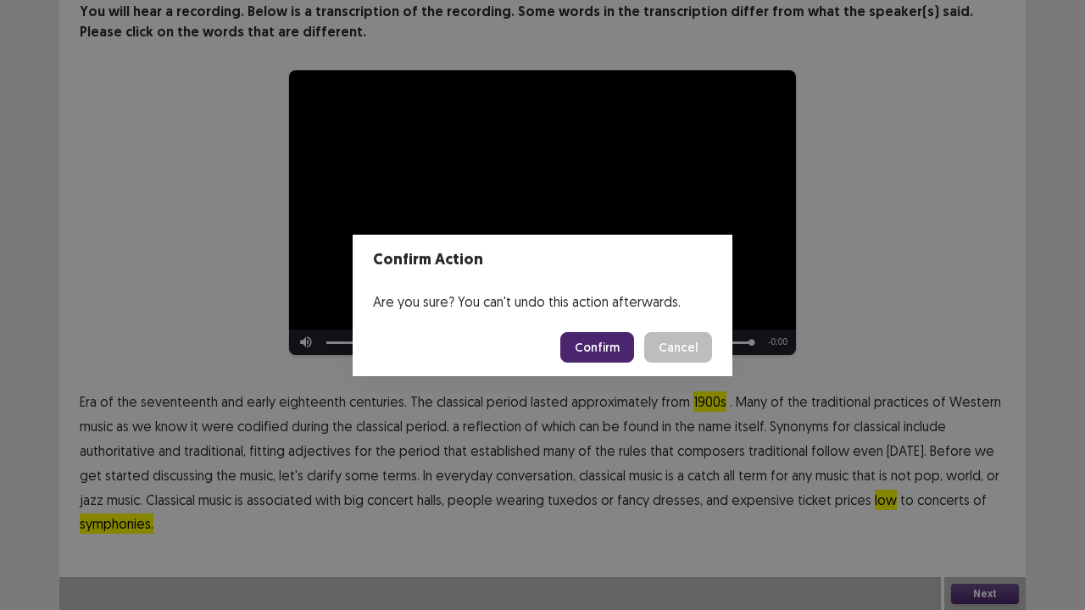
click at [623, 361] on button "Confirm" at bounding box center [597, 347] width 74 height 31
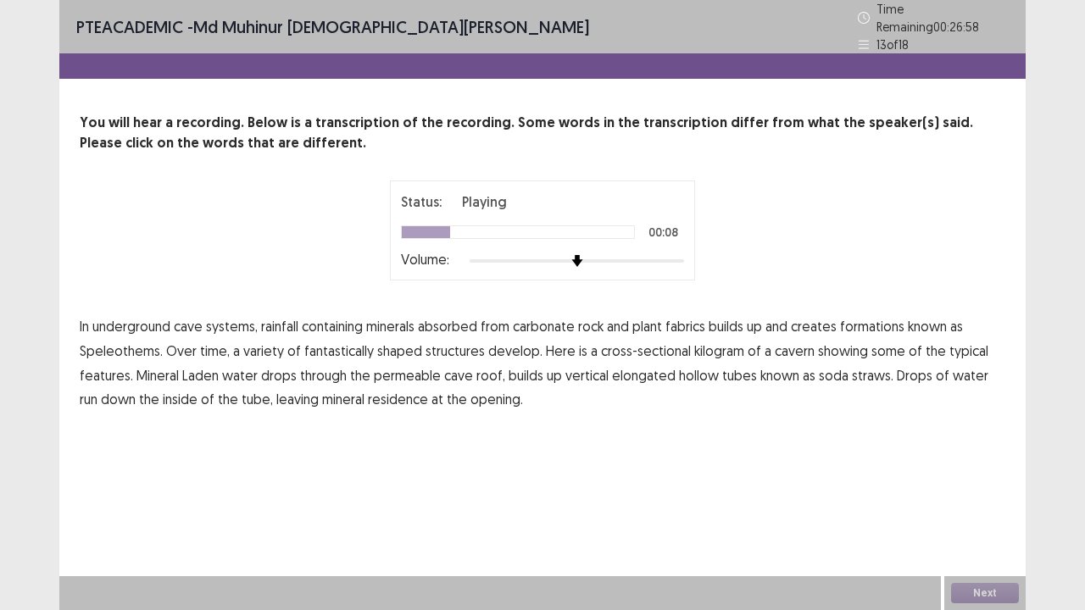
click at [703, 316] on span "fabrics" at bounding box center [685, 326] width 40 height 20
click at [707, 341] on span "kilogram" at bounding box center [719, 351] width 50 height 20
click at [270, 365] on span "drops" at bounding box center [279, 375] width 36 height 20
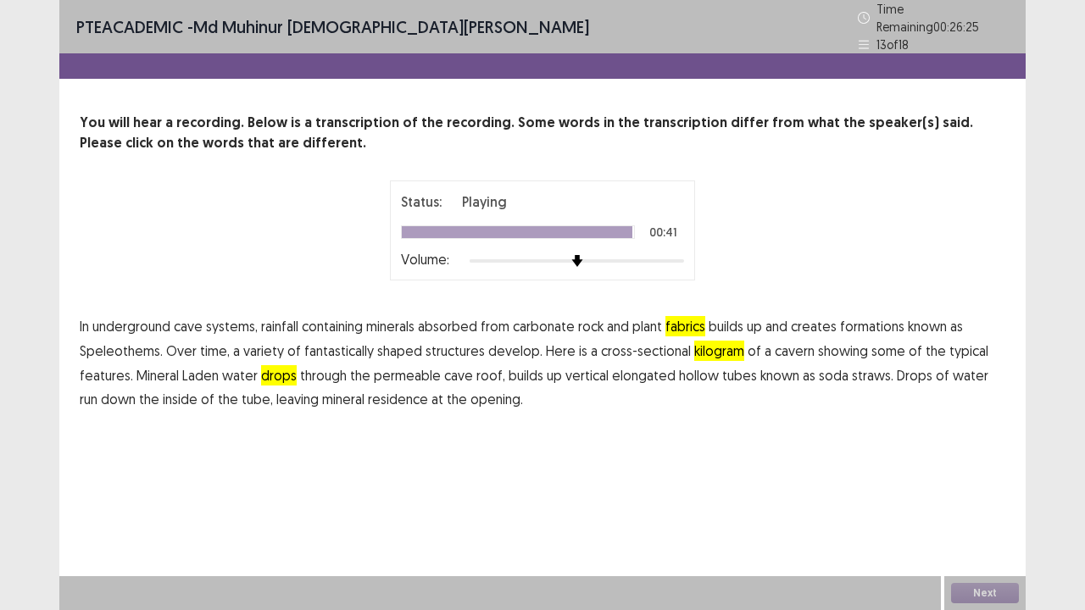
click at [385, 389] on span "residence" at bounding box center [398, 399] width 60 height 20
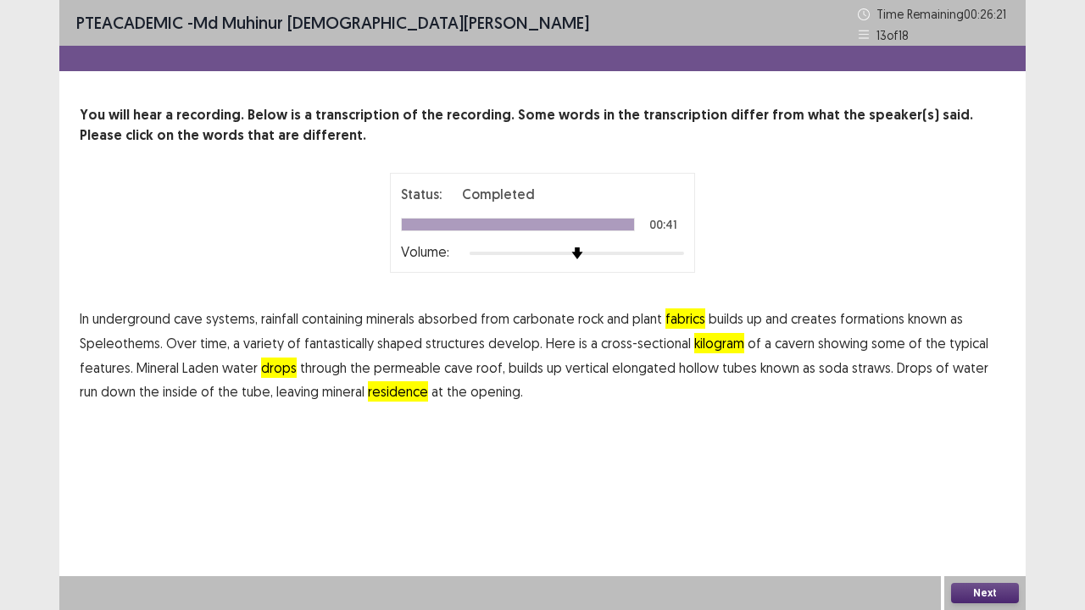
click at [958, 495] on button "Next" at bounding box center [985, 593] width 68 height 20
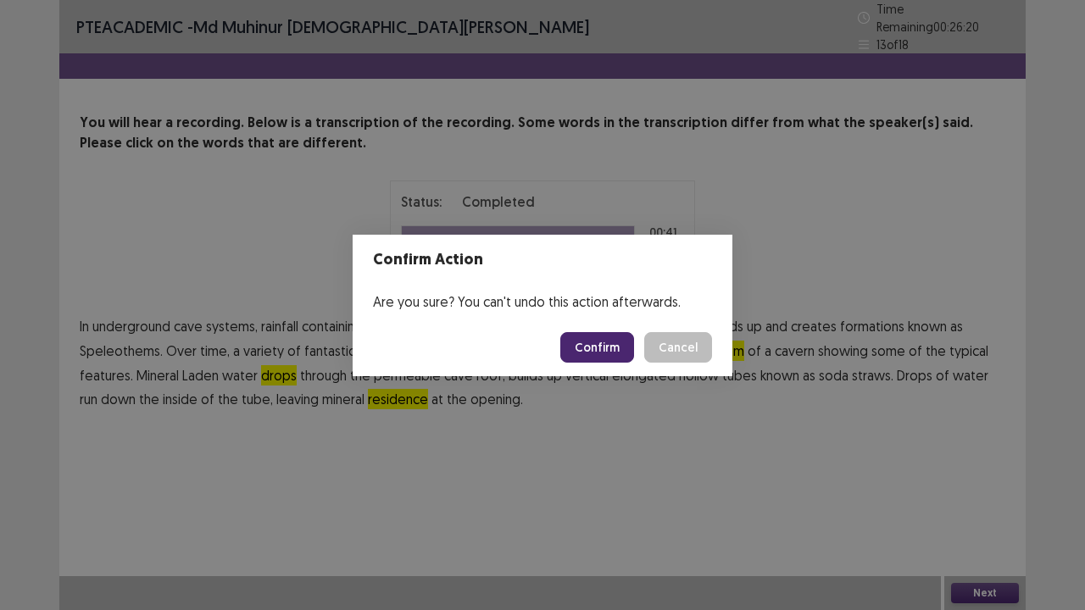
click at [594, 347] on button "Confirm" at bounding box center [597, 347] width 74 height 31
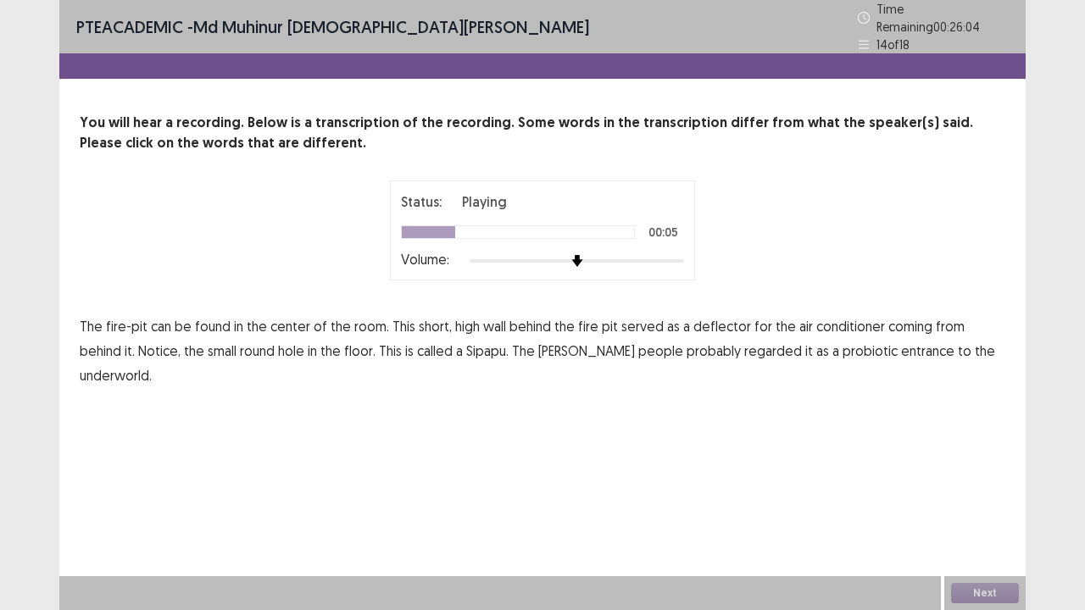
click at [458, 316] on span "high" at bounding box center [467, 326] width 25 height 20
click at [820, 317] on span "conditioner" at bounding box center [850, 326] width 69 height 20
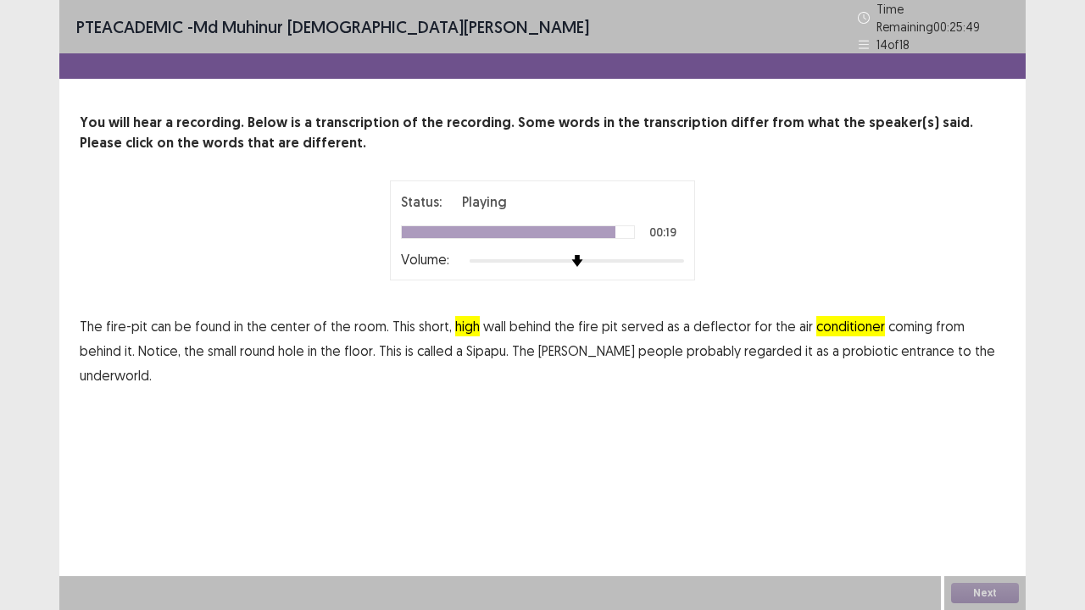
click at [842, 341] on span "probiotic" at bounding box center [869, 351] width 55 height 20
click at [1003, 495] on button "Next" at bounding box center [985, 593] width 68 height 20
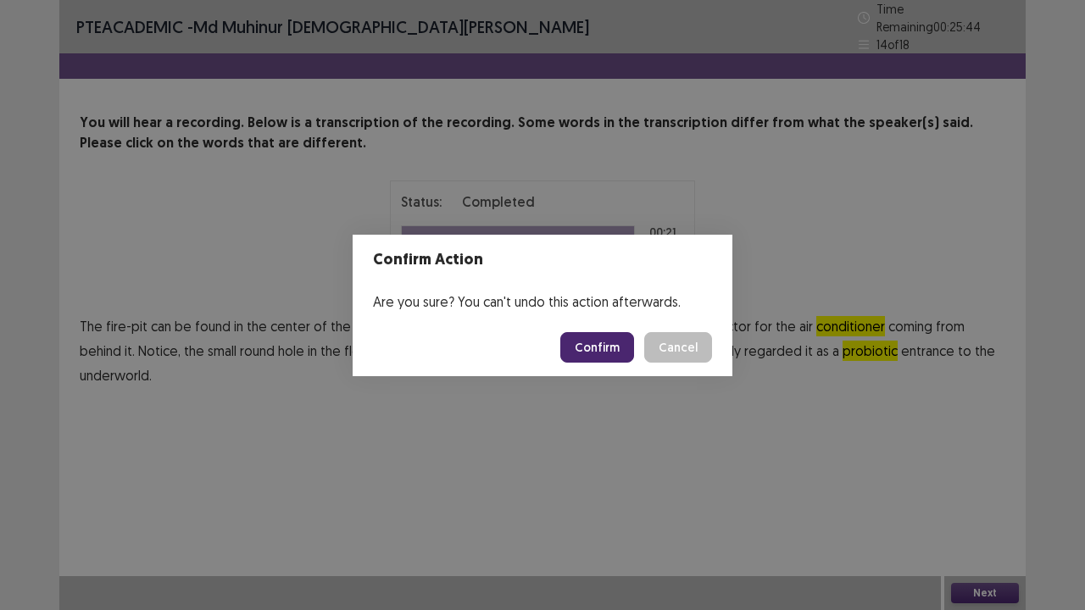
click at [607, 345] on button "Confirm" at bounding box center [597, 347] width 74 height 31
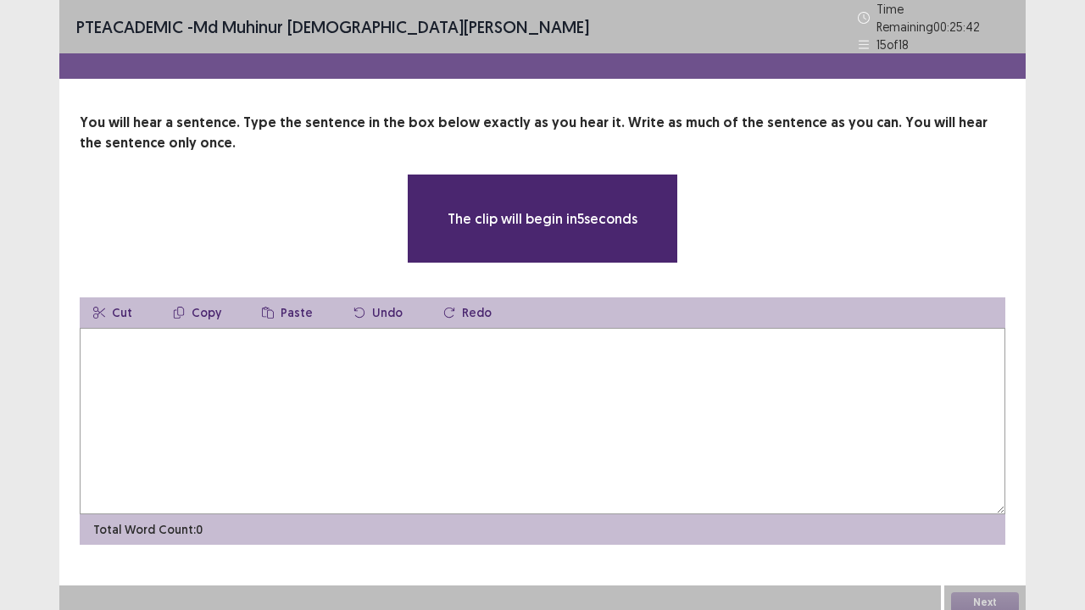
click at [108, 368] on textarea at bounding box center [542, 421] width 925 height 186
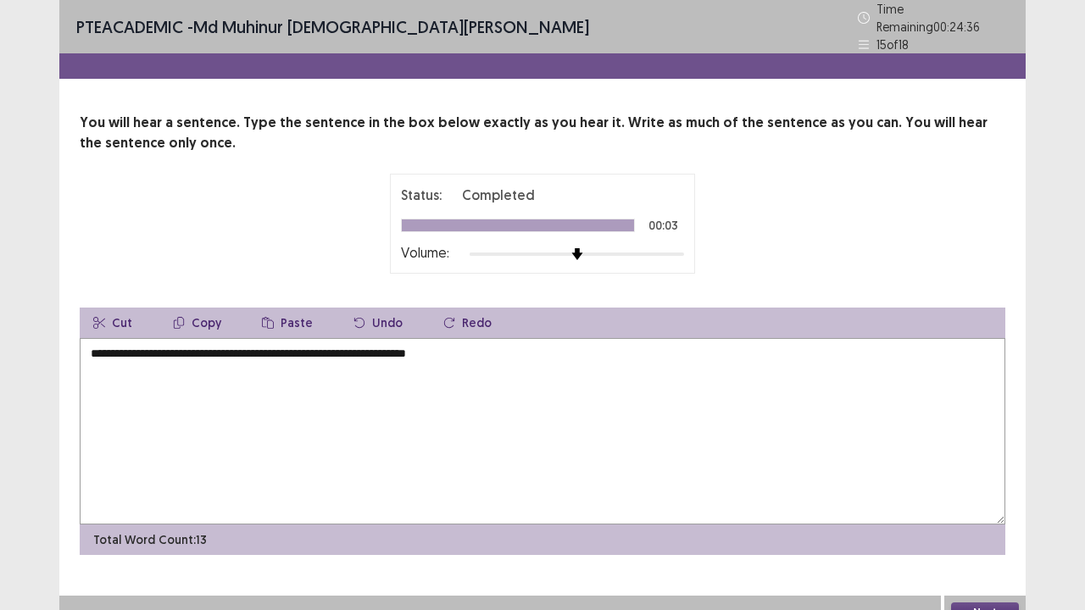
type textarea "**********"
click at [980, 495] on button "Next" at bounding box center [985, 613] width 68 height 20
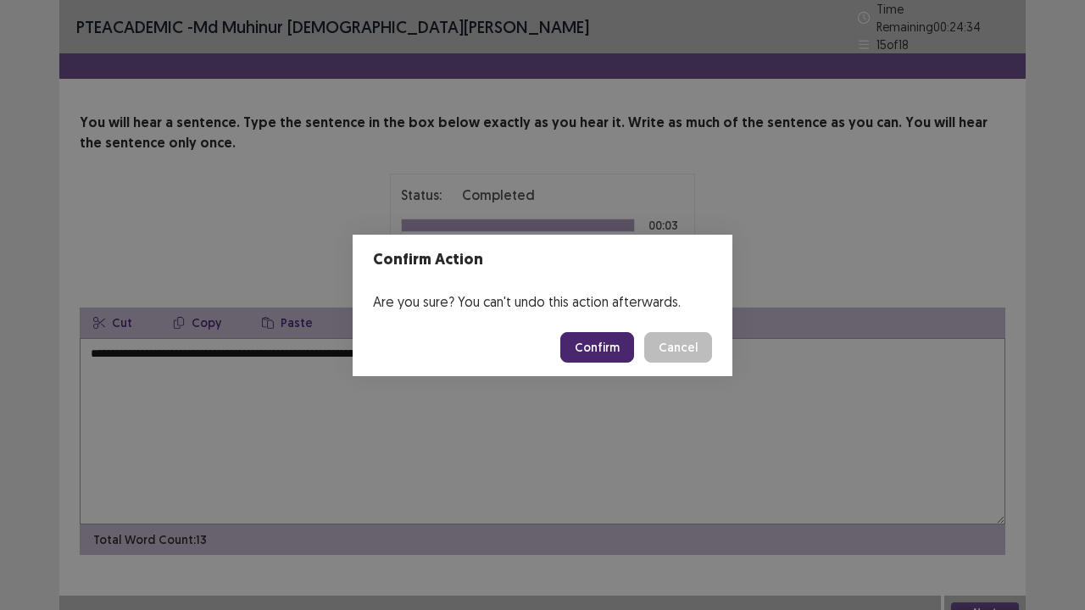
click at [600, 353] on button "Confirm" at bounding box center [597, 347] width 74 height 31
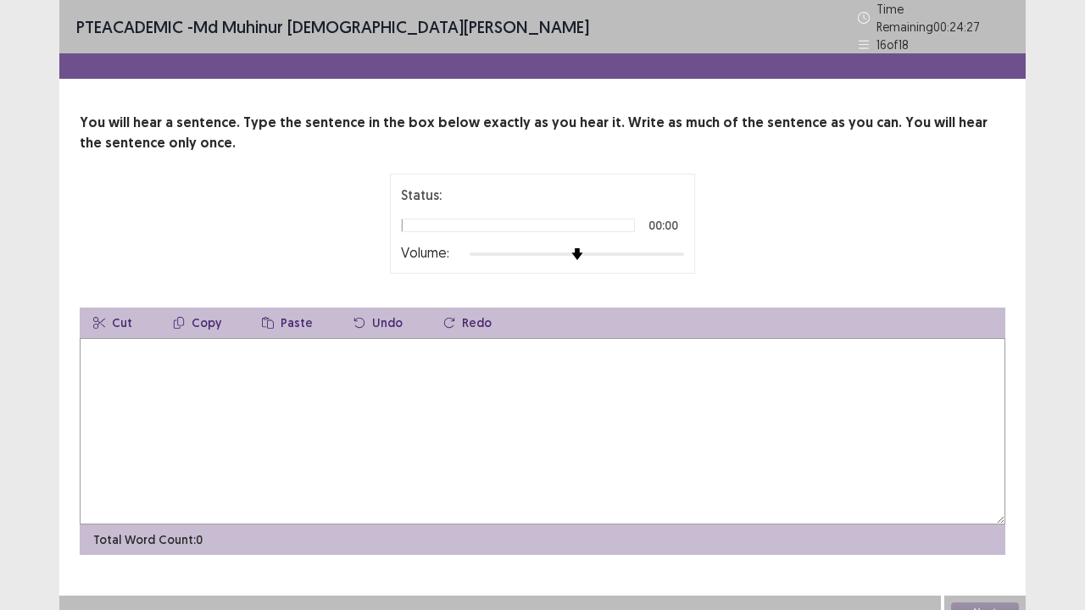
click at [142, 374] on textarea at bounding box center [542, 431] width 925 height 186
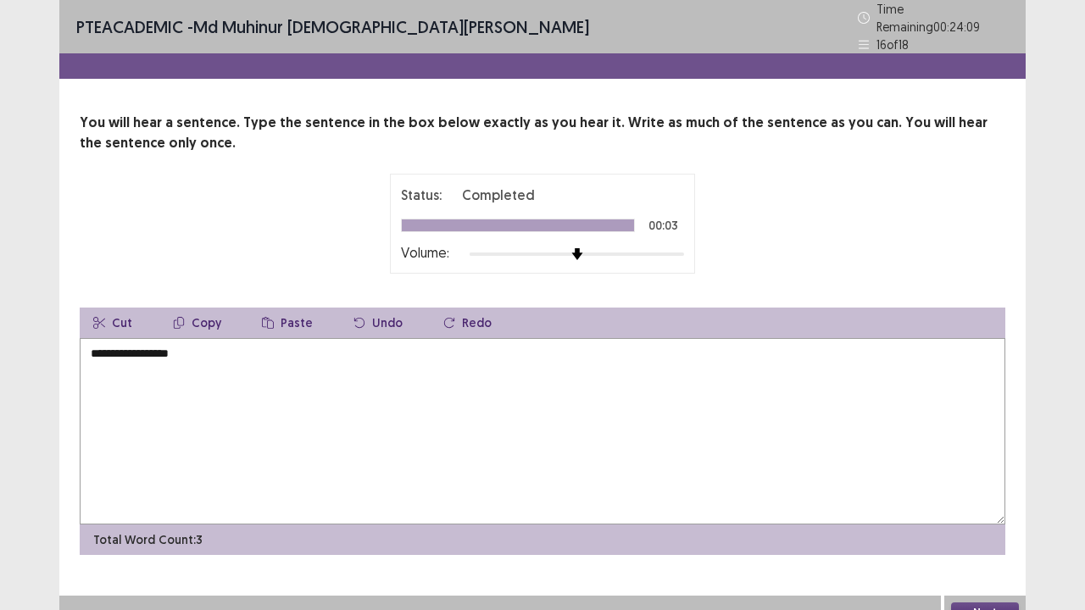
click at [166, 345] on textarea "**********" at bounding box center [542, 431] width 925 height 186
click at [210, 353] on textarea "**********" at bounding box center [542, 431] width 925 height 186
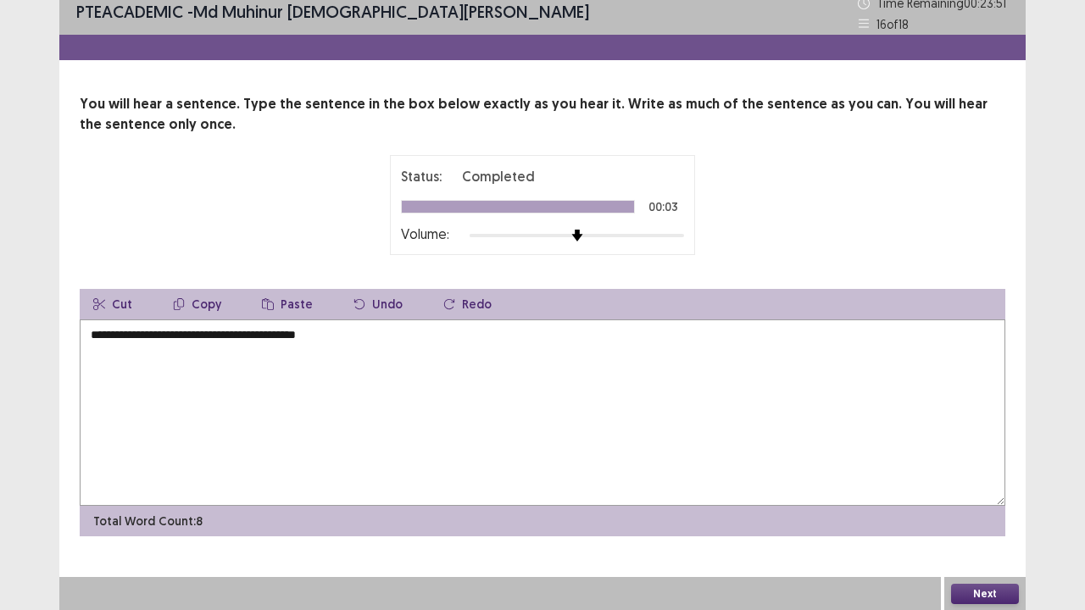
type textarea "**********"
click at [992, 495] on button "Next" at bounding box center [985, 594] width 68 height 20
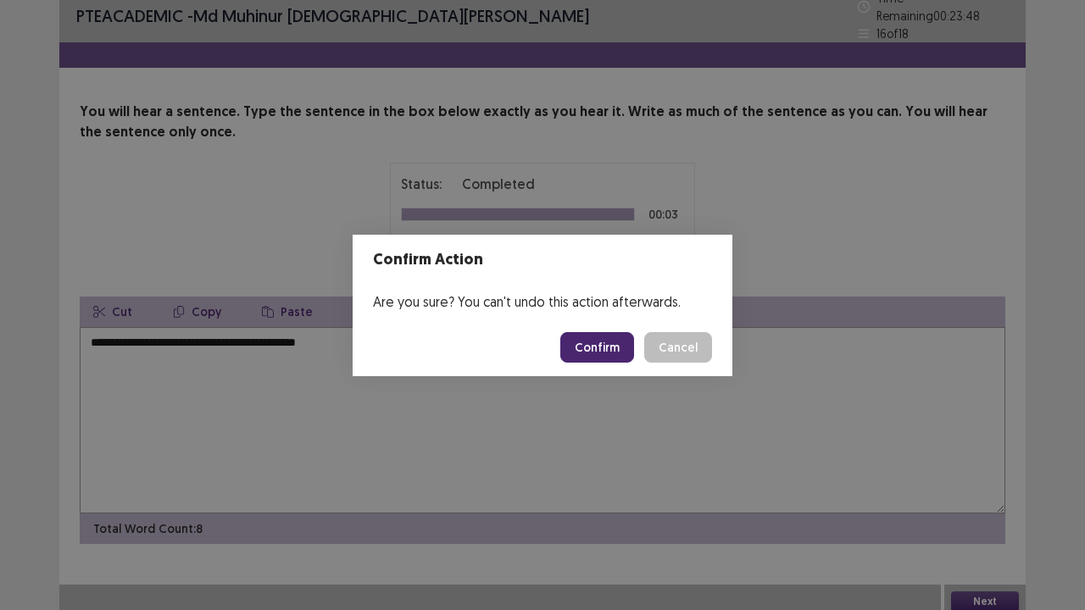
click at [580, 342] on button "Confirm" at bounding box center [597, 347] width 74 height 31
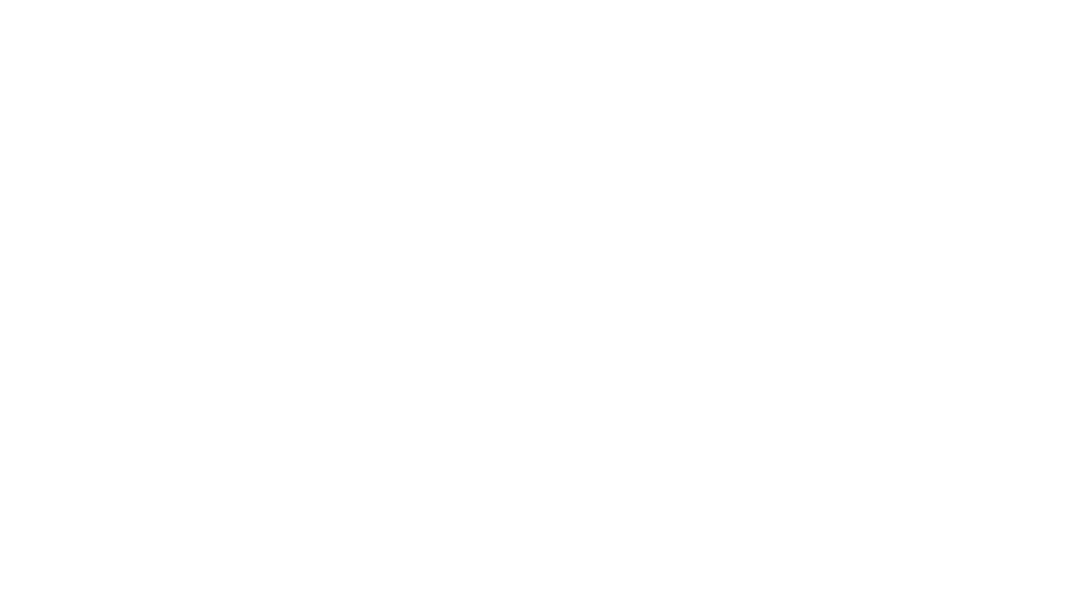
scroll to position [0, 0]
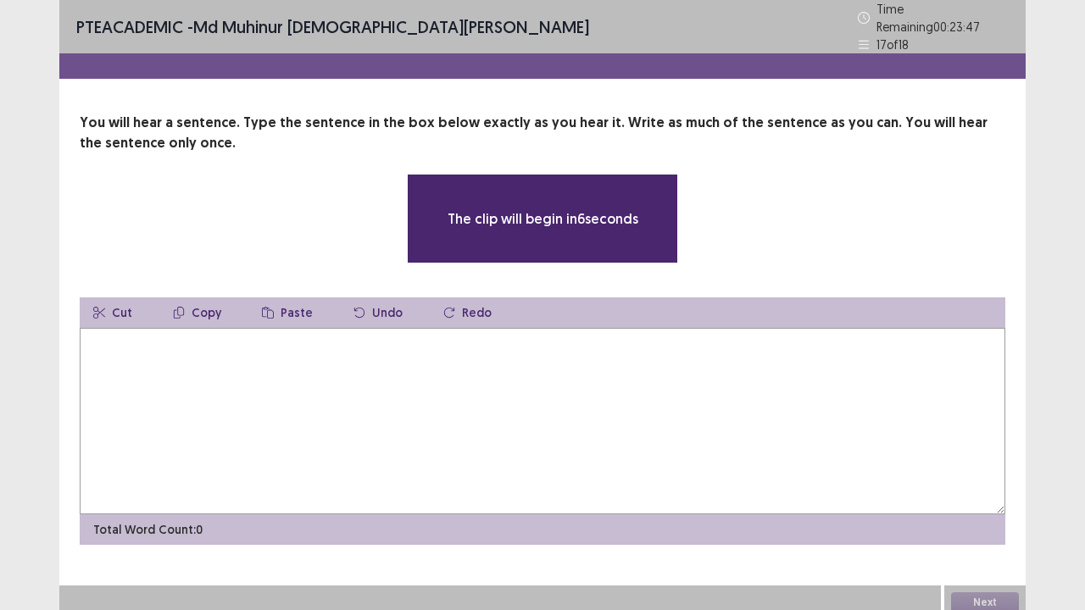
click at [135, 356] on textarea at bounding box center [542, 421] width 925 height 186
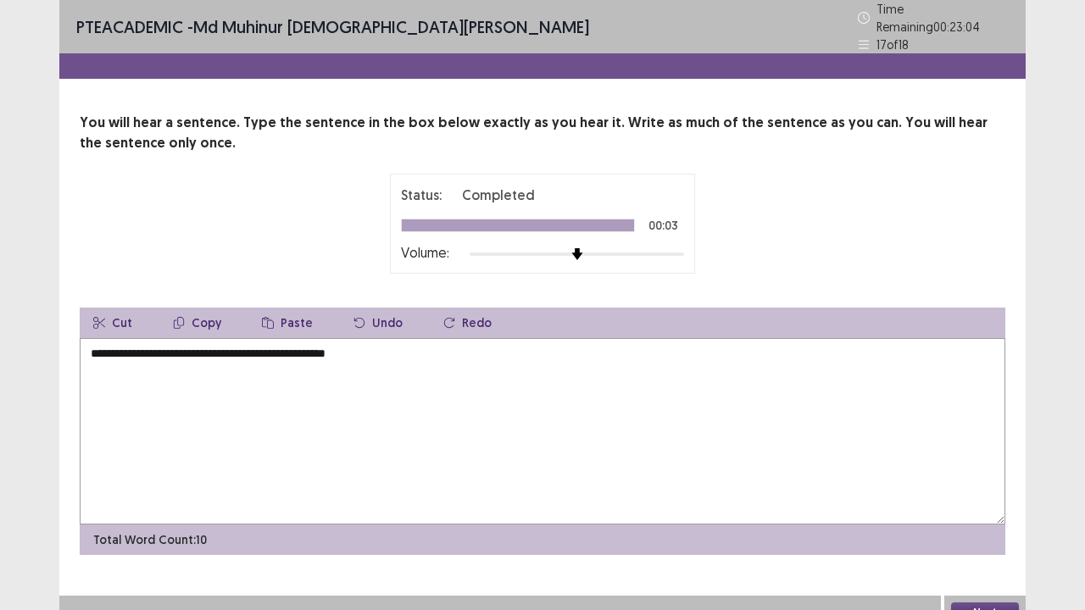
click at [297, 344] on textarea "**********" at bounding box center [542, 431] width 925 height 186
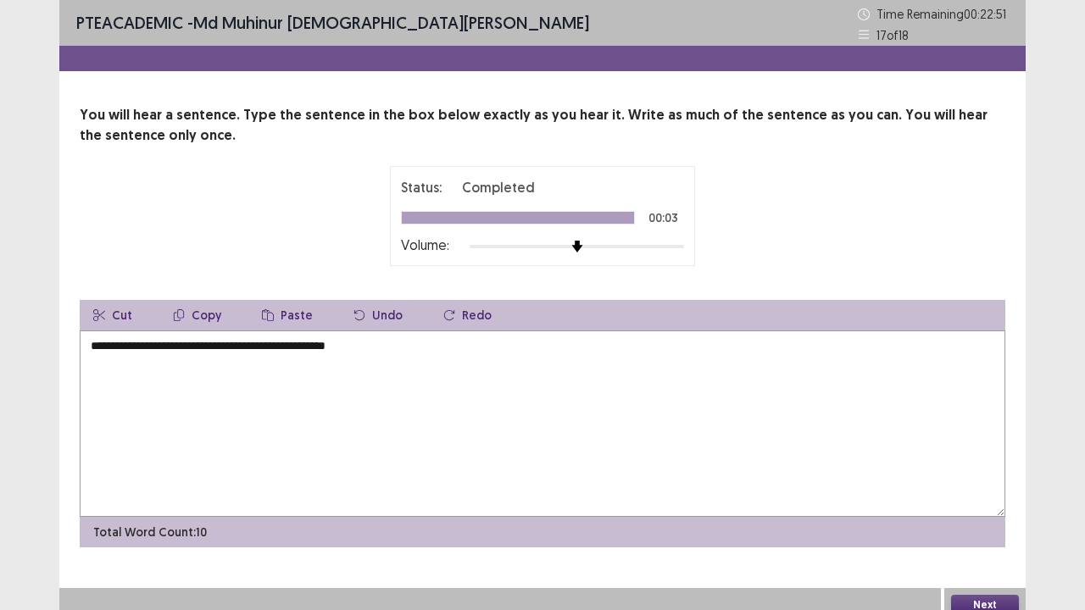
type textarea "**********"
click at [983, 495] on button "Next" at bounding box center [985, 605] width 68 height 20
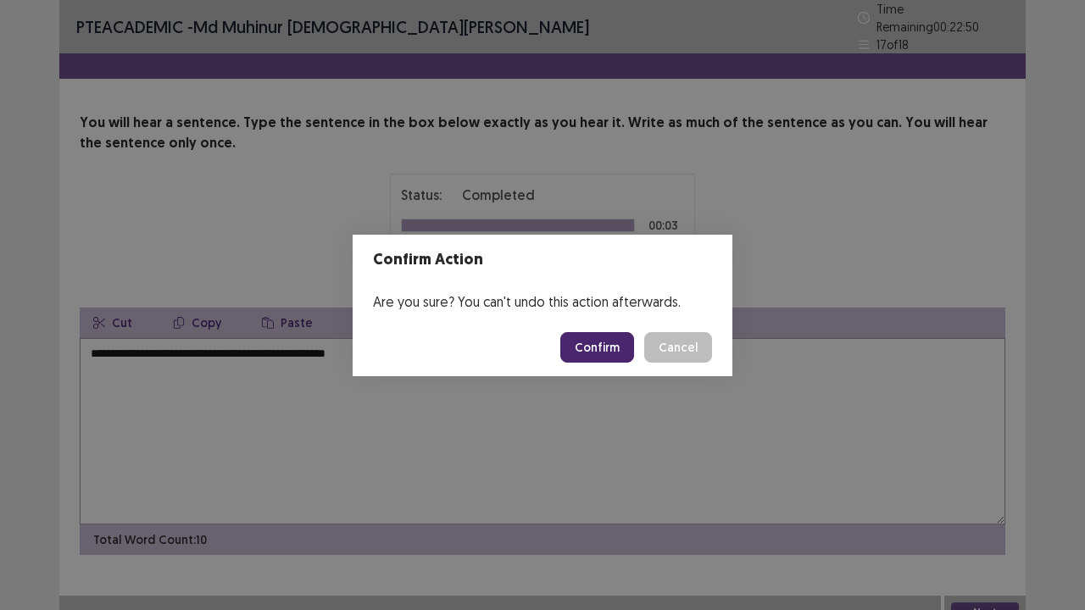
click at [598, 346] on button "Confirm" at bounding box center [597, 347] width 74 height 31
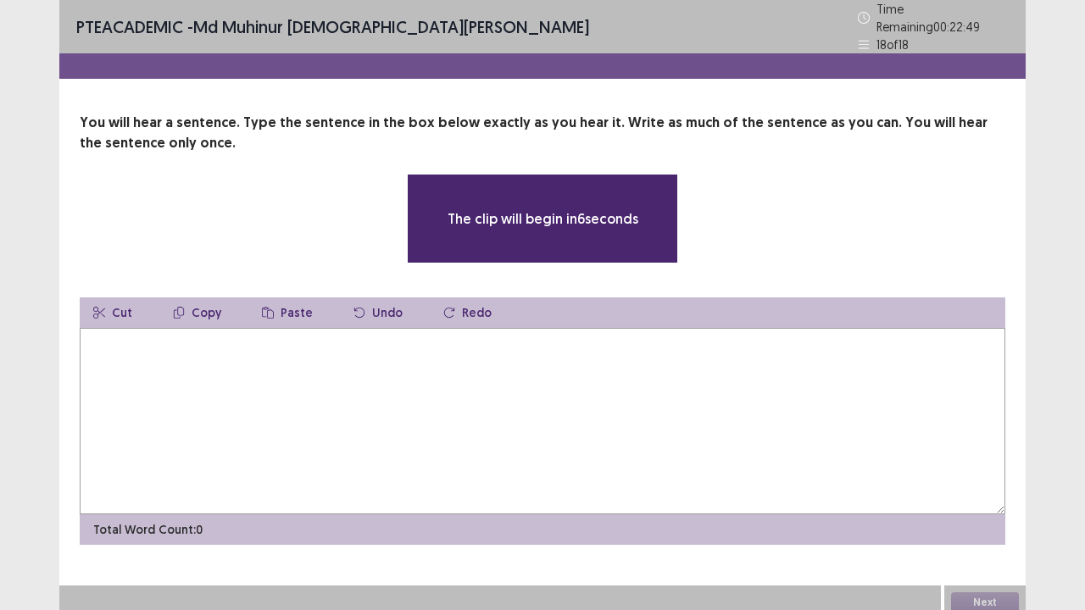
click at [134, 348] on textarea at bounding box center [542, 421] width 925 height 186
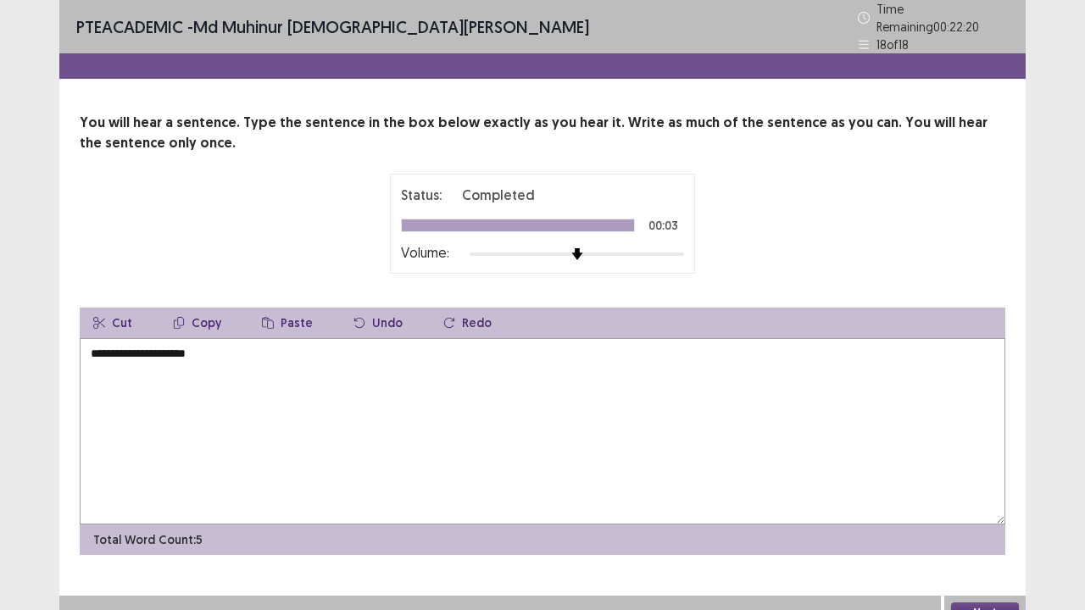
type textarea "**********"
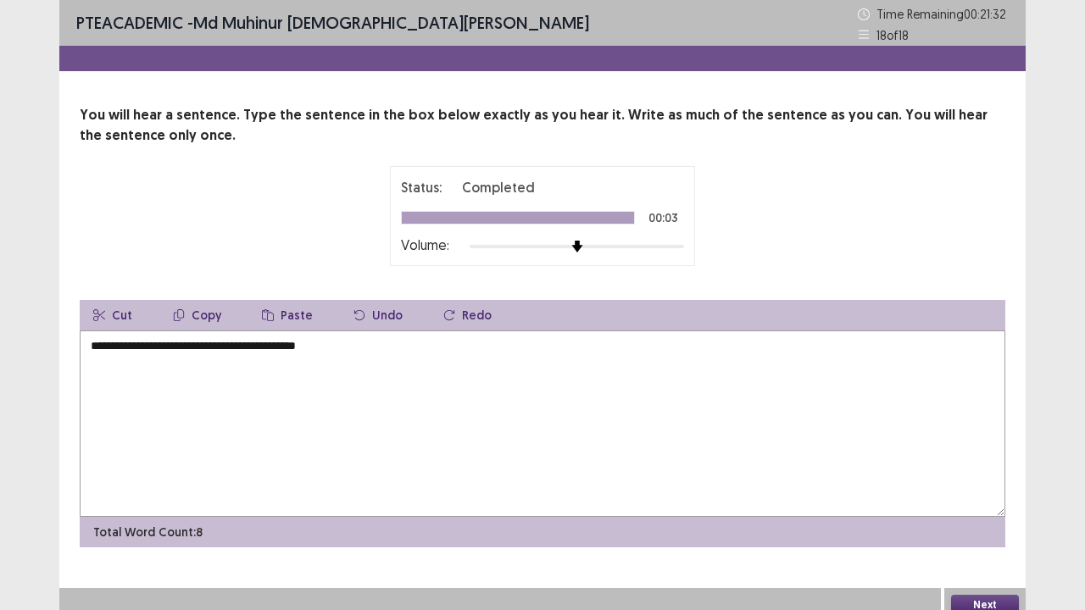
click at [253, 349] on textarea "**********" at bounding box center [542, 424] width 925 height 186
type textarea "**********"
click at [963, 605] on button "Next" at bounding box center [985, 605] width 68 height 20
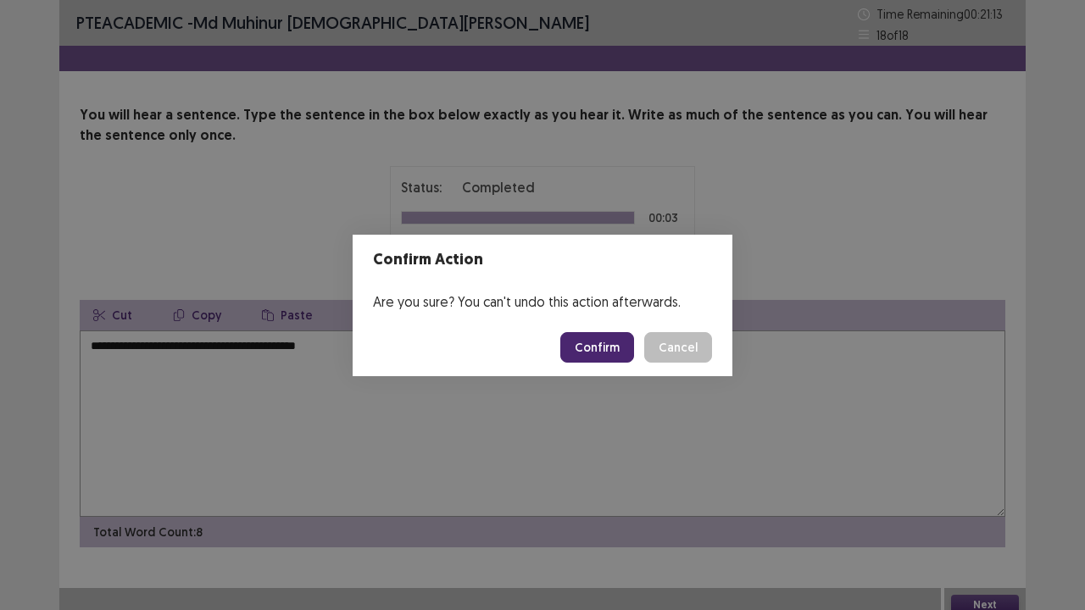
click at [619, 346] on button "Confirm" at bounding box center [597, 347] width 74 height 31
